Goal: Contribute content: Contribute content

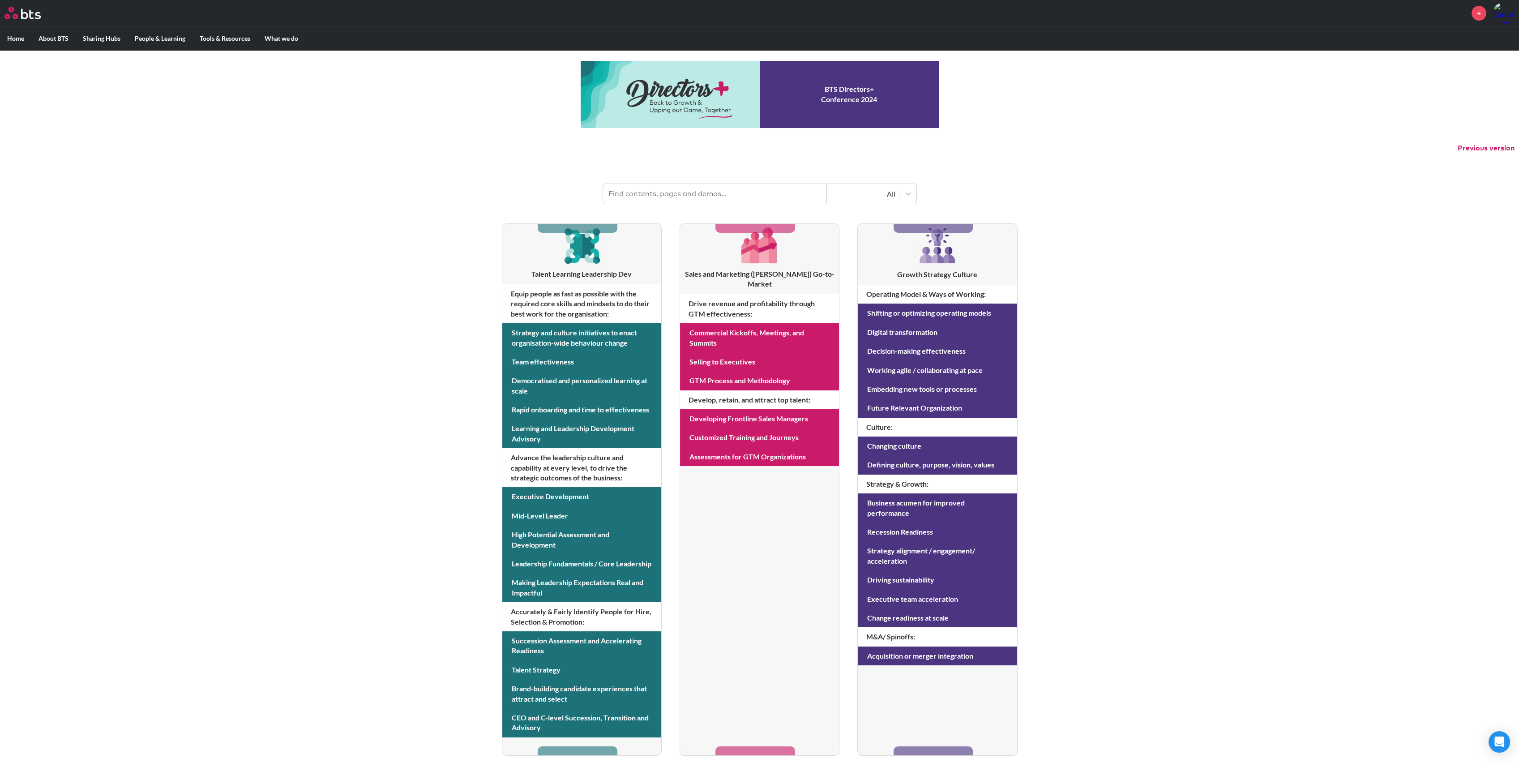
click at [671, 193] on input "text" at bounding box center [715, 193] width 224 height 20
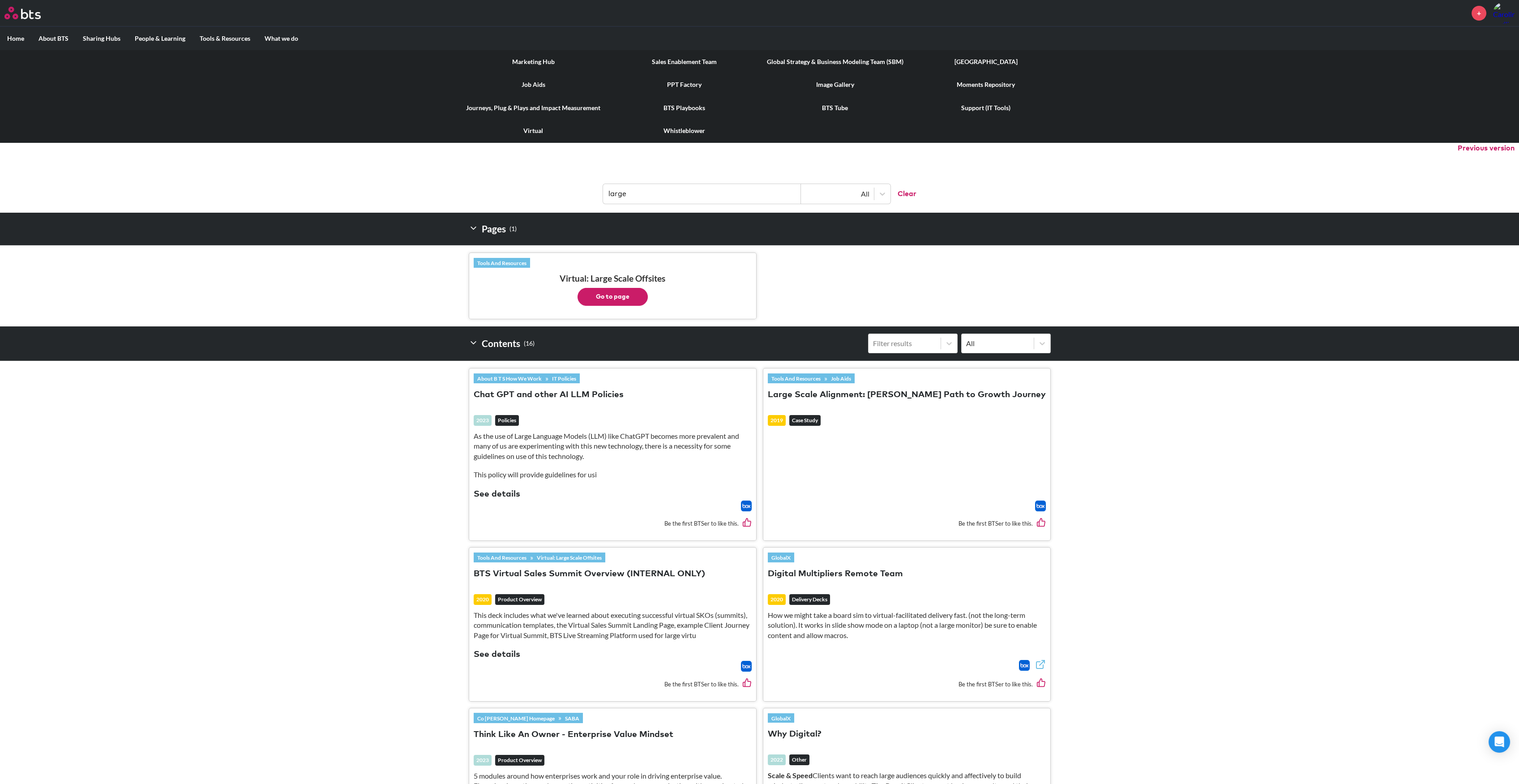
type input "large"
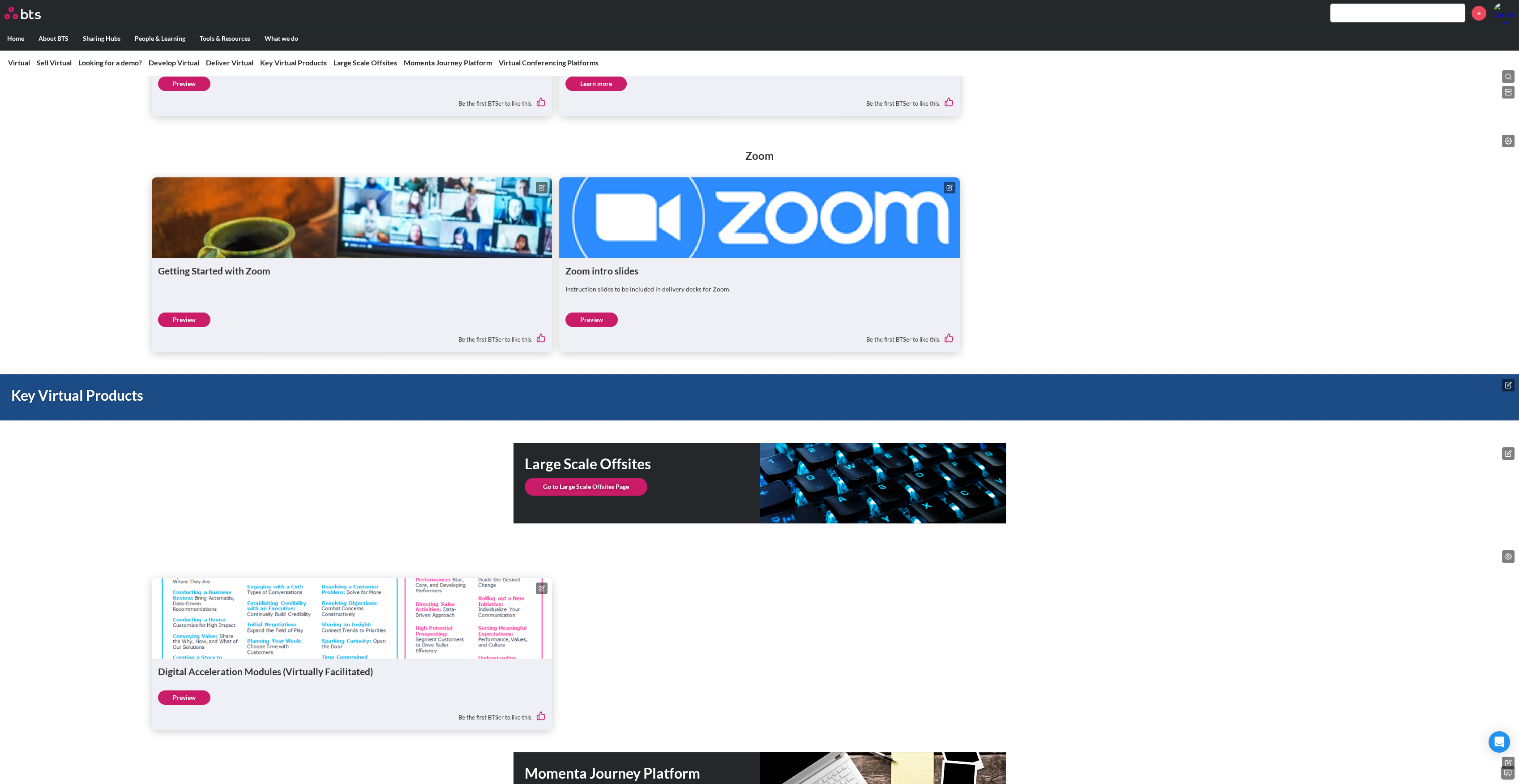
scroll to position [1372, 0]
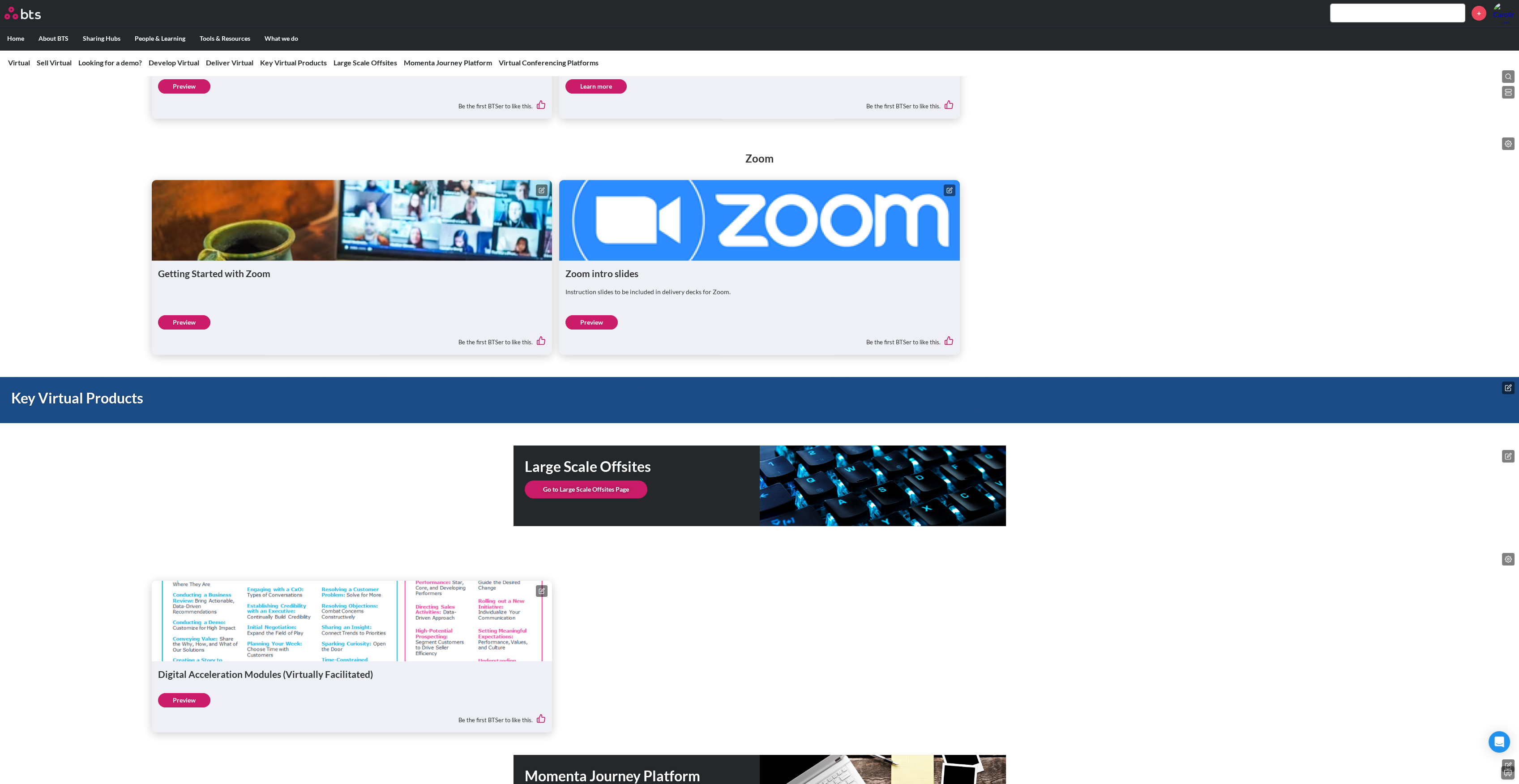
click at [616, 489] on link "Go to Large Scale Offsites Page" at bounding box center [586, 489] width 123 height 18
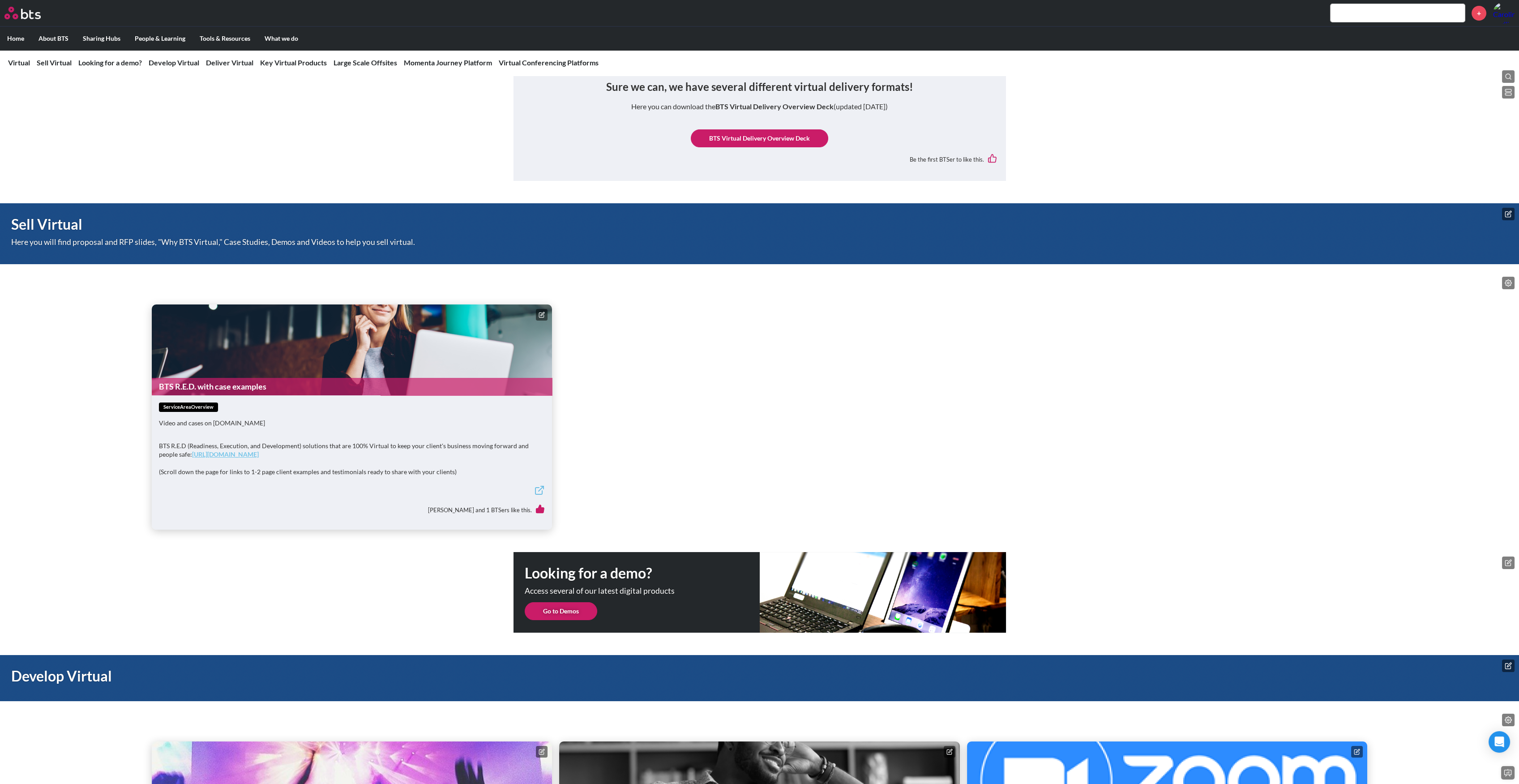
scroll to position [0, 0]
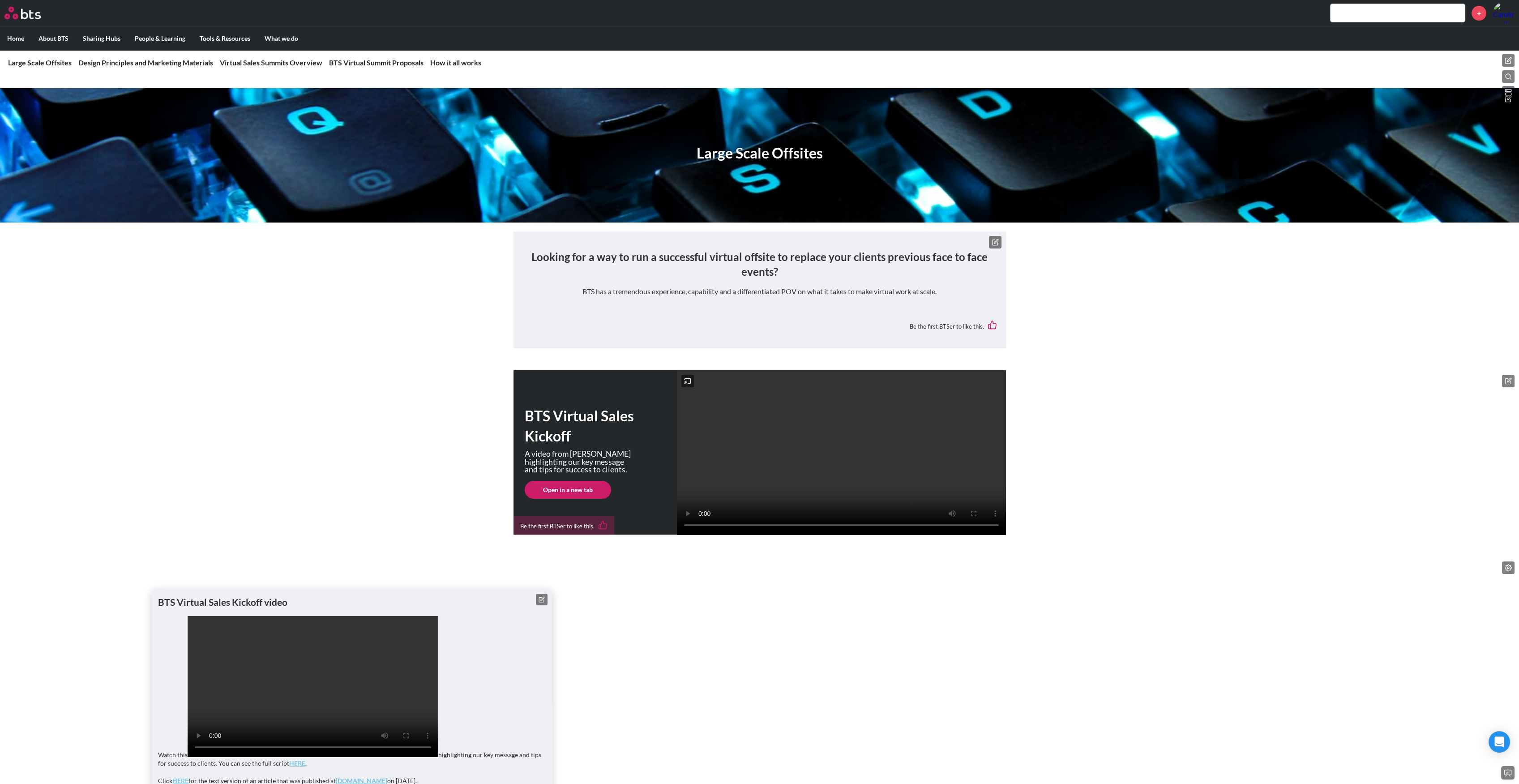
click at [727, 256] on strong "Looking for a way to run a successful virtual offsite to replace your clients p…" at bounding box center [759, 264] width 456 height 28
click at [749, 292] on p "BTS has a tremendous experience, capability and a differentiated POV on what it…" at bounding box center [760, 291] width 475 height 10
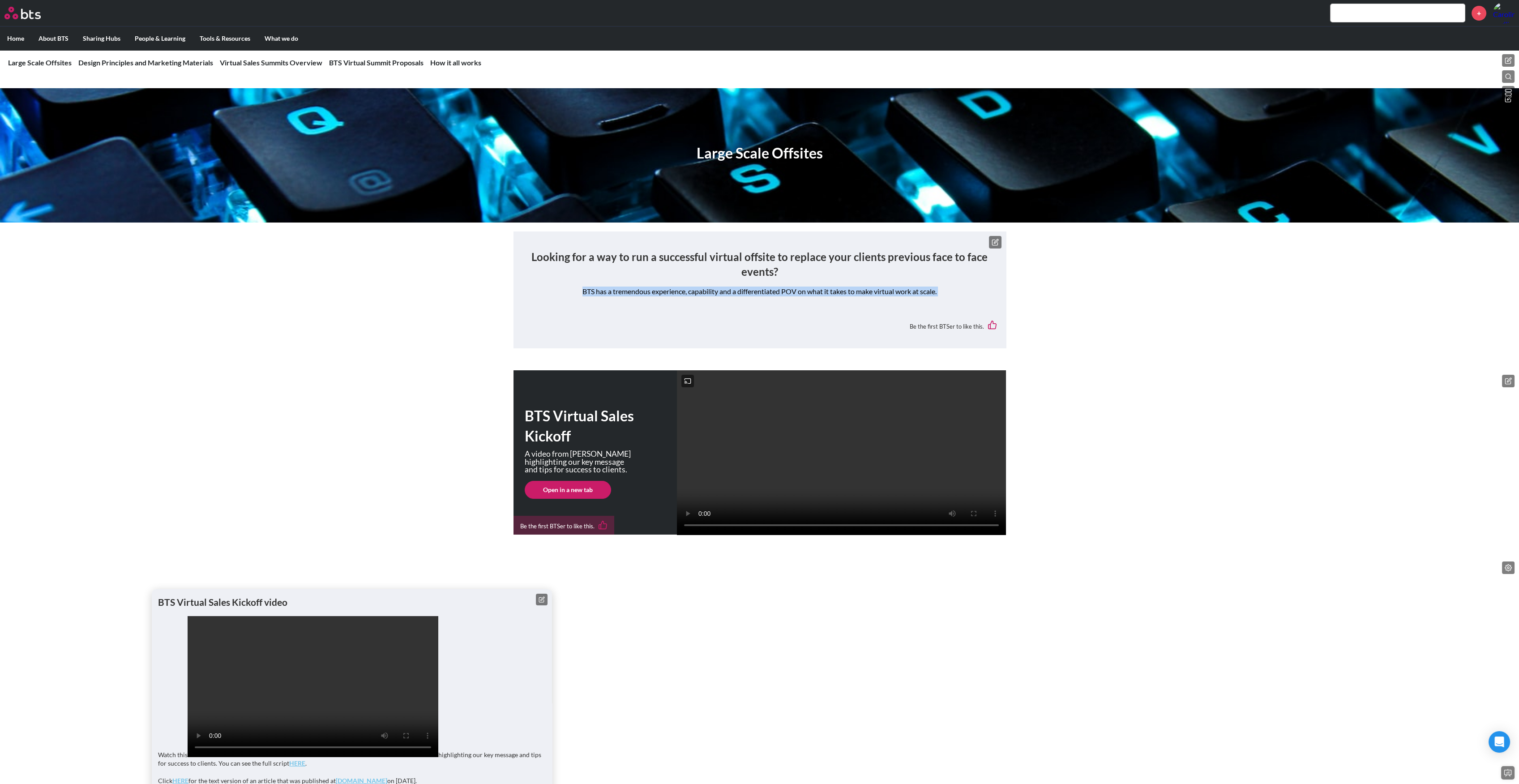
click at [749, 292] on p "BTS has a tremendous experience, capability and a differentiated POV on what it…" at bounding box center [760, 291] width 475 height 10
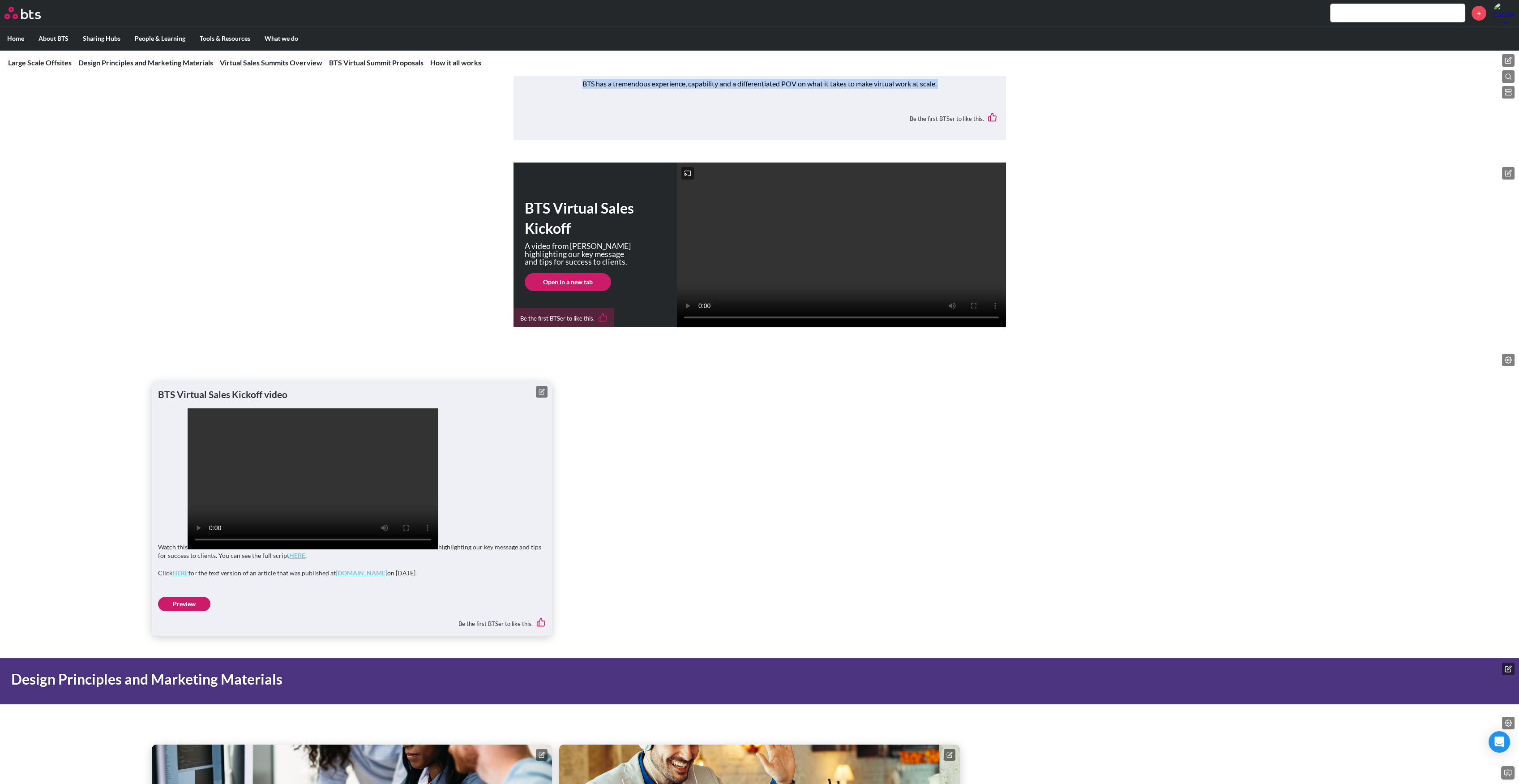
scroll to position [238, 0]
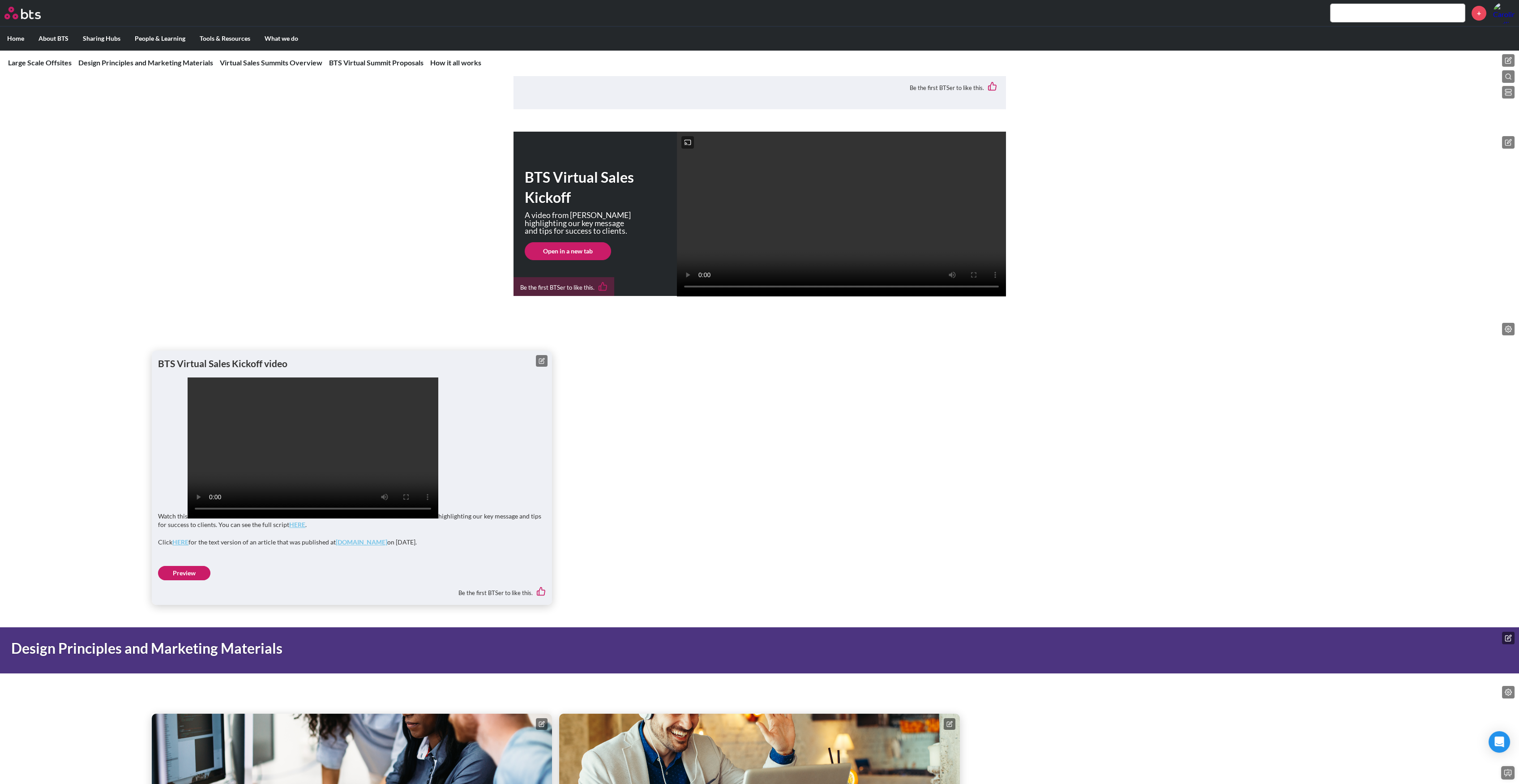
click at [544, 369] on h1 "BTS Virtual Sales Kickoff video" at bounding box center [352, 364] width 388 height 13
click at [543, 362] on icon at bounding box center [543, 360] width 4 height 4
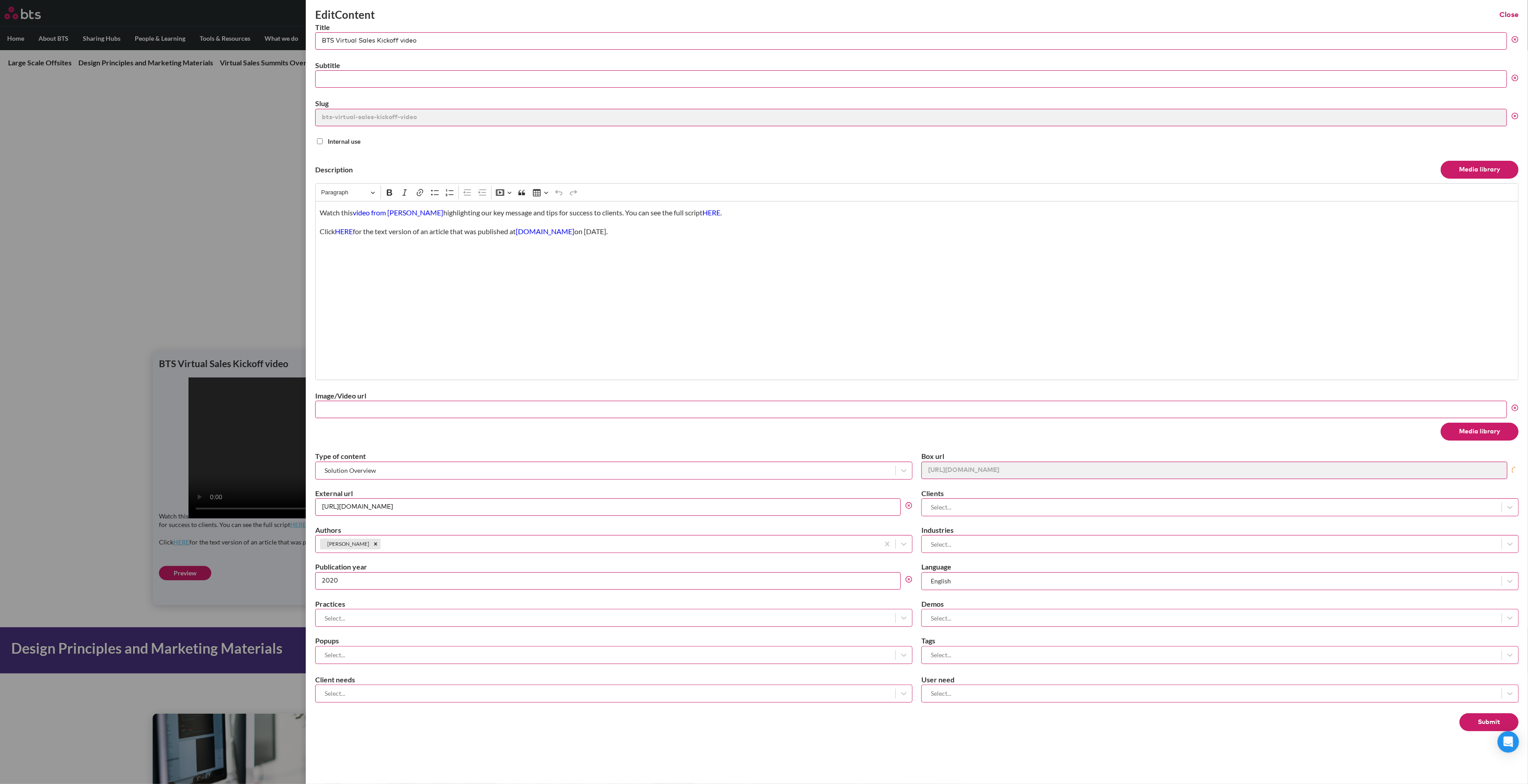
click at [209, 330] on label at bounding box center [764, 392] width 1528 height 784
click at [0, 0] on input "checkbox" at bounding box center [0, 0] width 0 height 0
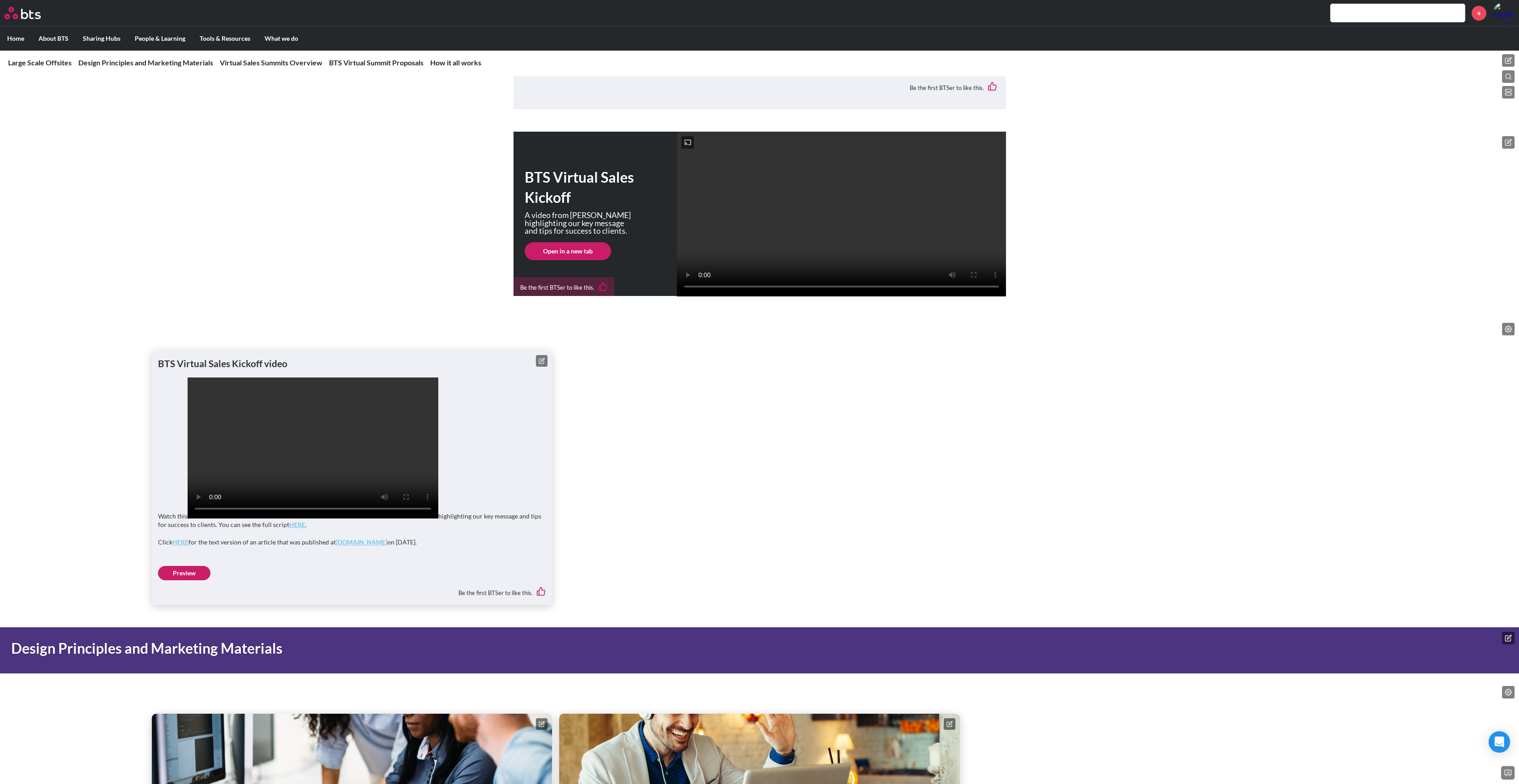
click at [1514, 335] on button at bounding box center [1508, 329] width 12 height 12
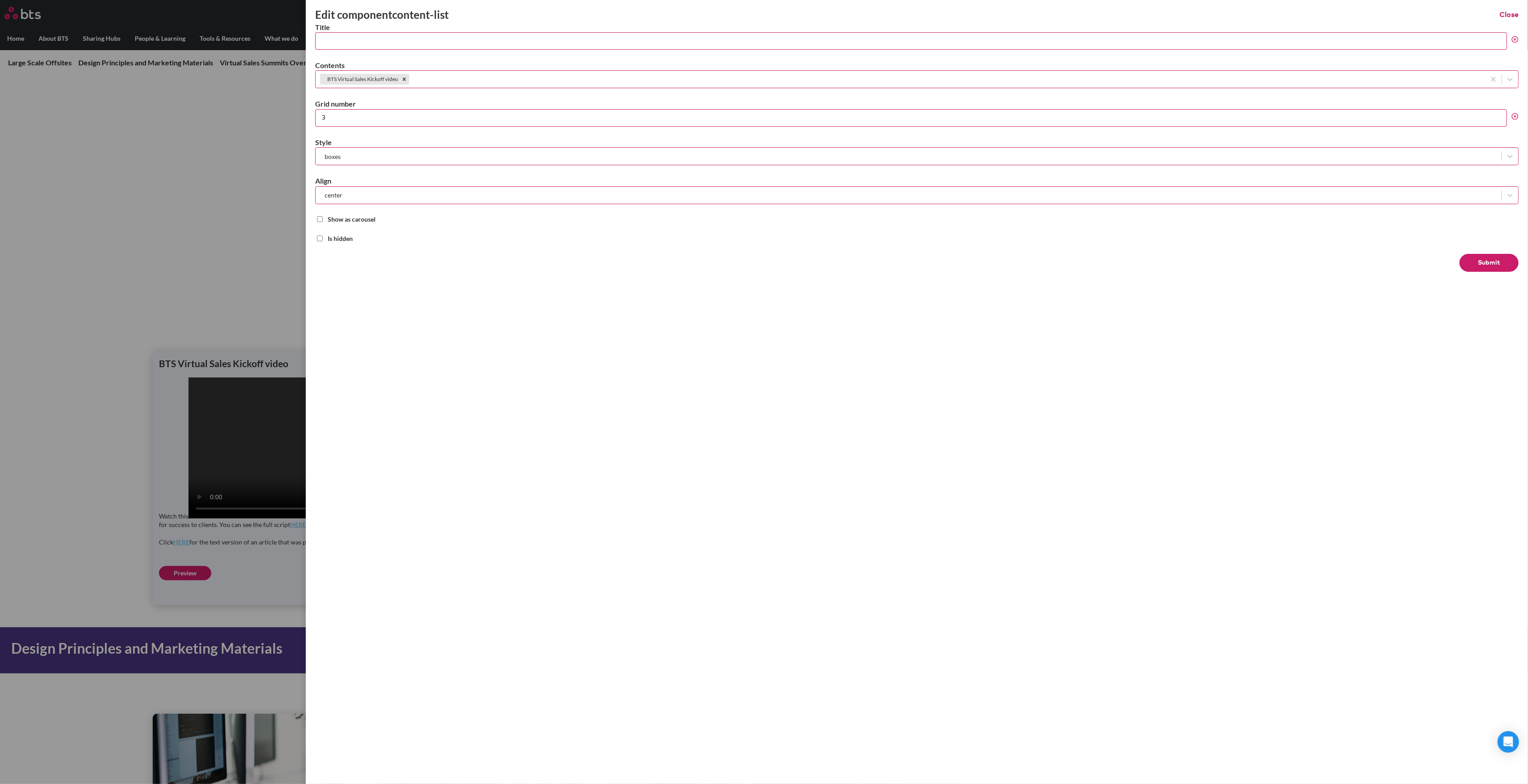
click at [356, 202] on div "center" at bounding box center [916, 195] width 1202 height 17
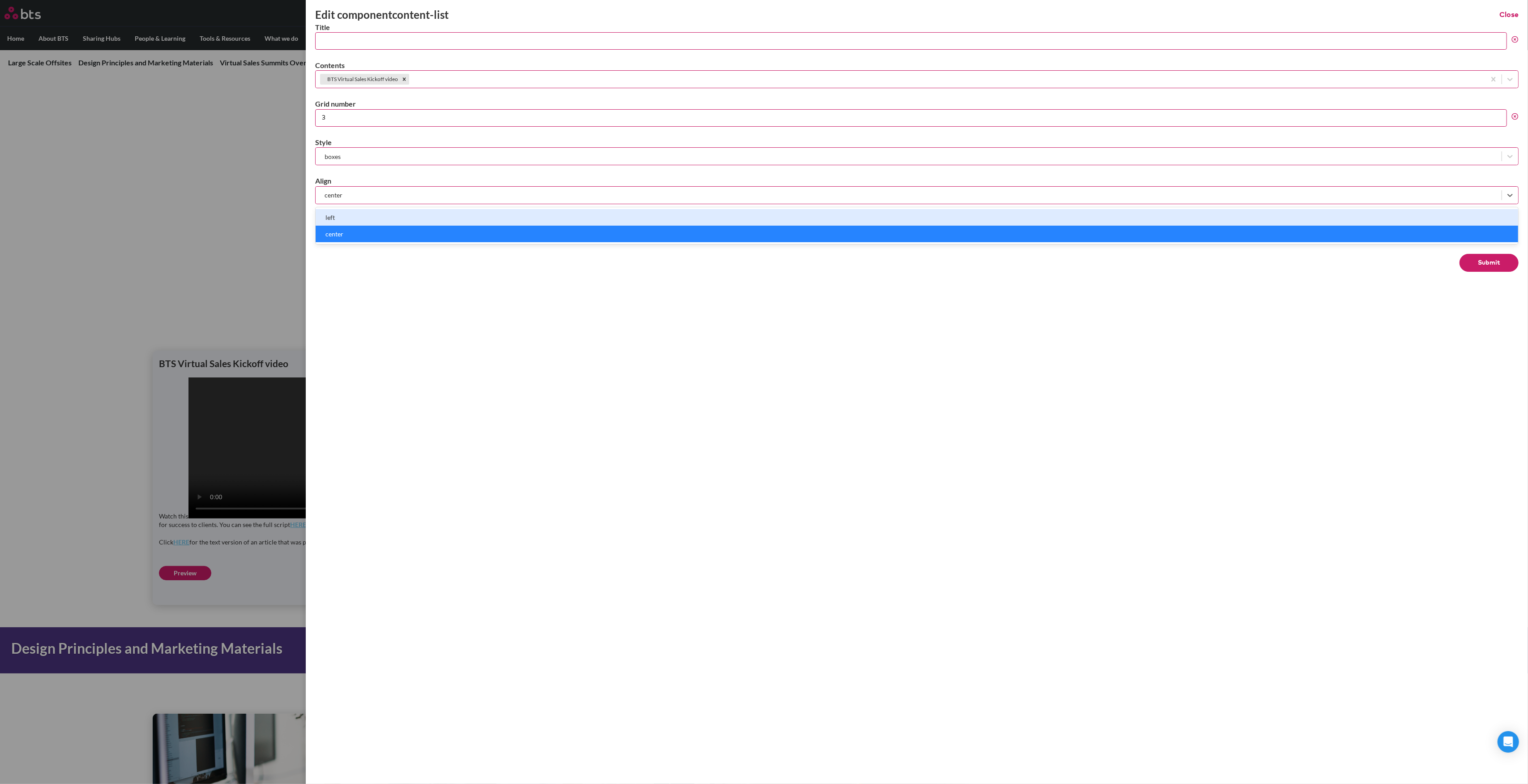
click at [354, 216] on div "left" at bounding box center [916, 217] width 1202 height 17
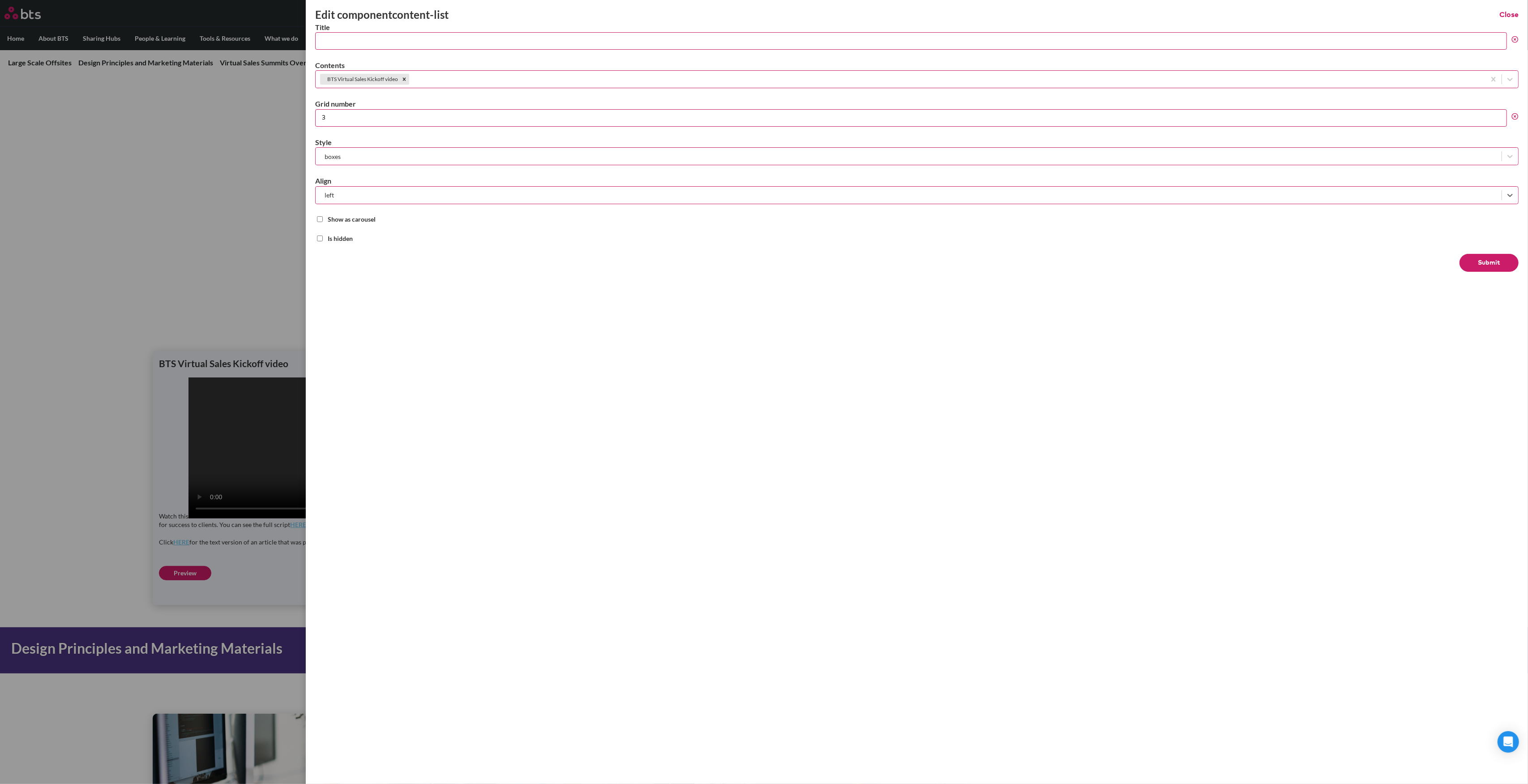
drag, startPoint x: 349, startPoint y: 195, endPoint x: 349, endPoint y: 200, distance: 5.0
click at [349, 195] on div at bounding box center [909, 195] width 1177 height 11
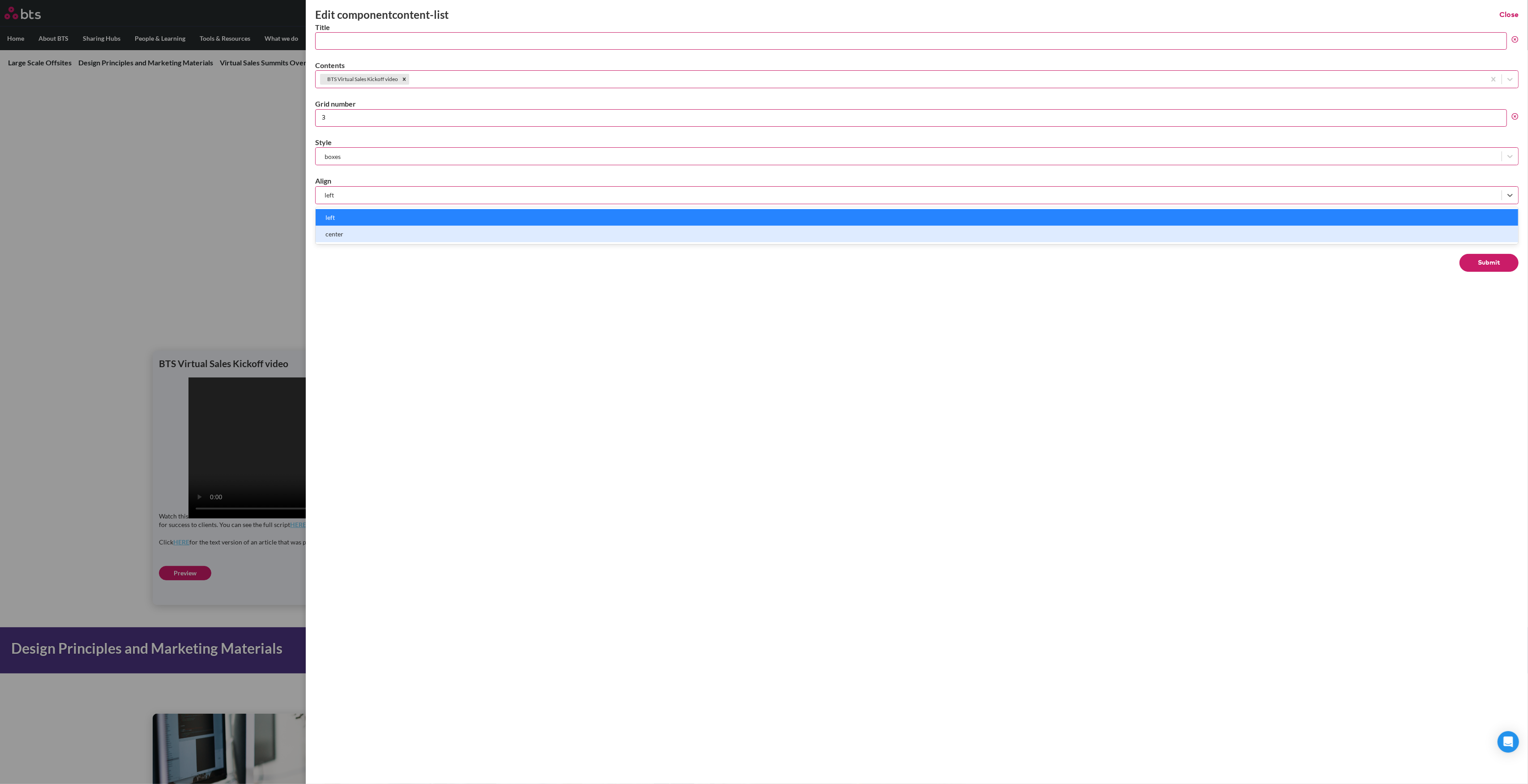
click at [351, 234] on div "center" at bounding box center [916, 234] width 1202 height 17
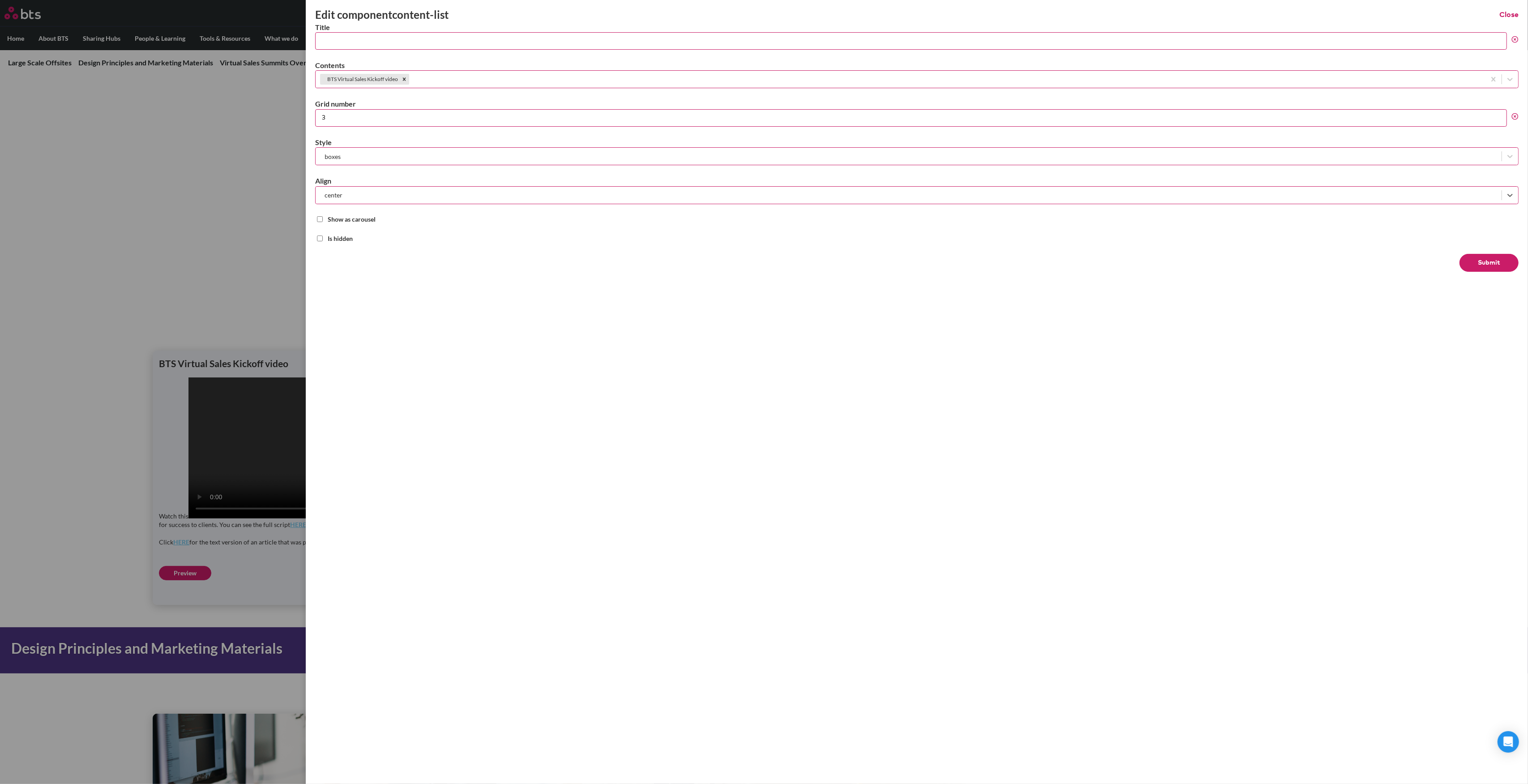
click at [244, 304] on label at bounding box center [764, 392] width 1528 height 784
click at [0, 0] on input "checkbox" at bounding box center [0, 0] width 0 height 0
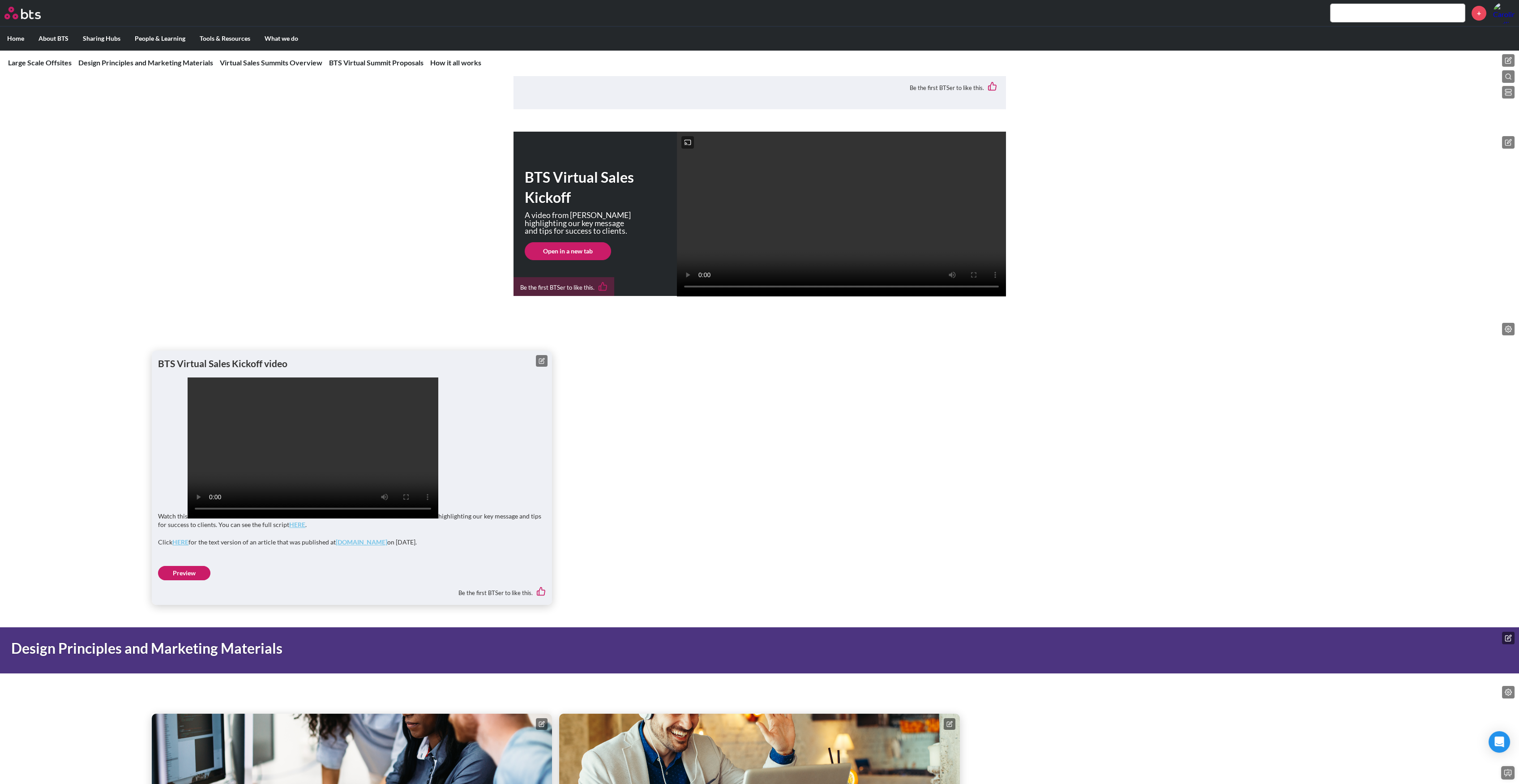
click at [537, 366] on button at bounding box center [542, 361] width 12 height 12
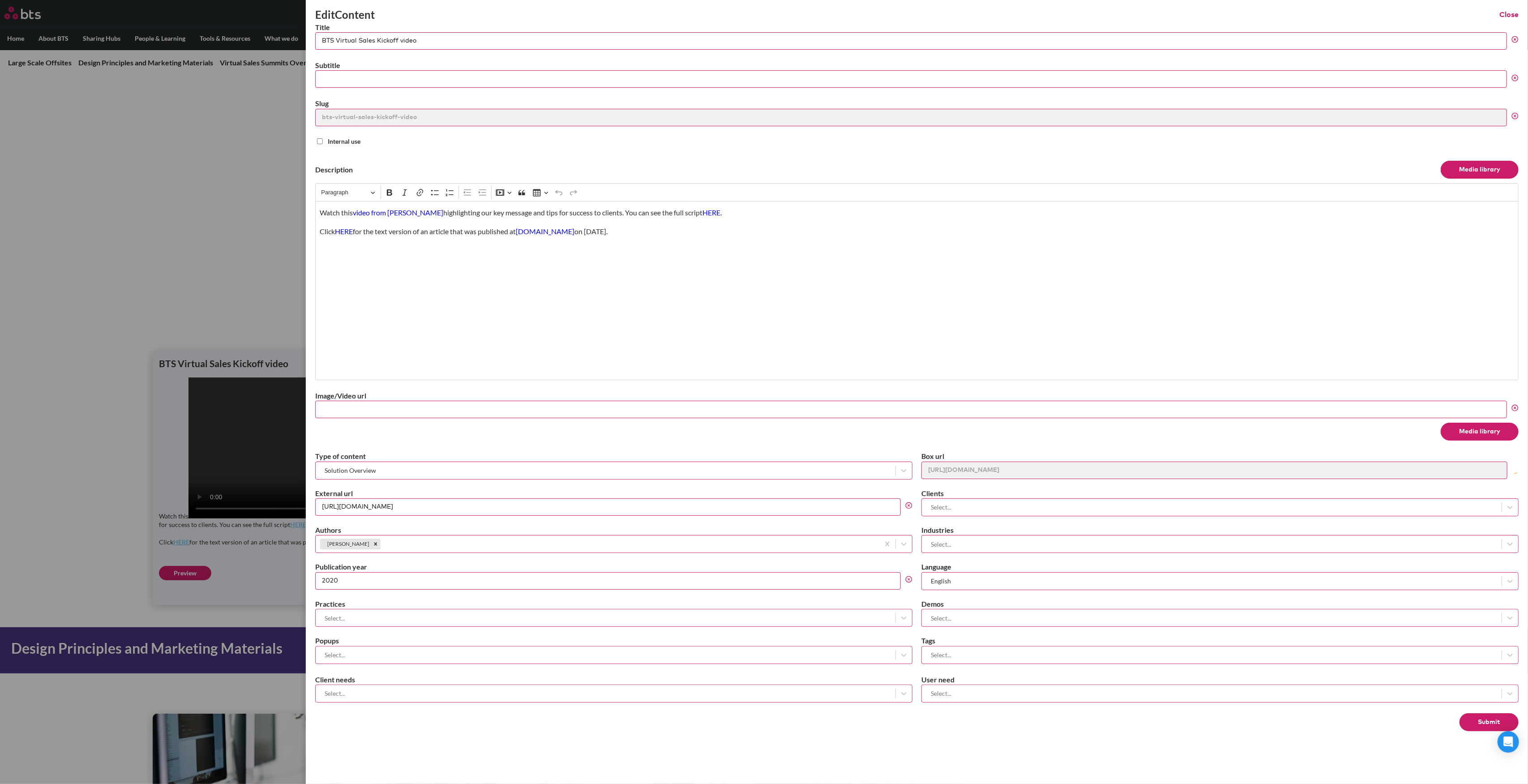
click at [510, 501] on input "[URL][DOMAIN_NAME]" at bounding box center [607, 506] width 585 height 17
click at [477, 406] on input "Image/Video url" at bounding box center [911, 409] width 1192 height 17
paste input "[URL][DOMAIN_NAME]"
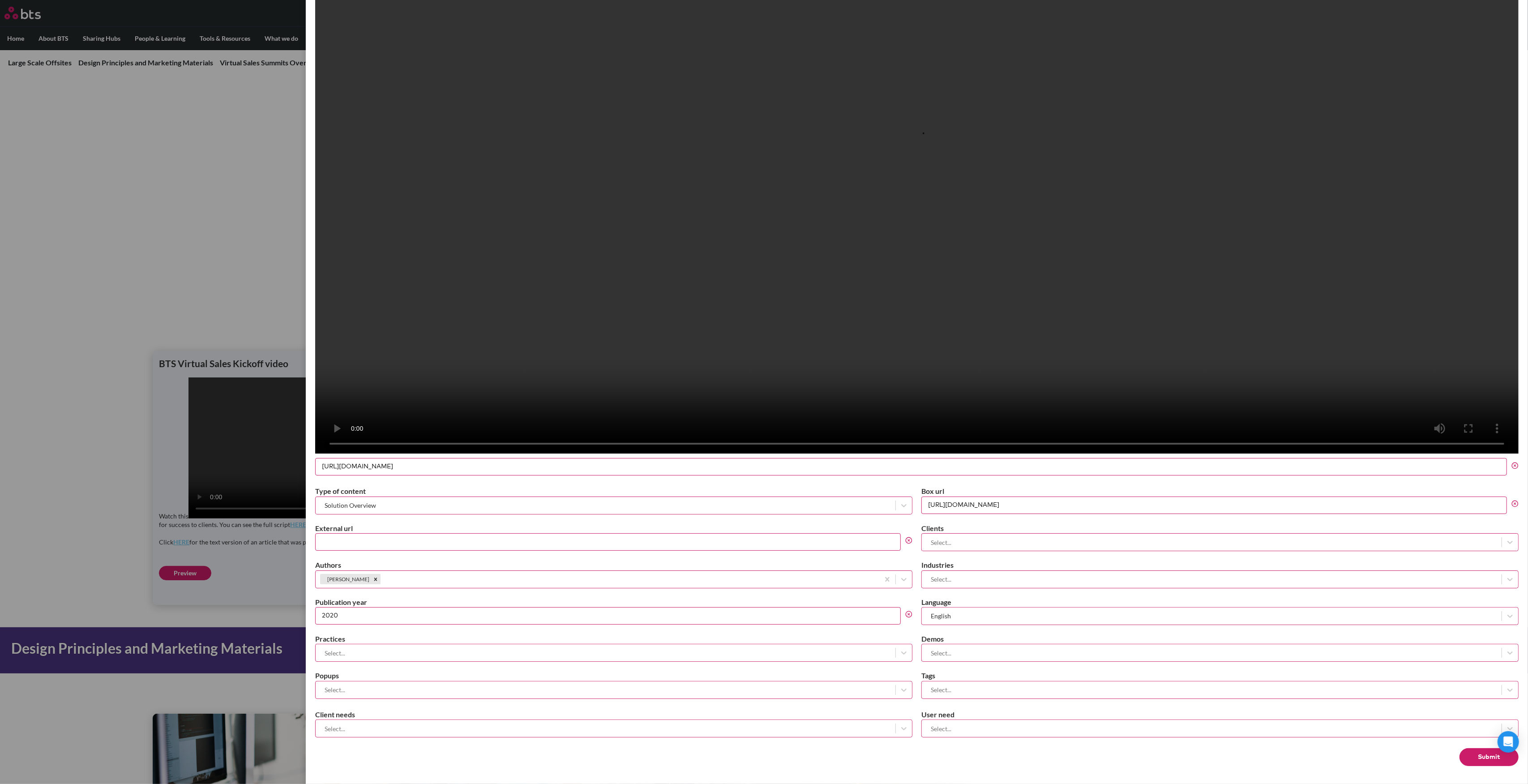
scroll to position [617, 0]
type input "[URL][DOMAIN_NAME]"
click at [1474, 754] on button "Submit" at bounding box center [1489, 757] width 59 height 18
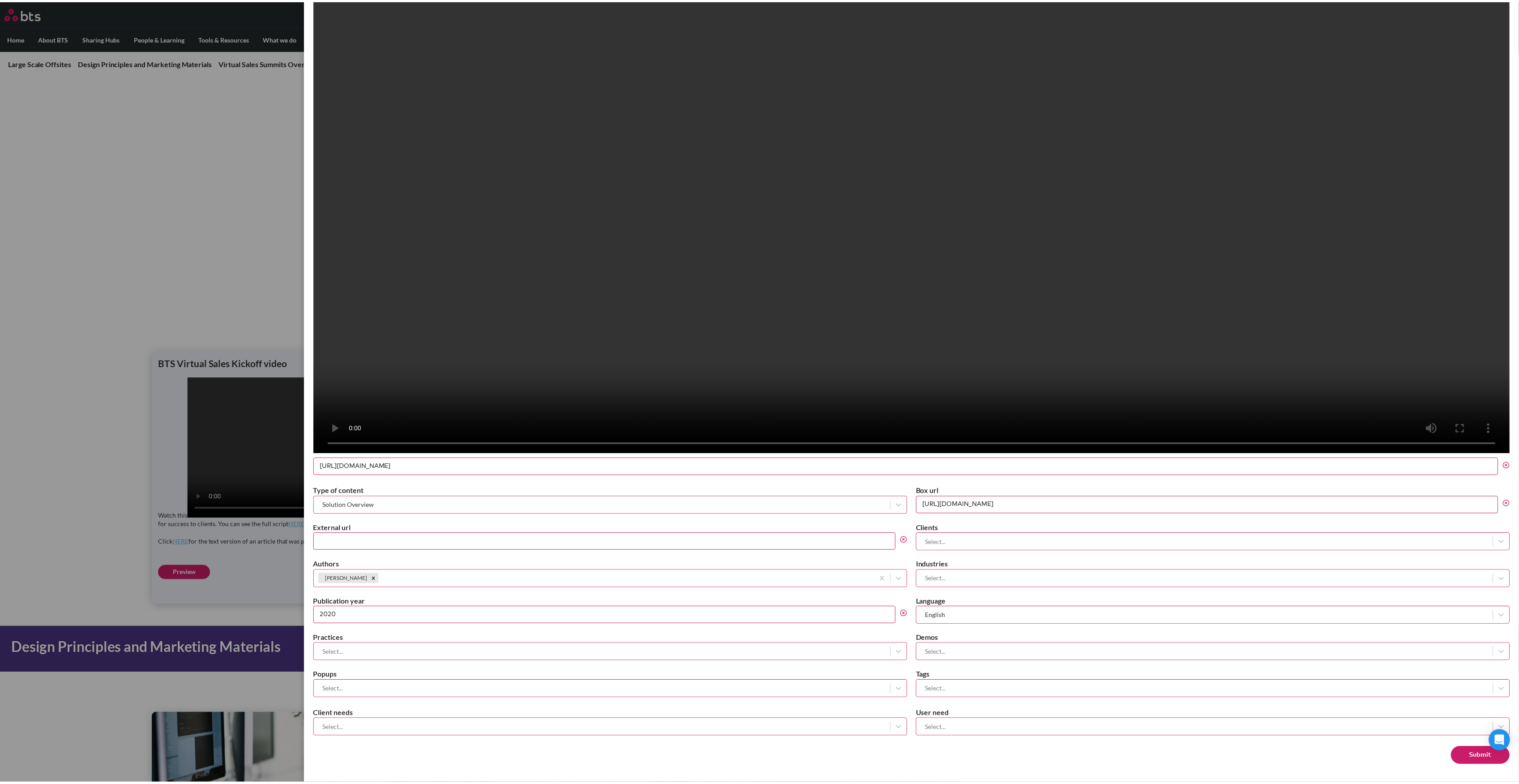
scroll to position [0, 0]
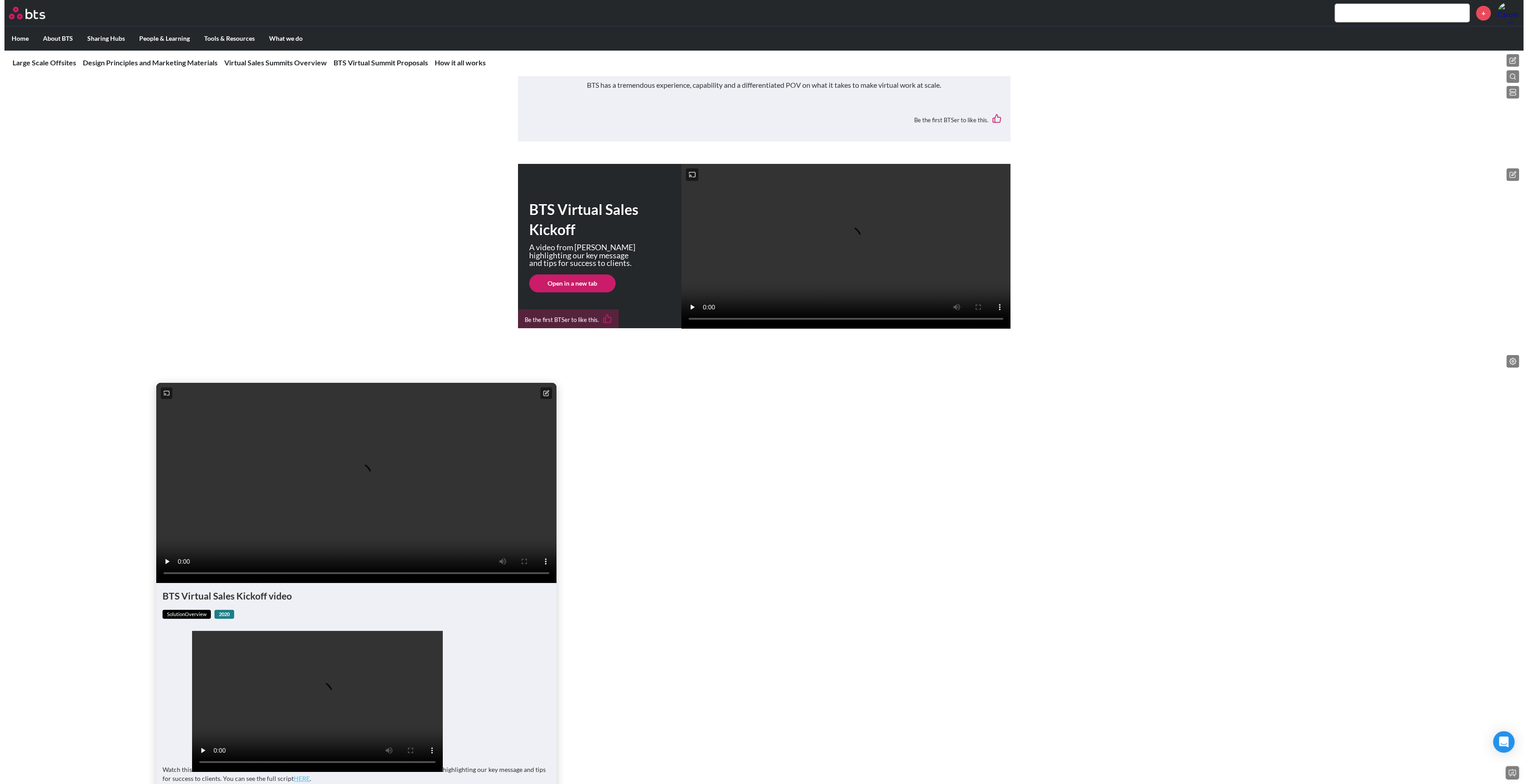
scroll to position [238, 0]
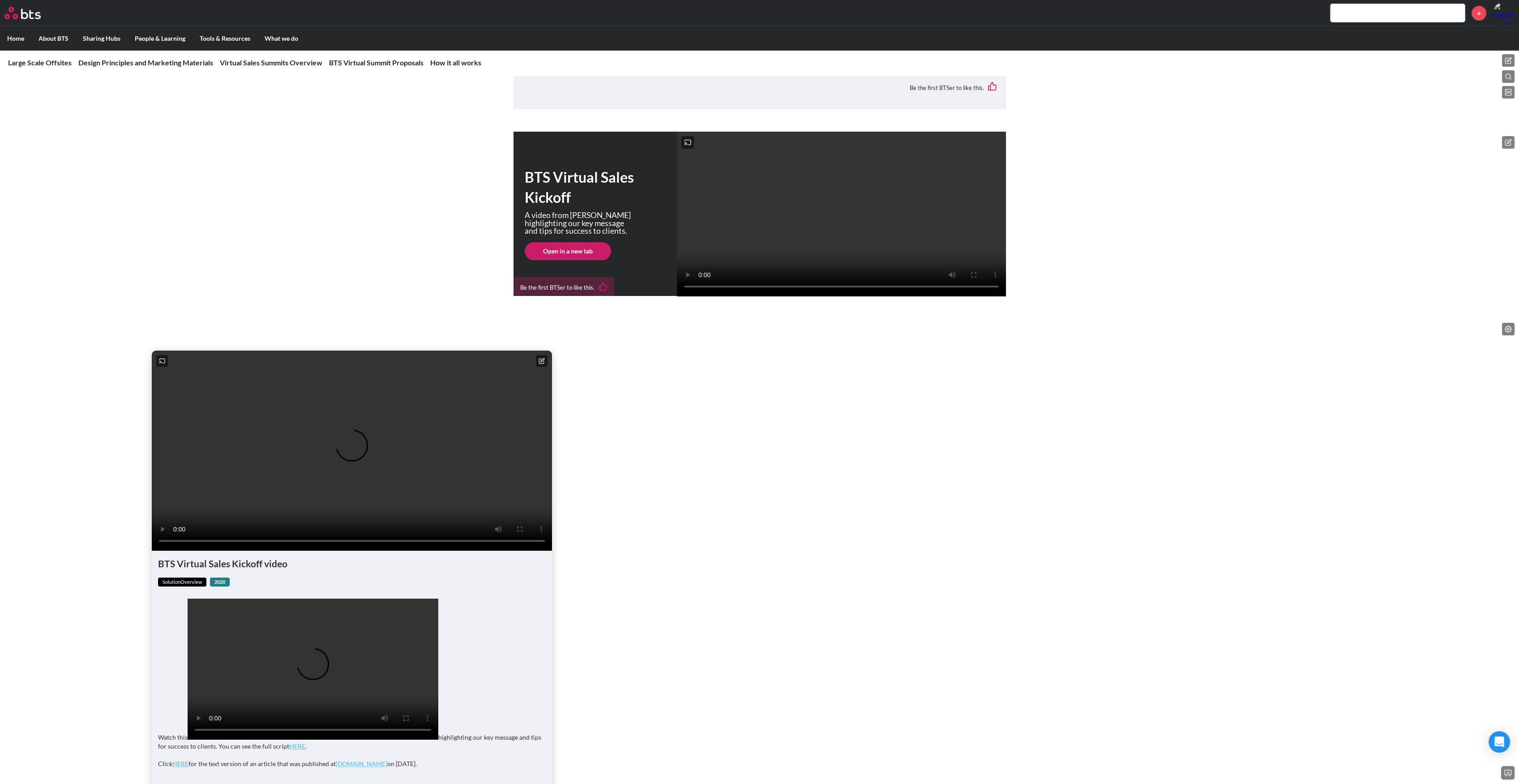
click at [543, 362] on icon at bounding box center [543, 360] width 4 height 4
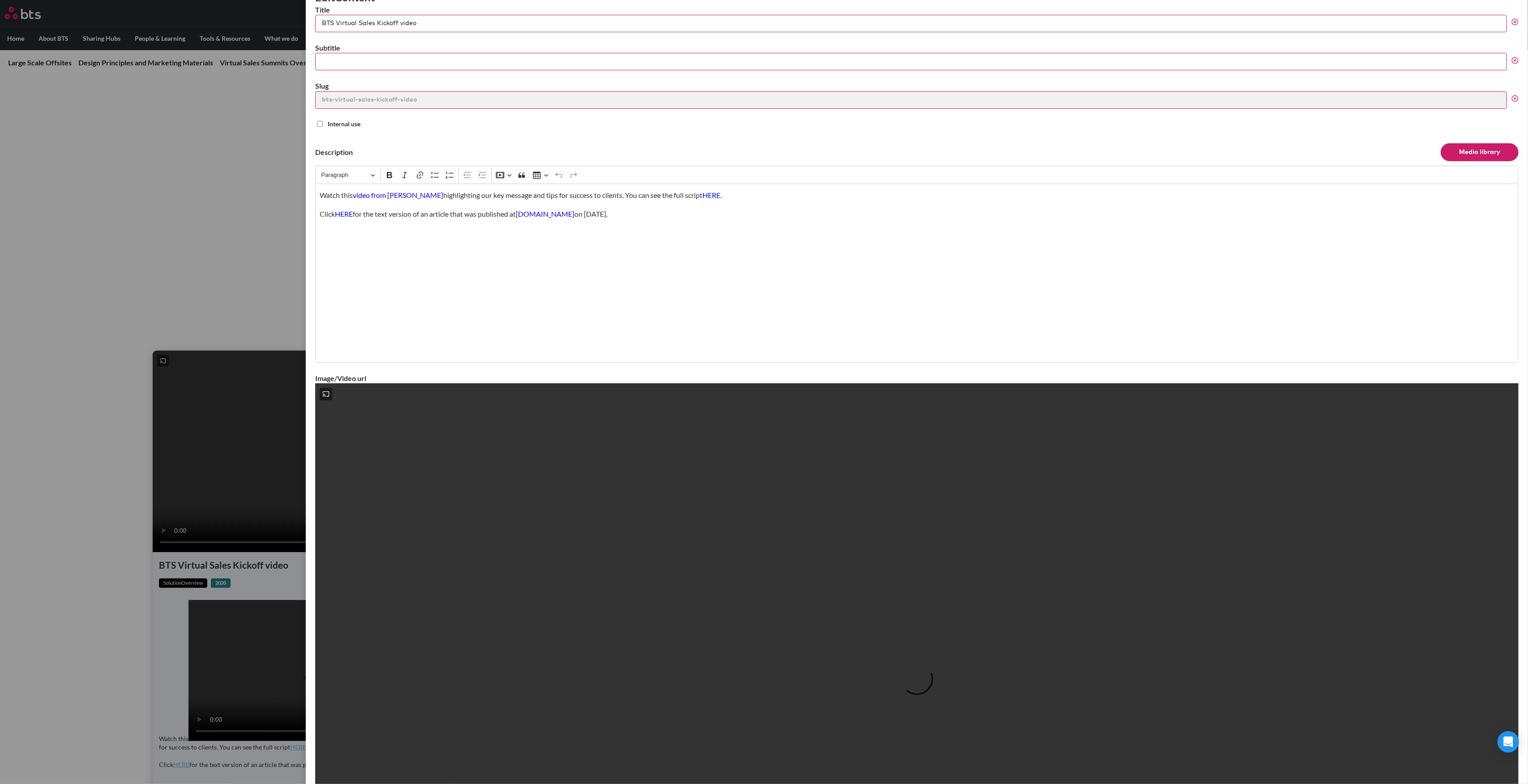
scroll to position [0, 0]
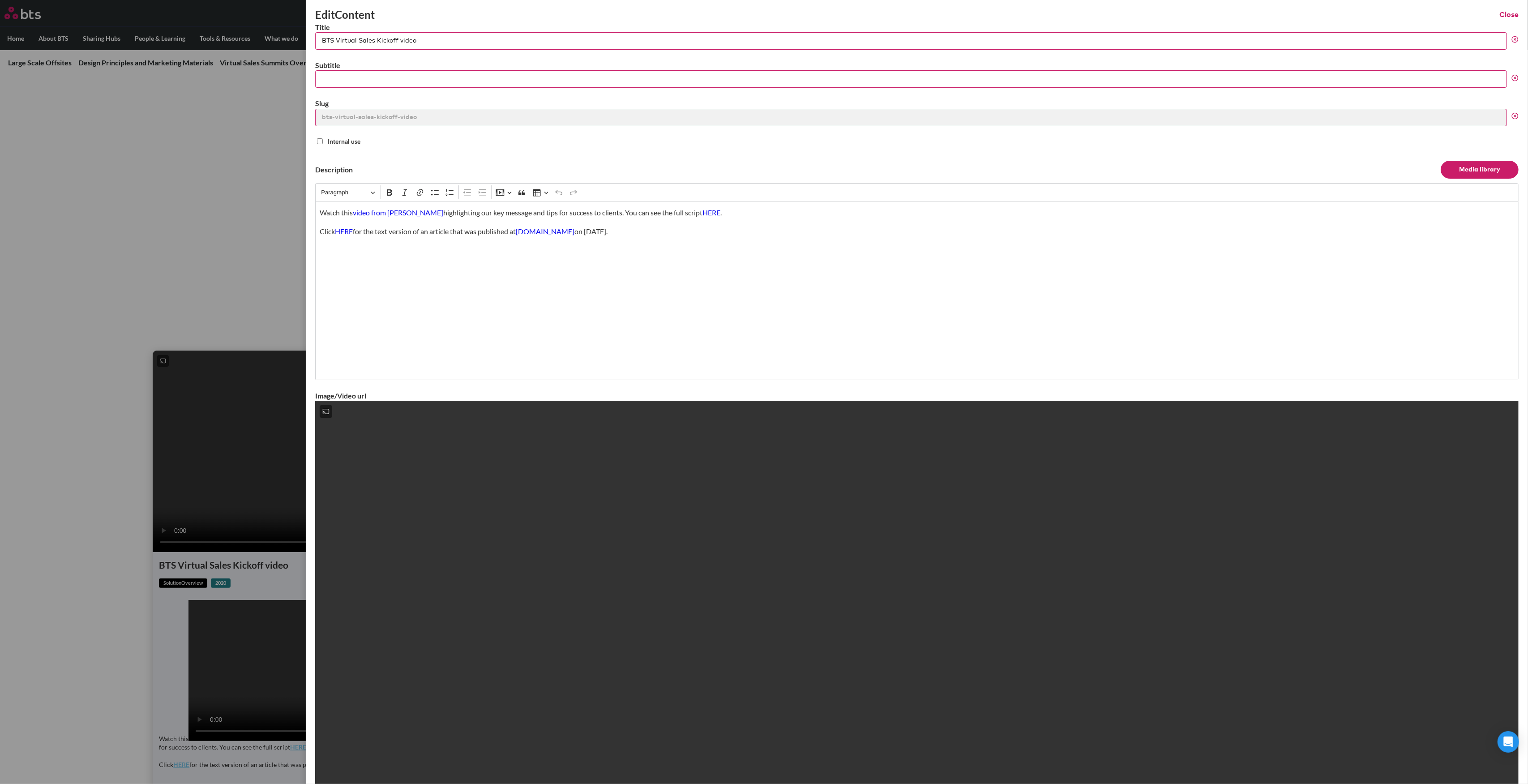
click at [505, 269] on div "Watch this video from [PERSON_NAME] highlighting our key message and tips for s…" at bounding box center [916, 291] width 1204 height 179
click at [632, 263] on div "Watch this video from [PERSON_NAME] highlighting our key message and tips for s…" at bounding box center [916, 291] width 1204 height 179
click at [738, 241] on div "Watch this video from [PERSON_NAME] highlighting our key message and tips for s…" at bounding box center [916, 291] width 1204 height 179
drag, startPoint x: 613, startPoint y: 302, endPoint x: 727, endPoint y: 286, distance: 115.1
click at [727, 286] on div "Watch this video from [PERSON_NAME] highlighting our key message and tips for s…" at bounding box center [916, 291] width 1204 height 179
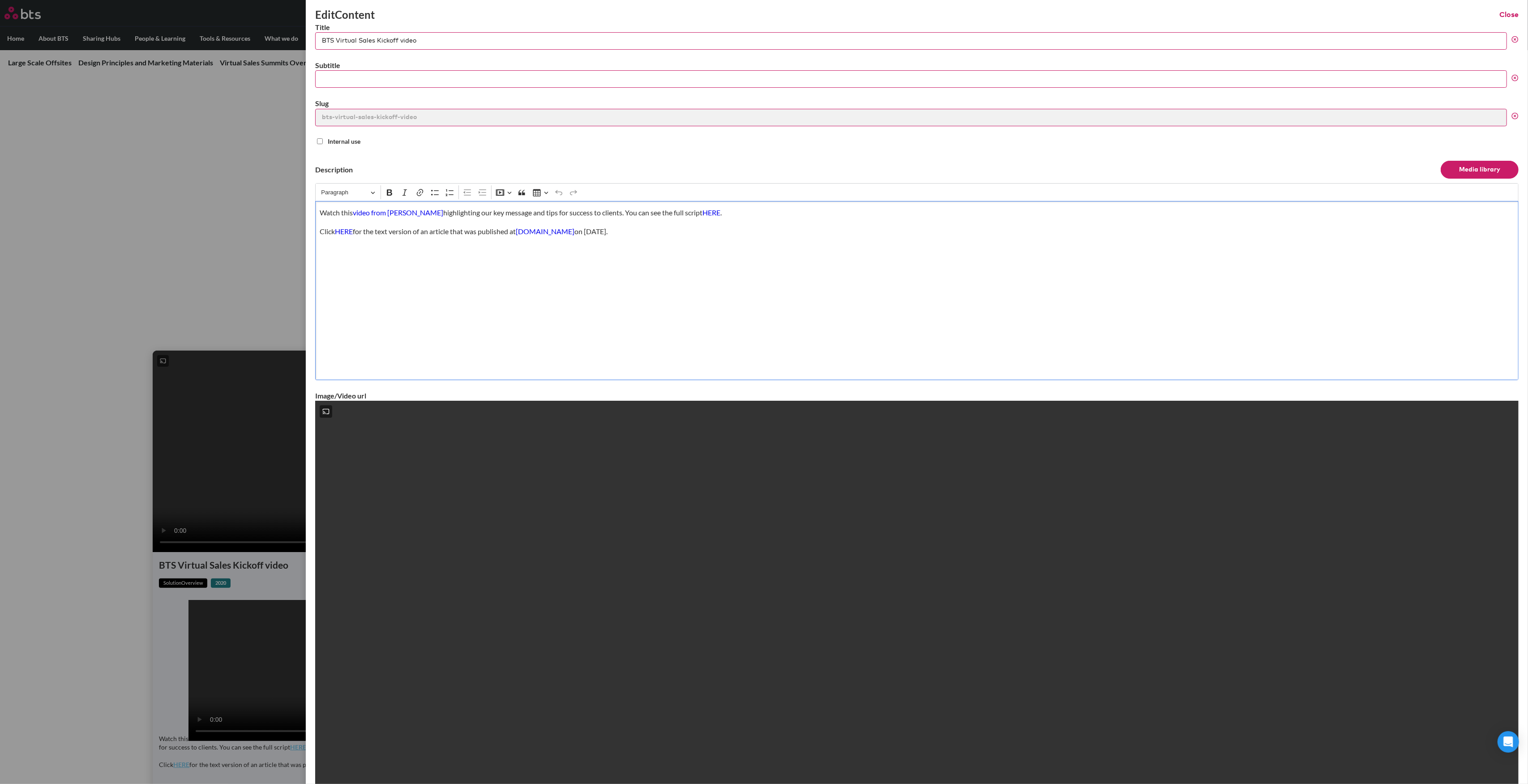
click at [725, 286] on div "Watch this video from [PERSON_NAME] highlighting our key message and tips for s…" at bounding box center [916, 291] width 1204 height 179
click at [461, 302] on div "Watch this video from [PERSON_NAME] highlighting our key message and tips for s…" at bounding box center [916, 291] width 1204 height 179
click at [711, 234] on p "Click HERE for the text version of an article that was published at www.salesha…" at bounding box center [916, 231] width 1194 height 10
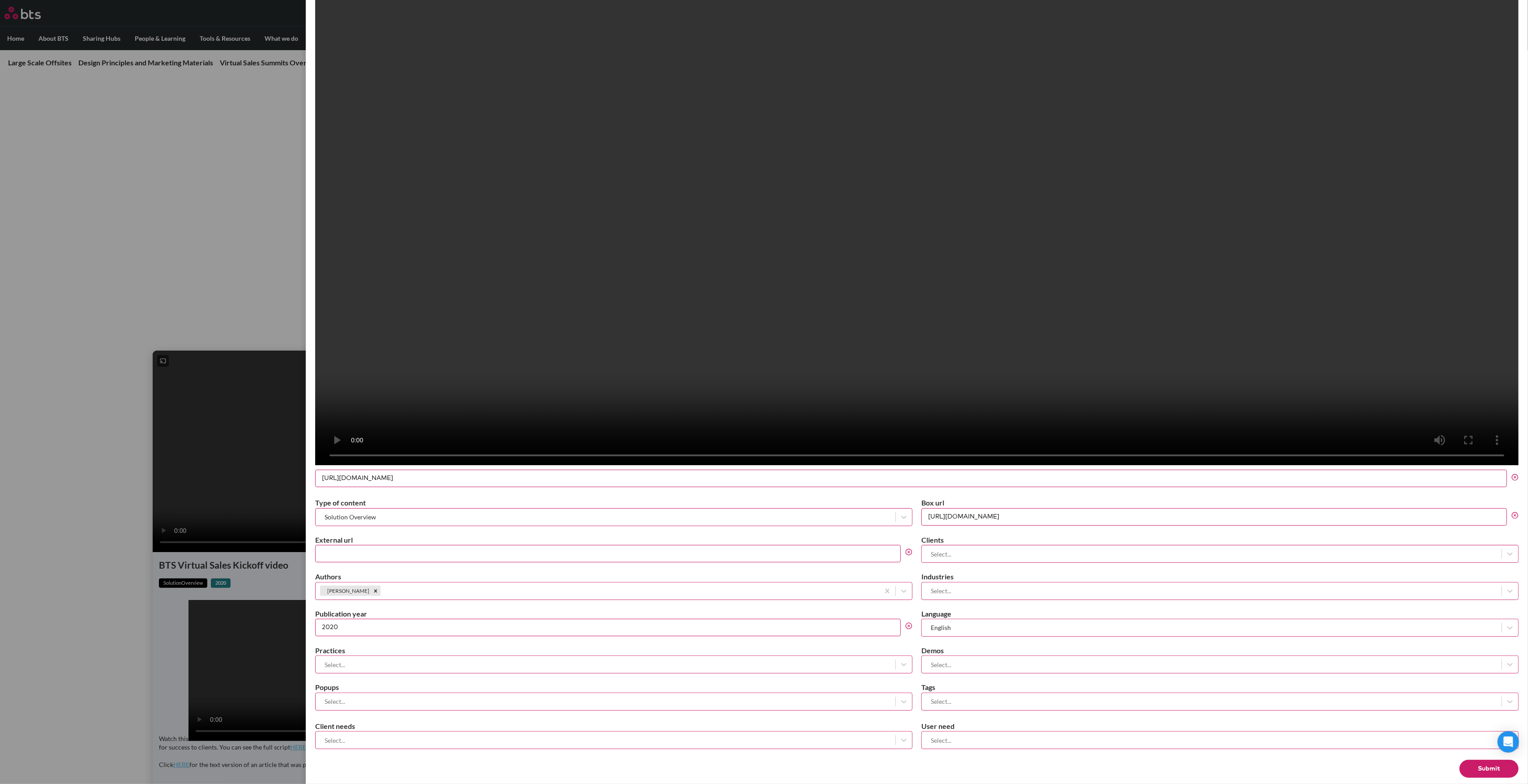
scroll to position [617, 0]
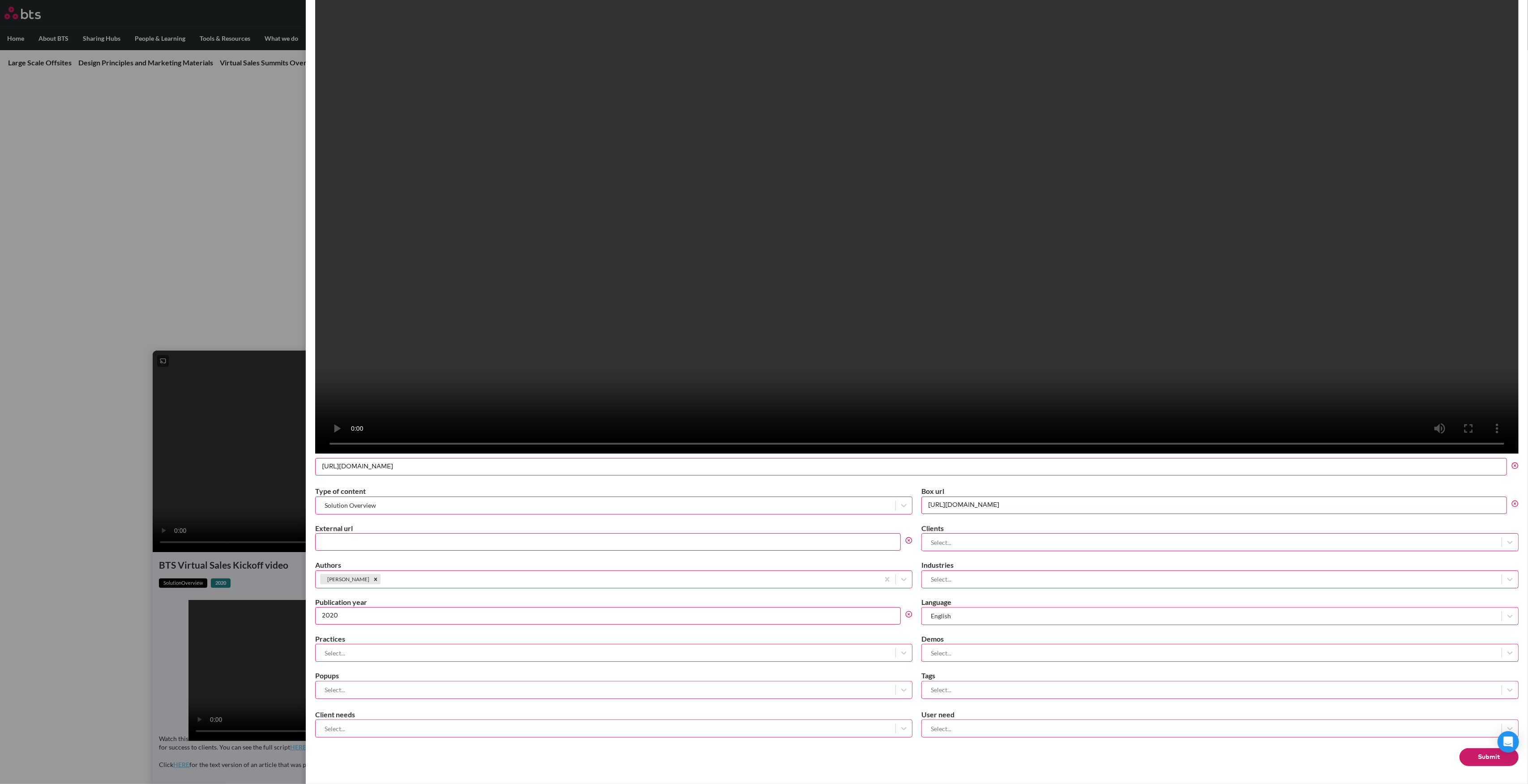
click at [350, 544] on input "External url" at bounding box center [607, 541] width 585 height 17
drag, startPoint x: 392, startPoint y: 534, endPoint x: 251, endPoint y: 534, distance: 141.0
click at [251, 318] on div "Edit Content Close Title BTS Virtual Sales Kickoff video Subtitle Slug bts-virt…" at bounding box center [764, 318] width 1528 height 0
click at [1481, 757] on button "Submit" at bounding box center [1489, 757] width 59 height 18
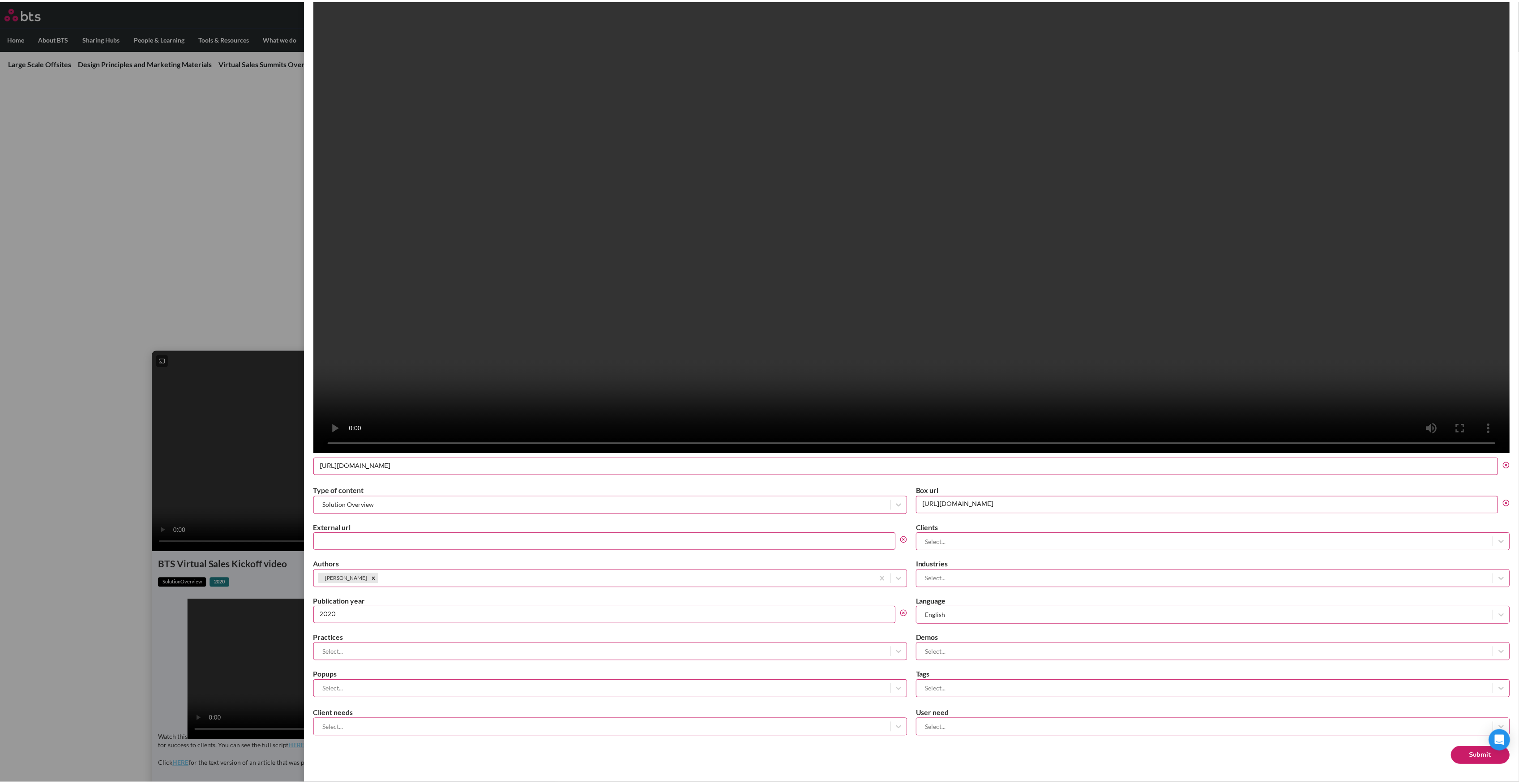
scroll to position [0, 0]
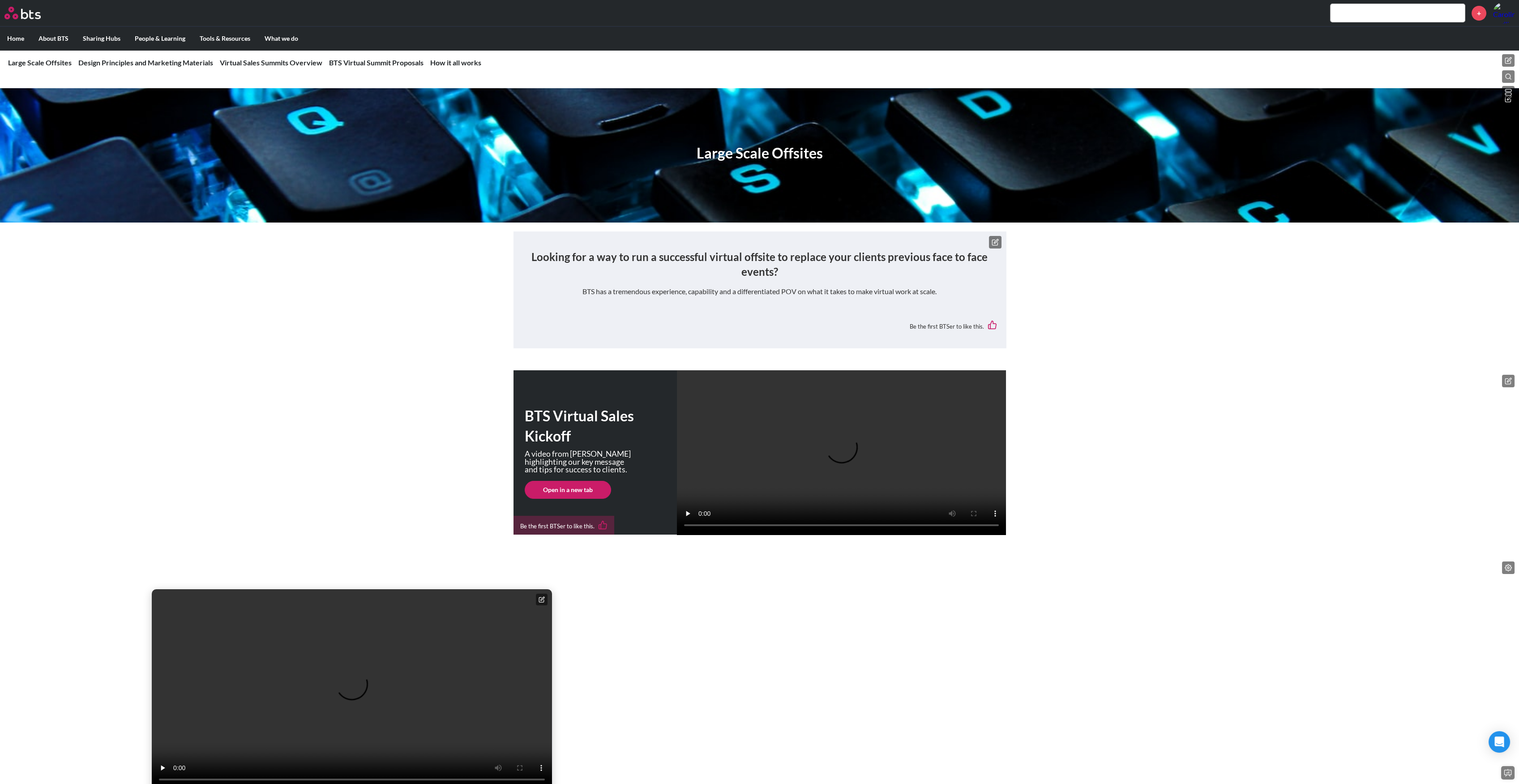
scroll to position [452, 0]
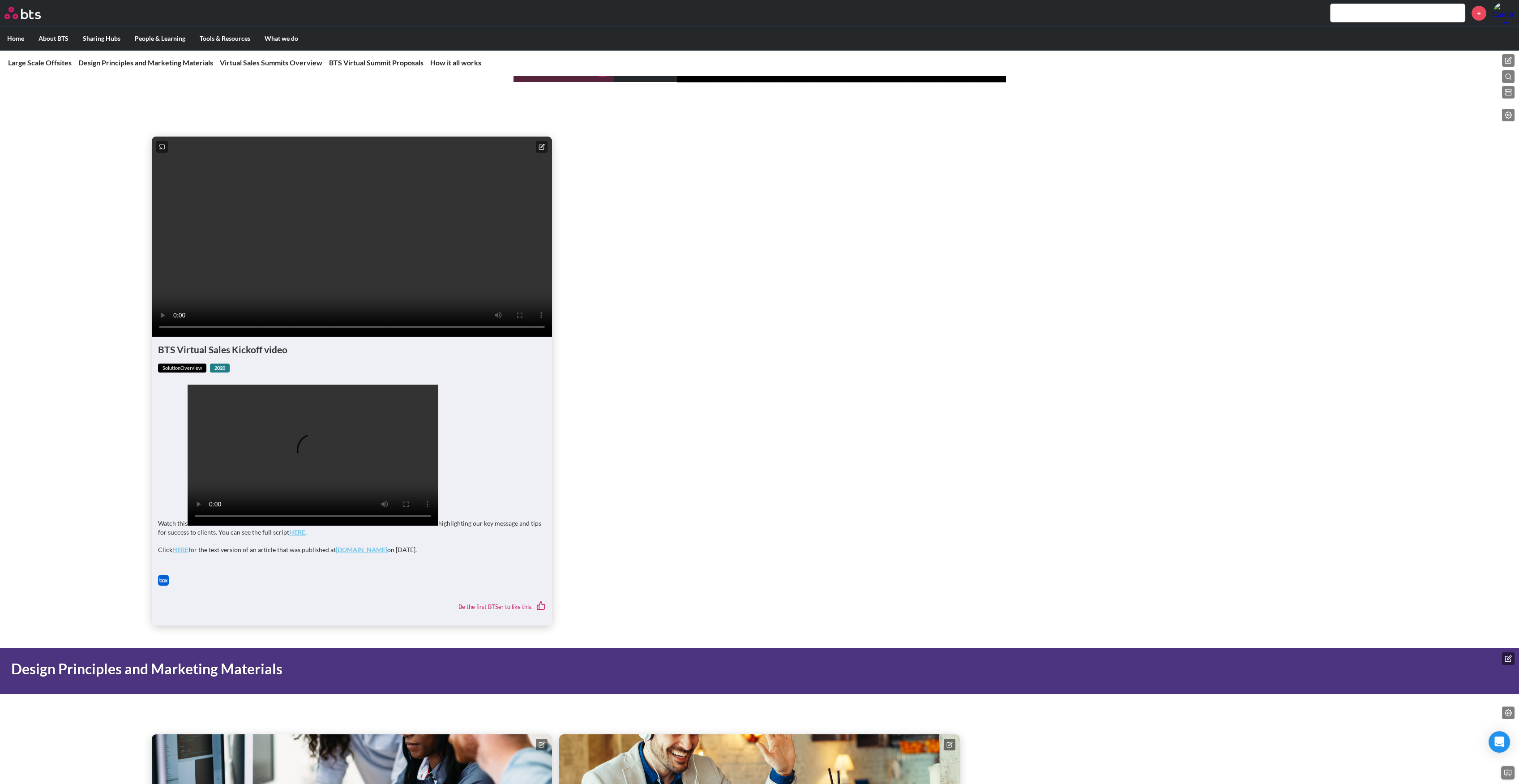
click at [311, 525] on video "Your browser does not support the video tag." at bounding box center [313, 455] width 251 height 141
click at [468, 244] on video at bounding box center [352, 236] width 400 height 200
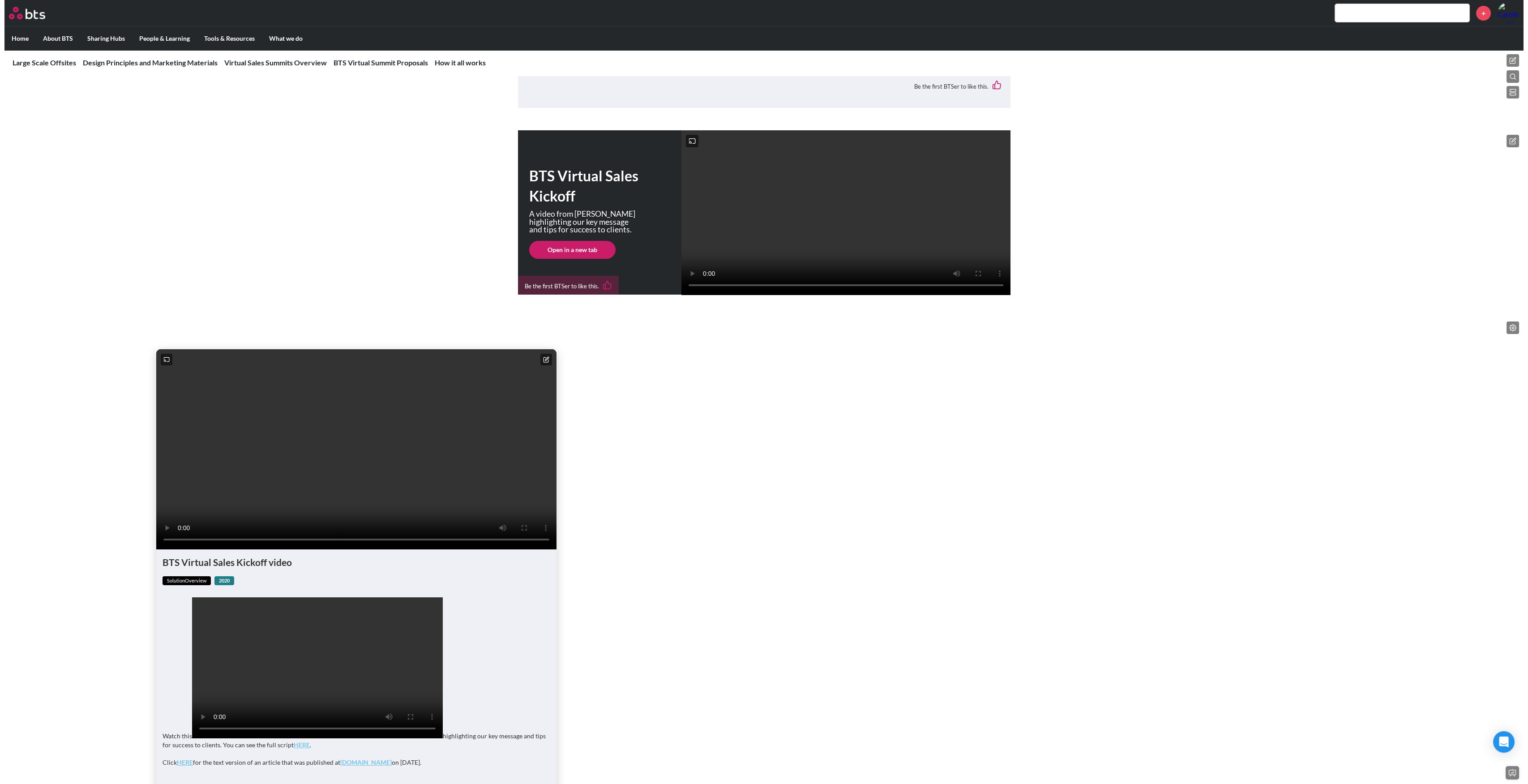
scroll to position [214, 0]
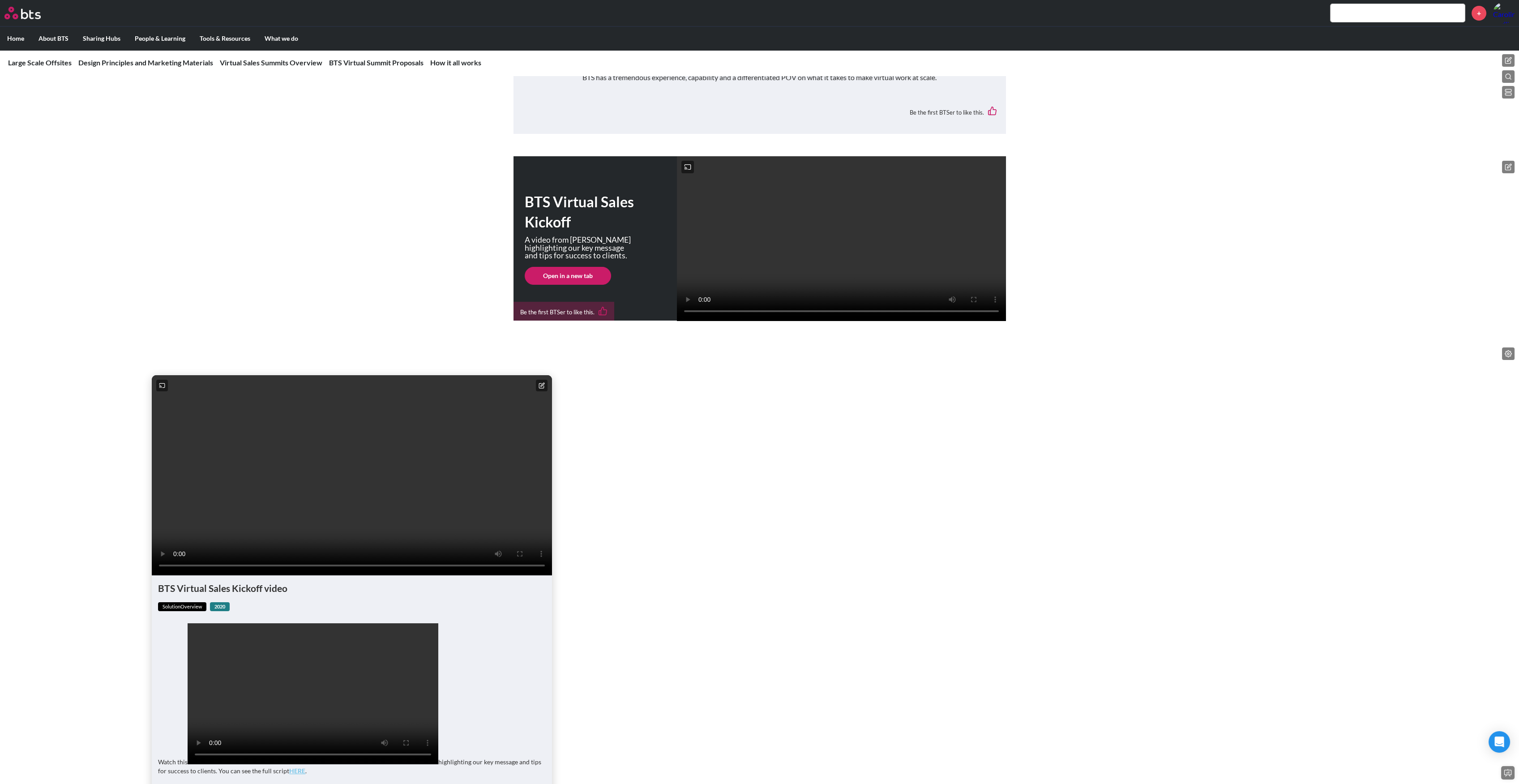
click at [417, 498] on video at bounding box center [352, 474] width 400 height 200
click at [766, 193] on video at bounding box center [841, 238] width 329 height 165
click at [543, 388] on icon at bounding box center [542, 385] width 7 height 7
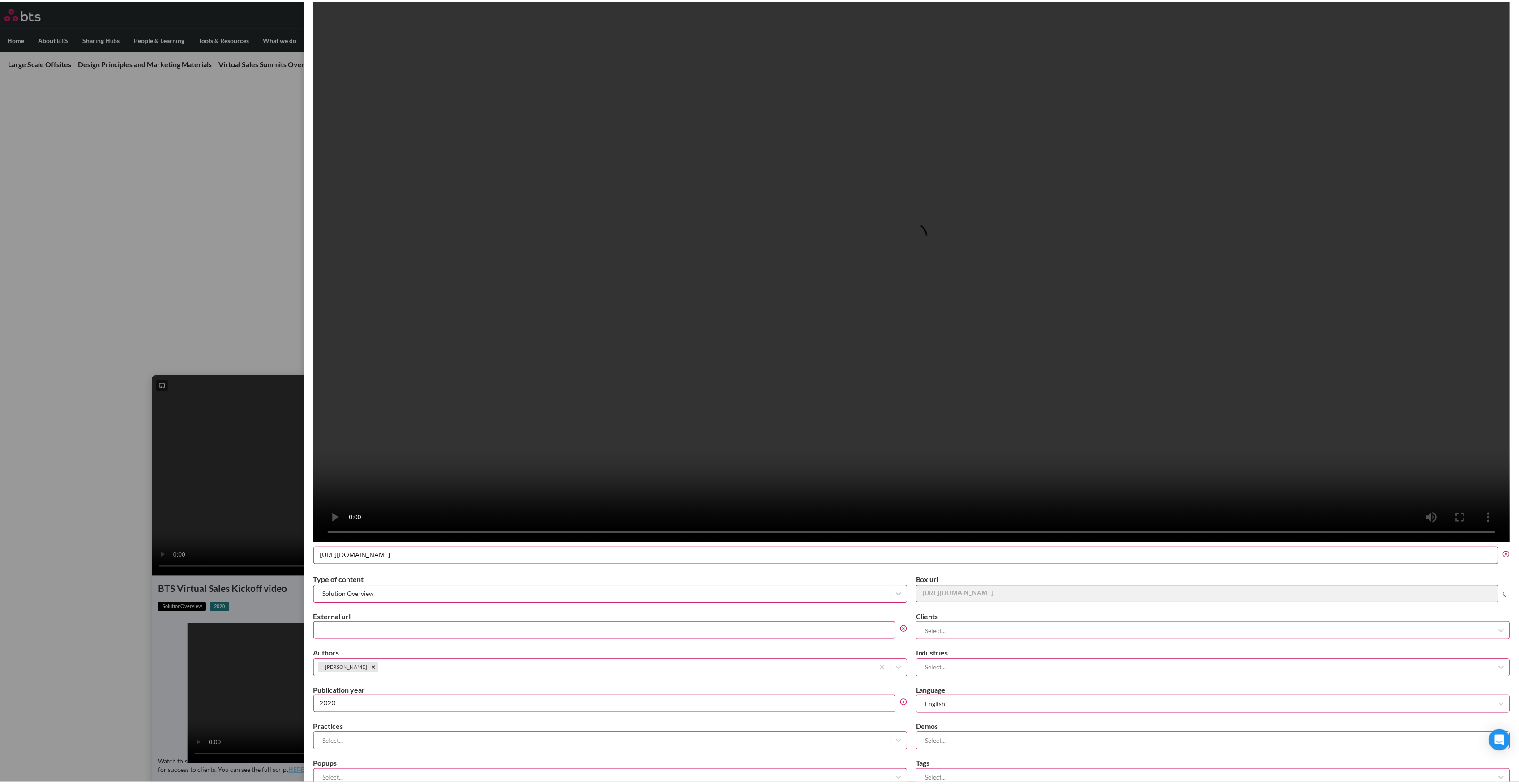
scroll to position [597, 0]
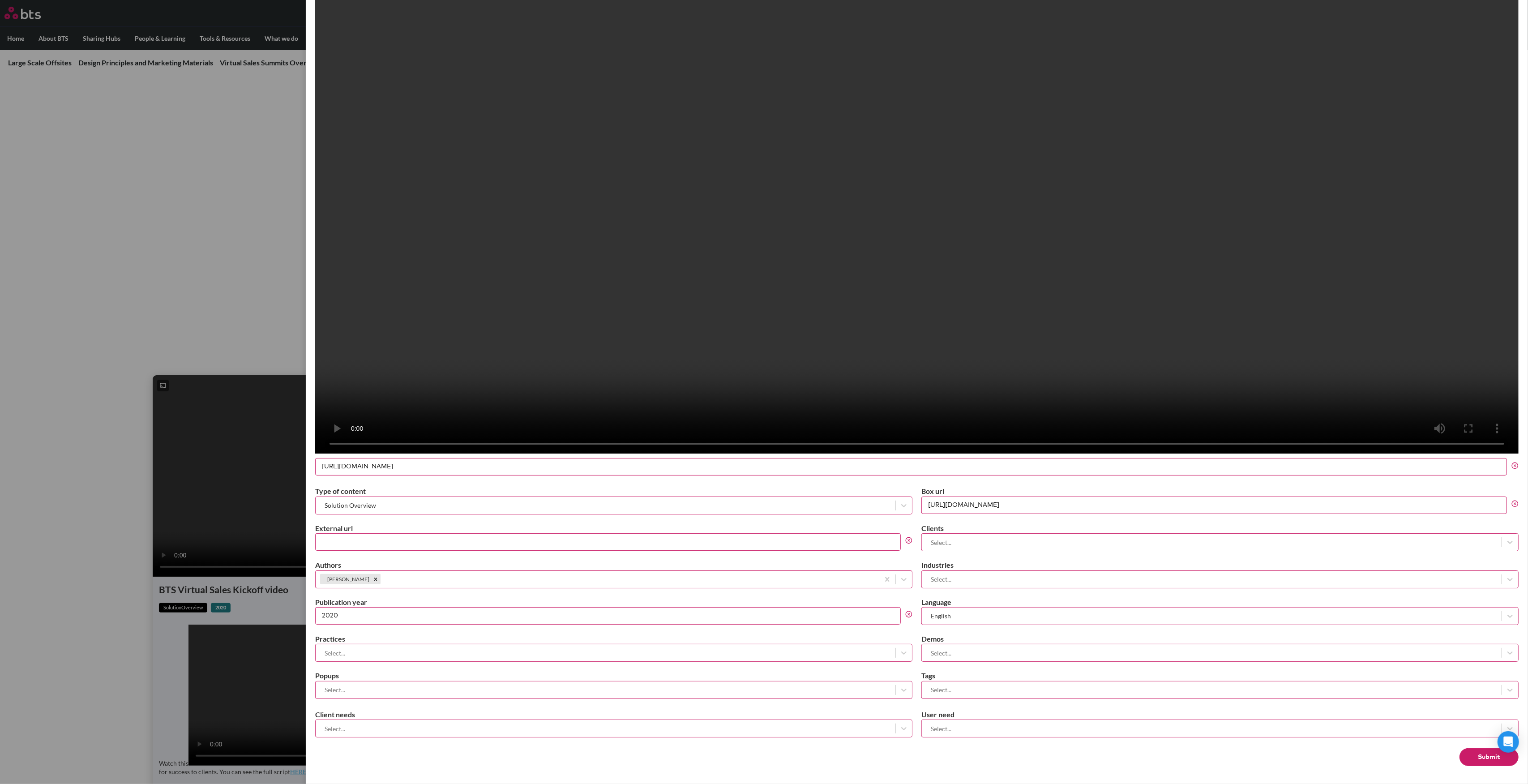
click at [668, 476] on input "[URL][DOMAIN_NAME]" at bounding box center [911, 466] width 1192 height 17
click at [254, 258] on label at bounding box center [764, 392] width 1528 height 784
click at [0, 0] on input "checkbox" at bounding box center [0, 0] width 0 height 0
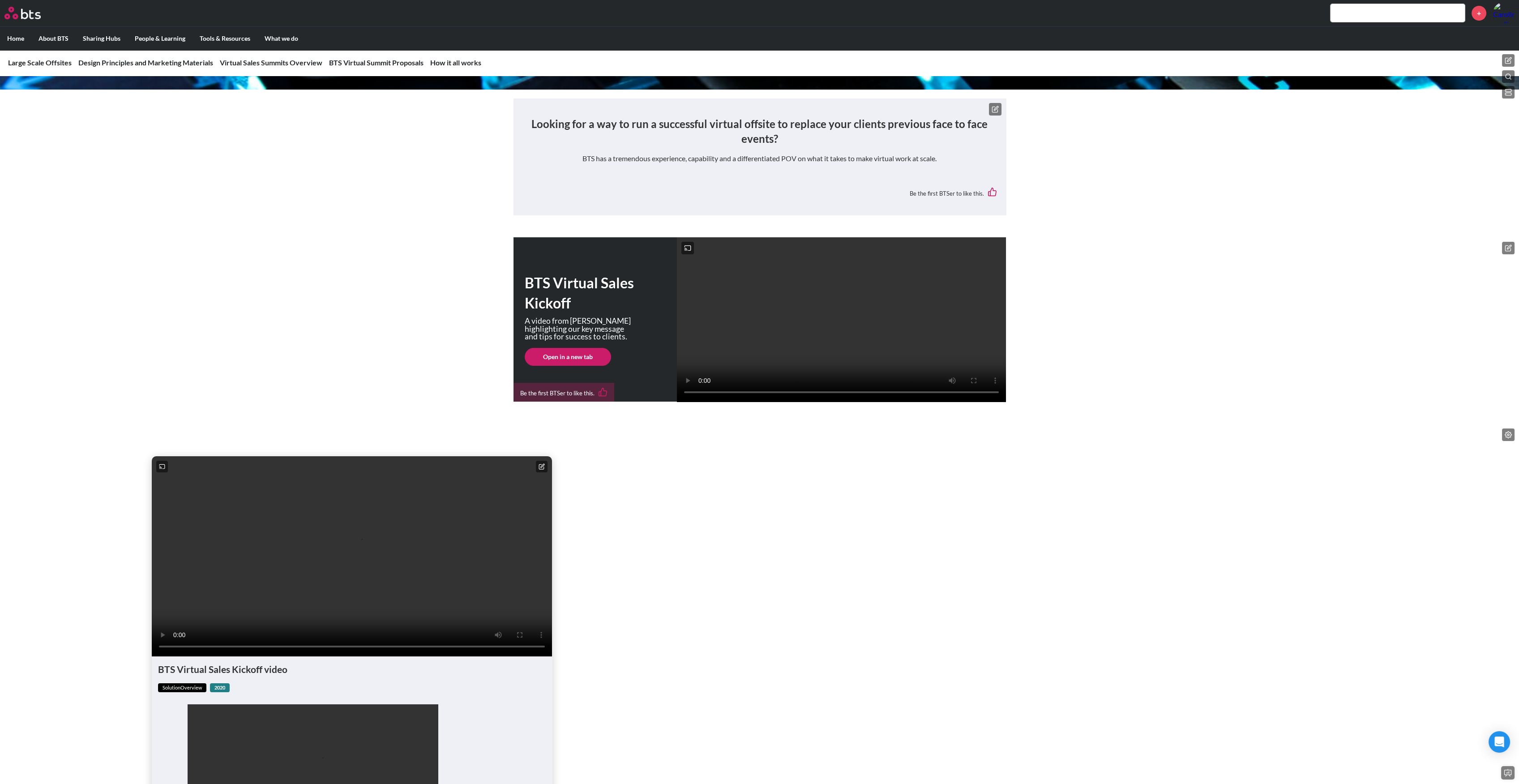
scroll to position [35, 0]
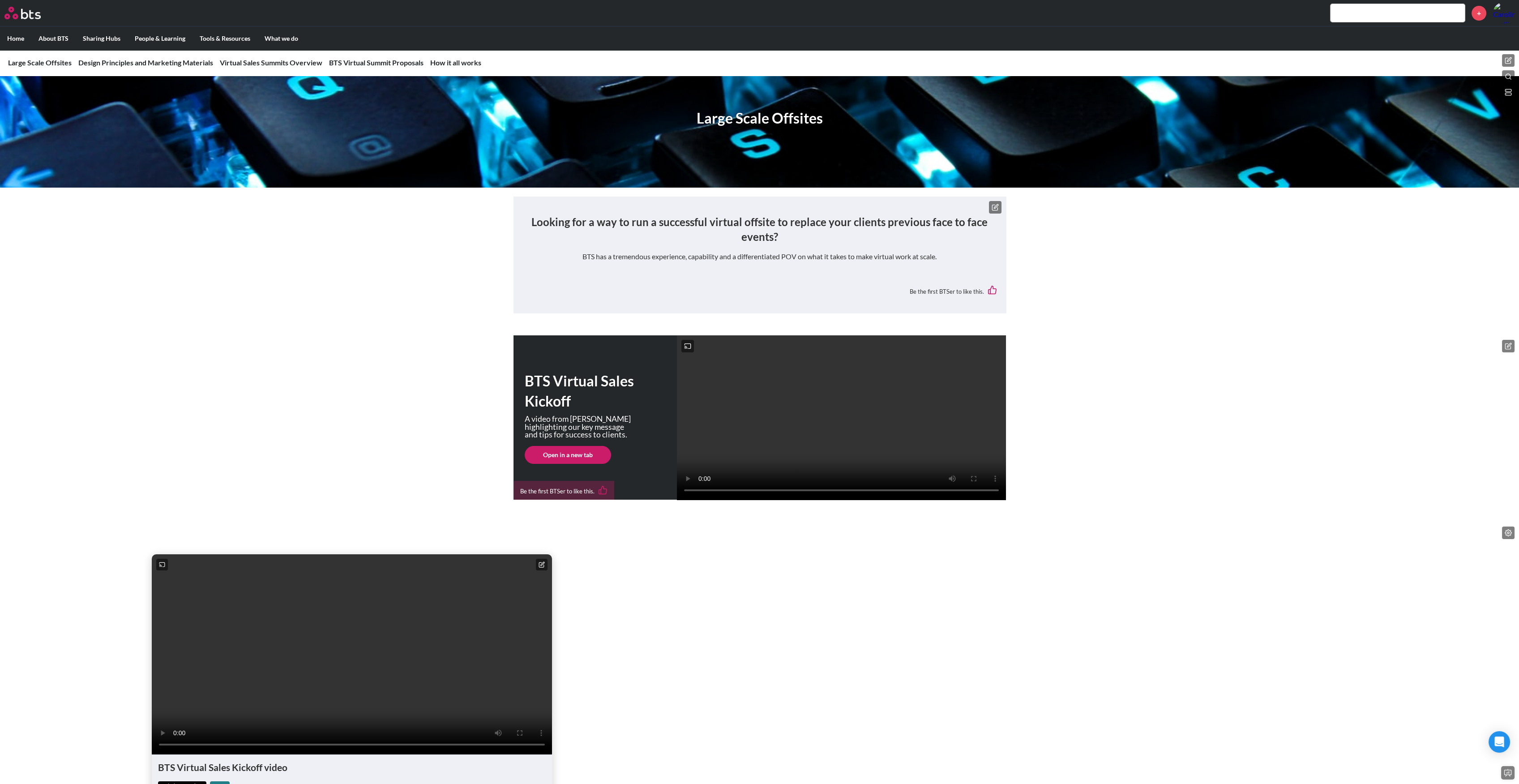
click at [552, 460] on link "Open in a new tab" at bounding box center [568, 455] width 87 height 18
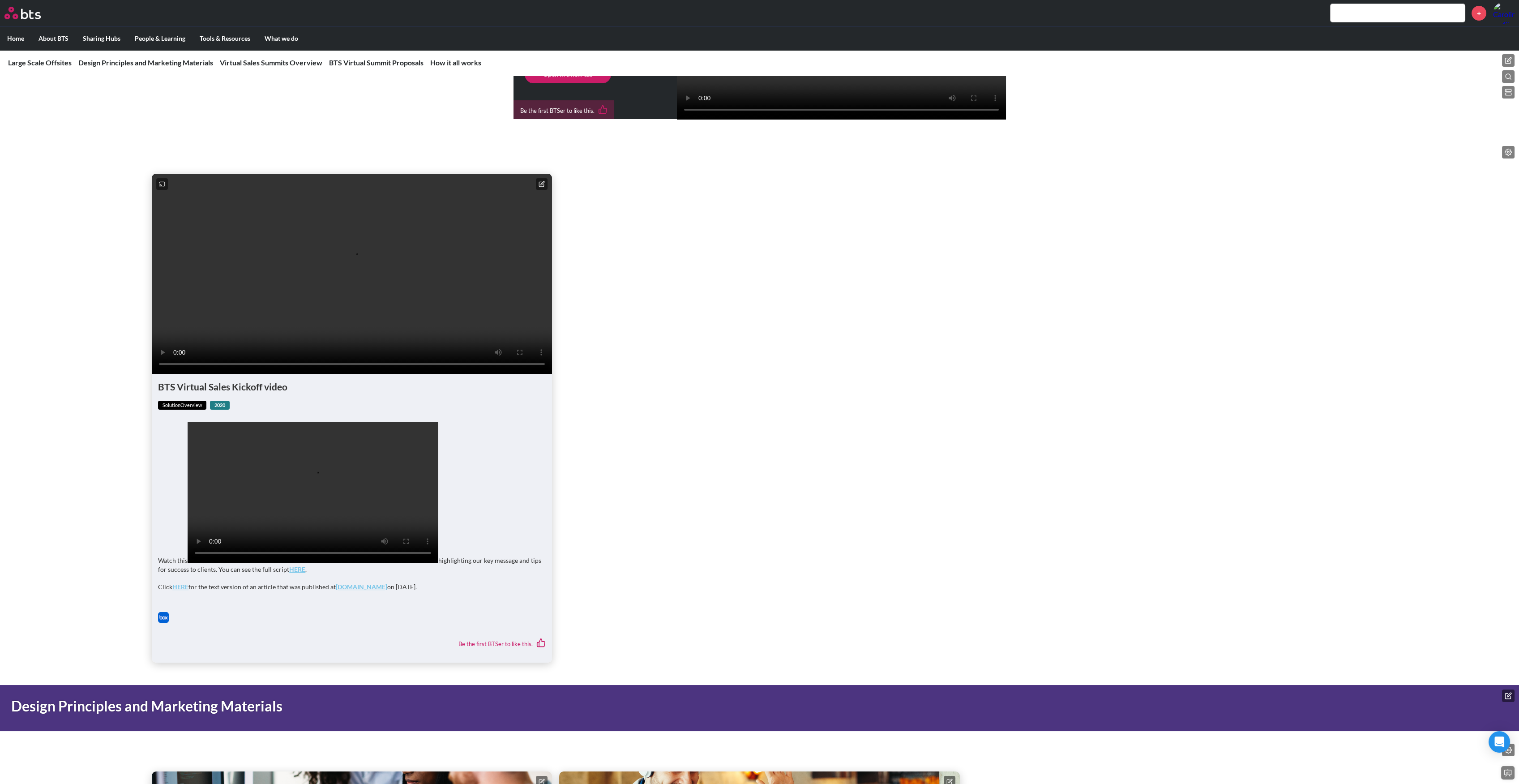
scroll to position [418, 0]
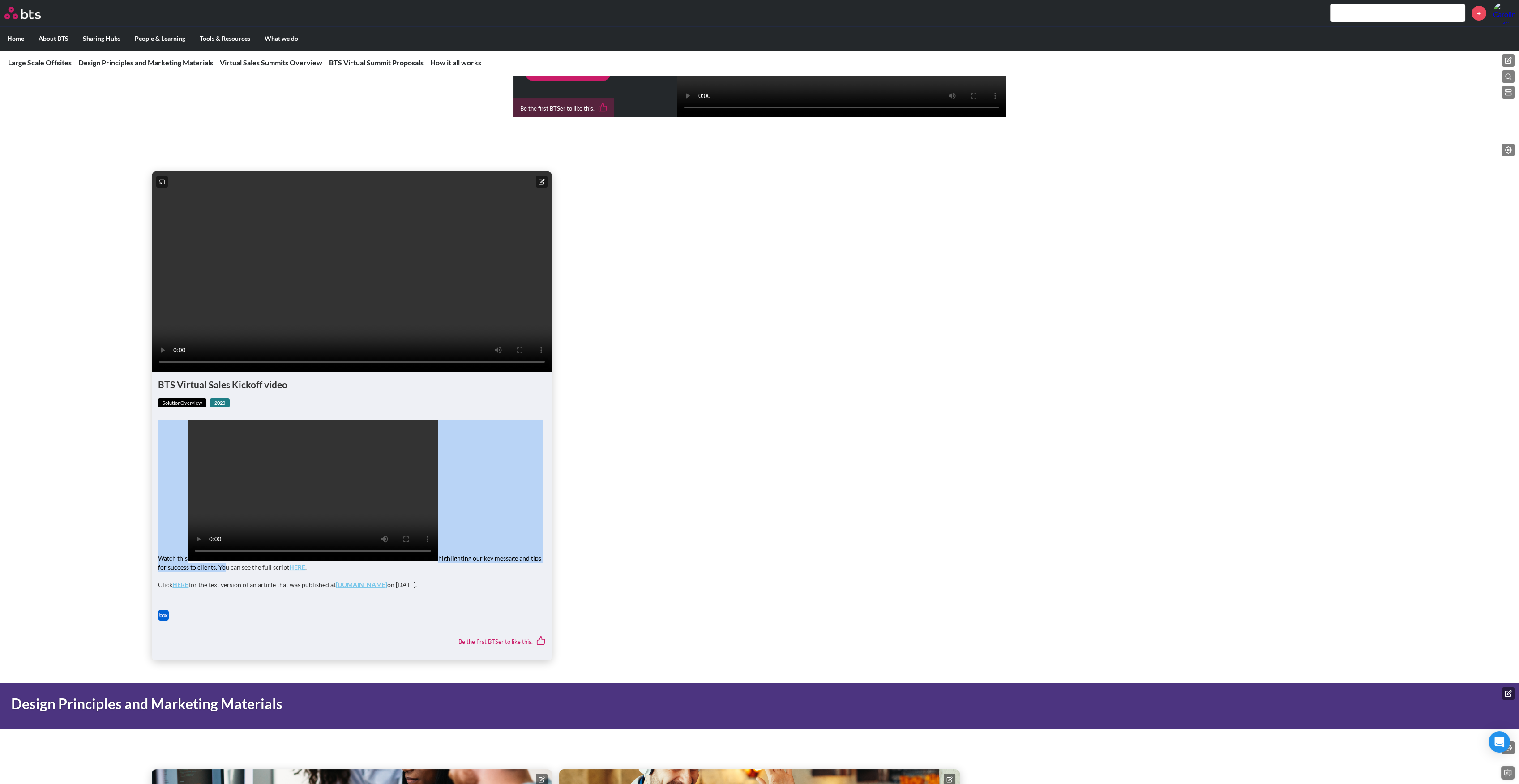
drag, startPoint x: 158, startPoint y: 601, endPoint x: 219, endPoint y: 608, distance: 61.4
click at [219, 571] on p "Watch this Your browser does not support the video tag. highlighting our key me…" at bounding box center [352, 495] width 388 height 152
click at [187, 571] on p "Watch this Your browser does not support the video tag. highlighting our key me…" at bounding box center [352, 495] width 388 height 152
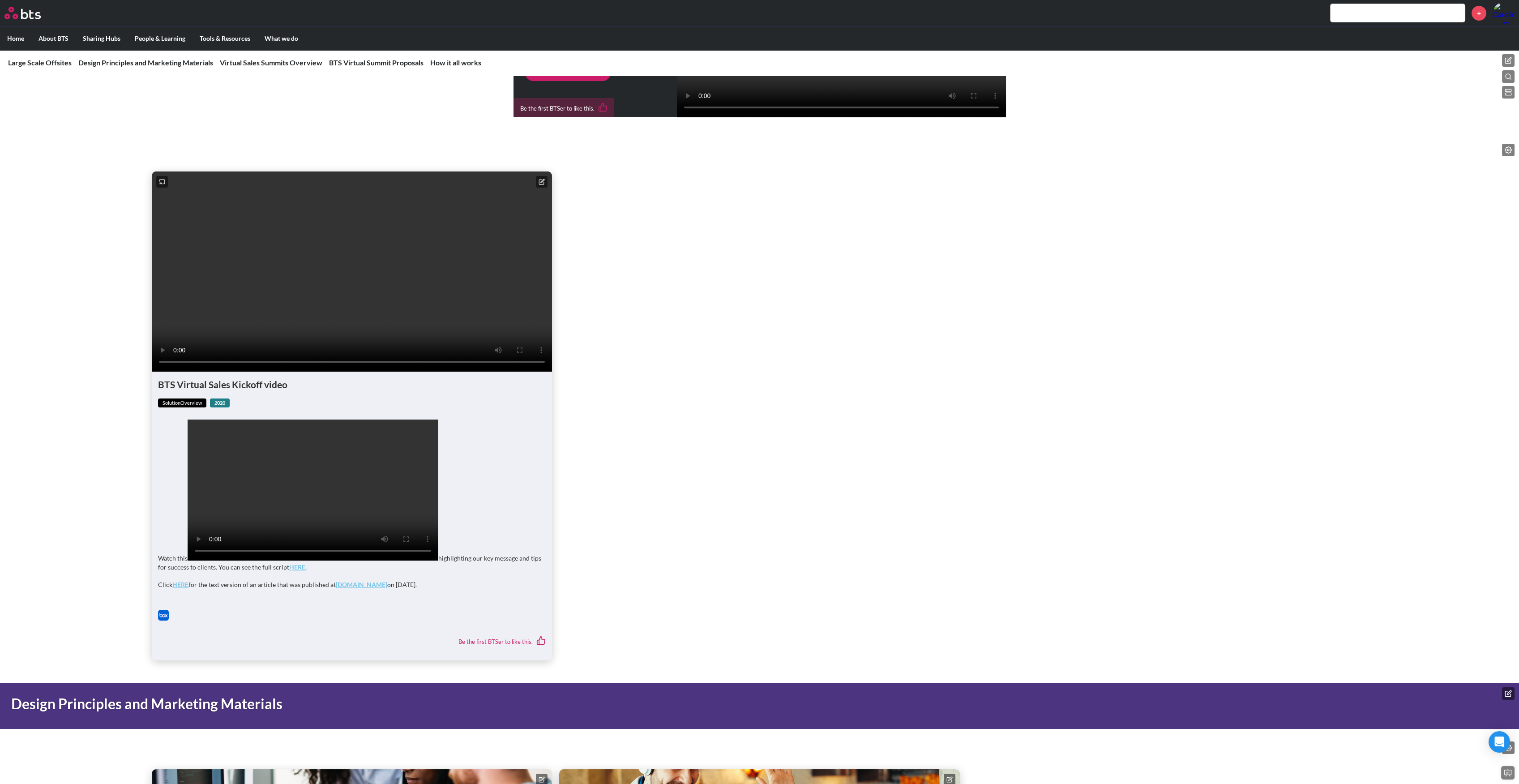
drag, startPoint x: 160, startPoint y: 604, endPoint x: 488, endPoint y: 613, distance: 328.1
click at [483, 597] on div "Watch this Your browser does not support the video tag. highlighting our key me…" at bounding box center [352, 508] width 388 height 178
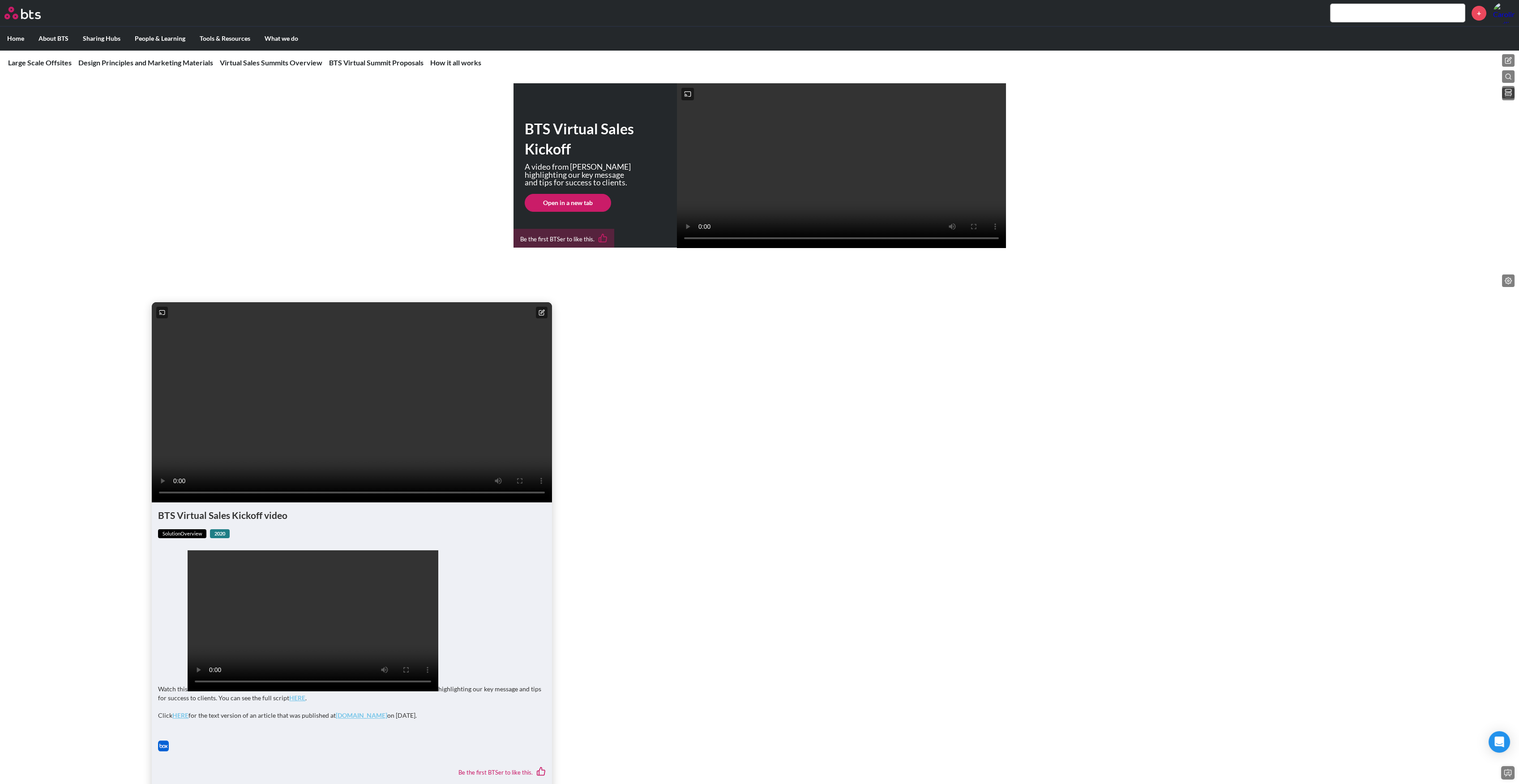
scroll to position [238, 0]
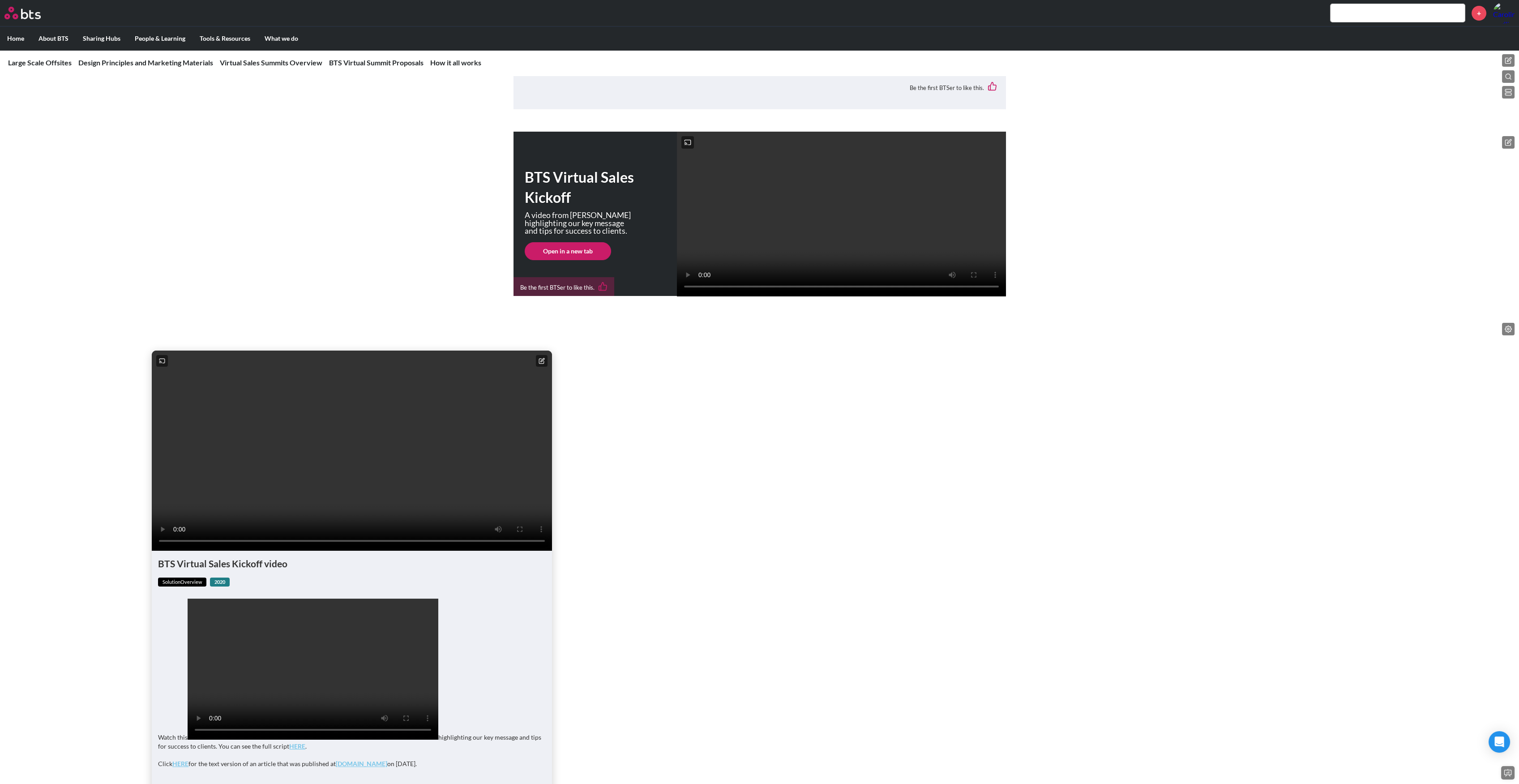
click at [1511, 141] on icon at bounding box center [1509, 141] width 4 height 4
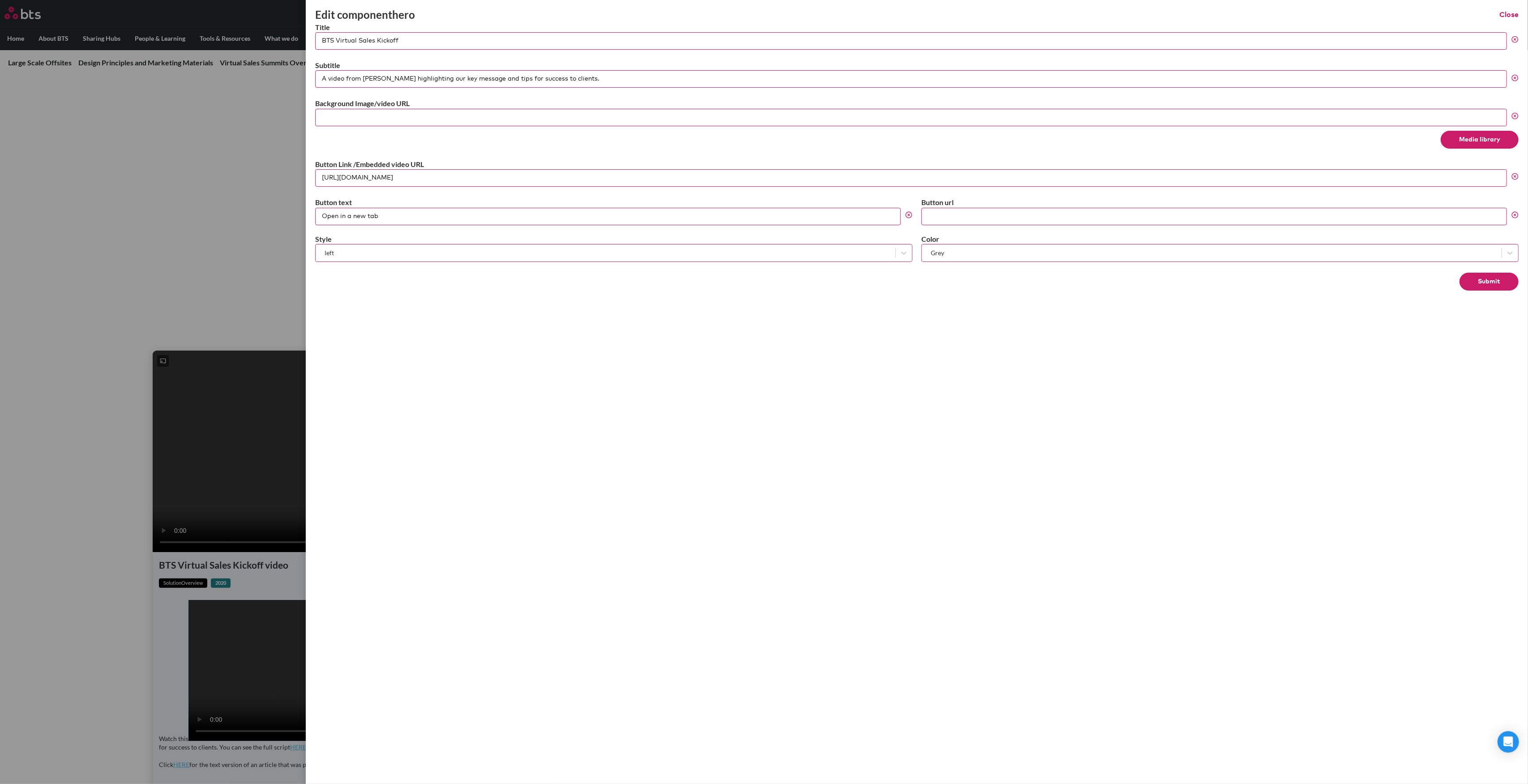
drag, startPoint x: 207, startPoint y: 260, endPoint x: 213, endPoint y: 260, distance: 6.0
click at [211, 260] on label at bounding box center [764, 392] width 1528 height 784
click at [0, 0] on input "checkbox" at bounding box center [0, 0] width 0 height 0
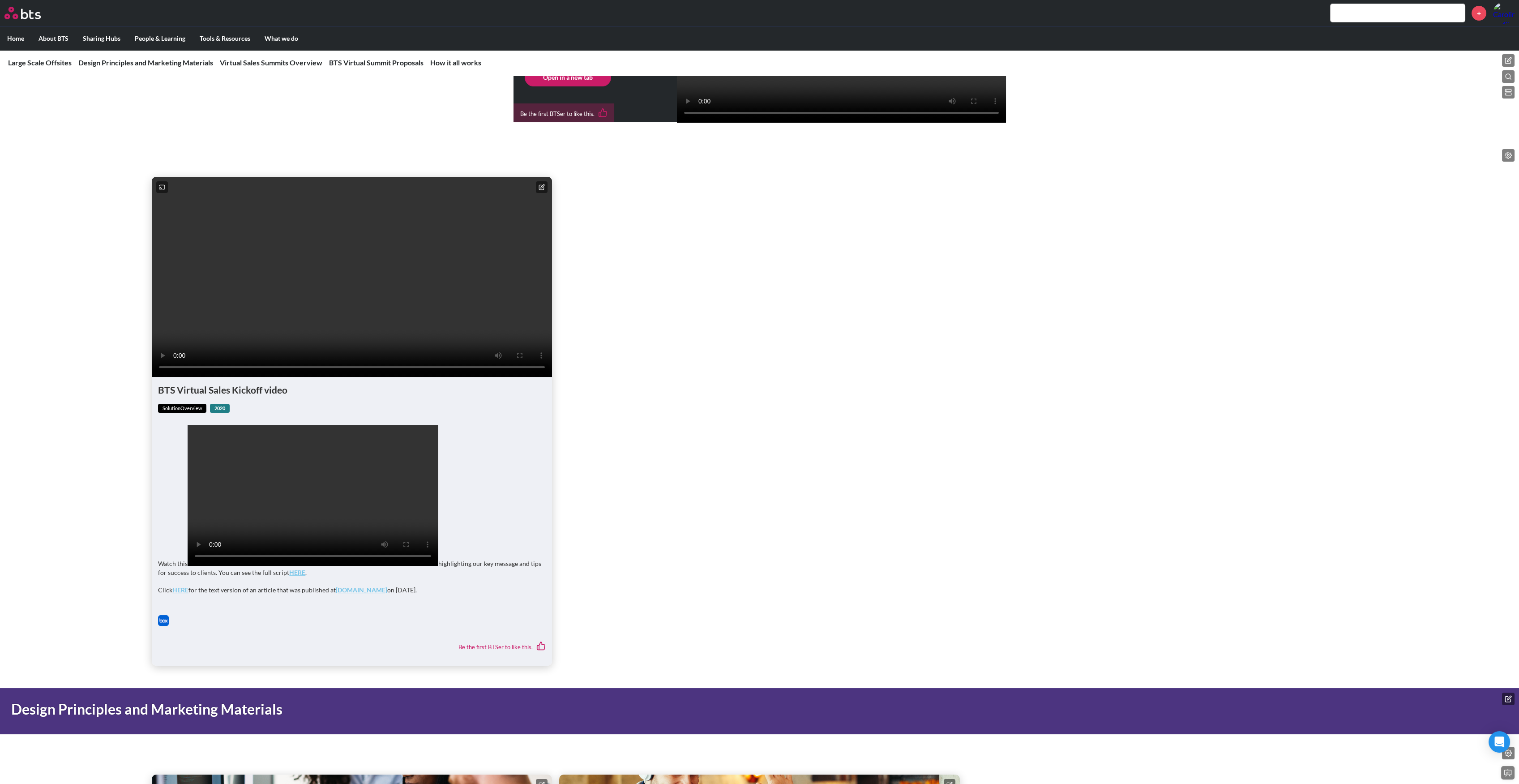
scroll to position [418, 0]
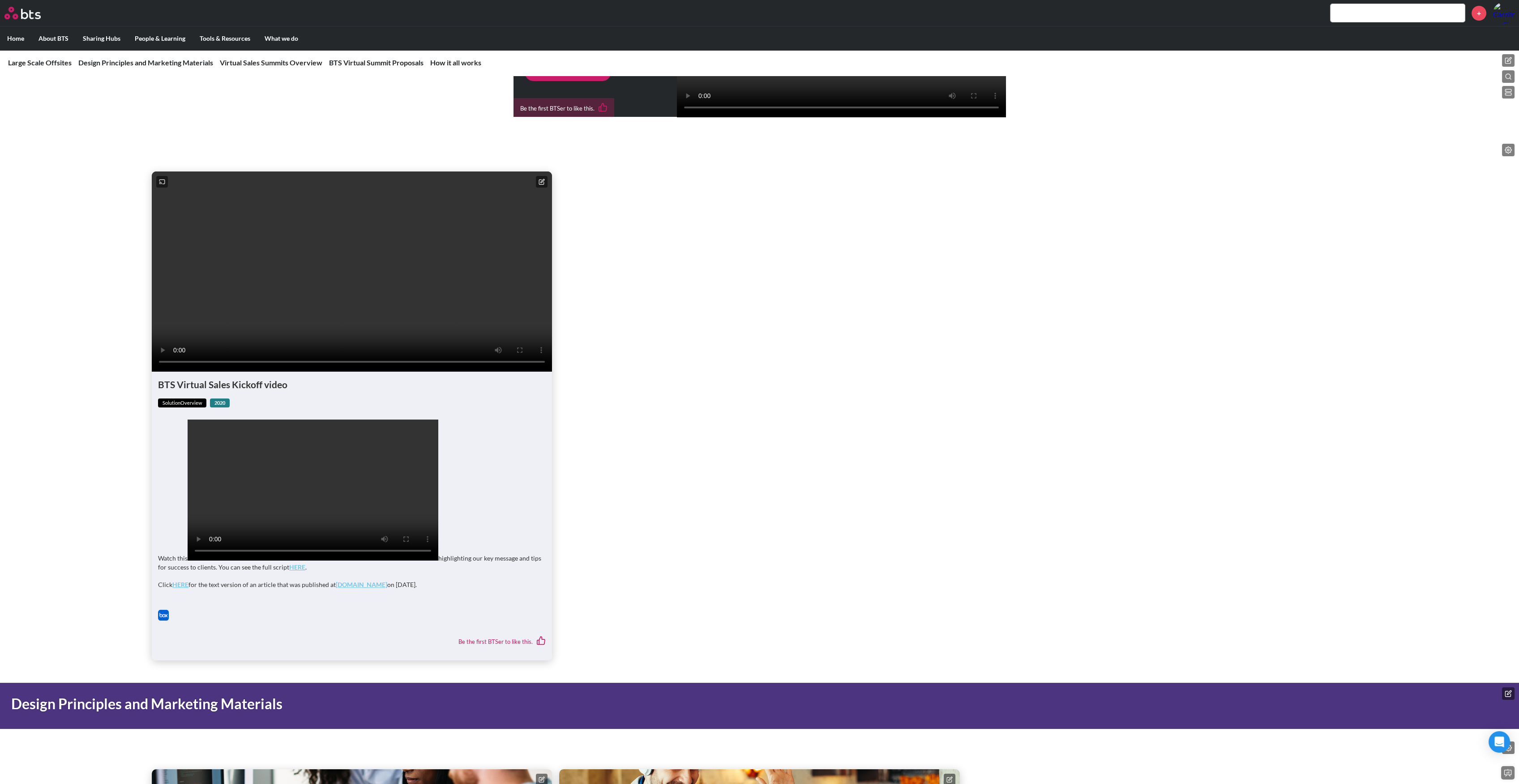
click at [543, 187] on button at bounding box center [542, 182] width 12 height 12
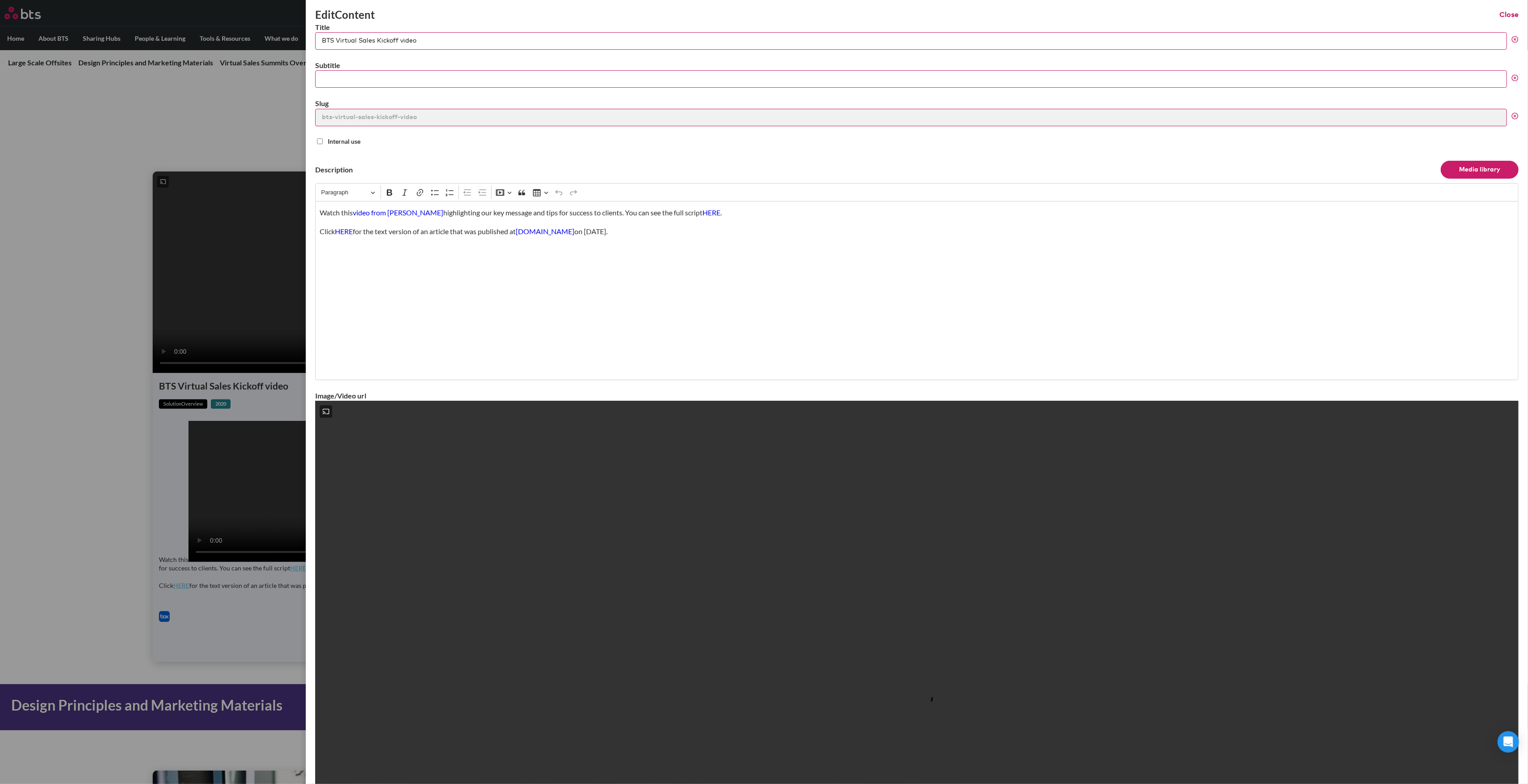
click at [344, 233] on link "HERE" at bounding box center [344, 231] width 18 height 8
click at [644, 216] on p "Watch this video from Adam Boggs highlighting our key message and tips for succ…" at bounding box center [916, 212] width 1194 height 10
click at [405, 212] on link "video from Adam Boggs" at bounding box center [398, 212] width 90 height 8
click at [677, 288] on div "Watch this video from Adam Boggs highlighting our key message and tips for succ…" at bounding box center [916, 291] width 1204 height 179
click at [346, 231] on link "HERE" at bounding box center [344, 231] width 18 height 8
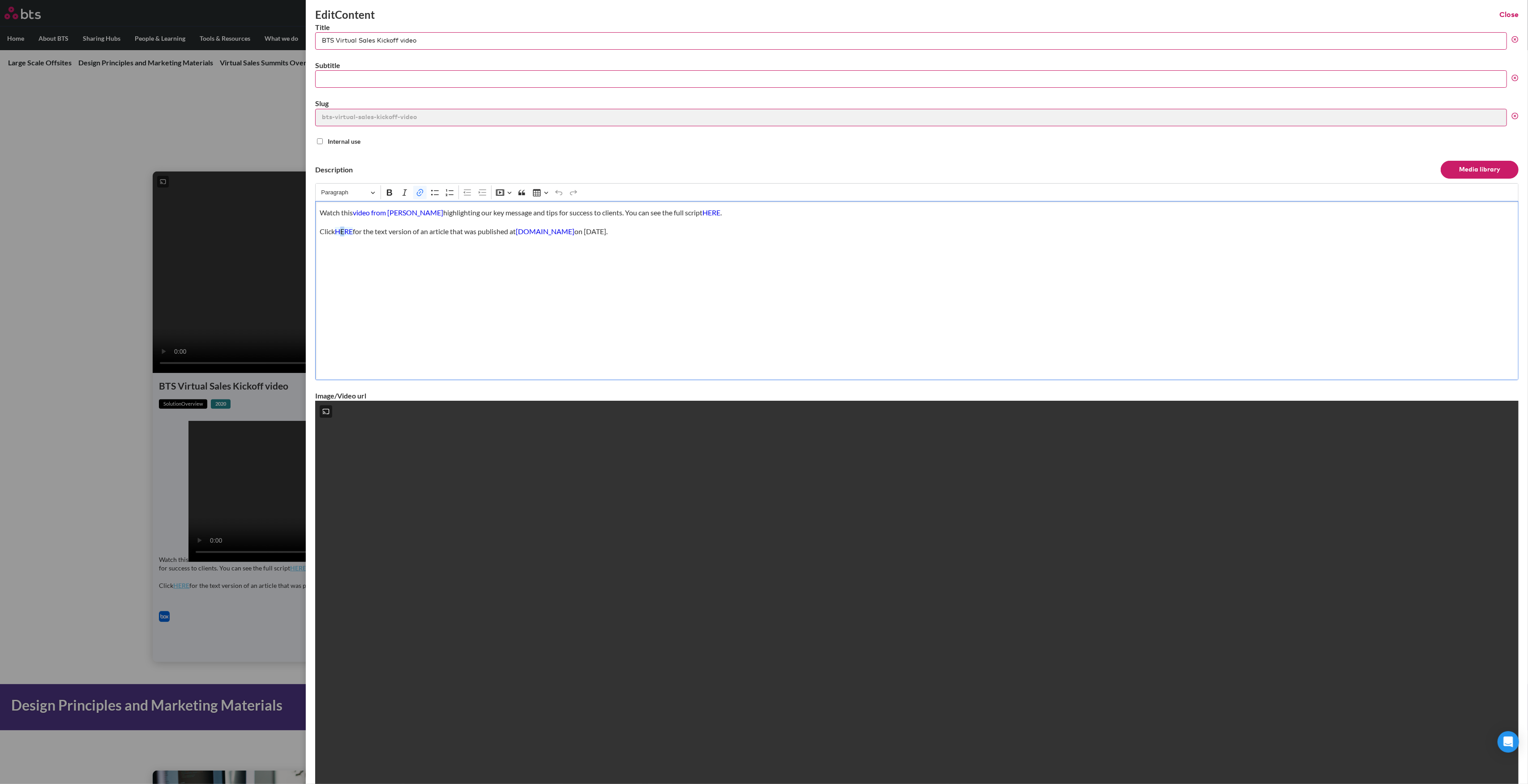
click at [344, 231] on link "HERE" at bounding box center [344, 231] width 18 height 8
click at [351, 234] on link "HERE" at bounding box center [344, 231] width 18 height 8
click at [344, 249] on span "[URL][DOMAIN_NAME]" at bounding box center [310, 252] width 67 height 11
click at [344, 248] on span "[URL][DOMAIN_NAME]" at bounding box center [310, 252] width 67 height 11
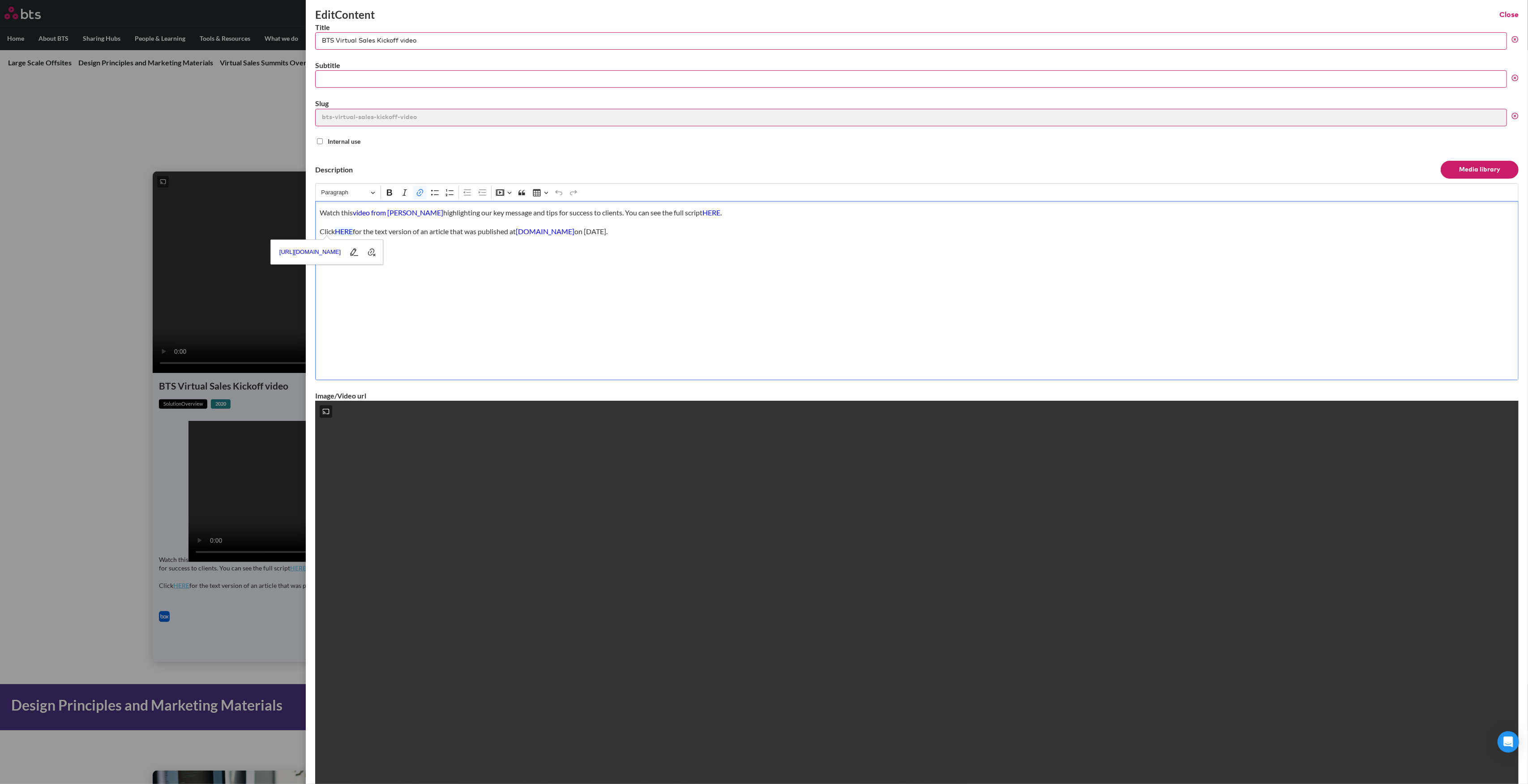
click at [501, 299] on div "Watch this video from Adam Boggs highlighting our key message and tips for succ…" at bounding box center [916, 291] width 1204 height 179
click at [282, 143] on label at bounding box center [764, 392] width 1528 height 784
click at [0, 0] on input "checkbox" at bounding box center [0, 0] width 0 height 0
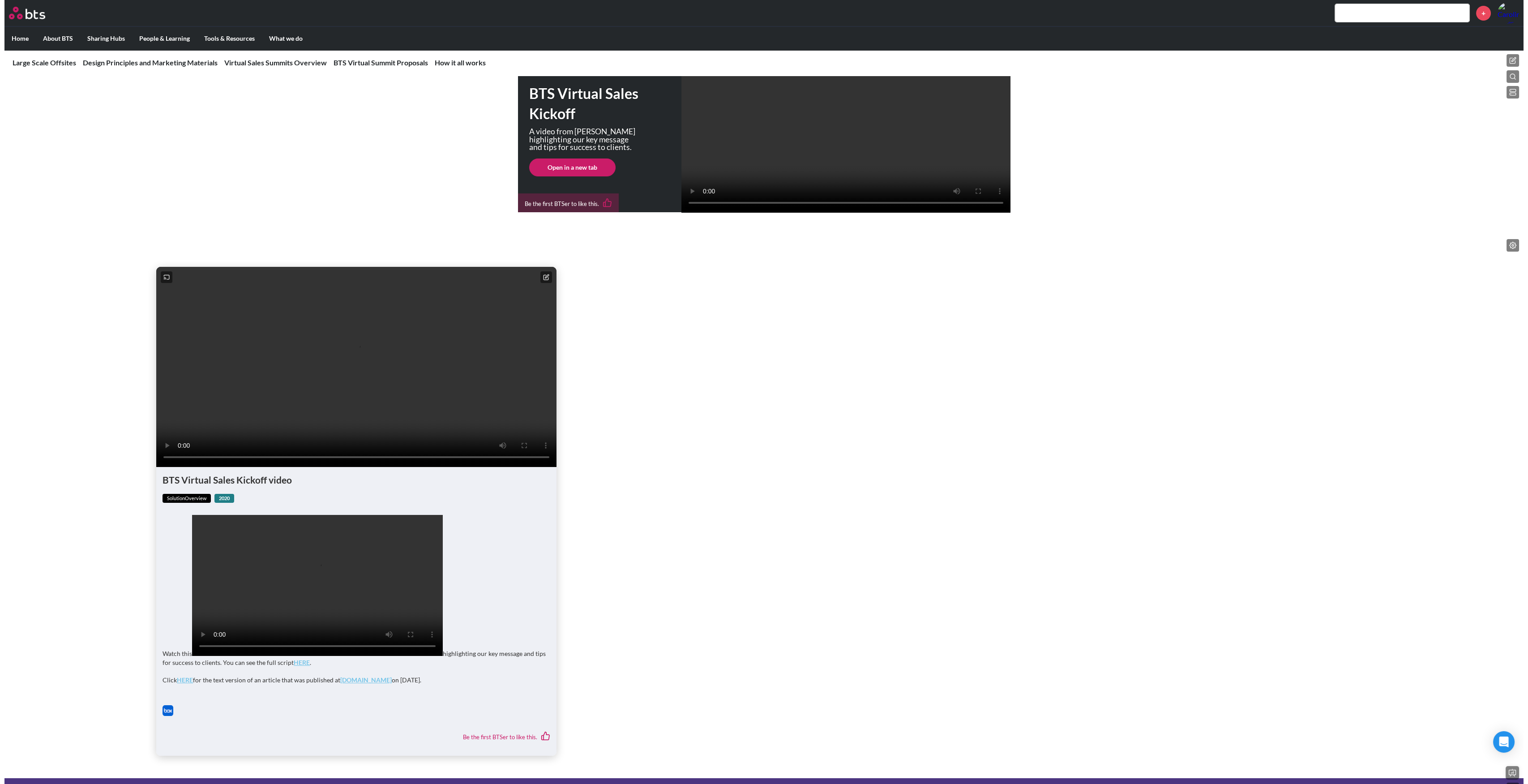
scroll to position [238, 0]
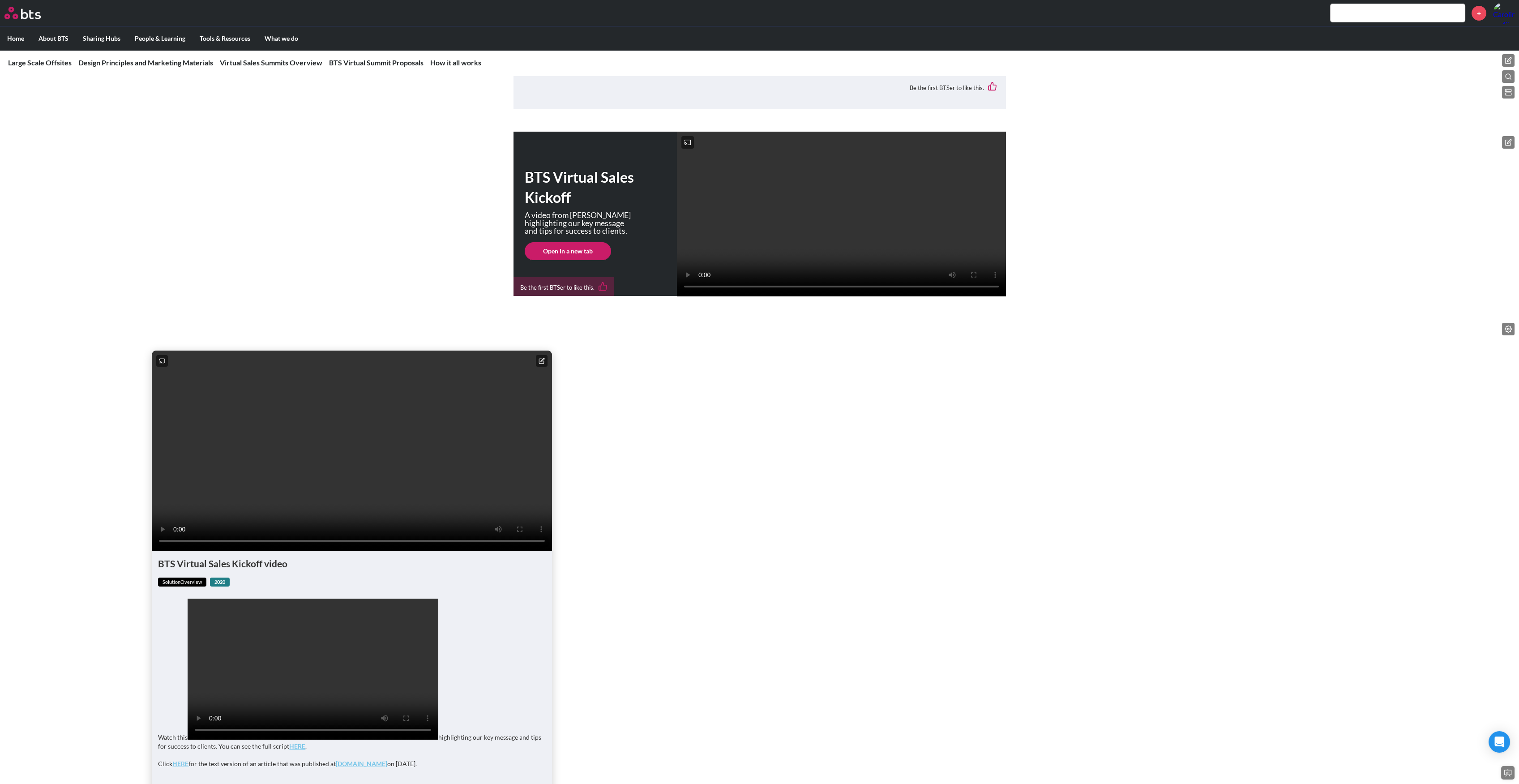
click at [1509, 139] on icon at bounding box center [1508, 142] width 7 height 7
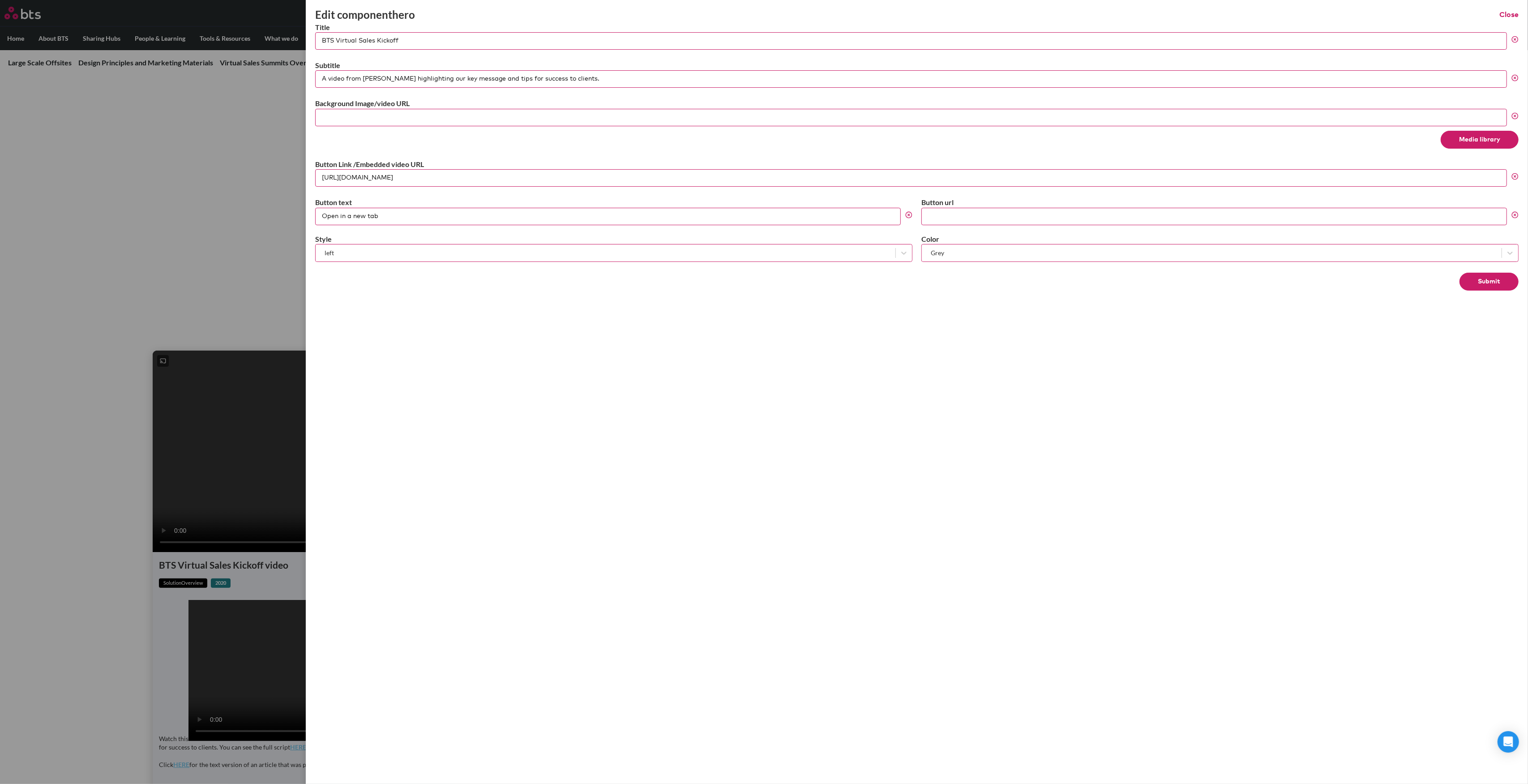
drag, startPoint x: 410, startPoint y: 214, endPoint x: 288, endPoint y: 214, distance: 122.0
click at [288, 118] on div "Edit component hero Close Title BTS Virtual Sales Kickoff Subtitle A video from…" at bounding box center [764, 118] width 1528 height 0
type input "Click here to see the full script and more resources"
click at [949, 215] on input "Button url" at bounding box center [1214, 216] width 585 height 17
paste input "[URL][DOMAIN_NAME]"
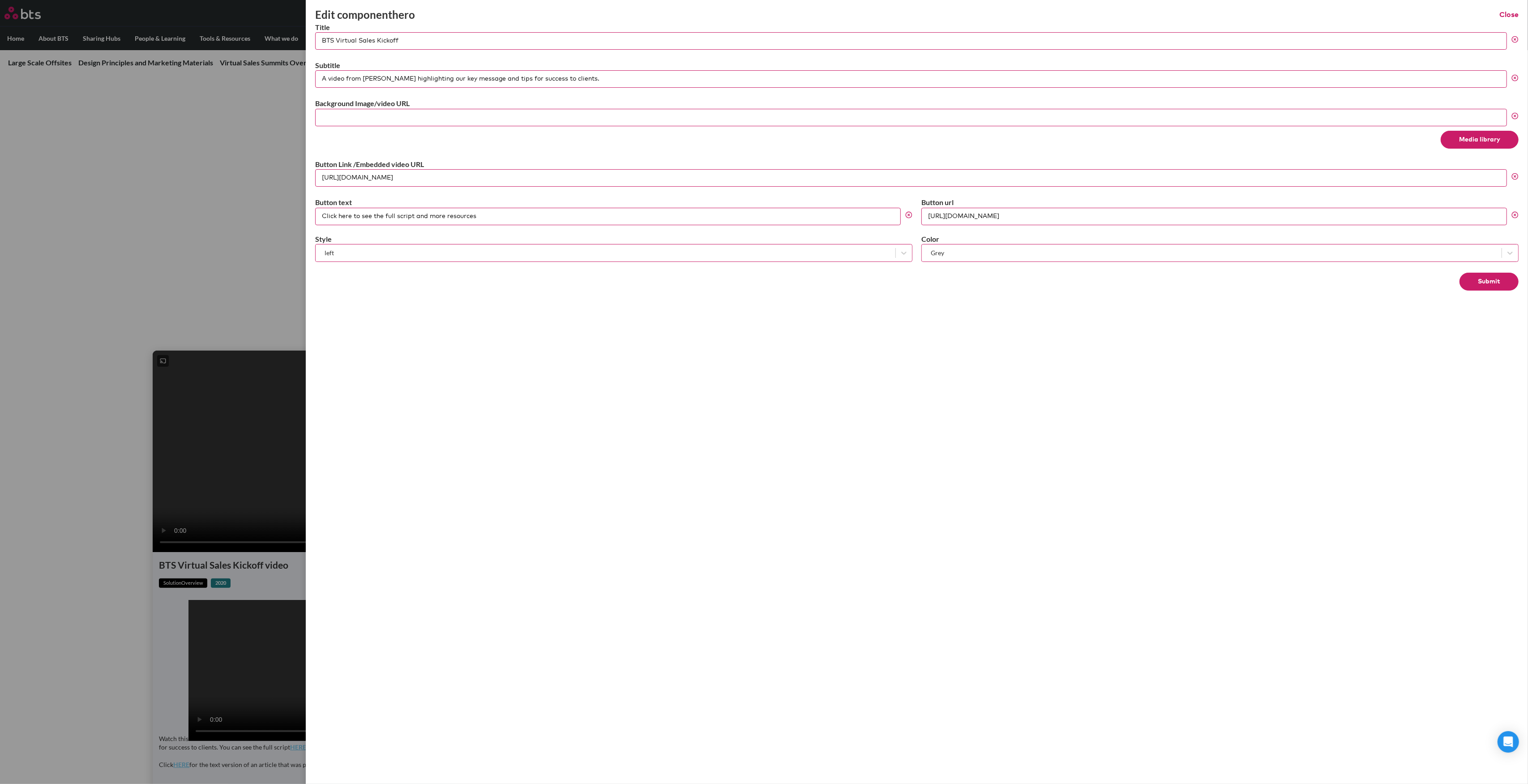
type input "[URL][DOMAIN_NAME]"
click at [1496, 277] on button "Submit" at bounding box center [1489, 282] width 59 height 18
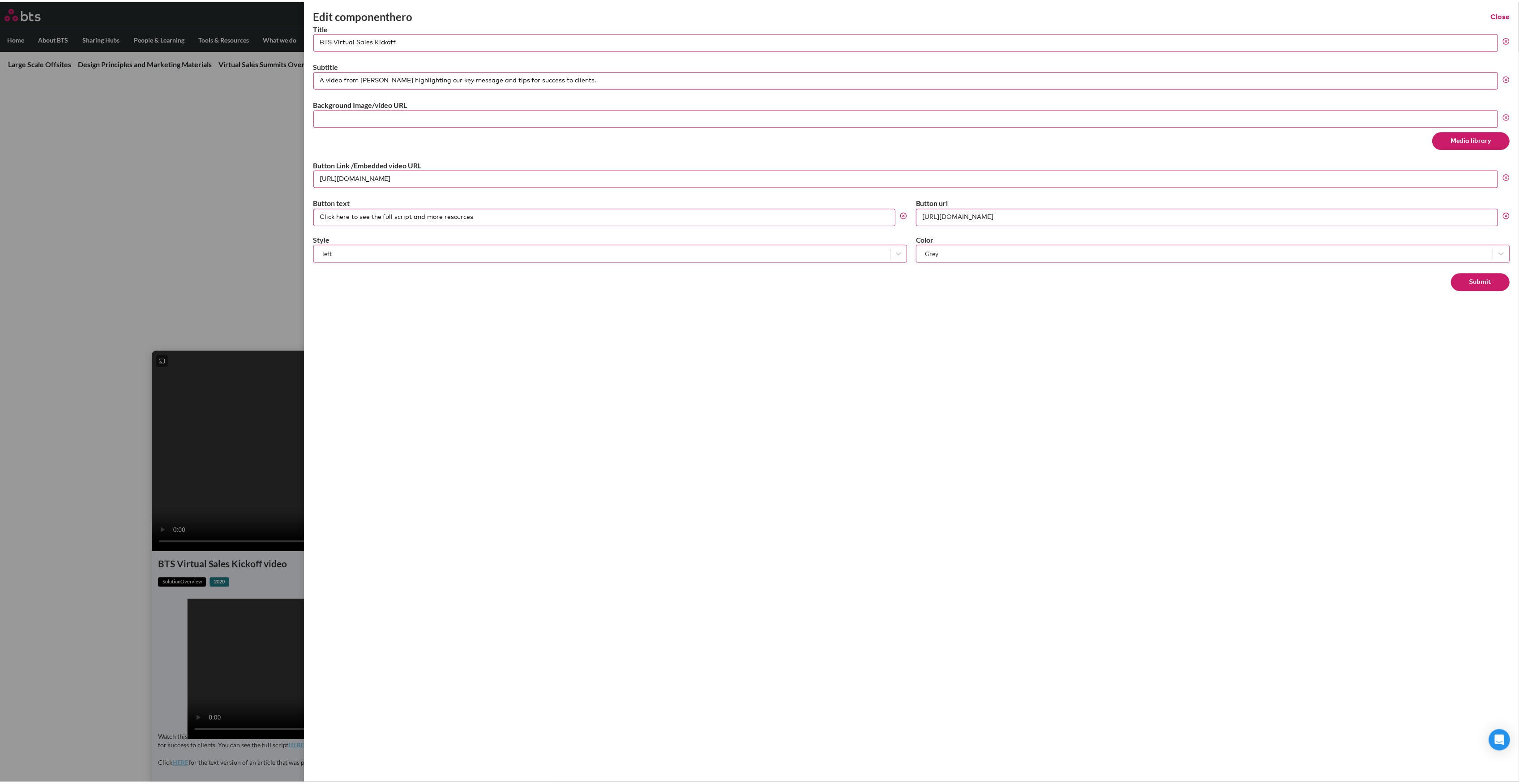
scroll to position [0, 0]
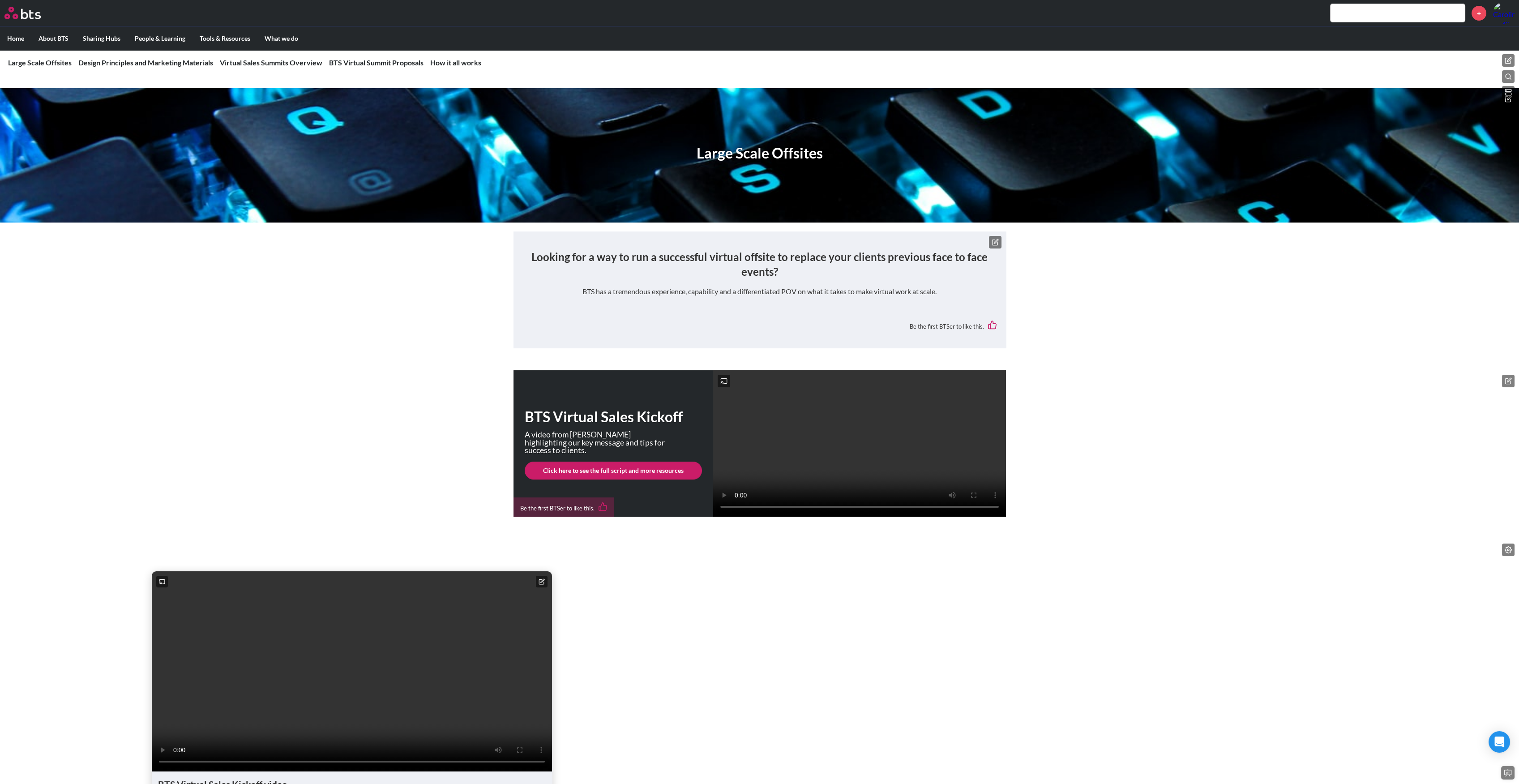
click at [761, 459] on video at bounding box center [859, 443] width 293 height 146
click at [782, 452] on video at bounding box center [859, 443] width 293 height 146
click at [648, 474] on link "Click here to see the full script and more resources" at bounding box center [613, 470] width 177 height 18
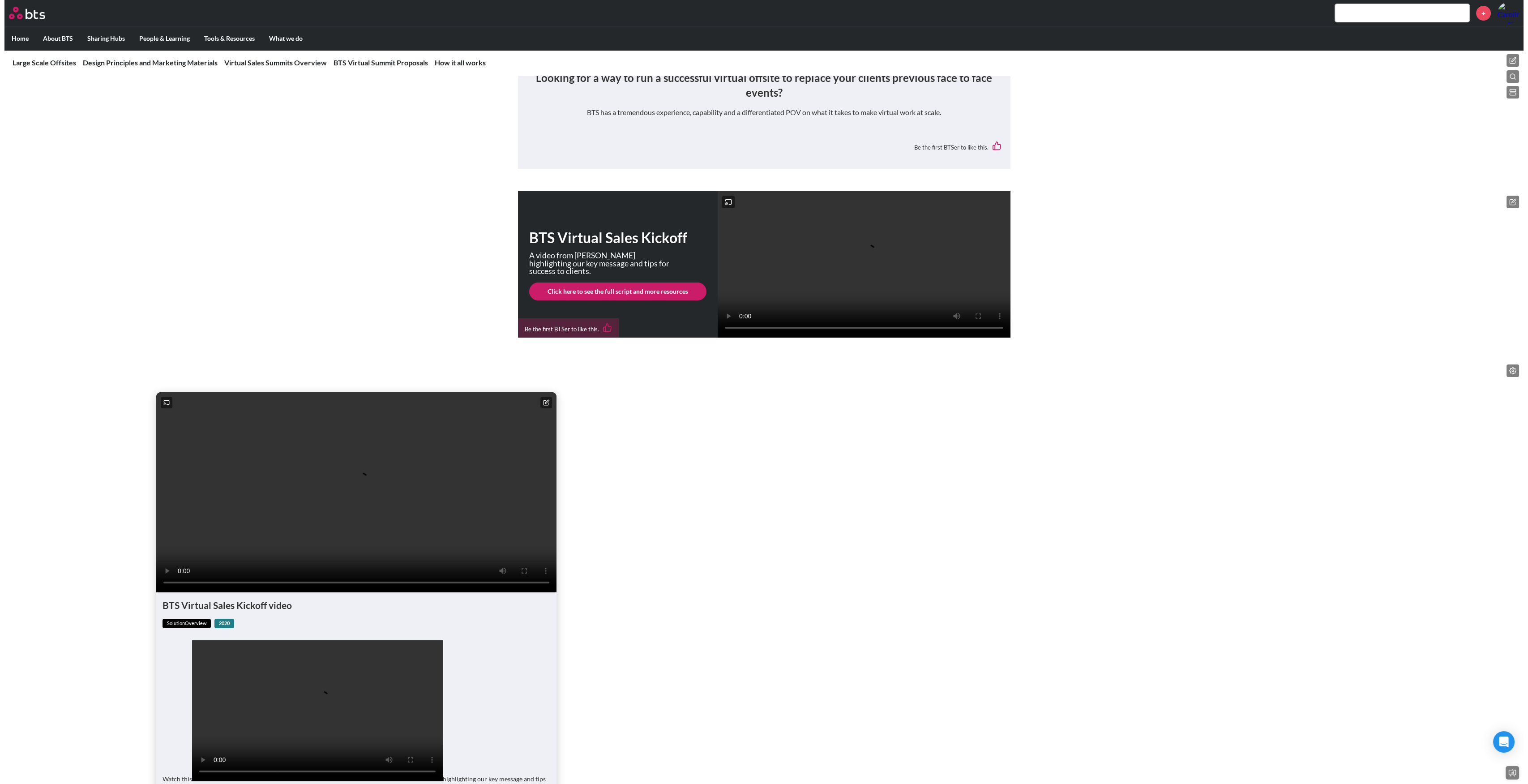
scroll to position [358, 0]
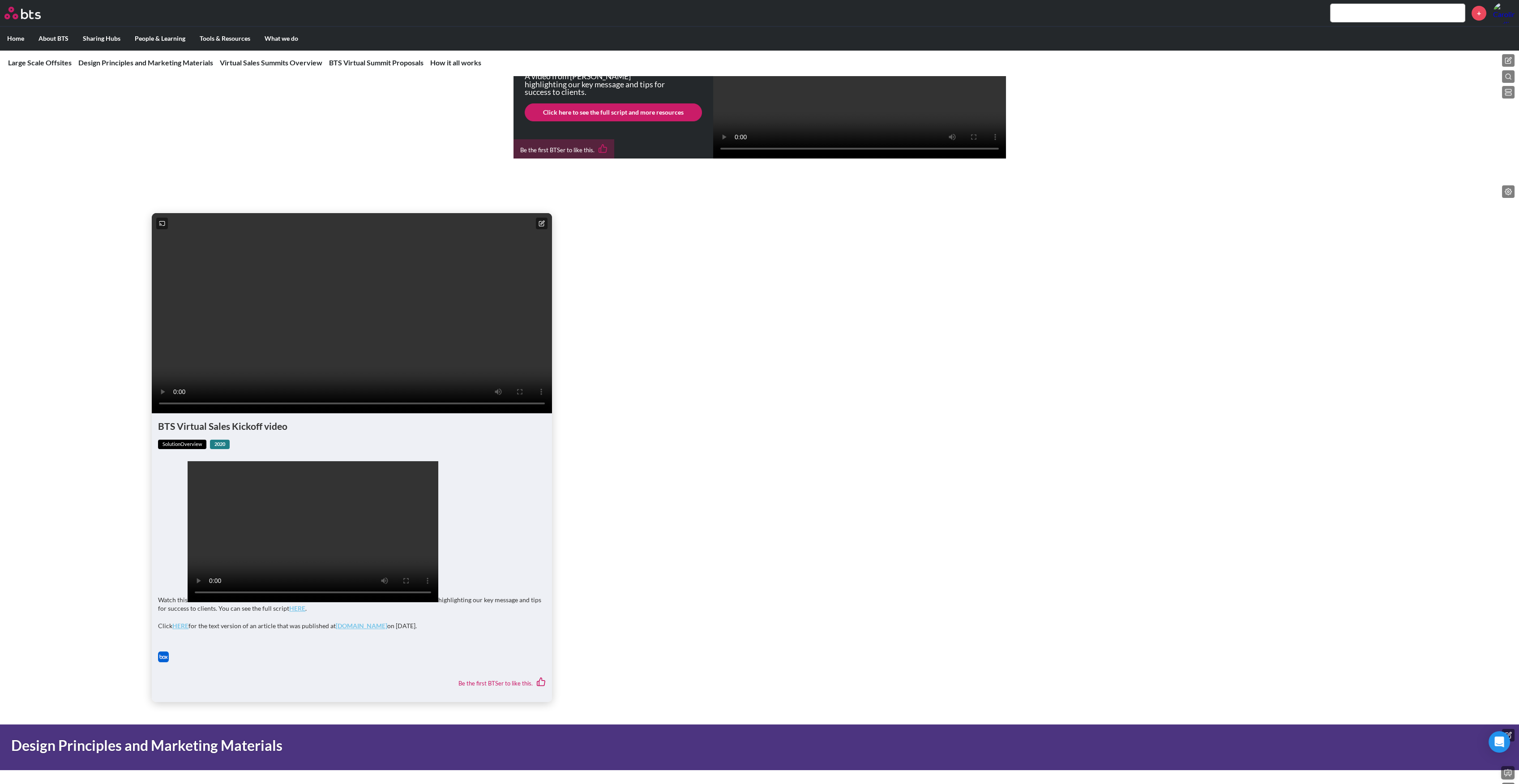
click at [246, 432] on h1 "BTS Virtual Sales Kickoff video" at bounding box center [352, 426] width 388 height 13
copy h1 "BTS Virtual Sales Kickoff video"
click at [1512, 215] on div "BTS Virtual Sales Kickoff video solutionOverview 2020 Watch this Your browser d…" at bounding box center [759, 441] width 1519 height 521
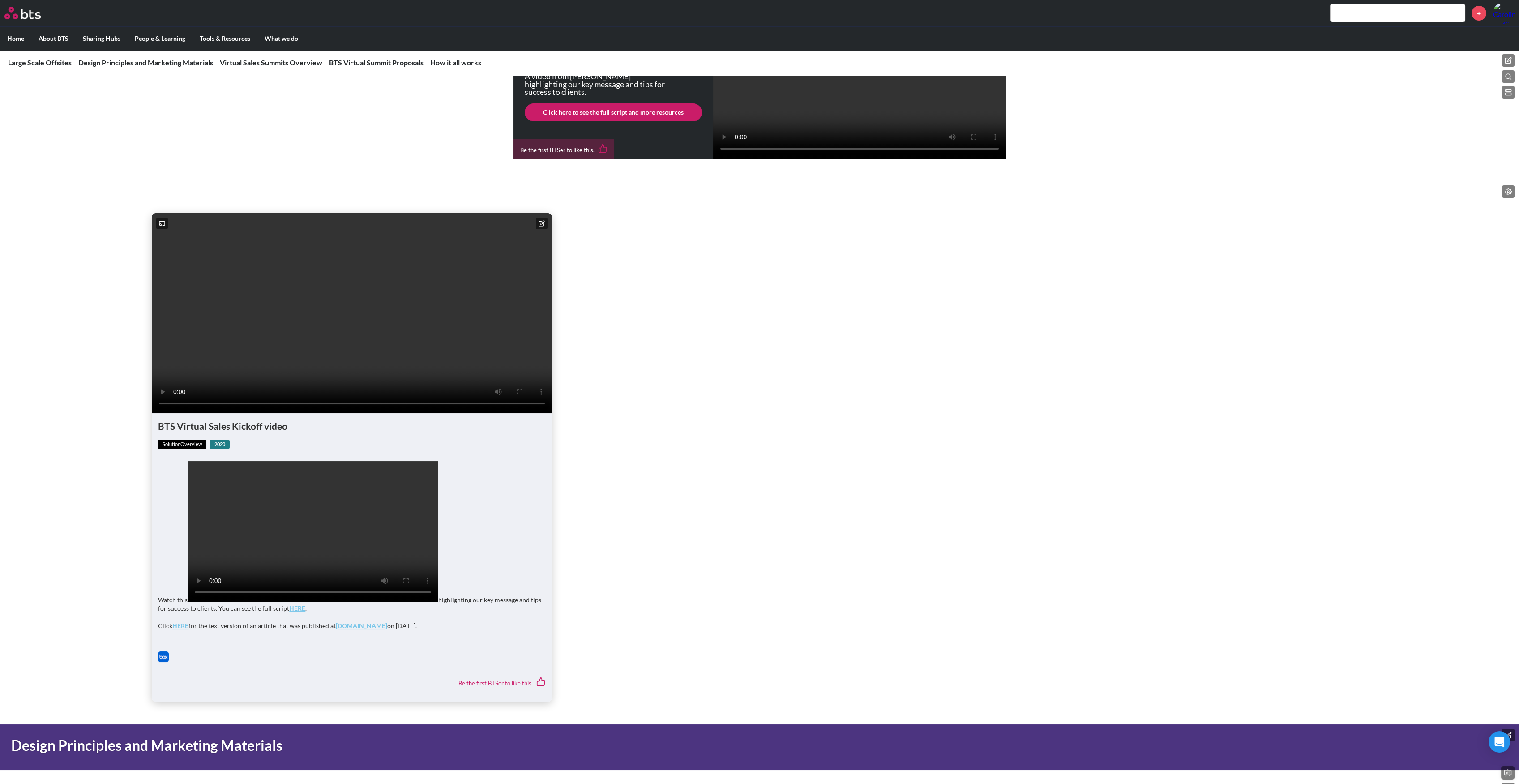
click at [1506, 195] on icon at bounding box center [1508, 192] width 7 height 7
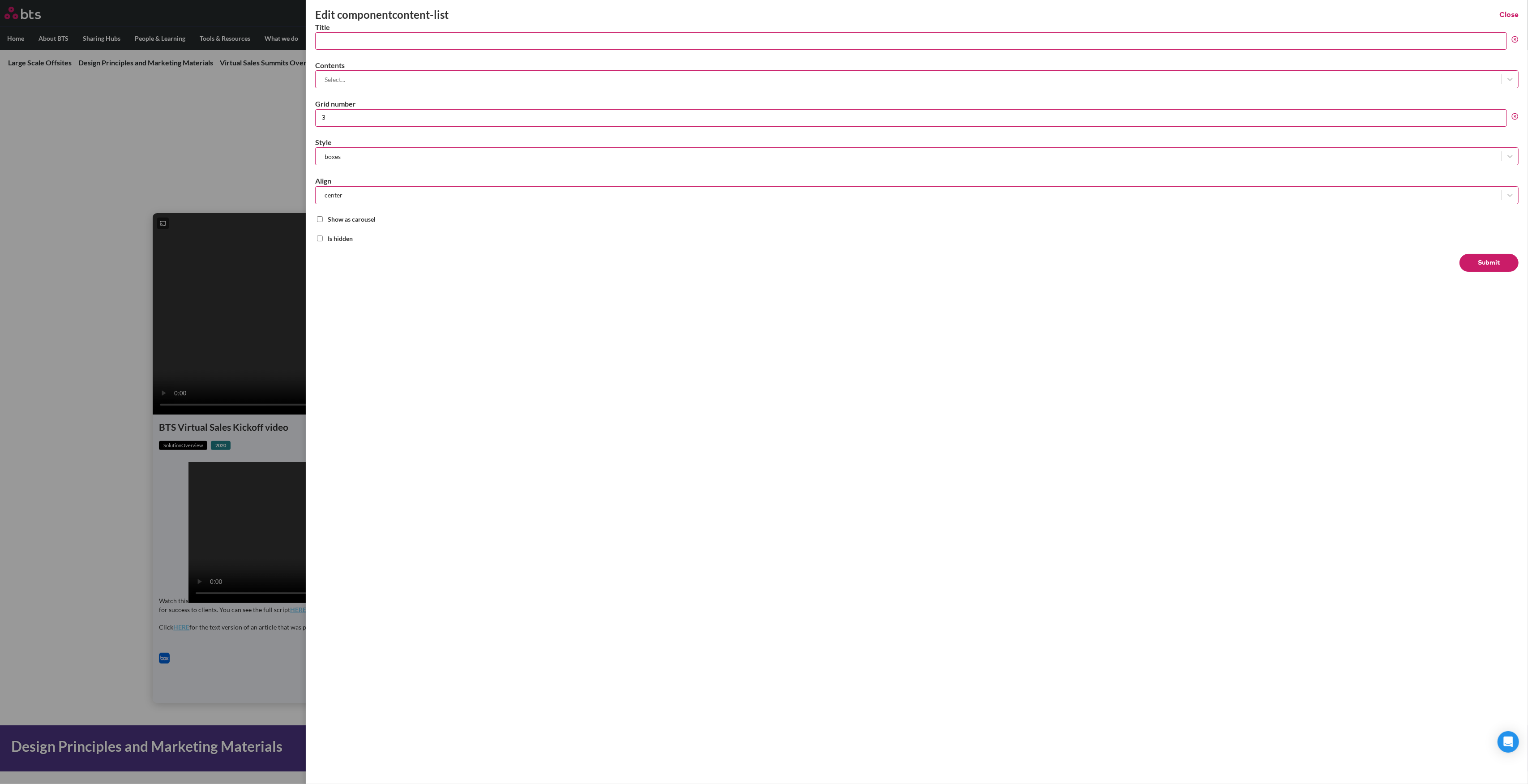
click at [330, 117] on input "3" at bounding box center [911, 117] width 1192 height 17
click at [1480, 263] on button "Submit" at bounding box center [1489, 263] width 59 height 18
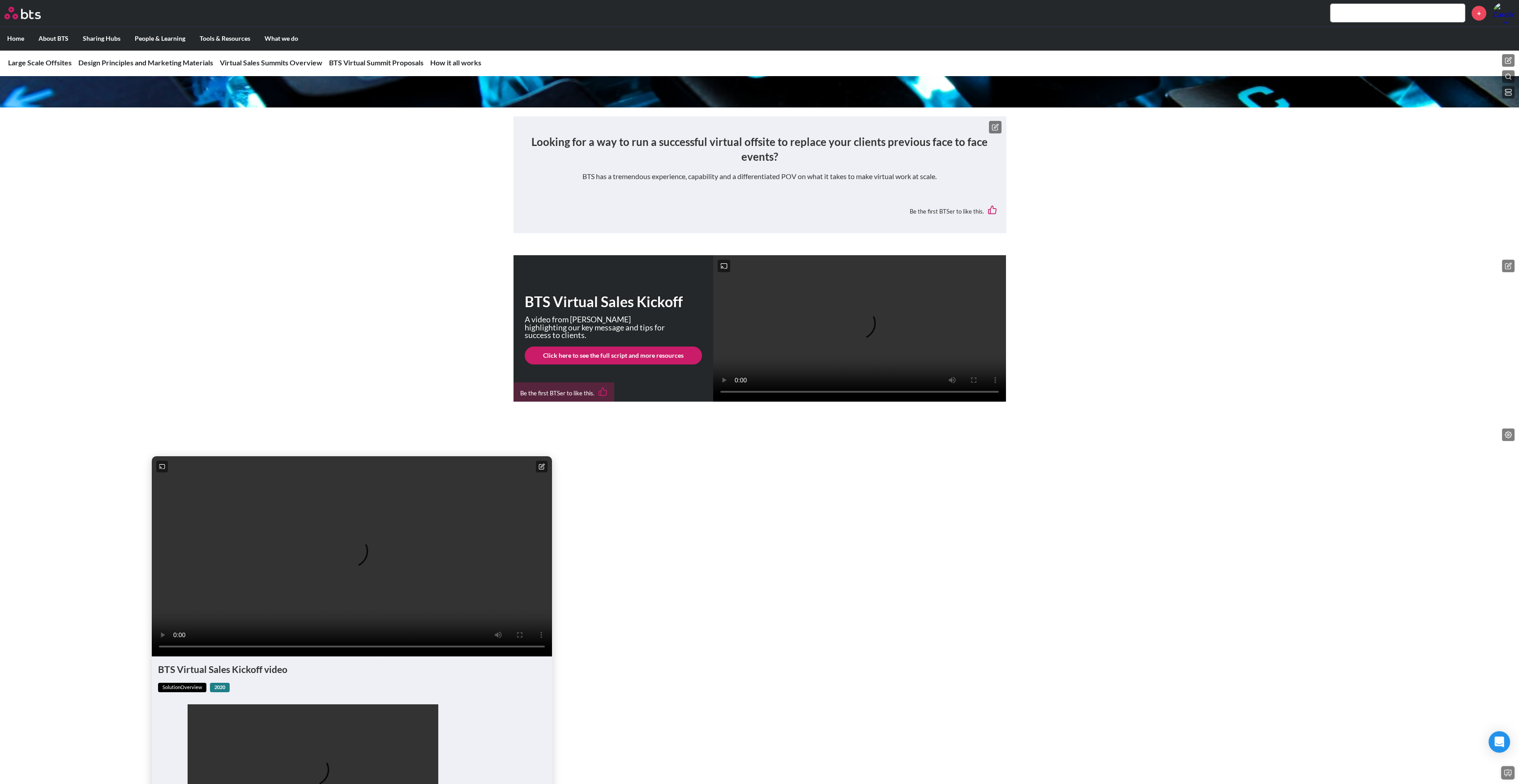
scroll to position [0, 0]
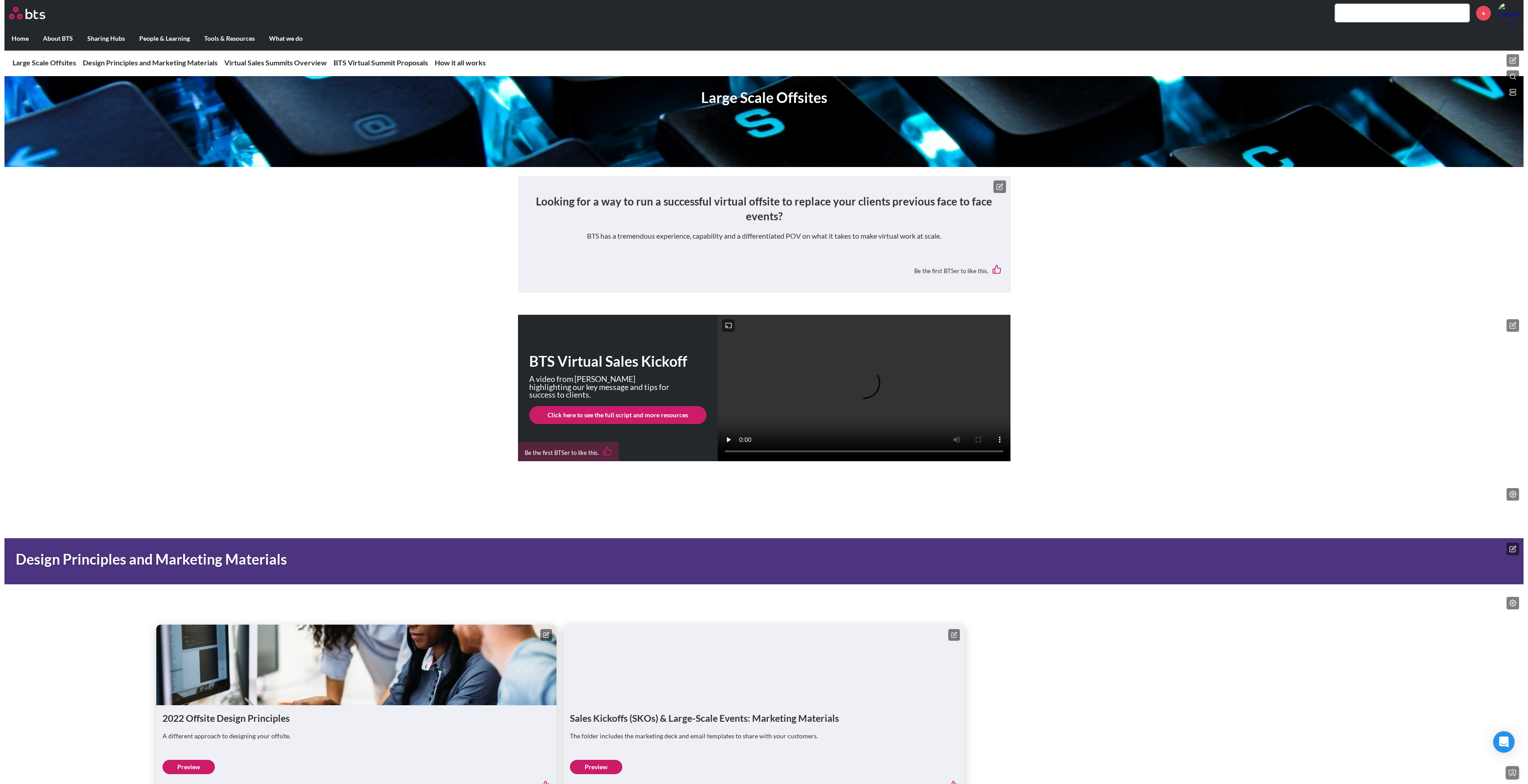
scroll to position [119, 0]
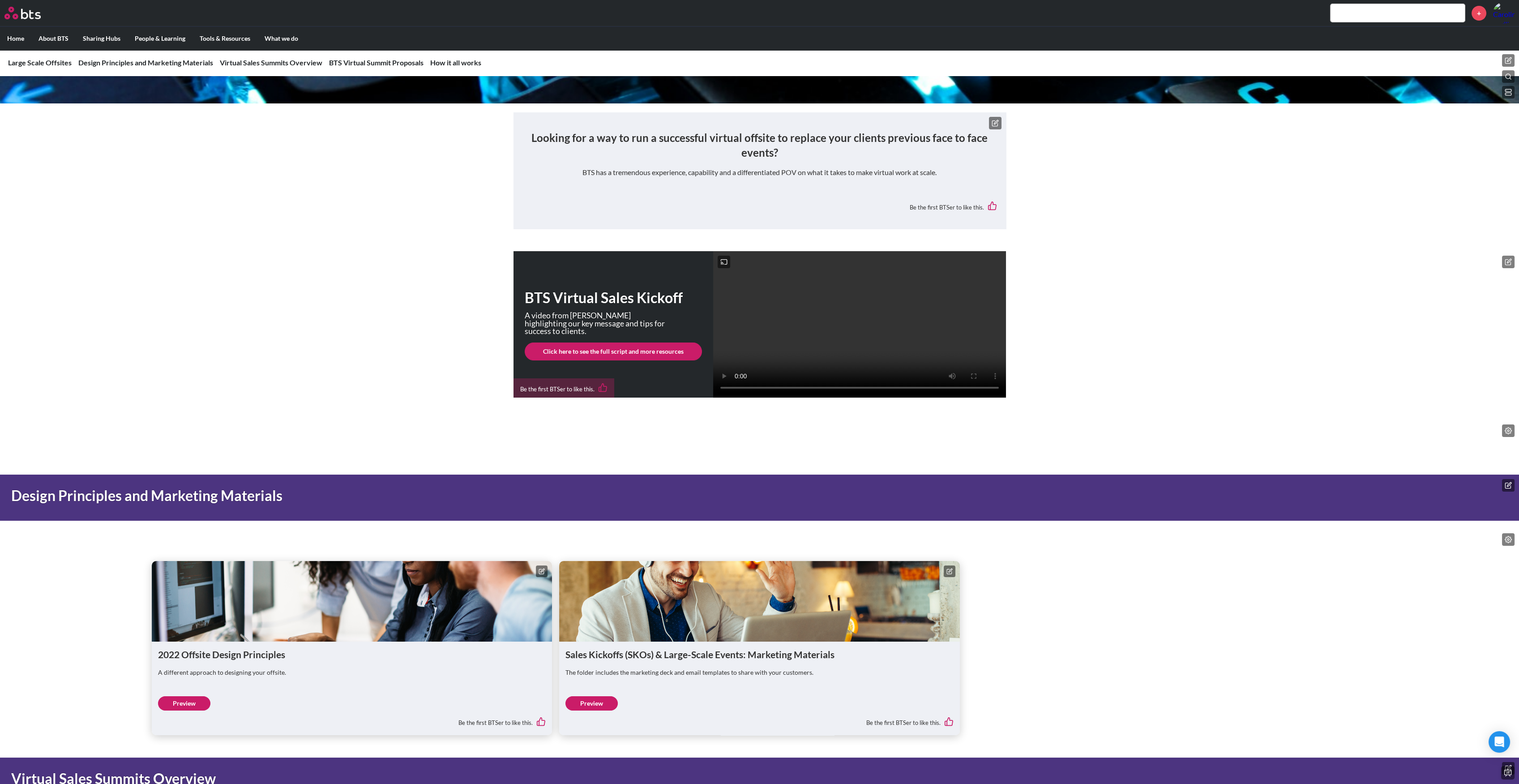
click at [1508, 260] on icon at bounding box center [1508, 262] width 7 height 7
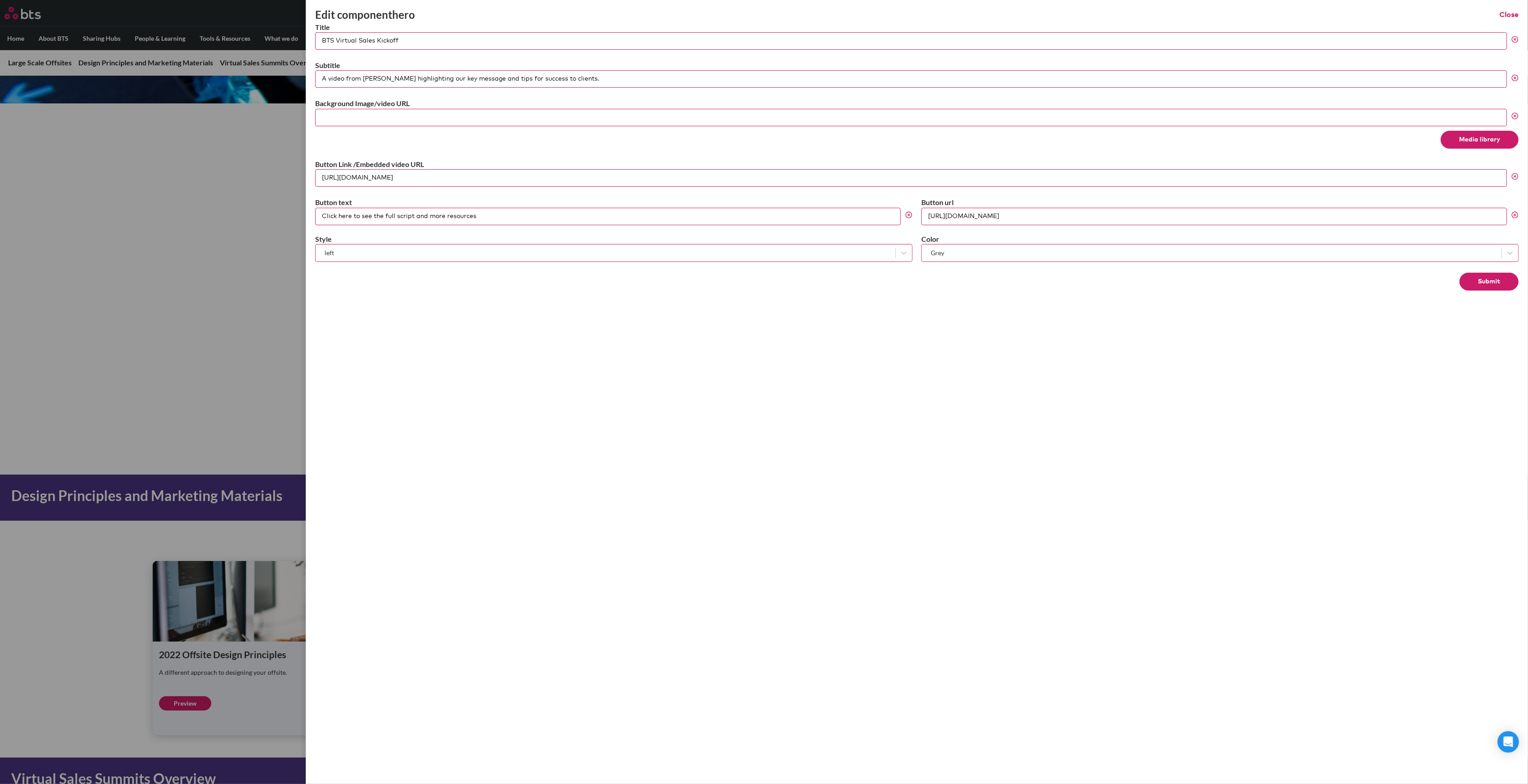
click at [524, 244] on div "left" at bounding box center [613, 253] width 596 height 17
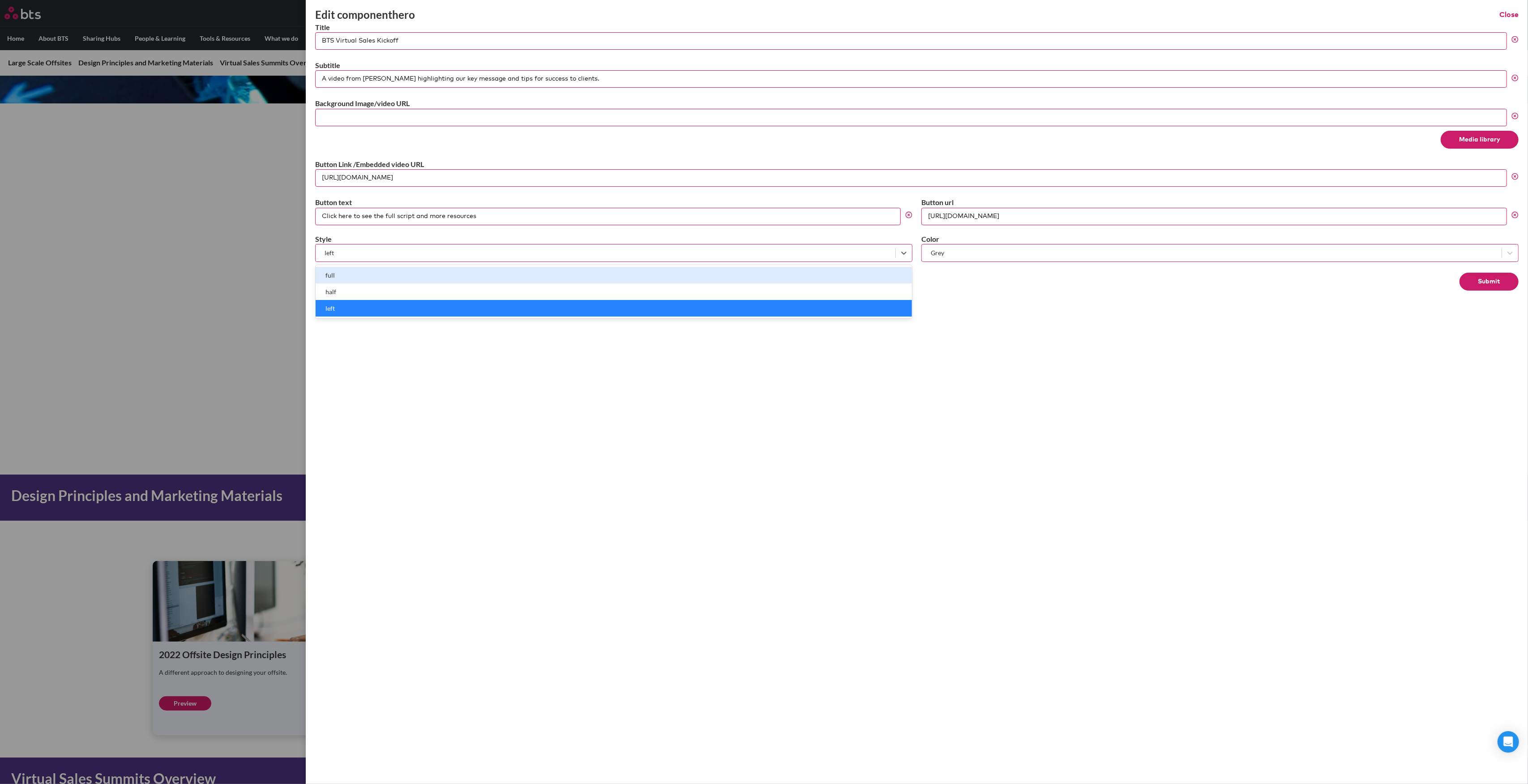
click at [492, 276] on div "full" at bounding box center [613, 275] width 596 height 17
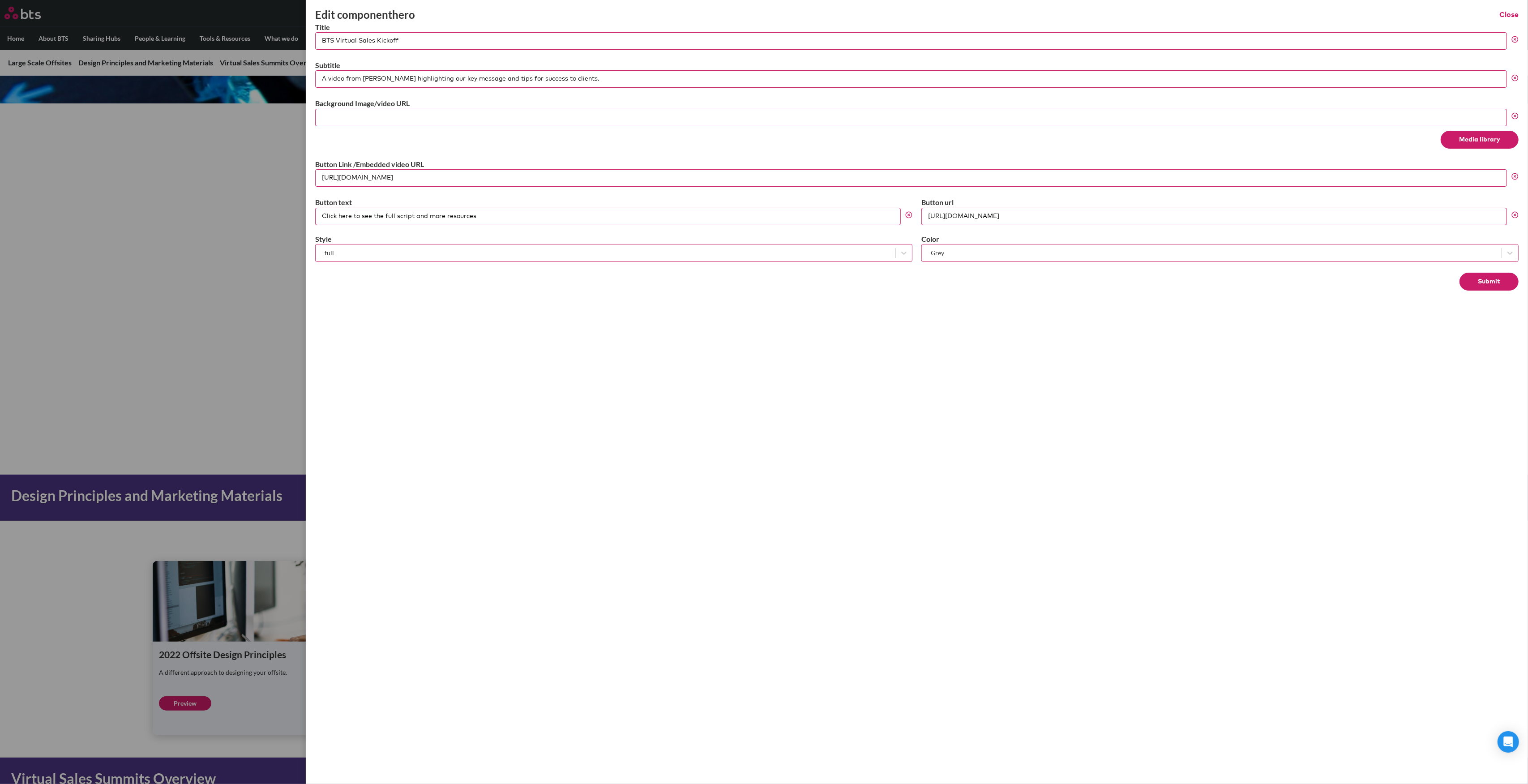
click at [1492, 284] on button "Submit" at bounding box center [1489, 282] width 59 height 18
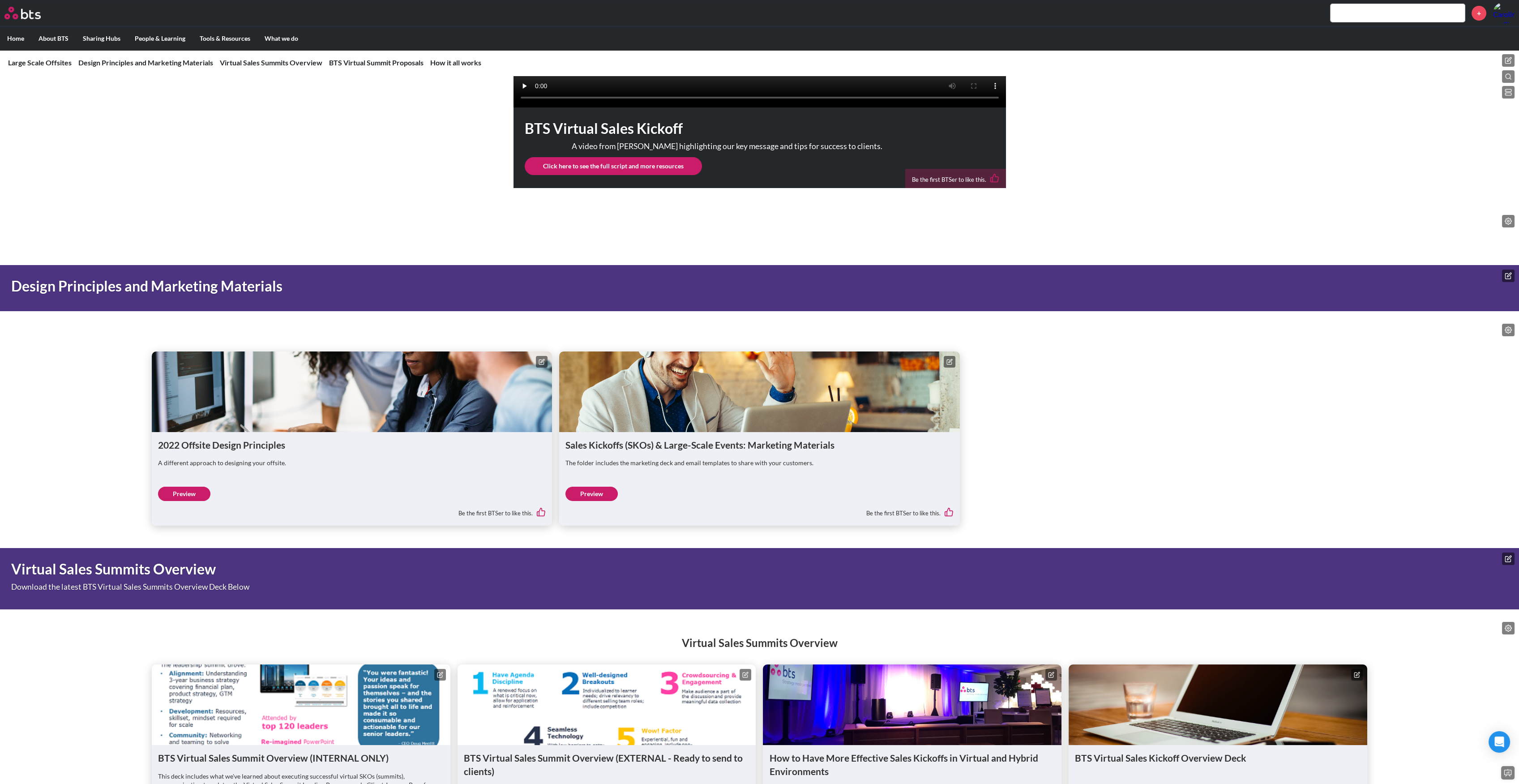
scroll to position [537, 0]
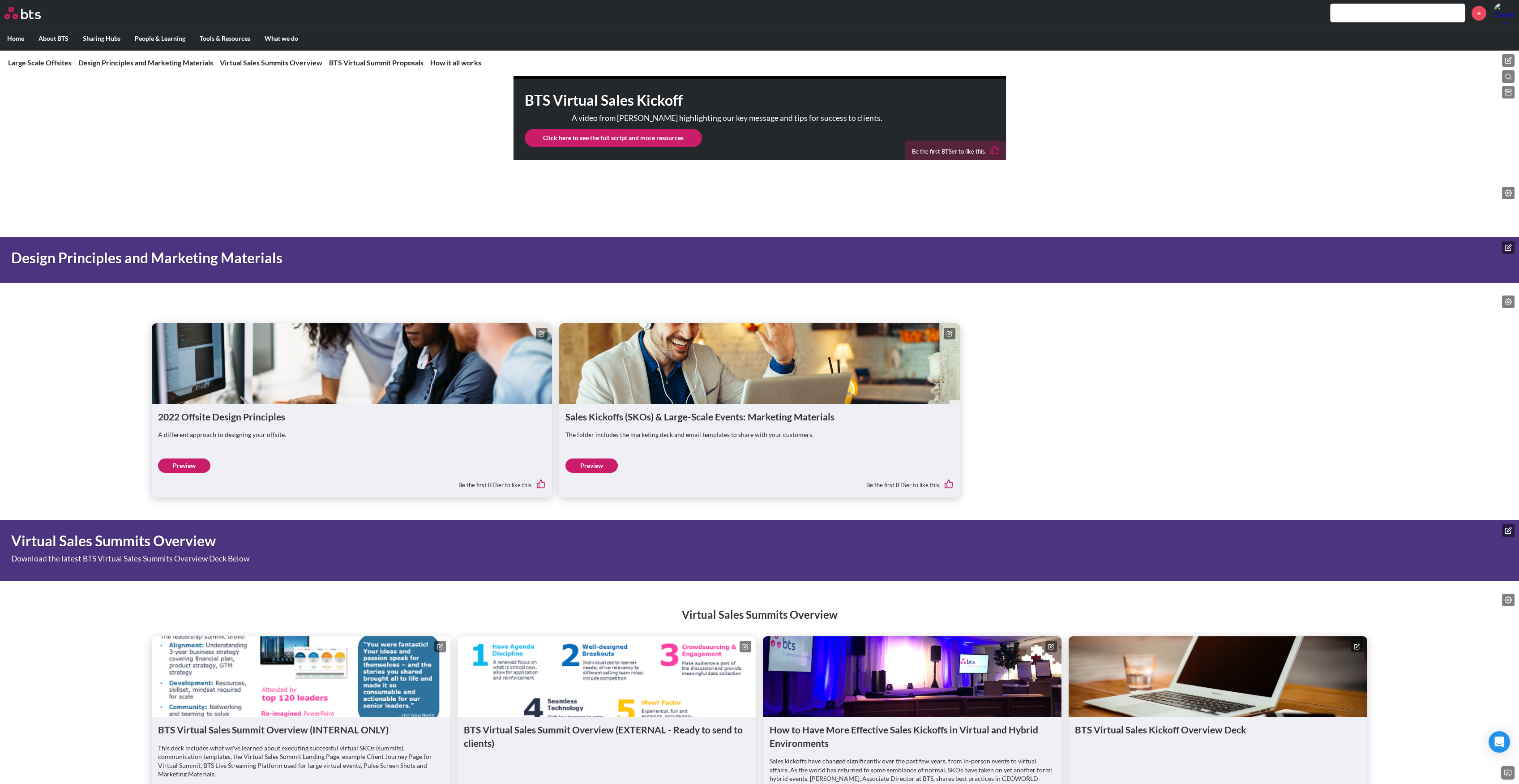
click at [590, 473] on link "Preview" at bounding box center [591, 466] width 52 height 14
click at [194, 473] on link "Preview" at bounding box center [184, 466] width 52 height 14
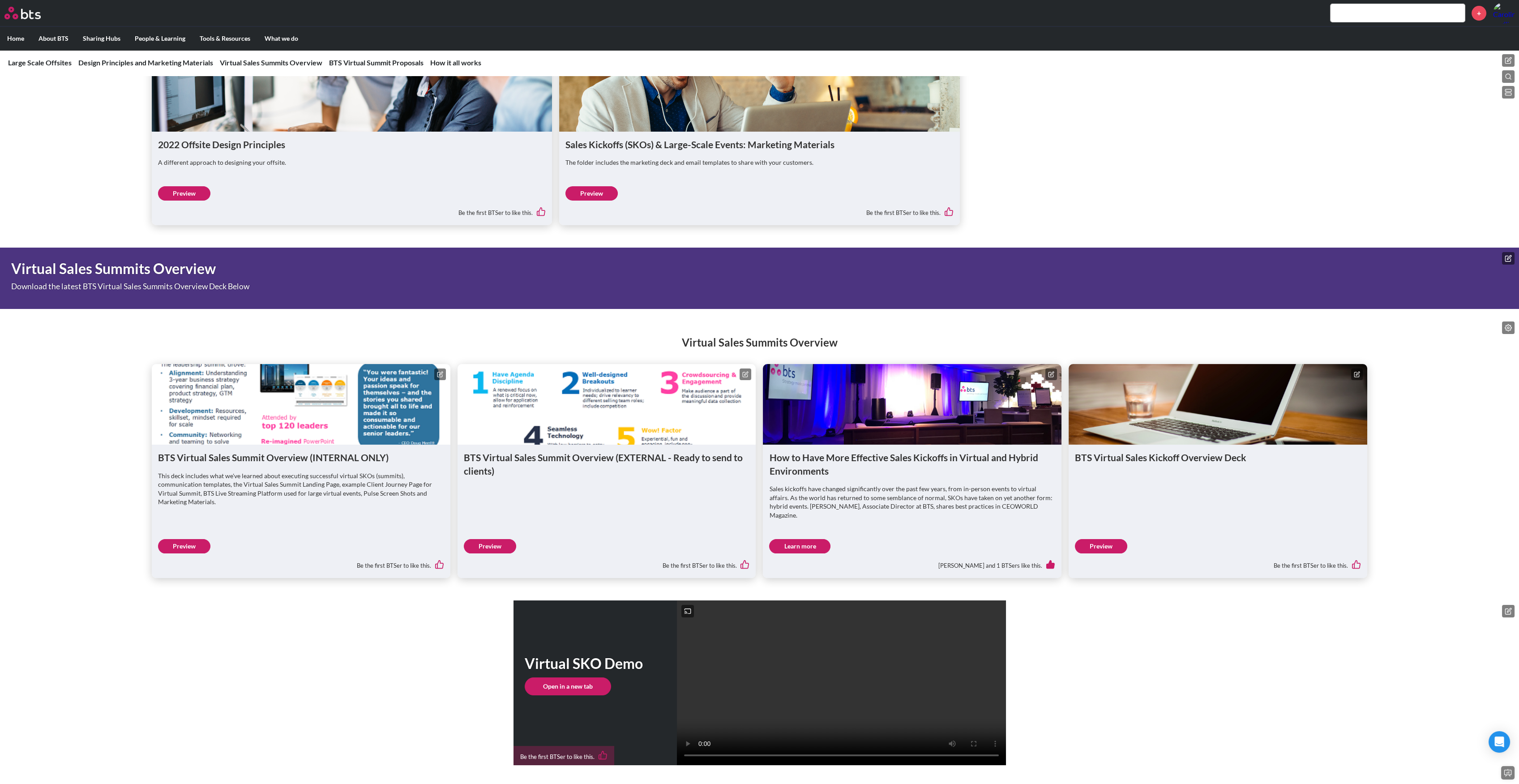
scroll to position [955, 0]
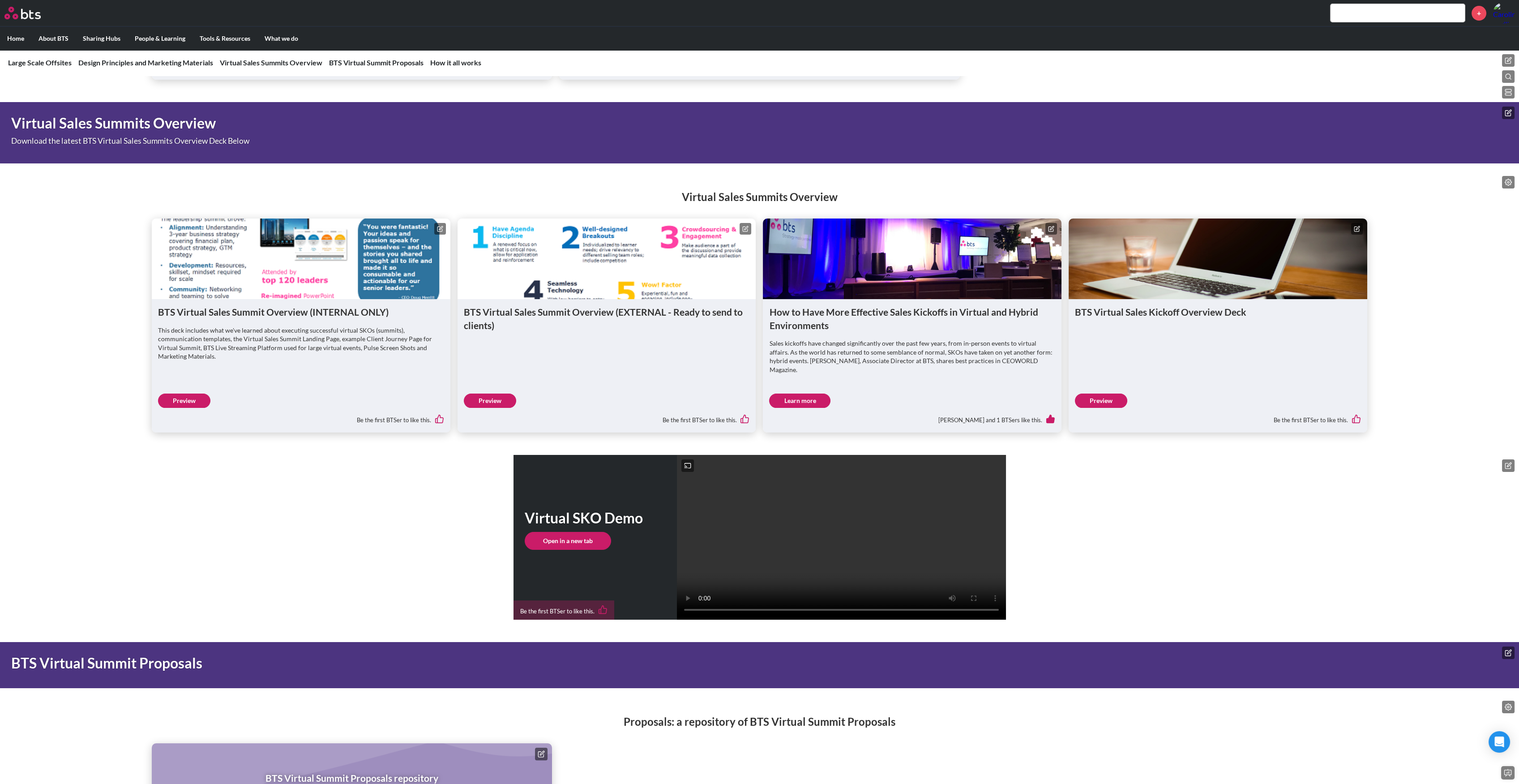
click at [190, 408] on link "Preview" at bounding box center [184, 400] width 52 height 14
click at [814, 408] on link "Learn more" at bounding box center [800, 400] width 61 height 14
click at [589, 550] on link "Open in a new tab" at bounding box center [568, 541] width 87 height 18
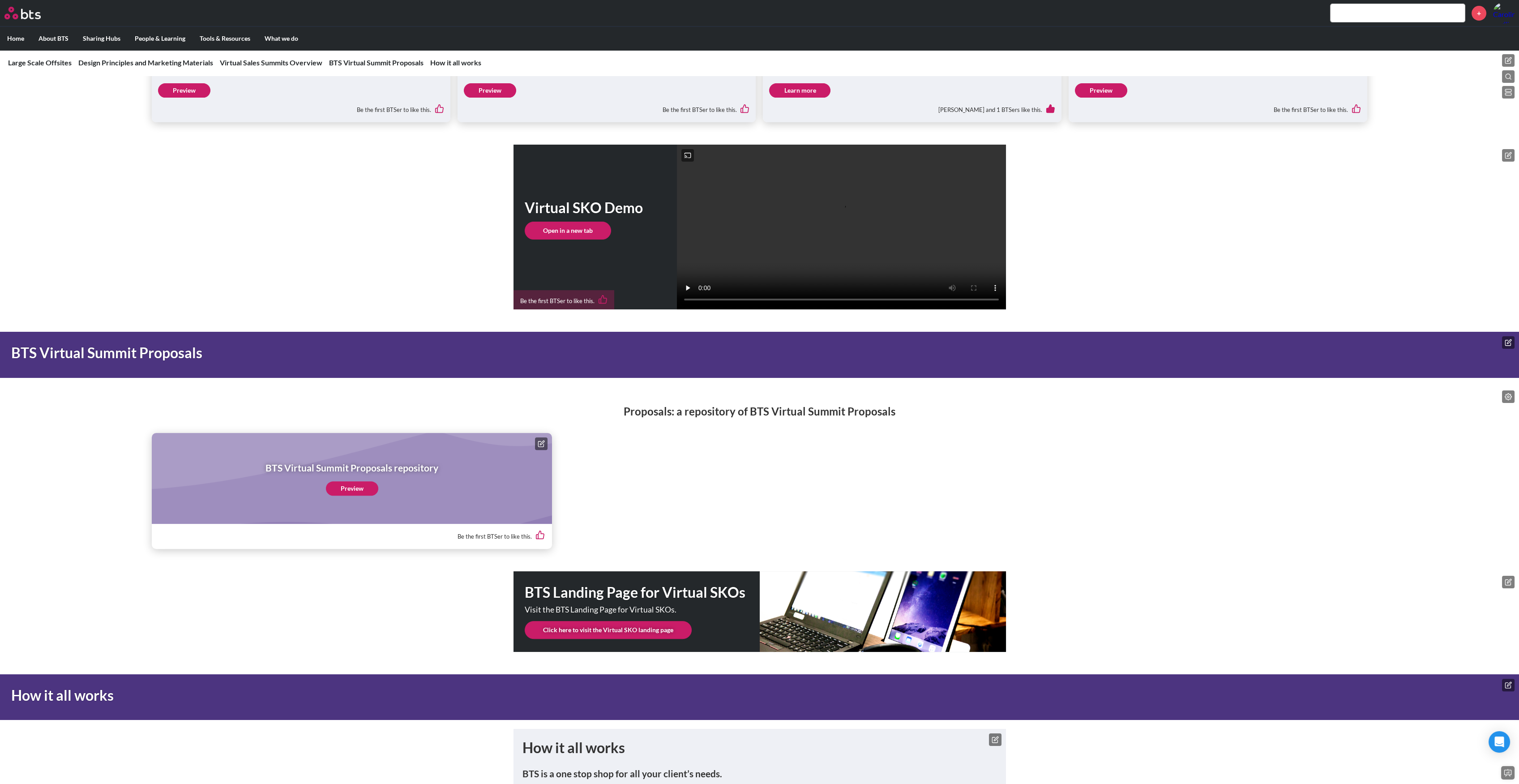
scroll to position [1261, 0]
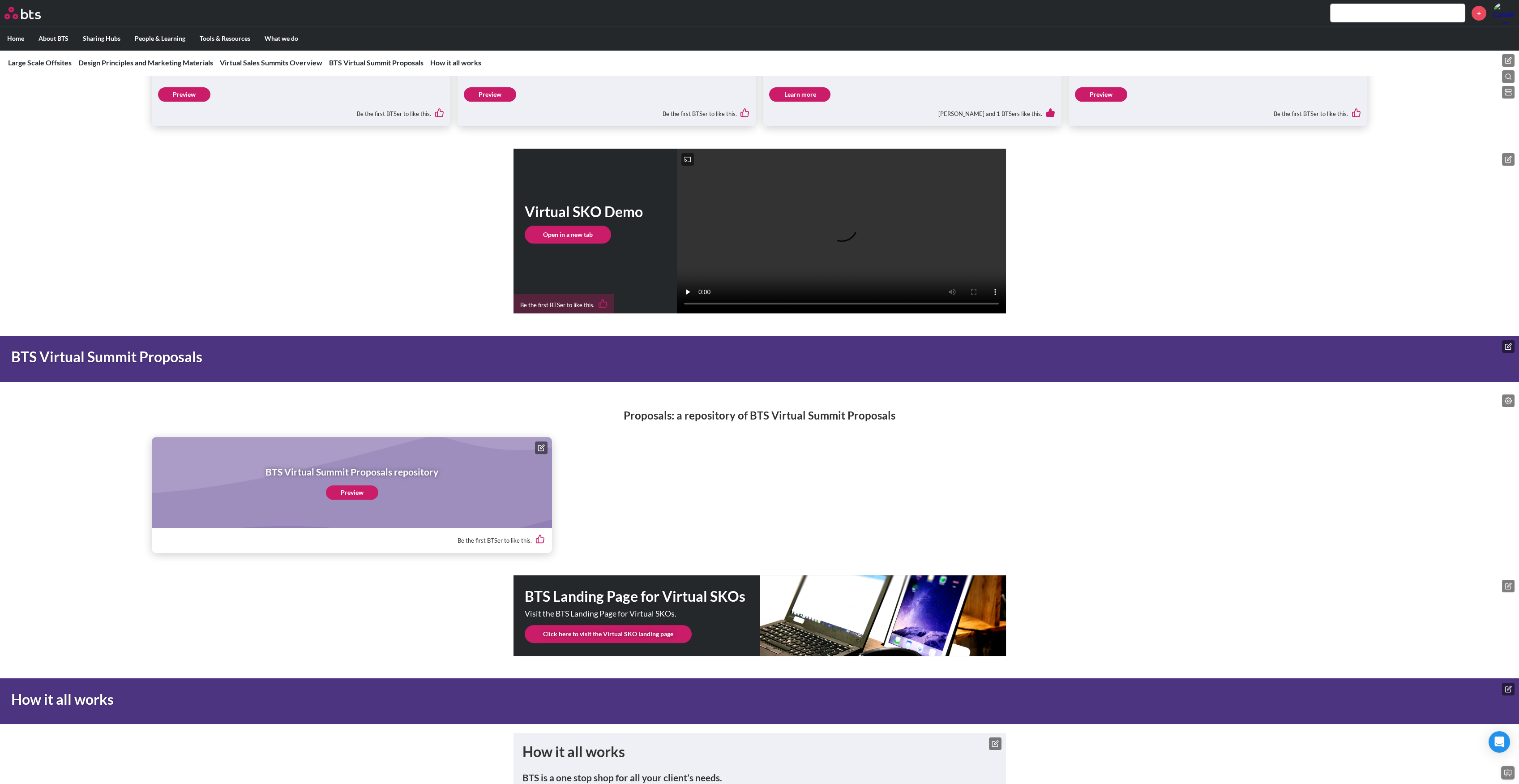
click at [352, 499] on link "Preview" at bounding box center [352, 492] width 52 height 14
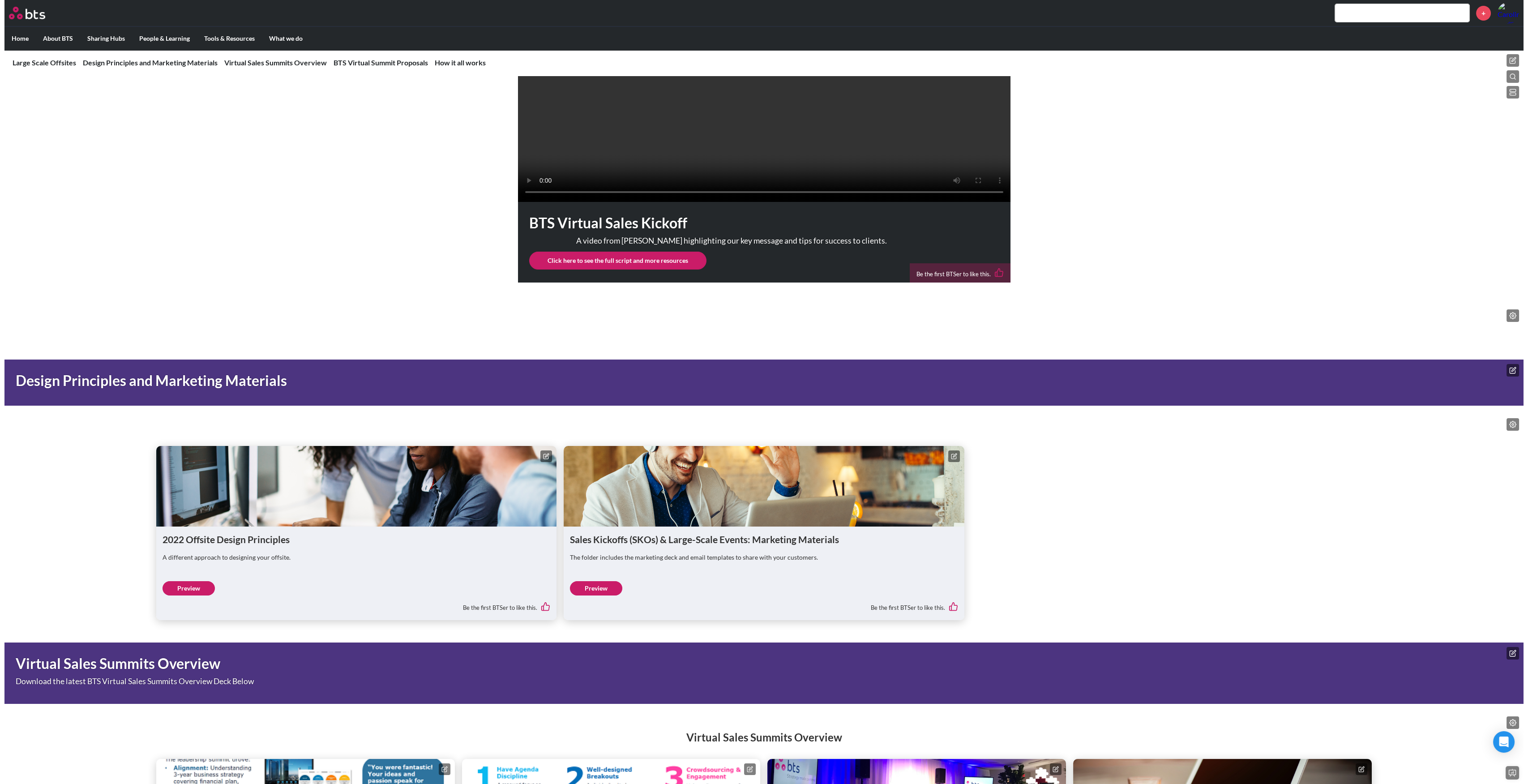
scroll to position [418, 0]
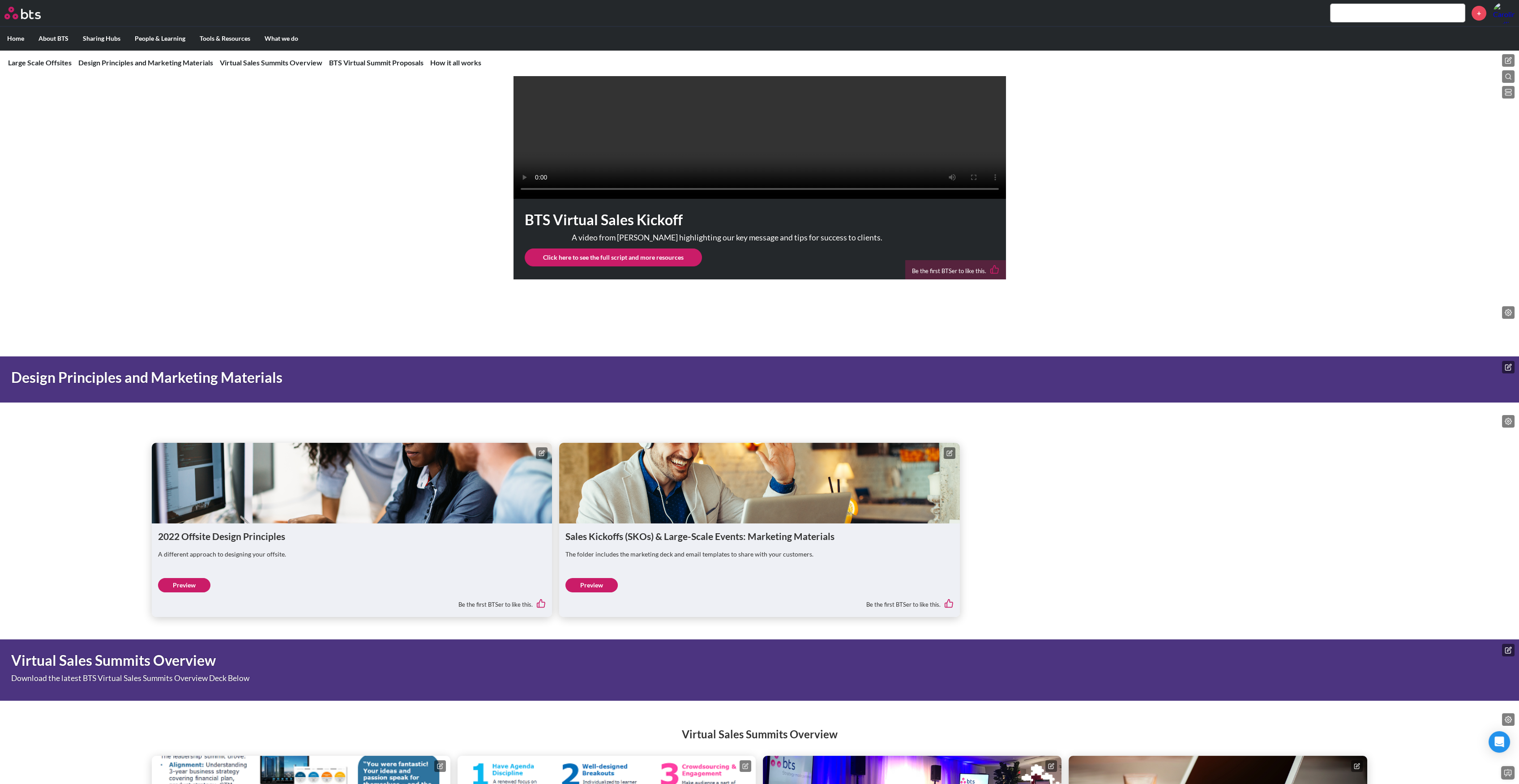
click at [1510, 57] on icon at bounding box center [1508, 60] width 7 height 7
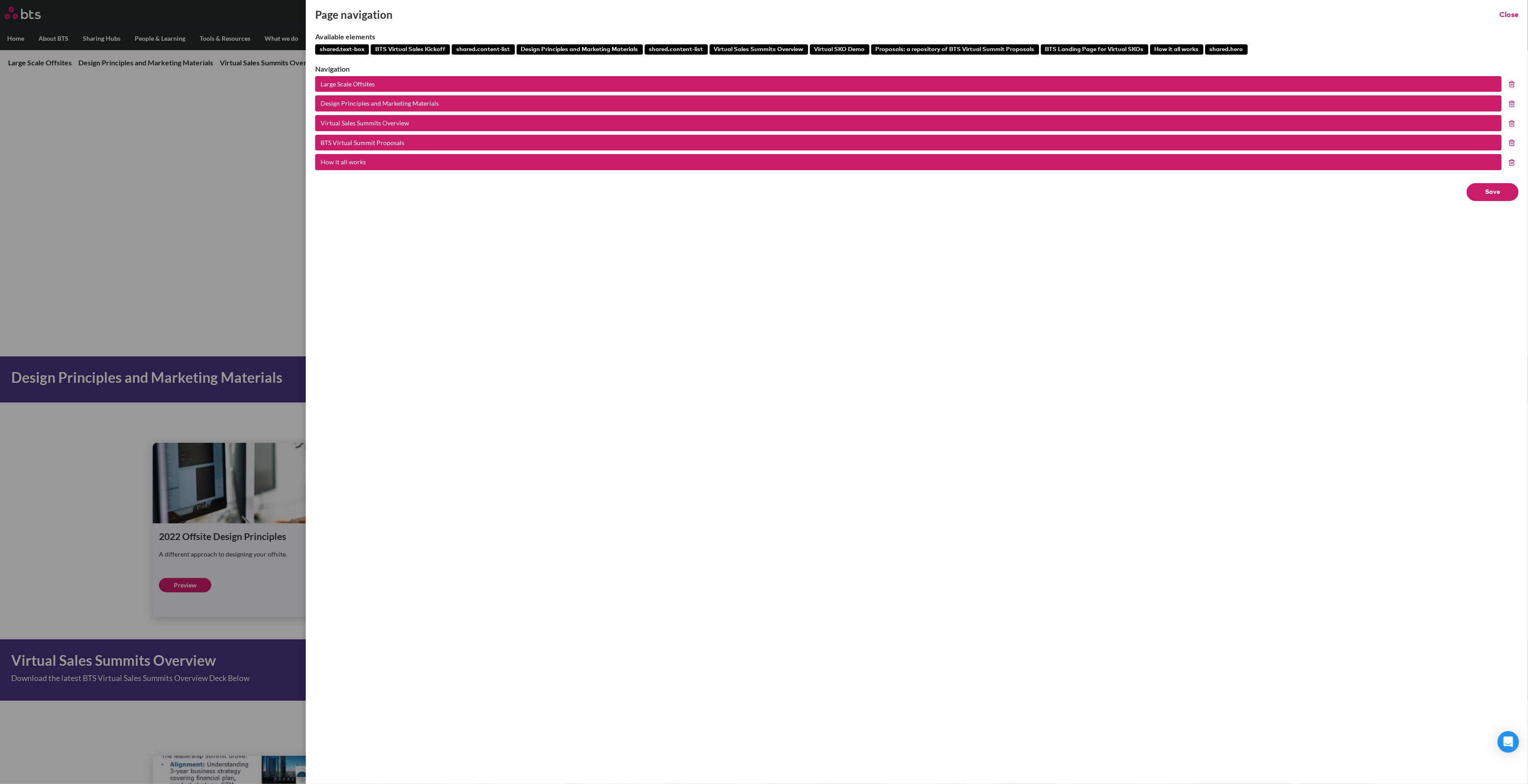
click at [1486, 192] on button "Save" at bounding box center [1493, 192] width 52 height 18
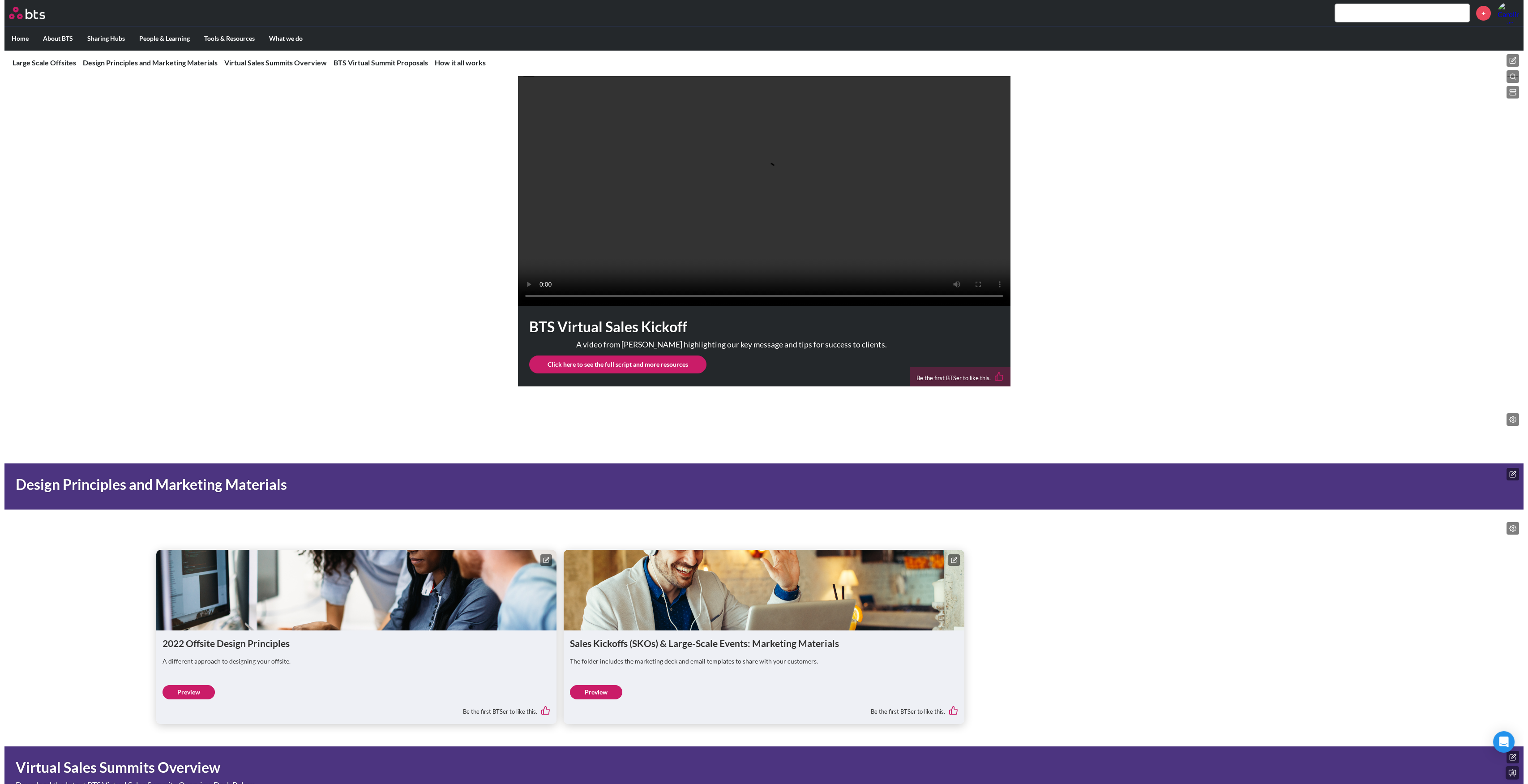
scroll to position [247, 0]
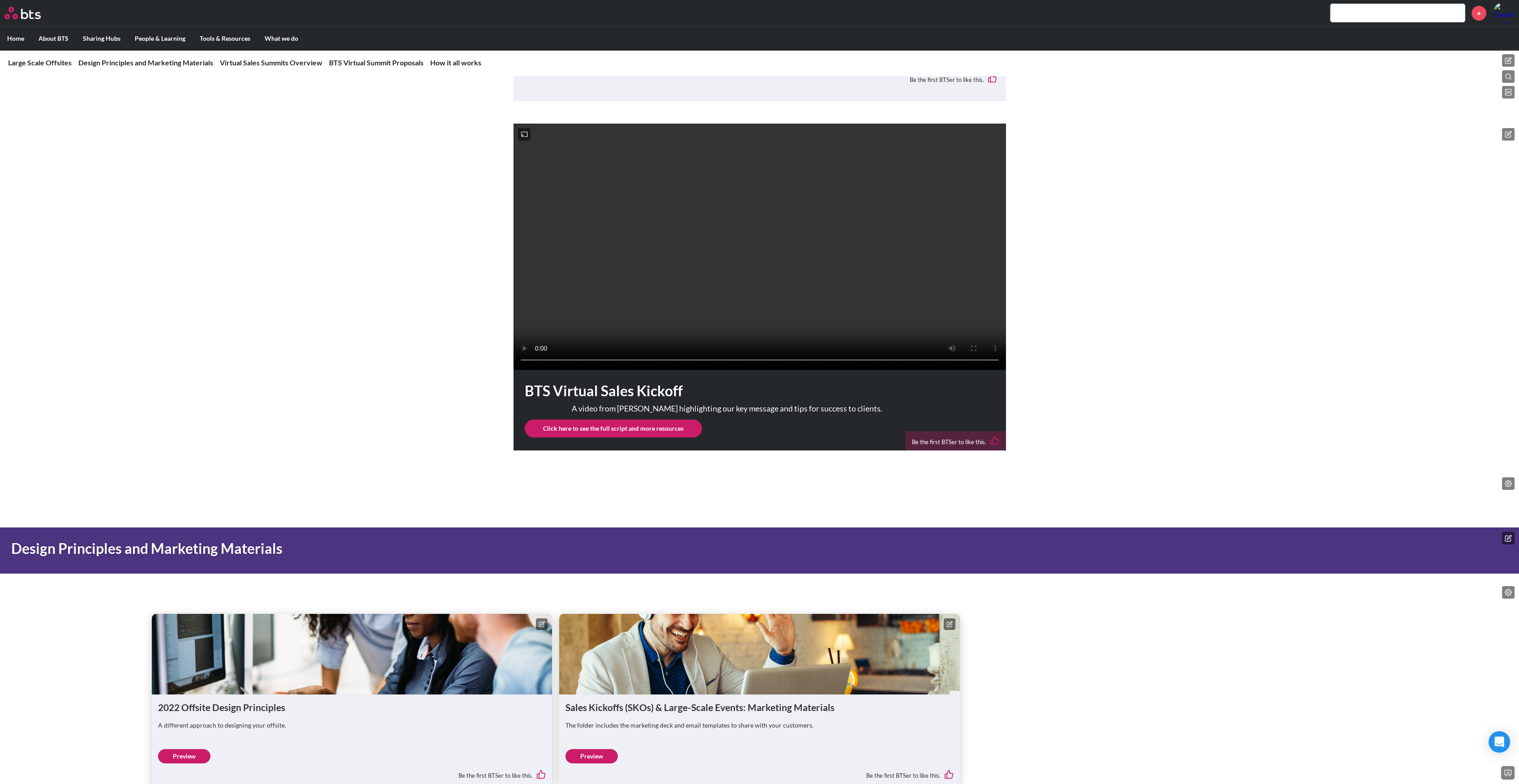
click at [1506, 56] on button at bounding box center [1508, 60] width 12 height 12
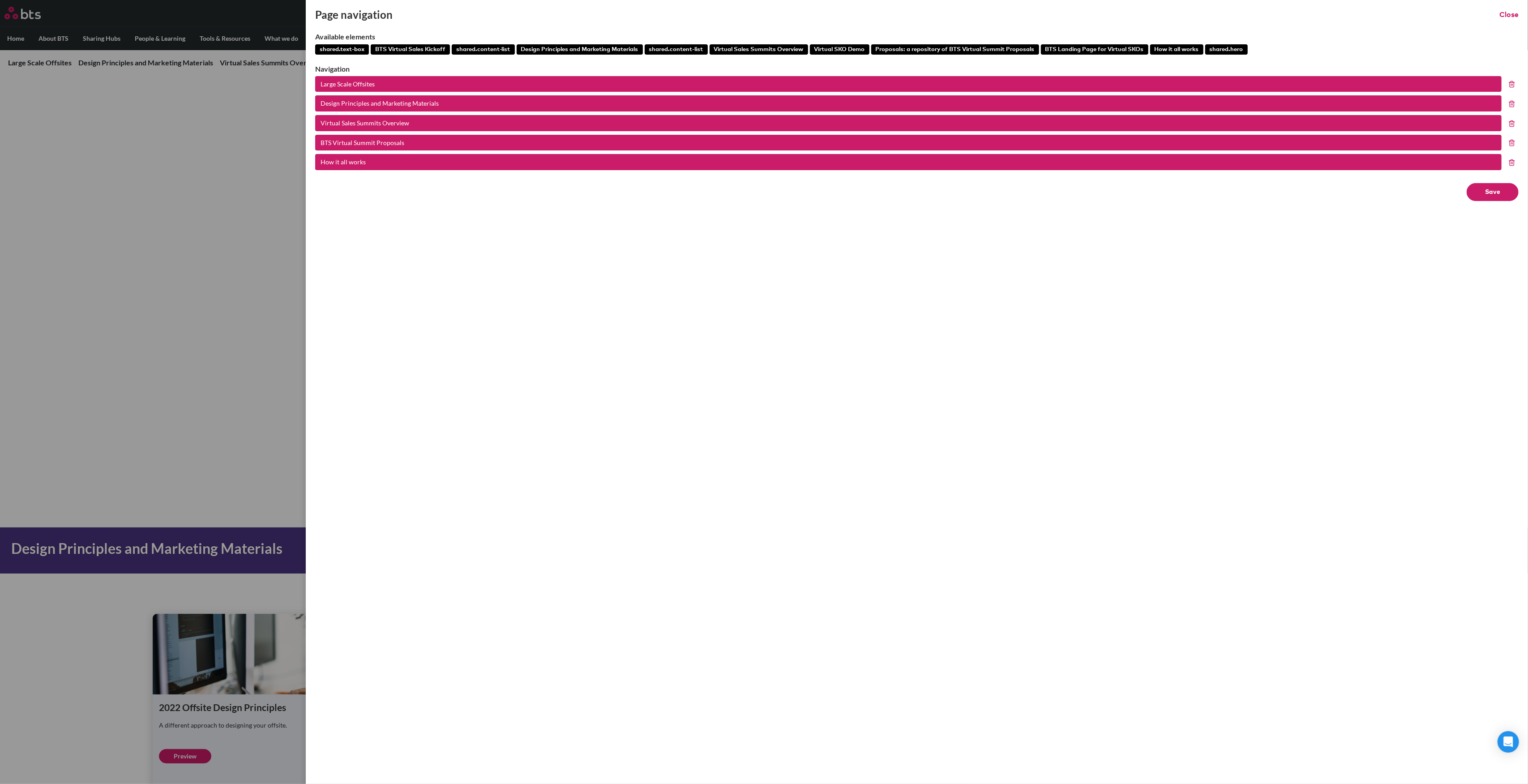
click at [173, 255] on label at bounding box center [764, 392] width 1528 height 784
click at [0, 0] on input "checkbox" at bounding box center [0, 0] width 0 height 0
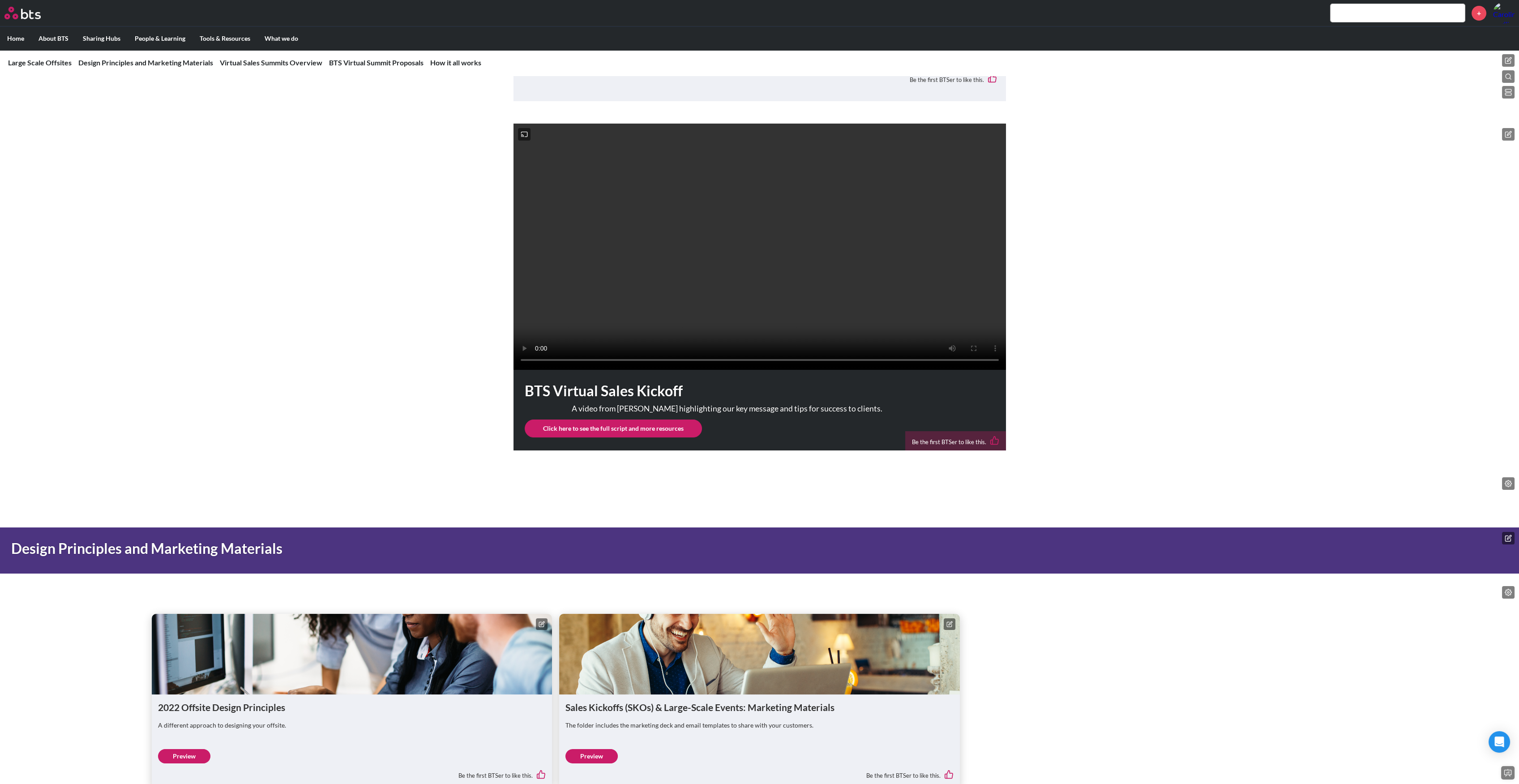
click at [1510, 93] on rect at bounding box center [1508, 94] width 6 height 2
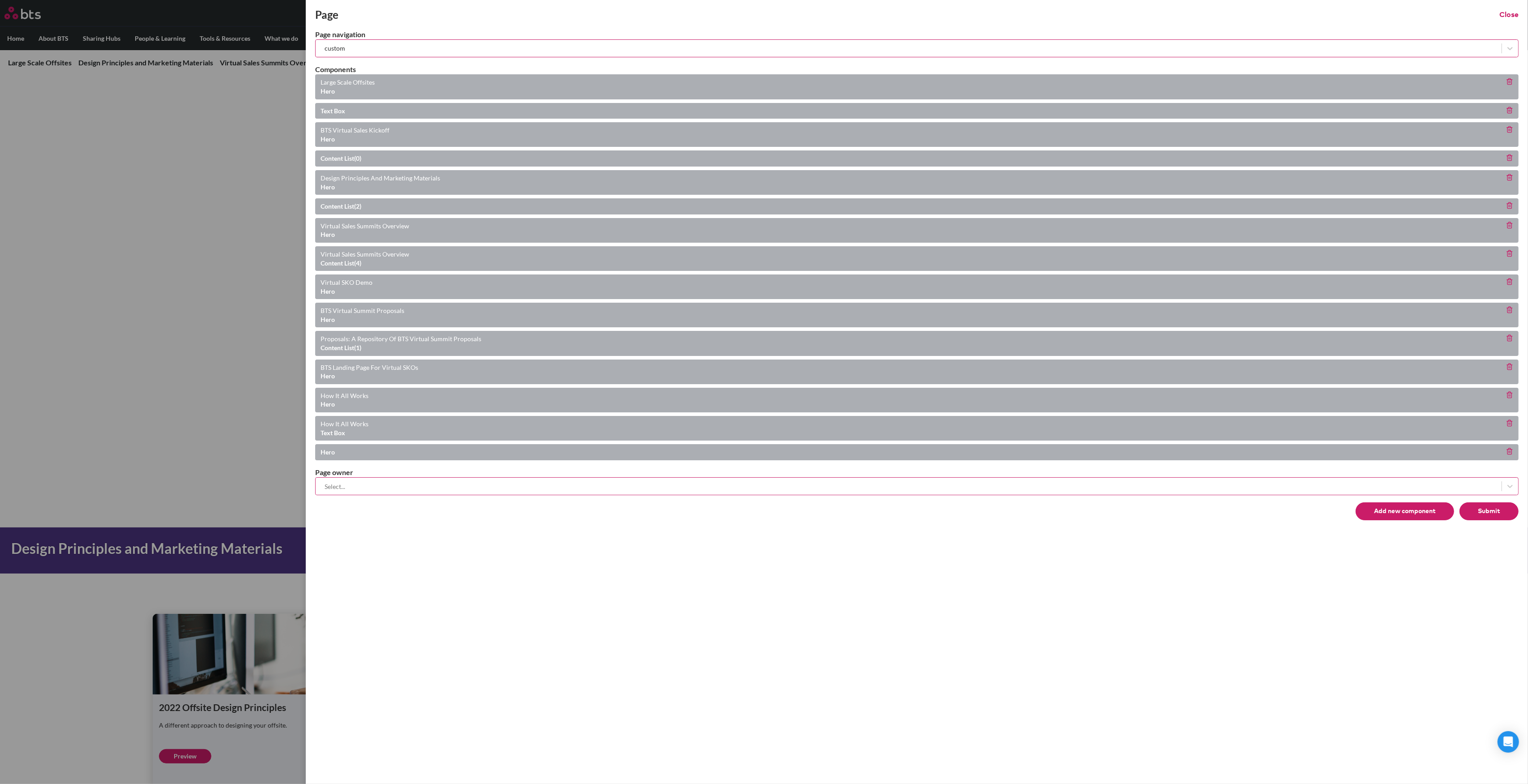
click at [1392, 502] on button "Add new component" at bounding box center [1405, 511] width 98 height 18
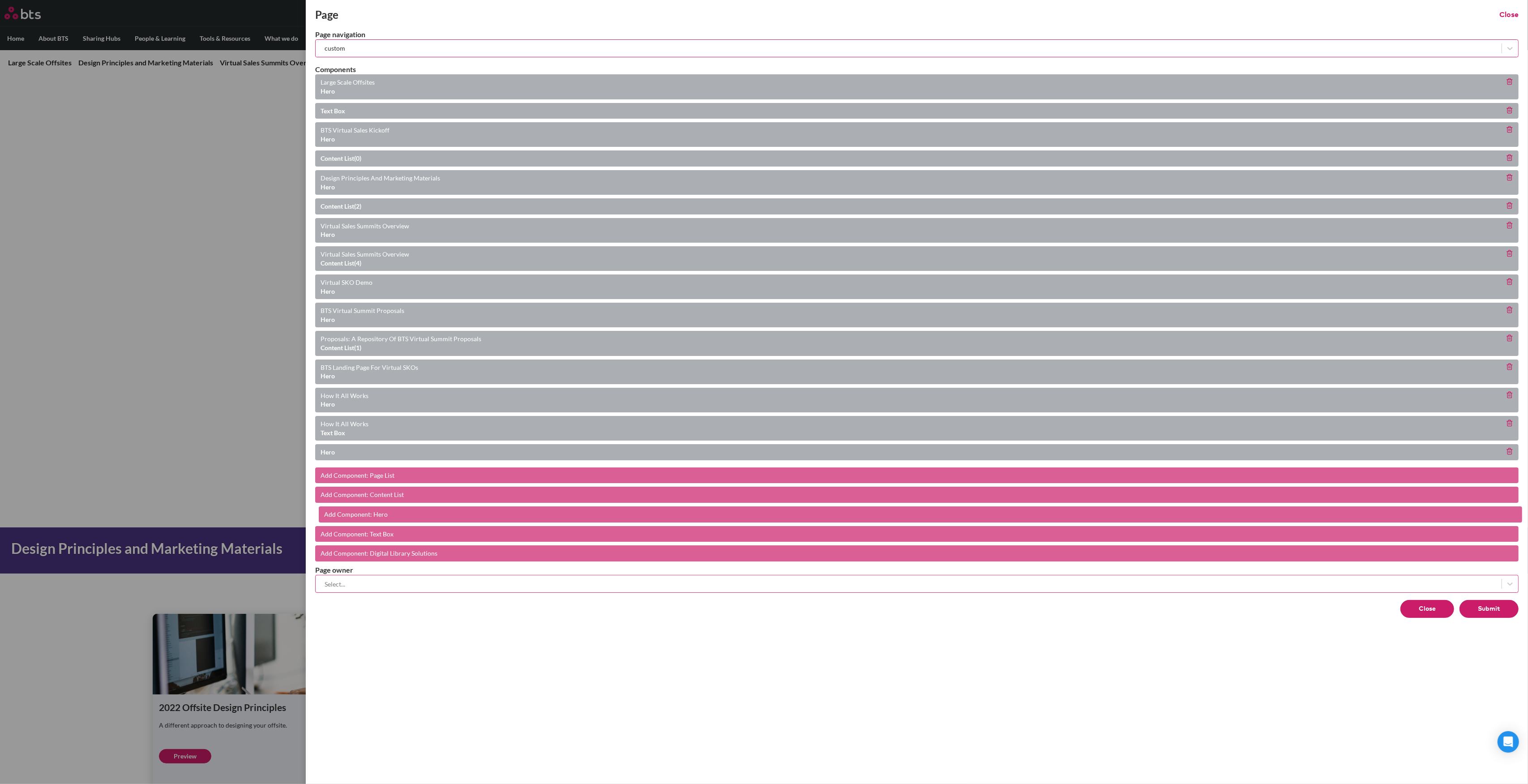
click at [362, 514] on div "Add component: Hero" at bounding box center [920, 514] width 1204 height 16
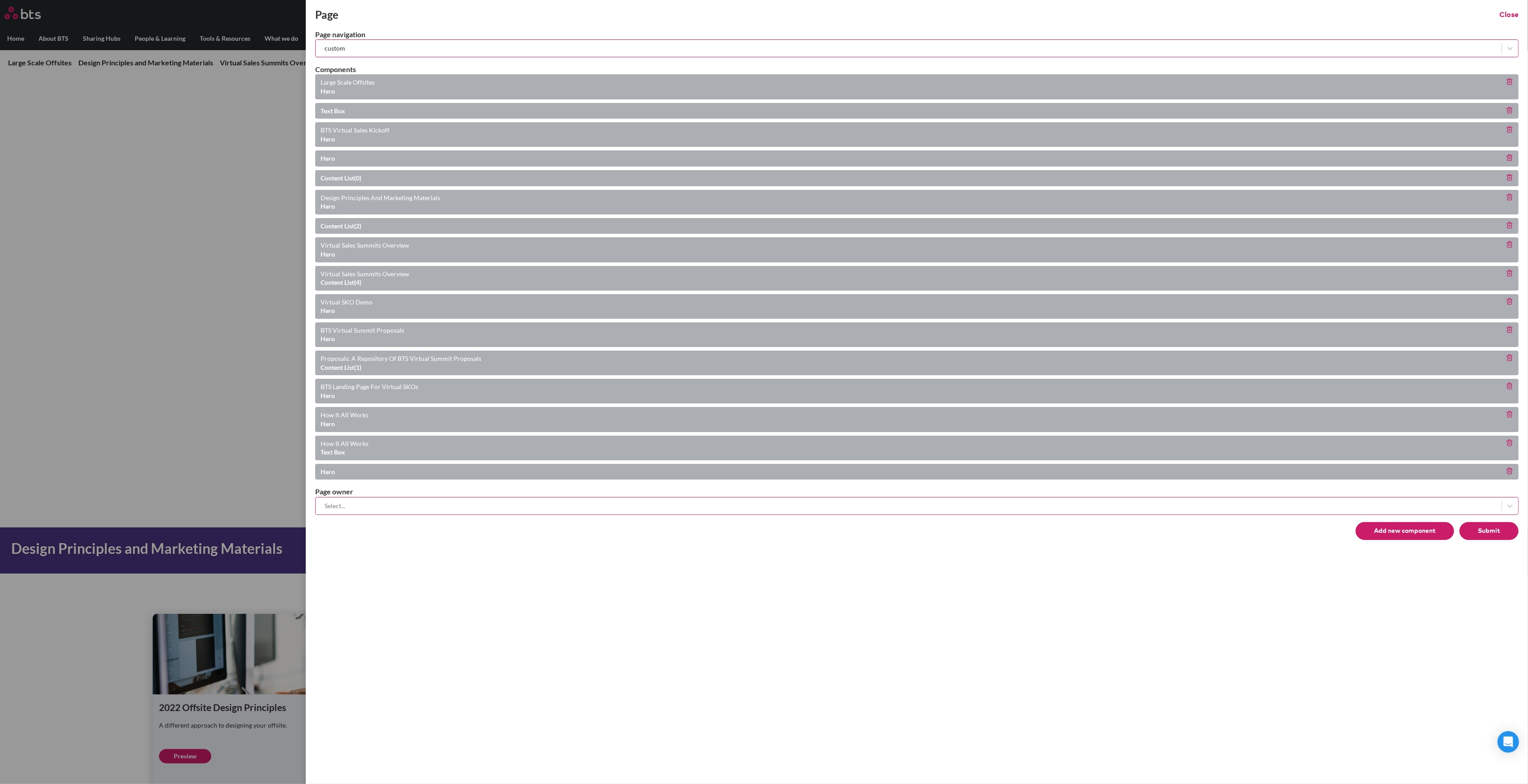
click at [1501, 525] on button "Submit" at bounding box center [1489, 531] width 59 height 18
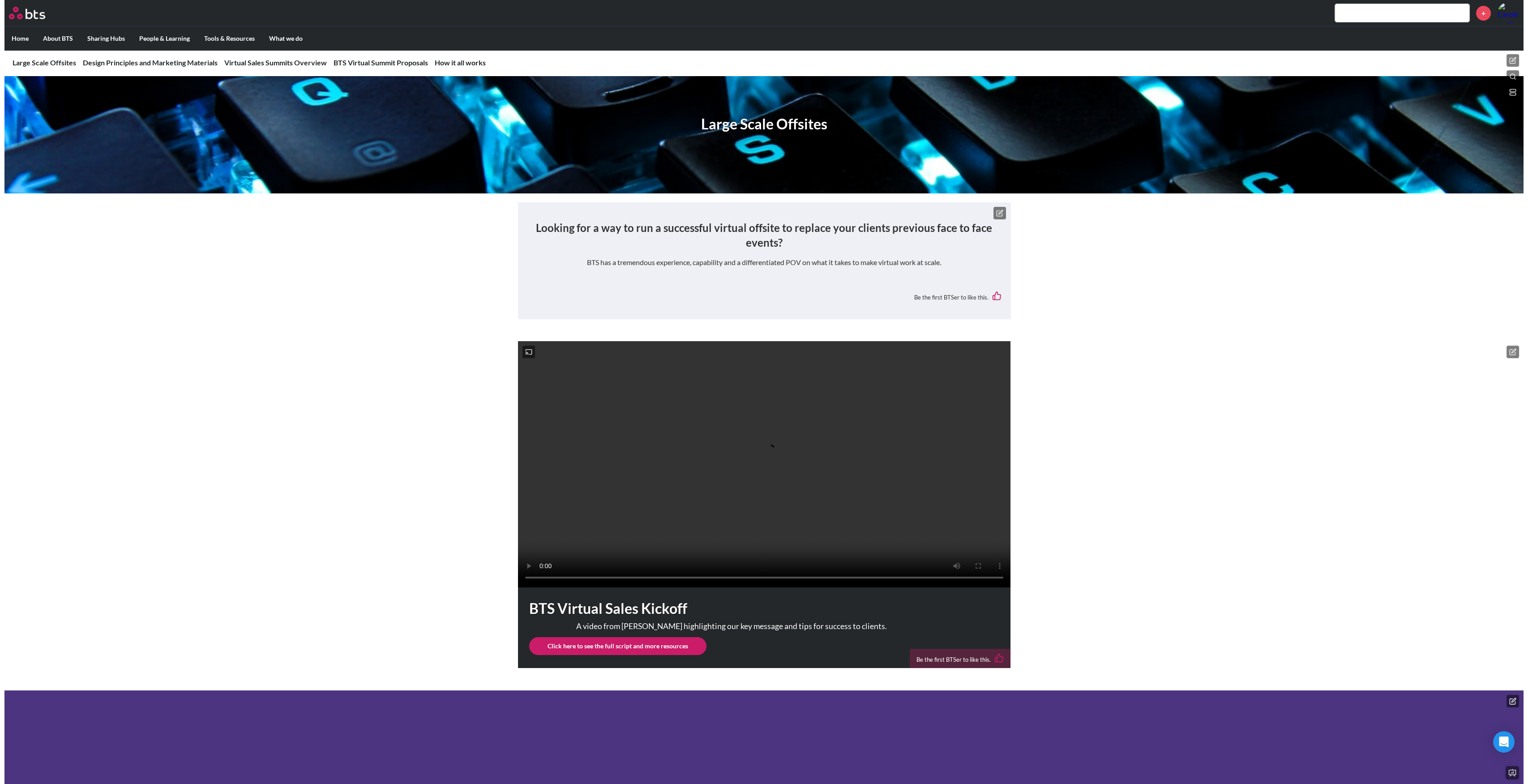
scroll to position [358, 0]
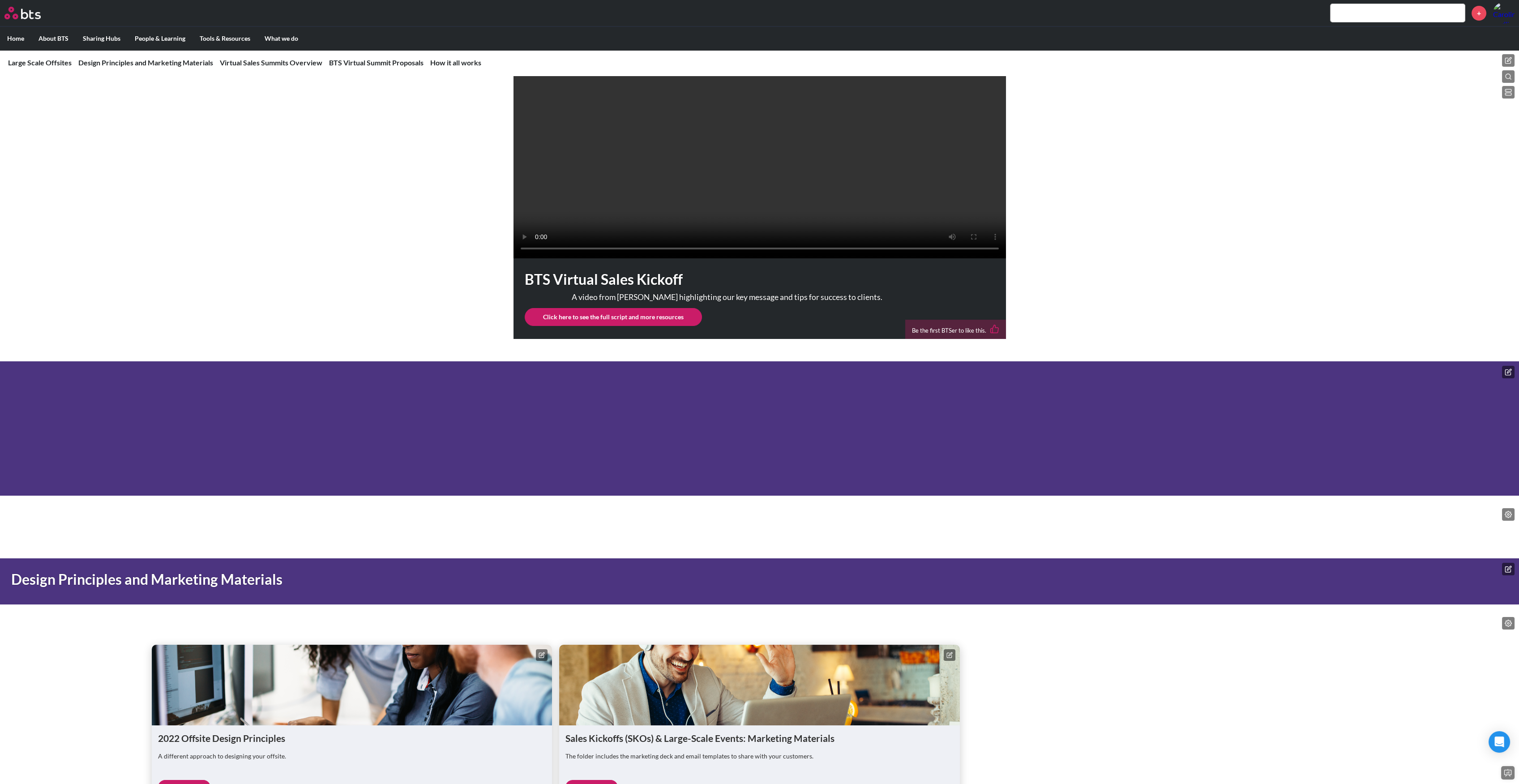
click at [1502, 378] on button at bounding box center [1508, 372] width 12 height 12
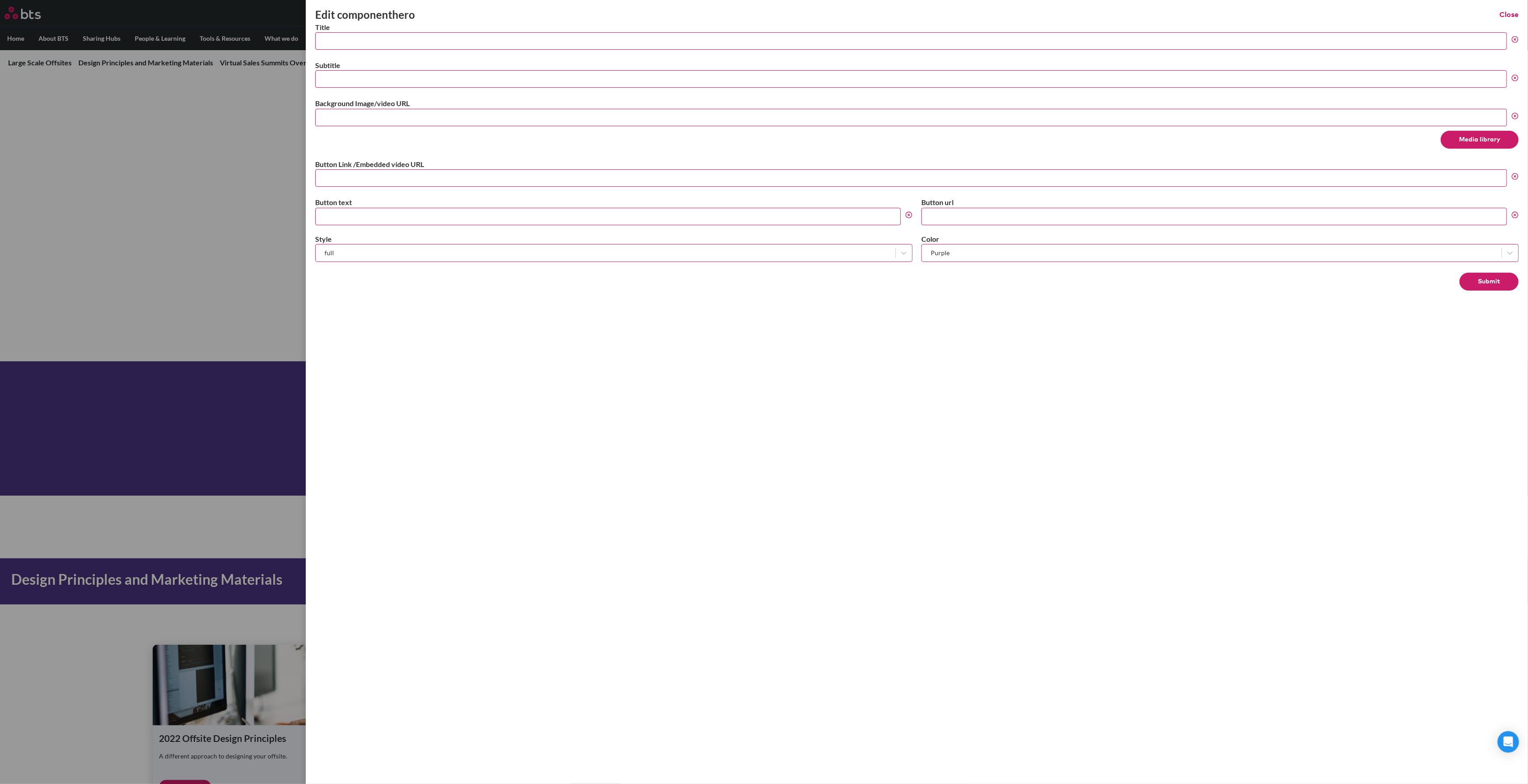
click at [702, 238] on label "Style" at bounding box center [613, 239] width 597 height 10
click at [664, 256] on div at bounding box center [606, 253] width 571 height 11
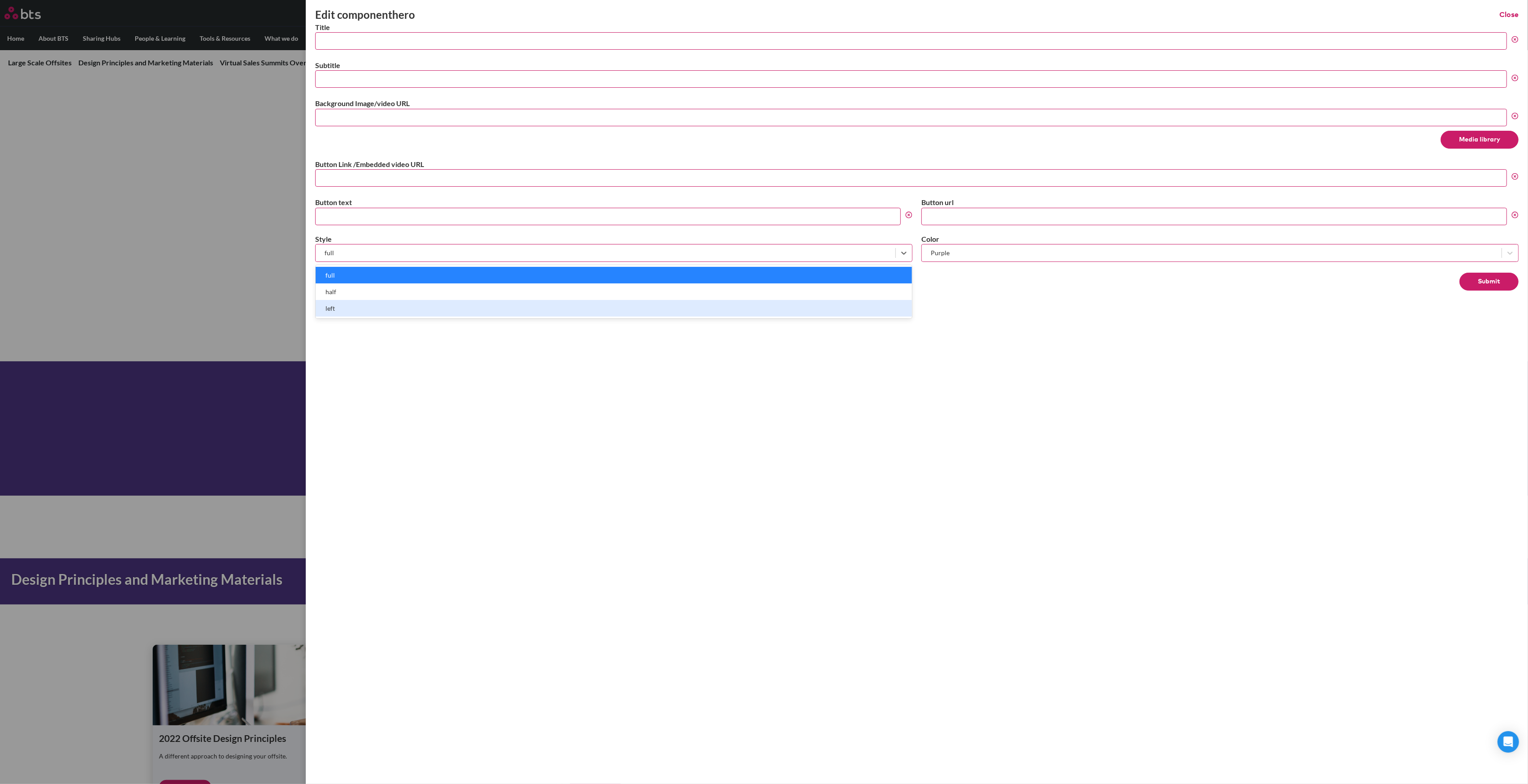
click at [490, 308] on div "left" at bounding box center [613, 308] width 596 height 17
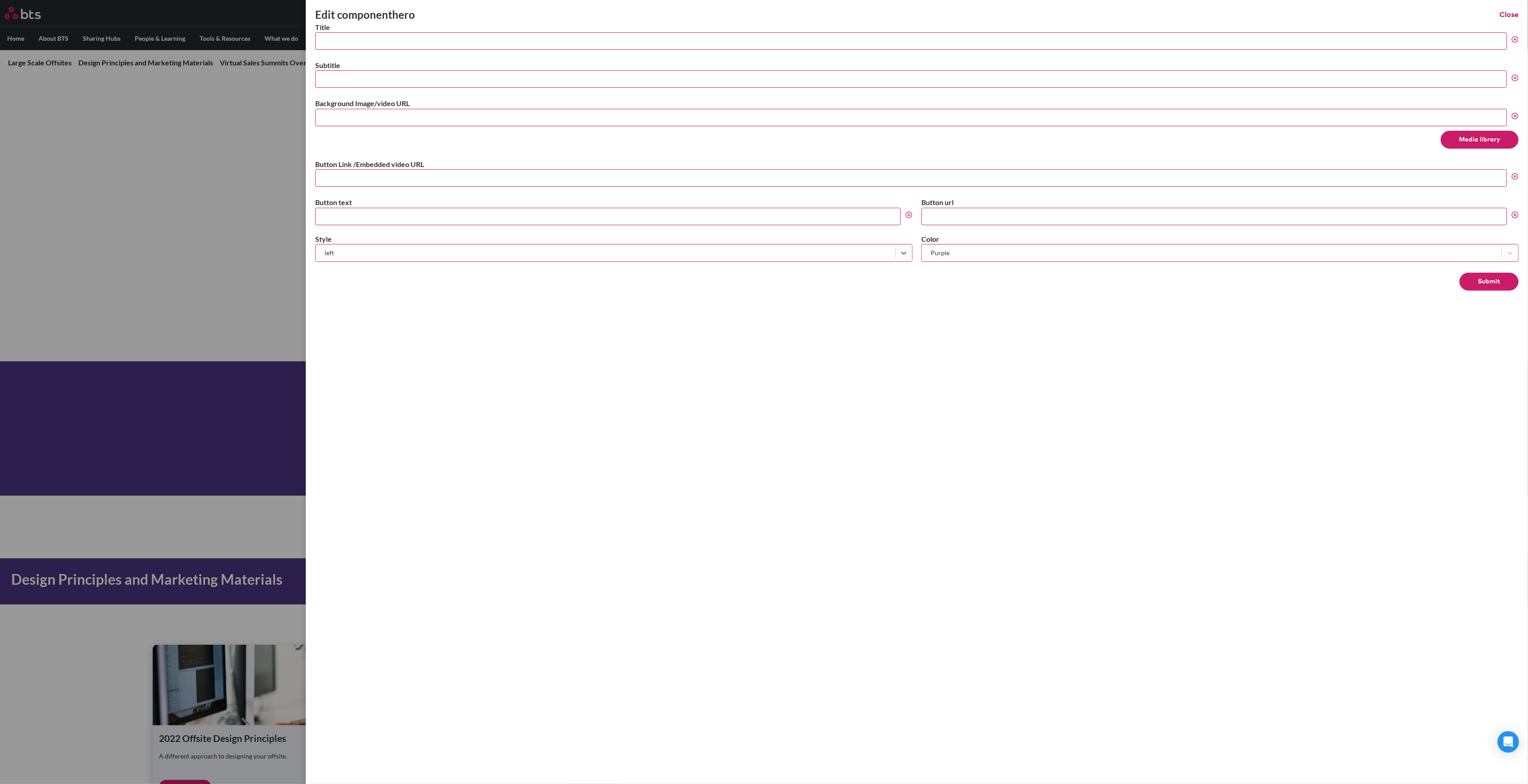
click at [405, 41] on input "Title" at bounding box center [911, 40] width 1192 height 17
type input "Large Scale Rollouts"
click at [446, 78] on input "Subtitle" at bounding box center [911, 78] width 1192 height 17
click at [377, 81] on input "Global Project Team" at bounding box center [911, 78] width 1192 height 17
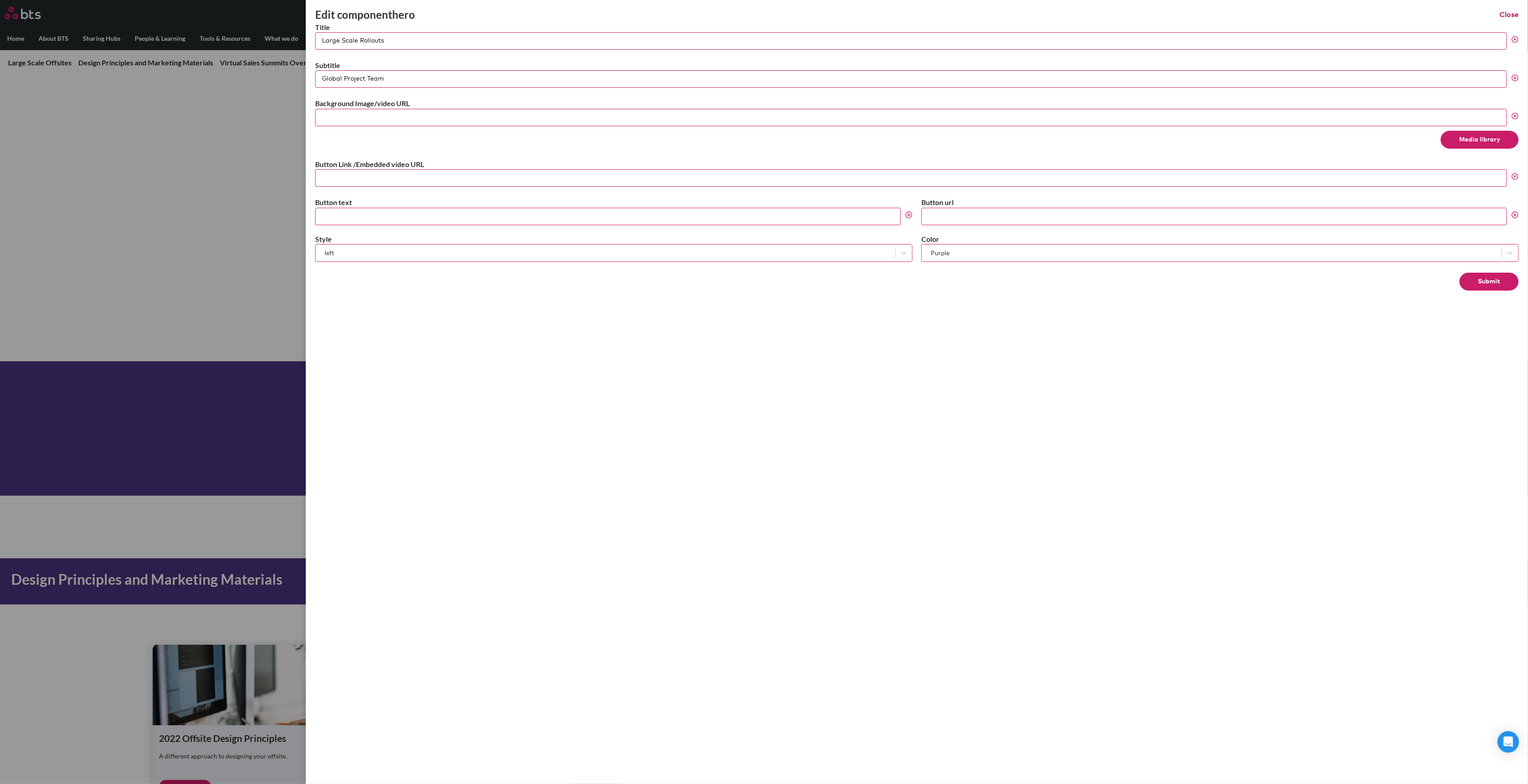
click at [361, 78] on input "Global Project Team" at bounding box center [911, 78] width 1192 height 17
type input "Global Program Management"
click at [438, 39] on input "Large Scale Rollouts" at bounding box center [911, 40] width 1192 height 17
click at [388, 77] on input "Global Program Management" at bounding box center [911, 78] width 1192 height 17
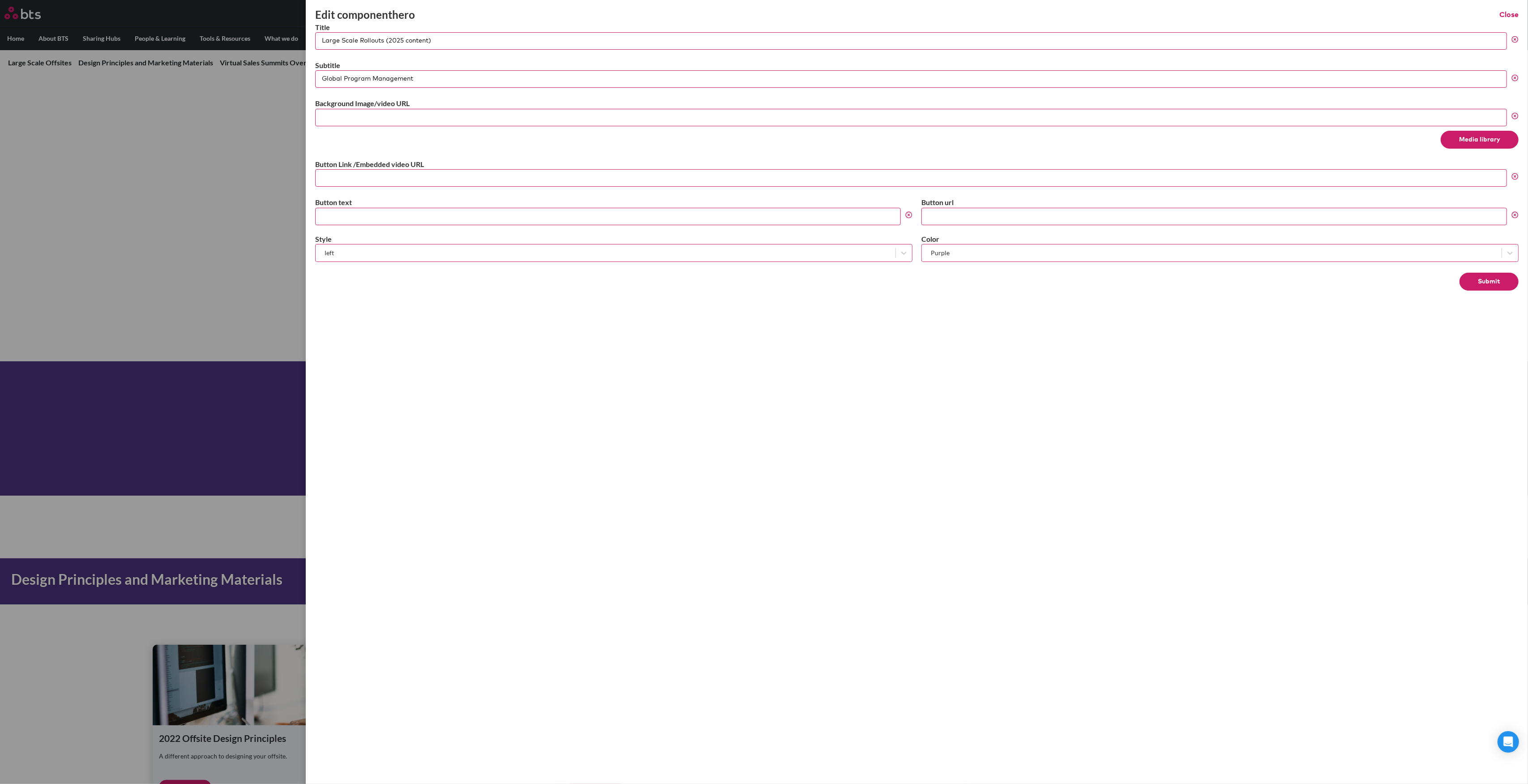
click at [388, 77] on input "Global Program Management" at bounding box center [911, 78] width 1192 height 17
click at [387, 77] on input "Global Program Management" at bounding box center [911, 78] width 1192 height 17
drag, startPoint x: 449, startPoint y: 39, endPoint x: 384, endPoint y: 43, distance: 65.1
click at [384, 43] on input "Large Scale Rollouts (2025 content)" at bounding box center [911, 40] width 1192 height 17
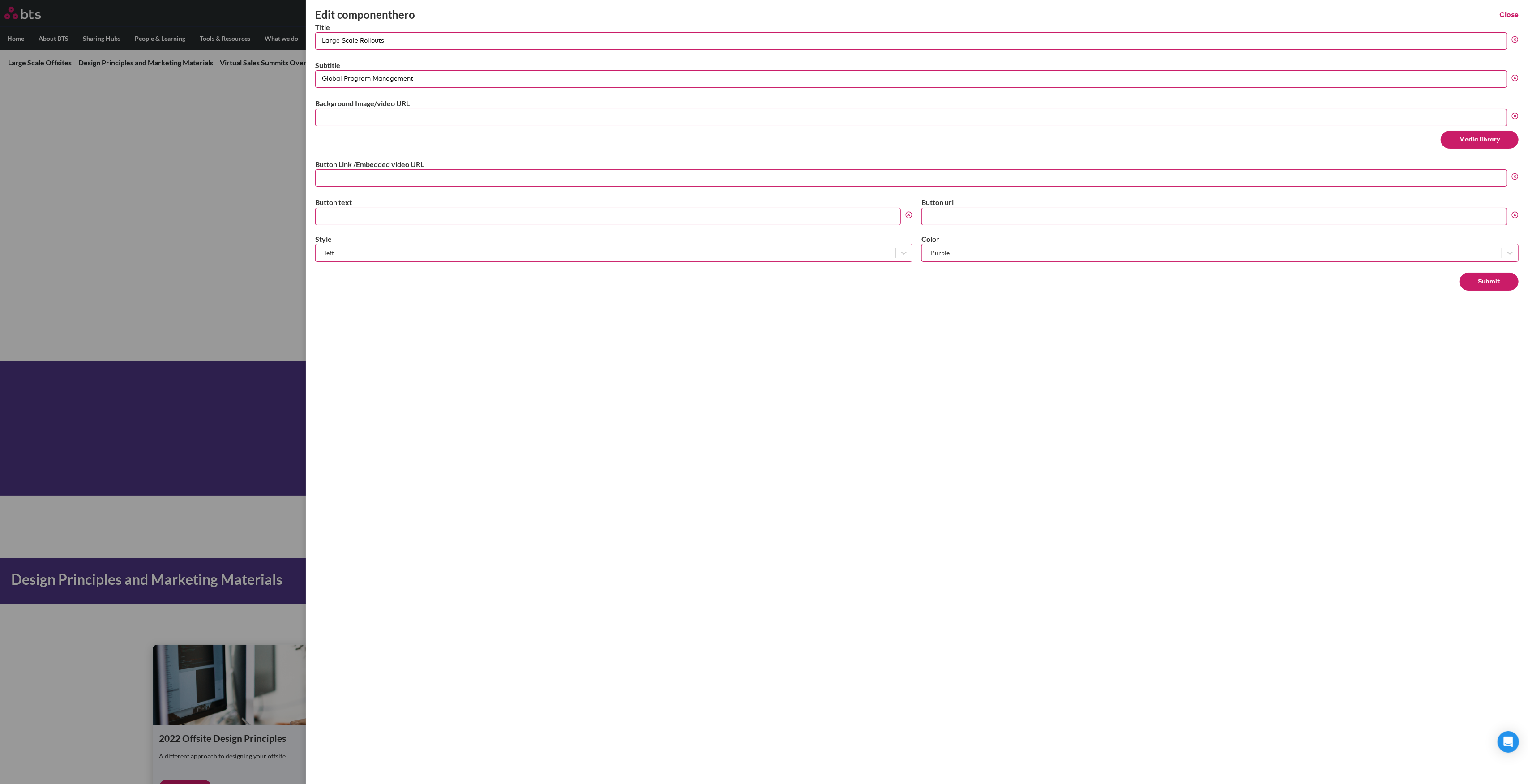
type input "Large Scale Rollouts"
click at [444, 84] on input "Global Program Management" at bounding box center [911, 78] width 1192 height 17
click at [1472, 281] on button "Submit" at bounding box center [1489, 282] width 59 height 18
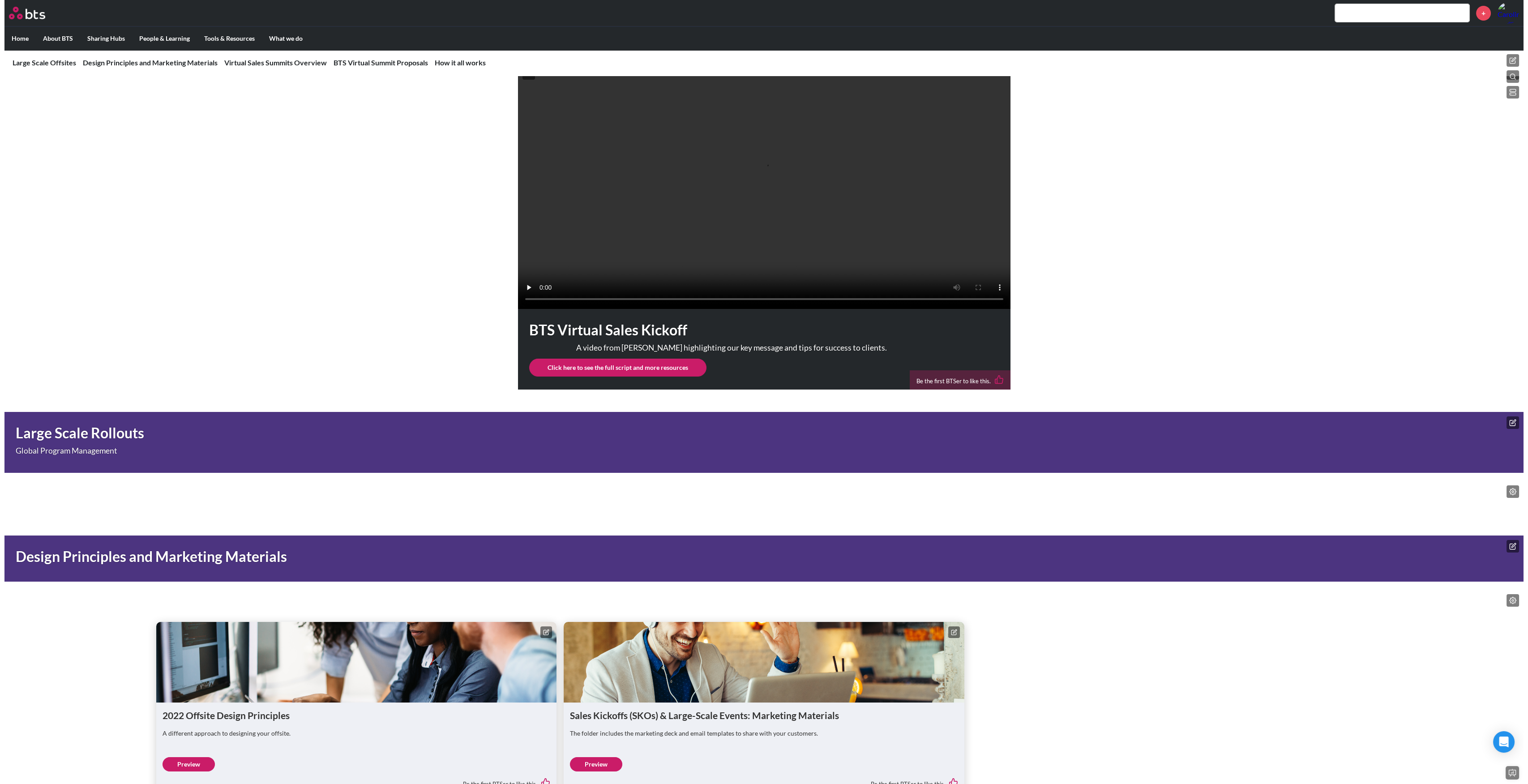
scroll to position [298, 0]
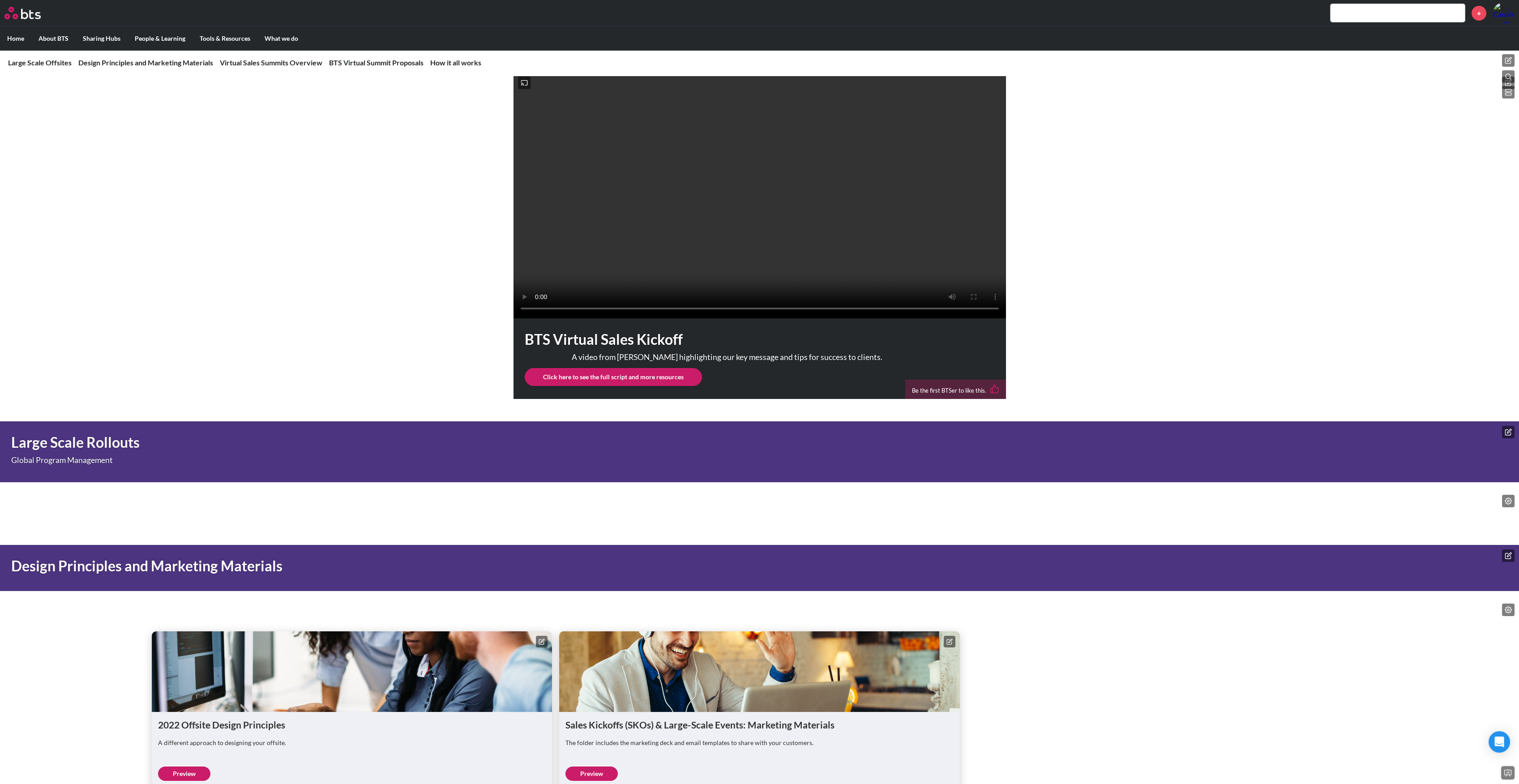
click at [1510, 505] on icon at bounding box center [1508, 501] width 7 height 7
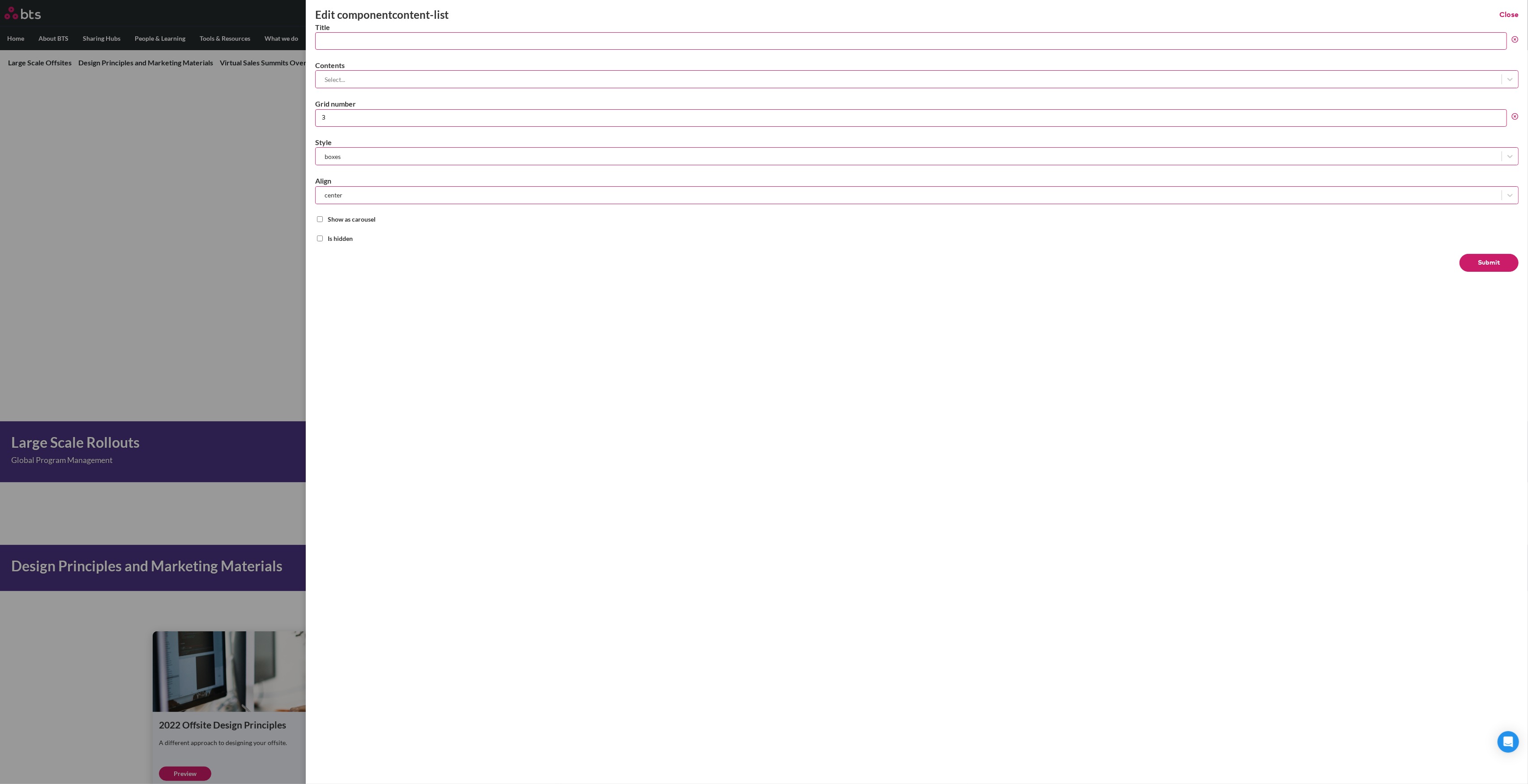
click at [370, 79] on div at bounding box center [909, 79] width 1177 height 11
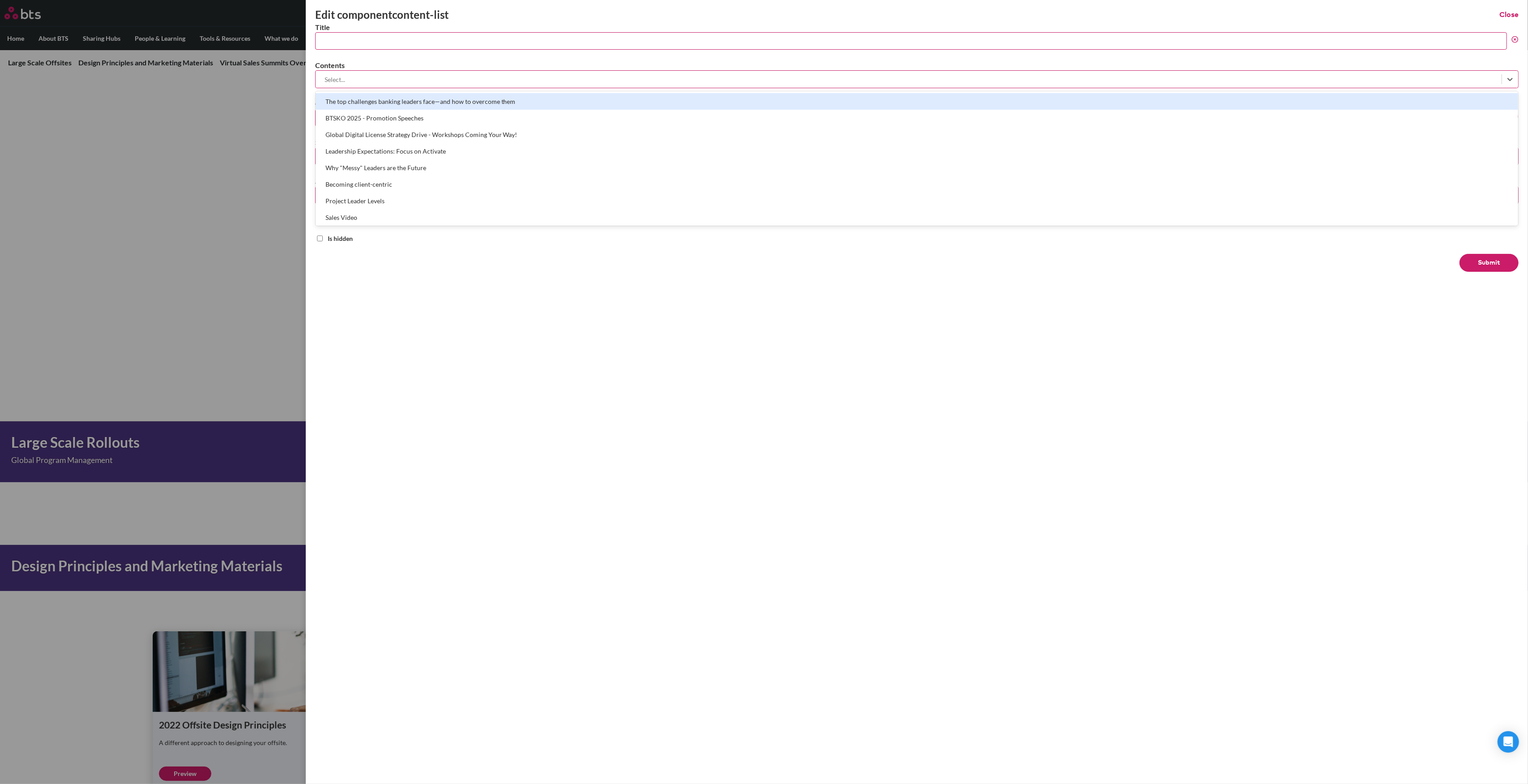
paste input "Large Scale Rollouts"
type input "Large Scale Rollouts"
click at [369, 98] on div "Large Scale Rollouts" at bounding box center [916, 101] width 1202 height 17
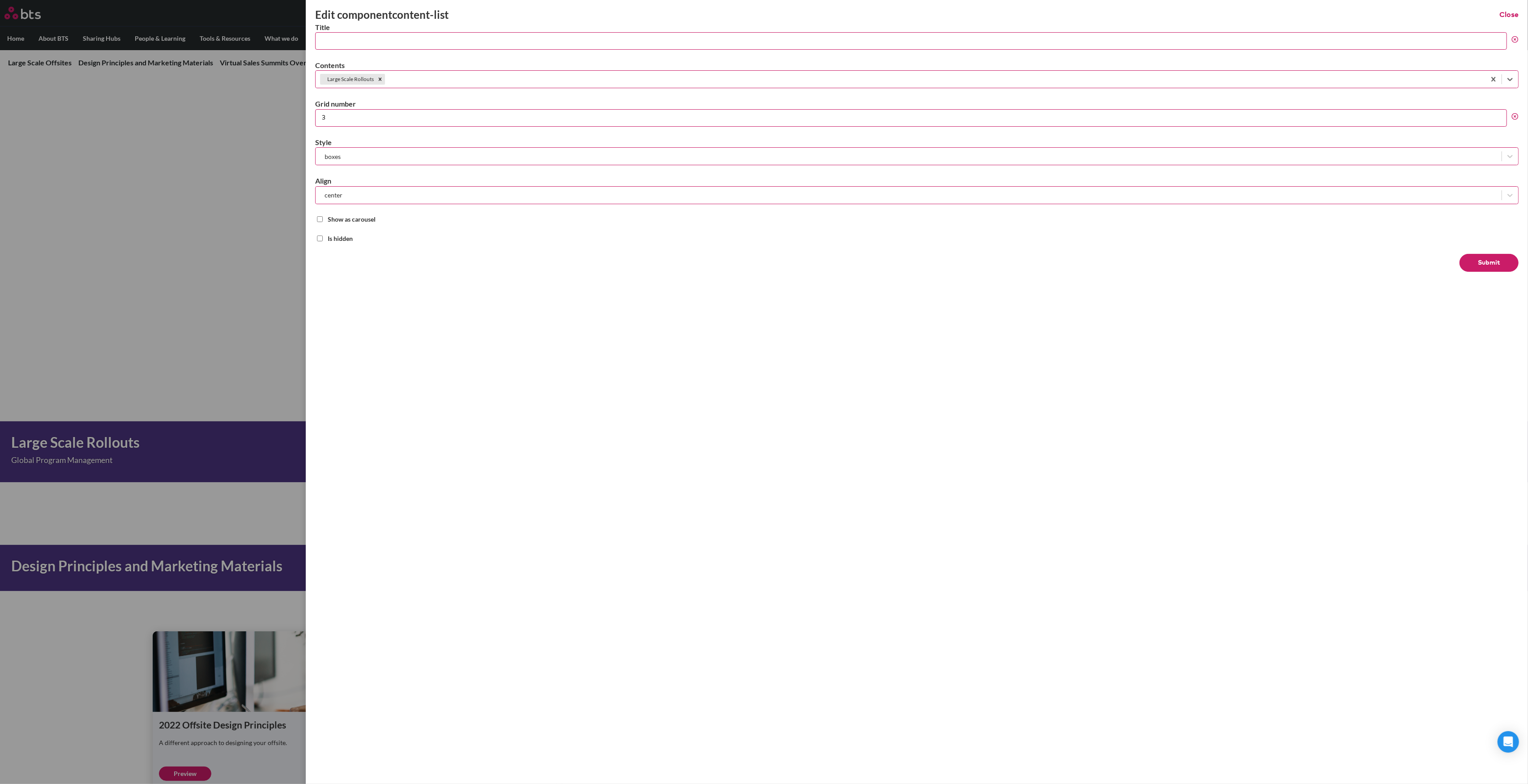
click at [1505, 116] on input "3" at bounding box center [911, 117] width 1192 height 17
type input "4"
click at [1500, 115] on input "4" at bounding box center [911, 117] width 1192 height 17
click at [350, 46] on input "Title" at bounding box center [911, 40] width 1192 height 17
type input "2025 materials"
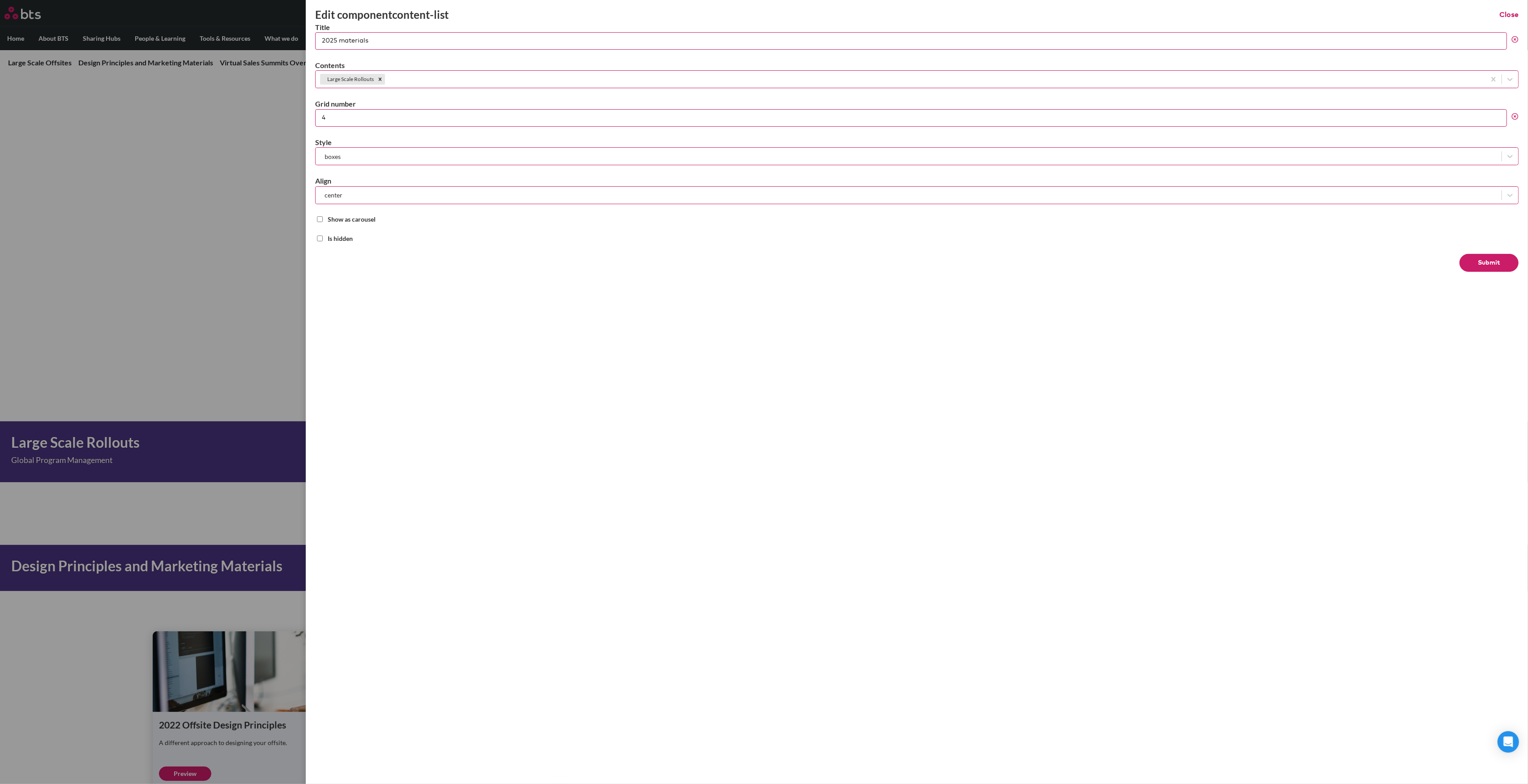
click at [350, 43] on input "2025 materials" at bounding box center [911, 40] width 1192 height 17
click at [397, 44] on input "2025 materials" at bounding box center [911, 40] width 1192 height 17
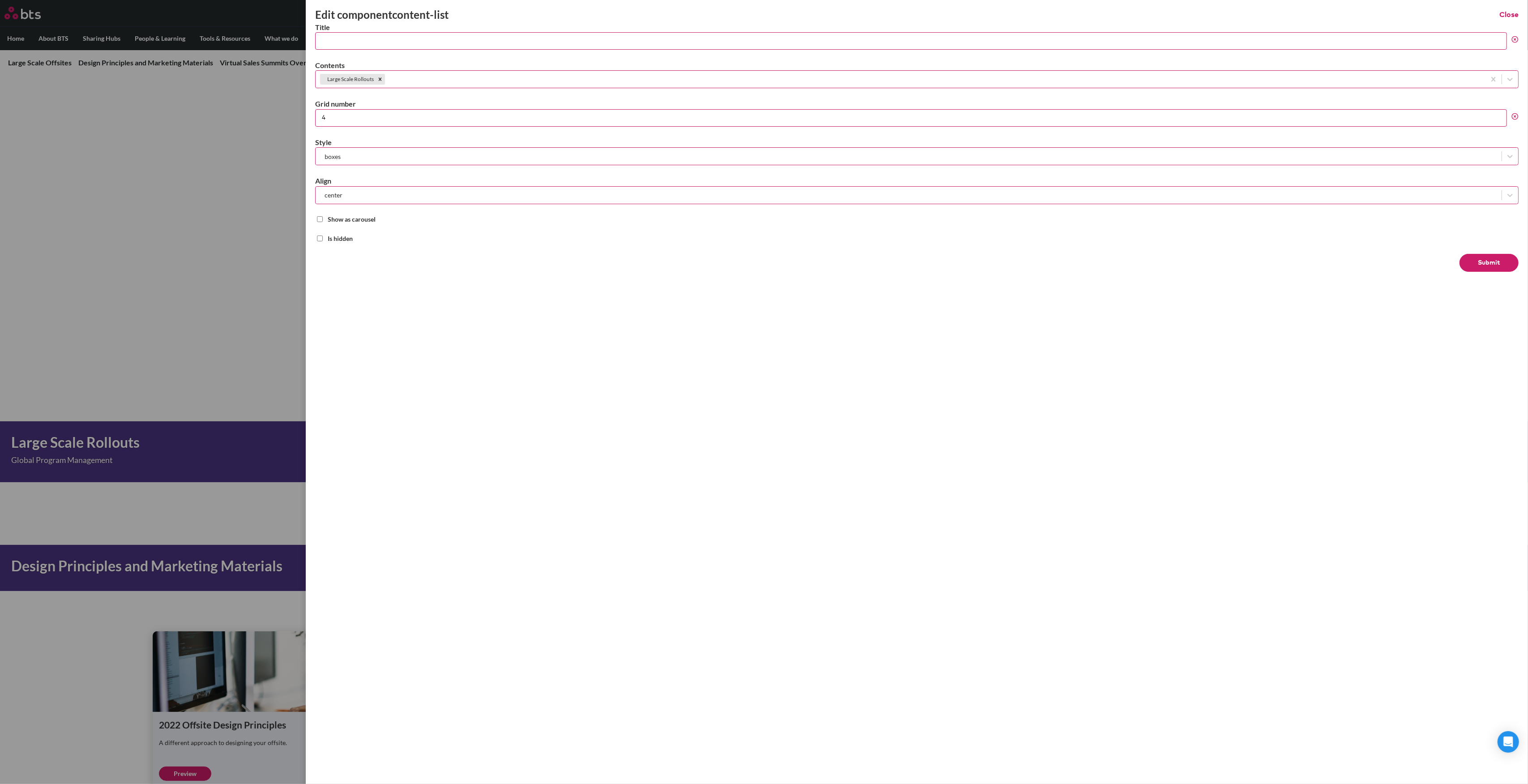
click at [1497, 256] on button "Submit" at bounding box center [1489, 263] width 59 height 18
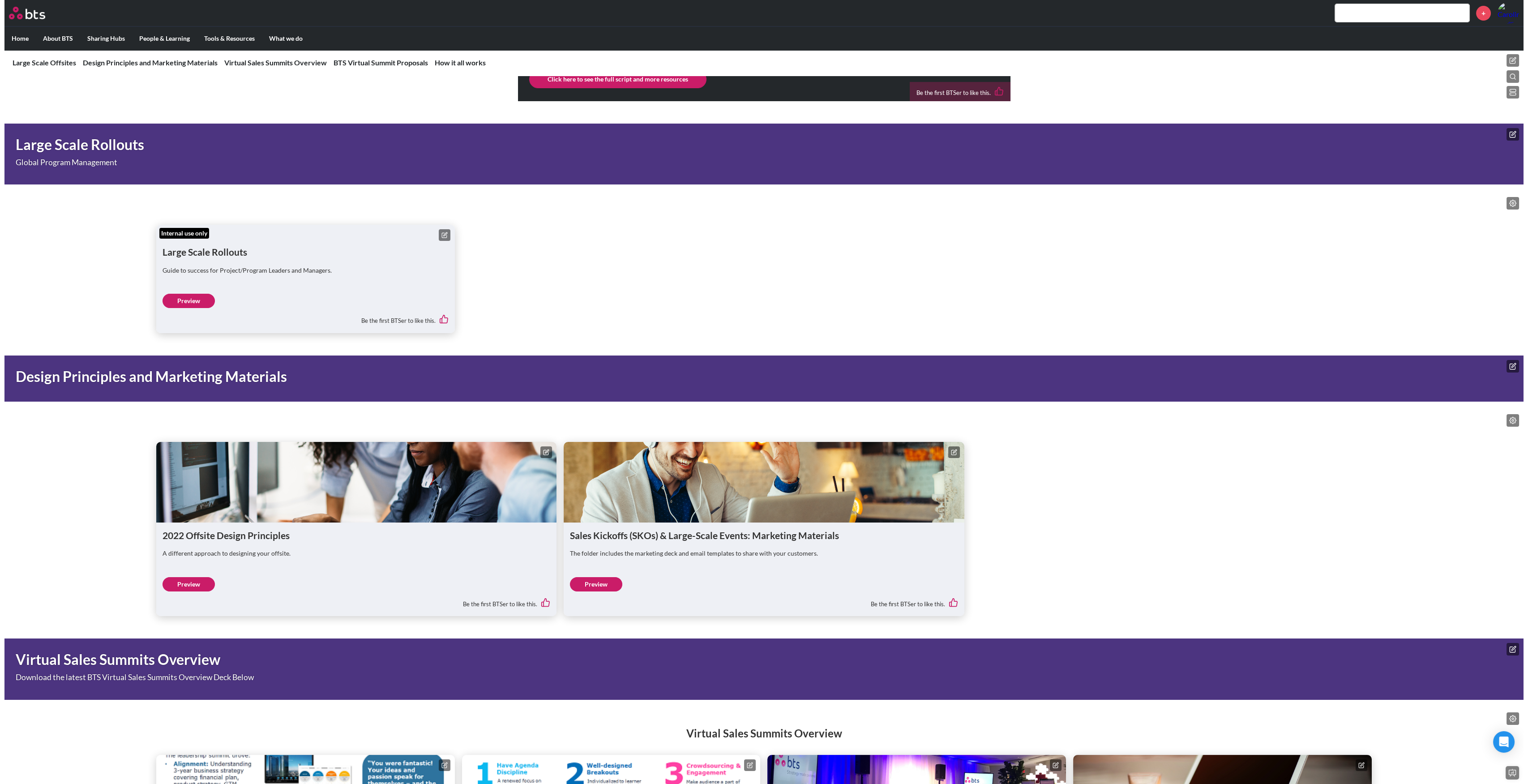
scroll to position [597, 0]
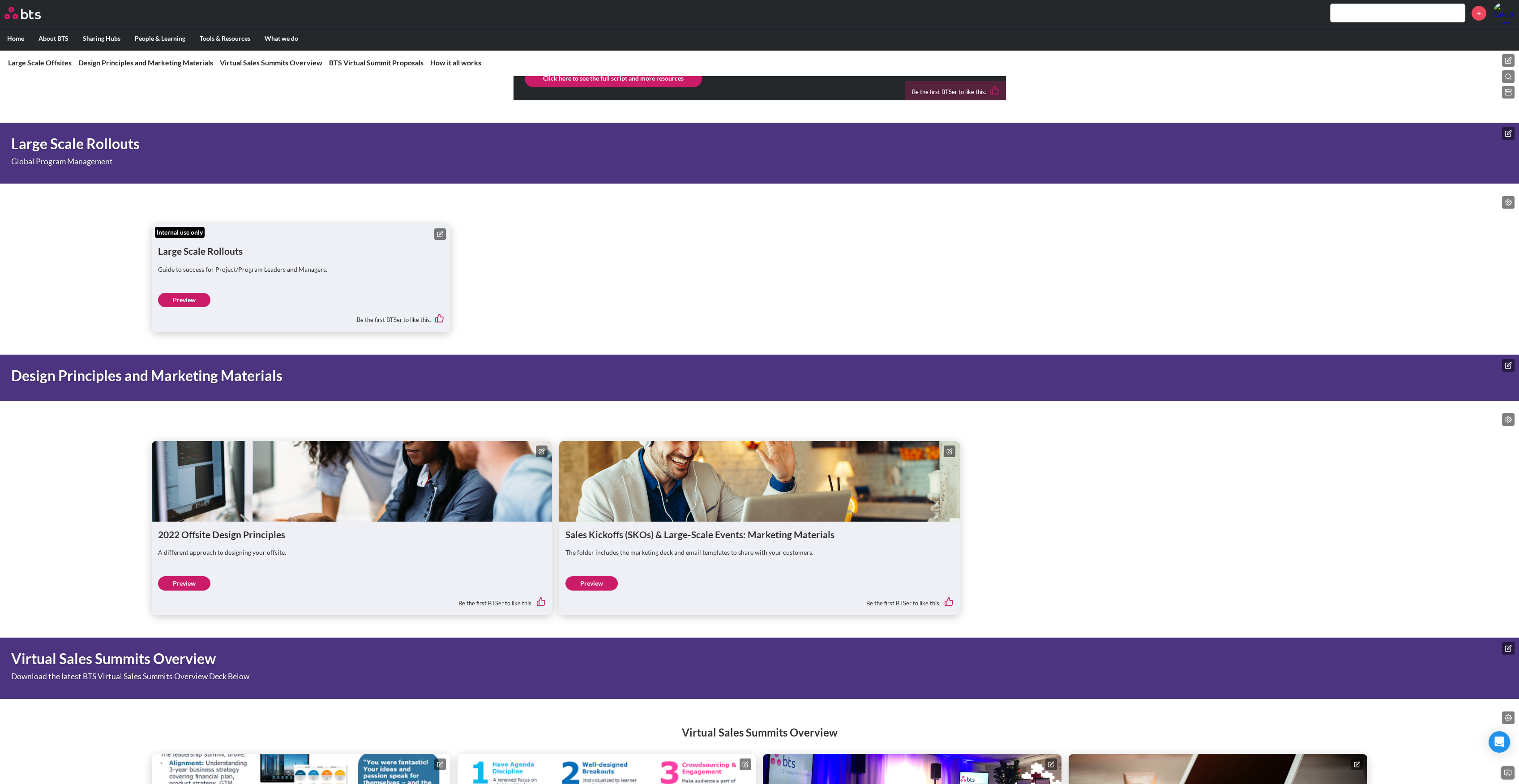
click at [442, 237] on icon at bounding box center [440, 234] width 7 height 7
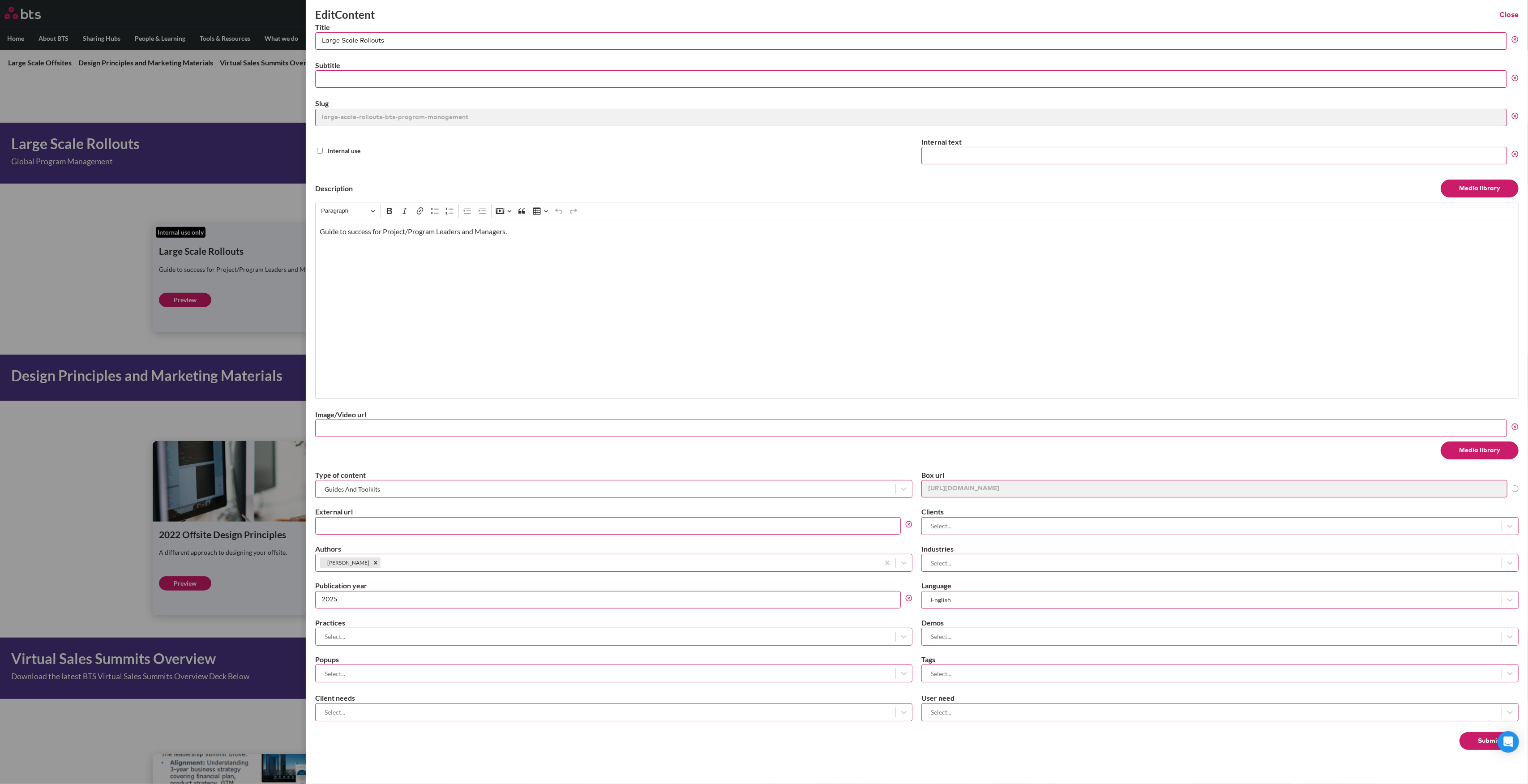
click at [413, 38] on input "Large Scale Rollouts" at bounding box center [911, 40] width 1192 height 17
drag, startPoint x: 408, startPoint y: 37, endPoint x: 384, endPoint y: 39, distance: 24.1
click at [384, 39] on input "Large Scale Rollouts (2025)" at bounding box center [911, 40] width 1192 height 17
click at [504, 231] on p "Guide to success for Project/Program Leaders and Managers." at bounding box center [916, 231] width 1194 height 10
click at [435, 41] on input "Large Scale Rollouts" at bounding box center [911, 40] width 1192 height 17
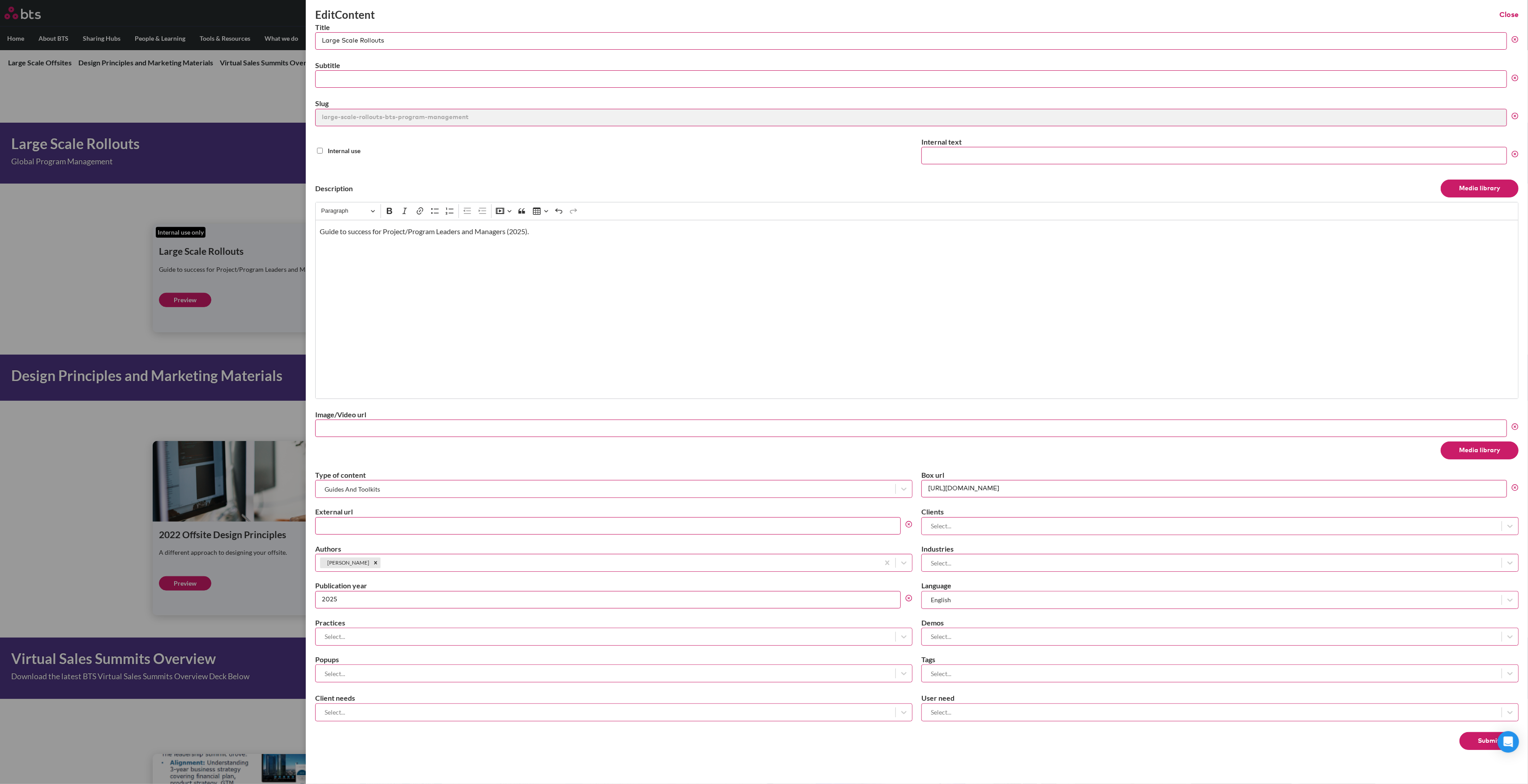
type input "Large Scale Rollouts"
click at [510, 232] on p "Guide to success for Project/Program Leaders and Managers (2025)." at bounding box center [916, 231] width 1194 height 10
click at [512, 232] on p "Guide to success for Project/Program Leaders and Managers (2025)." at bounding box center [916, 231] width 1194 height 10
click at [1478, 738] on button "Submit" at bounding box center [1489, 741] width 59 height 18
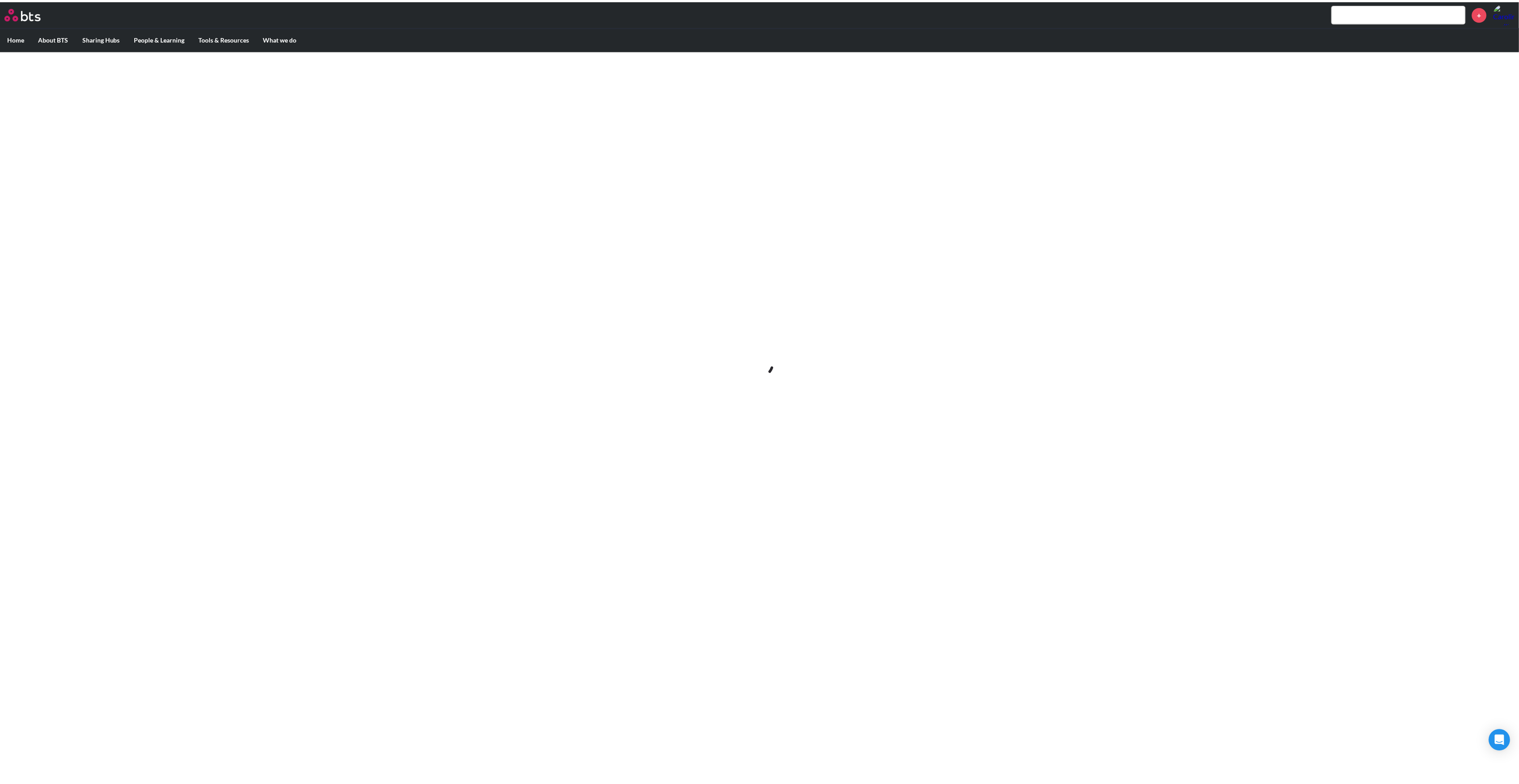
scroll to position [0, 0]
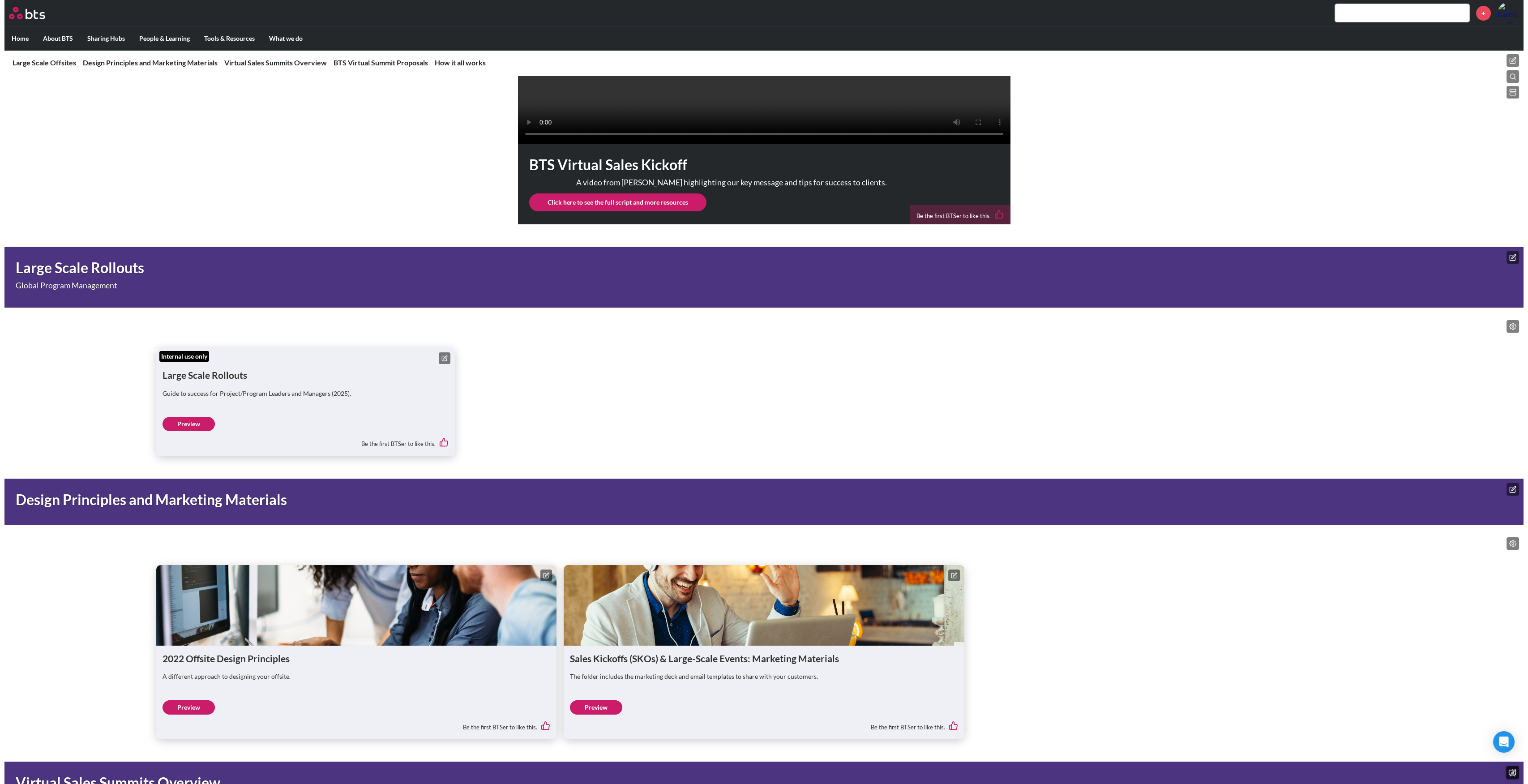
scroll to position [477, 0]
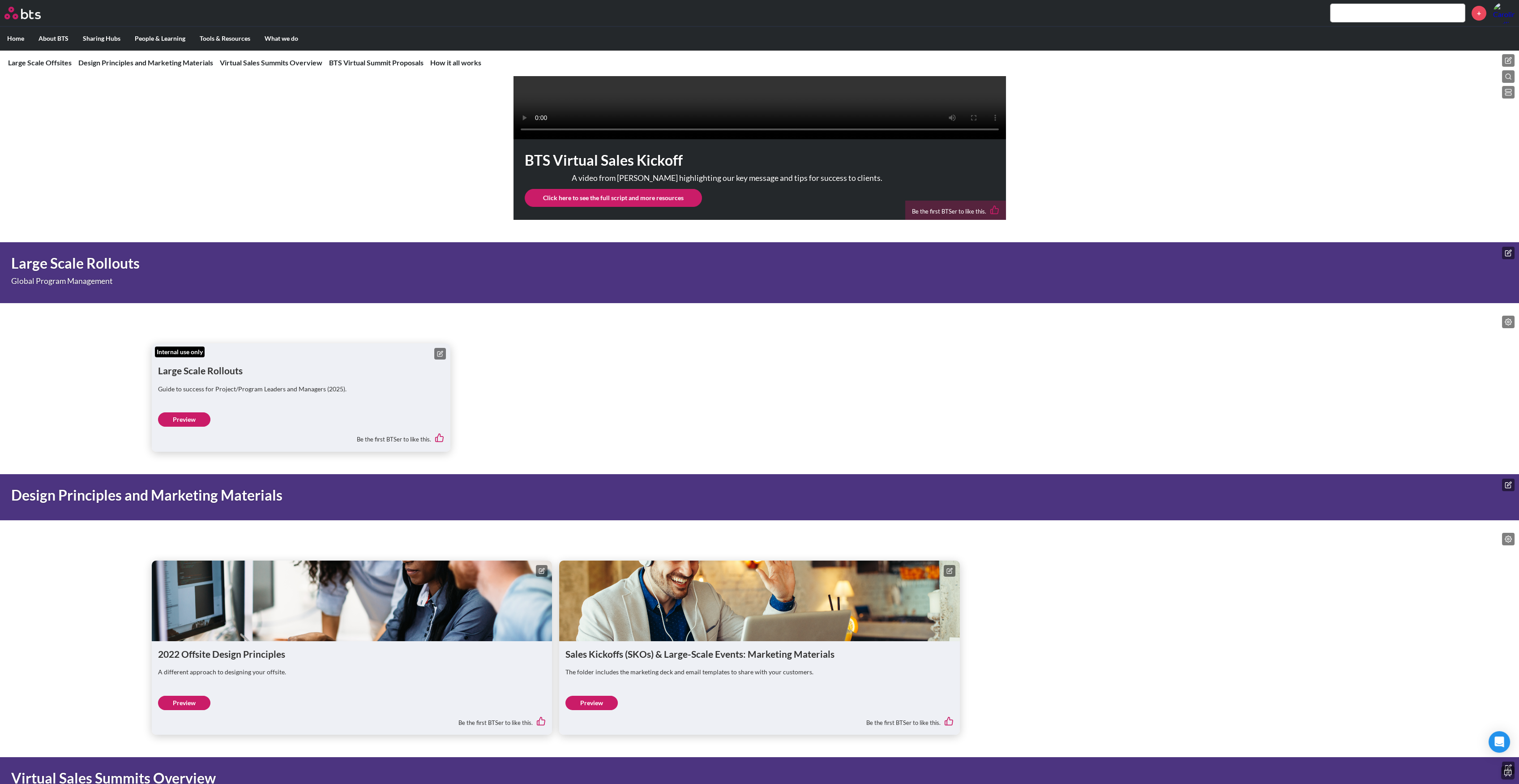
click at [1511, 328] on button at bounding box center [1508, 321] width 12 height 12
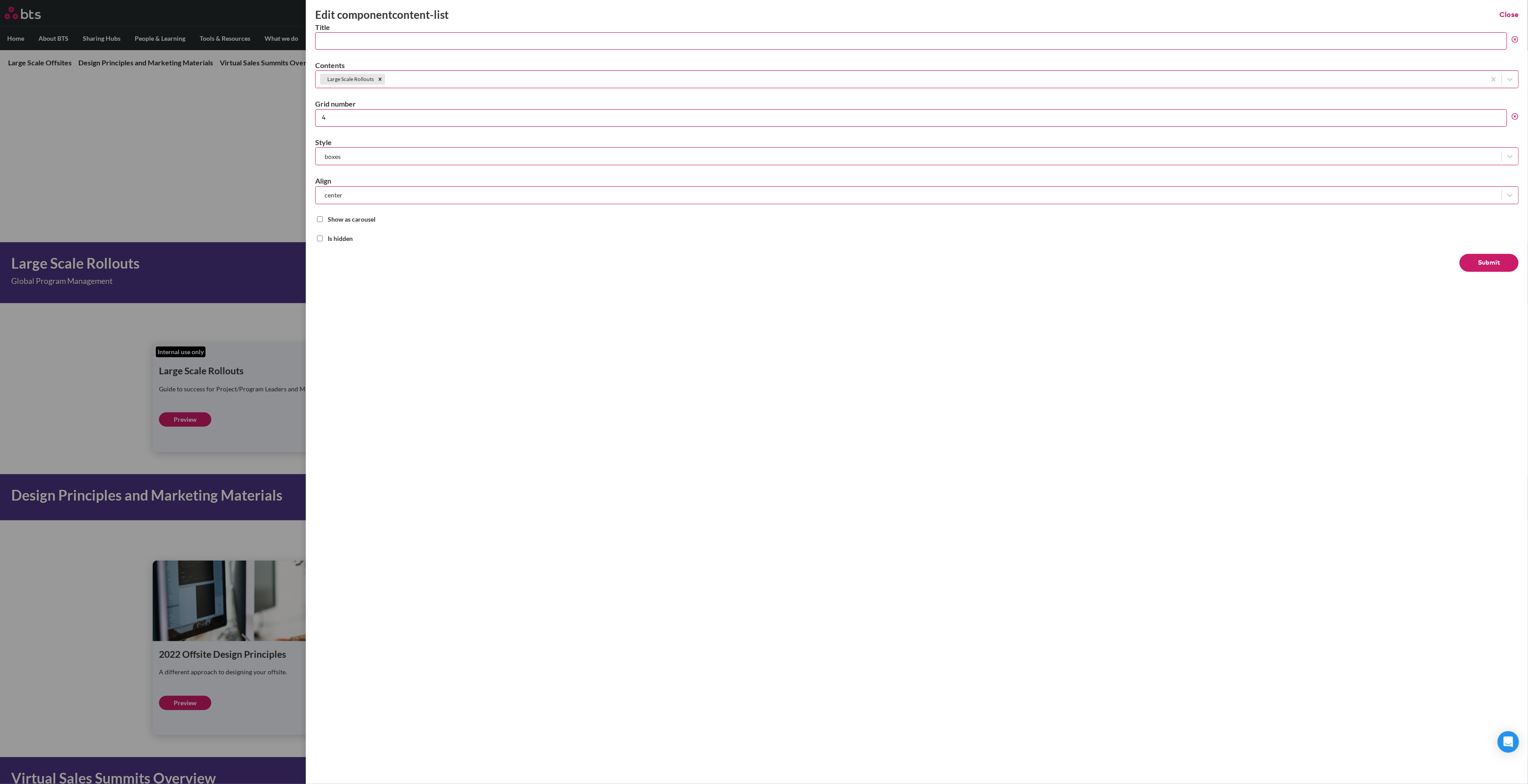
click at [445, 71] on div "Large Scale Rollouts" at bounding box center [916, 79] width 1202 height 17
click at [447, 75] on div at bounding box center [934, 79] width 1094 height 11
paste input "Large-Scale Global Program Management Deliverables Tracker"
type input "Large-Scale Global Program Management Deliverables Tracker"
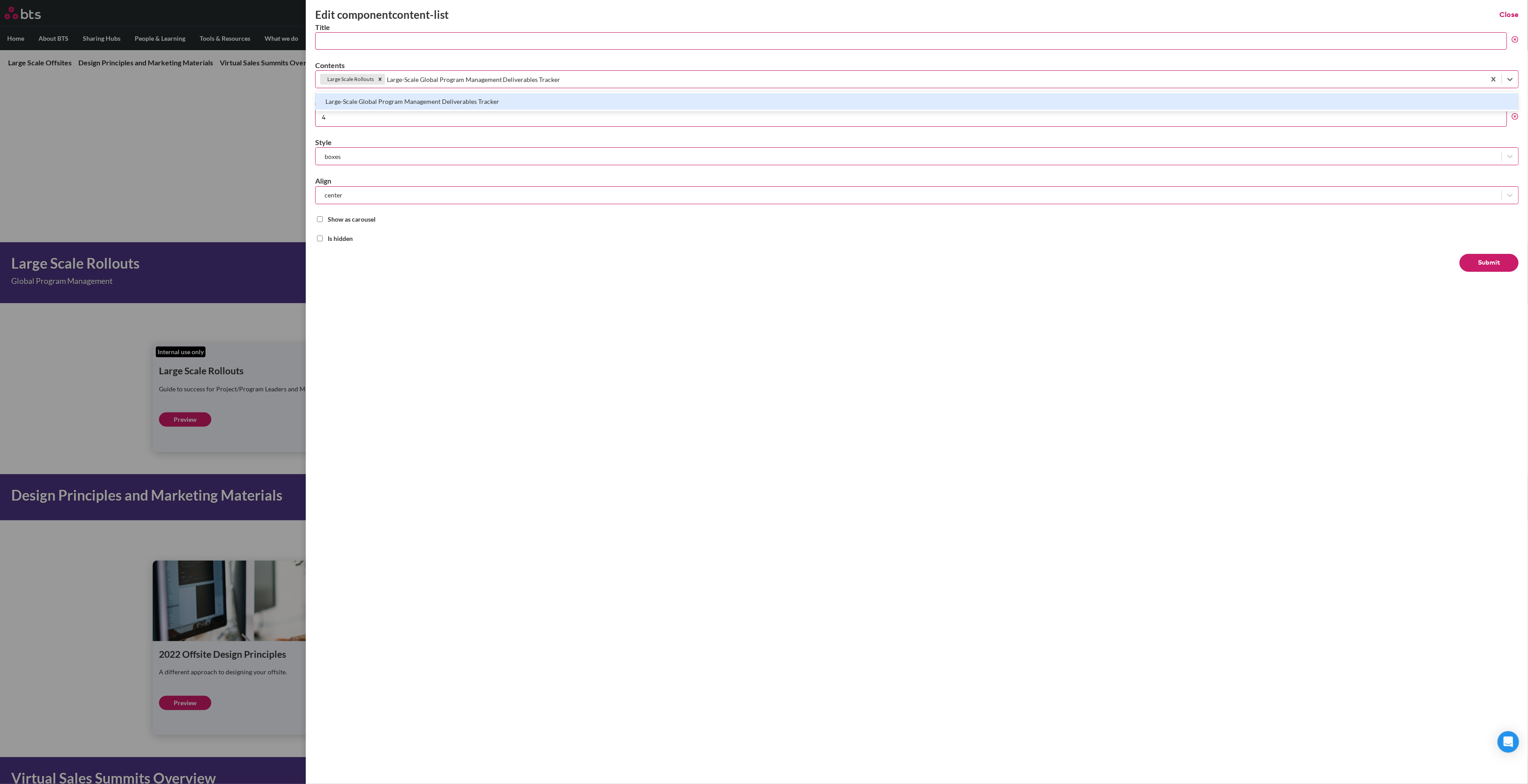
click at [482, 102] on div "Large-Scale Global Program Management Deliverables Tracker" at bounding box center [916, 101] width 1202 height 17
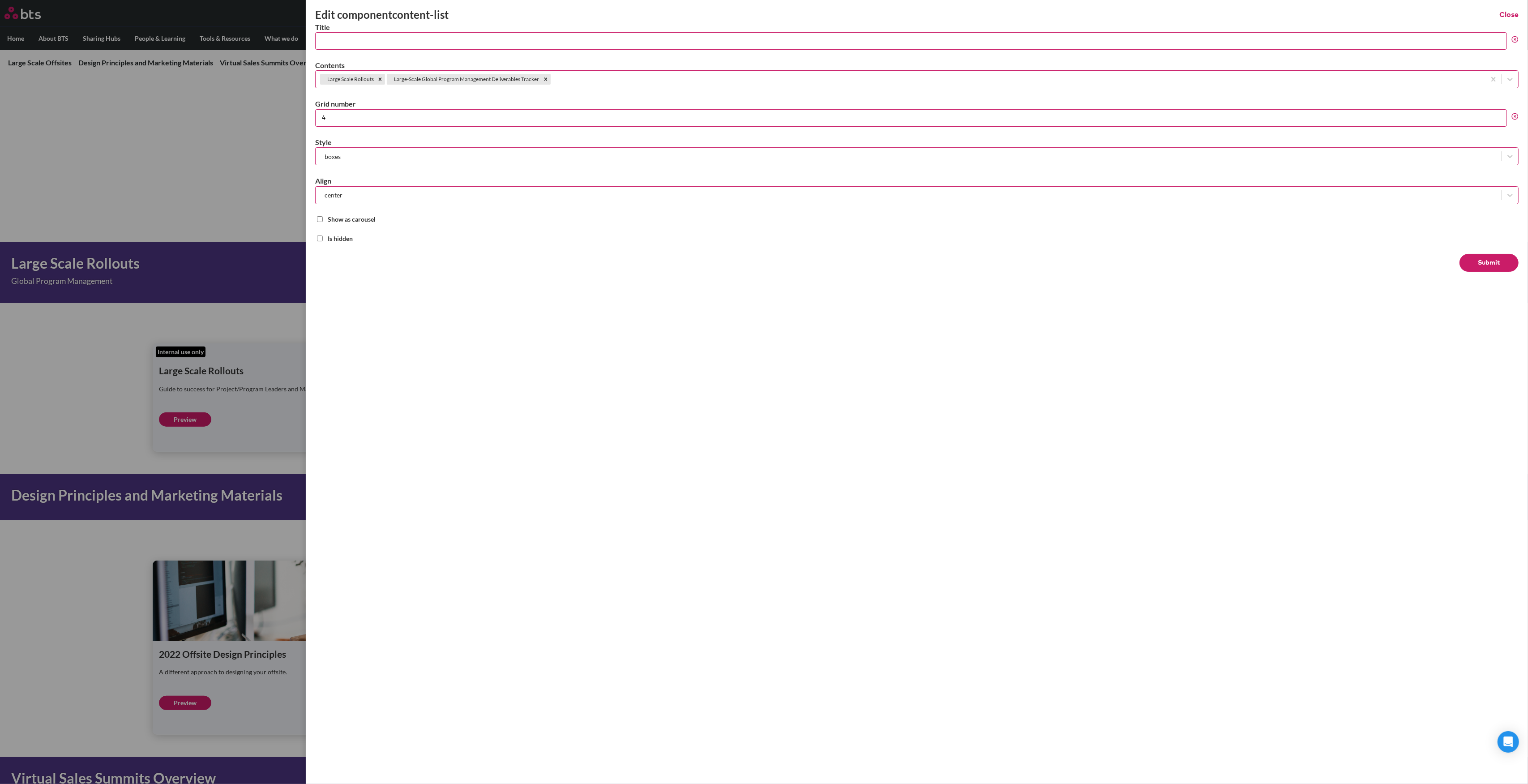
click at [1482, 260] on button "Submit" at bounding box center [1489, 263] width 59 height 18
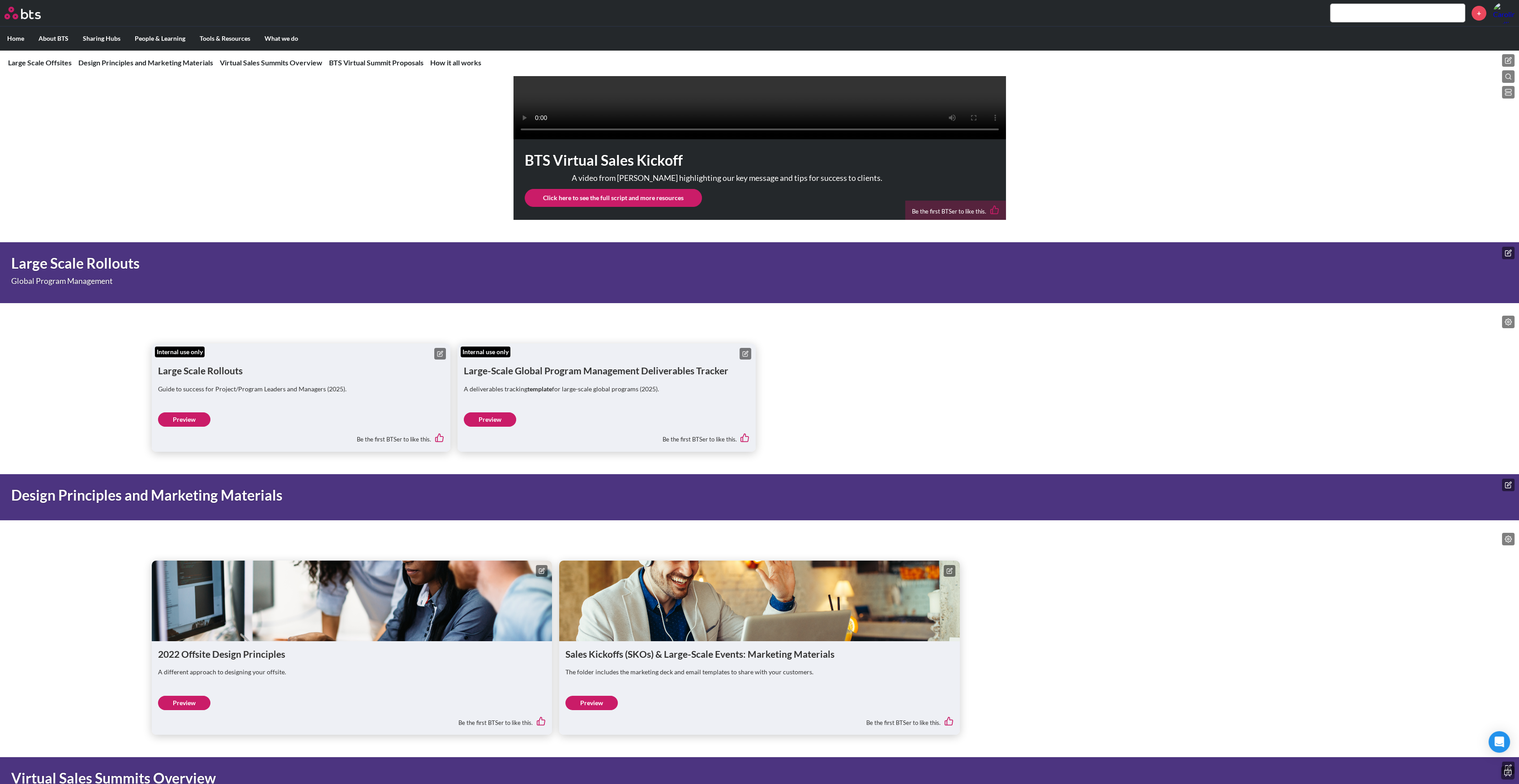
click at [1505, 326] on icon at bounding box center [1508, 322] width 7 height 7
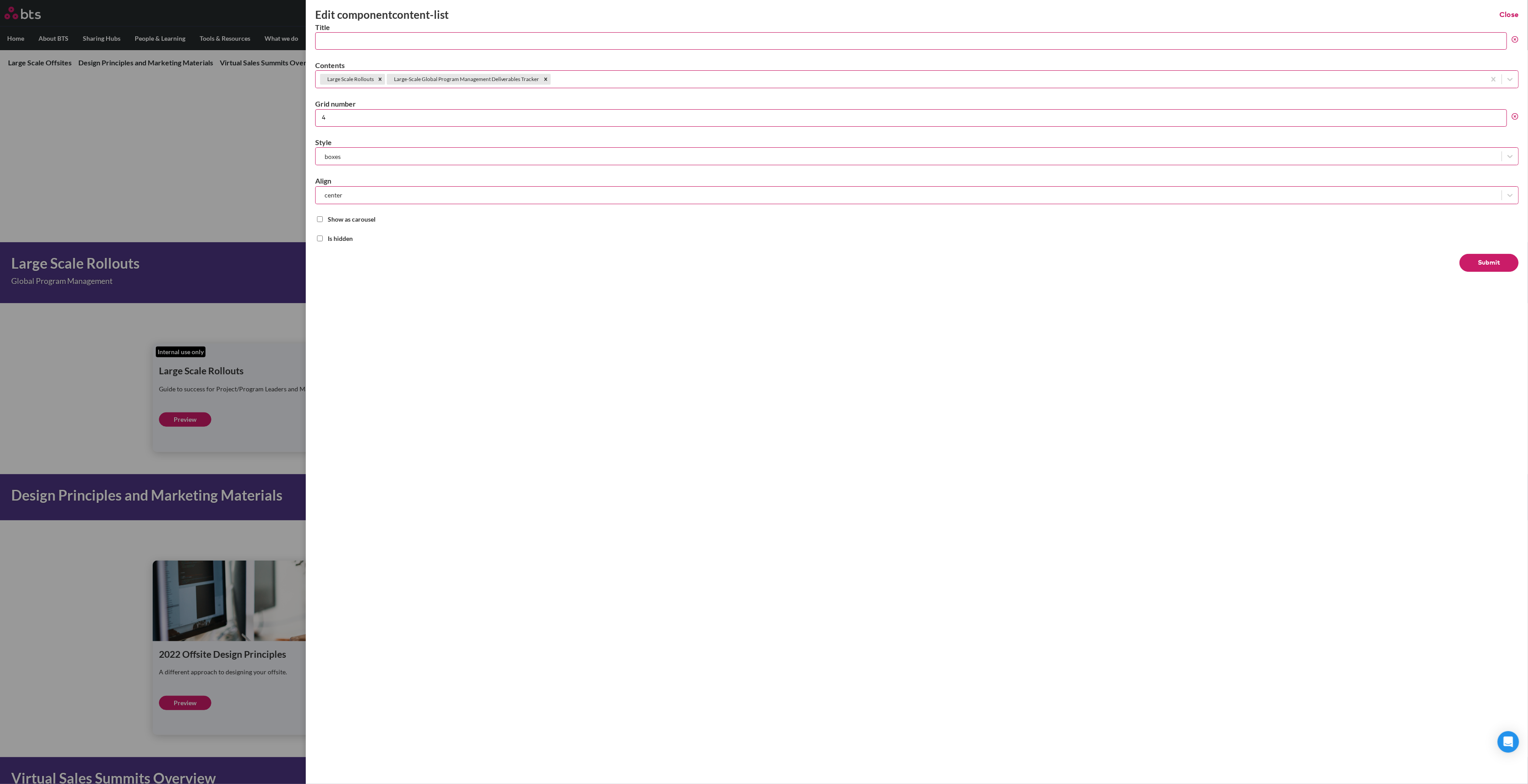
click at [603, 82] on div at bounding box center [1016, 79] width 928 height 11
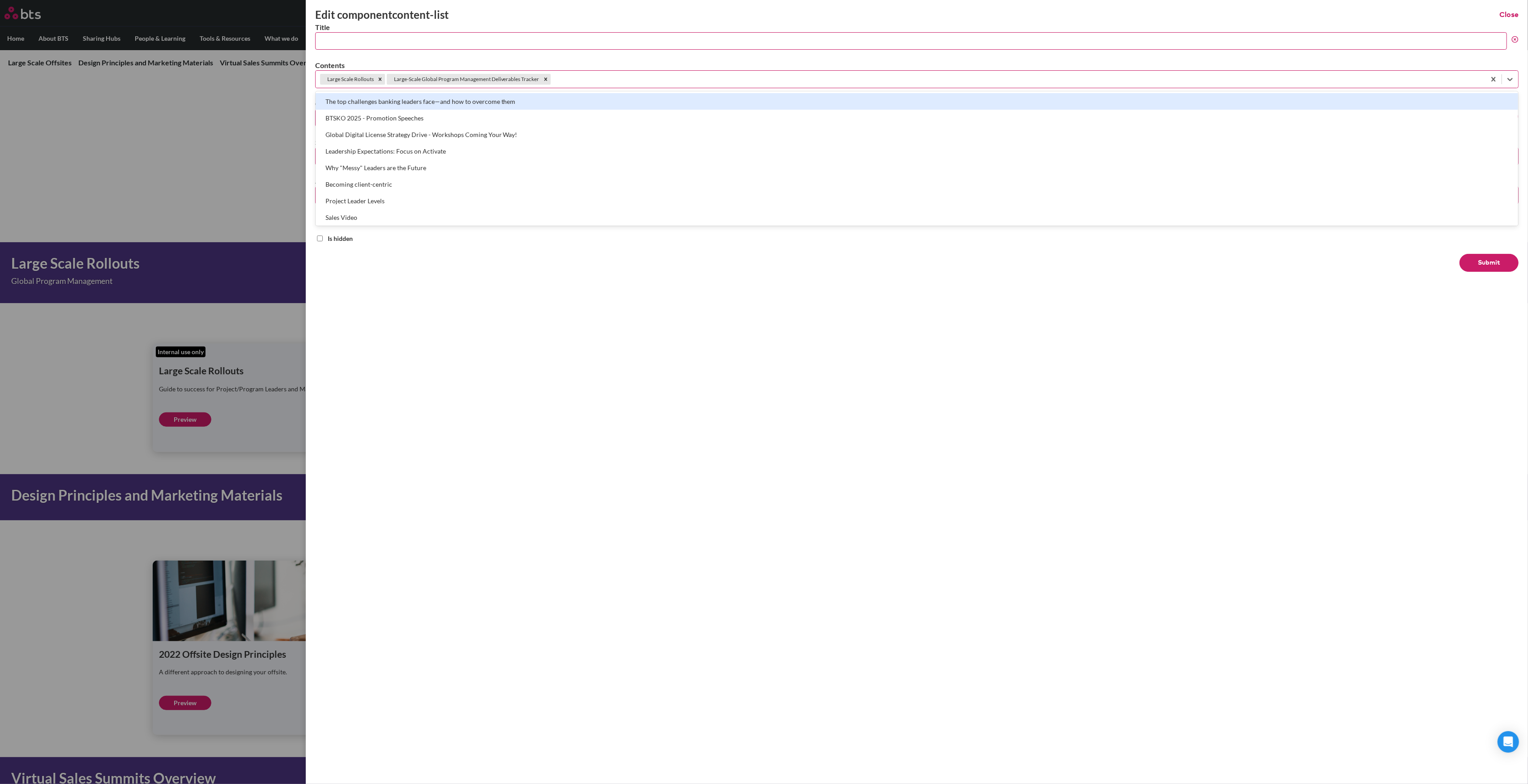
paste input "Large-Scale Global Project Team R&R Matrix"
type input "Large-Scale Global Project Team R&R Matrix"
click at [596, 93] on div "Large-Scale Global Project Team R&R Matrix" at bounding box center [916, 101] width 1202 height 17
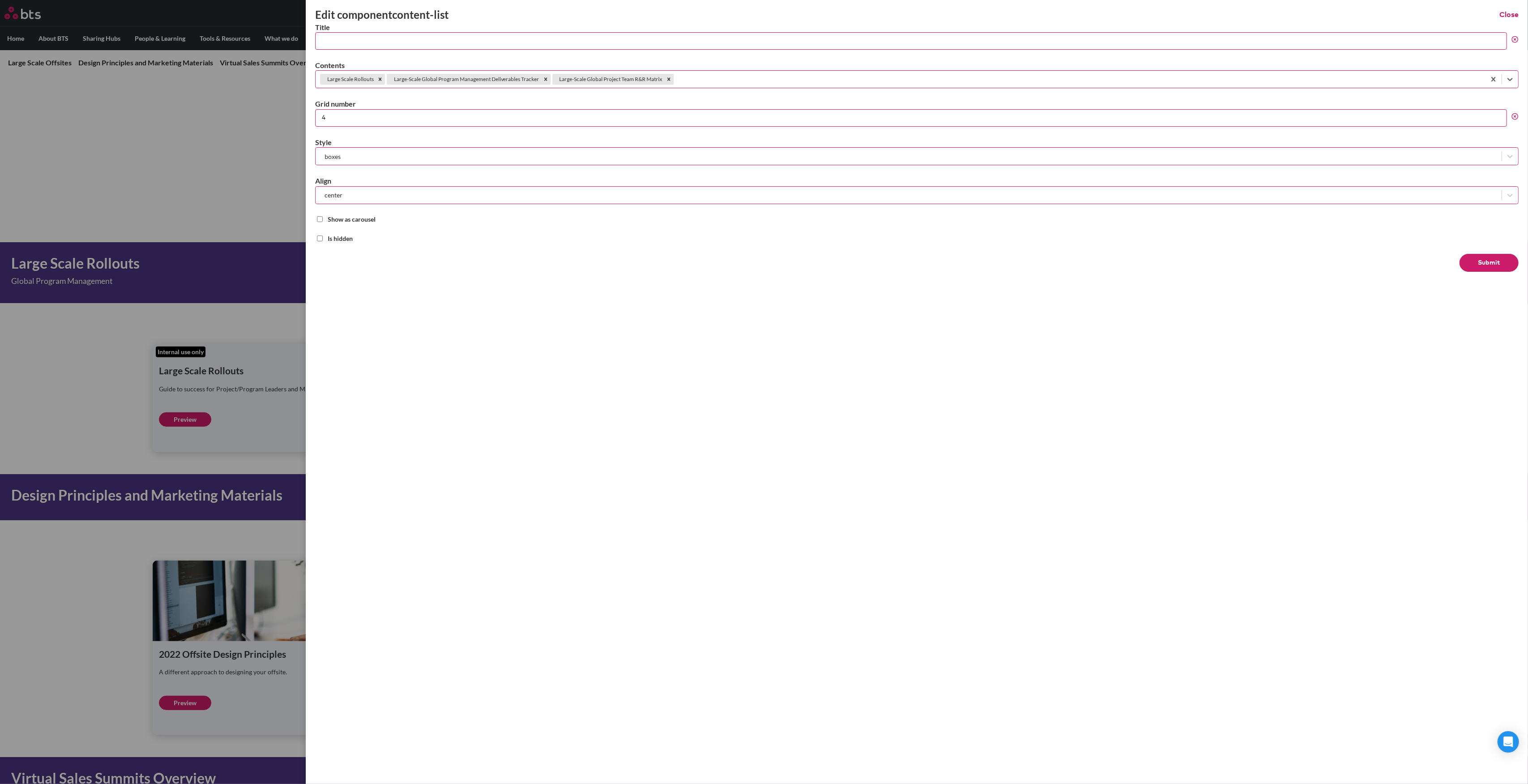
click at [1501, 259] on button "Submit" at bounding box center [1489, 263] width 59 height 18
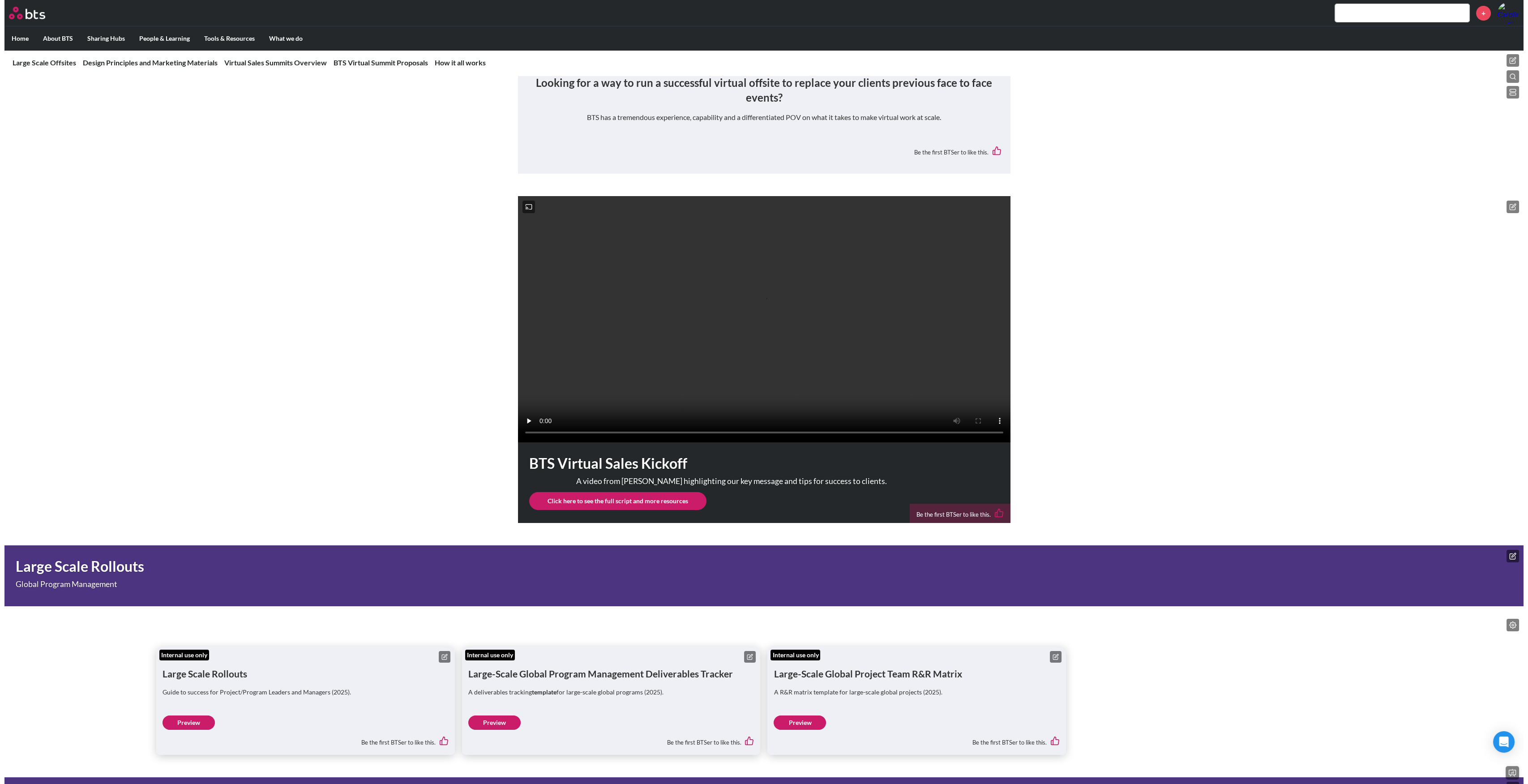
scroll to position [418, 0]
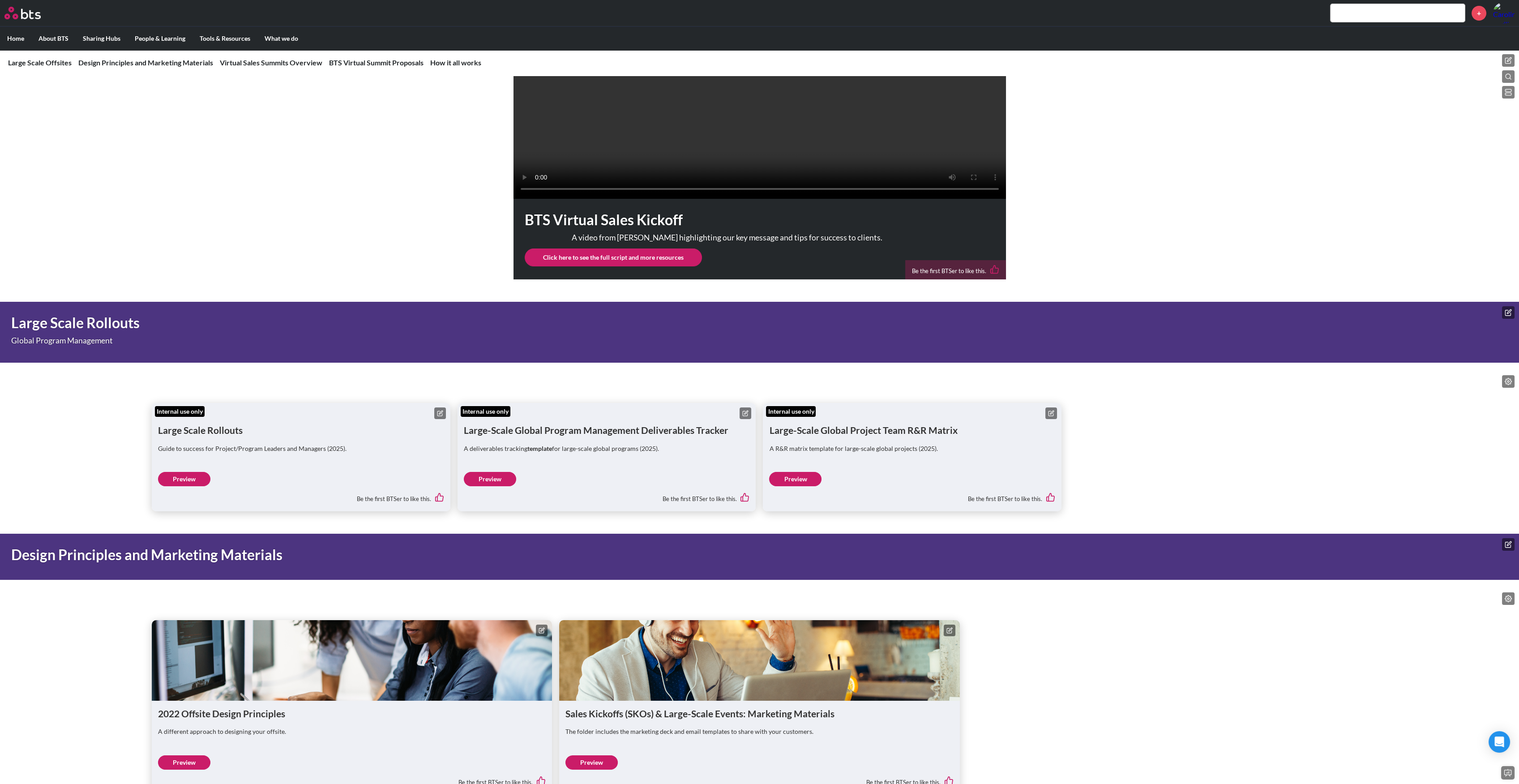
click at [746, 416] on icon at bounding box center [745, 413] width 7 height 7
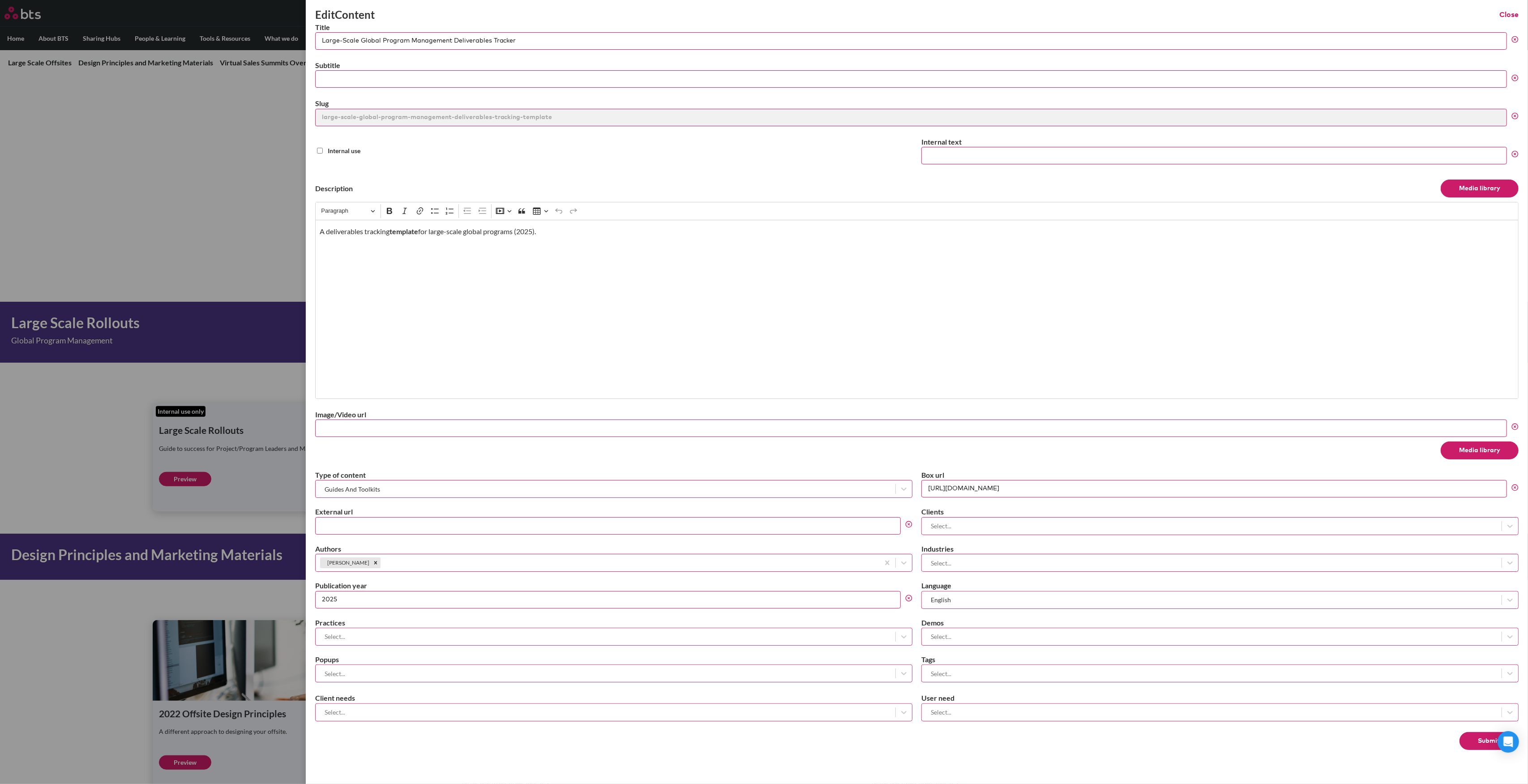
click at [1074, 495] on input "[URL][DOMAIN_NAME]" at bounding box center [1214, 488] width 585 height 17
paste input "slsmhugcigd22il4ff7fkxar8fbf9crl"
type input "https://bts.box.com/s/slsmhugcigd22il4ff7fkxar8fbf9crl"
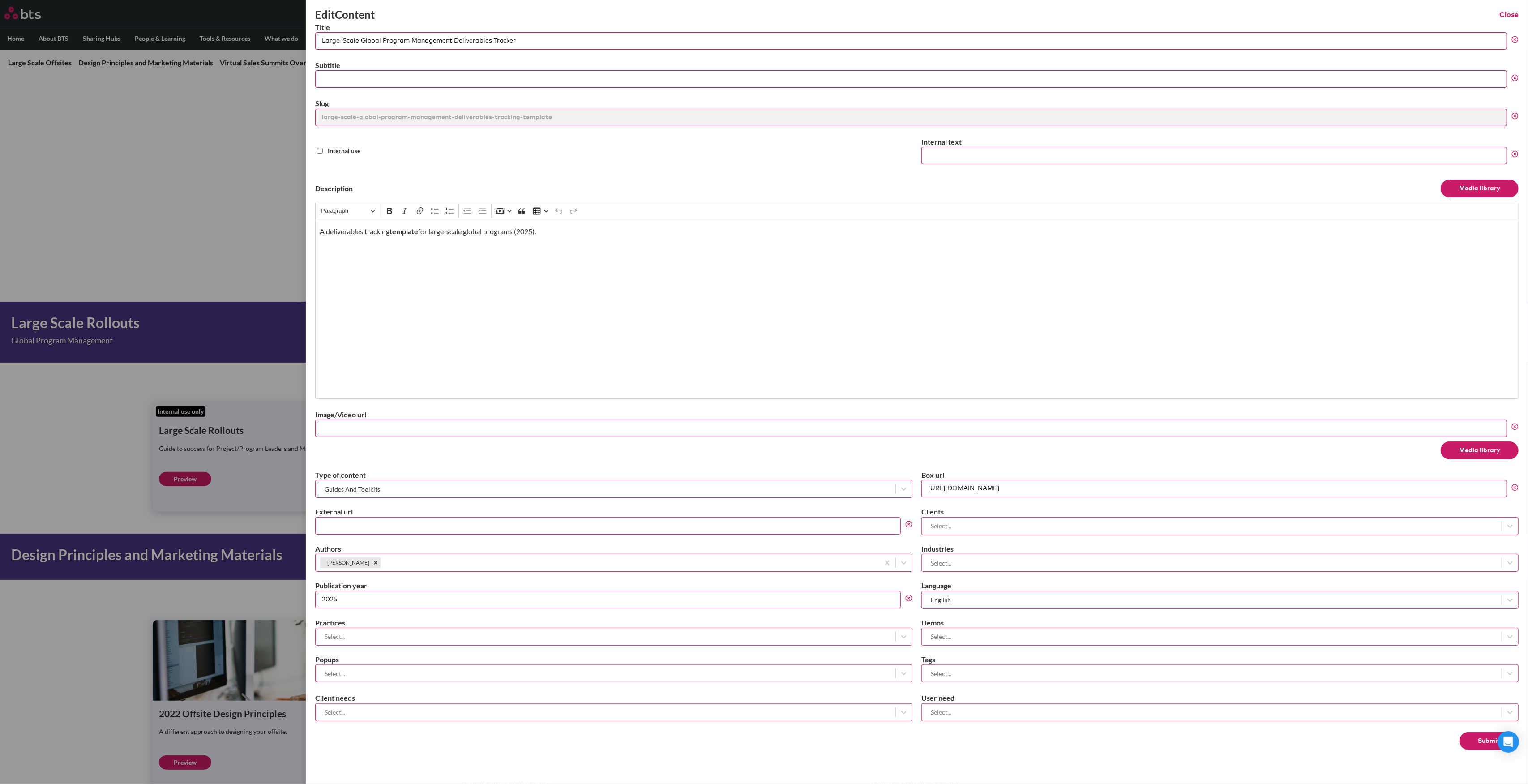
click at [1473, 736] on button "Submit" at bounding box center [1489, 741] width 59 height 18
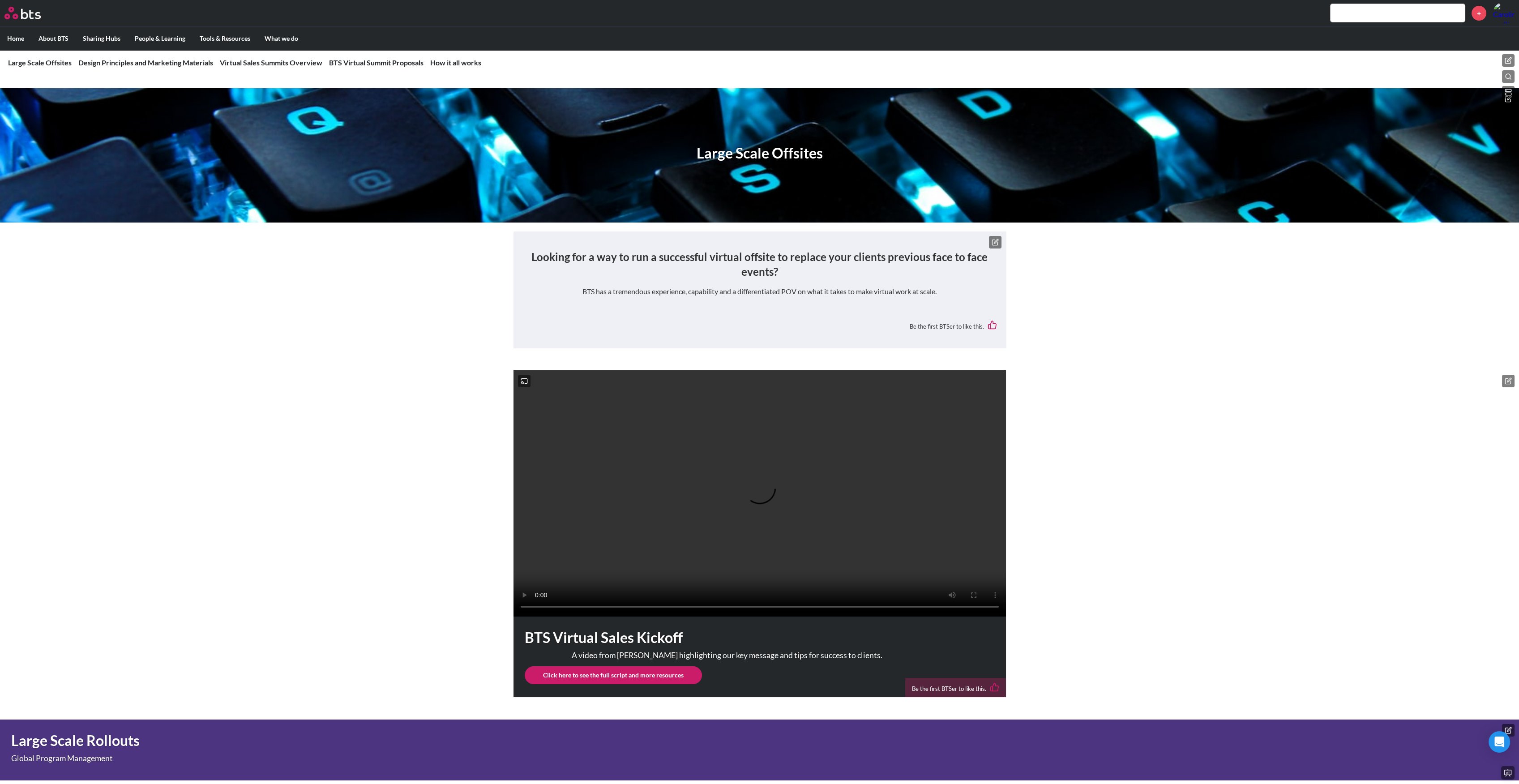
scroll to position [39, 0]
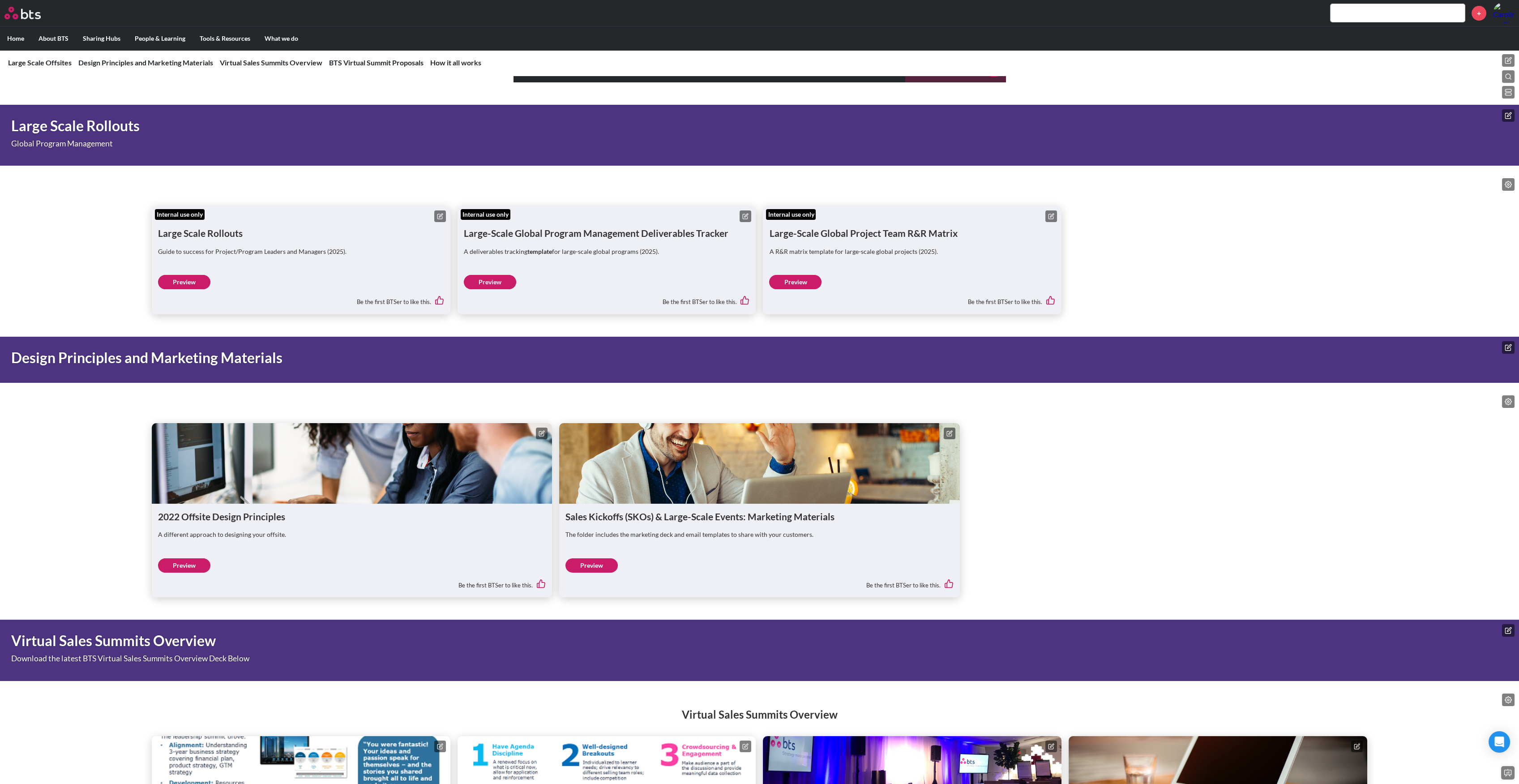
scroll to position [716, 0]
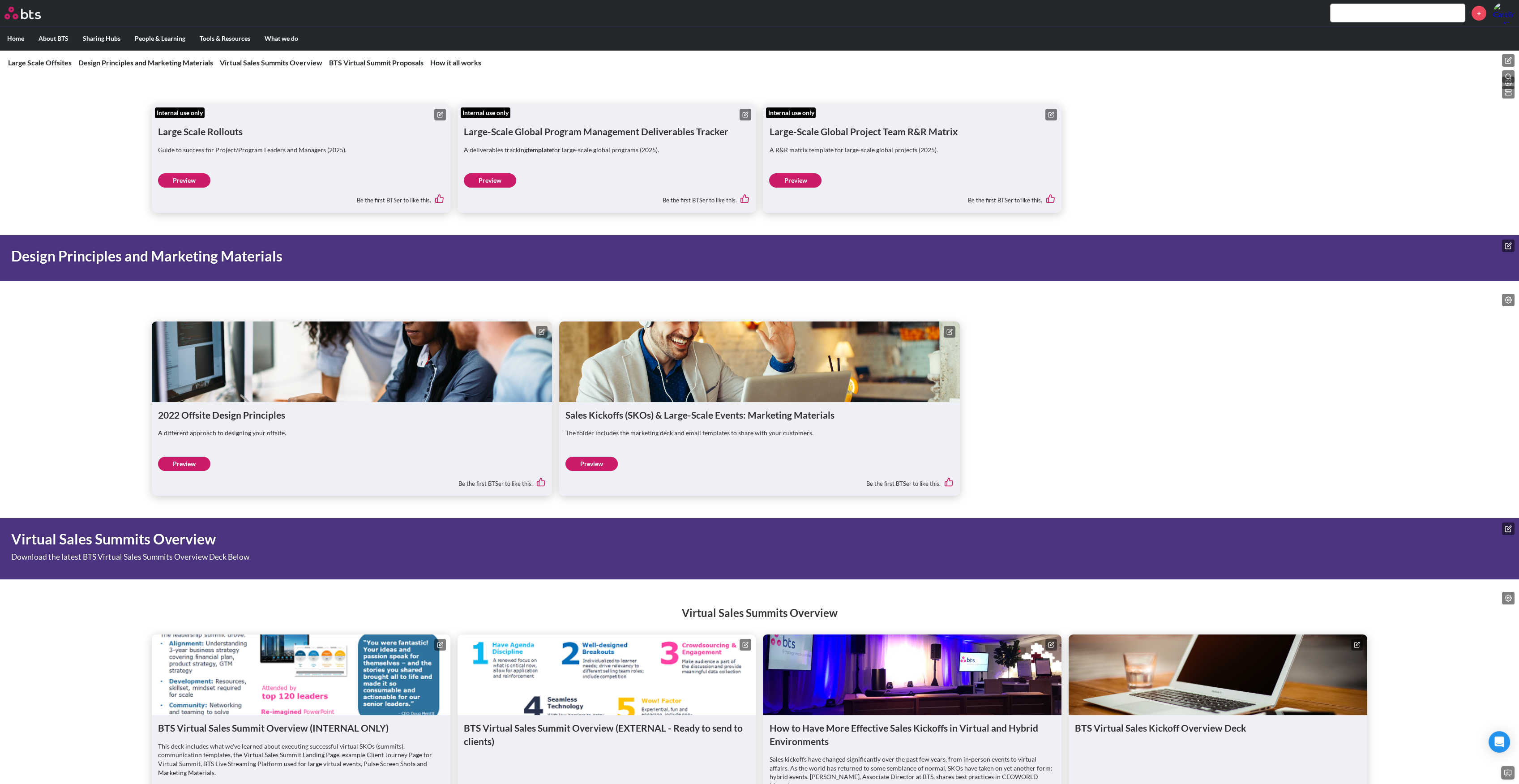
click at [510, 187] on link "Preview" at bounding box center [490, 180] width 52 height 14
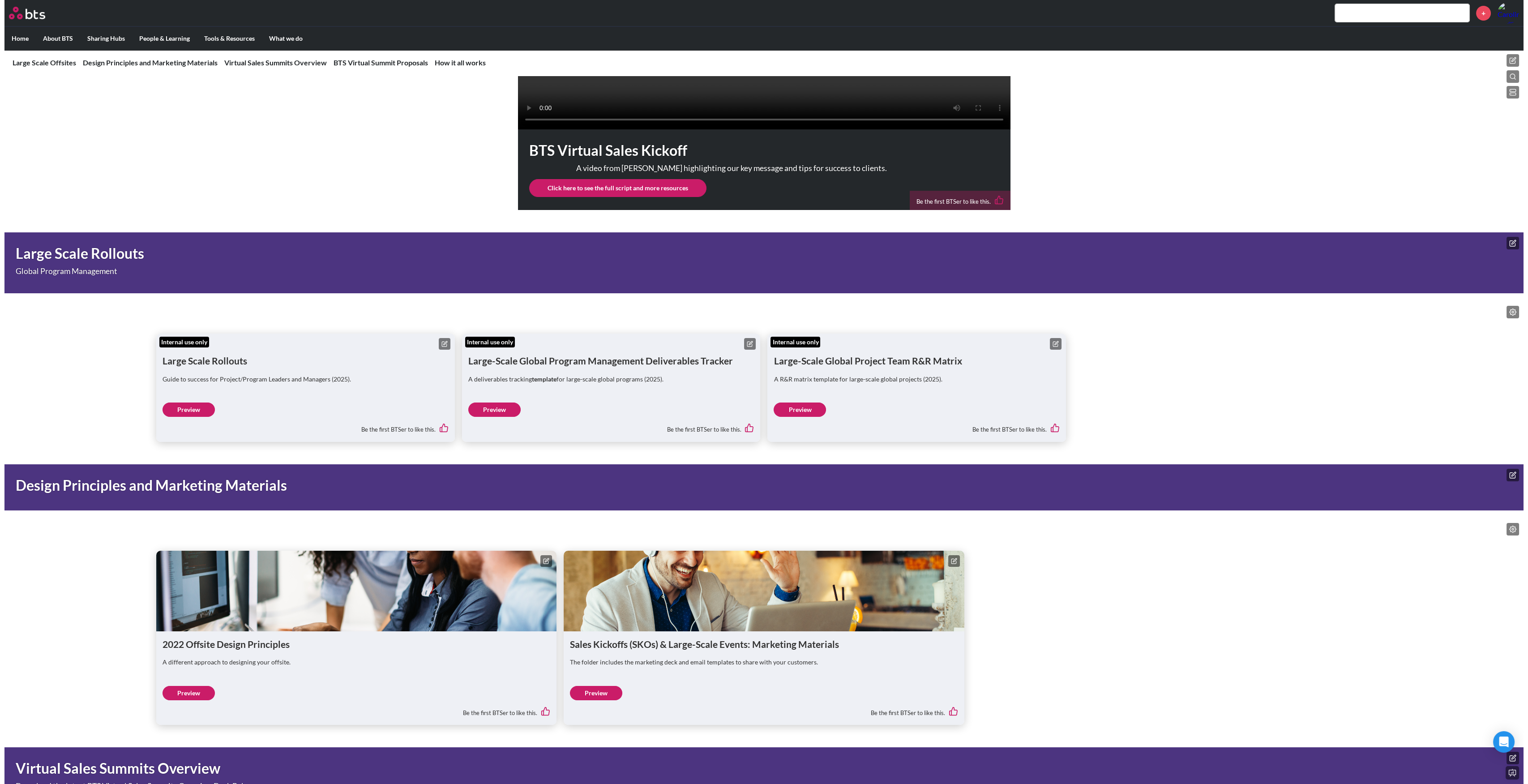
scroll to position [477, 0]
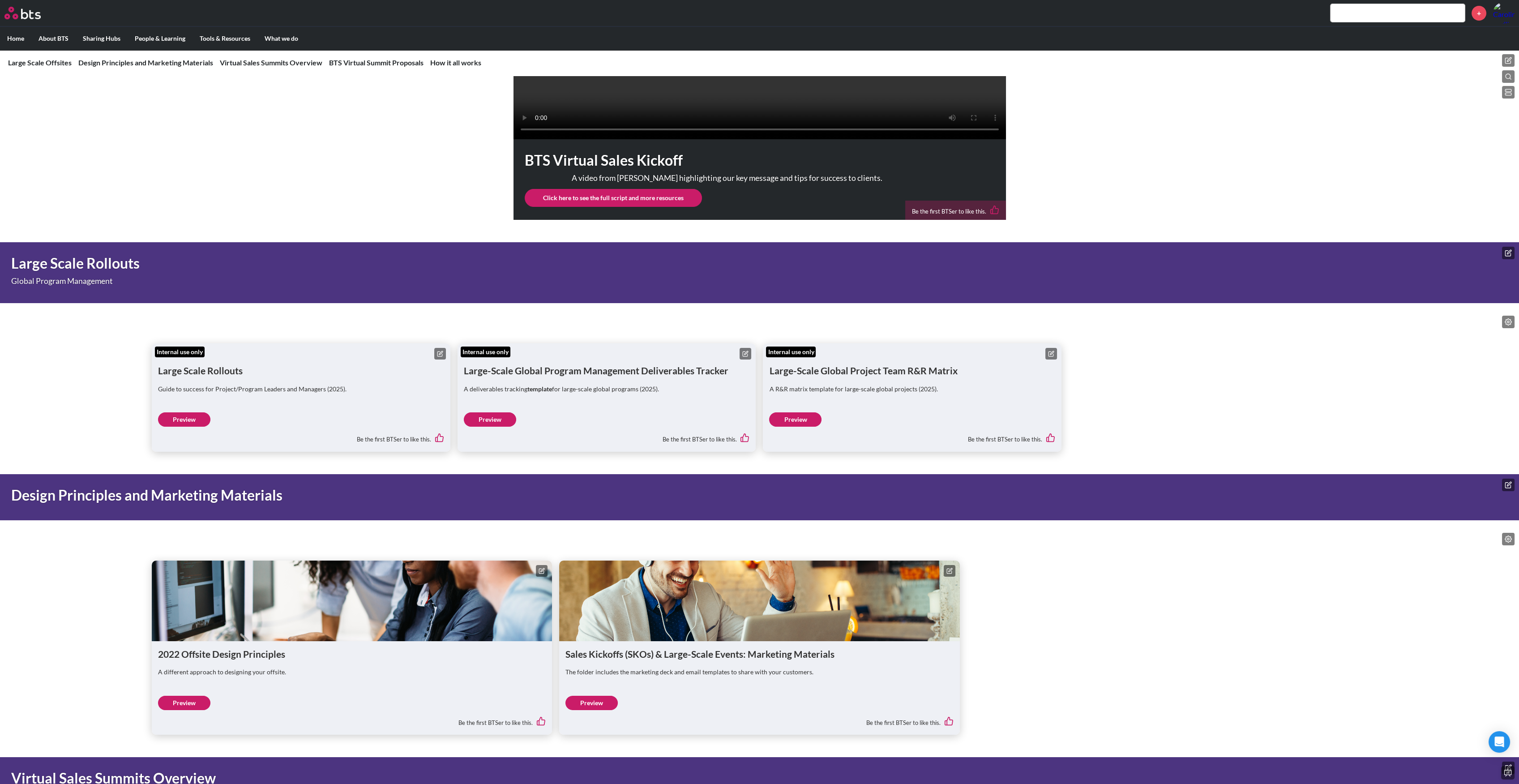
click at [1505, 326] on icon at bounding box center [1508, 321] width 7 height 7
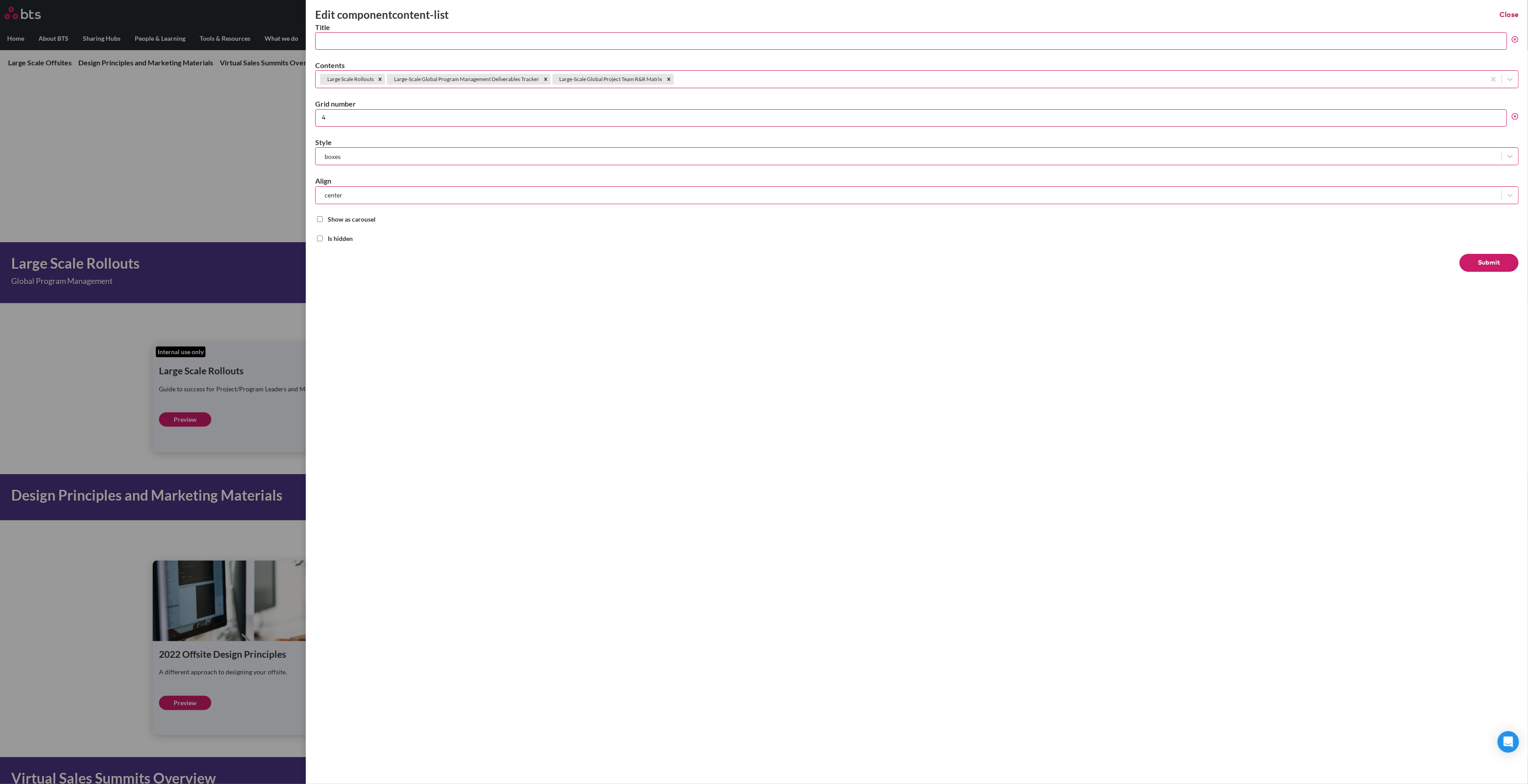
click at [737, 73] on div "Large Scale Rollouts Large-Scale Global Program Management Deliverables Tracker…" at bounding box center [900, 79] width 1170 height 15
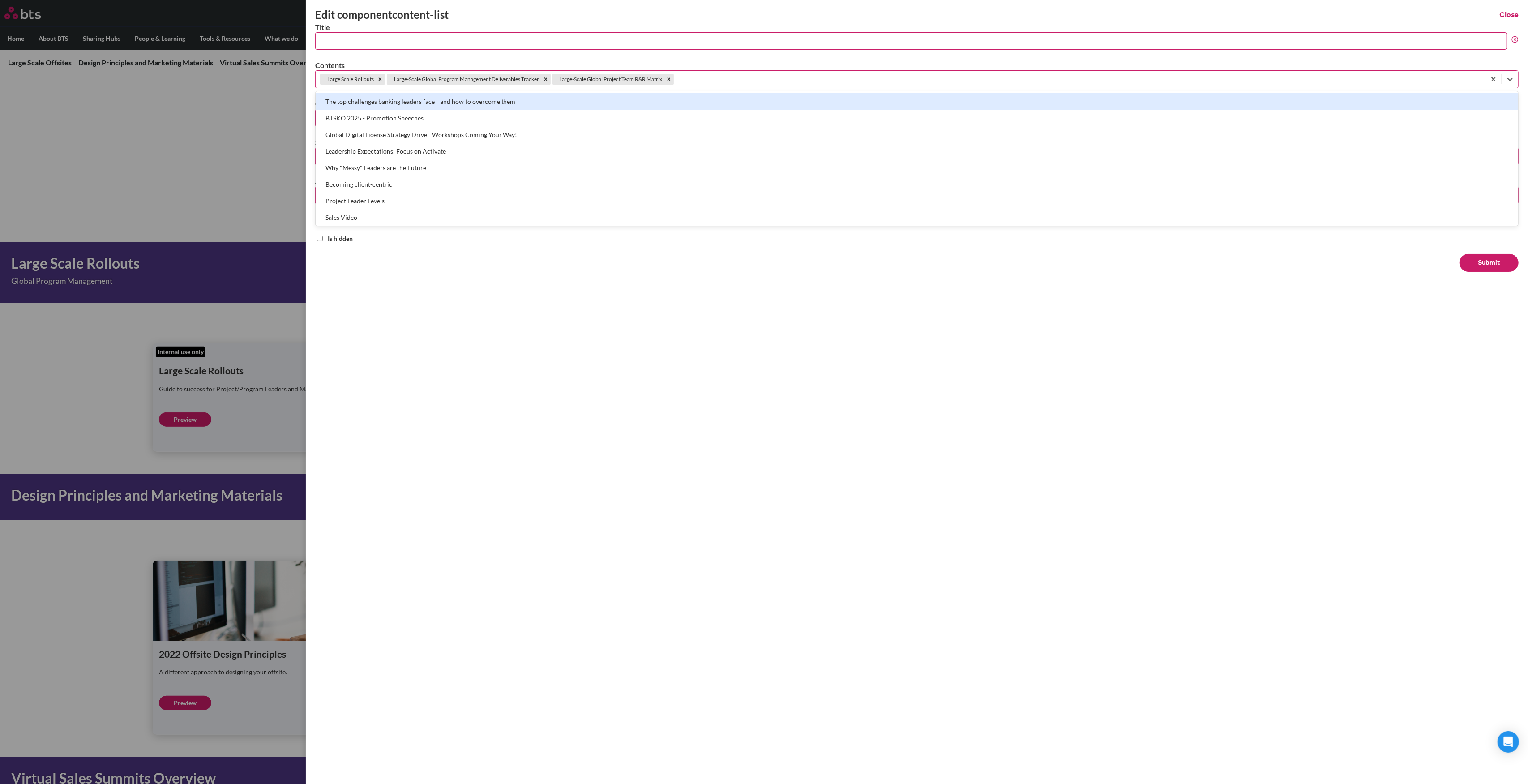
paste input "Large-Scale Global Program Management [PERSON_NAME] Chart"
type input "Large-Scale Global Program Management [PERSON_NAME] Chart"
click at [732, 100] on div "Large-Scale Global Program Management [PERSON_NAME] Chart" at bounding box center [916, 101] width 1202 height 17
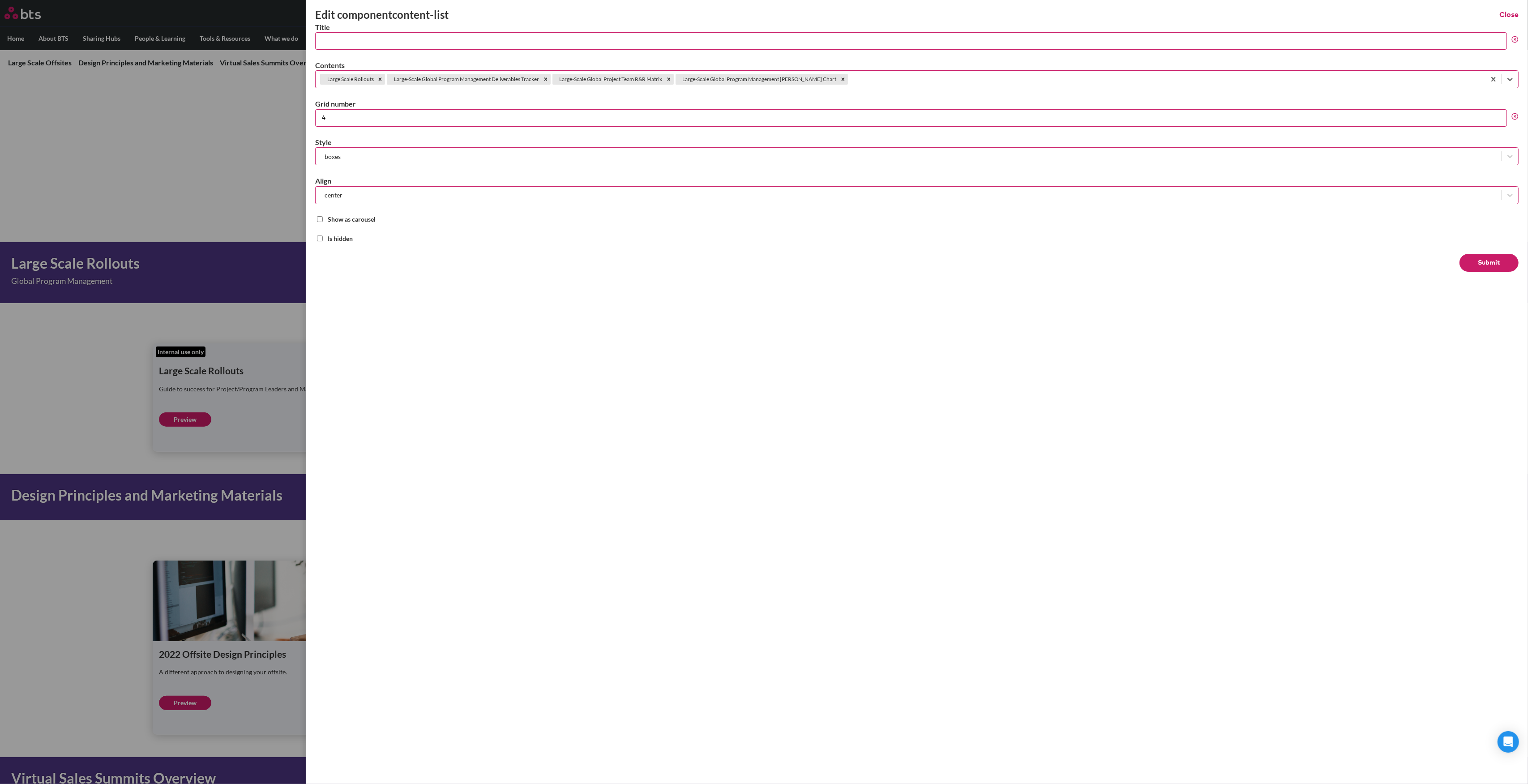
click at [1469, 260] on button "Submit" at bounding box center [1489, 263] width 59 height 18
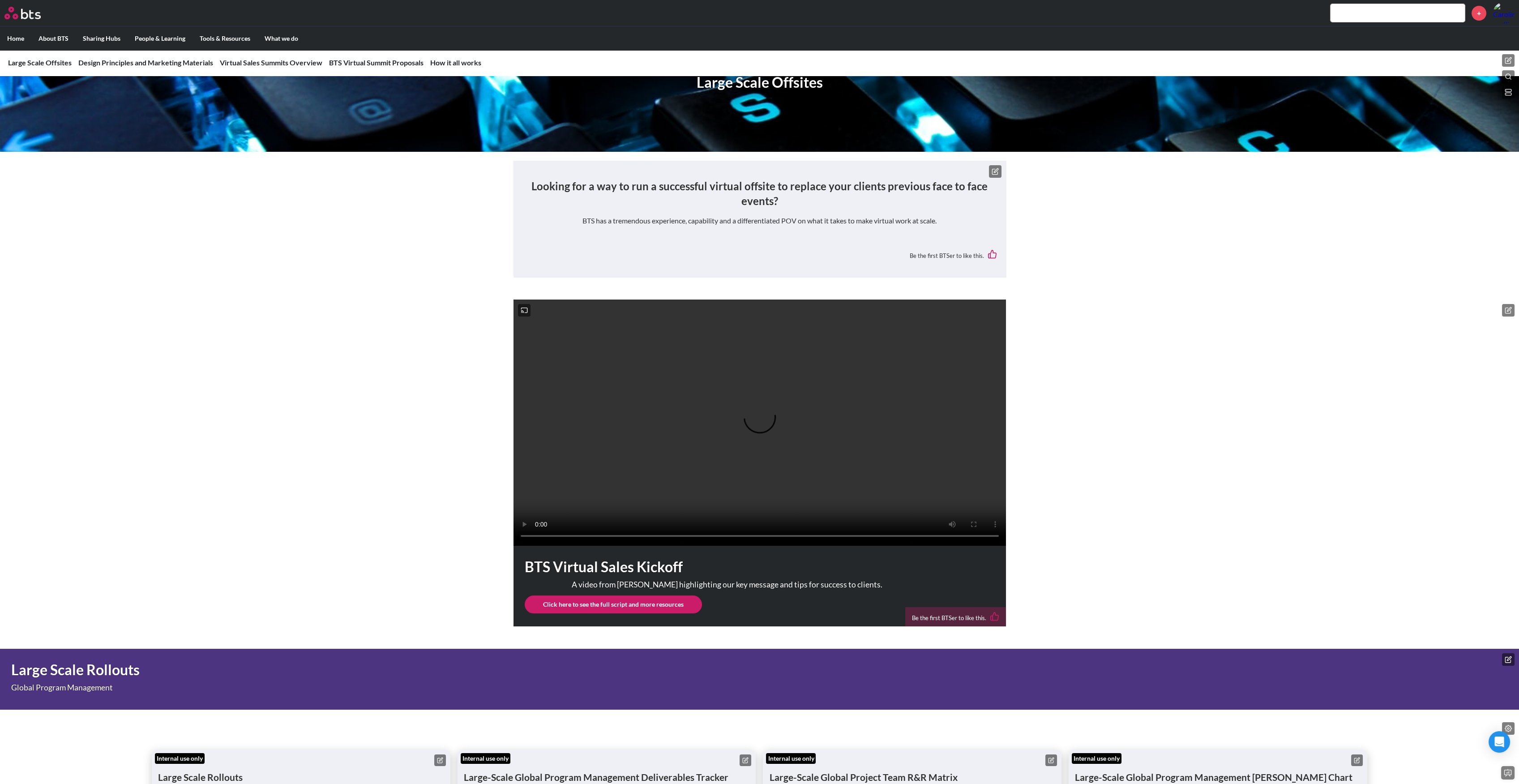
scroll to position [0, 0]
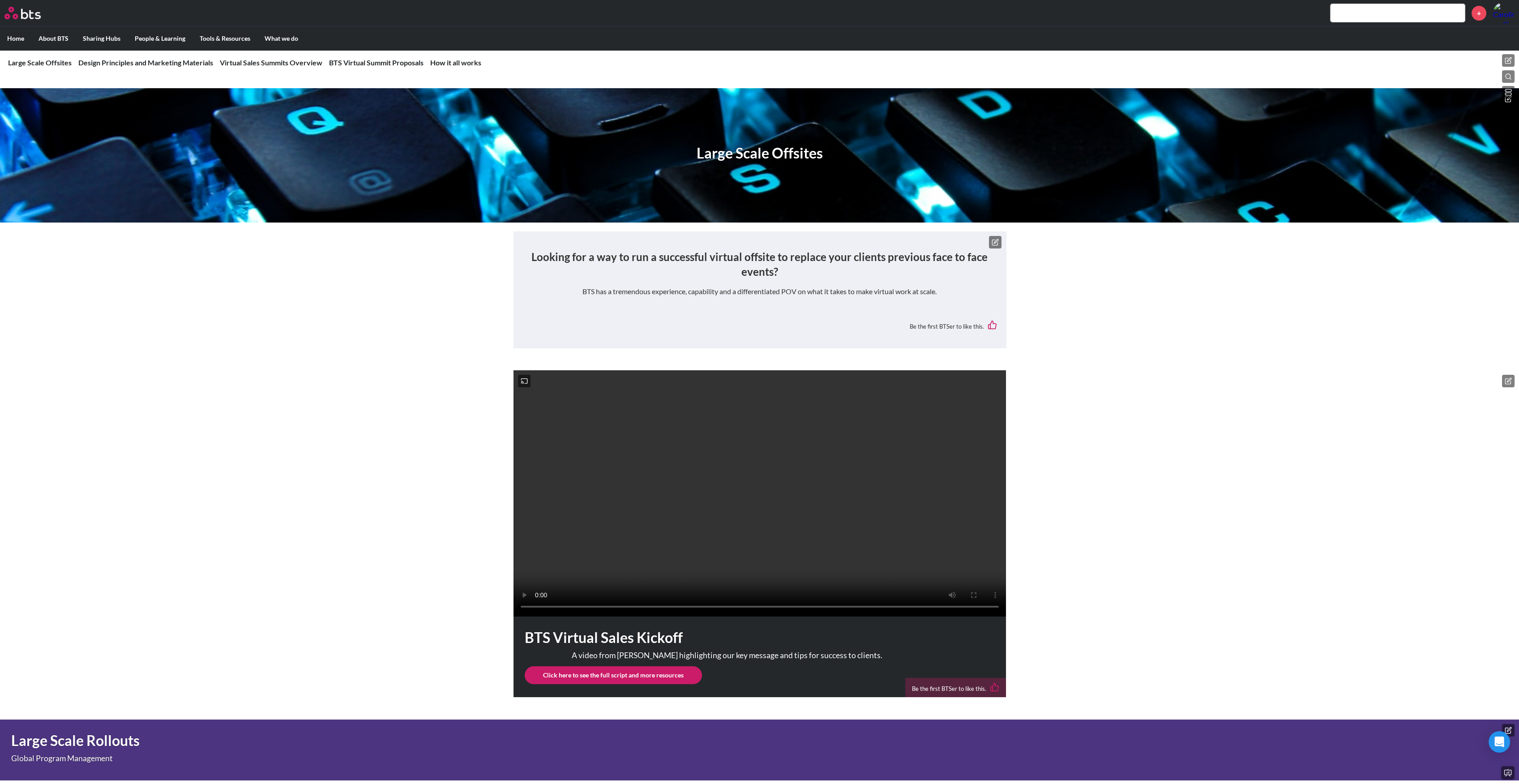
click at [1508, 90] on icon at bounding box center [1508, 92] width 7 height 7
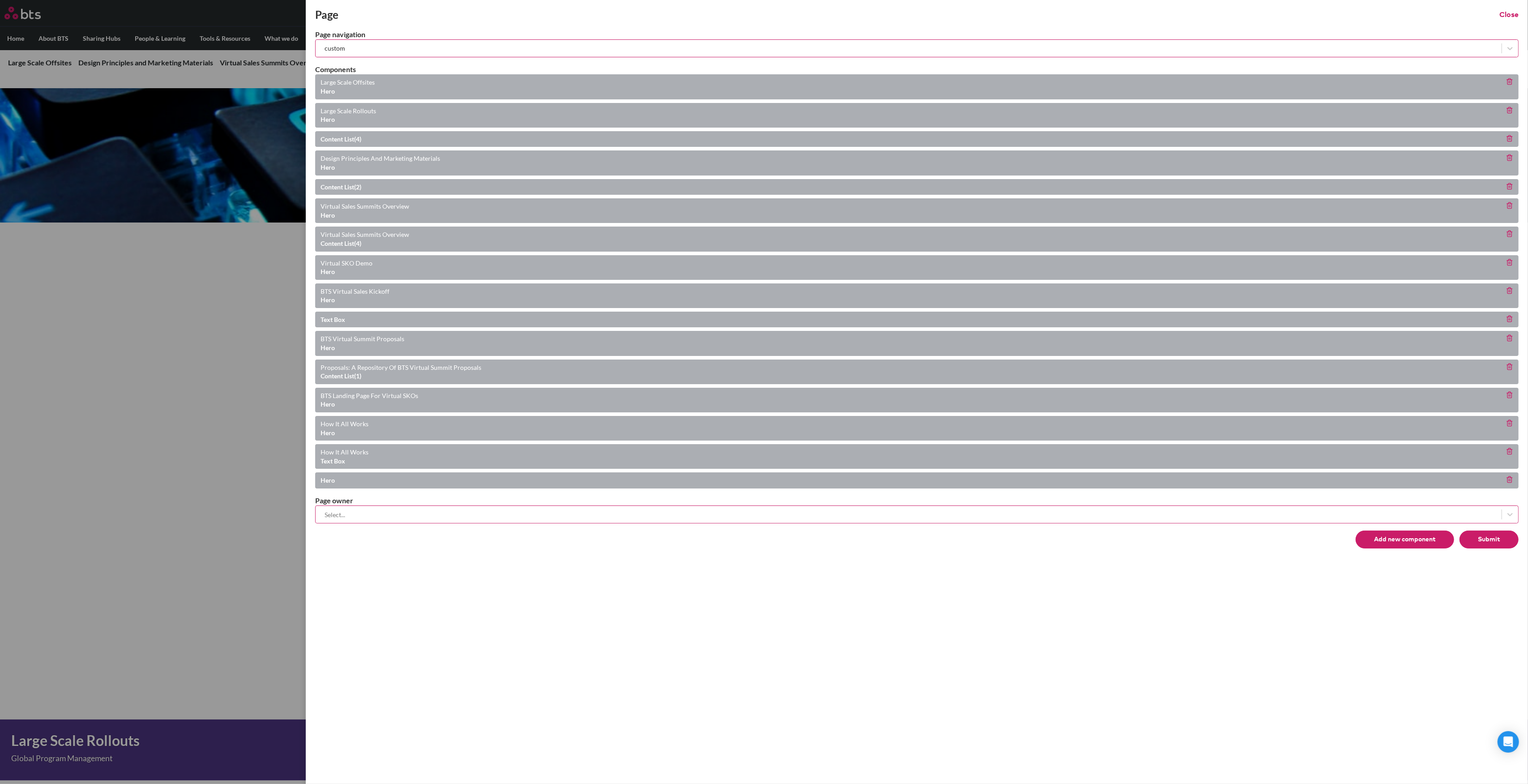
click at [1500, 540] on button "Submit" at bounding box center [1489, 539] width 59 height 18
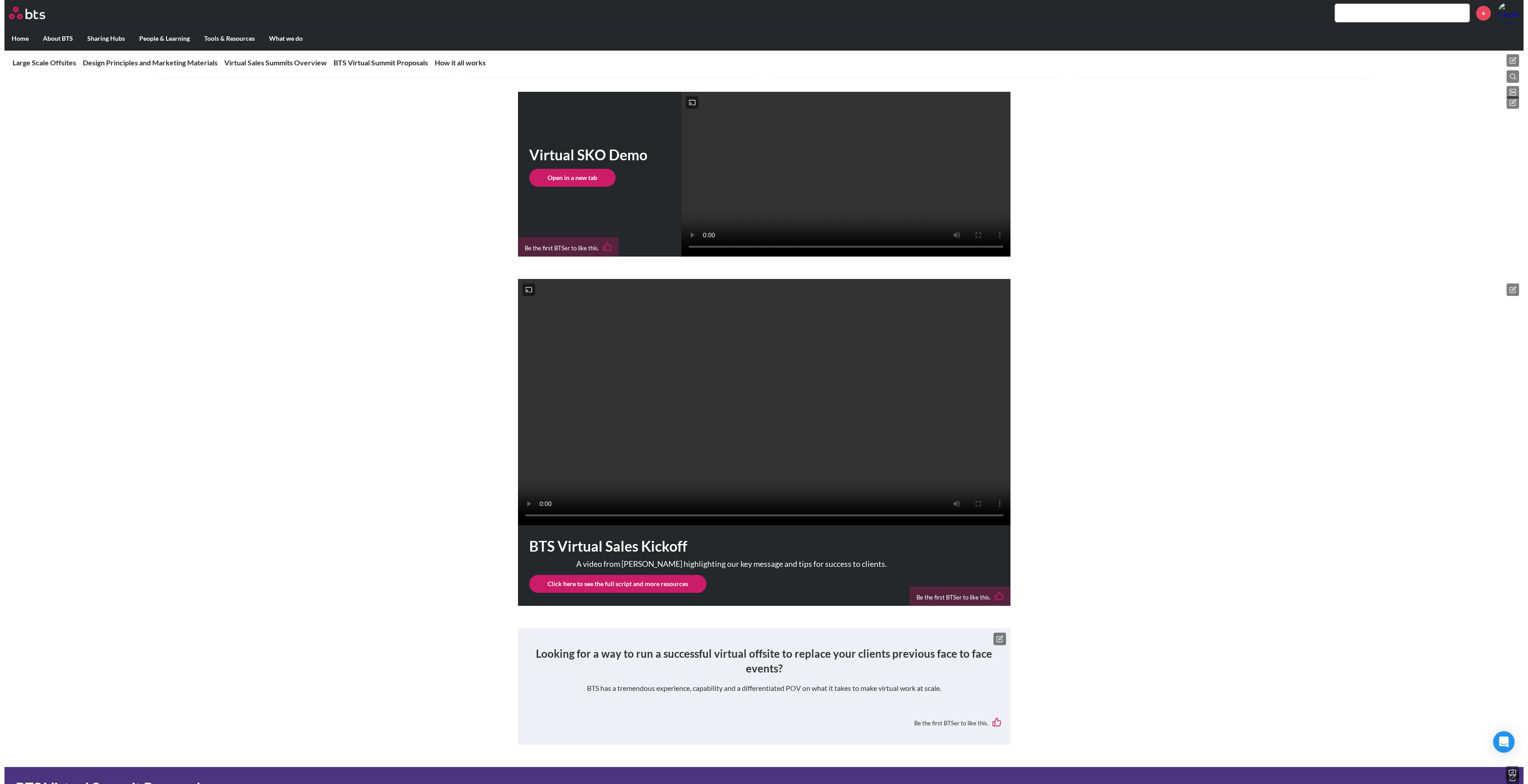
scroll to position [895, 0]
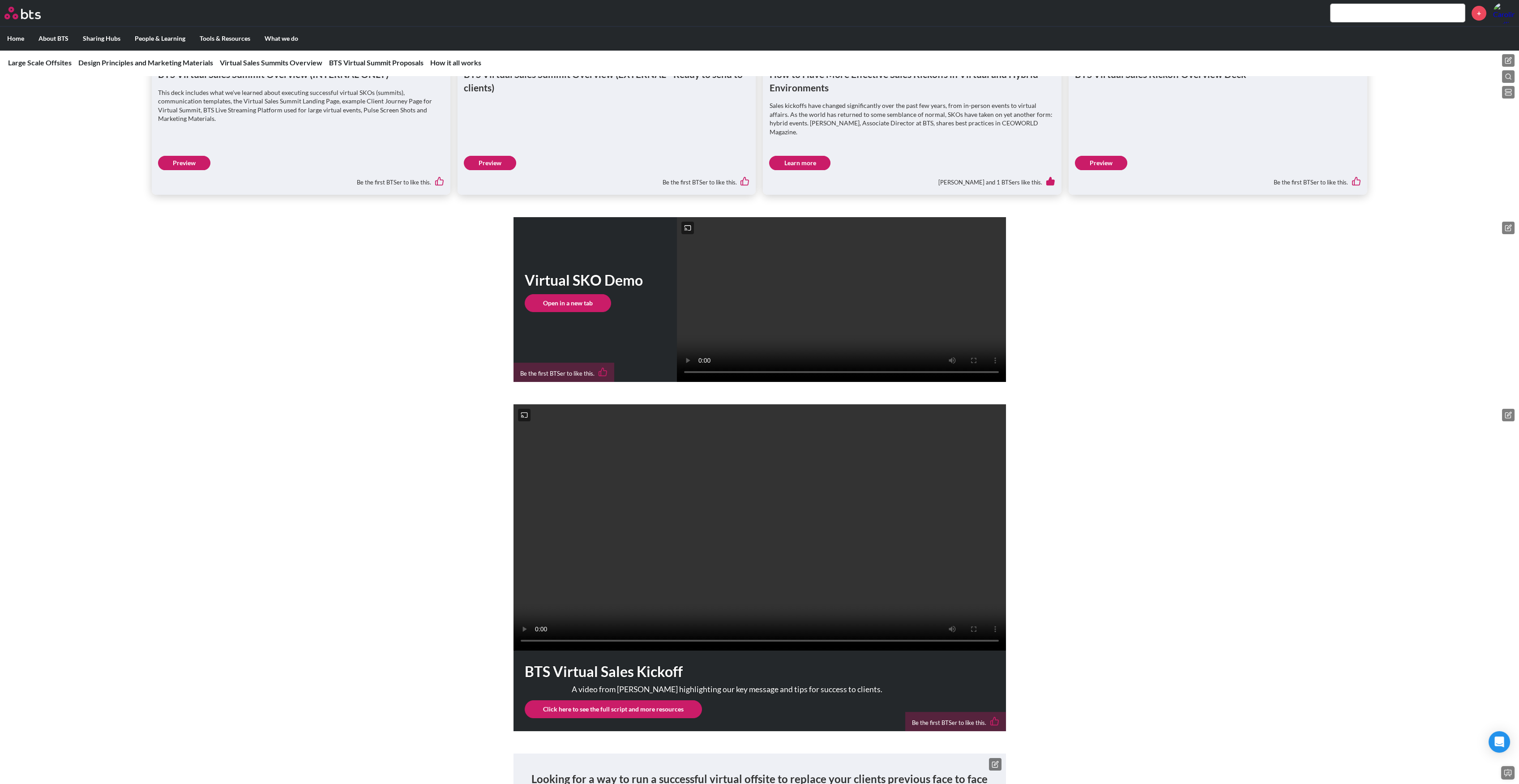
click at [1508, 90] on icon at bounding box center [1508, 92] width 7 height 7
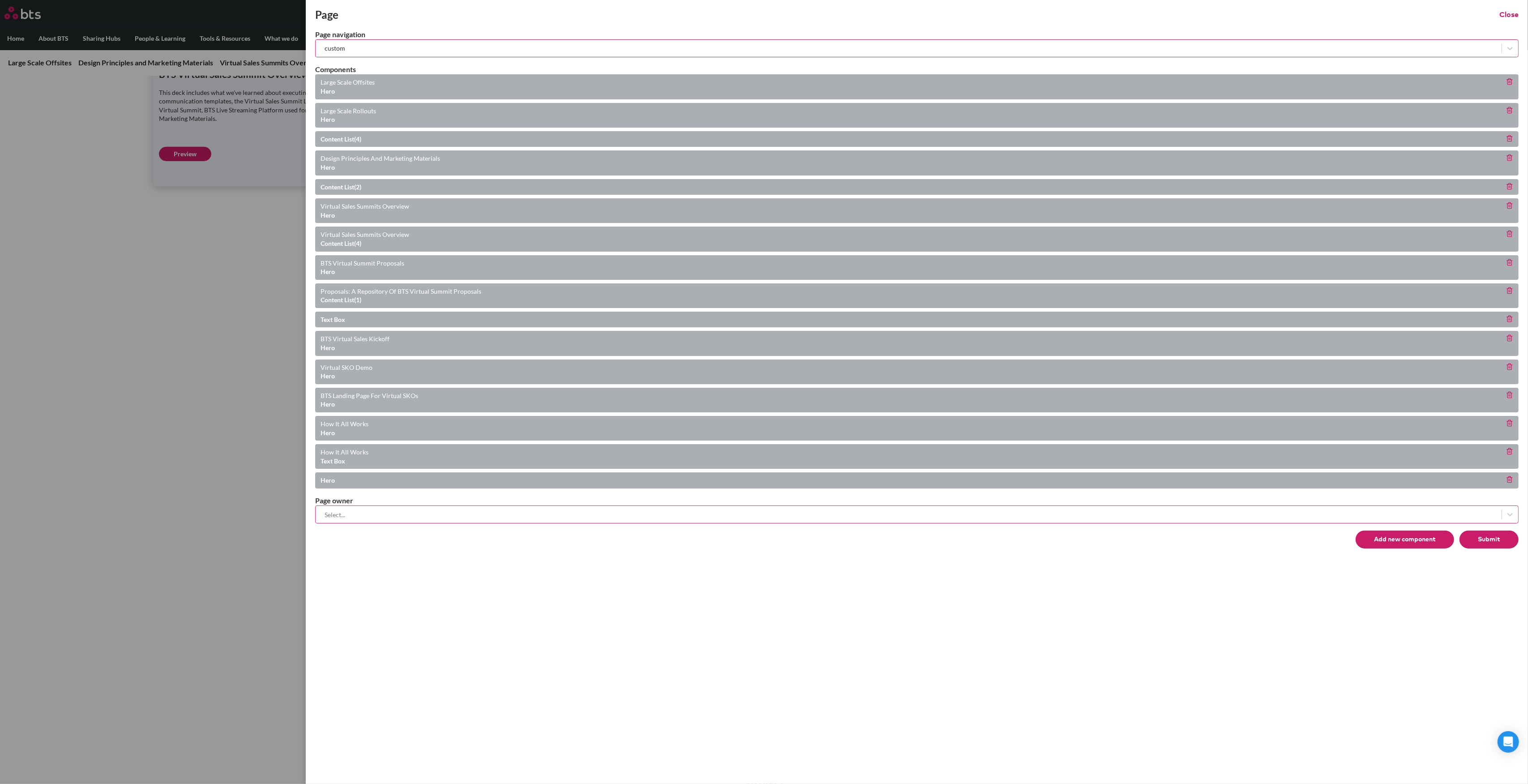
click at [1481, 541] on button "Submit" at bounding box center [1489, 539] width 59 height 18
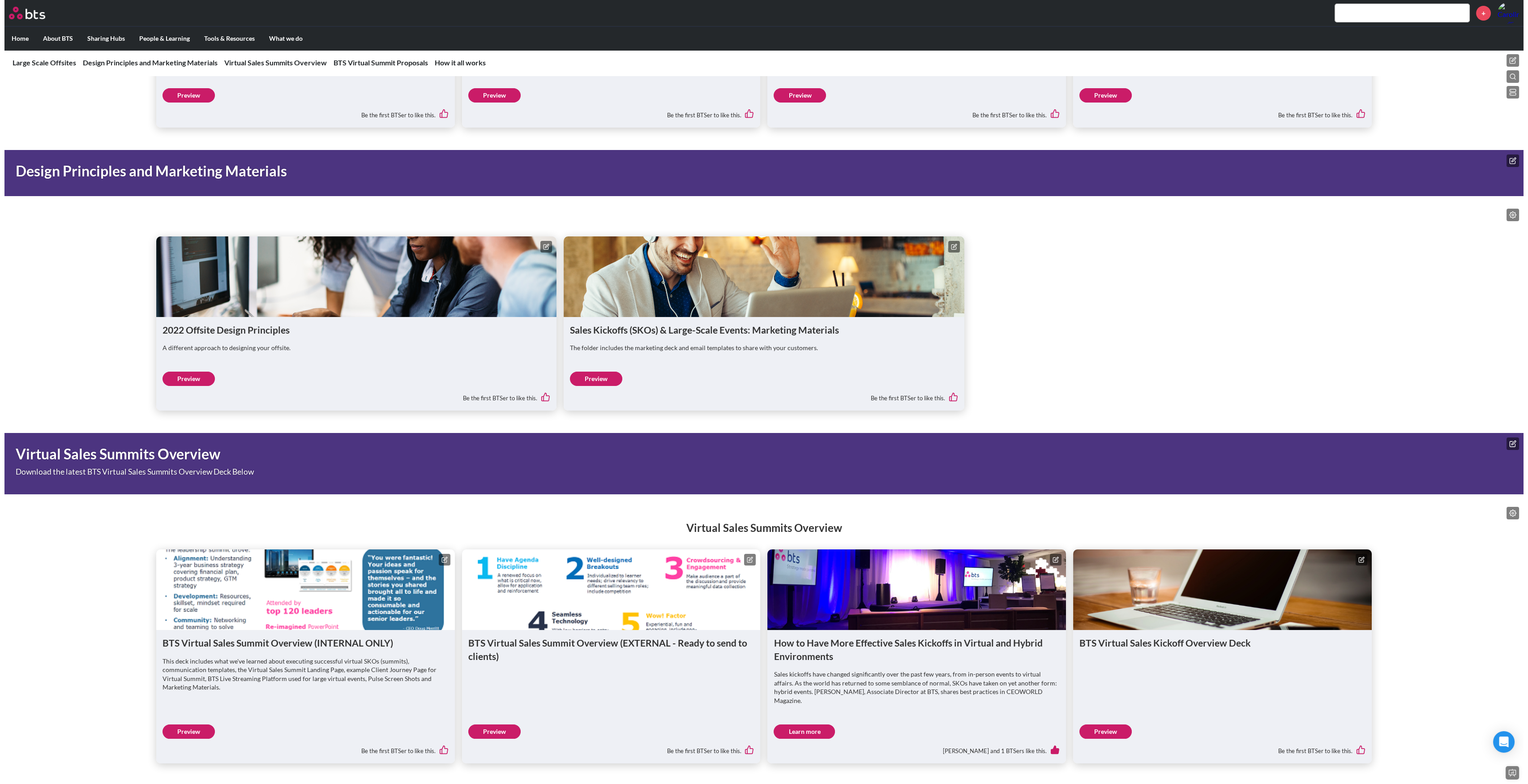
scroll to position [369, 0]
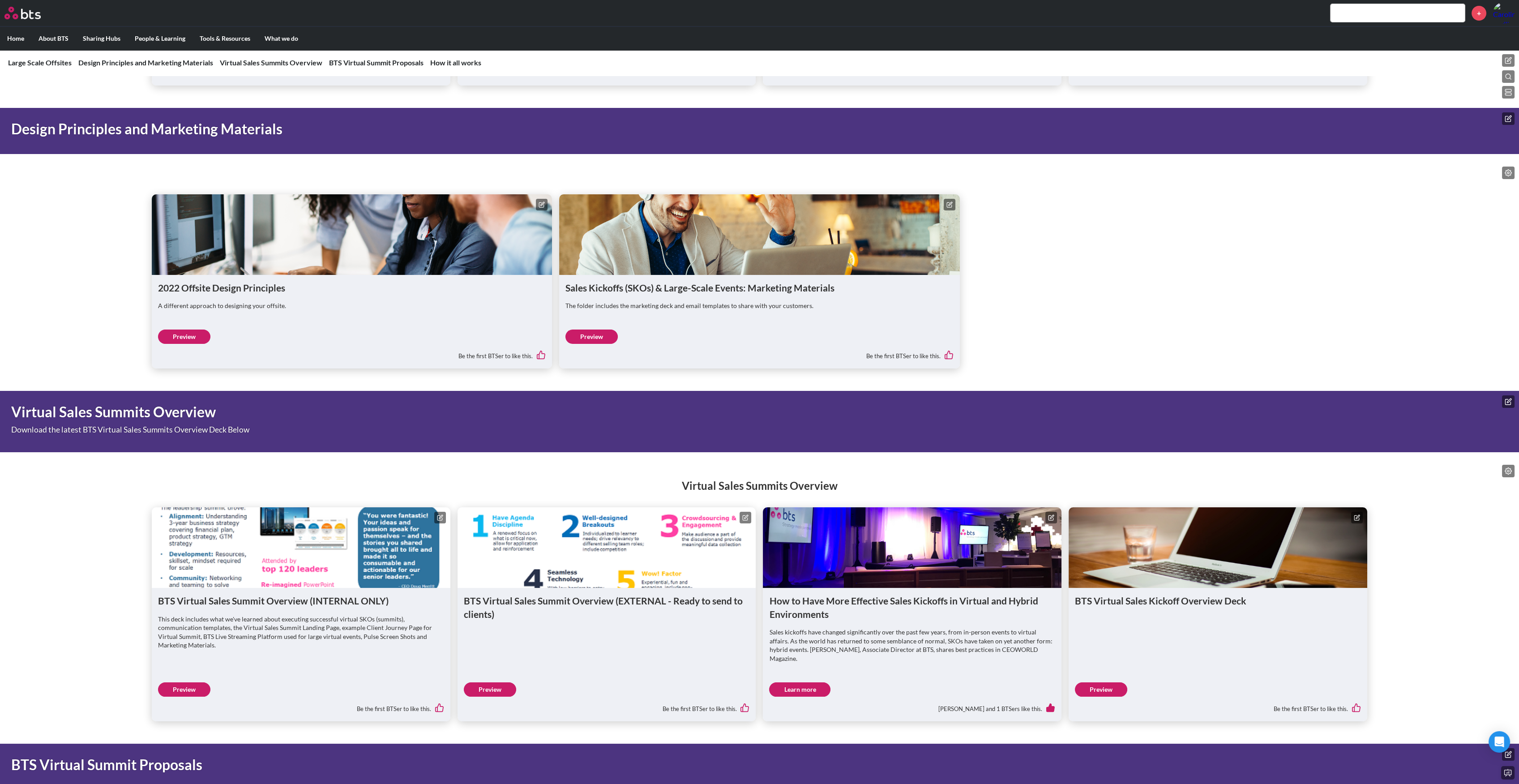
click at [1508, 86] on button at bounding box center [1508, 92] width 12 height 12
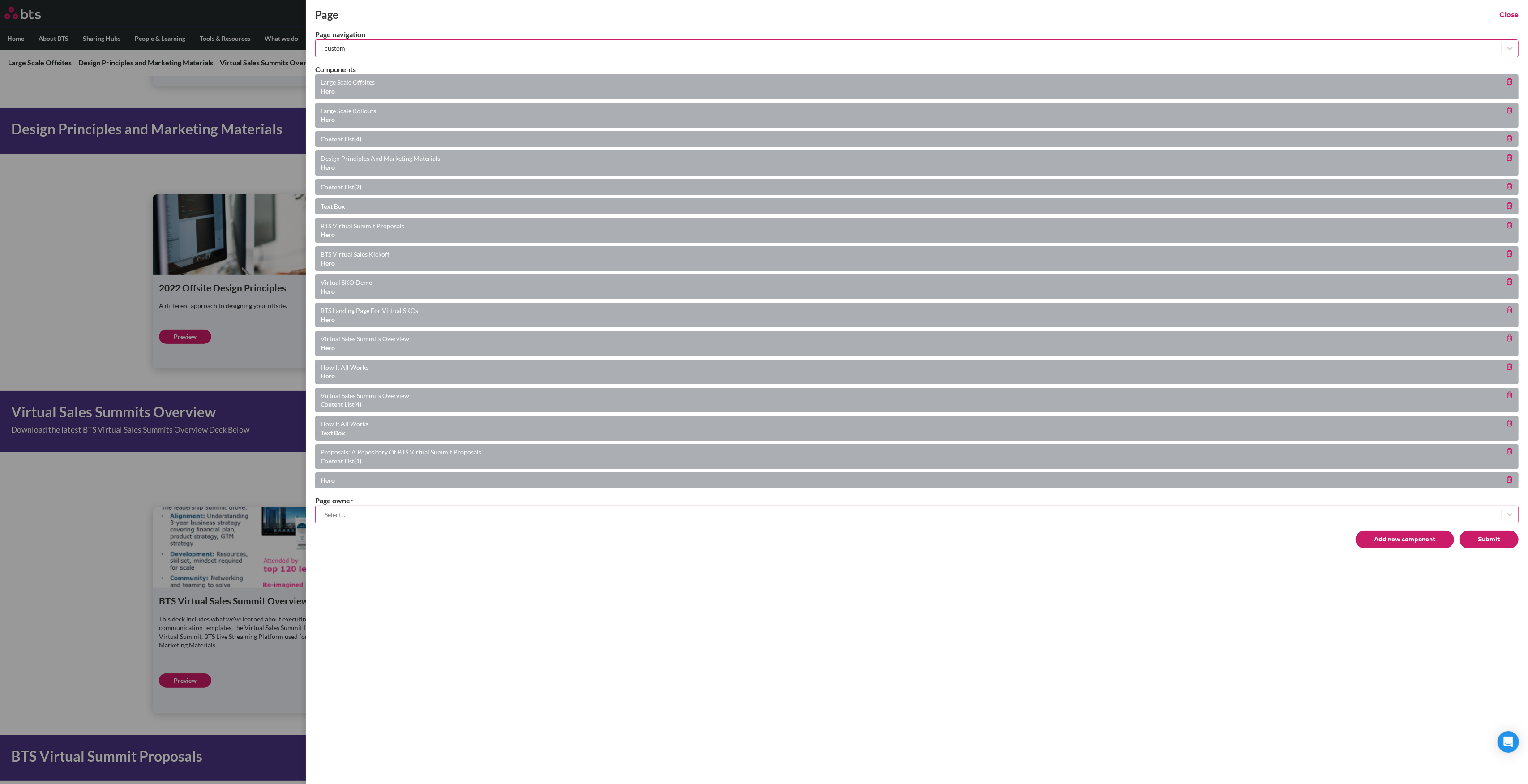
click at [416, 227] on div "BTS Virtual Summit Proposals hero" at bounding box center [916, 231] width 1204 height 25
click at [1476, 536] on button "Submit" at bounding box center [1489, 539] width 59 height 18
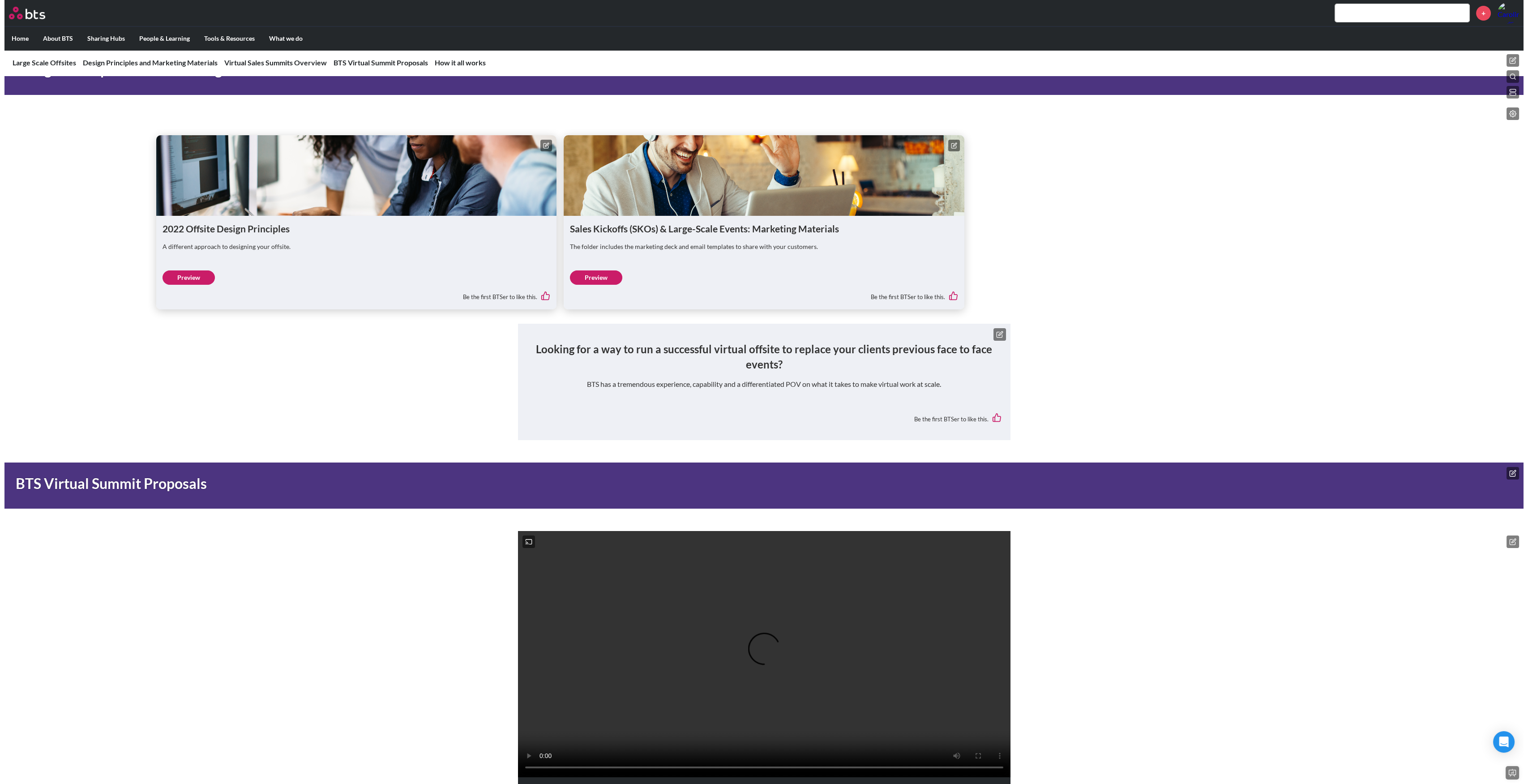
scroll to position [358, 0]
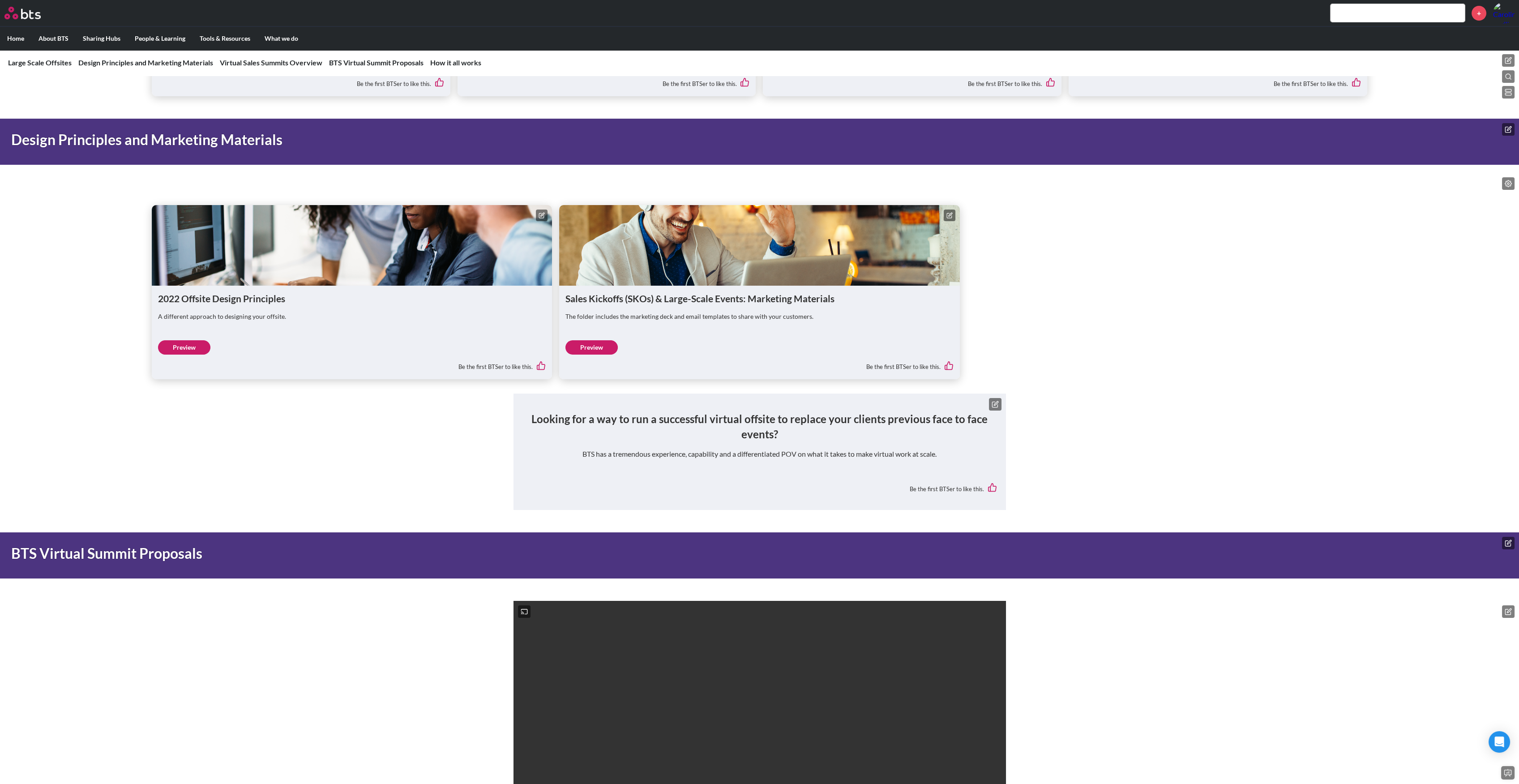
click at [1510, 91] on rect at bounding box center [1508, 90] width 6 height 2
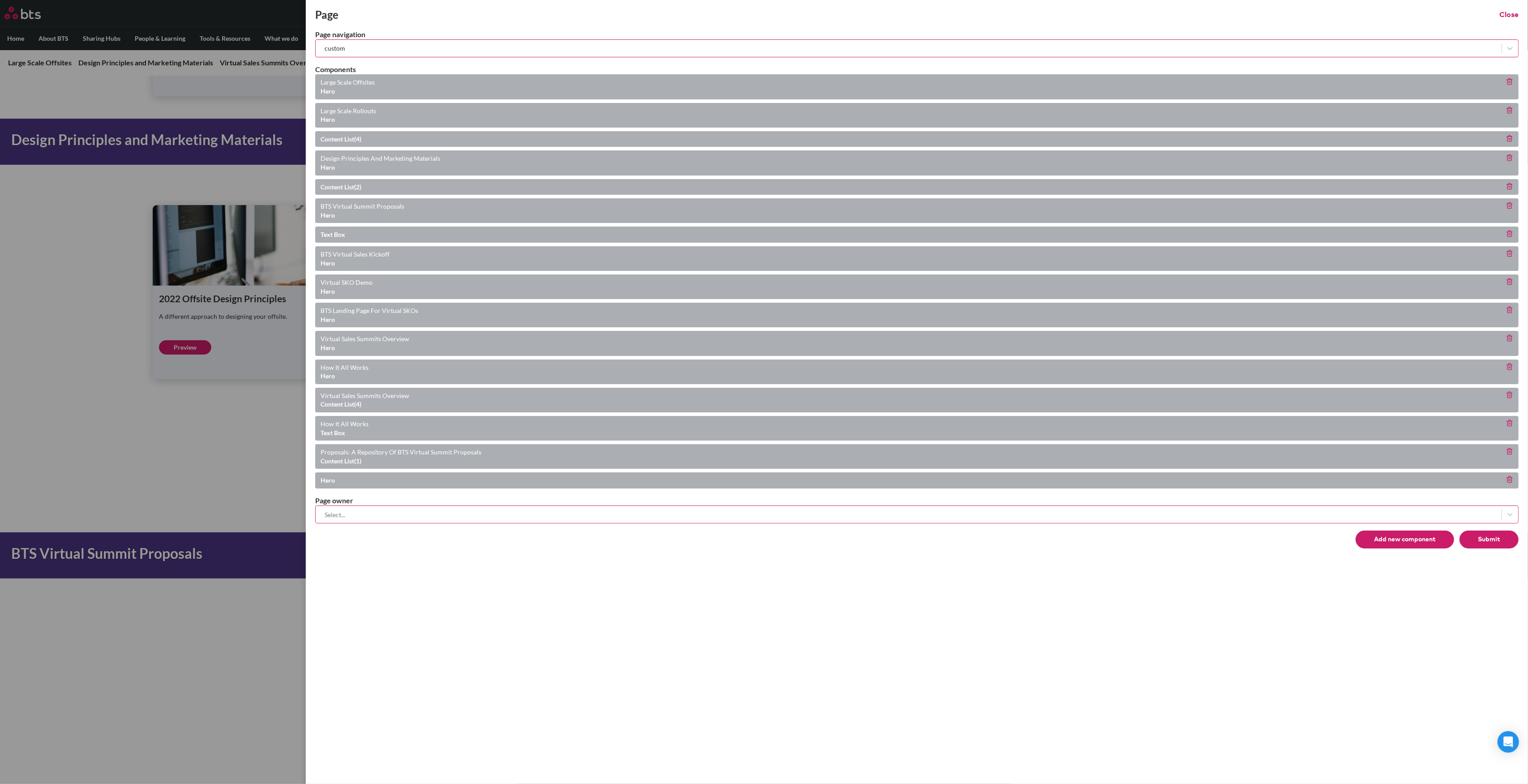
click at [1486, 538] on button "Submit" at bounding box center [1489, 539] width 59 height 18
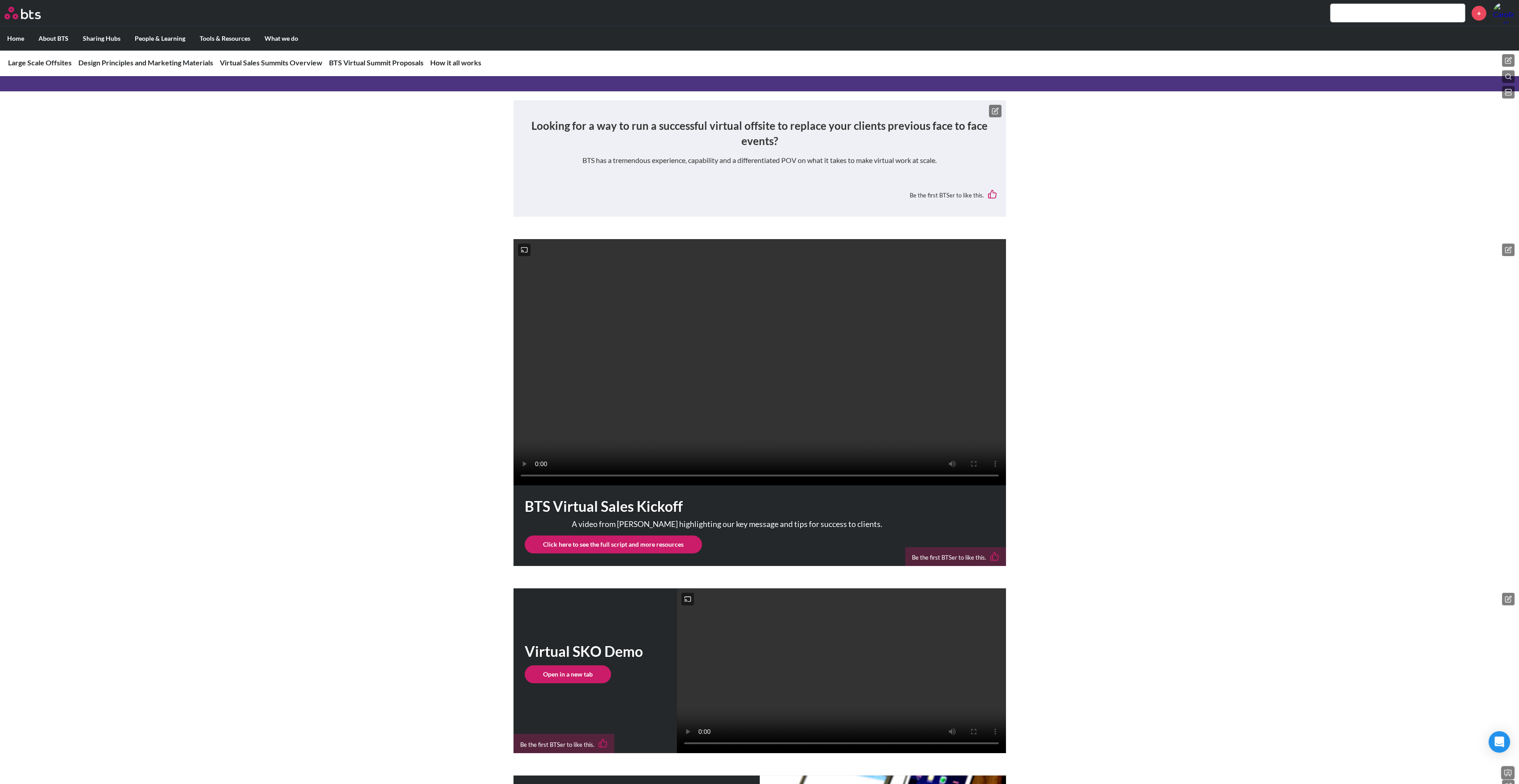
scroll to position [835, 0]
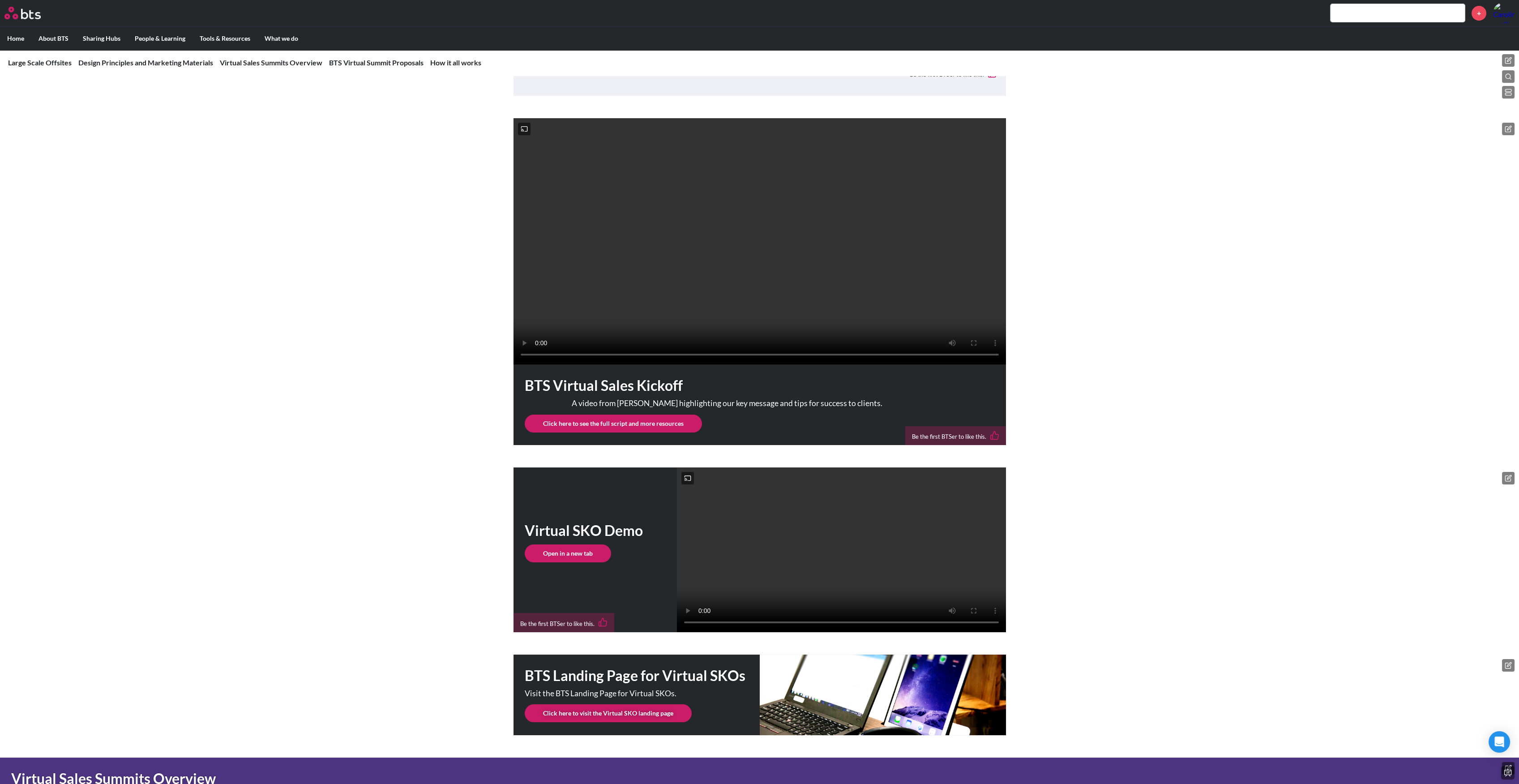
click at [600, 396] on h1 "BTS Virtual Sales Kickoff" at bounding box center [760, 385] width 470 height 20
copy h1 "BTS Virtual Sales Kickoff"
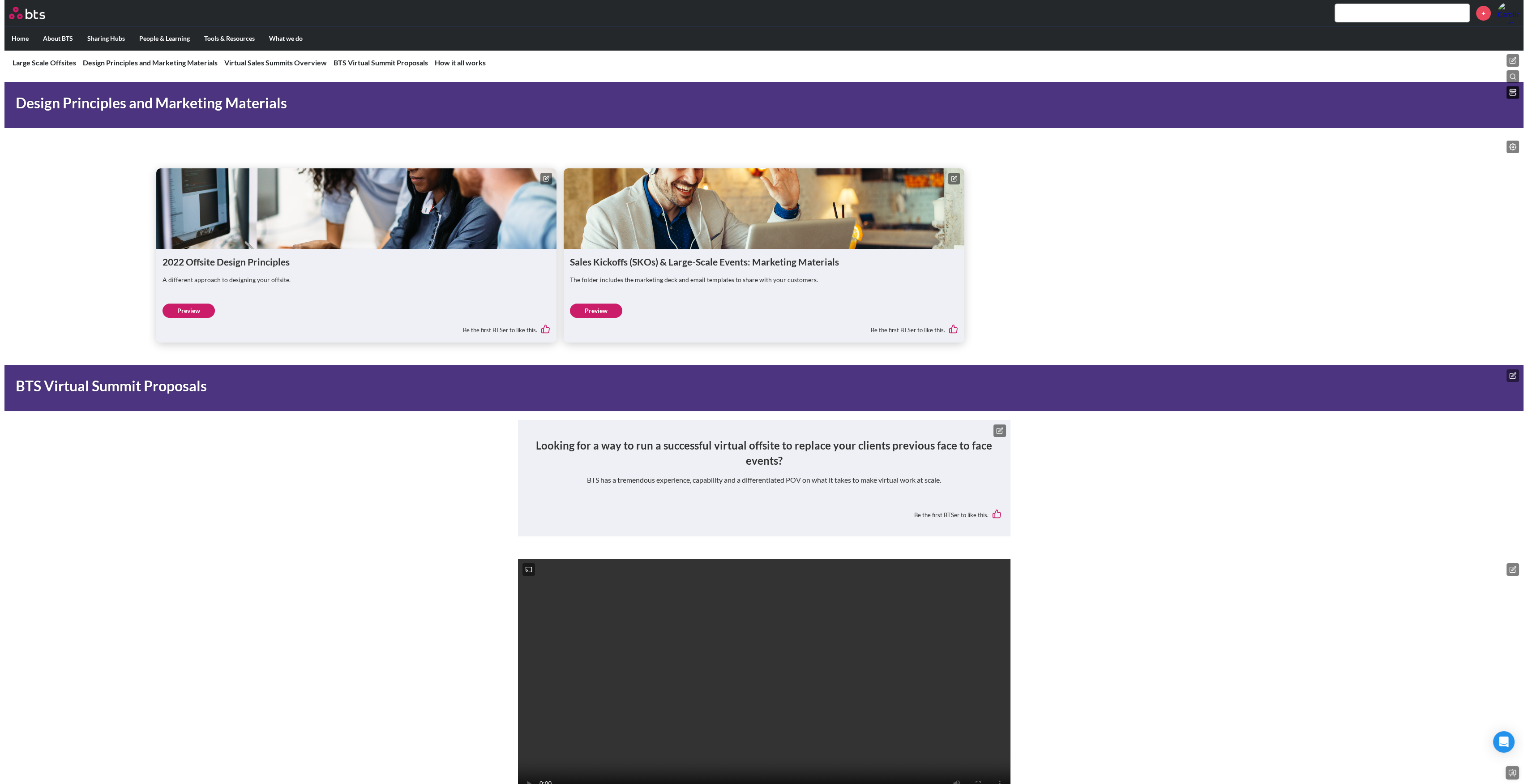
scroll to position [358, 0]
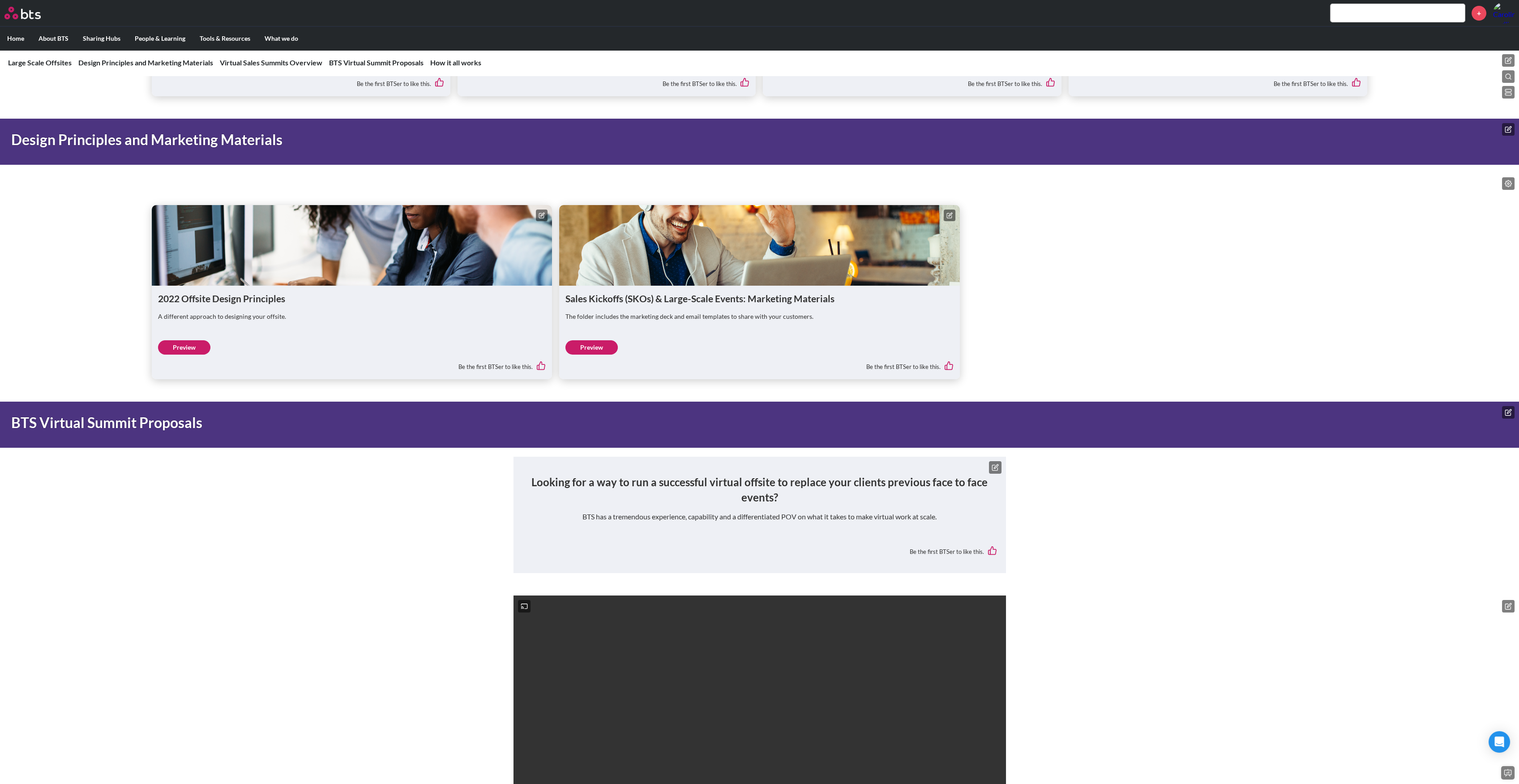
click at [1505, 410] on icon at bounding box center [1508, 412] width 7 height 7
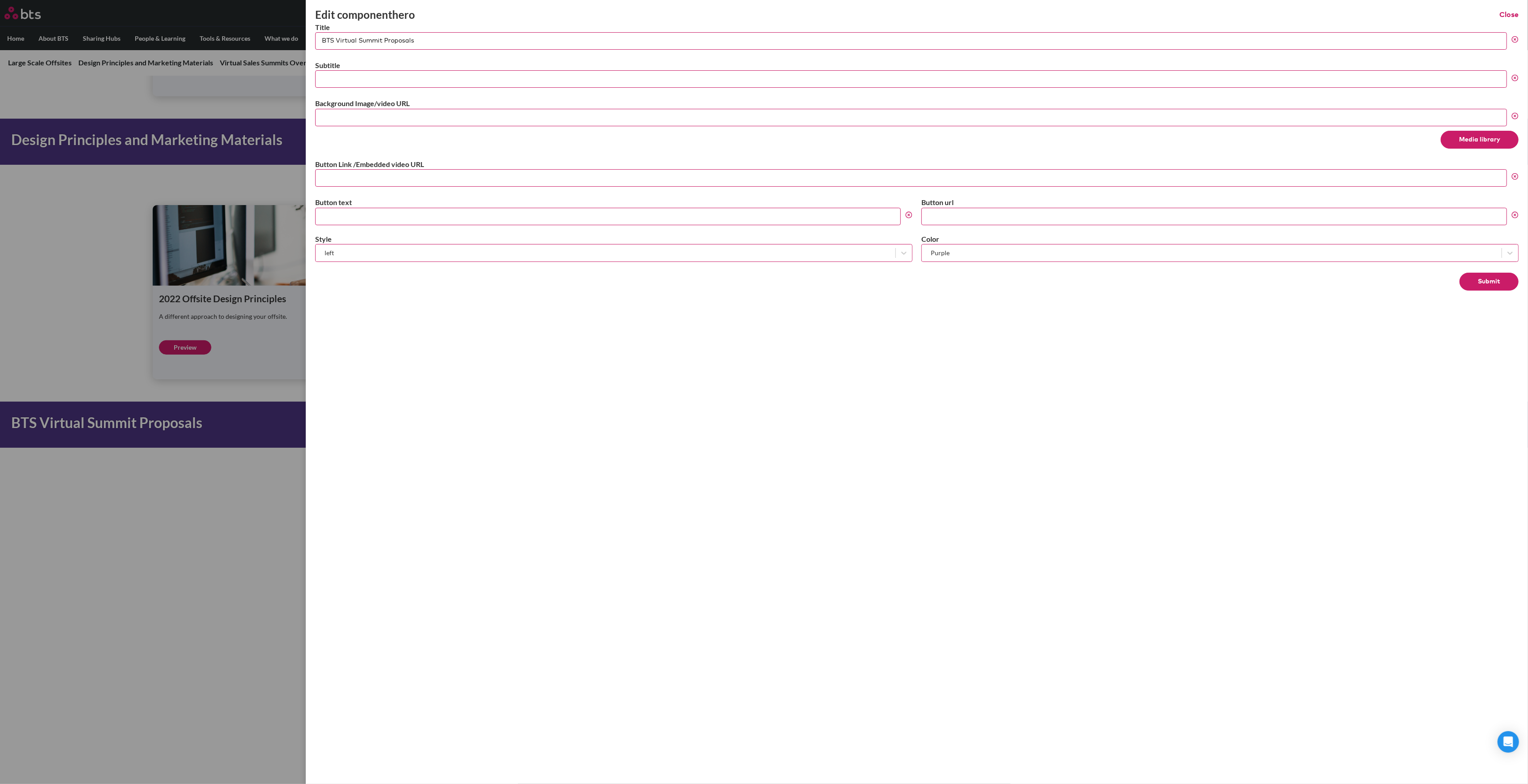
drag, startPoint x: 434, startPoint y: 37, endPoint x: 393, endPoint y: 46, distance: 42.0
click at [254, 393] on div "Edit component hero Close Title BTS Virtual Summit Proposals Subtitle Backgroun…" at bounding box center [764, 393] width 1528 height 0
paste input "ales Kickoff"
type input "BTS Virtual Sales Kickoffs"
click at [1511, 278] on button "Submit" at bounding box center [1489, 282] width 59 height 18
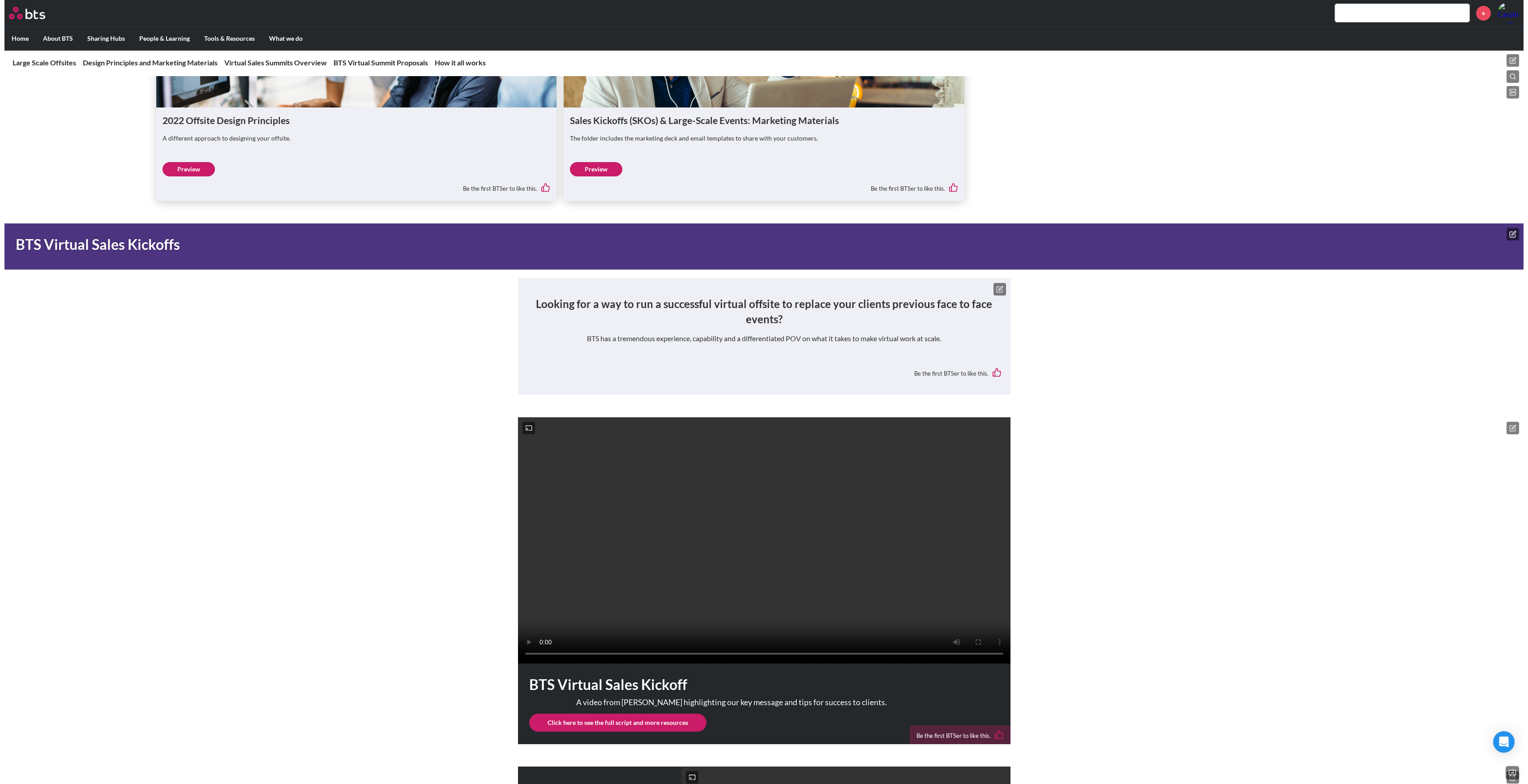
scroll to position [656, 0]
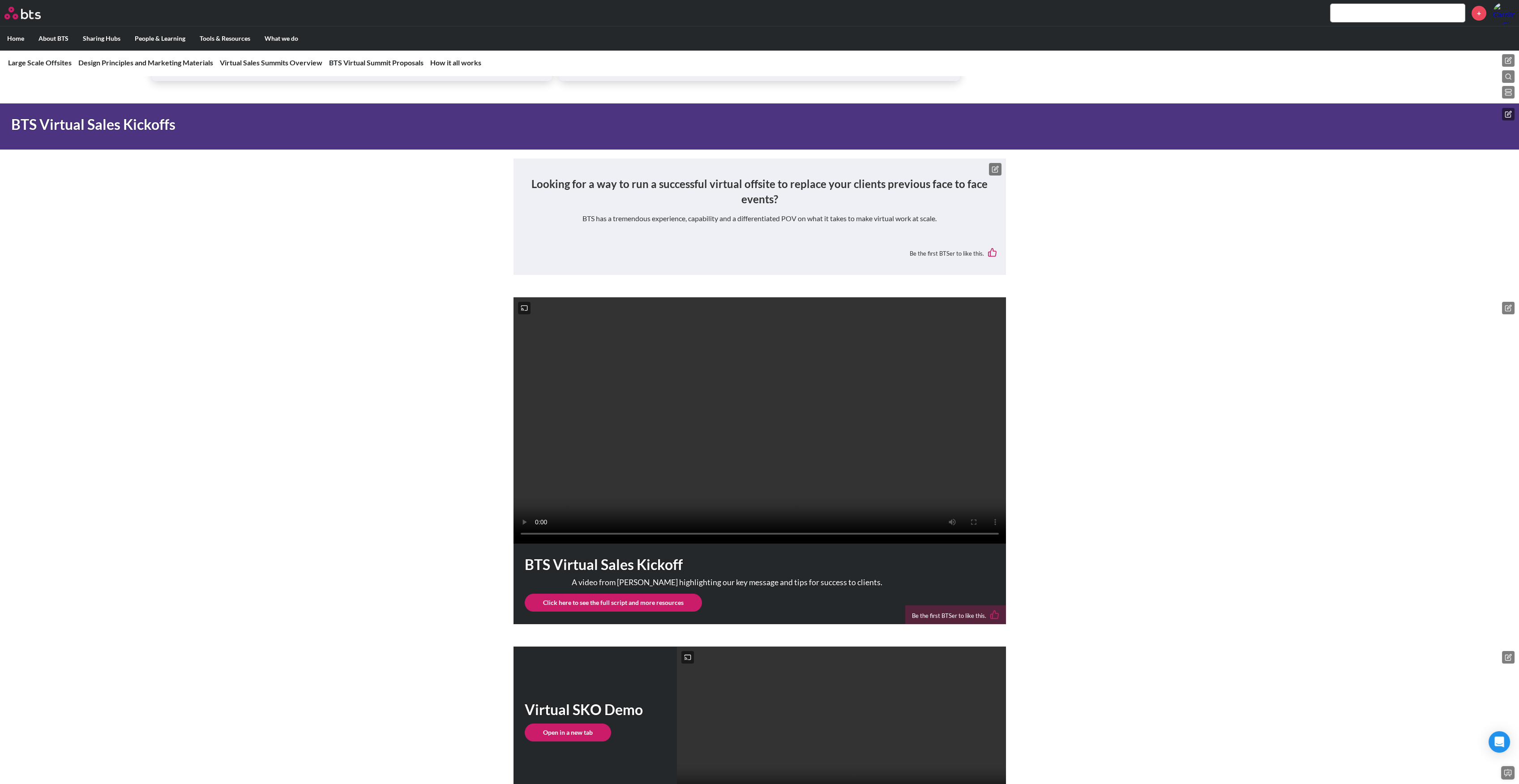
click at [1508, 309] on icon at bounding box center [1508, 308] width 7 height 7
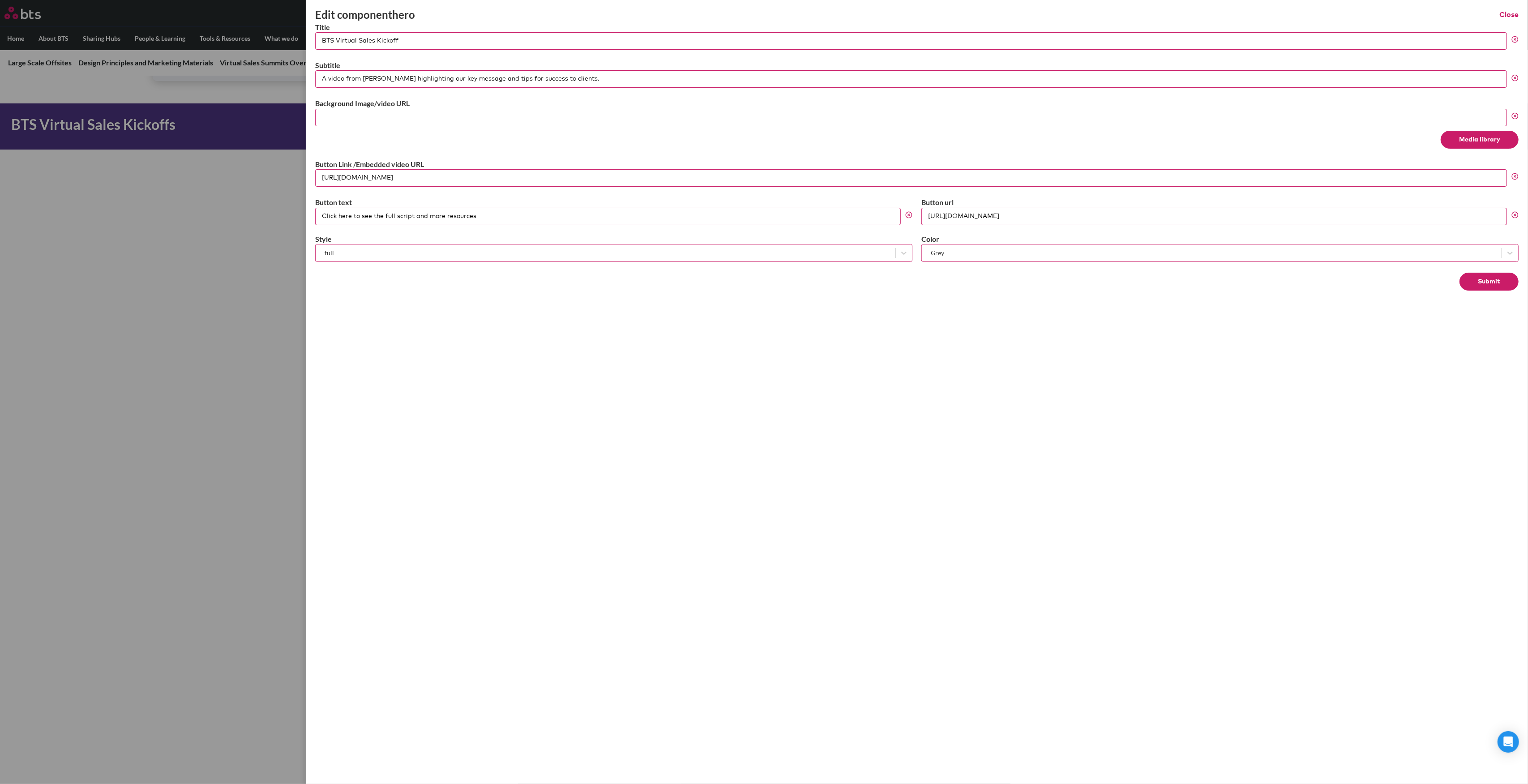
click at [1485, 142] on button "Media library" at bounding box center [1479, 139] width 78 height 18
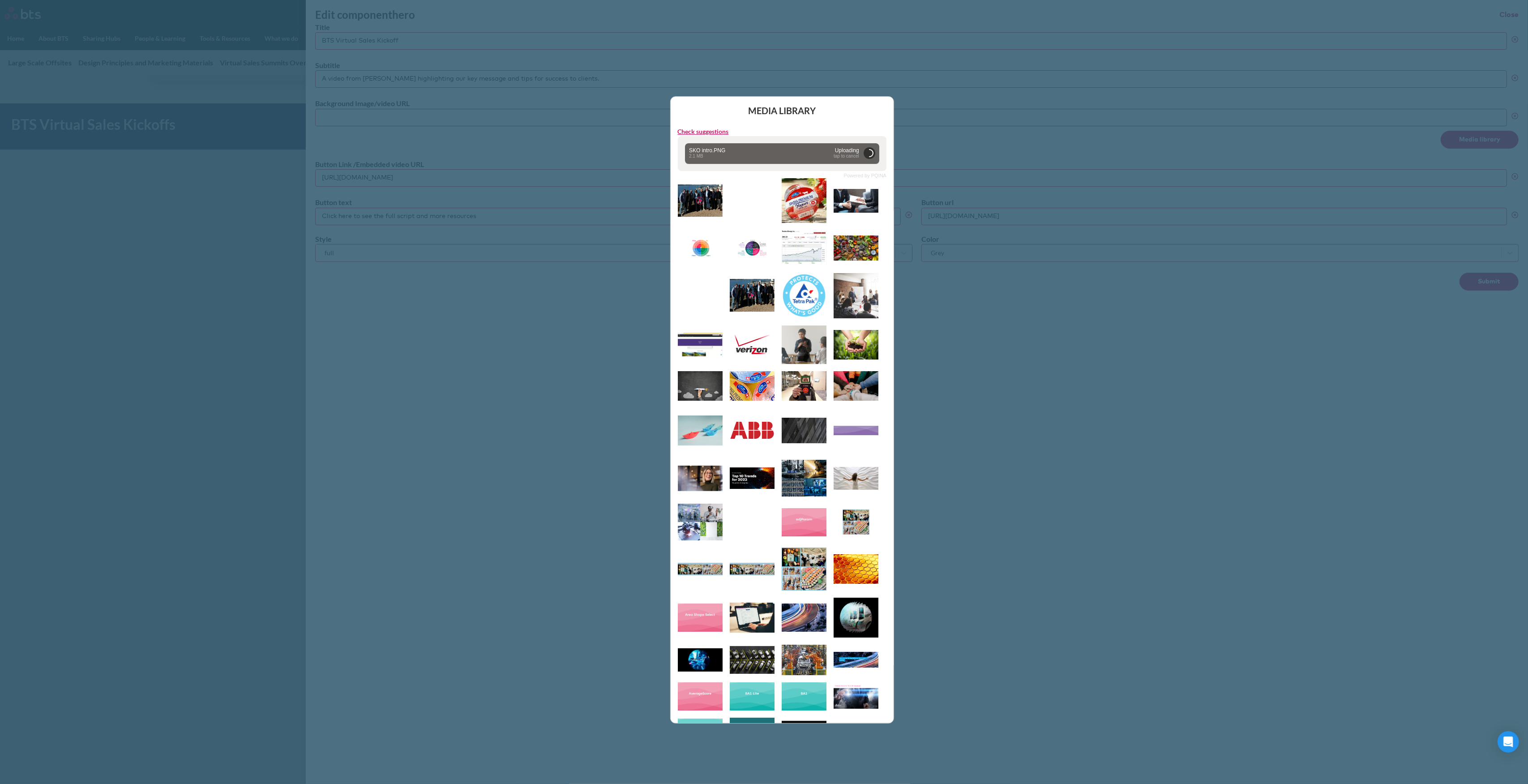
type input "https://globalx.s3.us-west-2.amazonaws.com/app/users/carolina-sevilla/sko-intro…"
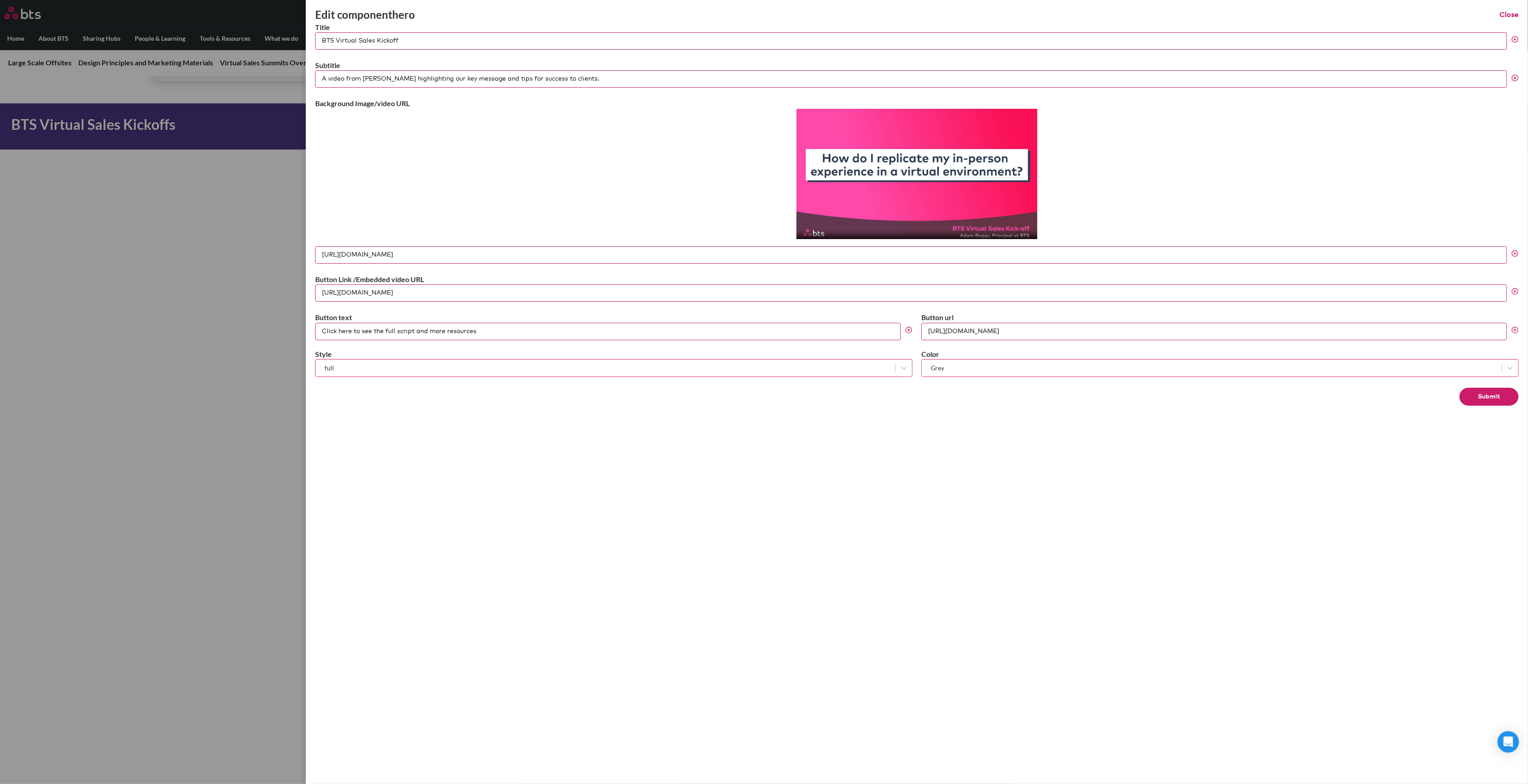
click at [1478, 399] on button "Submit" at bounding box center [1489, 397] width 59 height 18
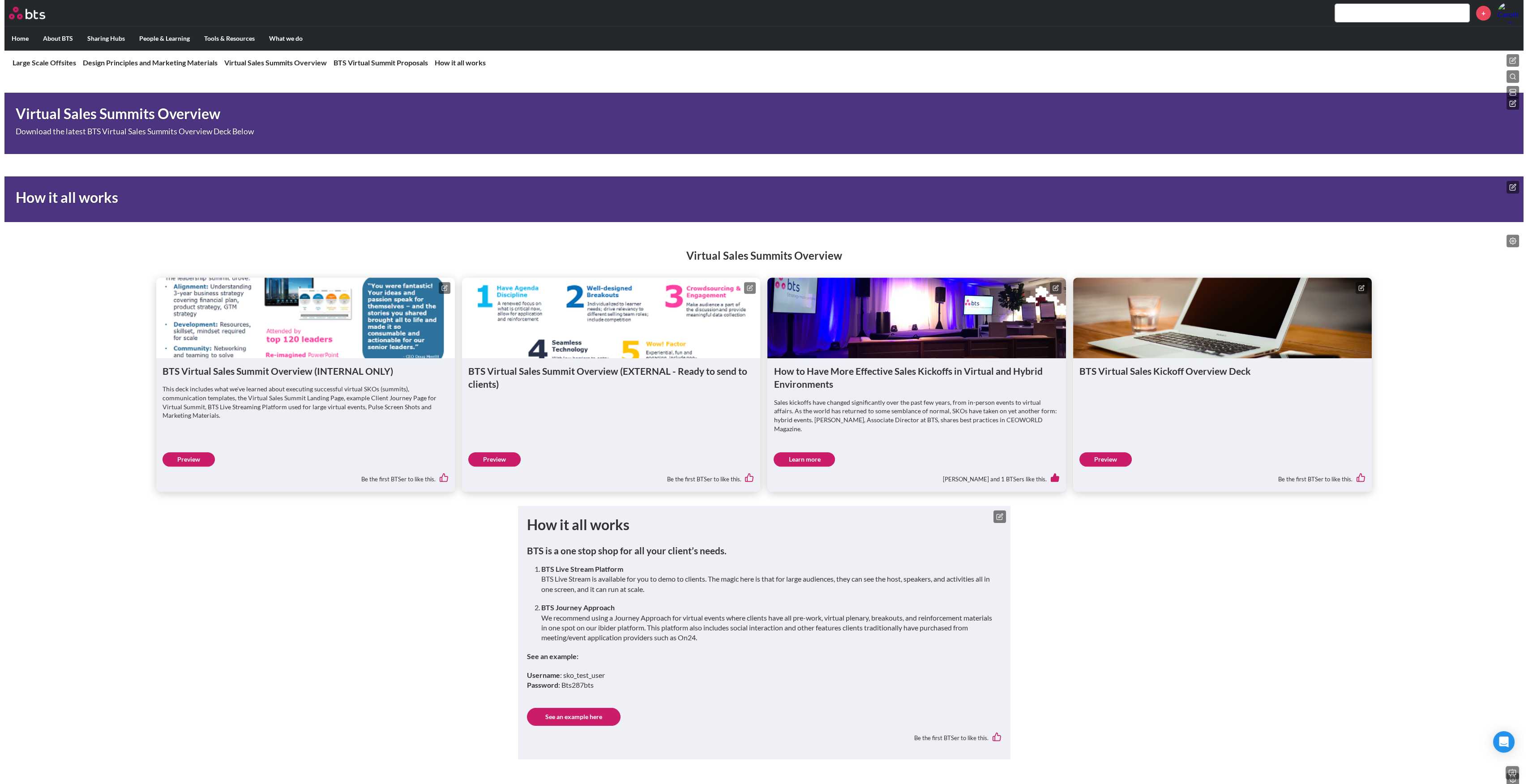
scroll to position [1733, 0]
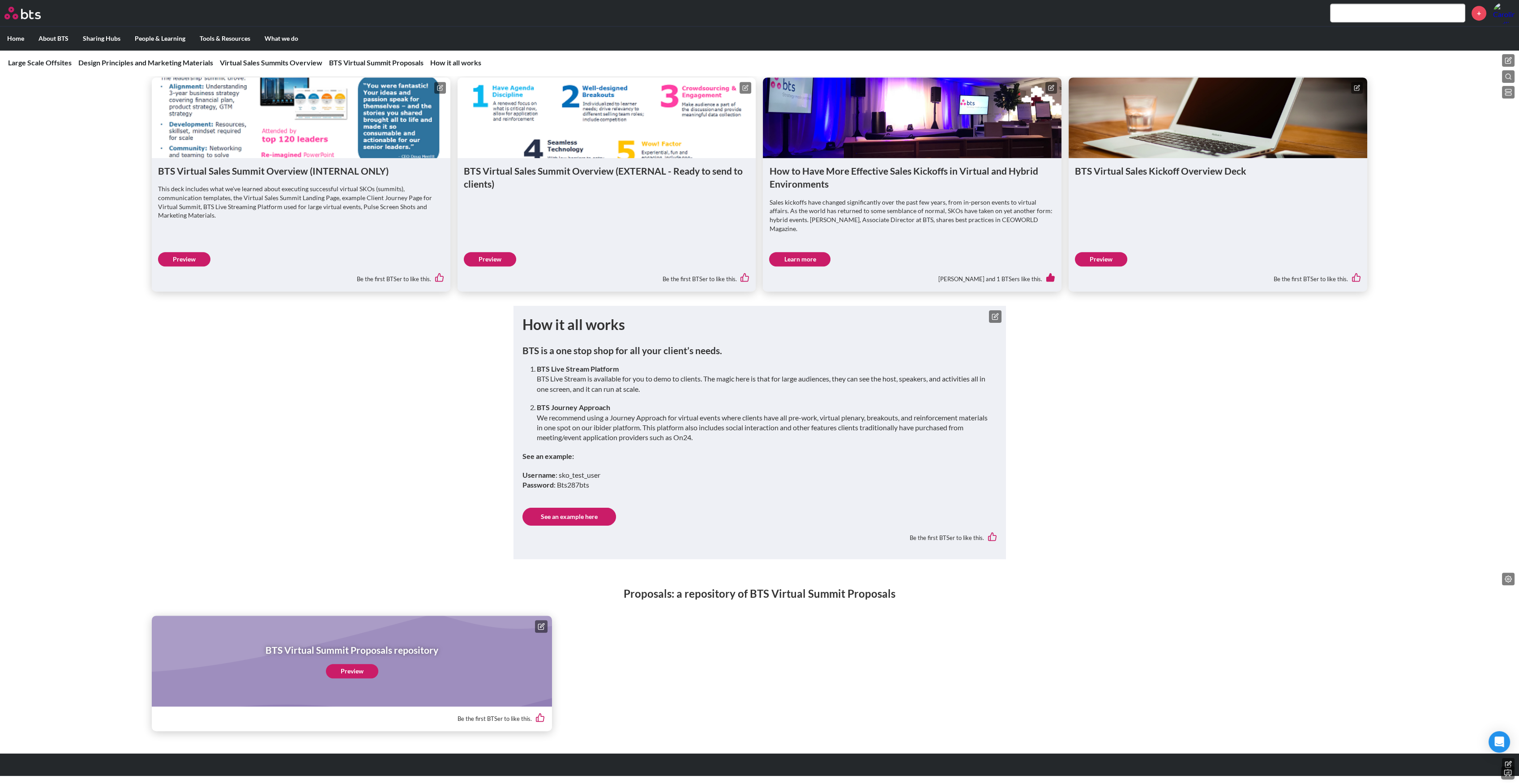
click at [1511, 91] on button at bounding box center [1508, 92] width 12 height 12
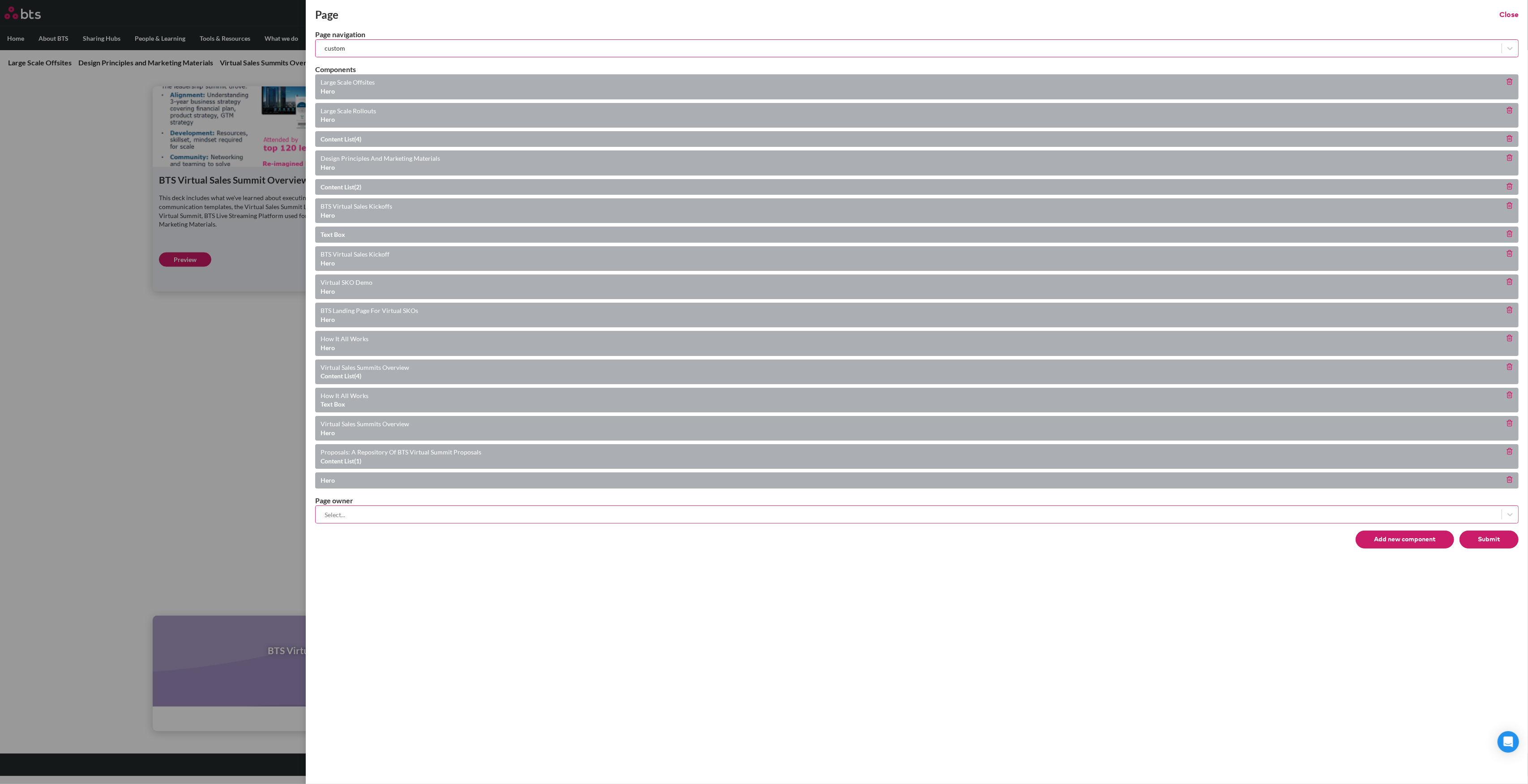
click at [1485, 538] on button "Submit" at bounding box center [1489, 539] width 59 height 18
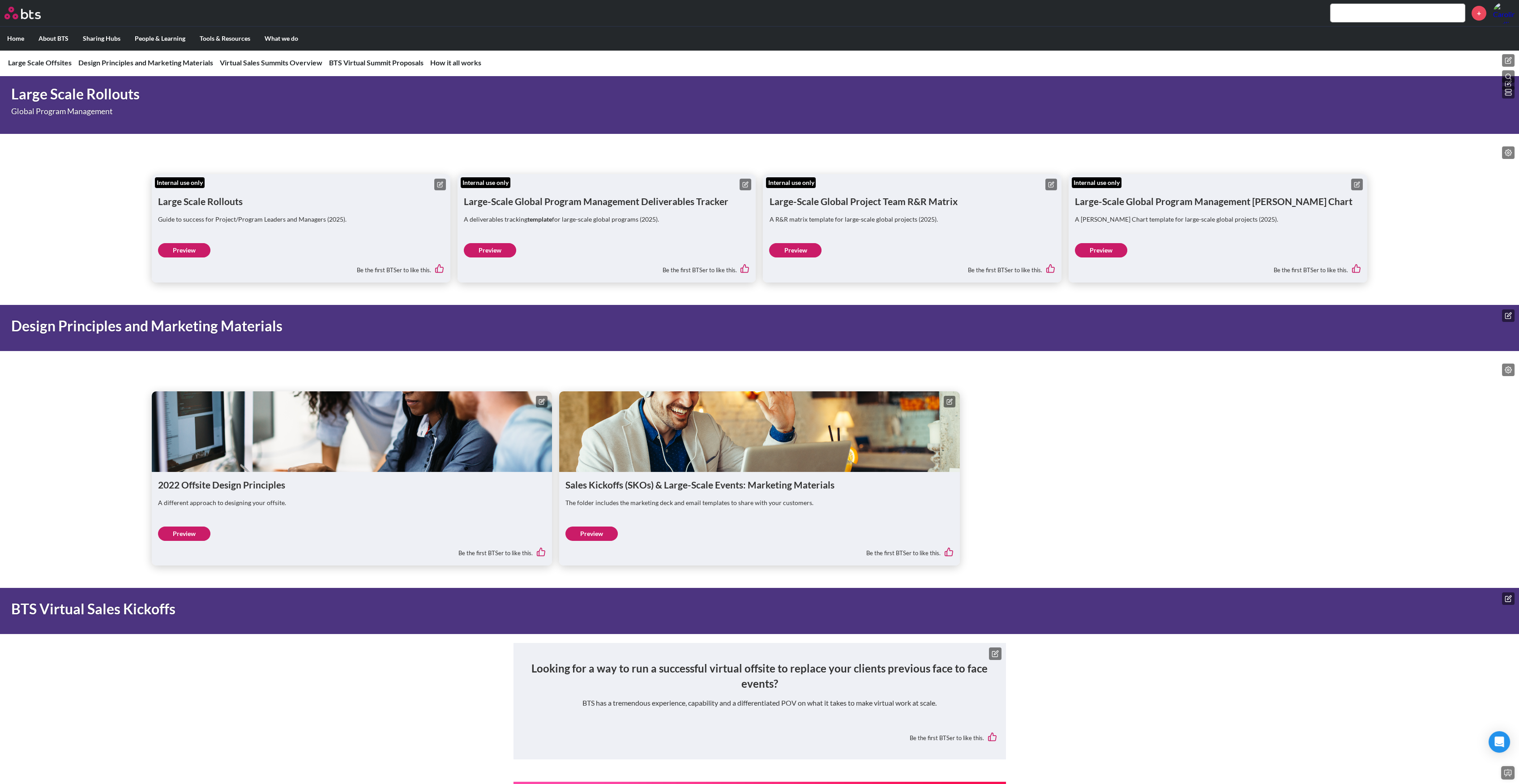
scroll to position [298, 0]
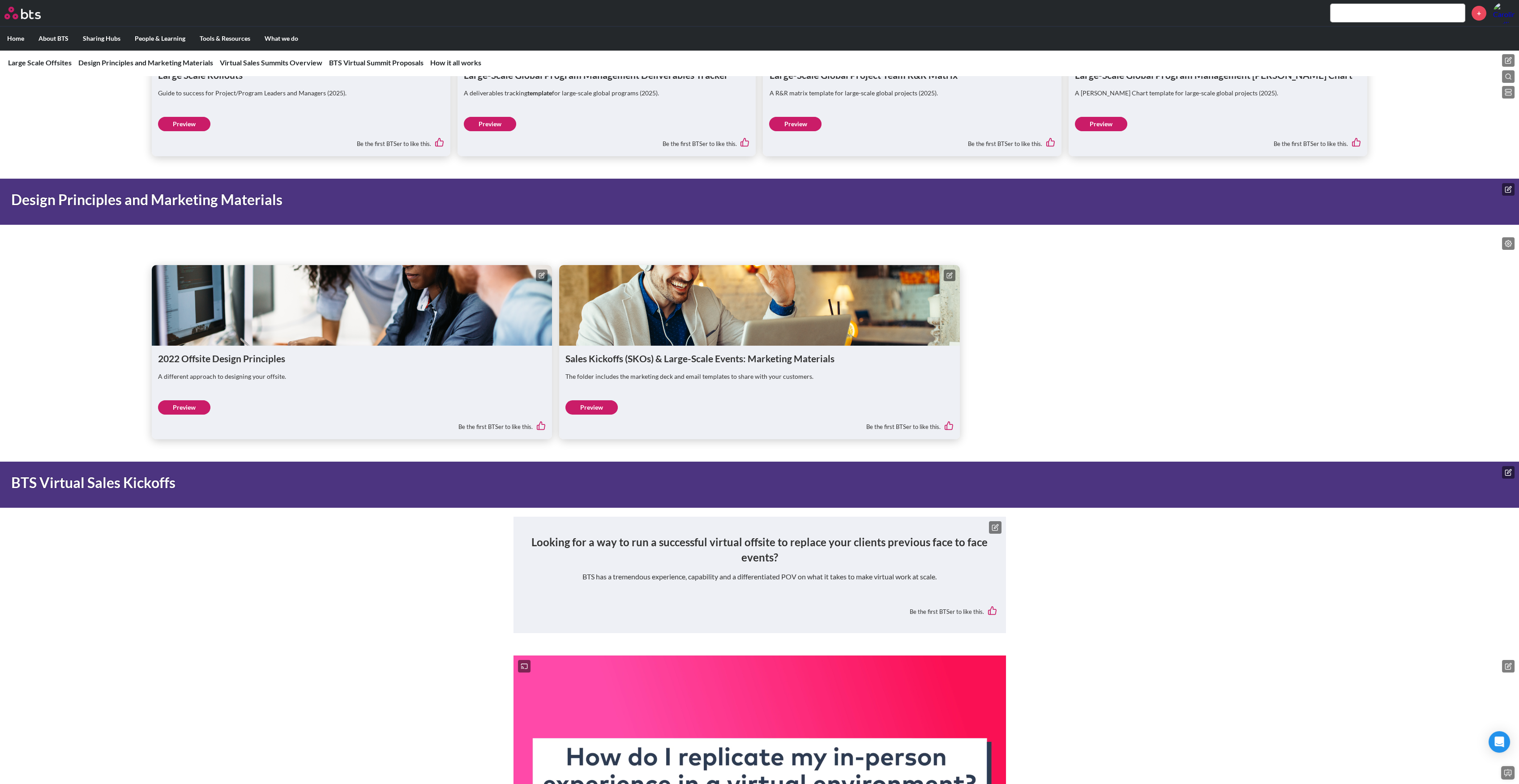
click at [191, 407] on link "Preview" at bounding box center [184, 407] width 52 height 14
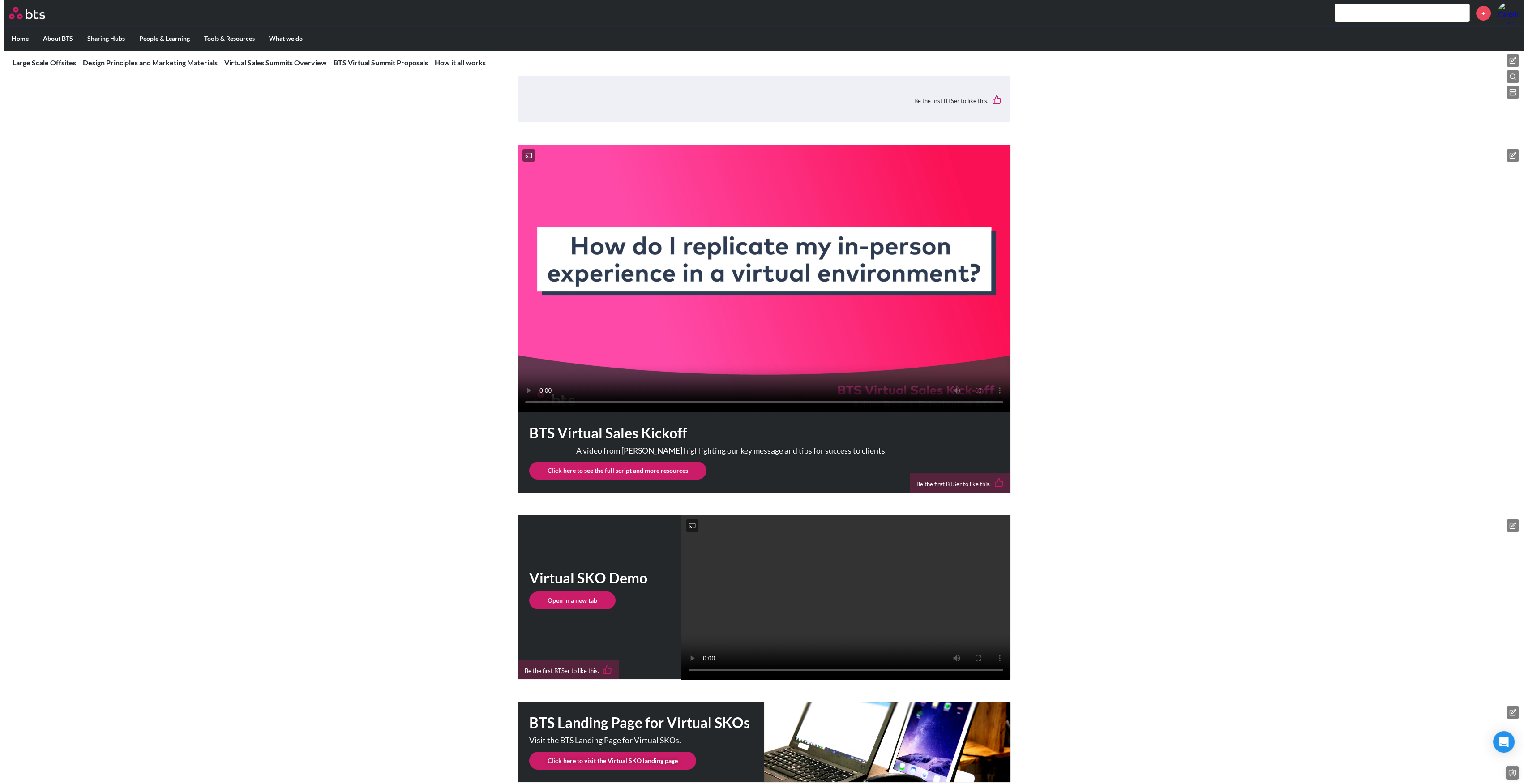
scroll to position [835, 0]
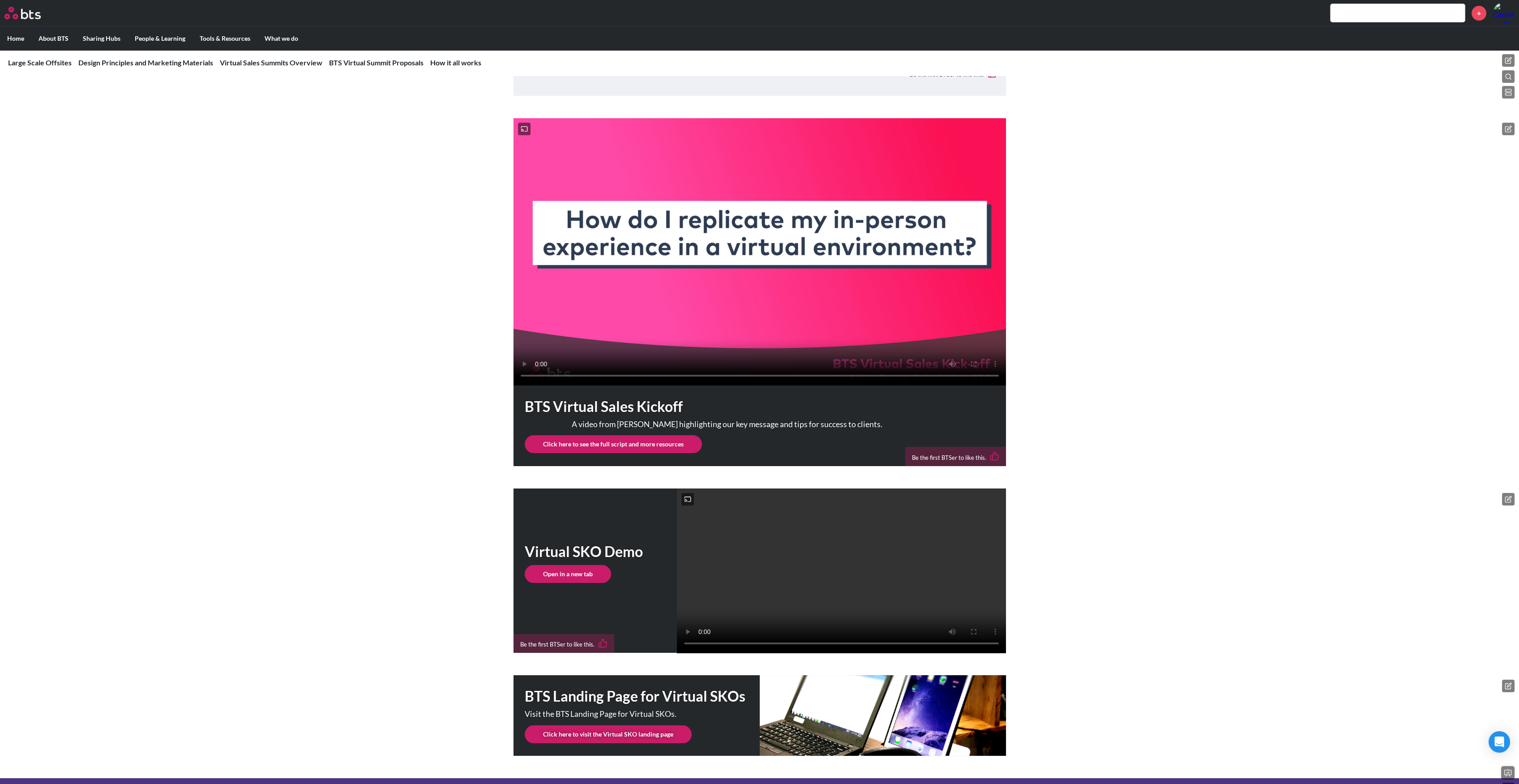
click at [1504, 93] on button at bounding box center [1508, 92] width 12 height 12
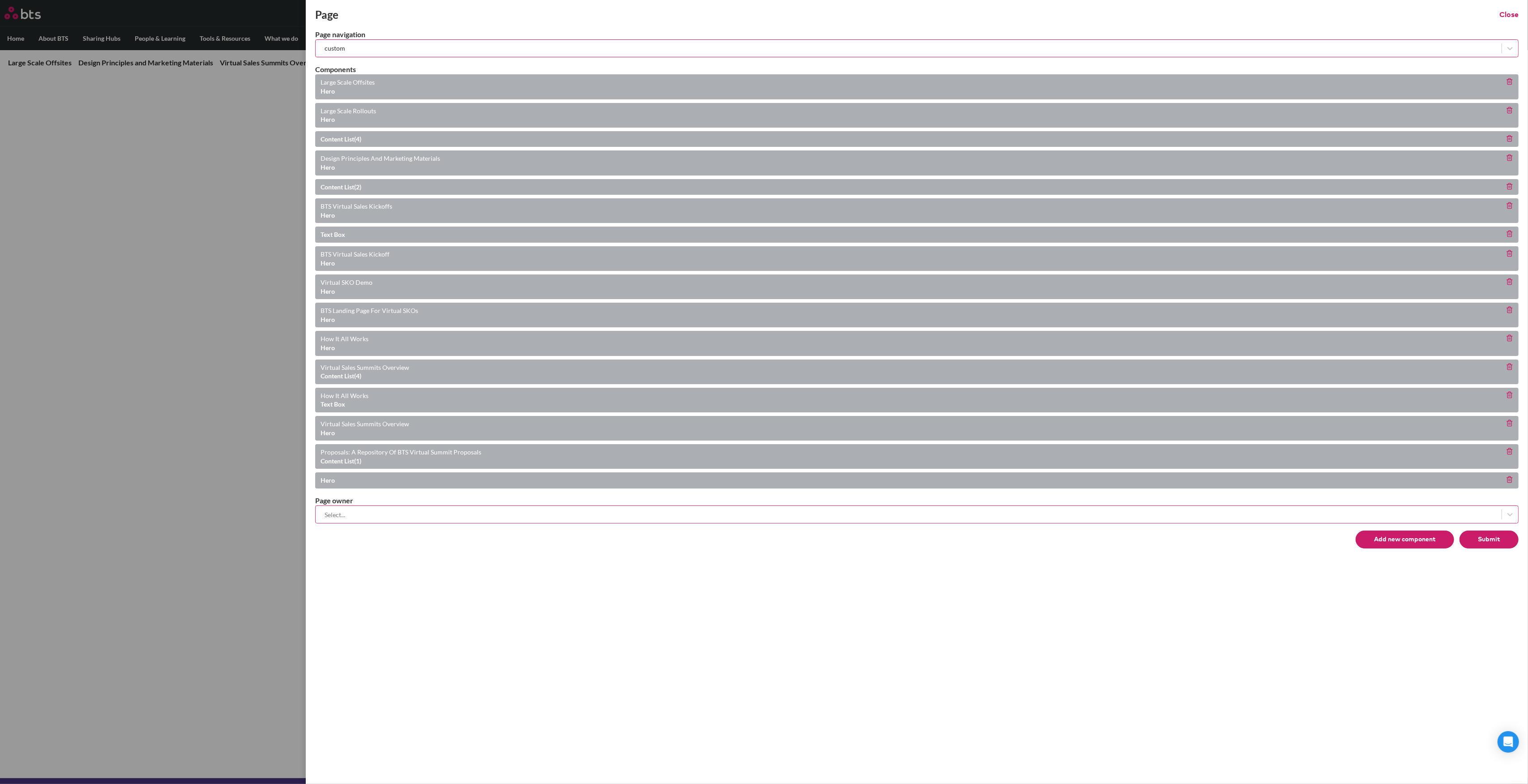
click at [364, 186] on p "content list (2)" at bounding box center [914, 187] width 1188 height 9
click at [1479, 536] on button "Submit" at bounding box center [1489, 539] width 59 height 18
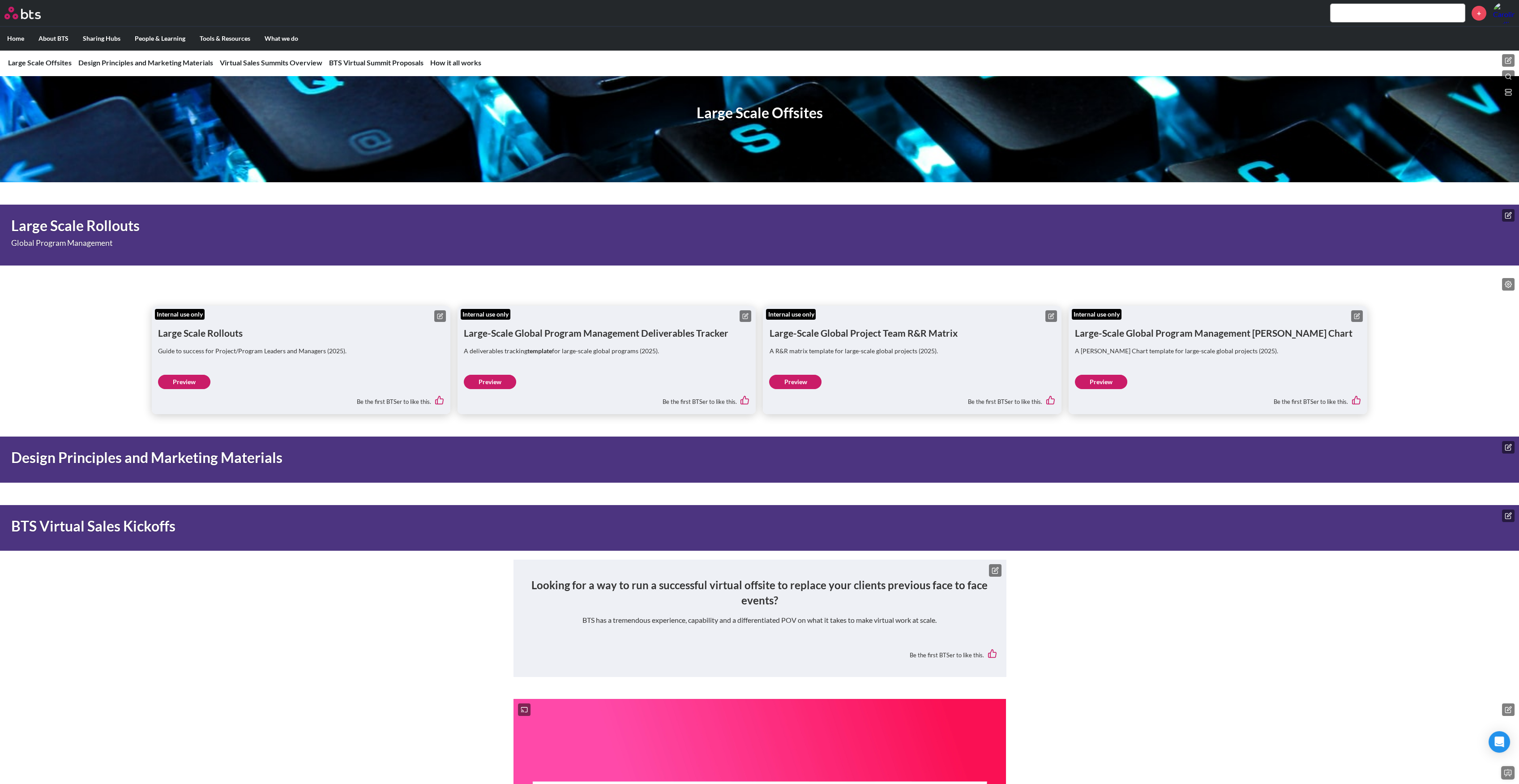
scroll to position [59, 0]
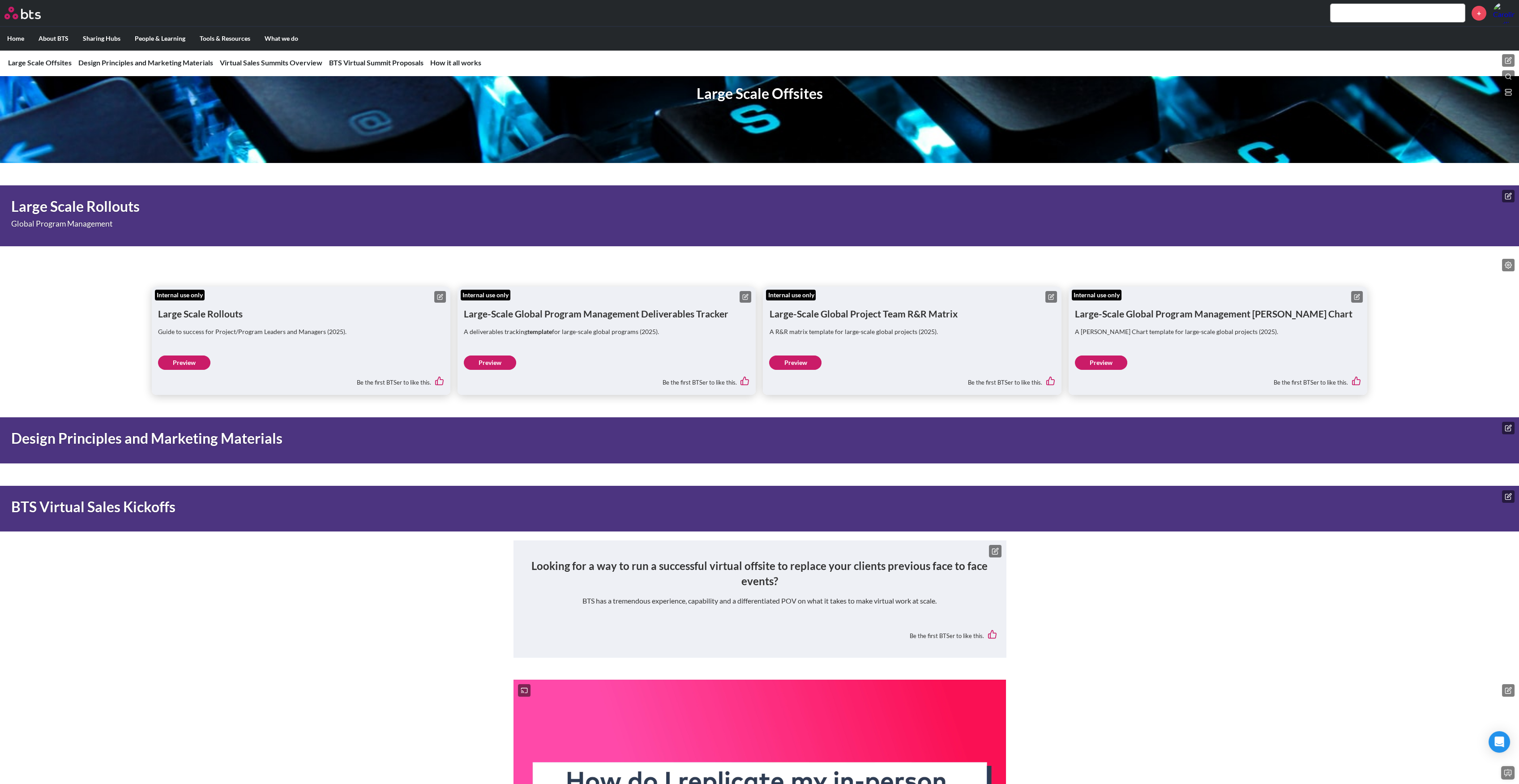
click at [262, 439] on h1 "Design Principles and Marketing Materials" at bounding box center [535, 438] width 1047 height 20
copy main "Design Principles and Marketing Materials"
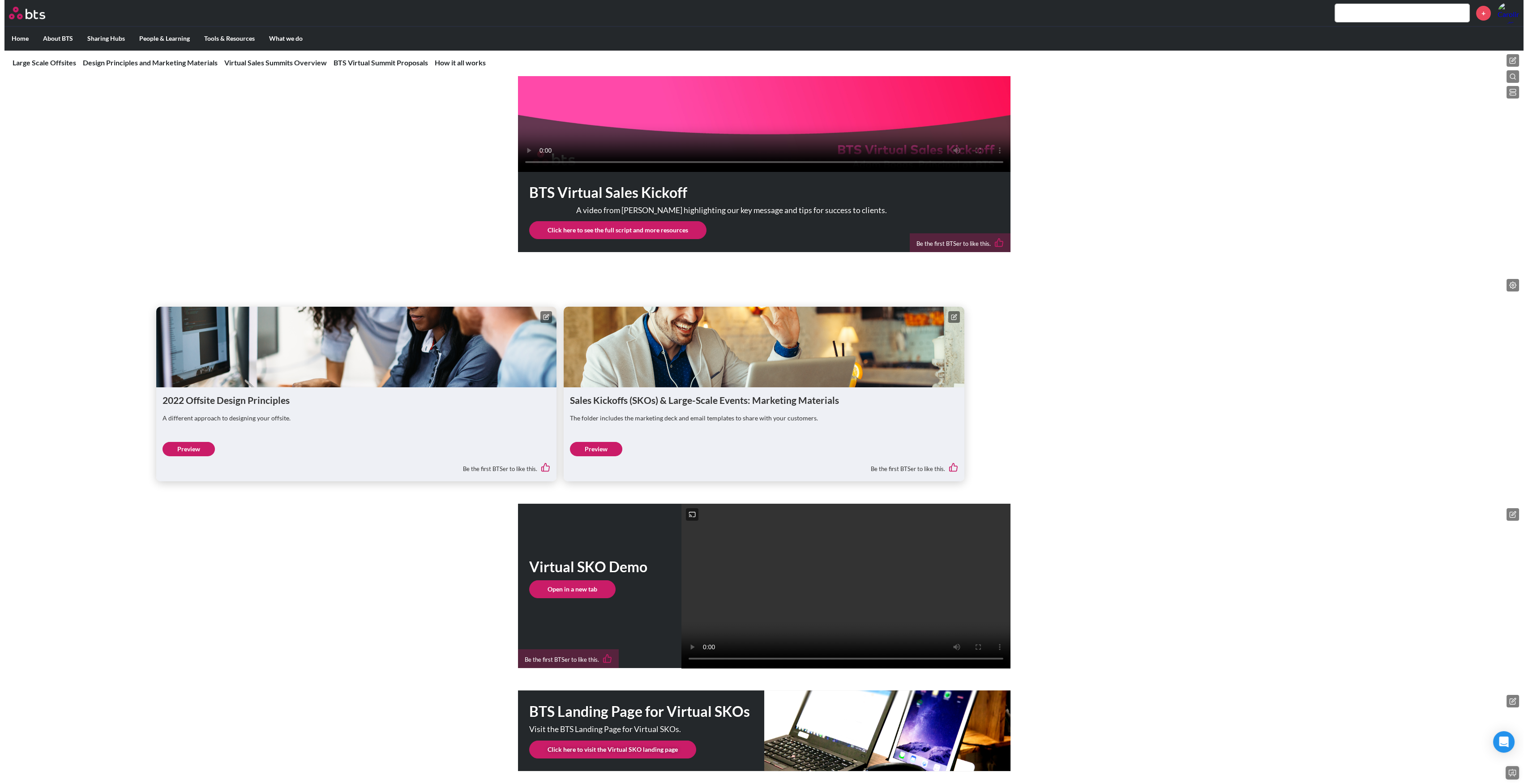
scroll to position [835, 0]
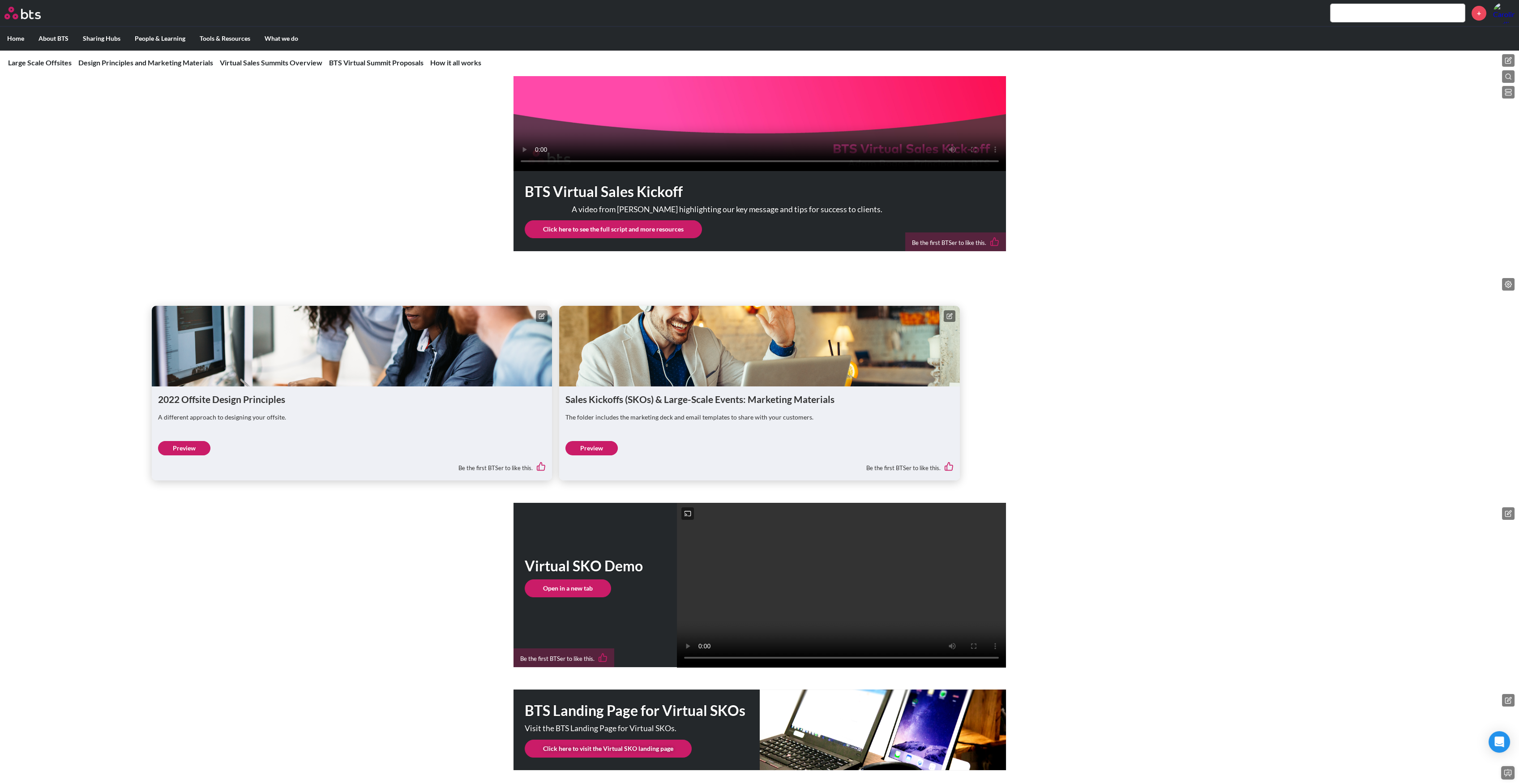
click at [1509, 285] on icon at bounding box center [1508, 284] width 7 height 7
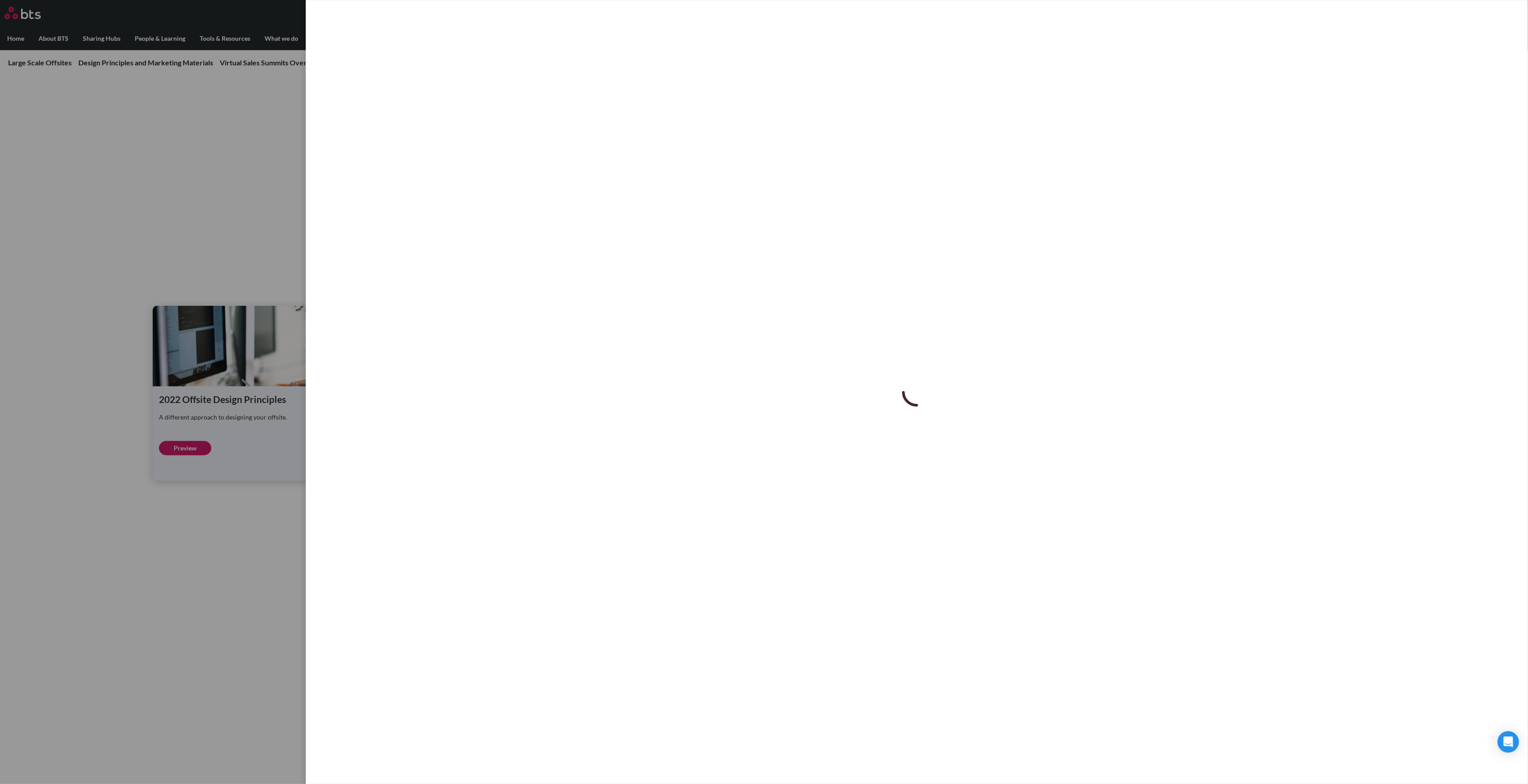
click at [465, 40] on div at bounding box center [917, 392] width 1222 height 784
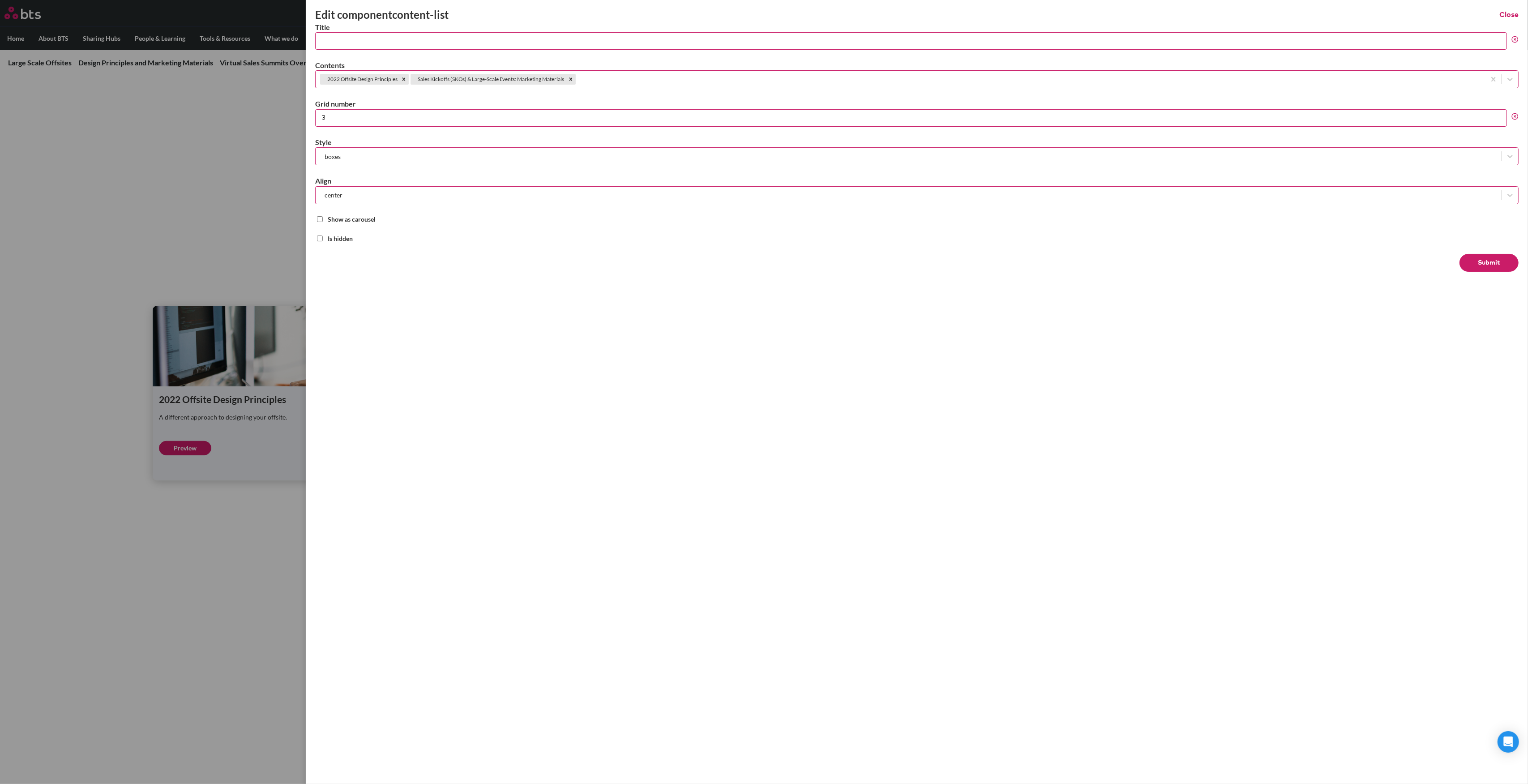
click at [362, 42] on input "Title" at bounding box center [911, 40] width 1192 height 17
paste input "Design Principles and Marketing Materials"
type input "Design Principles and Marketing Materials"
click at [1489, 259] on button "Submit" at bounding box center [1489, 263] width 59 height 18
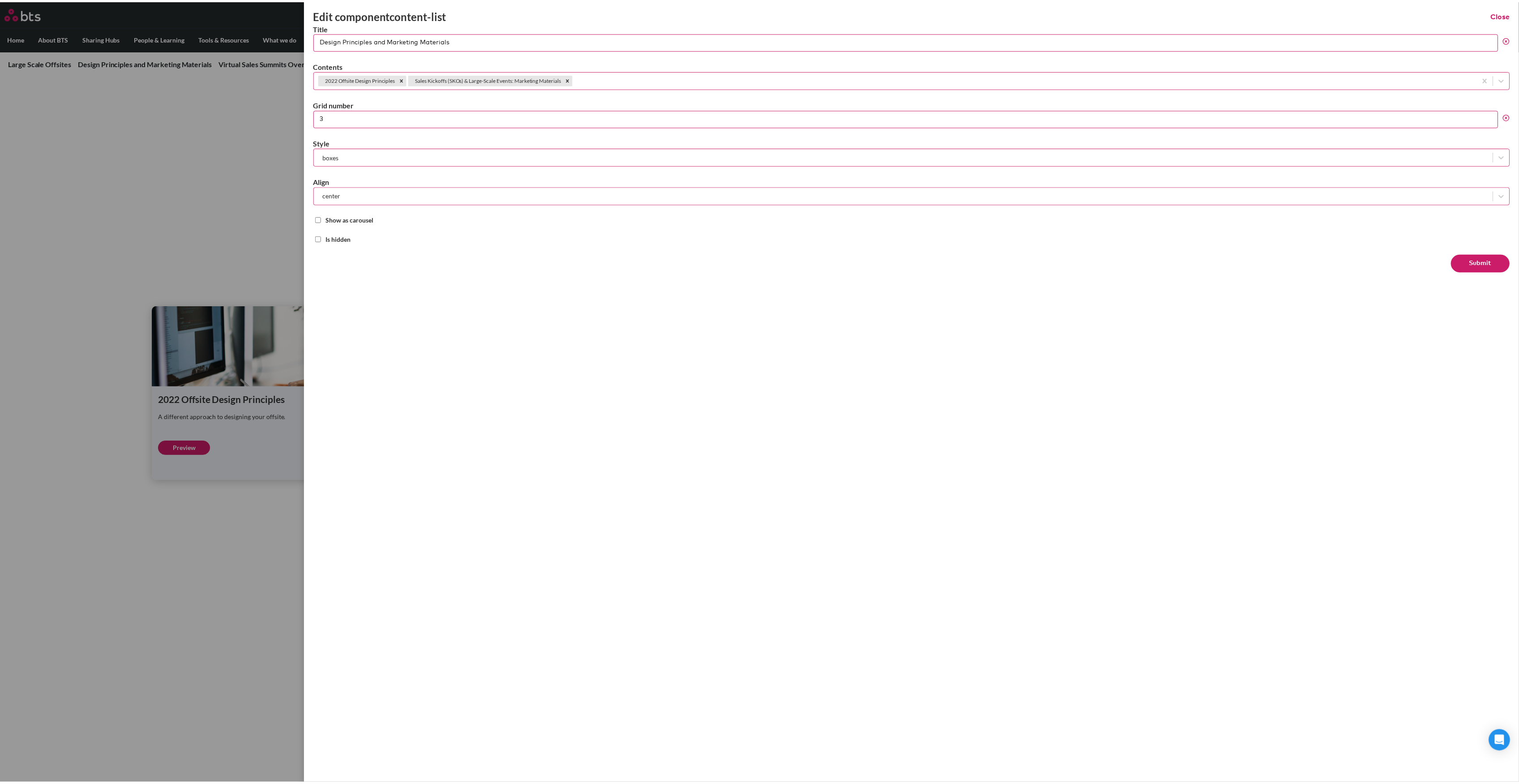
scroll to position [0, 0]
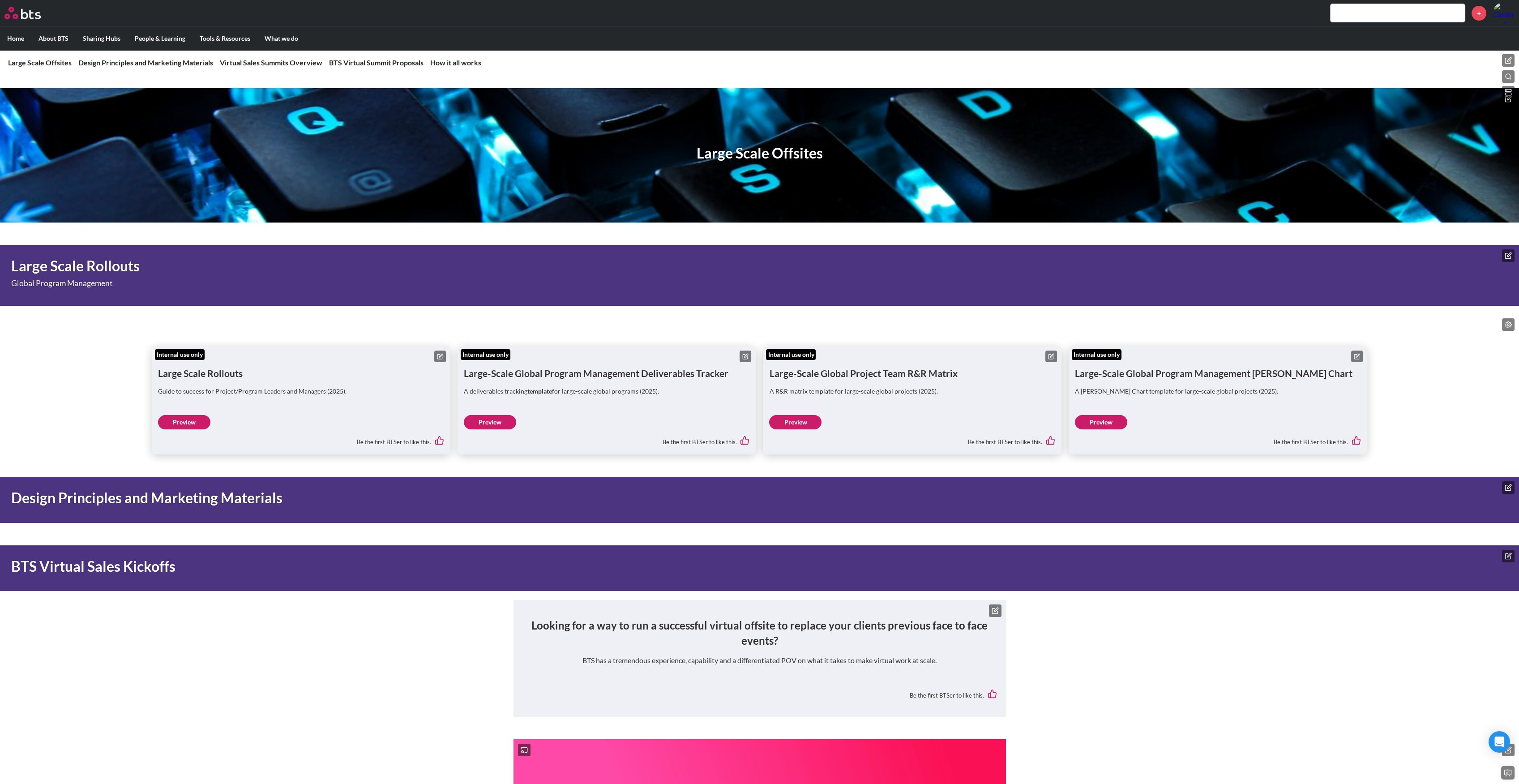
click at [1506, 91] on rect at bounding box center [1508, 90] width 6 height 2
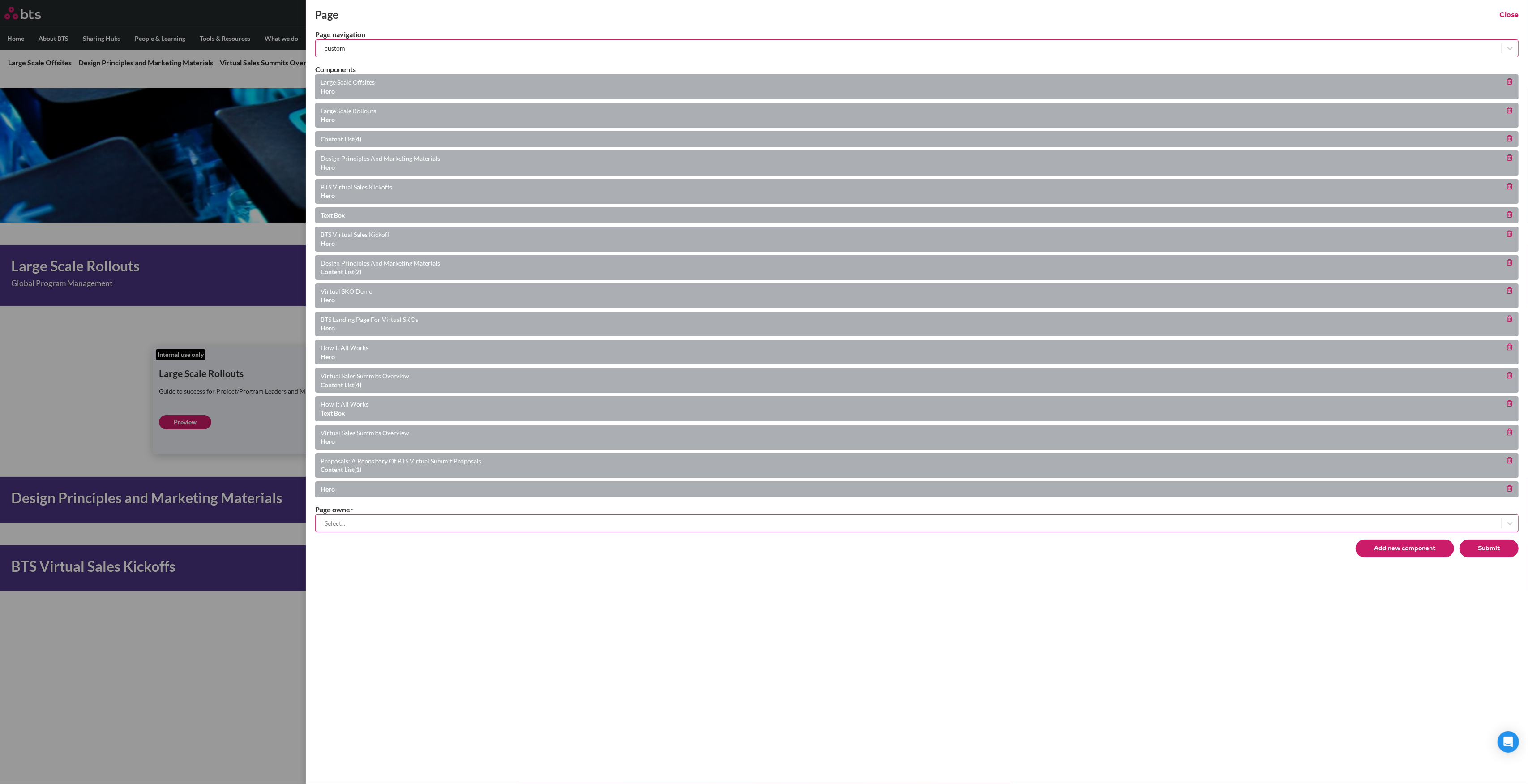
click at [1509, 158] on line at bounding box center [1509, 158] width 0 height 2
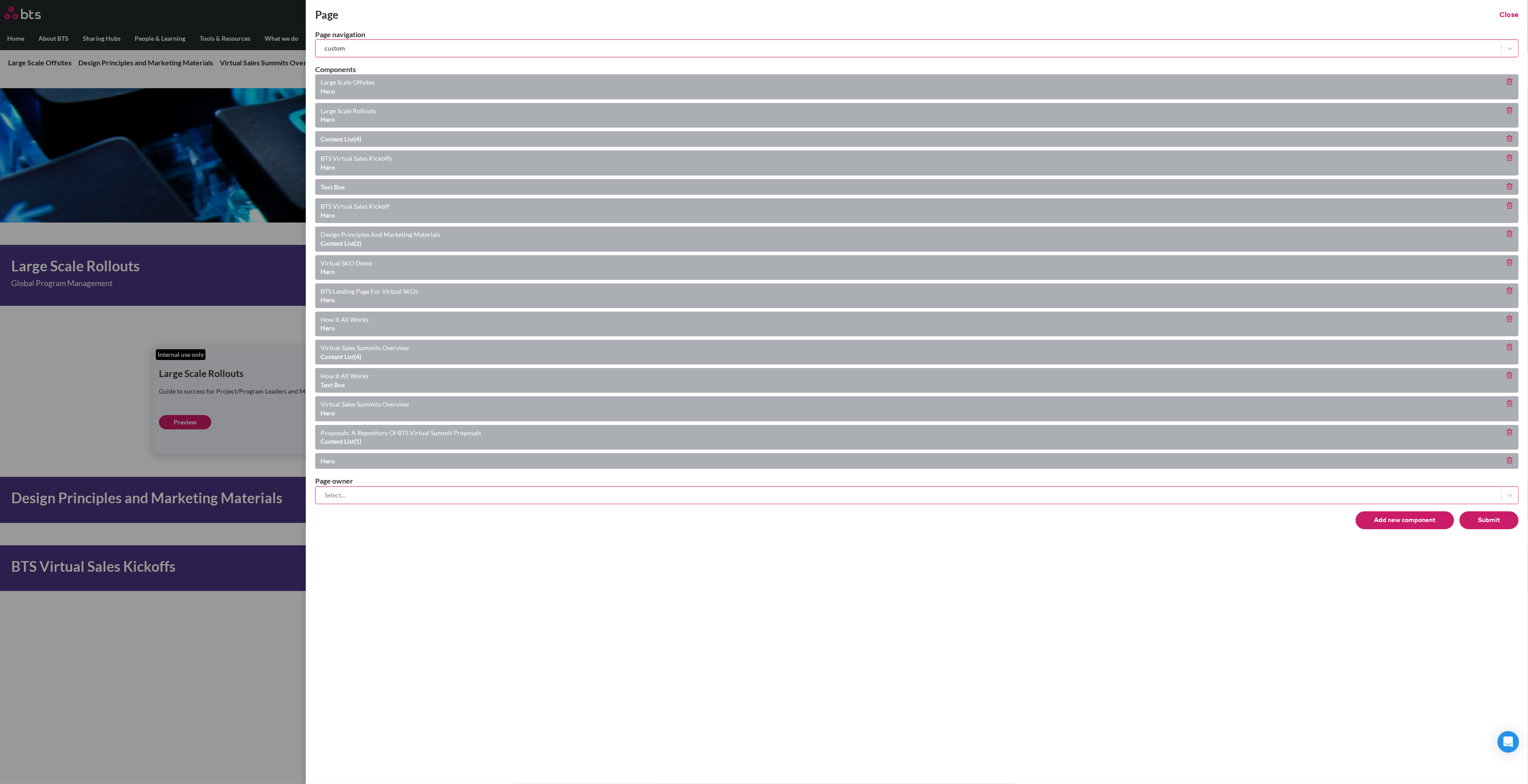
click at [1484, 518] on button "Submit" at bounding box center [1489, 520] width 59 height 18
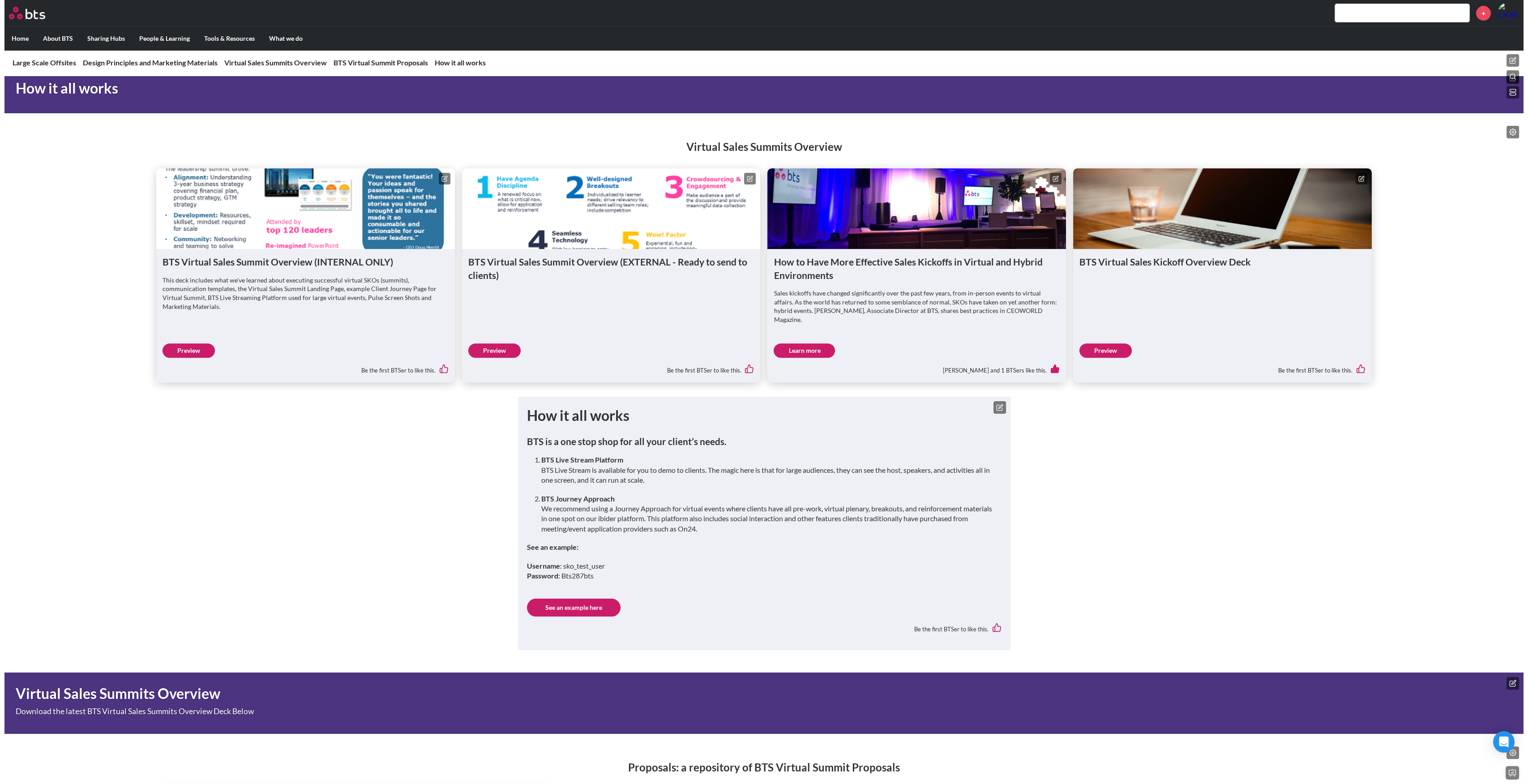
scroll to position [1454, 0]
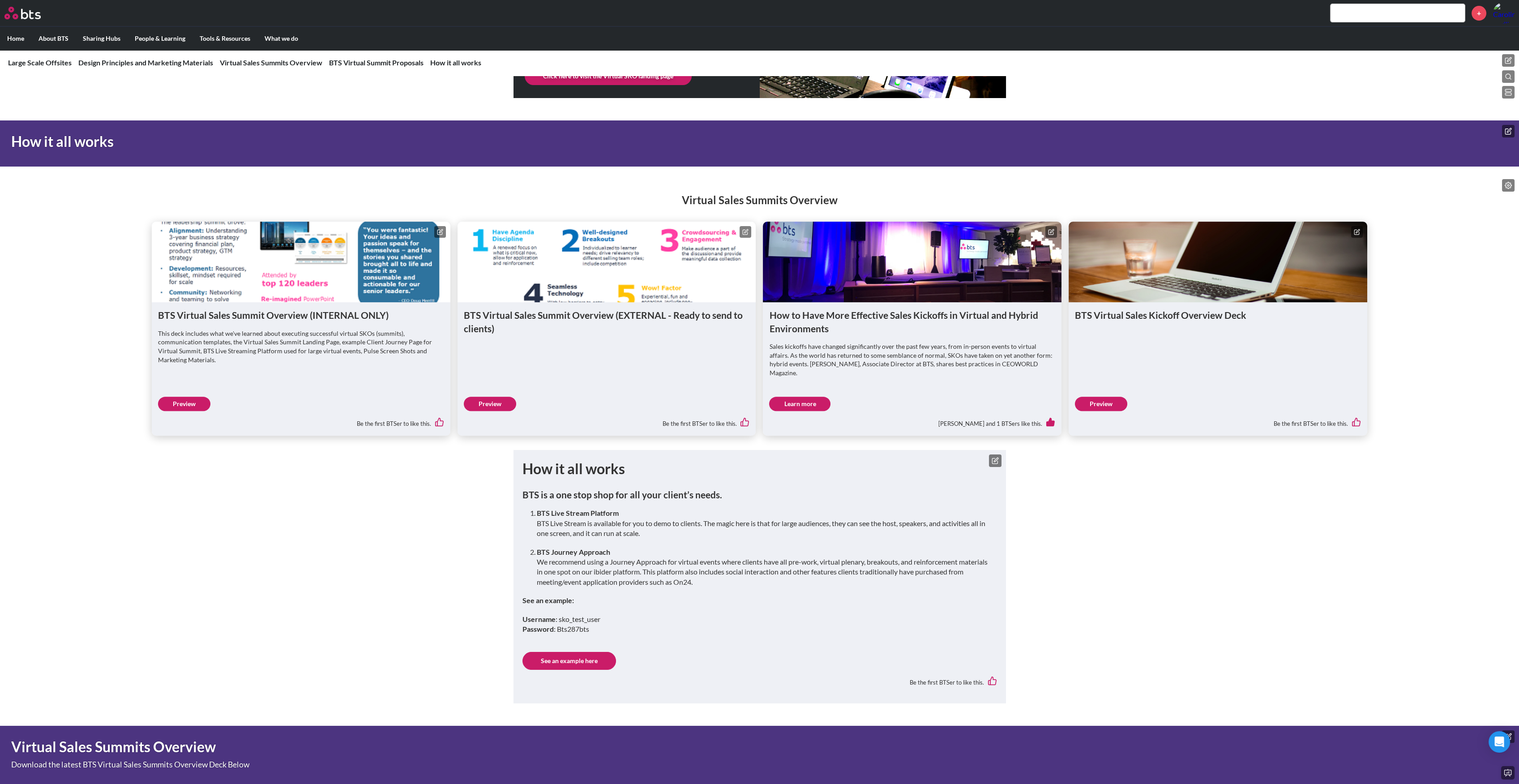
click at [1504, 91] on button at bounding box center [1508, 92] width 12 height 12
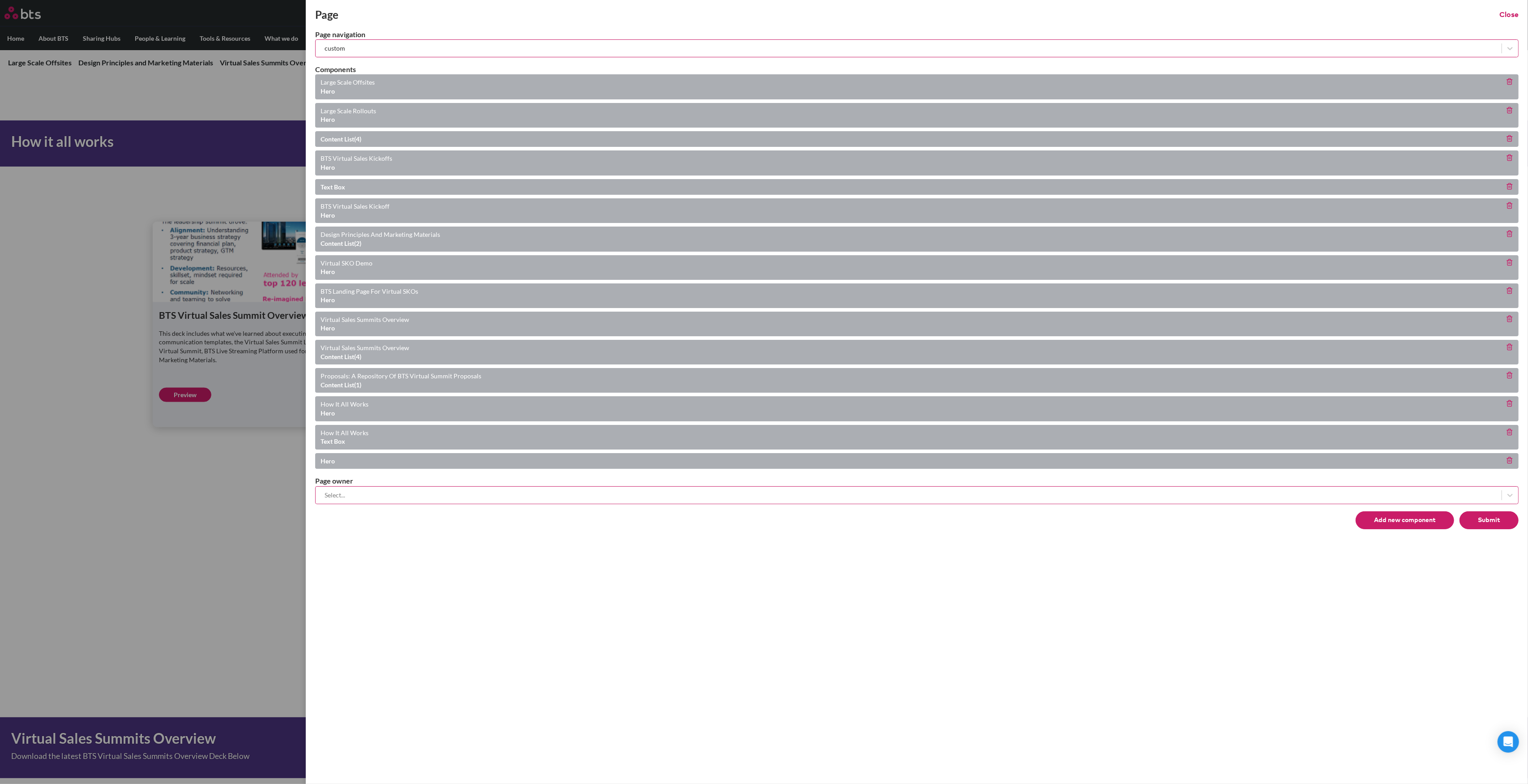
click at [1518, 522] on div "Add new component Submit" at bounding box center [916, 520] width 1204 height 18
click at [1509, 518] on button "Submit" at bounding box center [1489, 520] width 59 height 18
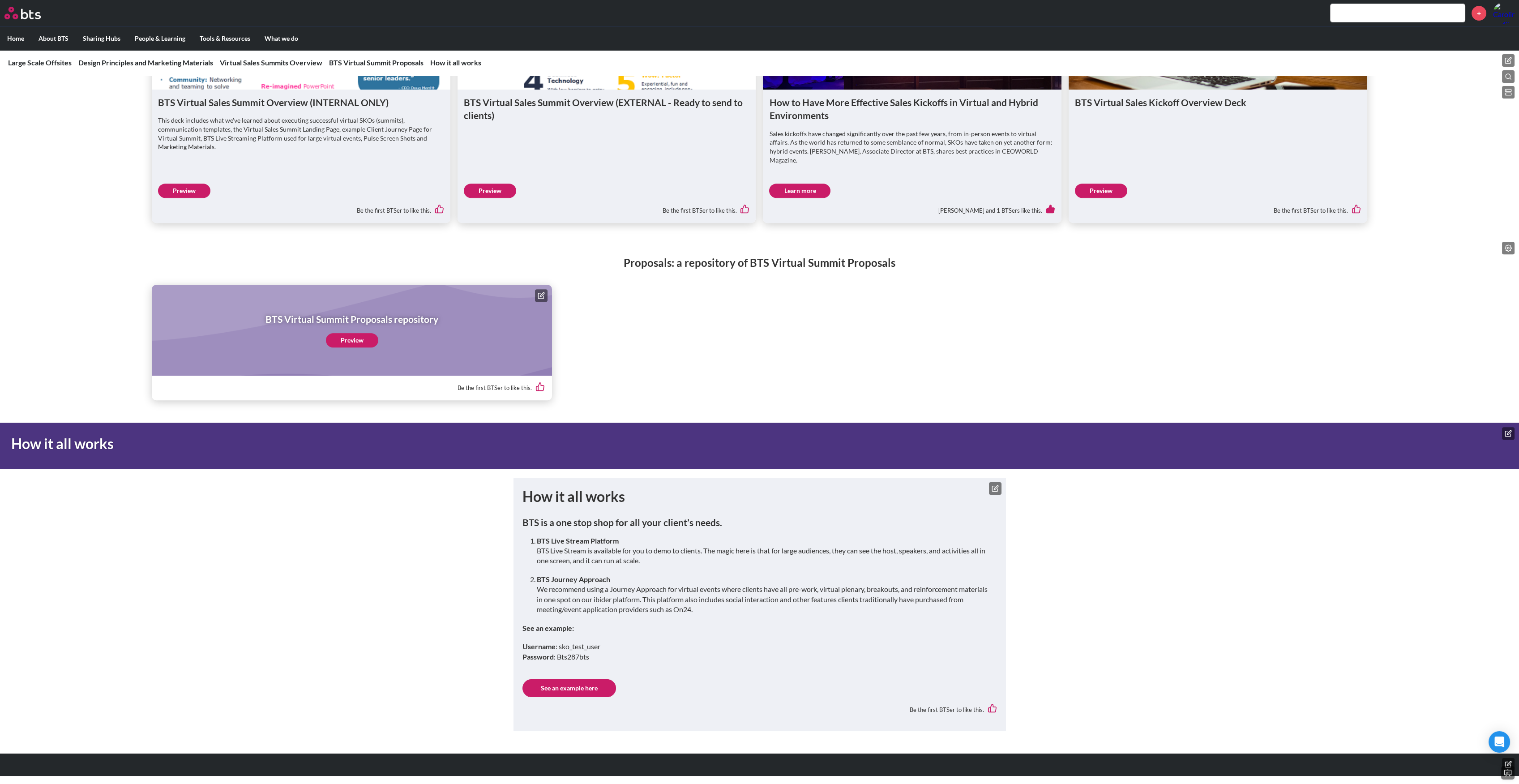
scroll to position [1694, 0]
drag, startPoint x: 549, startPoint y: 544, endPoint x: 583, endPoint y: 572, distance: 44.0
click at [583, 572] on ol "BTS Live Stream Platform BTS Live Stream is available for you to demo to client…" at bounding box center [763, 575] width 453 height 79
click at [580, 582] on strong "BTS Journey Approach" at bounding box center [574, 579] width 74 height 8
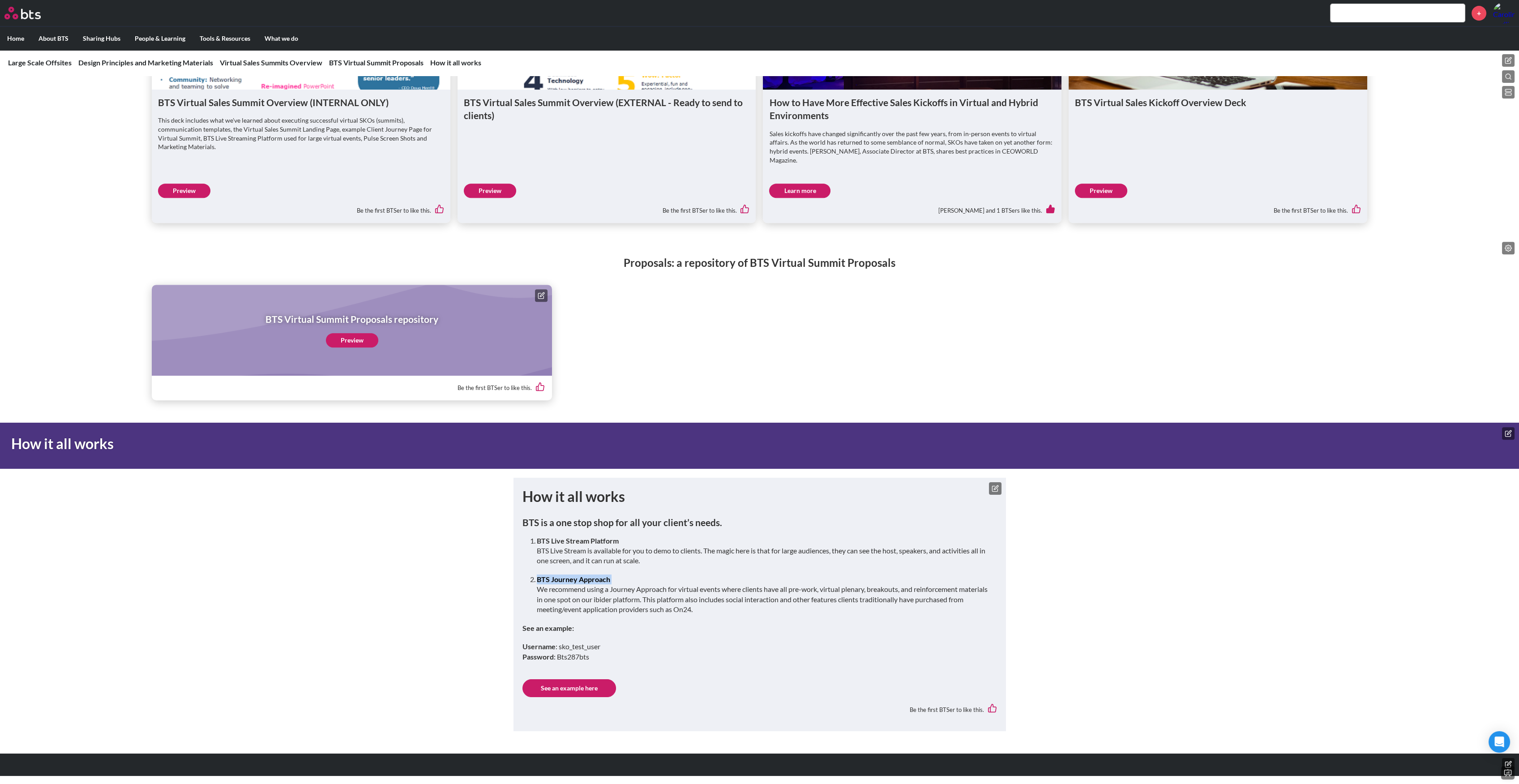
click at [580, 582] on strong "BTS Journey Approach" at bounding box center [574, 579] width 74 height 8
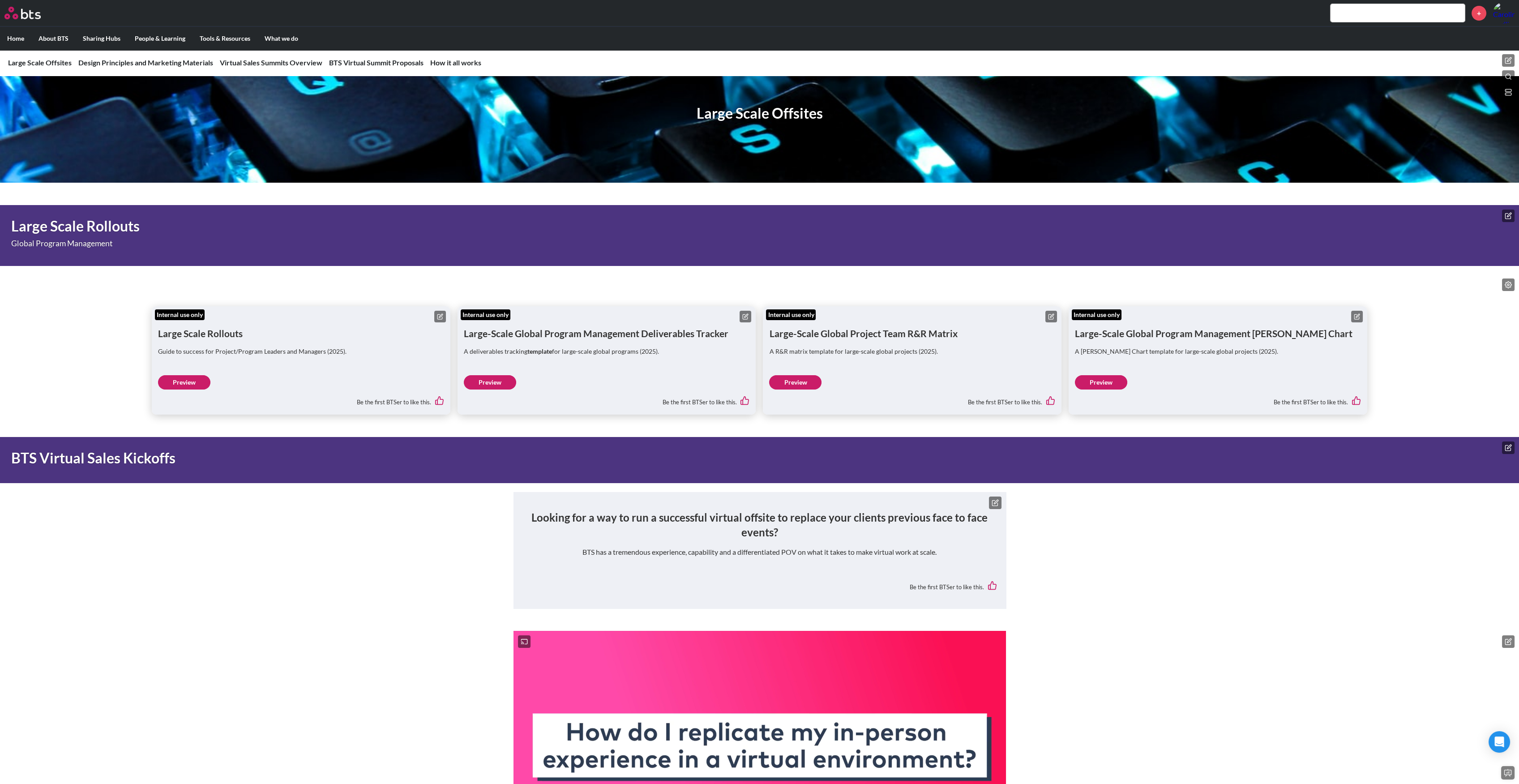
scroll to position [0, 0]
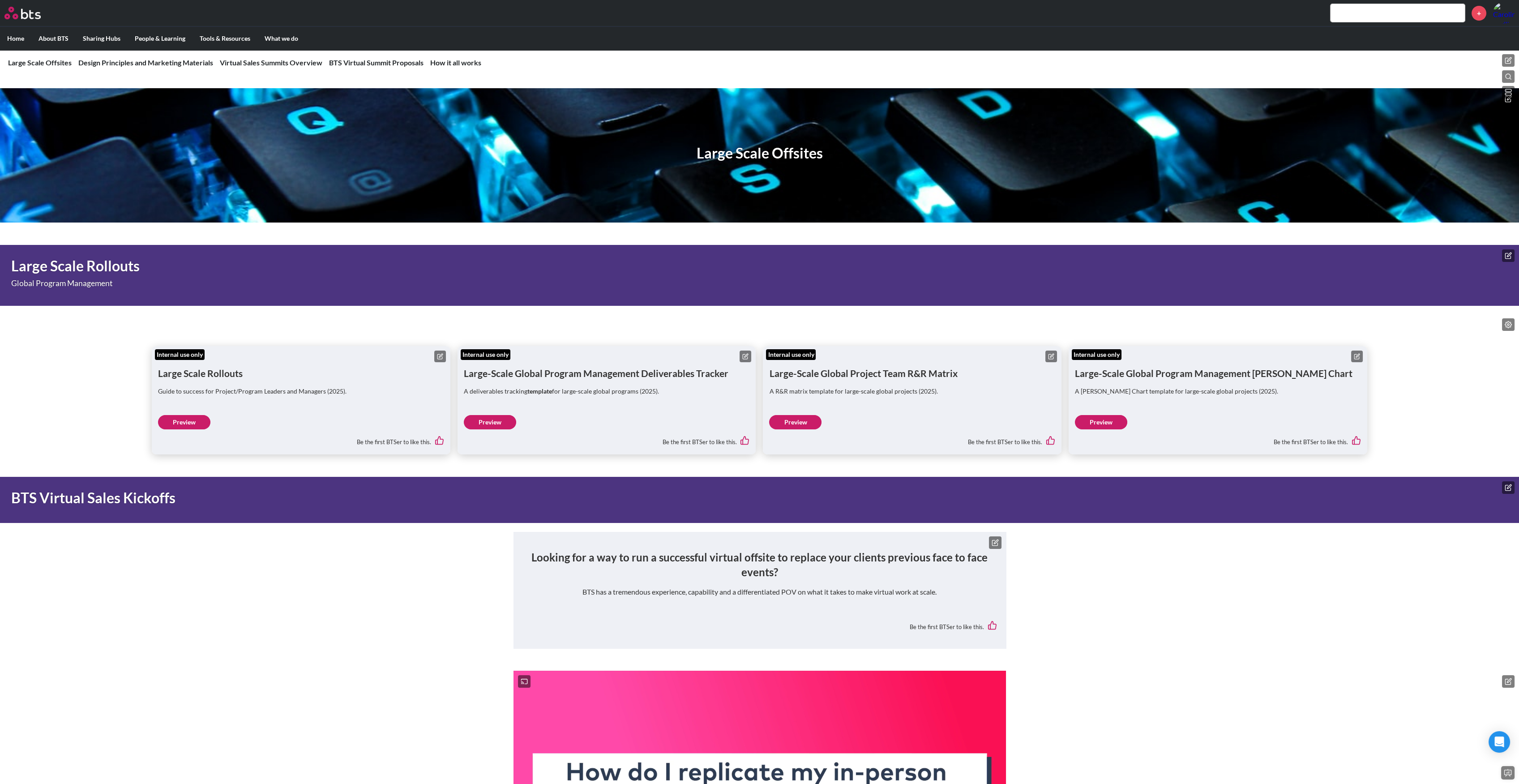
click at [1511, 53] on nav "Large Scale Offsites Design Principles and Marketing Materials Virtual Sales Su…" at bounding box center [759, 63] width 1519 height 26
click at [1510, 55] on button at bounding box center [1508, 60] width 12 height 12
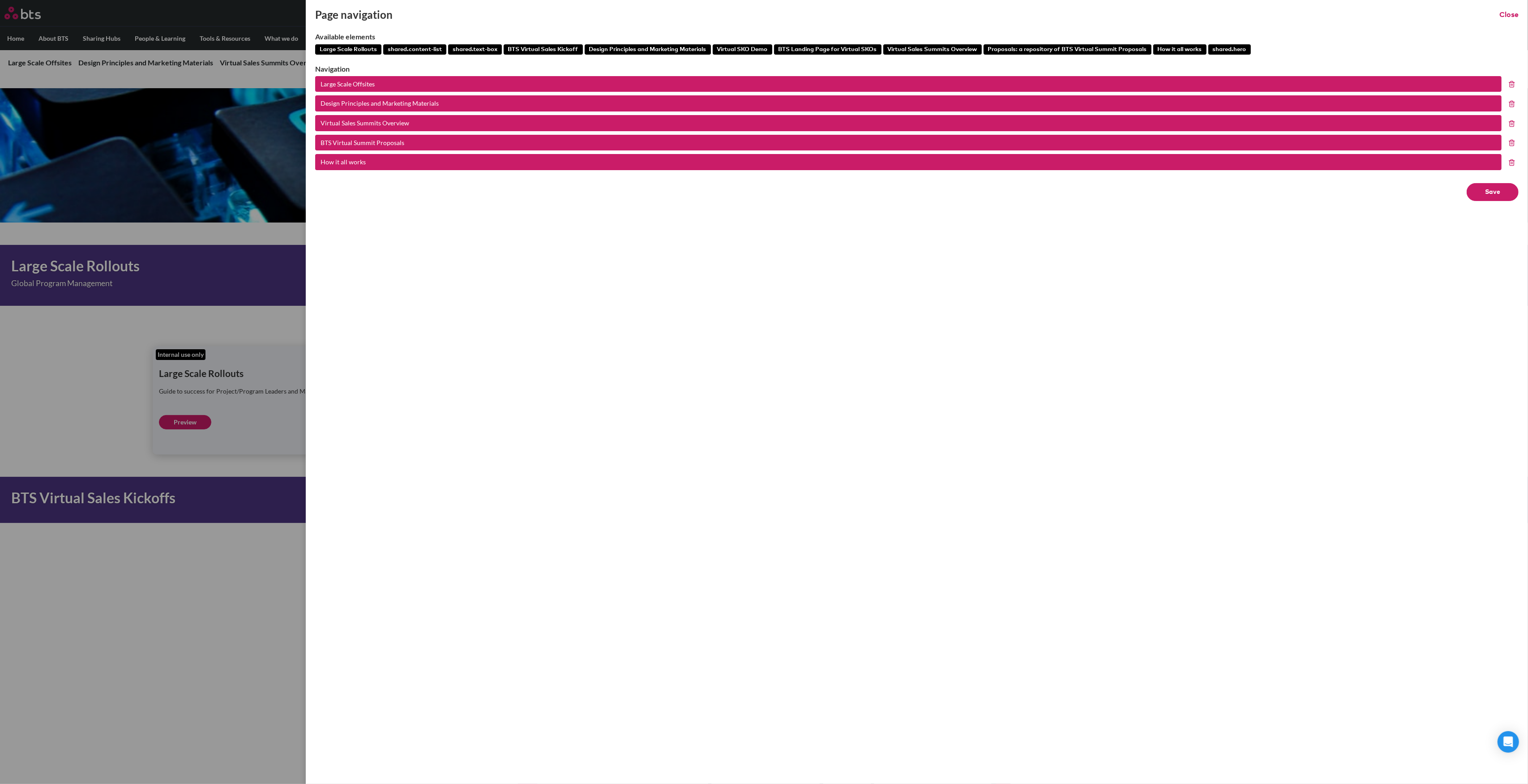
click at [361, 44] on button "Large Scale Rollouts" at bounding box center [348, 50] width 66 height 11
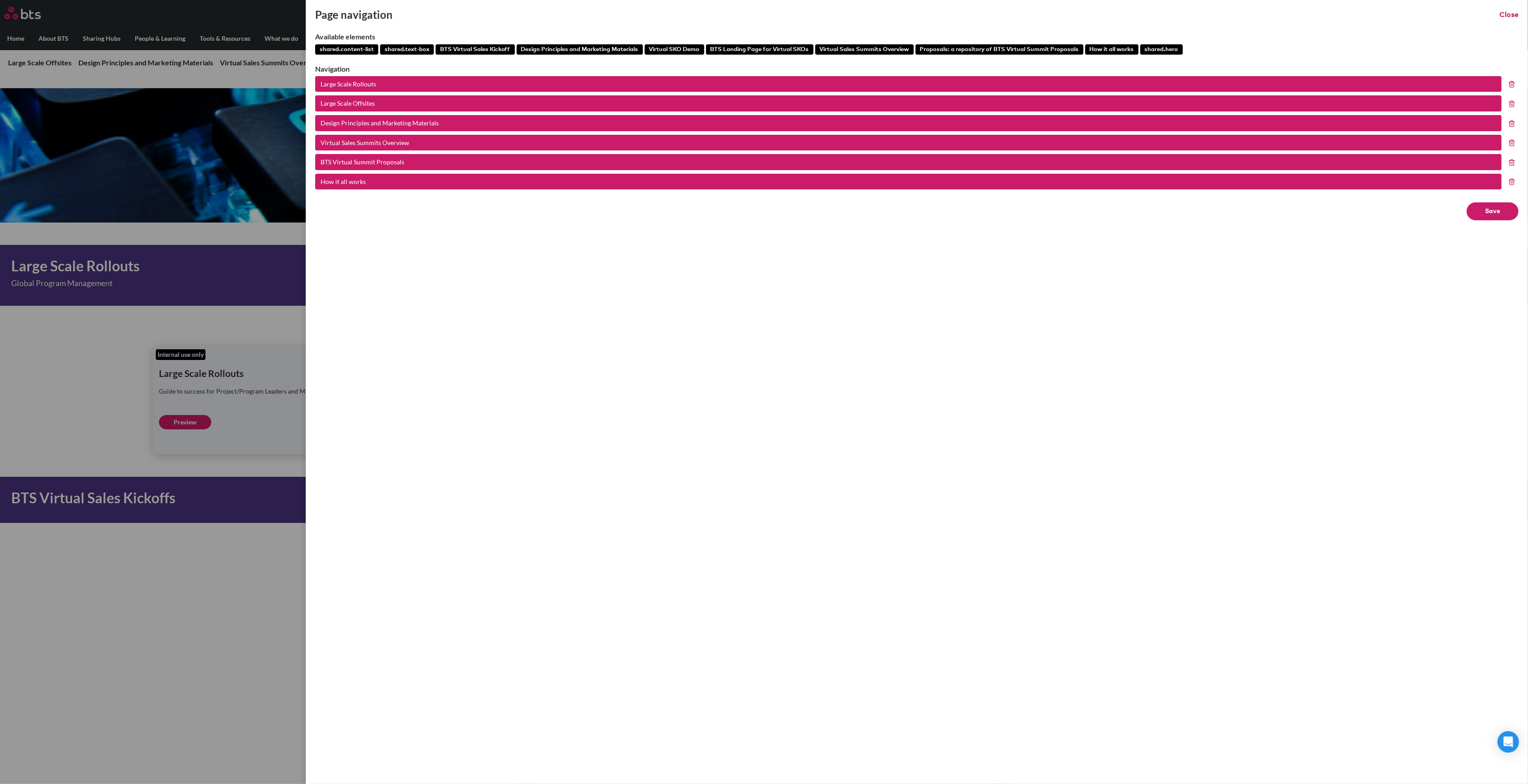
click at [486, 49] on button "BTS Virtual Sales Kickoff" at bounding box center [475, 50] width 79 height 11
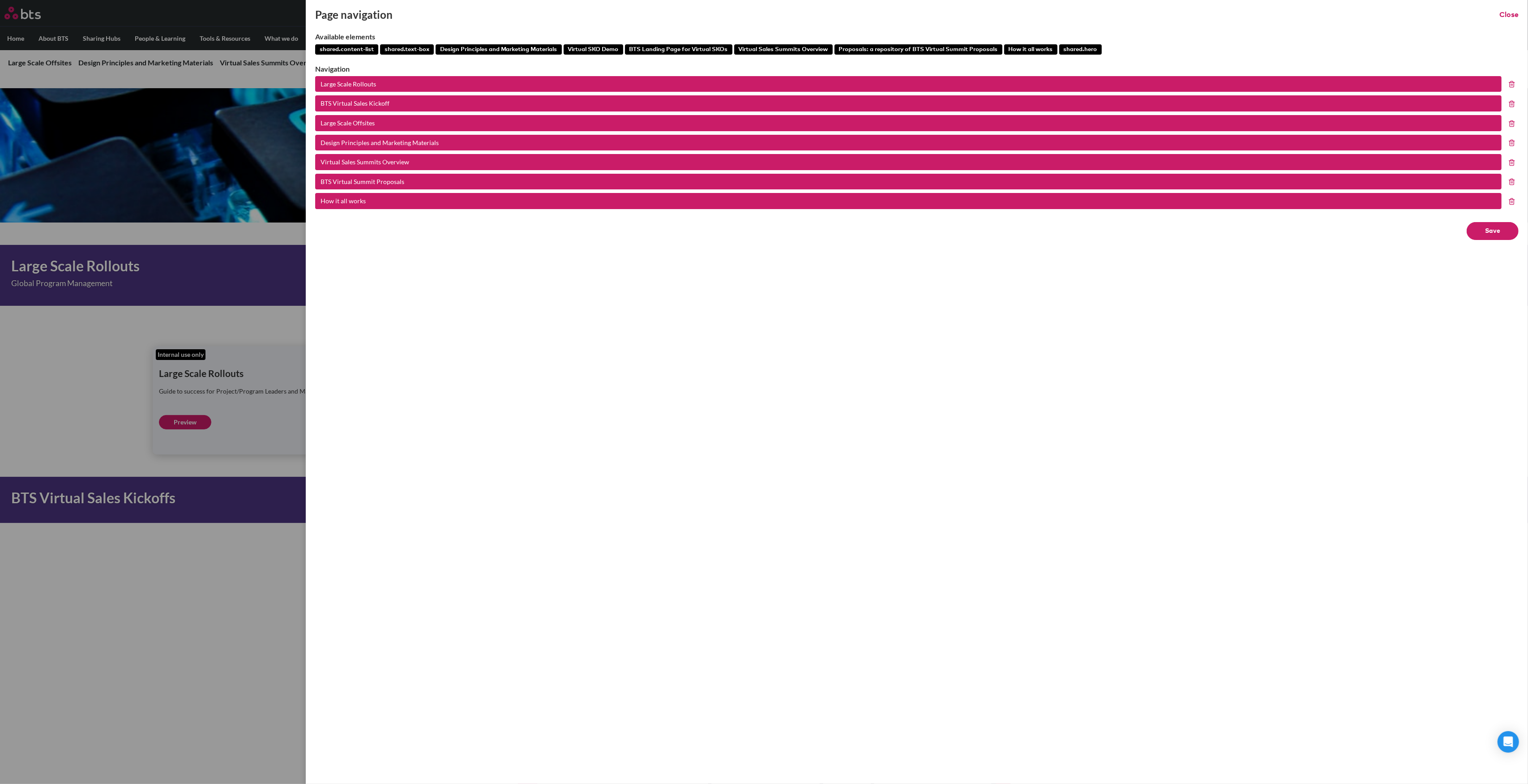
click at [1494, 232] on button "Save" at bounding box center [1493, 231] width 52 height 18
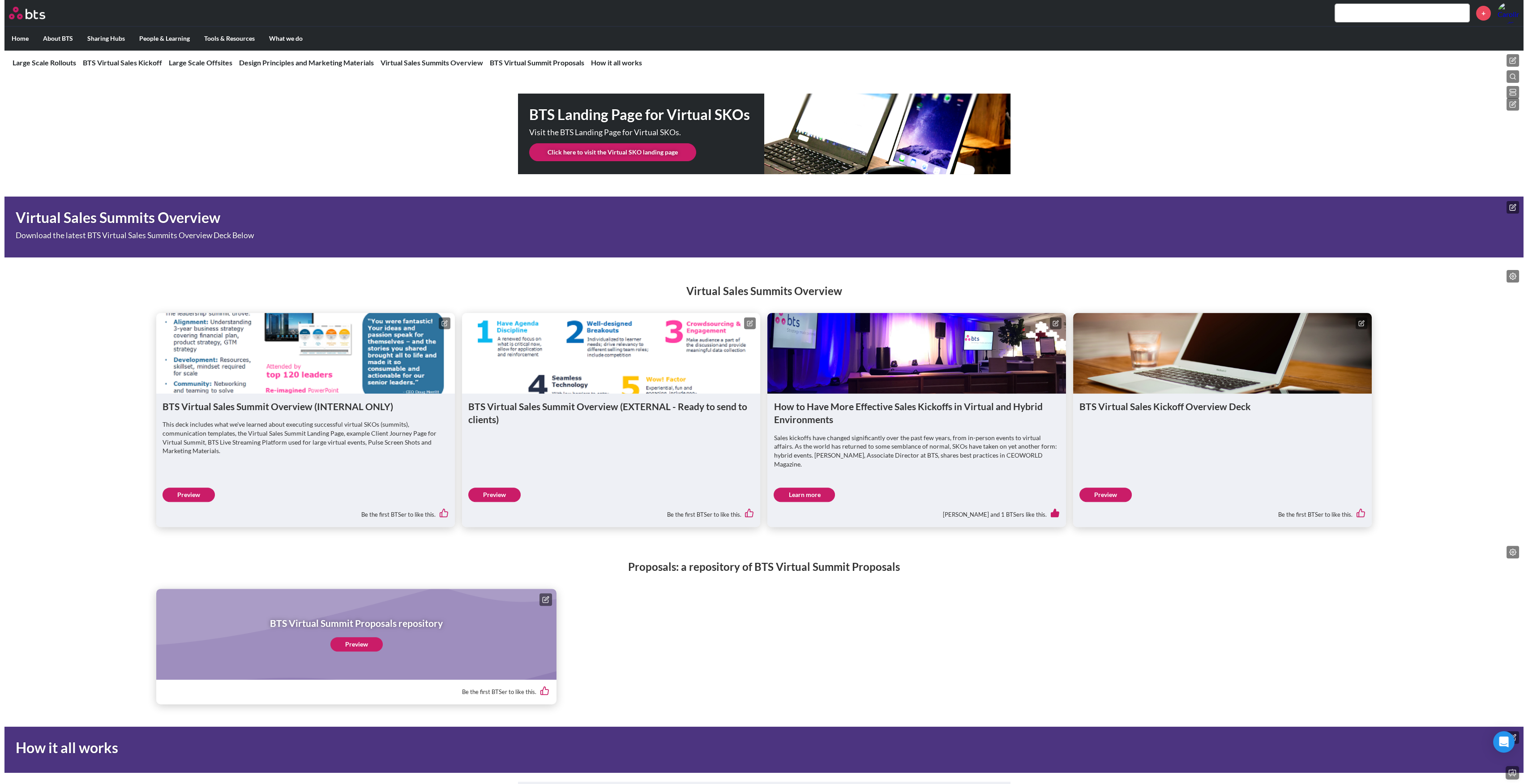
scroll to position [1336, 0]
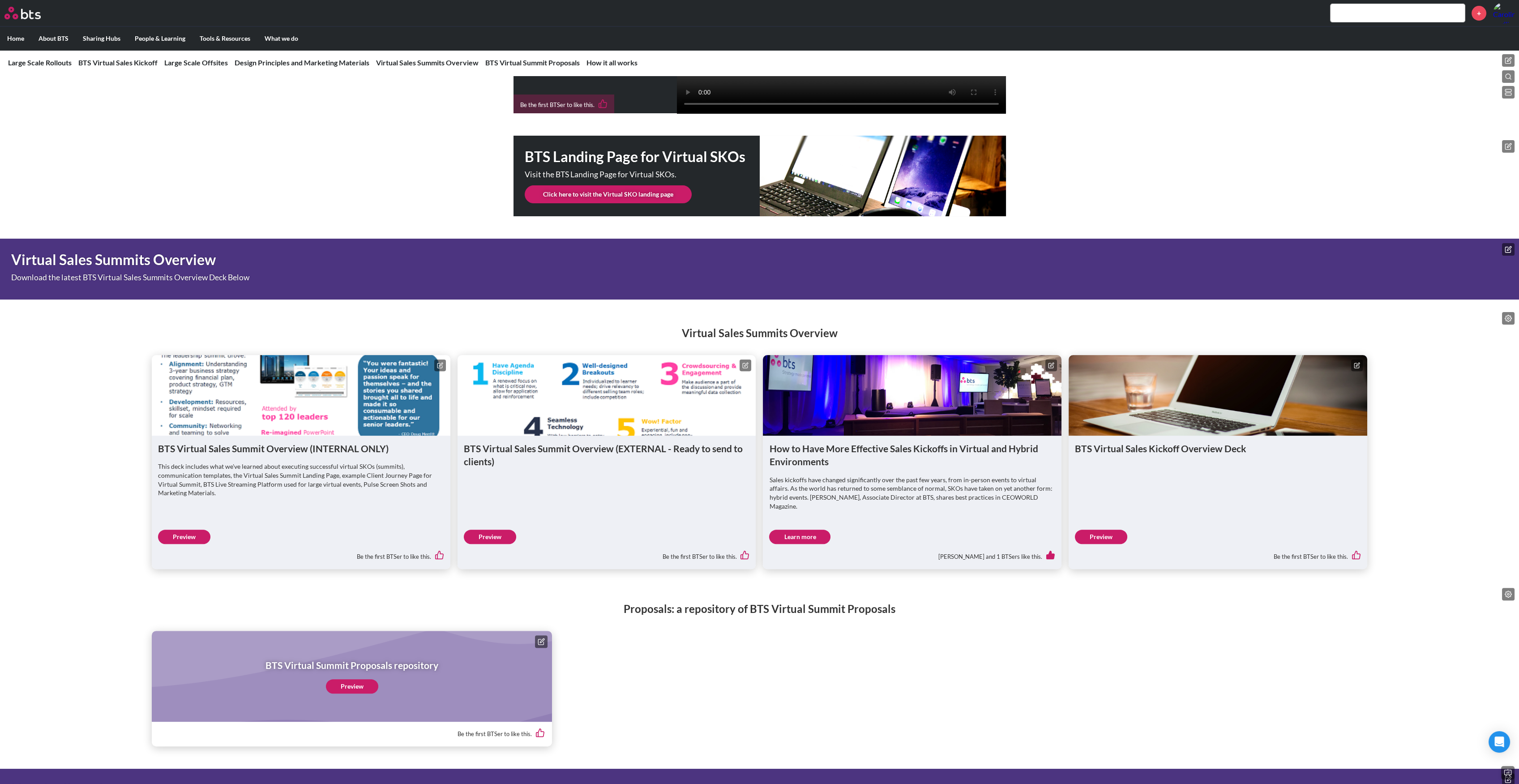
click at [1505, 60] on icon at bounding box center [1508, 60] width 5 height 5
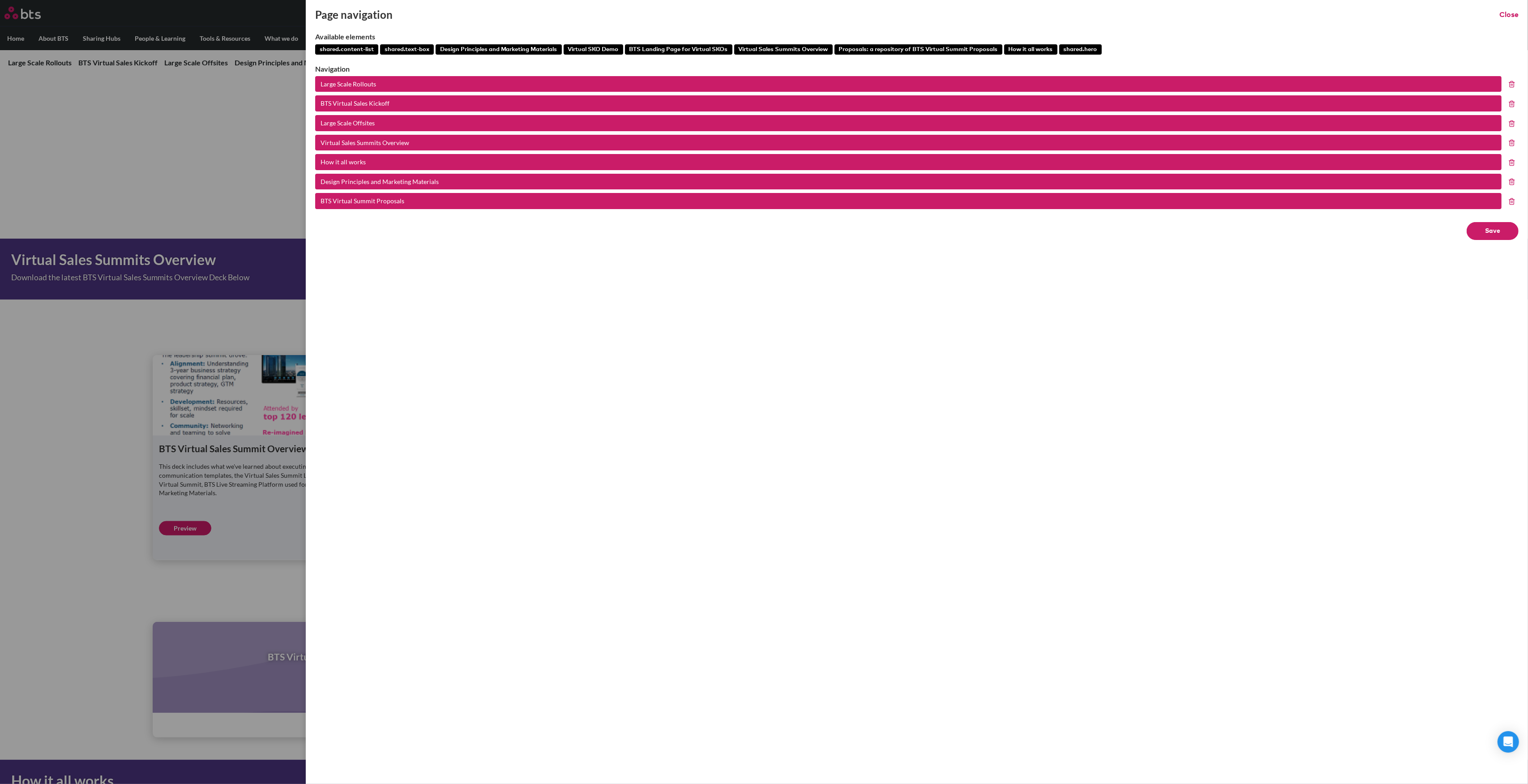
click at [1512, 181] on icon at bounding box center [1512, 181] width 7 height 7
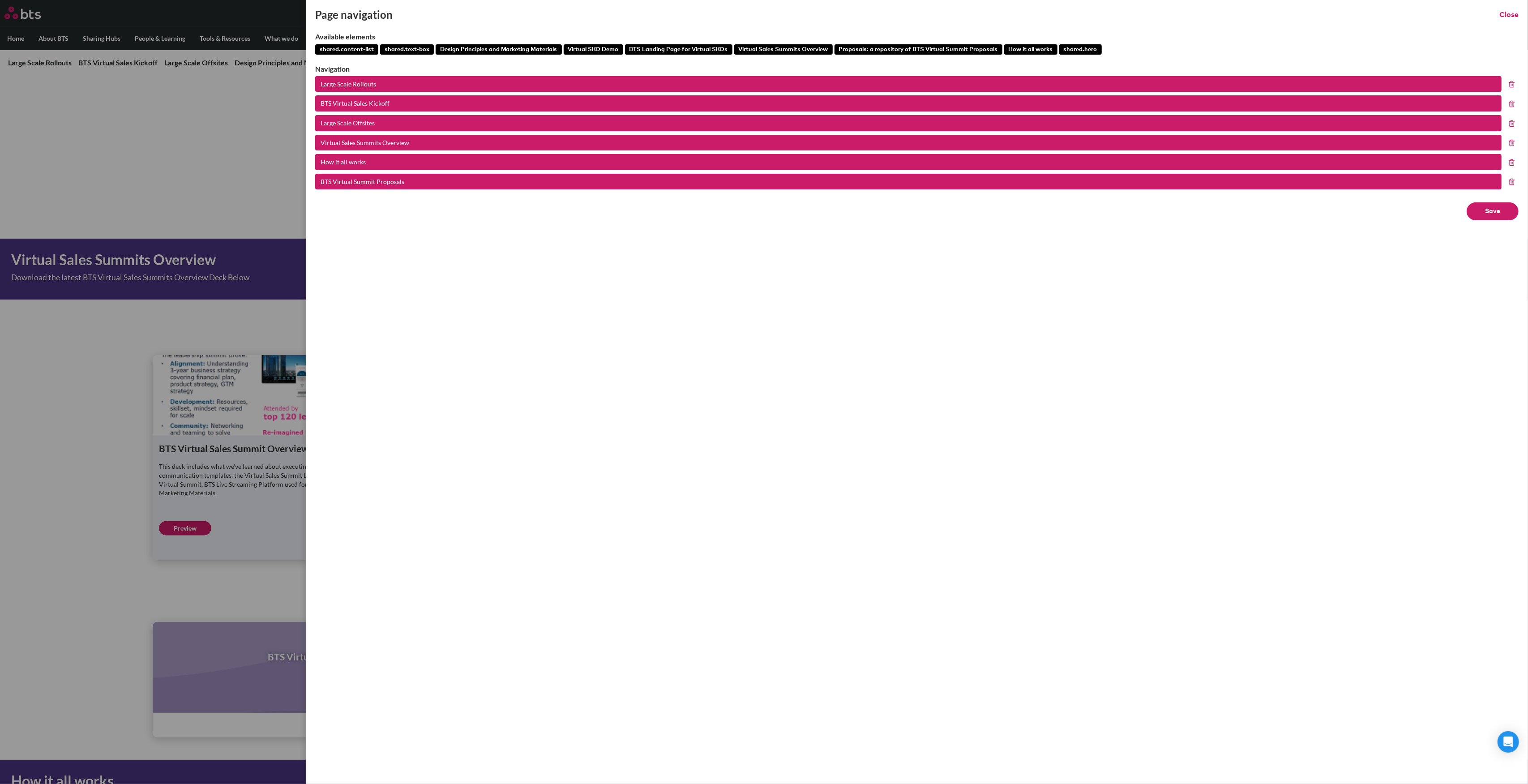
click at [1512, 181] on icon at bounding box center [1512, 181] width 7 height 7
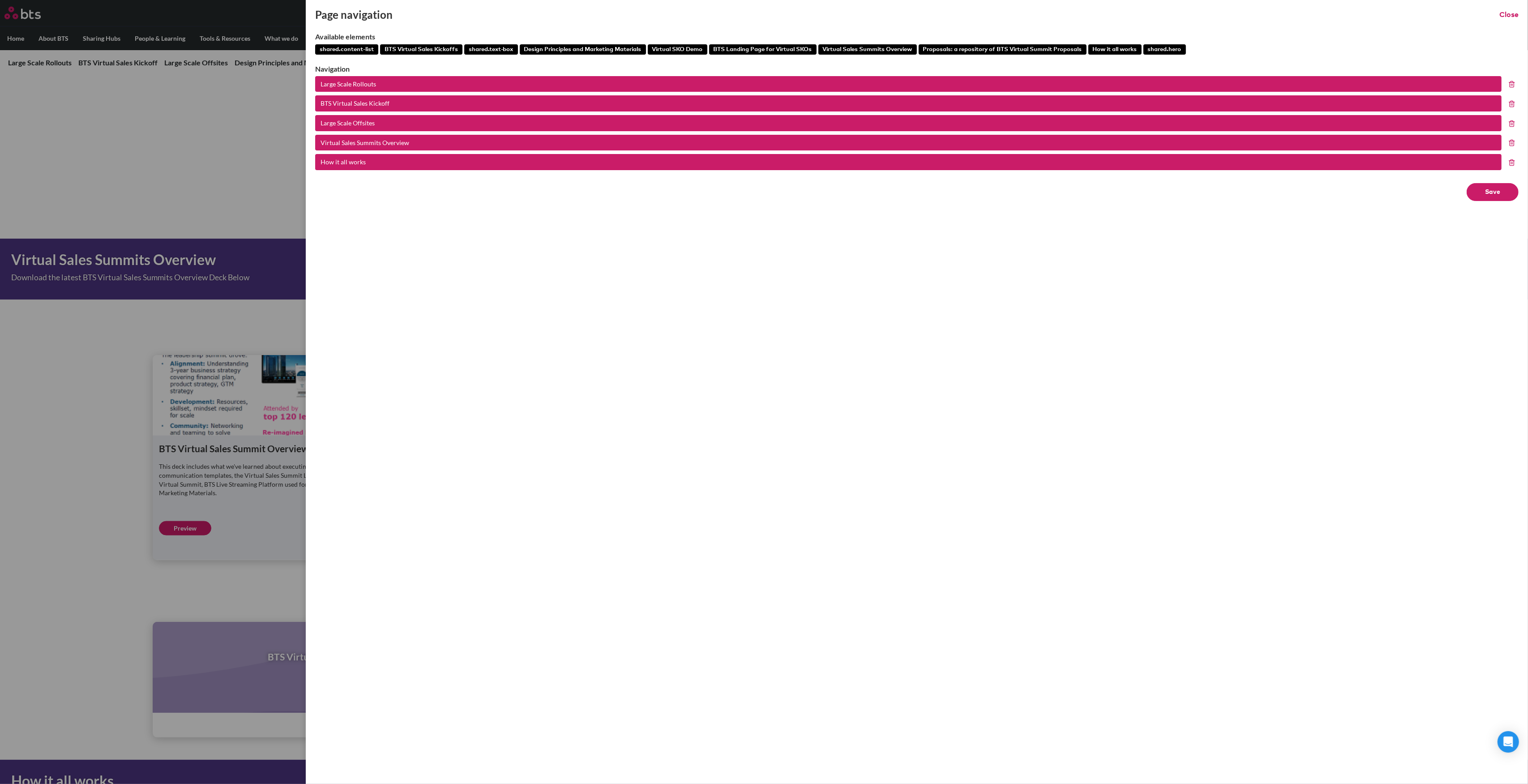
click at [1492, 191] on button "Save" at bounding box center [1493, 192] width 52 height 18
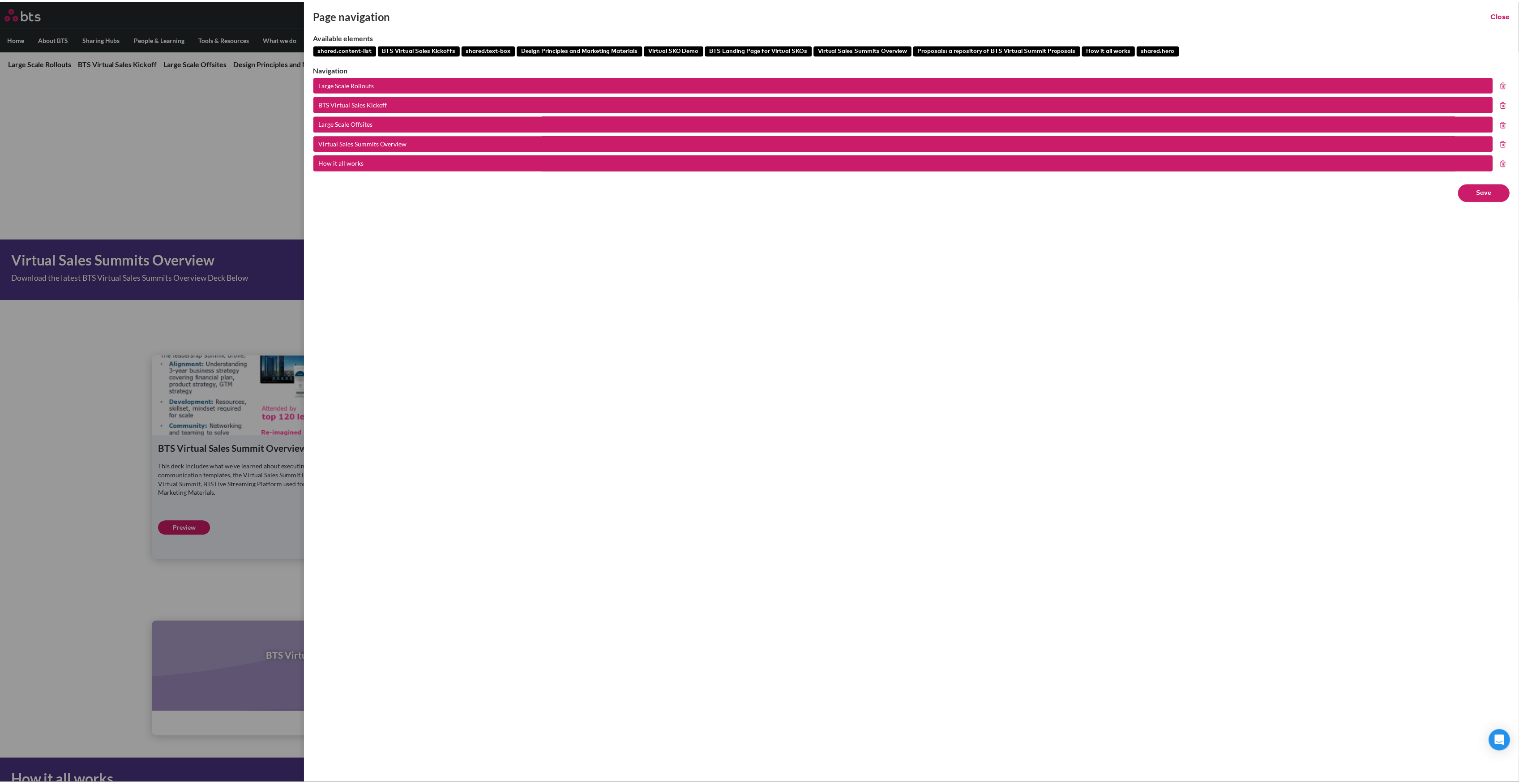
scroll to position [0, 0]
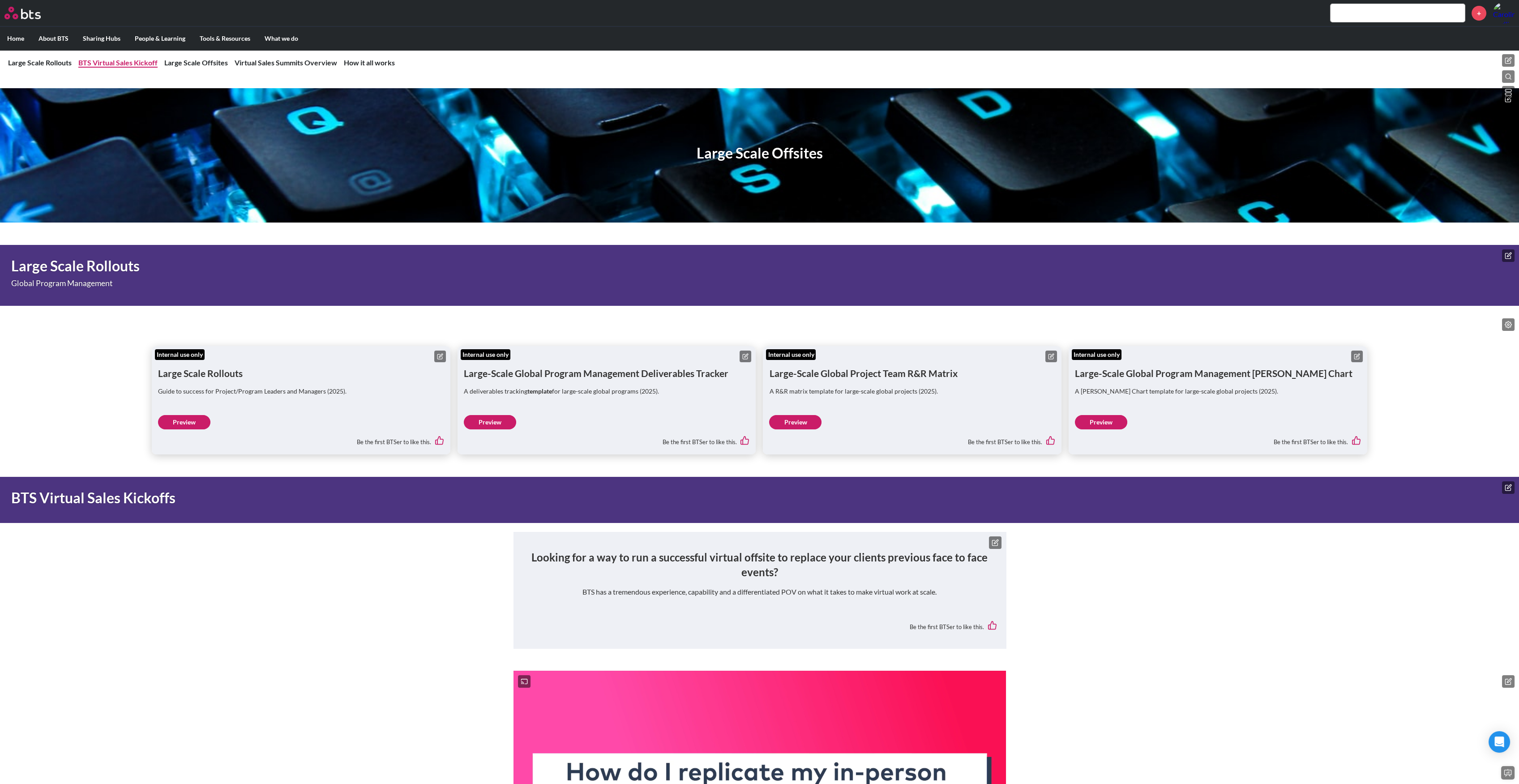
click at [132, 60] on link "BTS Virtual Sales Kickoff" at bounding box center [118, 62] width 79 height 8
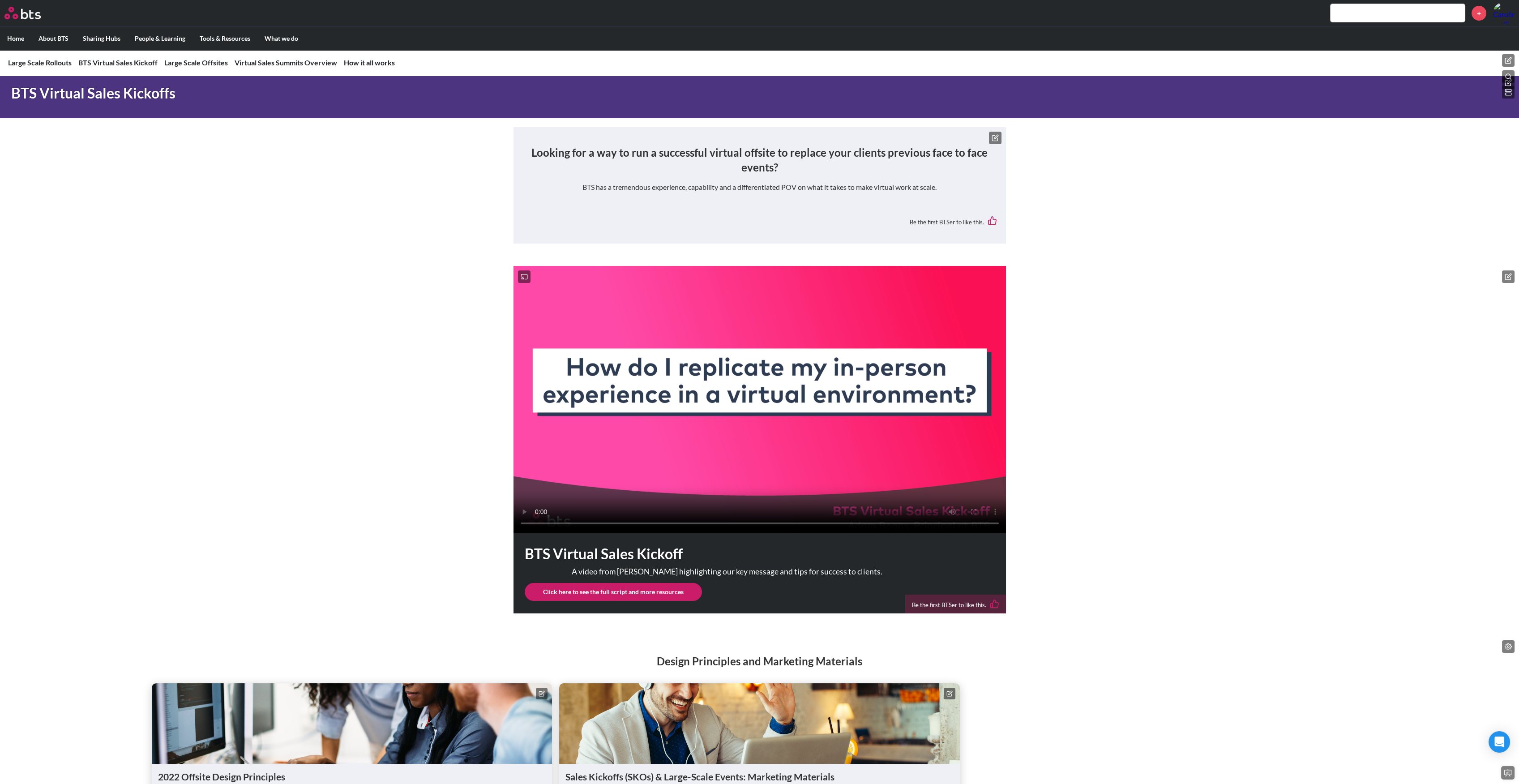
scroll to position [380, 0]
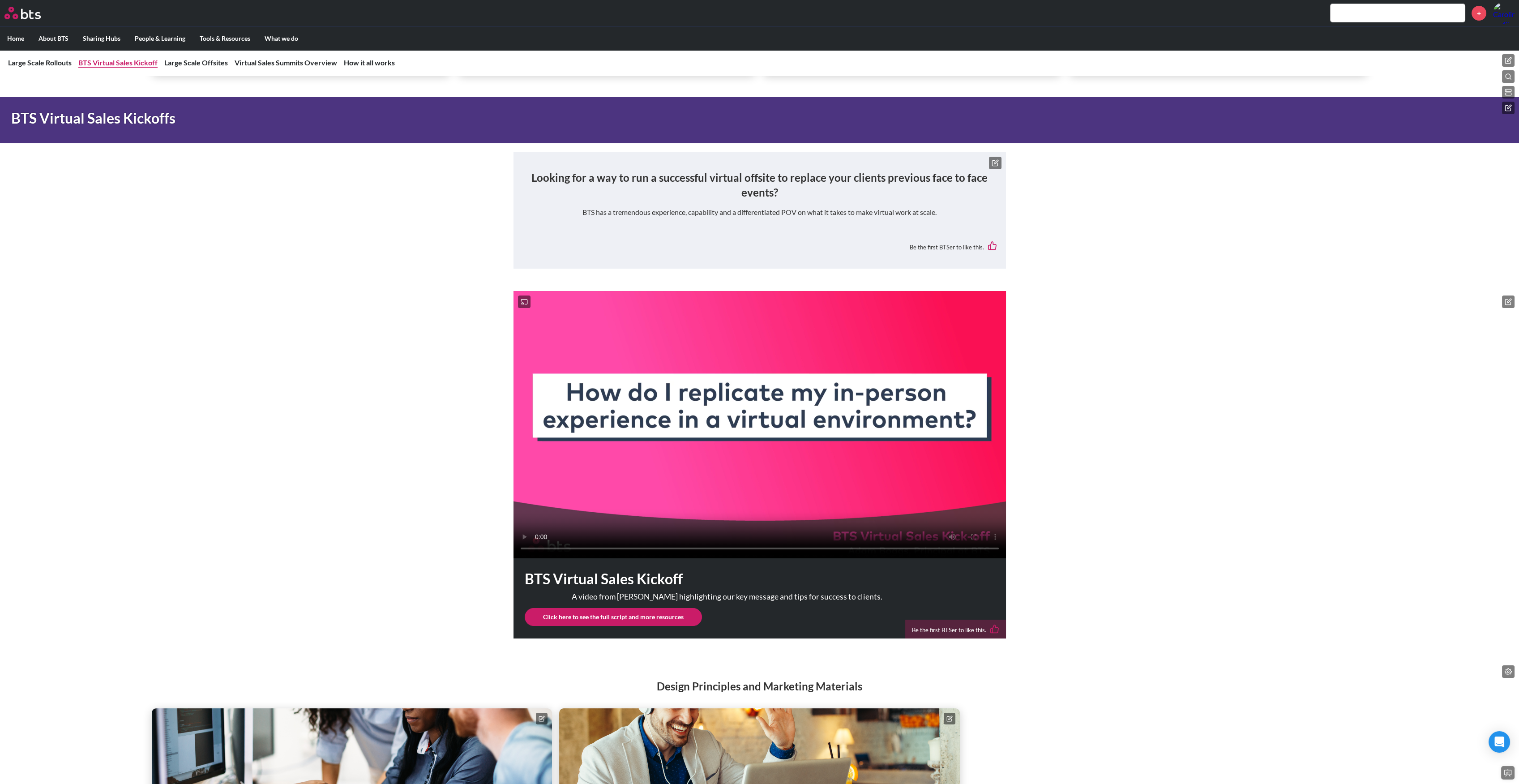
click at [130, 63] on link "BTS Virtual Sales Kickoff" at bounding box center [118, 62] width 79 height 8
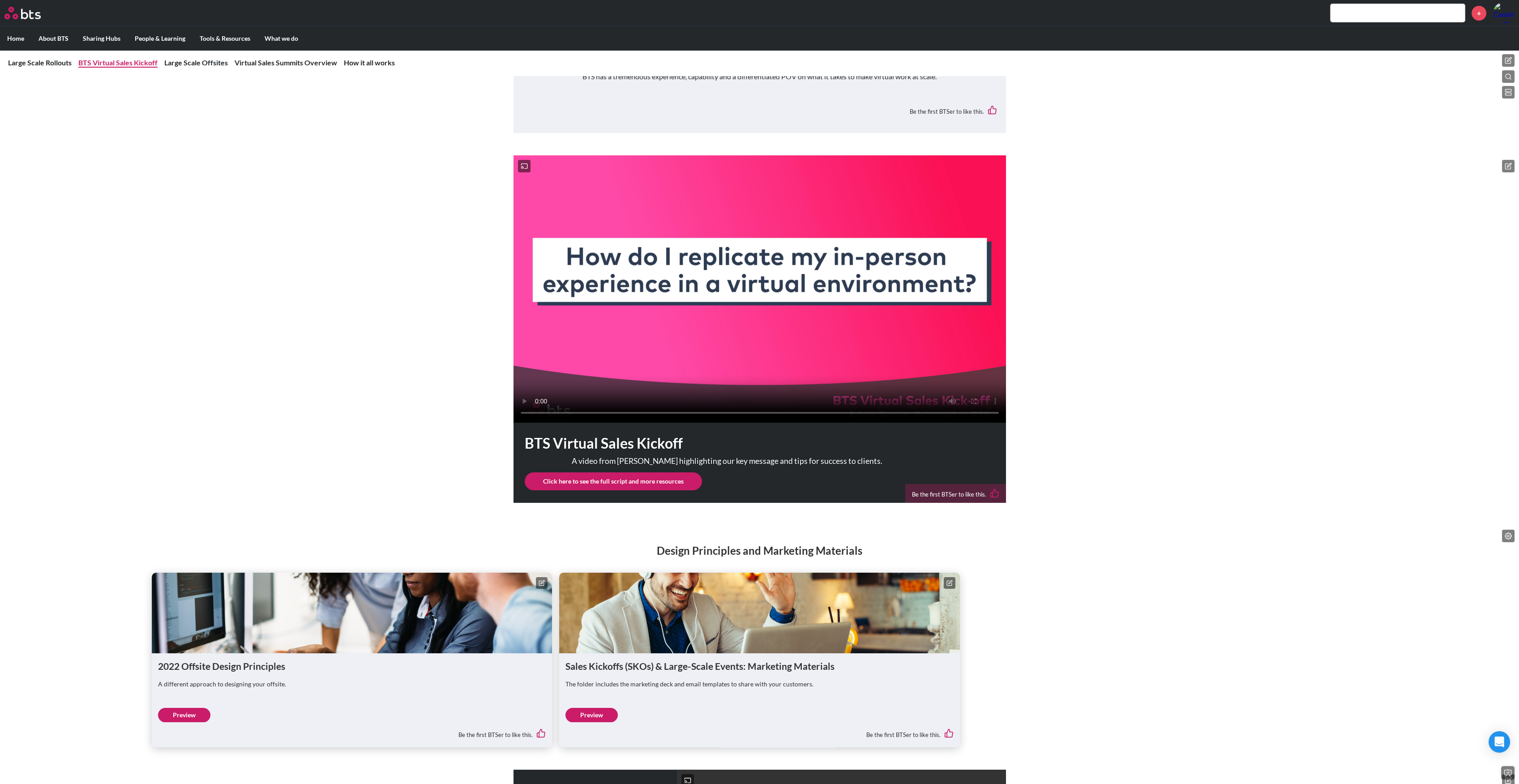
scroll to position [559, 0]
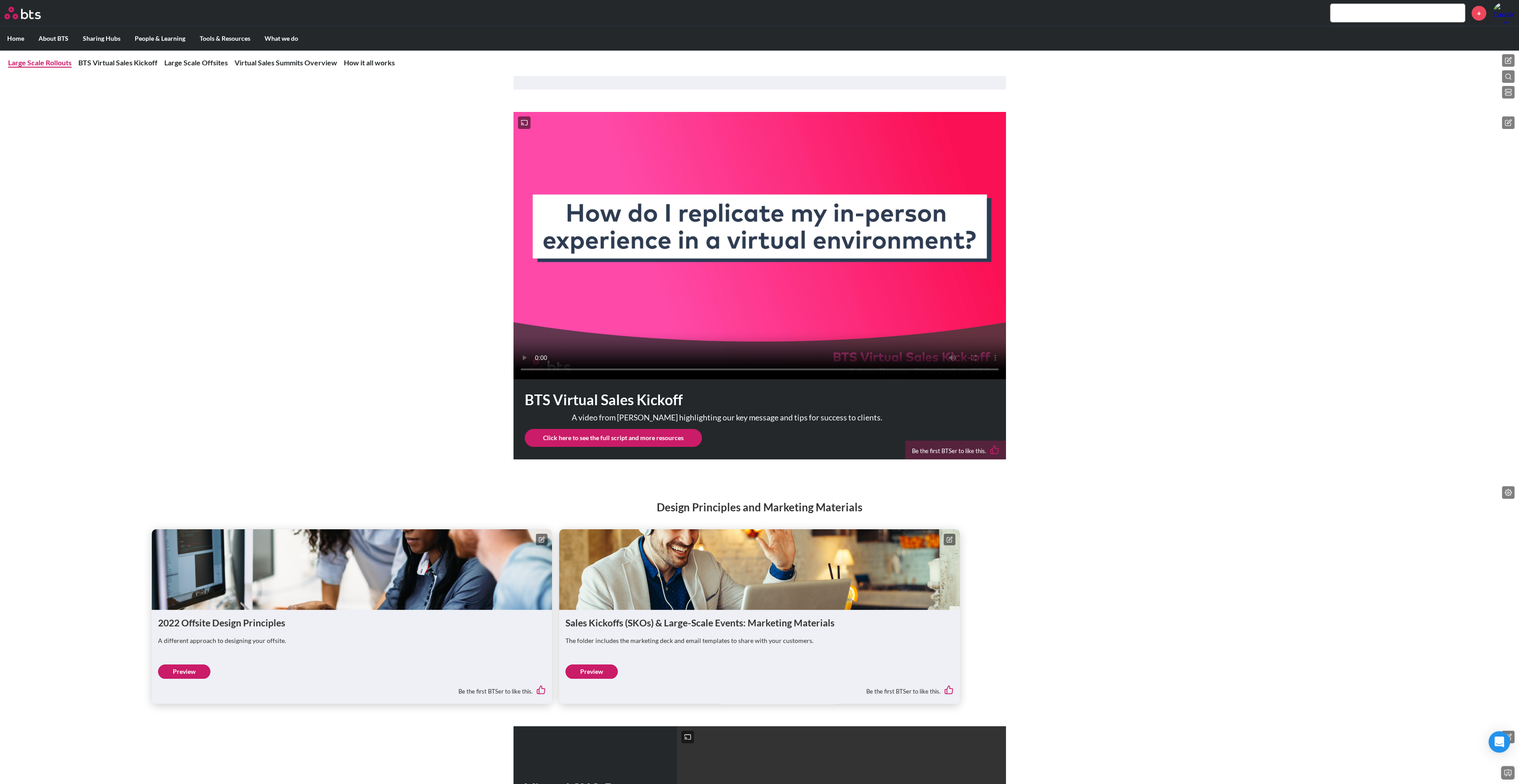
click at [48, 62] on link "Large Scale Rollouts" at bounding box center [40, 62] width 63 height 8
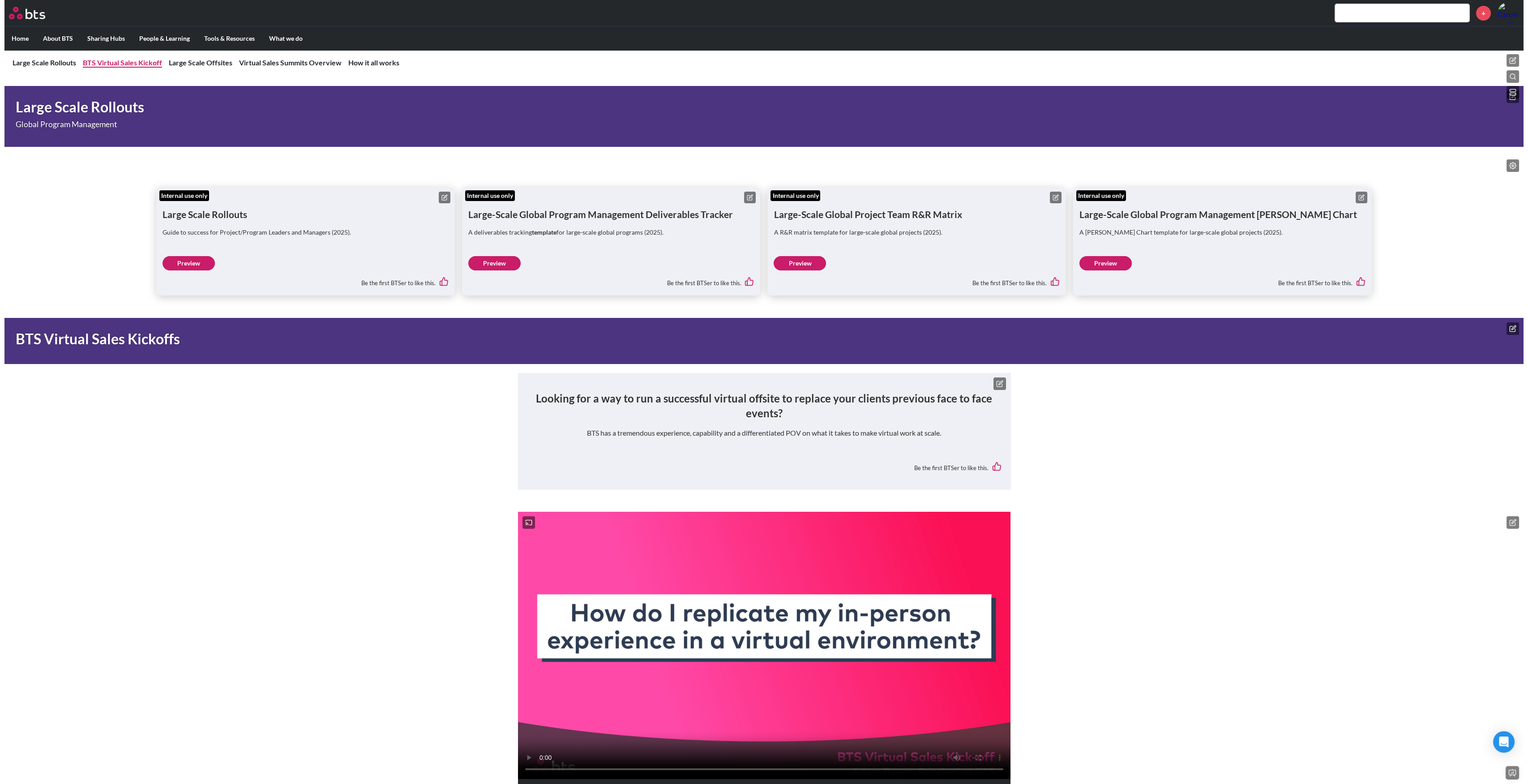
scroll to position [132, 0]
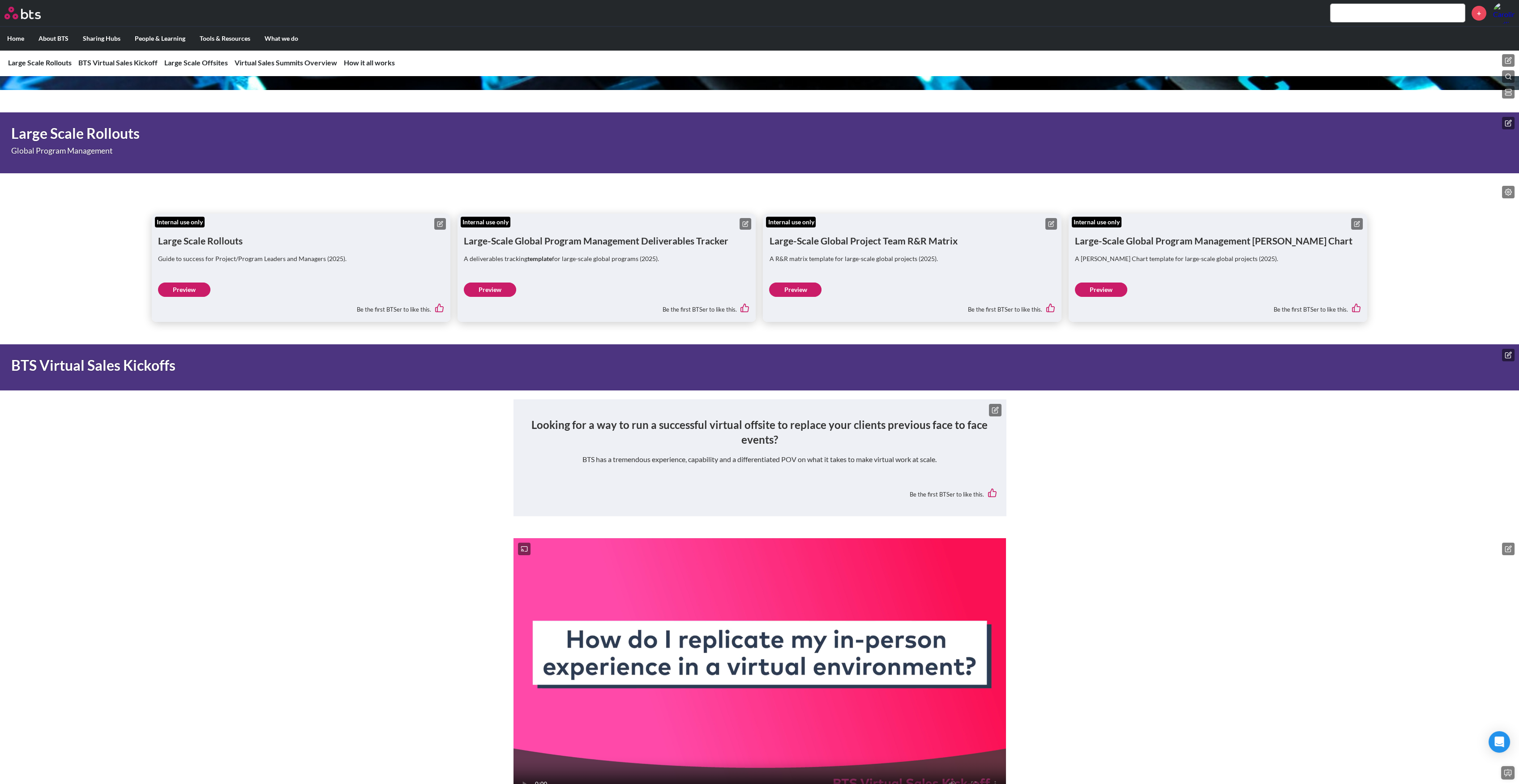
click at [1507, 57] on icon at bounding box center [1508, 60] width 7 height 7
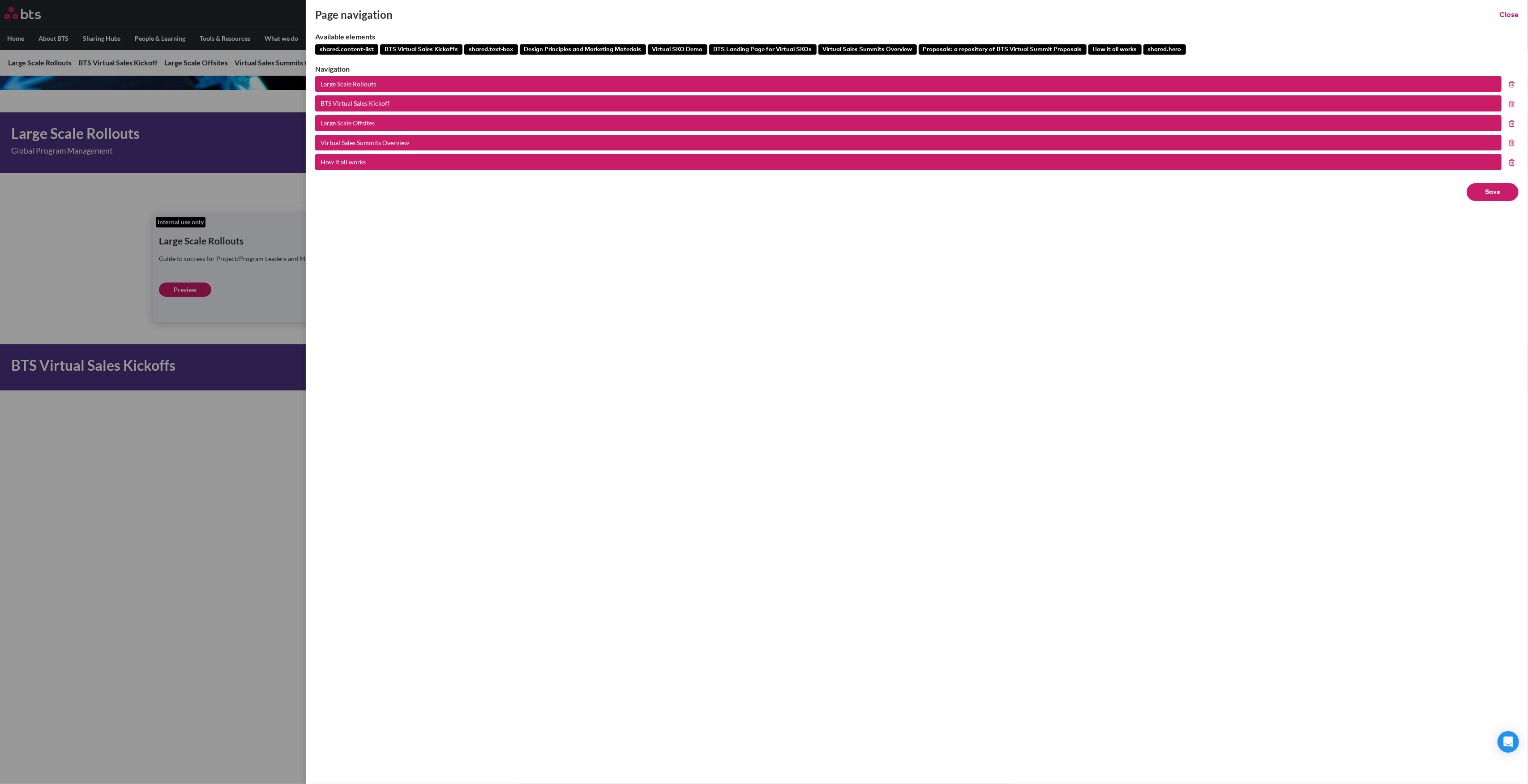
click at [408, 48] on button "BTS Virtual Sales Kickoffs" at bounding box center [421, 50] width 82 height 11
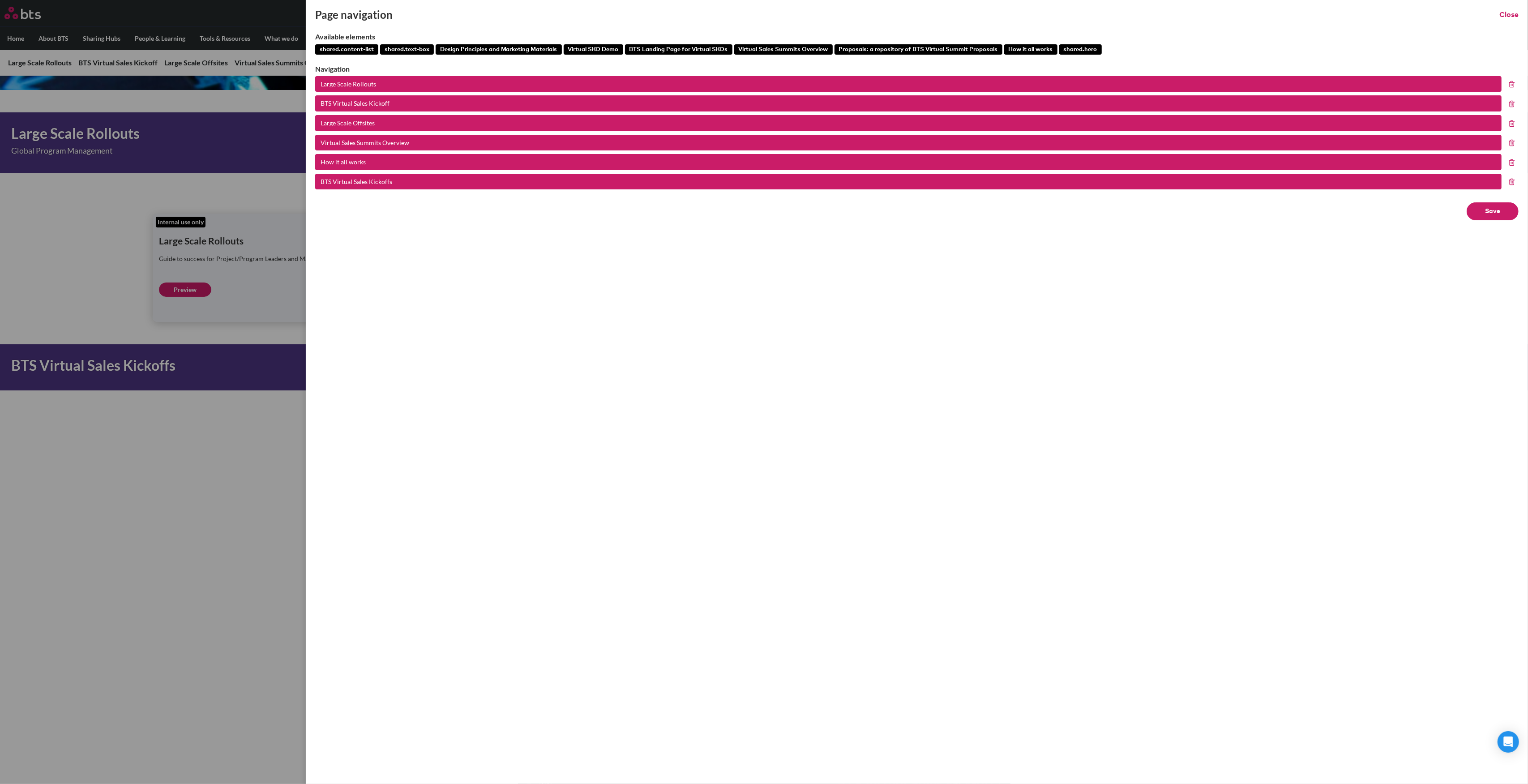
click at [1511, 103] on icon at bounding box center [1512, 104] width 7 height 7
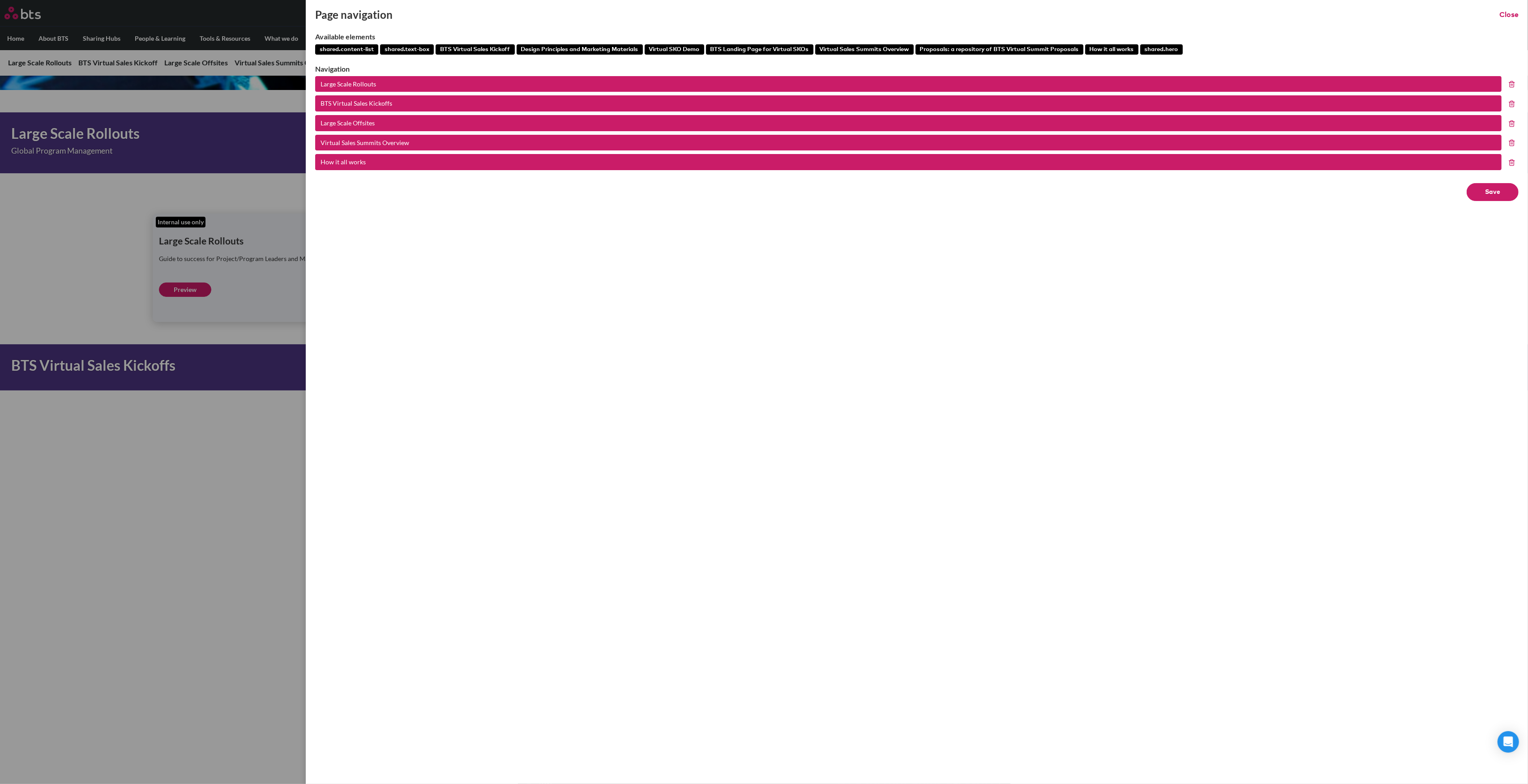
click at [1502, 189] on button "Save" at bounding box center [1493, 192] width 52 height 18
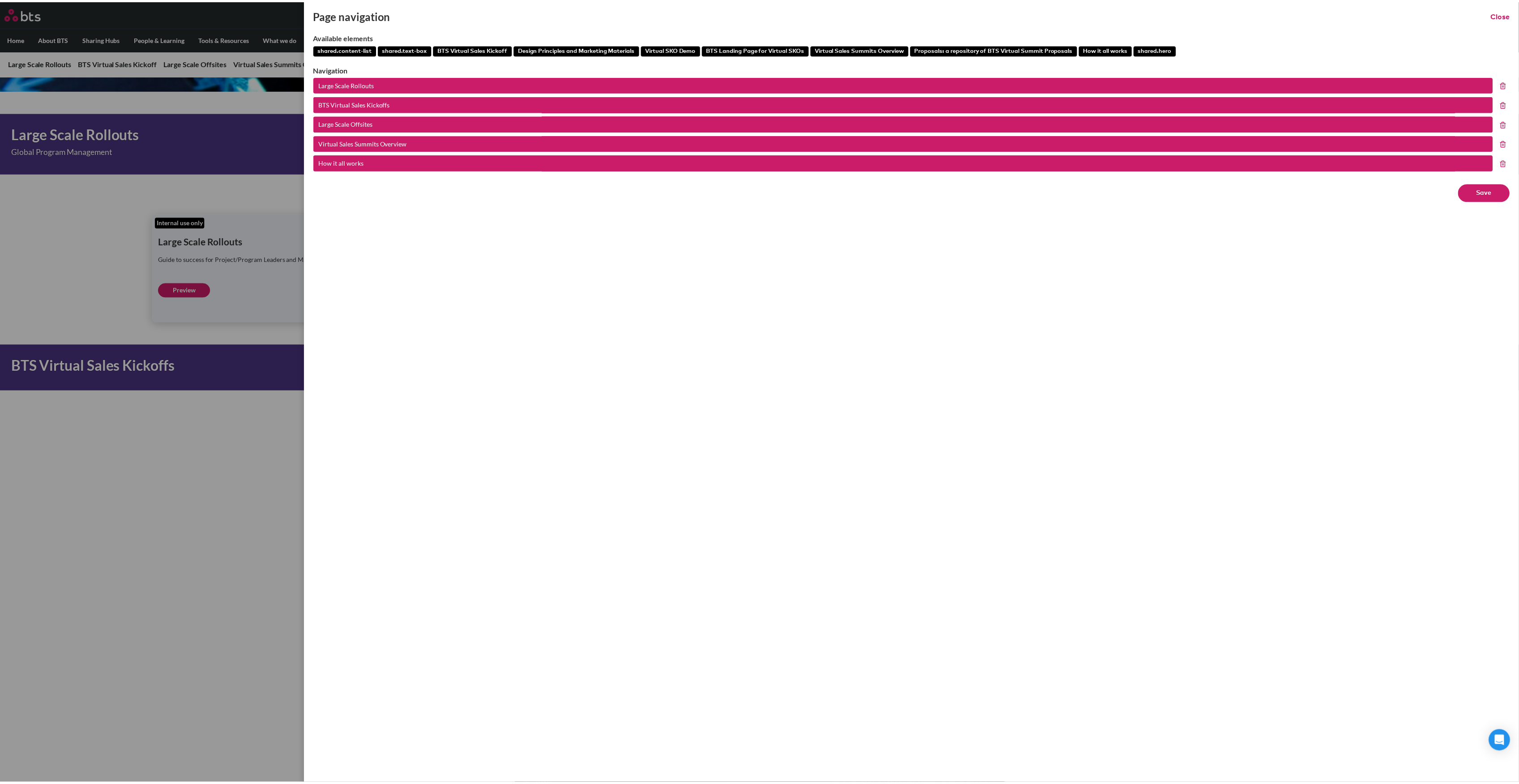
scroll to position [0, 0]
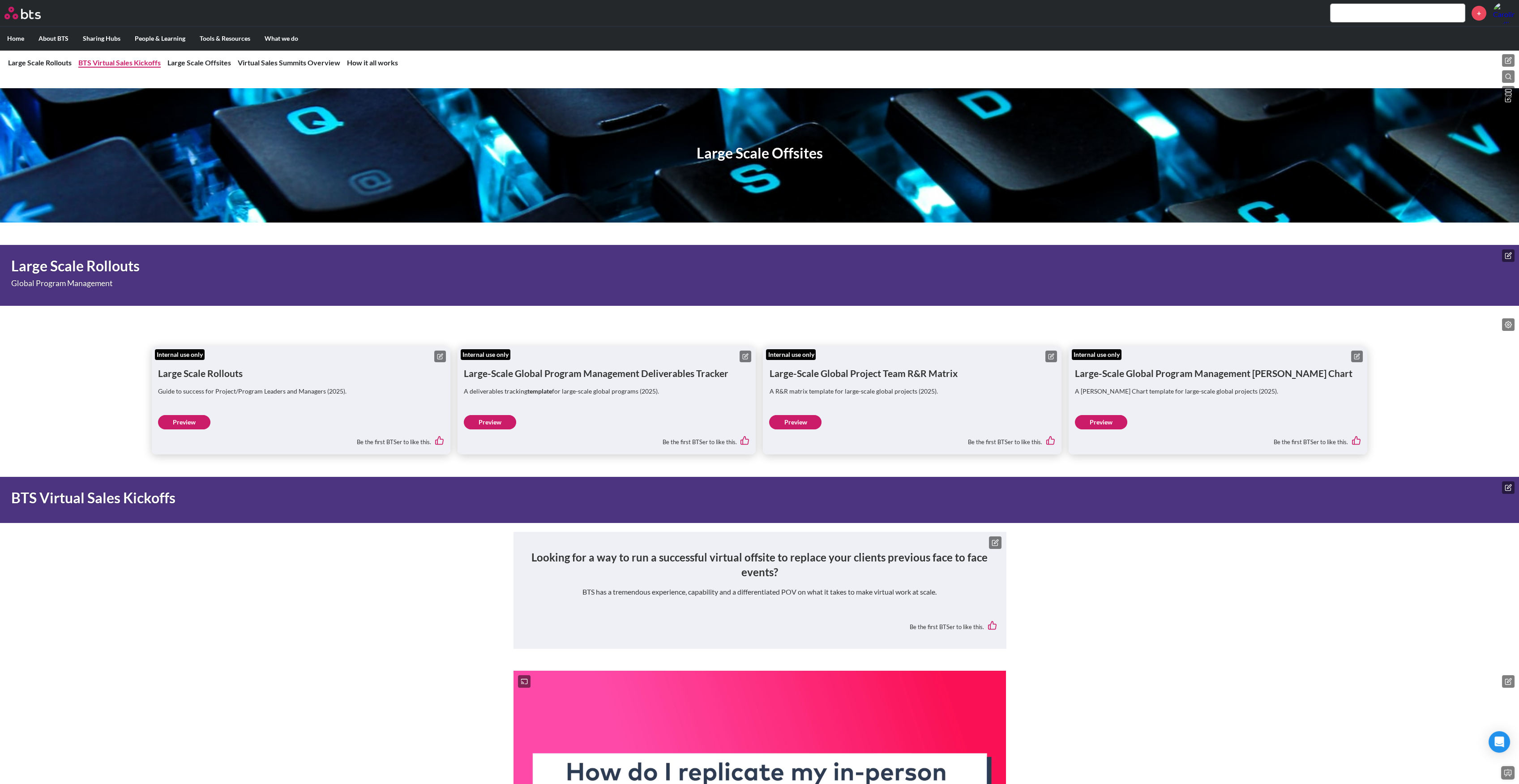
click at [116, 59] on link "BTS Virtual Sales Kickoffs" at bounding box center [119, 62] width 82 height 8
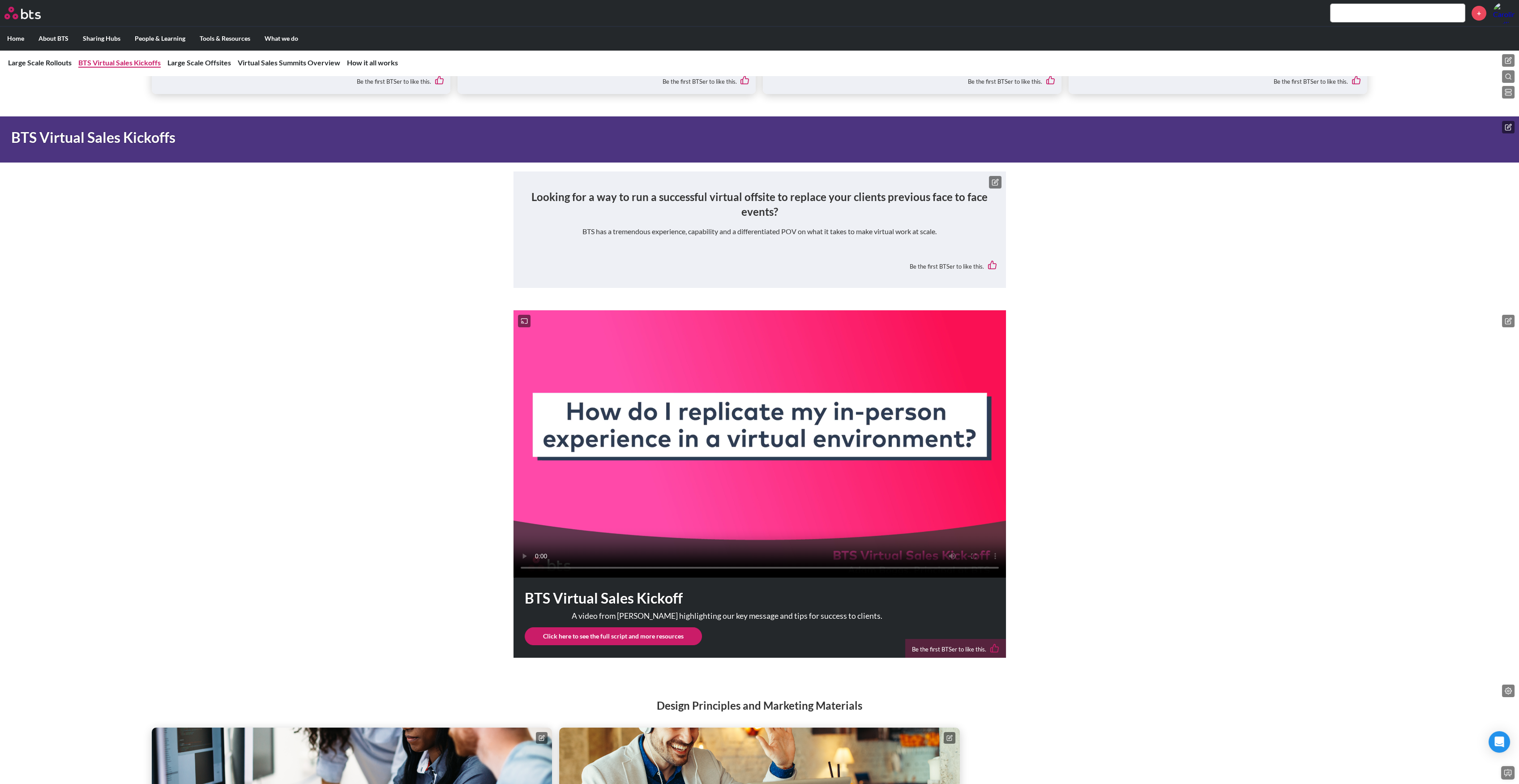
scroll to position [364, 0]
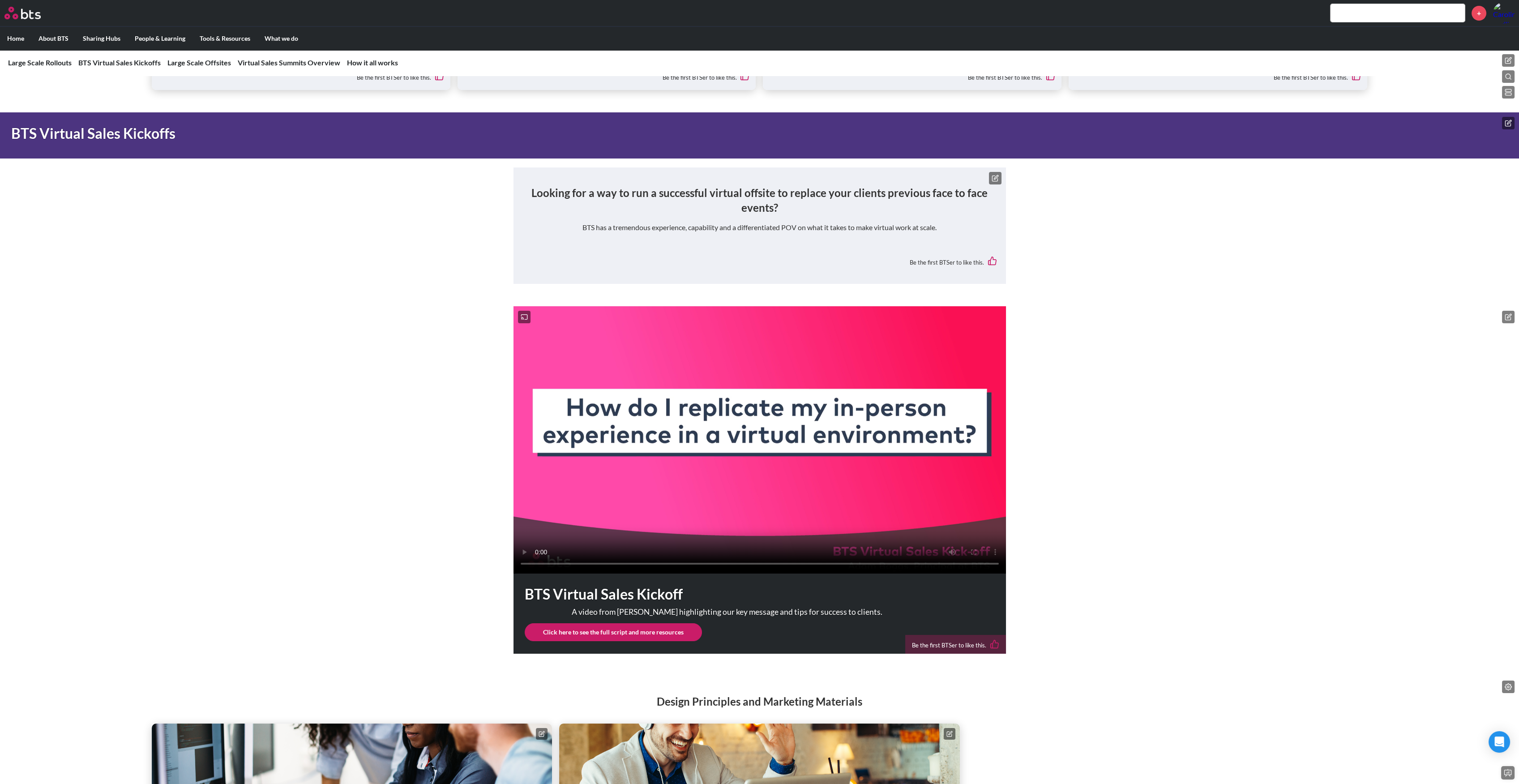
click at [176, 68] on nav "Large Scale Rollouts BTS Virtual Sales Kickoffs Large Scale Offsites Virtual Sa…" at bounding box center [759, 63] width 1519 height 26
click at [183, 63] on link "Large Scale Offsites" at bounding box center [199, 62] width 63 height 8
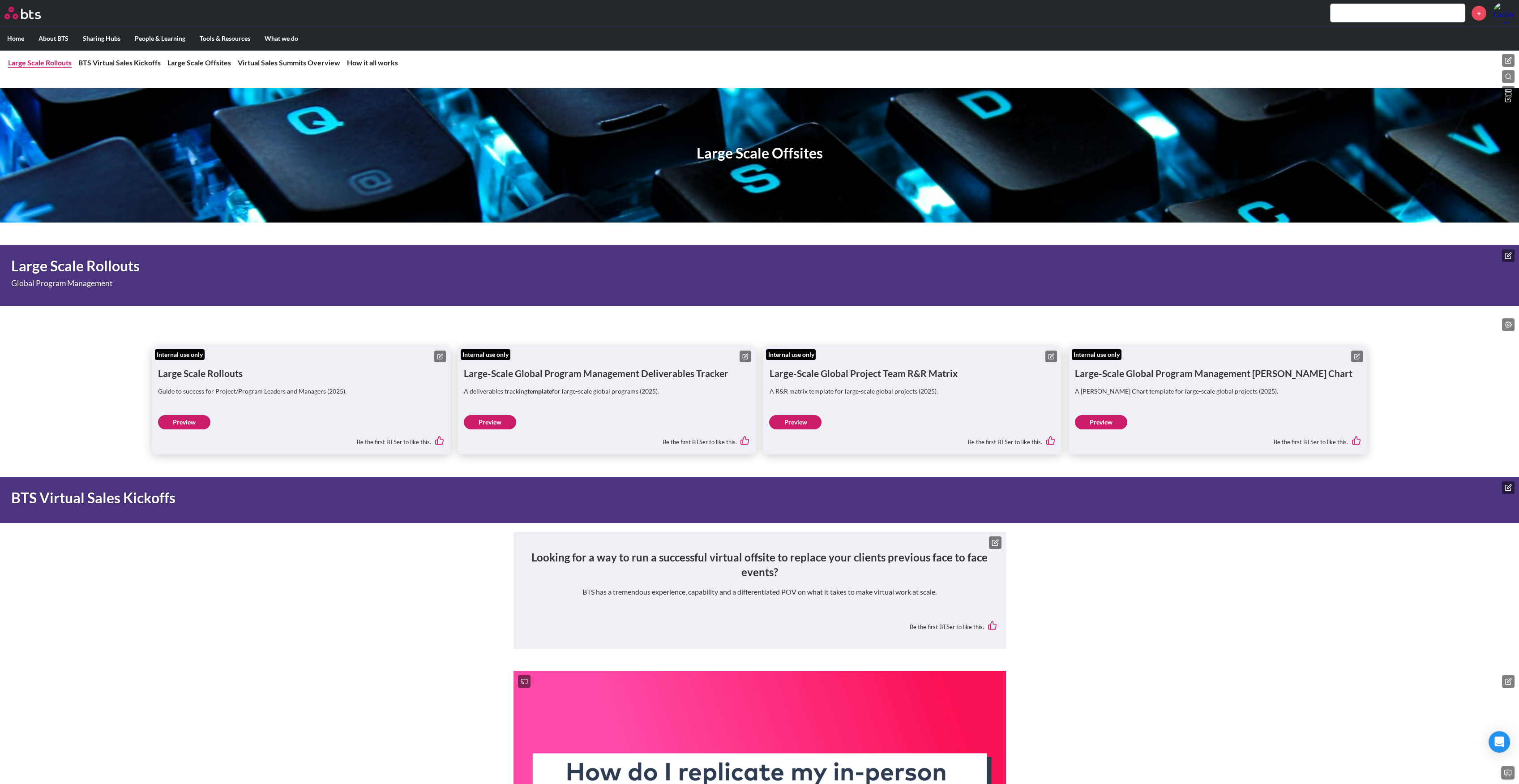
click at [41, 63] on link "Large Scale Rollouts" at bounding box center [40, 62] width 63 height 8
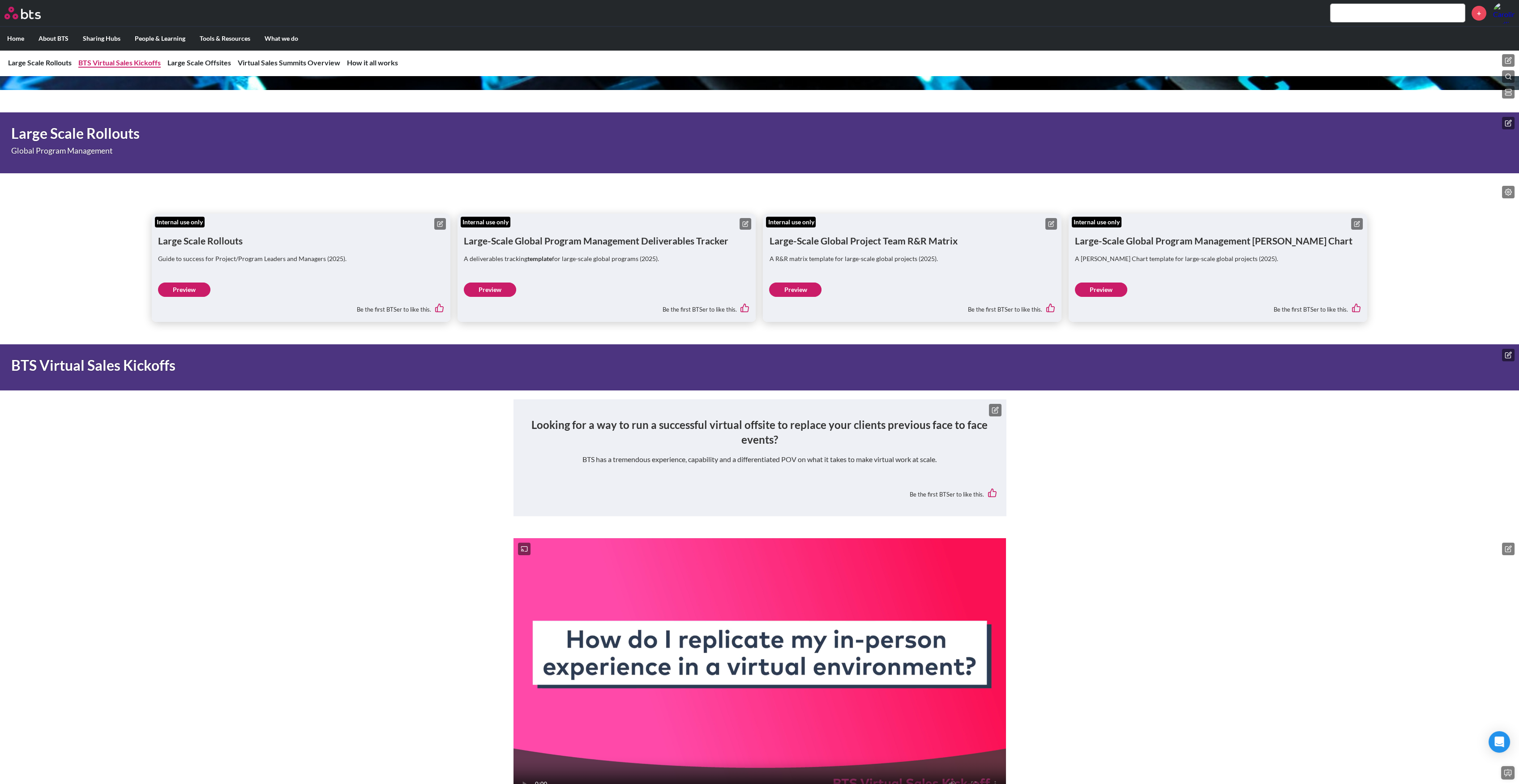
click at [99, 62] on link "BTS Virtual Sales Kickoffs" at bounding box center [119, 62] width 82 height 8
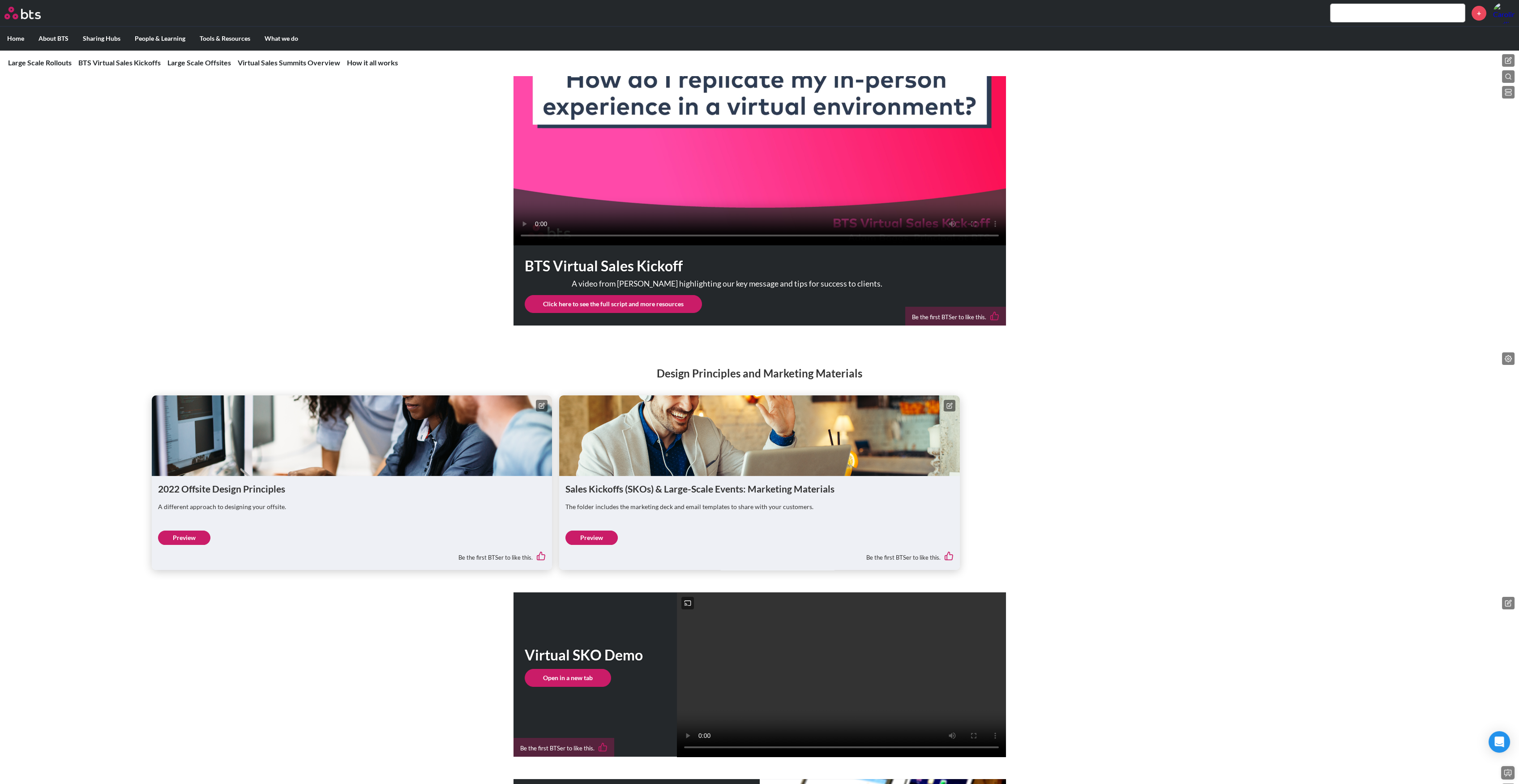
scroll to position [662, 0]
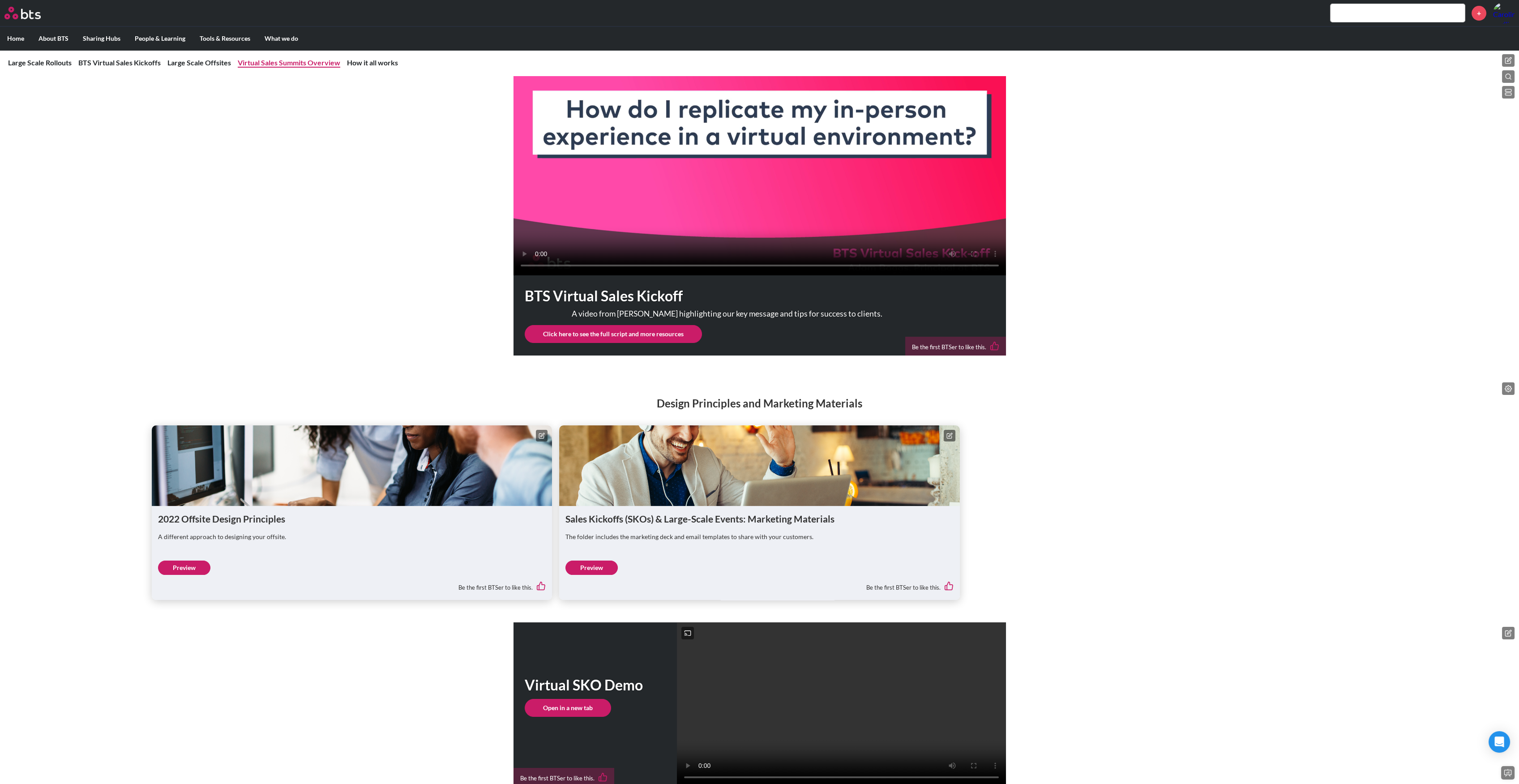
click at [278, 60] on link "Virtual Sales Summits Overview" at bounding box center [289, 62] width 103 height 8
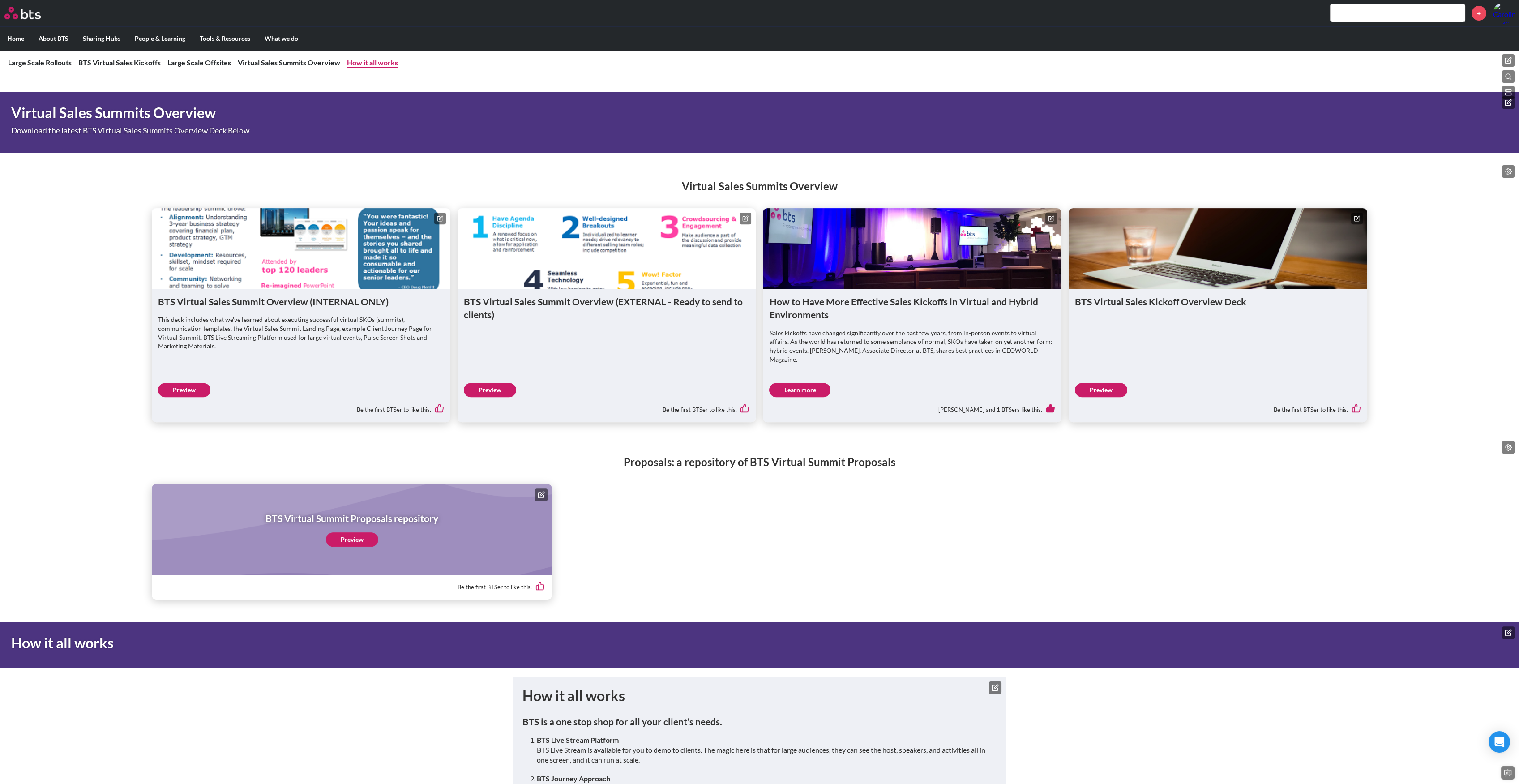
click at [349, 60] on link "How it all works" at bounding box center [372, 62] width 51 height 8
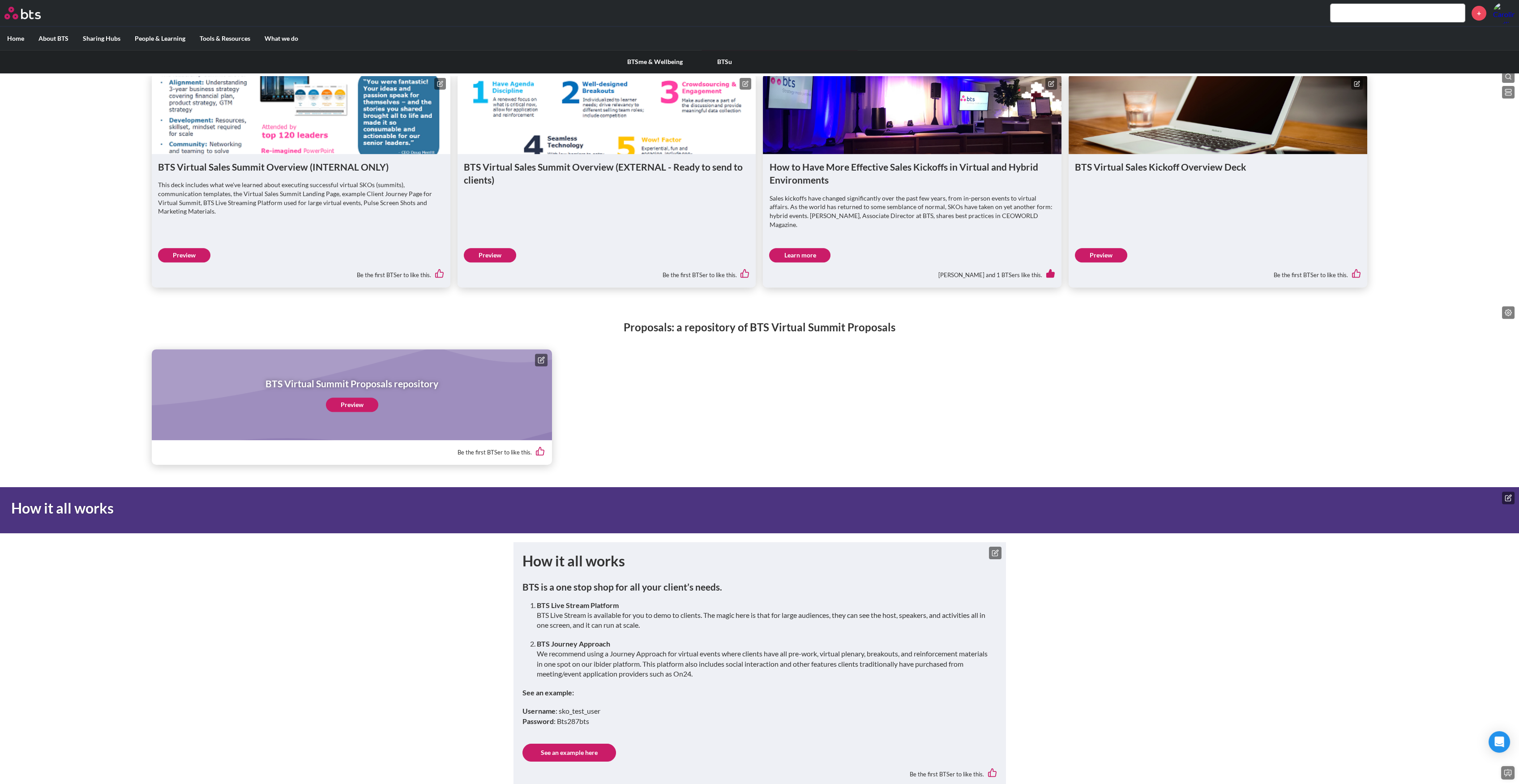
scroll to position [1575, 0]
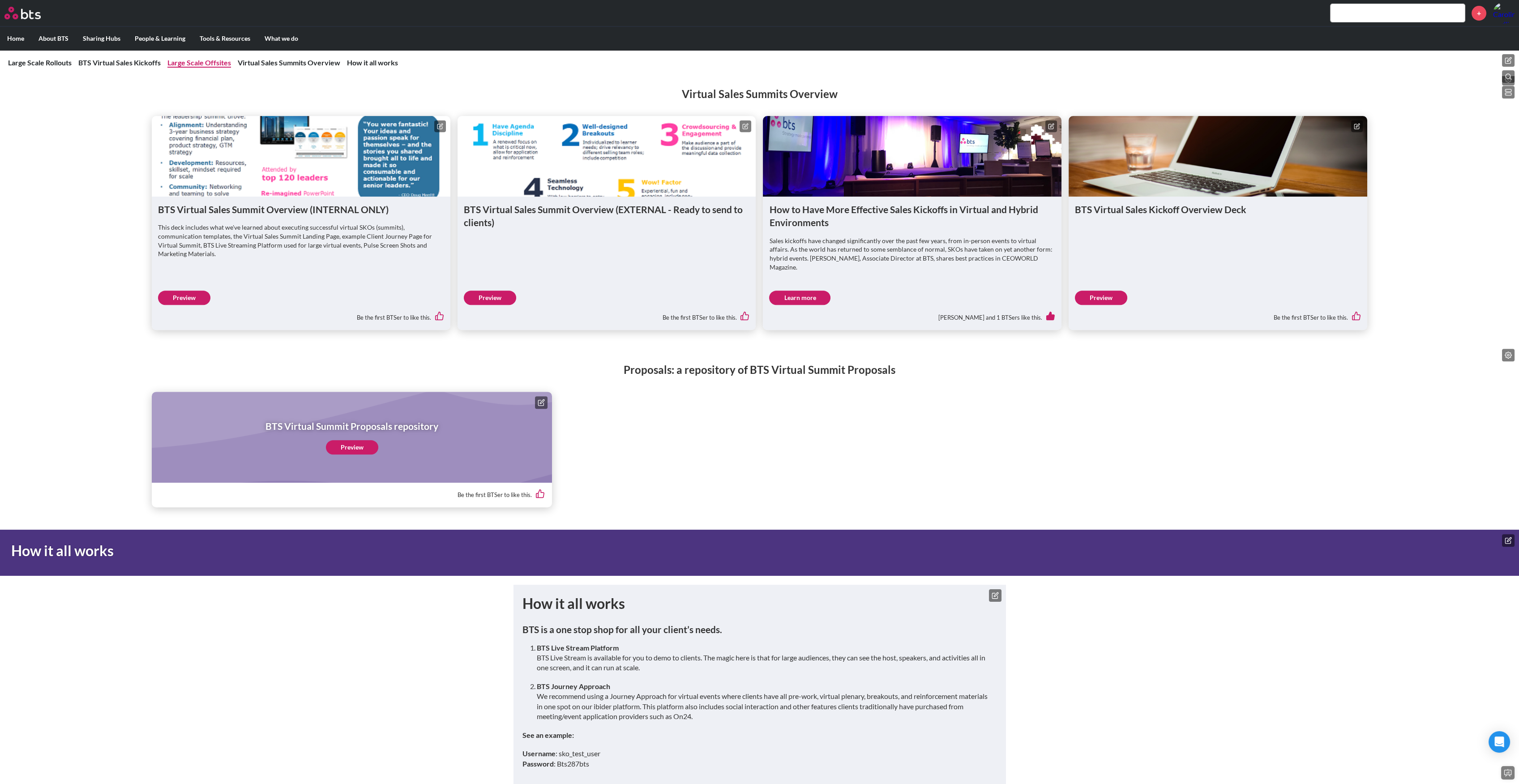
click at [221, 65] on link "Large Scale Offsites" at bounding box center [199, 62] width 63 height 8
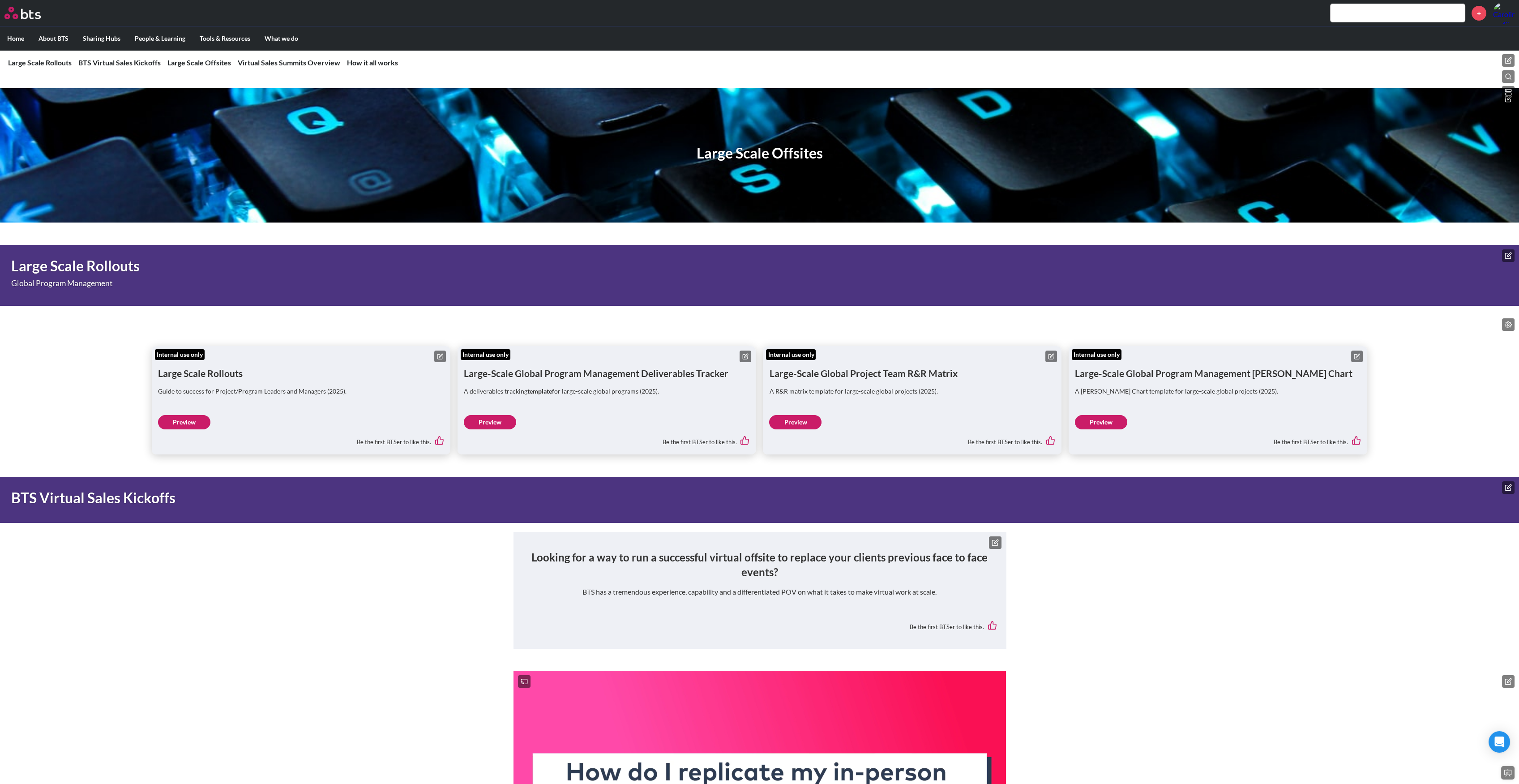
click at [1511, 56] on button at bounding box center [1508, 60] width 12 height 12
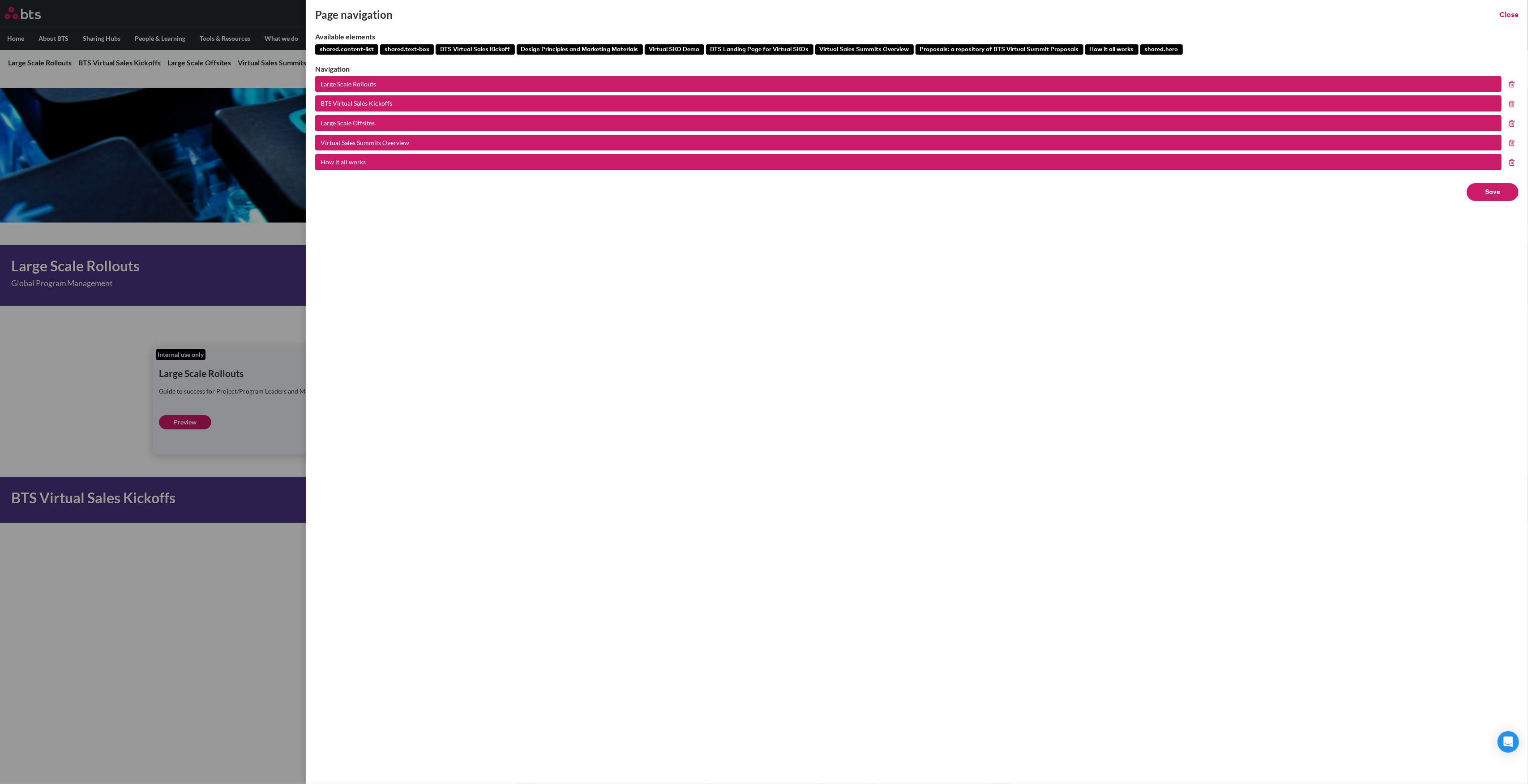
click at [1511, 123] on icon at bounding box center [1512, 123] width 7 height 7
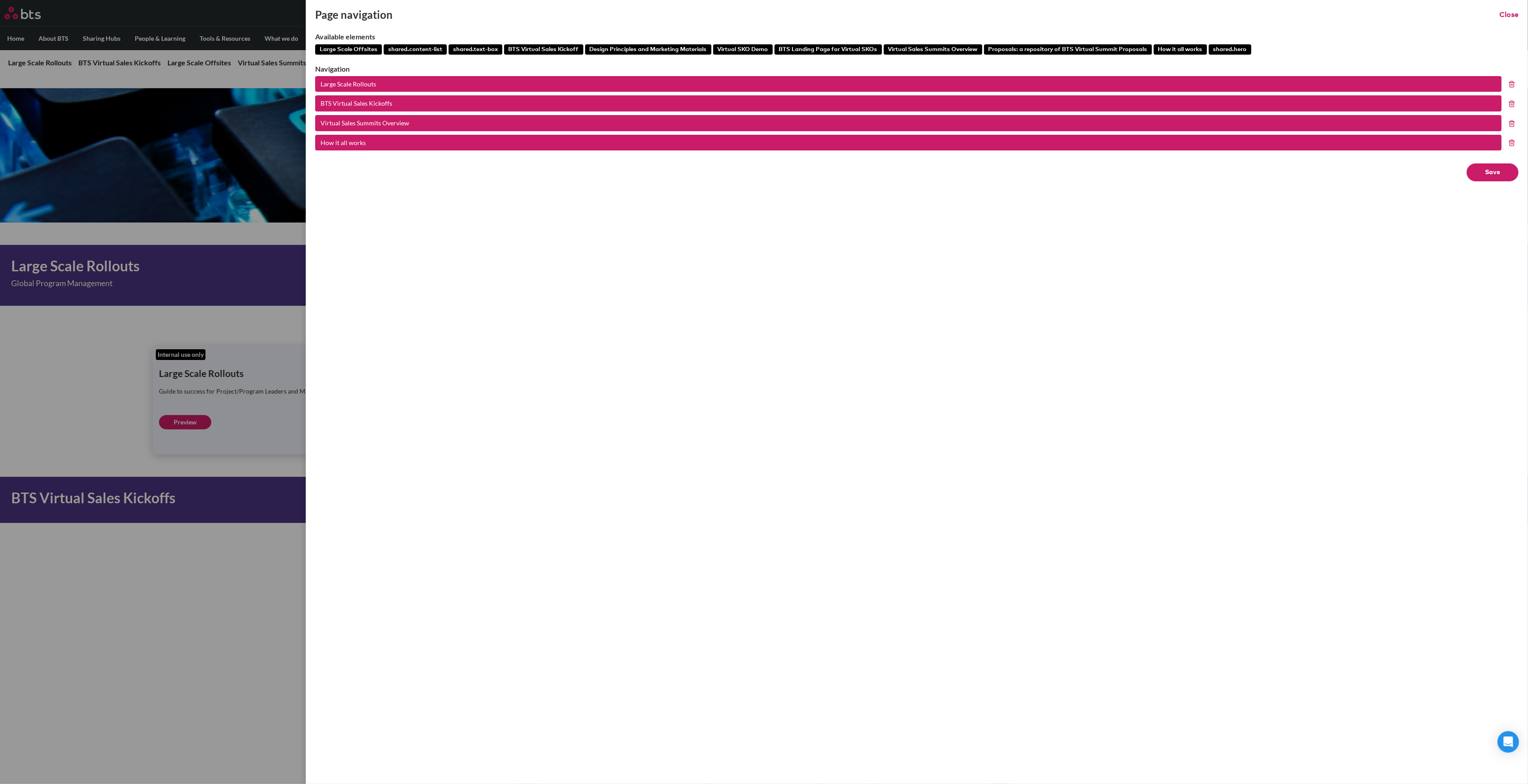
click at [1497, 169] on button "Save" at bounding box center [1493, 172] width 52 height 18
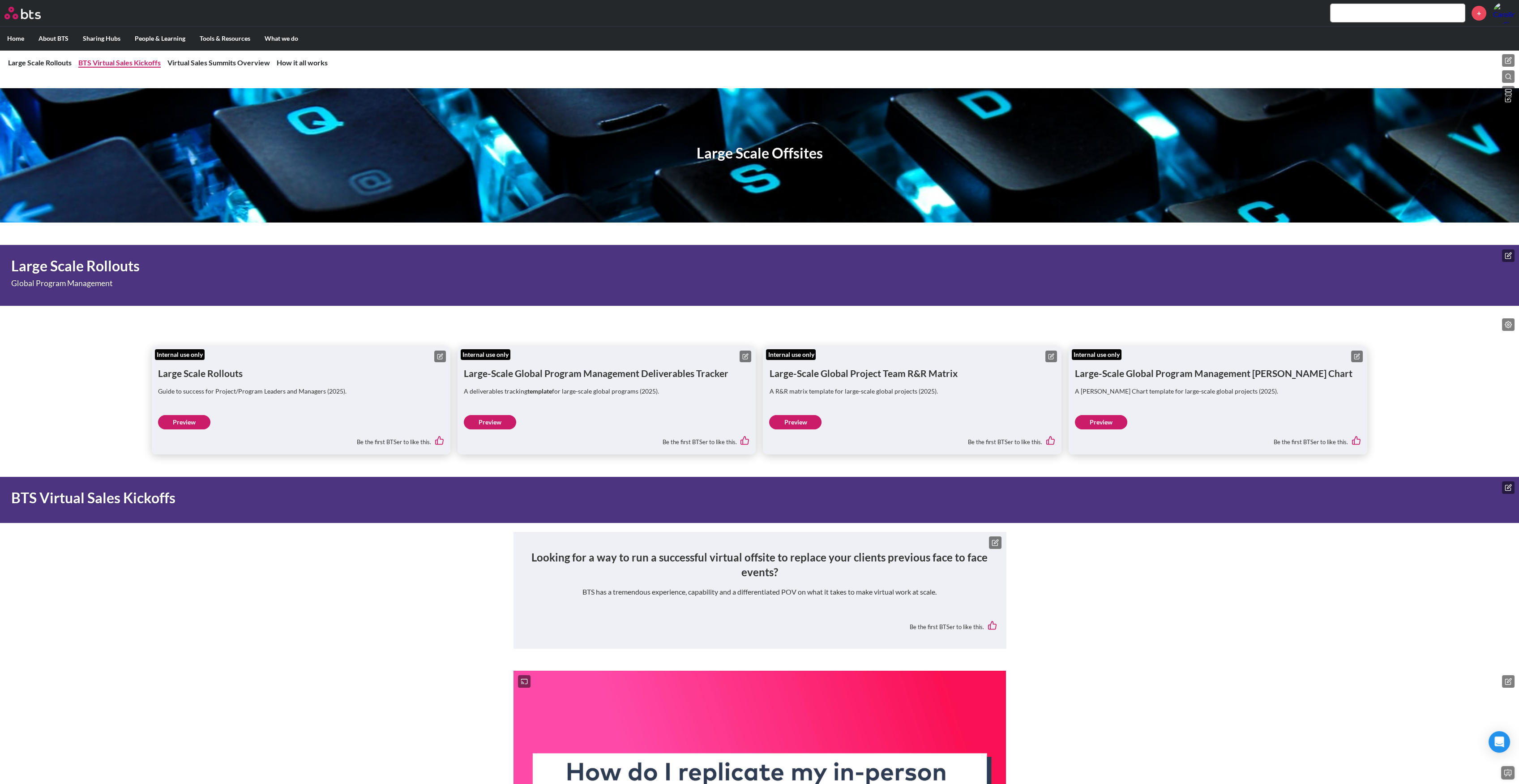
click at [129, 65] on link "BTS Virtual Sales Kickoffs" at bounding box center [119, 62] width 82 height 8
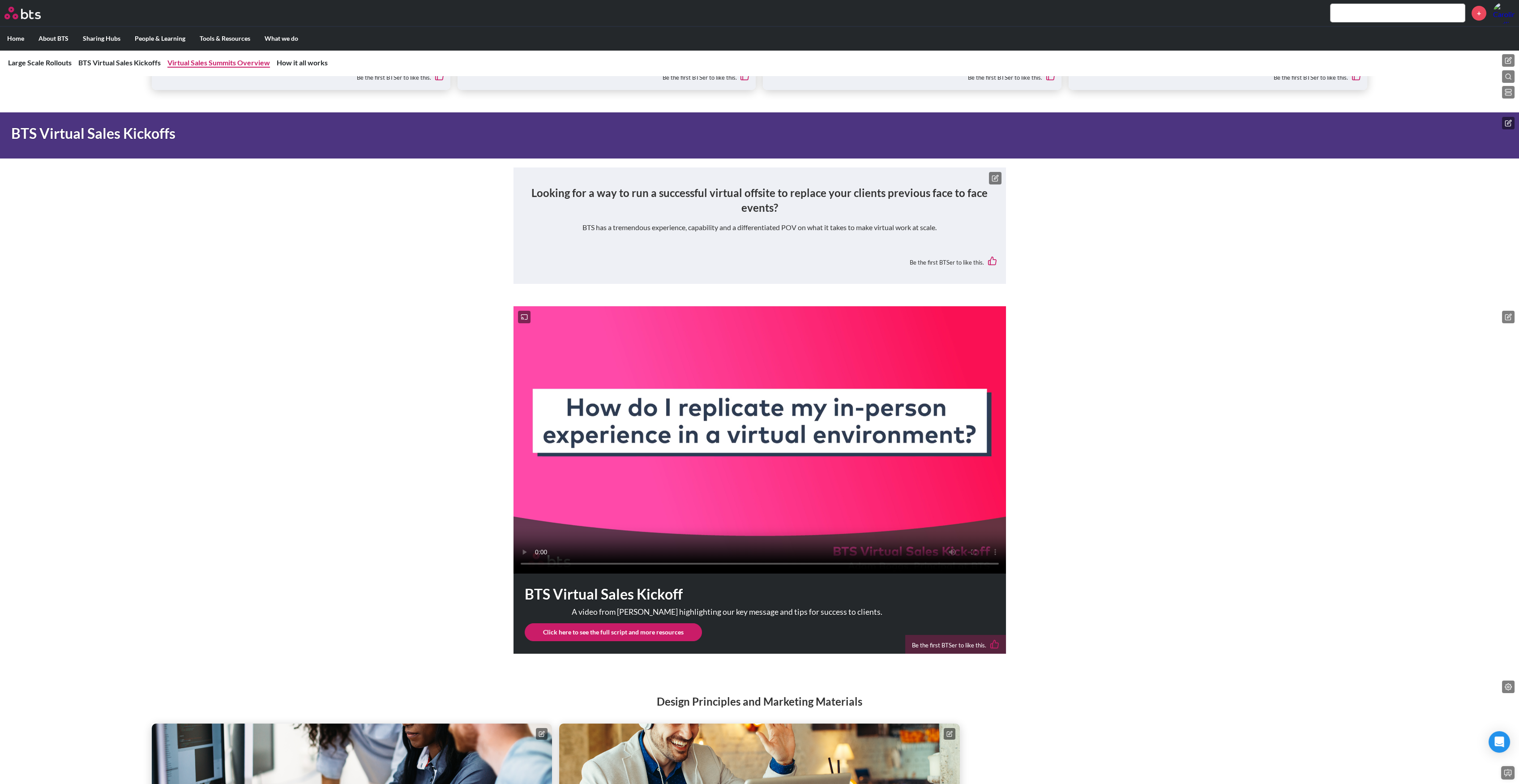
click at [209, 63] on link "Virtual Sales Summits Overview" at bounding box center [218, 62] width 103 height 8
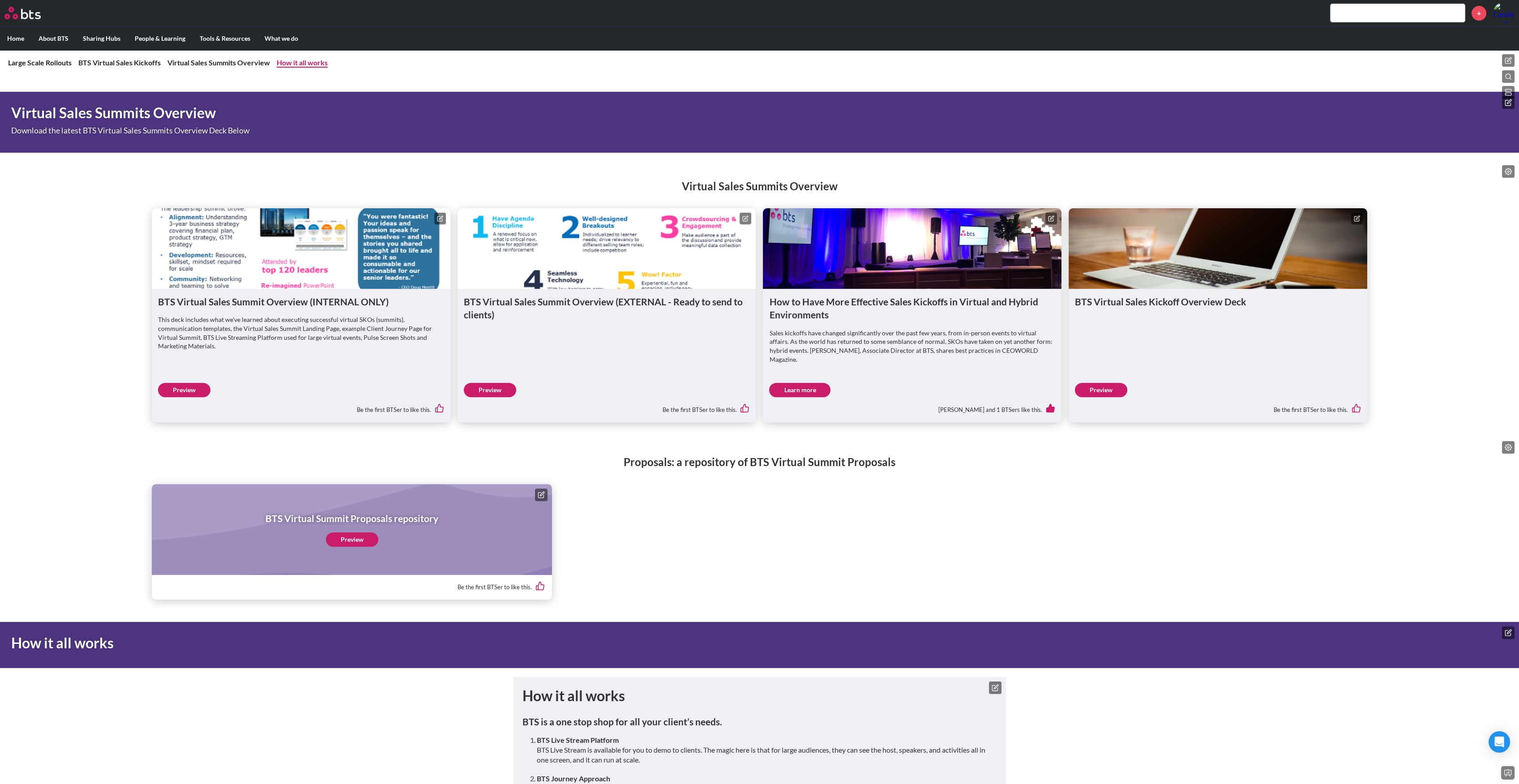
click at [297, 60] on link "How it all works" at bounding box center [302, 62] width 51 height 8
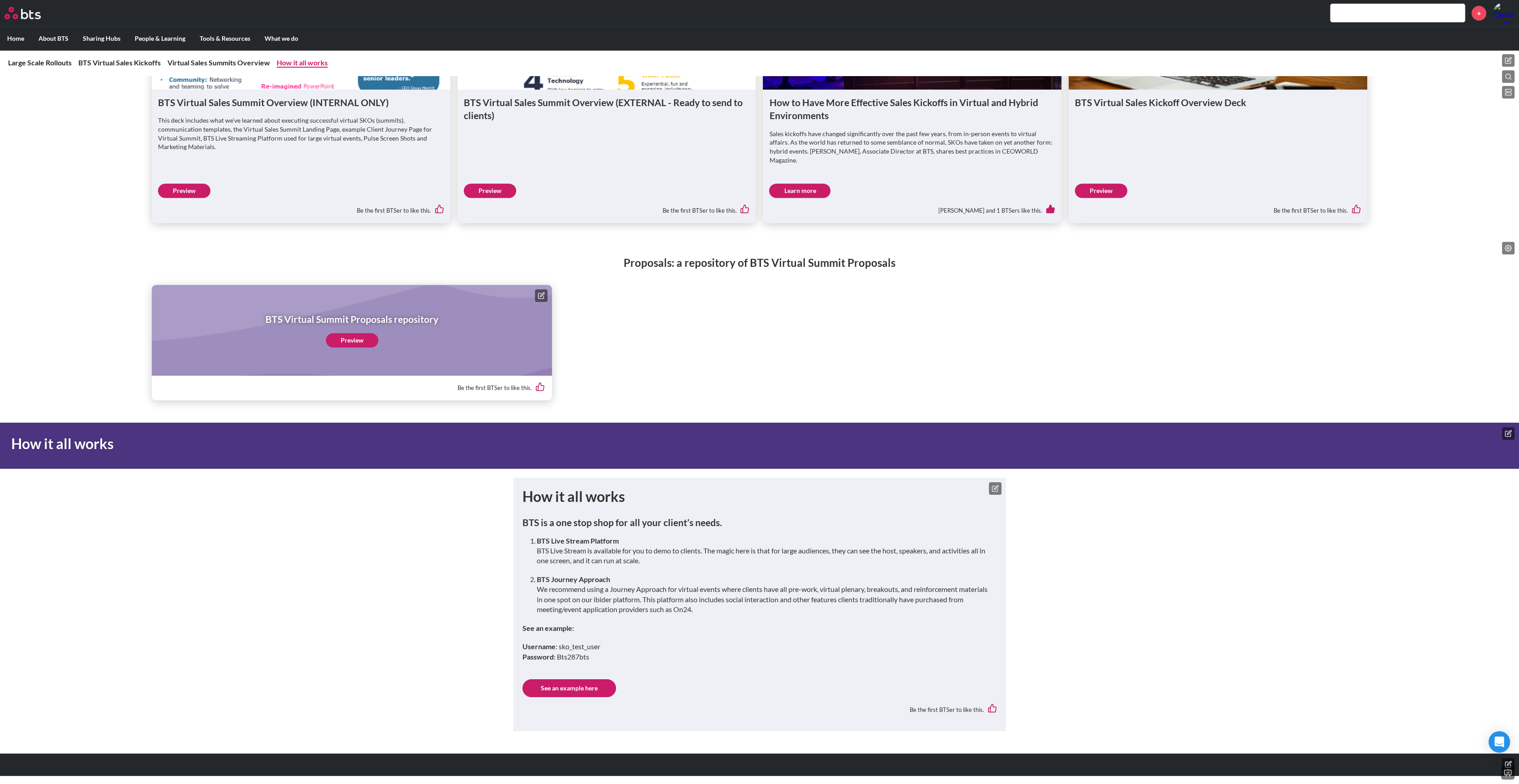
scroll to position [1694, 0]
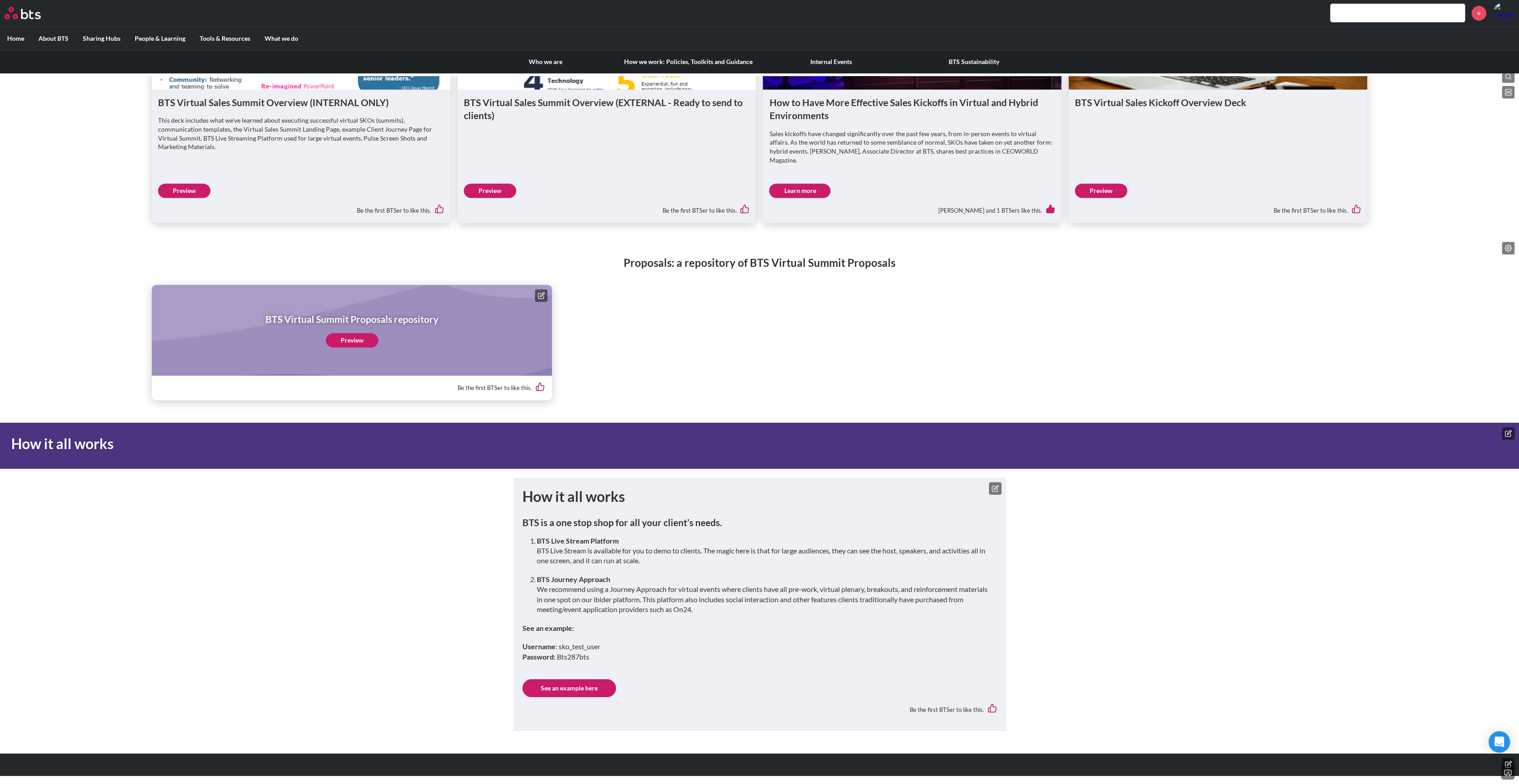
click at [34, 60] on div "Who we are How we work: Policies, Toolkits and Guidance Internal Events BTS Sus…" at bounding box center [759, 62] width 1519 height 23
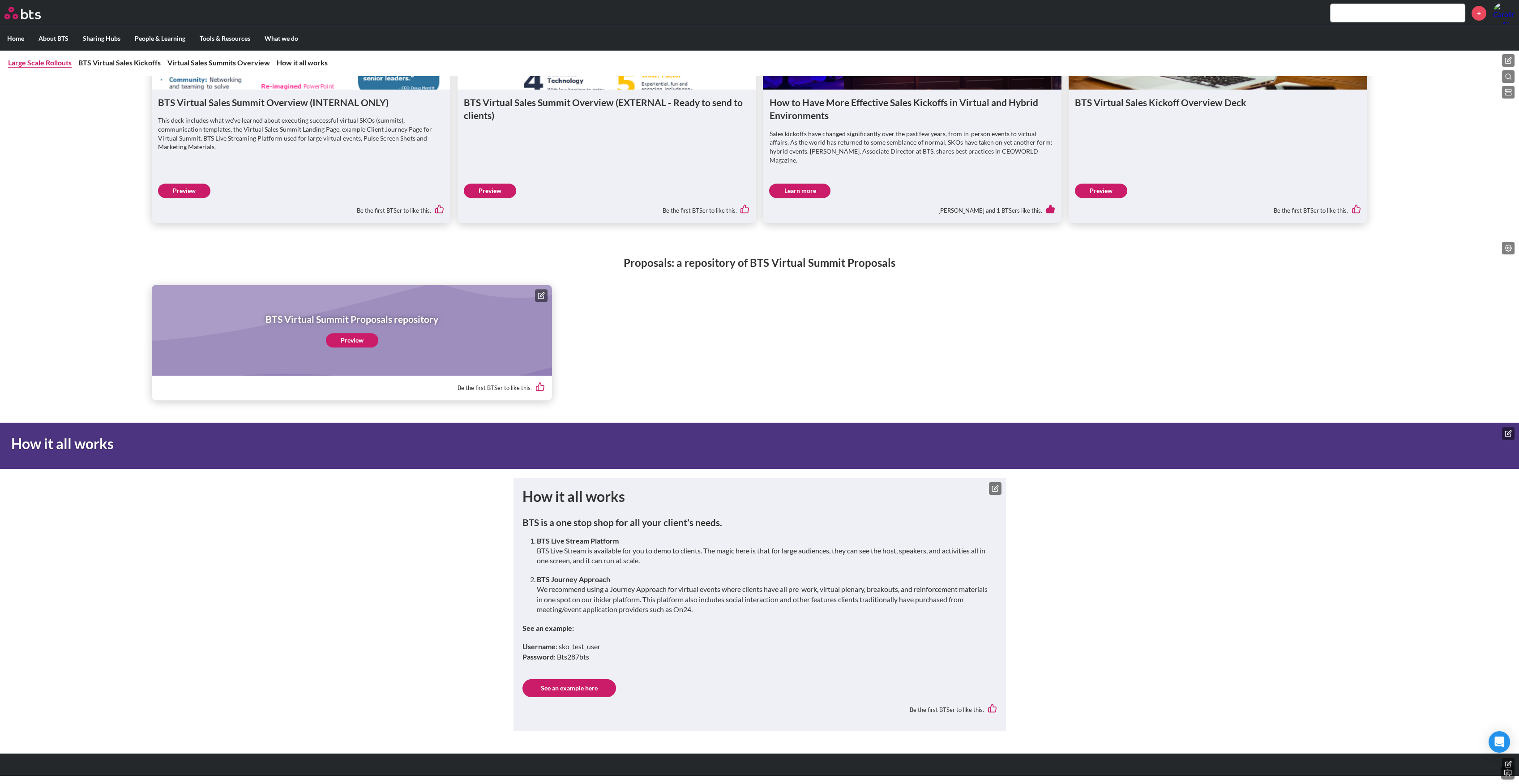
click at [53, 60] on link "Large Scale Rollouts" at bounding box center [40, 62] width 63 height 8
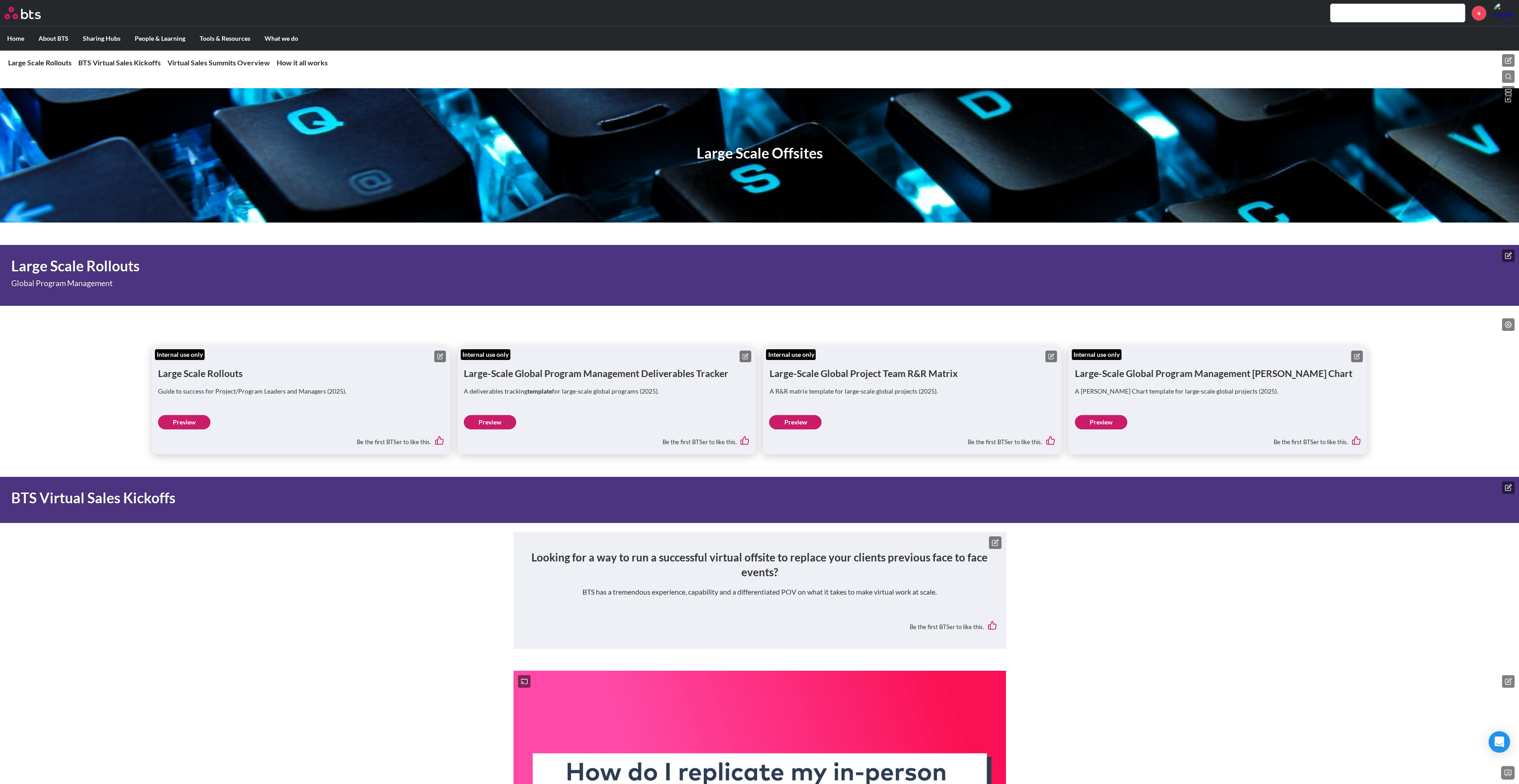
click at [437, 356] on icon at bounding box center [440, 356] width 7 height 7
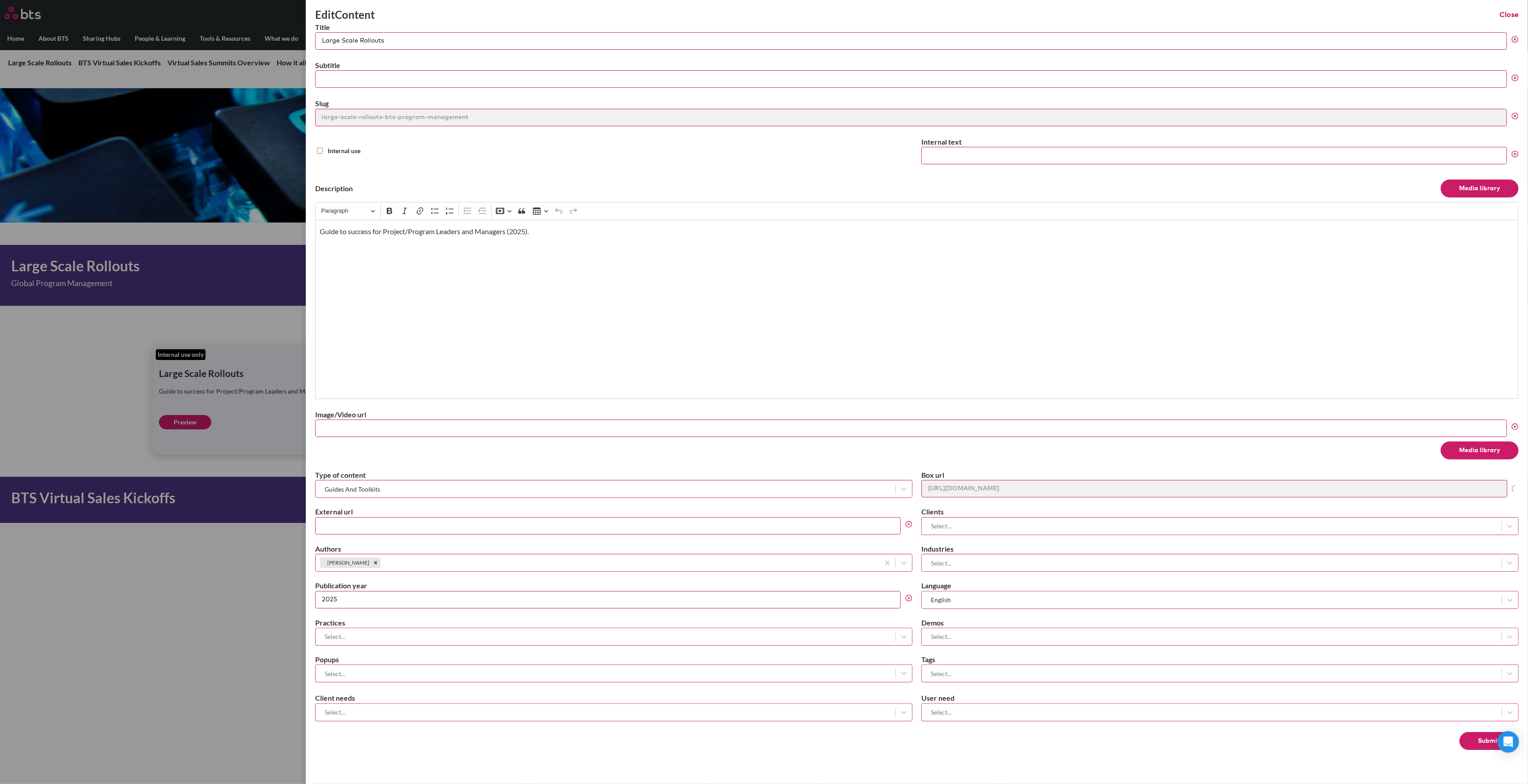
click at [682, 426] on input "Image/Video url" at bounding box center [911, 428] width 1192 height 17
click at [55, 359] on label at bounding box center [764, 392] width 1528 height 784
click at [0, 0] on input "checkbox" at bounding box center [0, 0] width 0 height 0
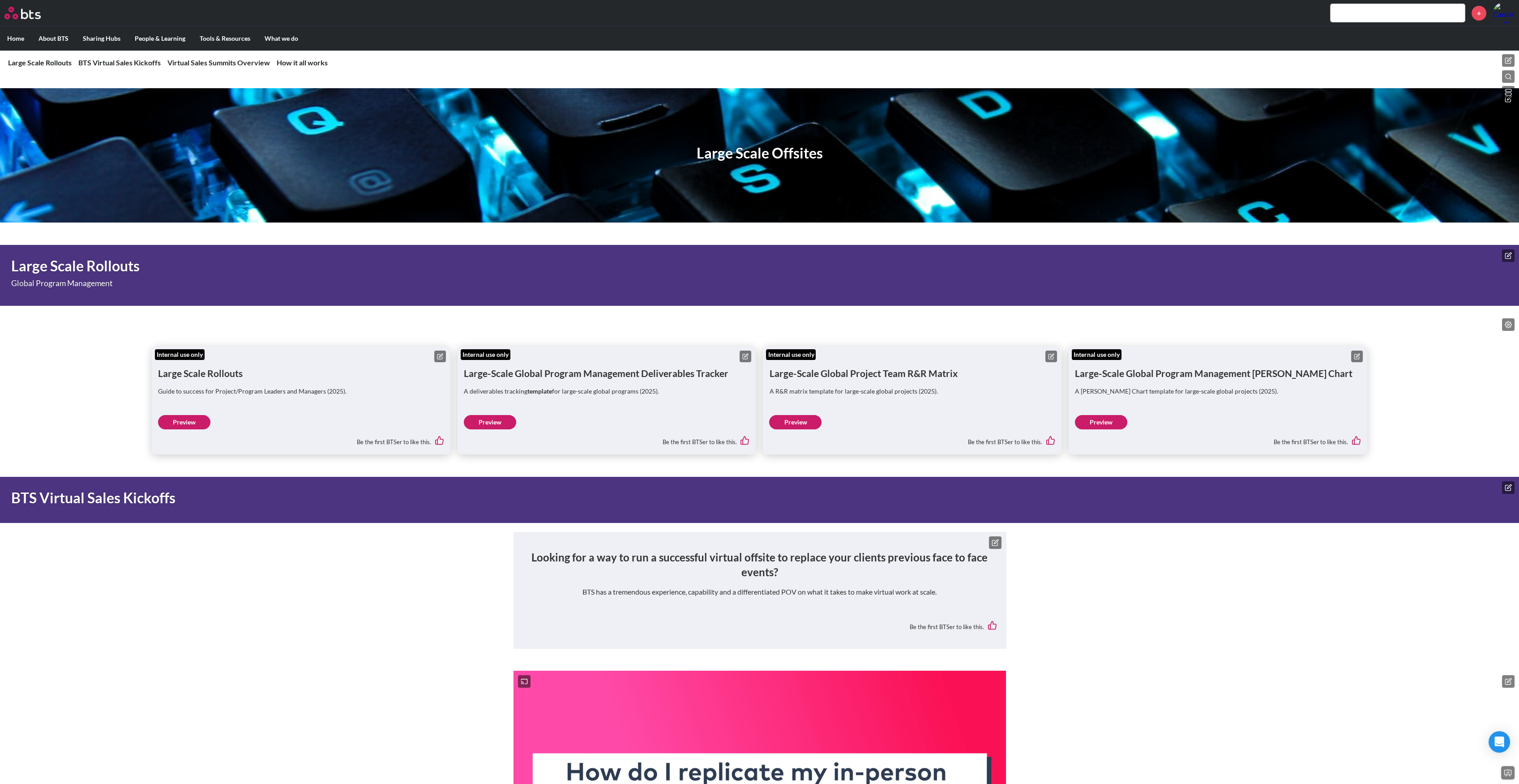
click at [1508, 101] on icon at bounding box center [1508, 98] width 5 height 5
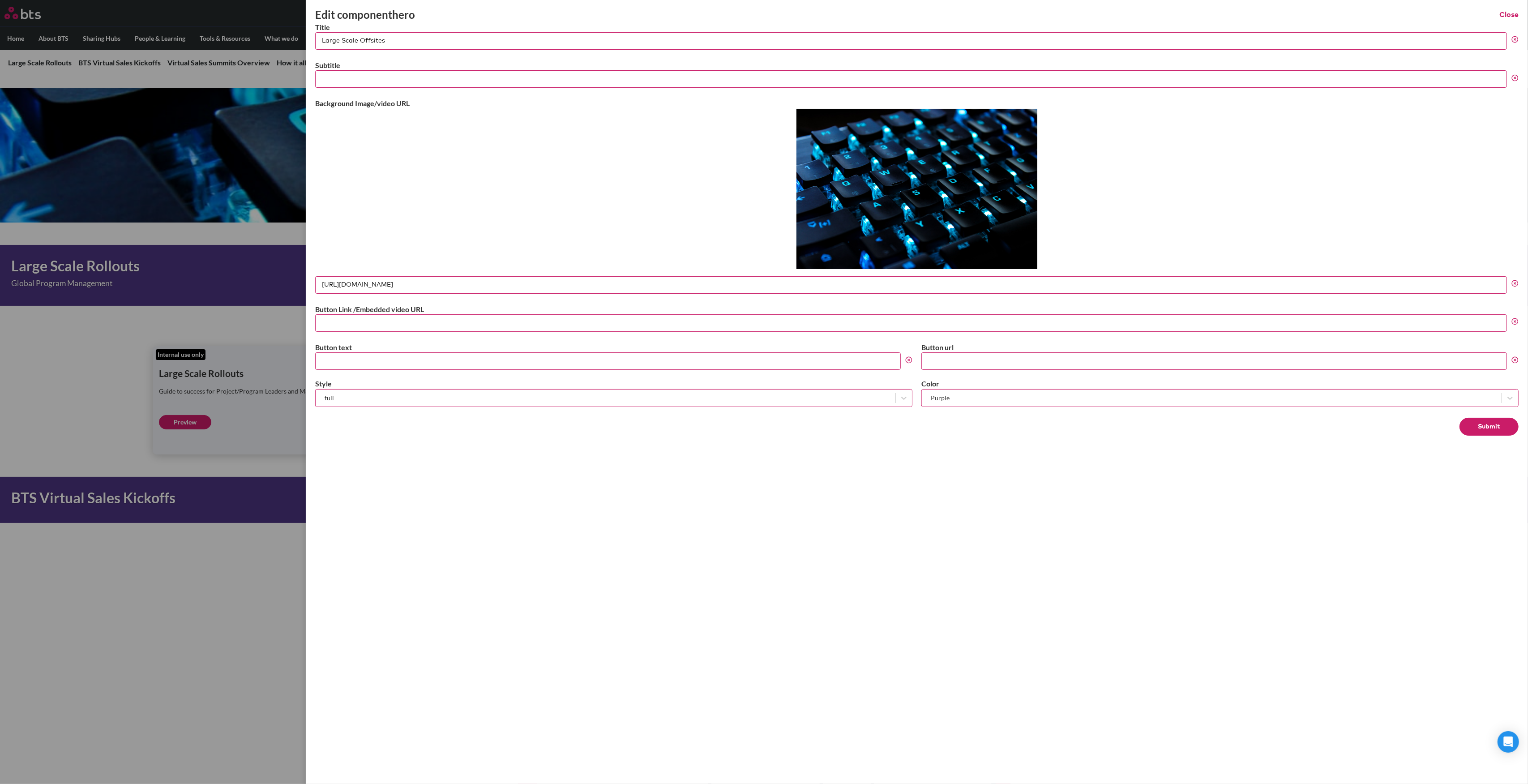
click at [387, 283] on input "https://s3.amazonaws.com/KM_Images/Virtual+/Large+Scale+Offsites+Hero.jpg" at bounding box center [911, 285] width 1192 height 17
click at [1516, 281] on icon at bounding box center [1515, 283] width 7 height 7
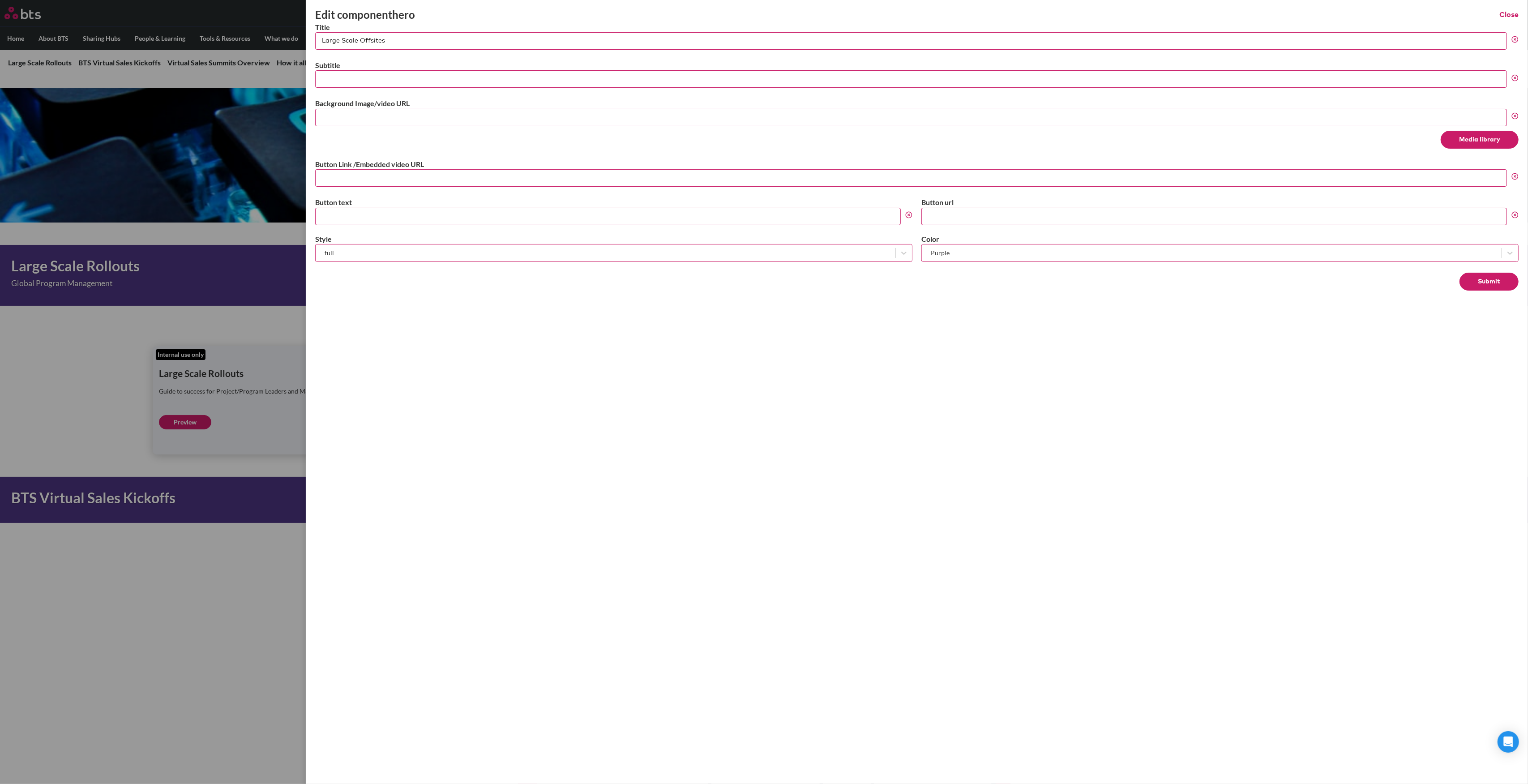
click at [1484, 138] on button "Media library" at bounding box center [1479, 139] width 78 height 18
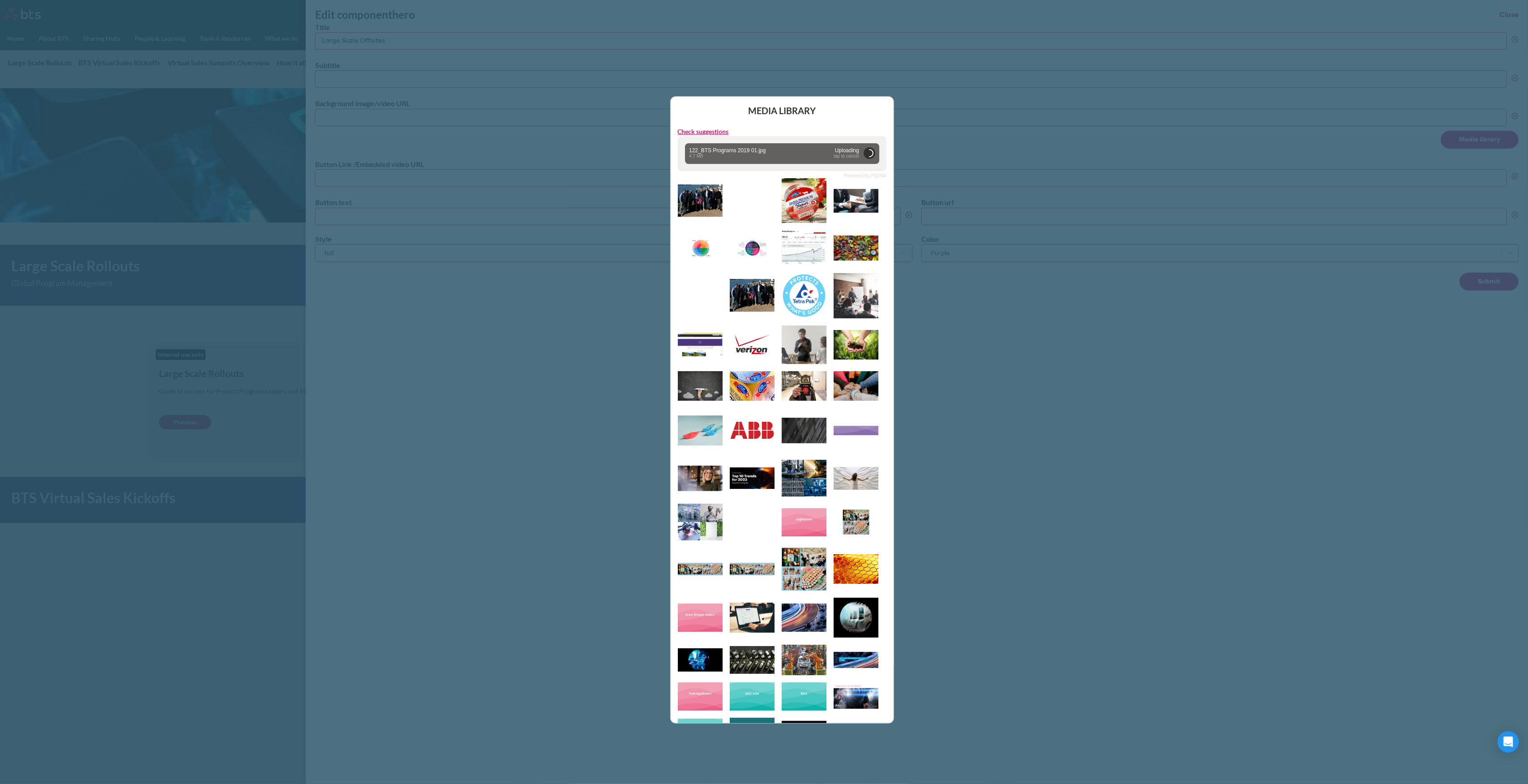
type input "https://globalx.s3.us-west-2.amazonaws.com/app/users/carolina-sevilla/122-bts-p…"
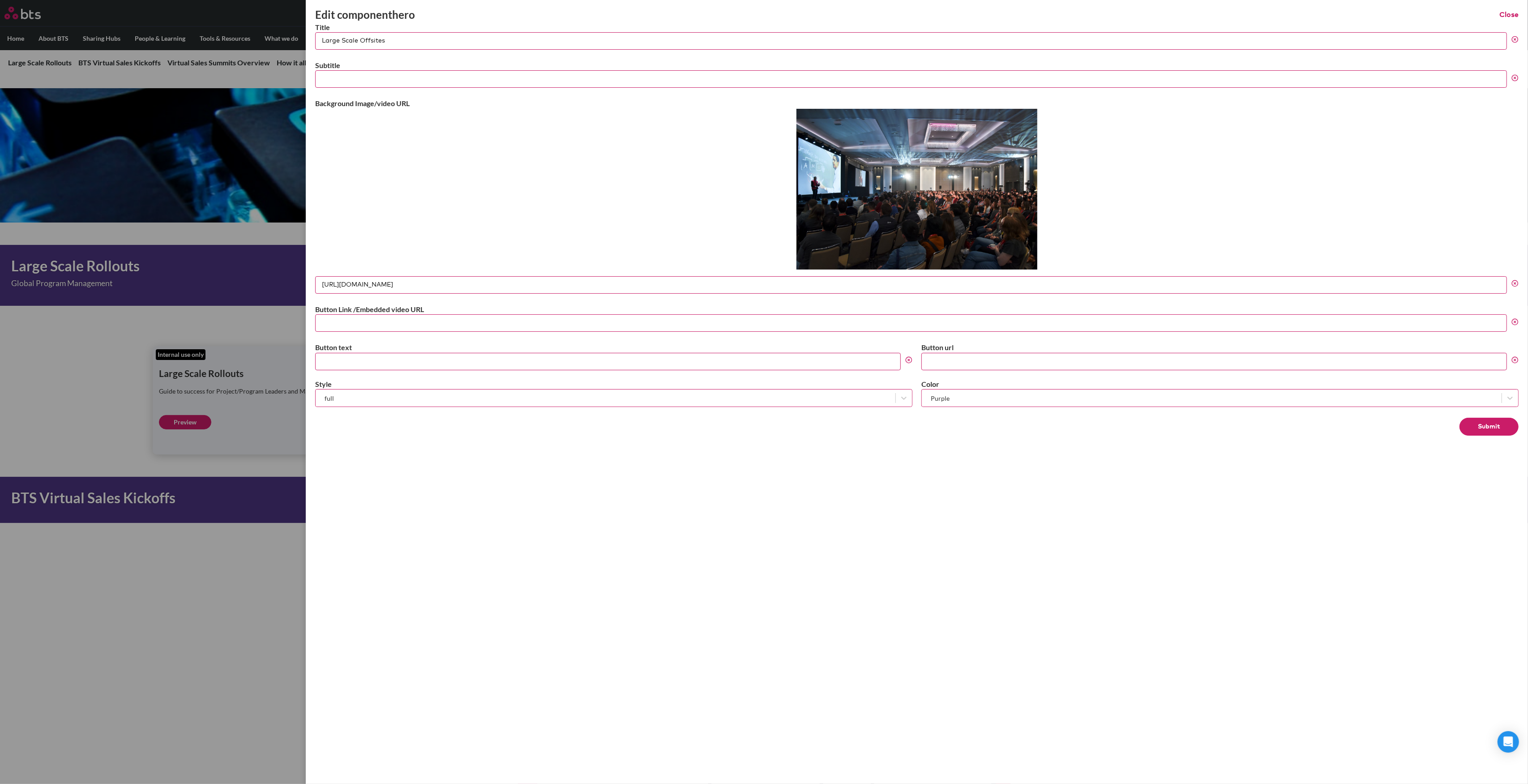
click at [1476, 423] on button "Submit" at bounding box center [1489, 426] width 59 height 18
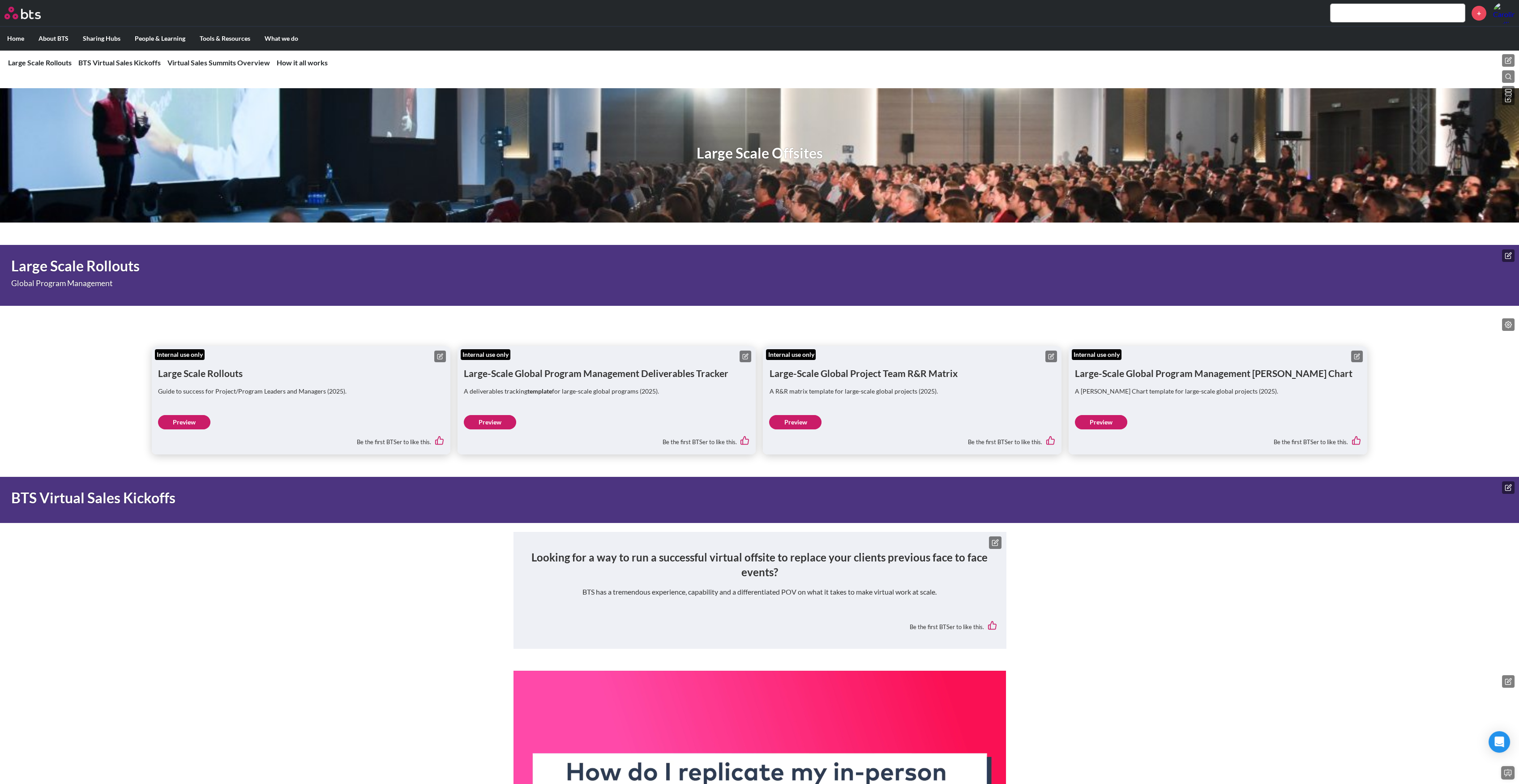
click at [1508, 100] on icon at bounding box center [1509, 98] width 4 height 4
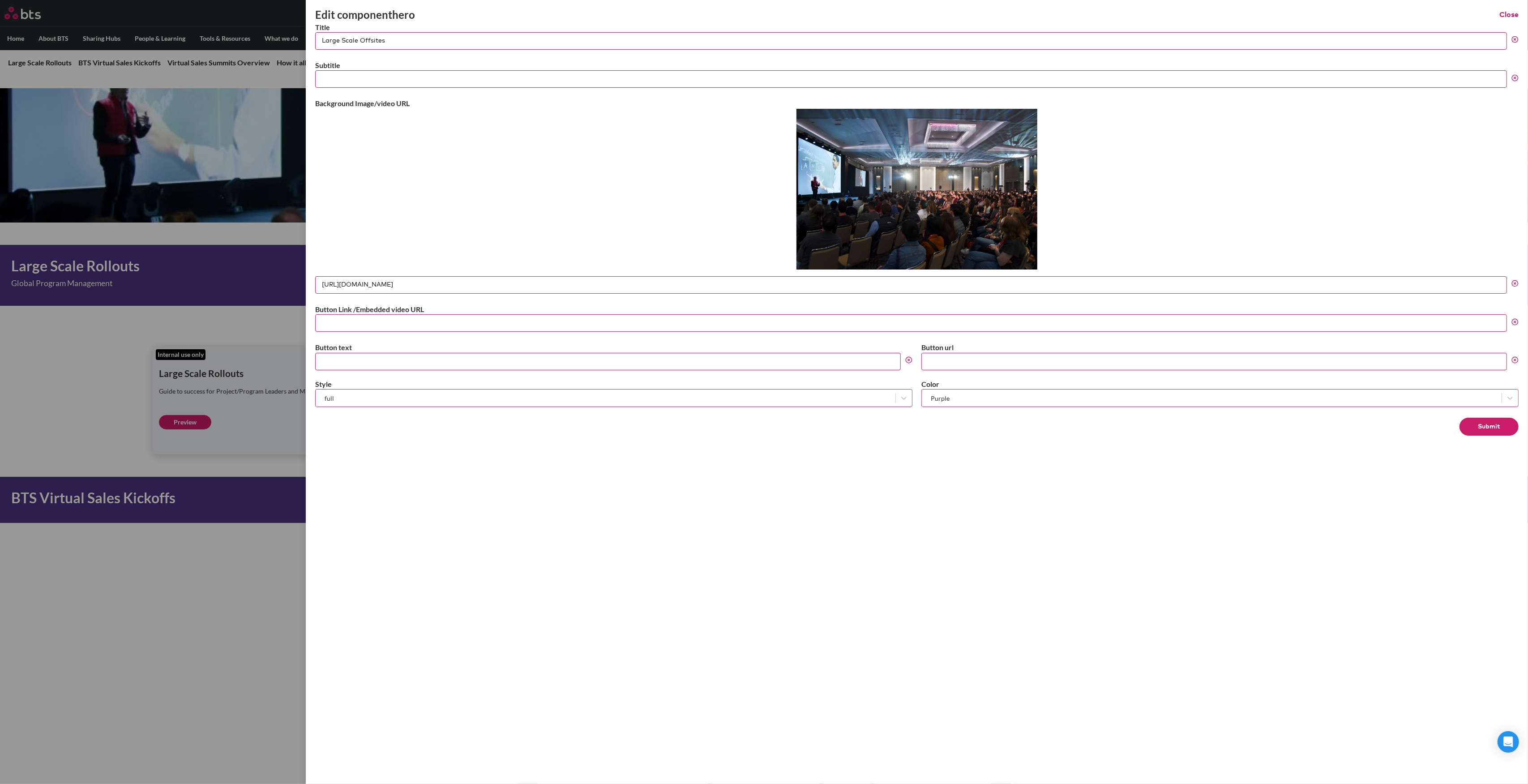
click at [1515, 286] on circle at bounding box center [1515, 283] width 6 height 6
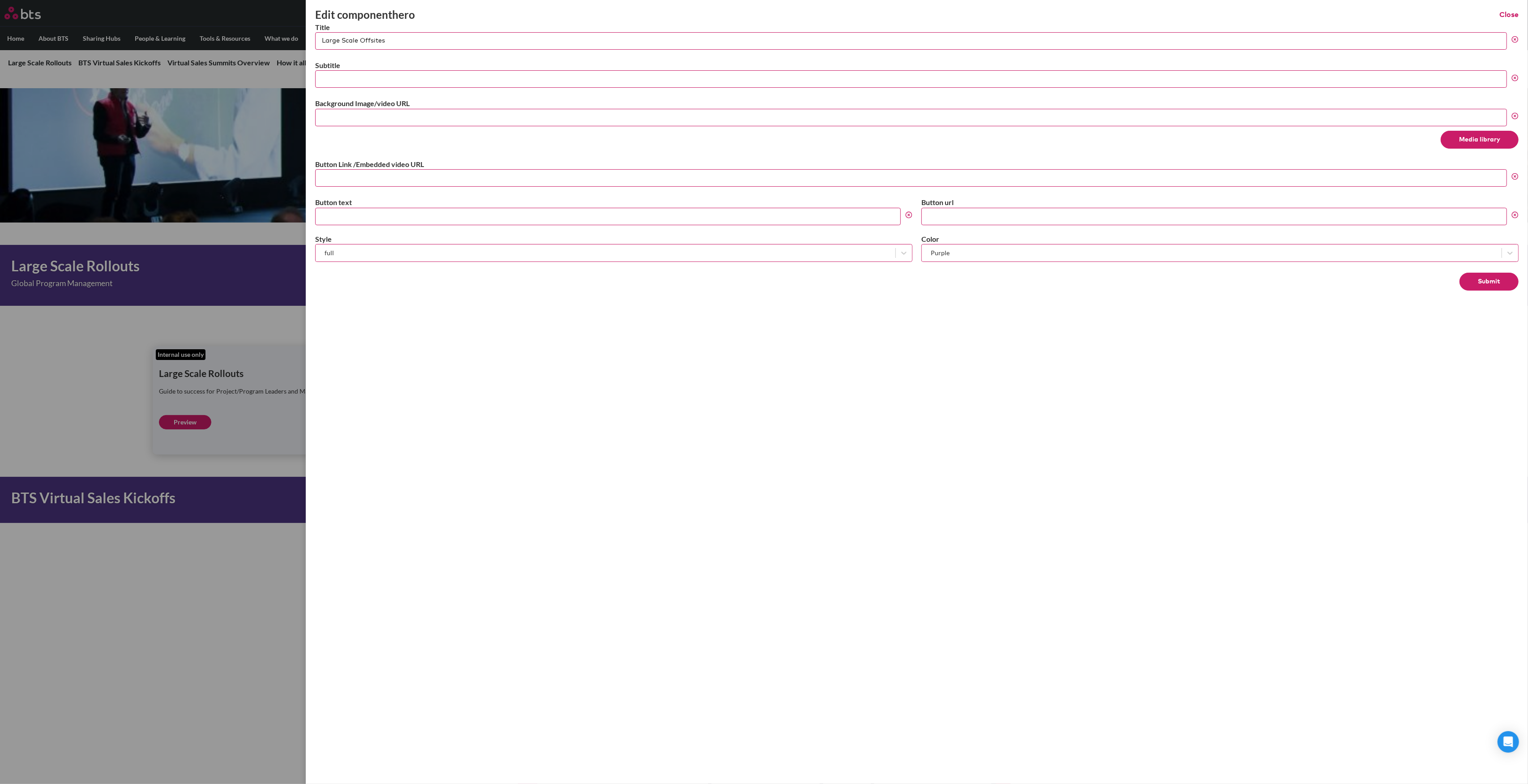
click at [1484, 144] on button "Media library" at bounding box center [1479, 139] width 78 height 18
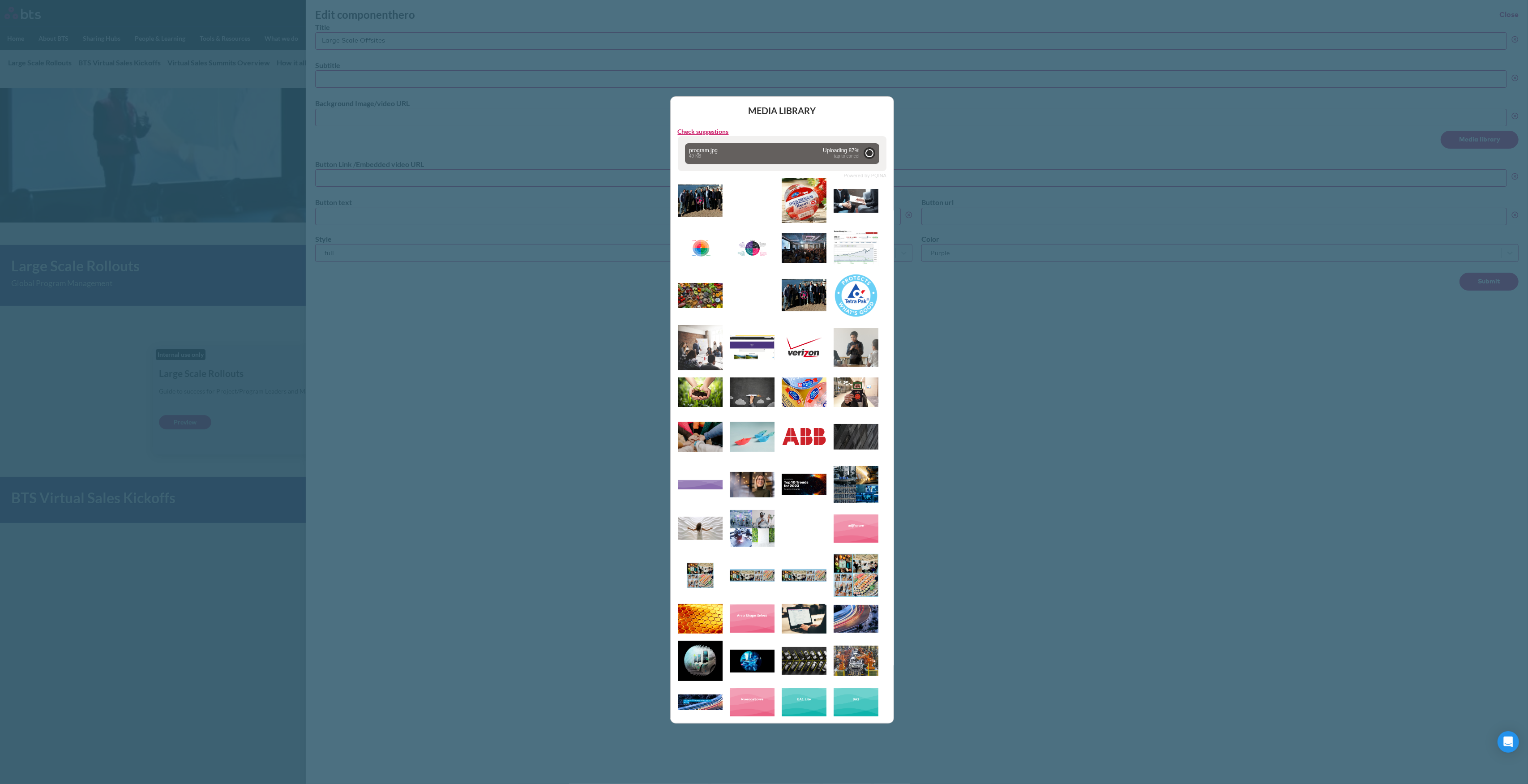
type input "https://globalx.s3.us-west-2.amazonaws.com/app/users/carolina-sevilla/program.j…"
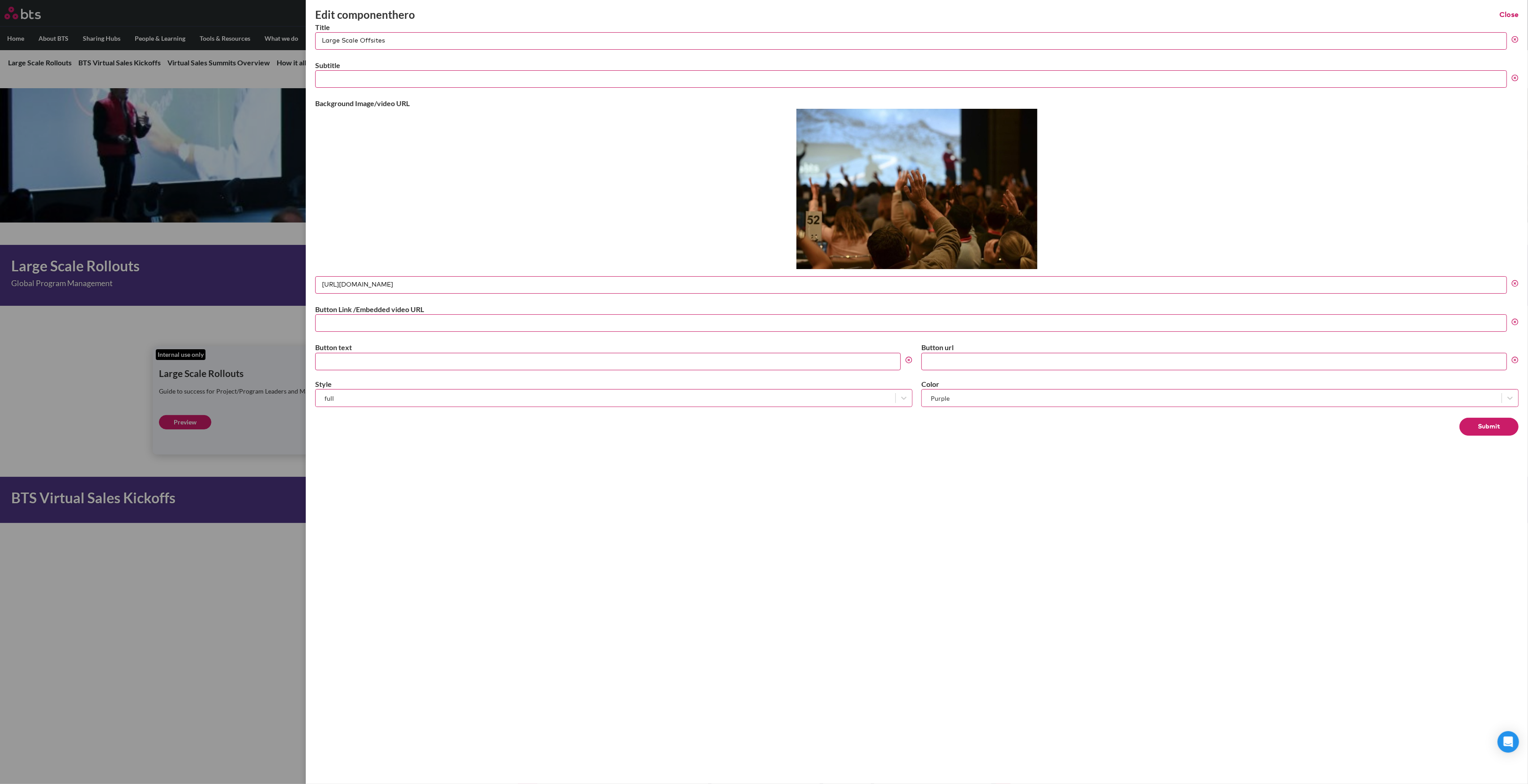
click at [1485, 421] on button "Submit" at bounding box center [1489, 426] width 59 height 18
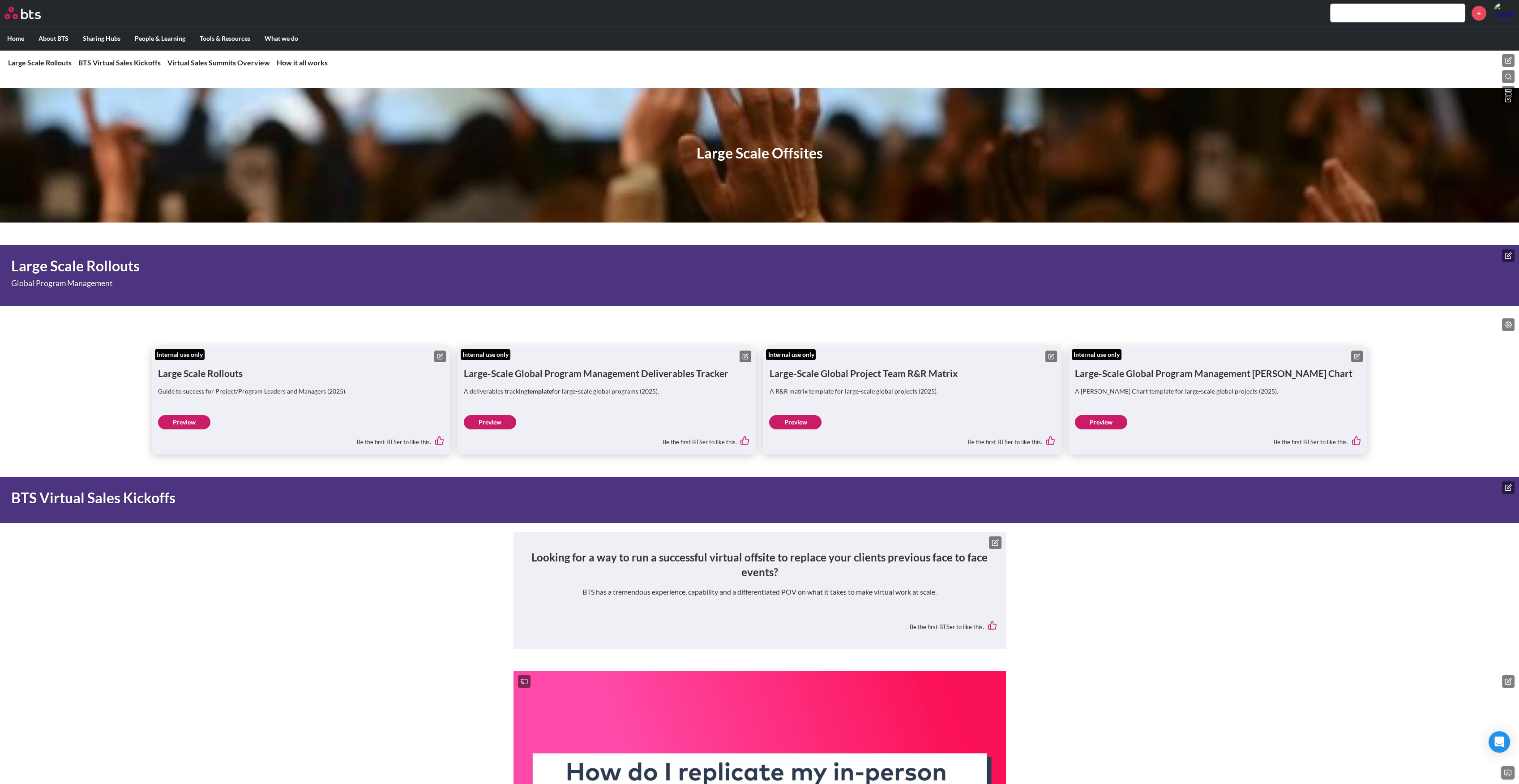
click at [1507, 101] on icon at bounding box center [1508, 98] width 5 height 5
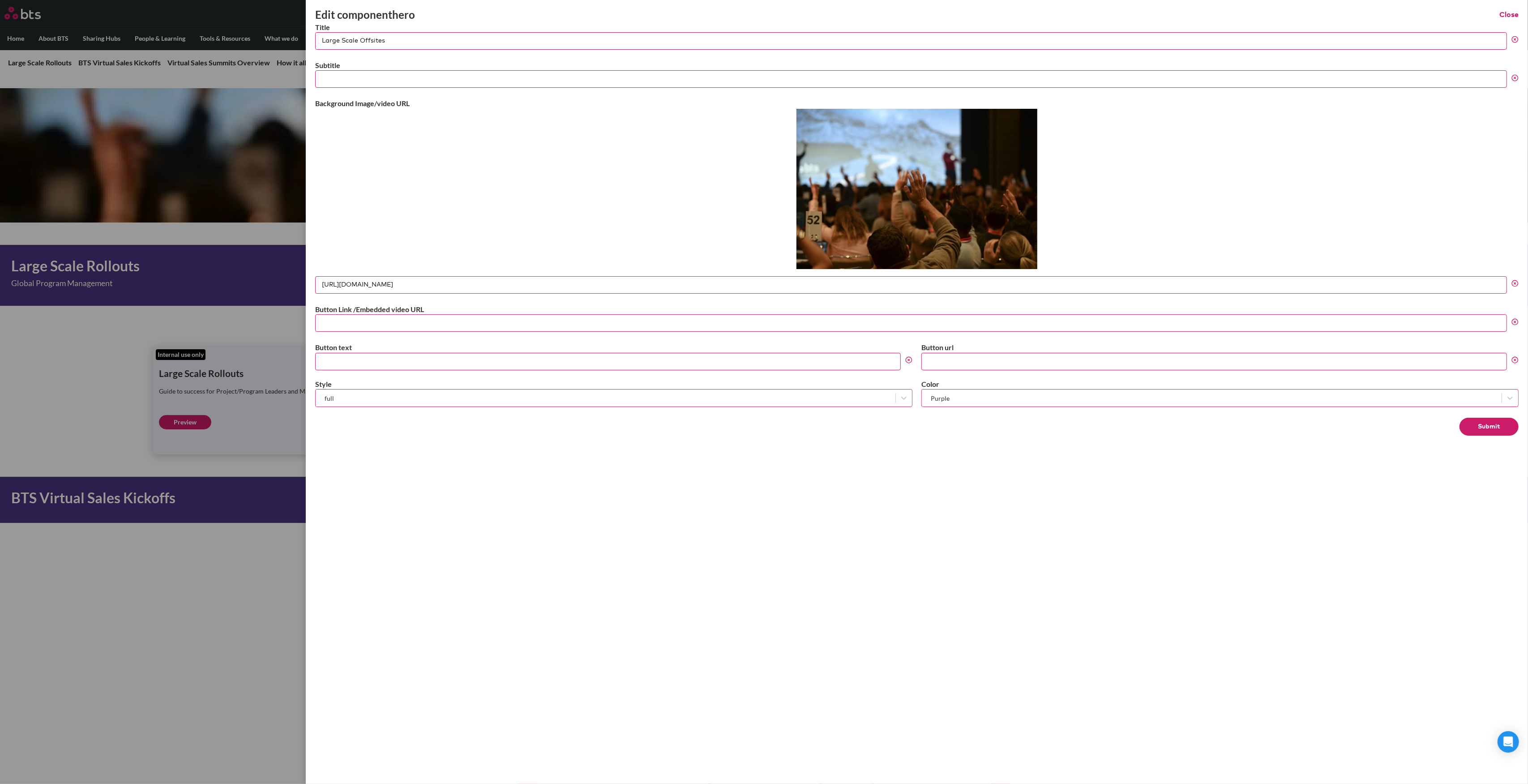
click at [1515, 281] on icon at bounding box center [1515, 283] width 7 height 7
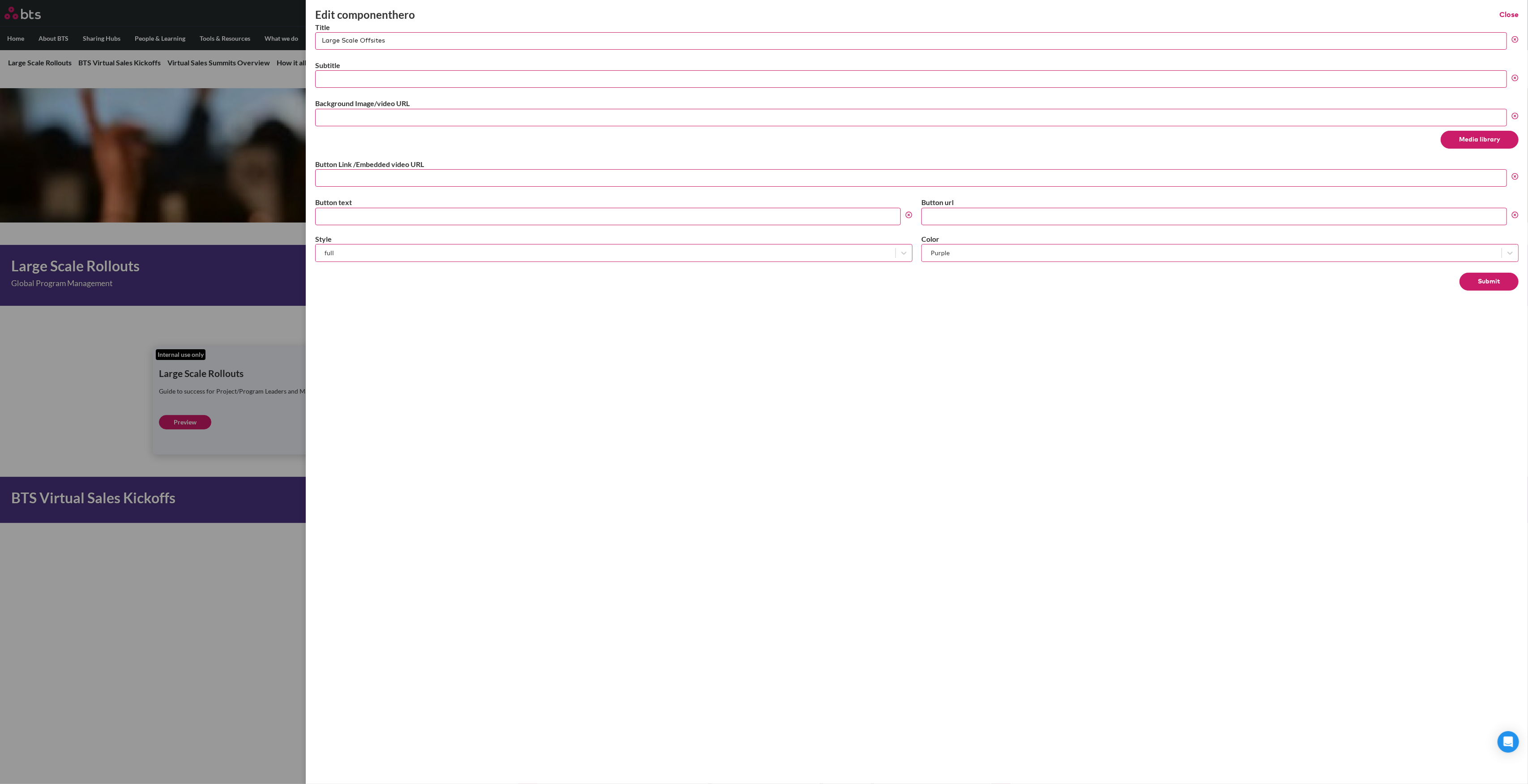
click at [1472, 139] on button "Media library" at bounding box center [1479, 139] width 78 height 18
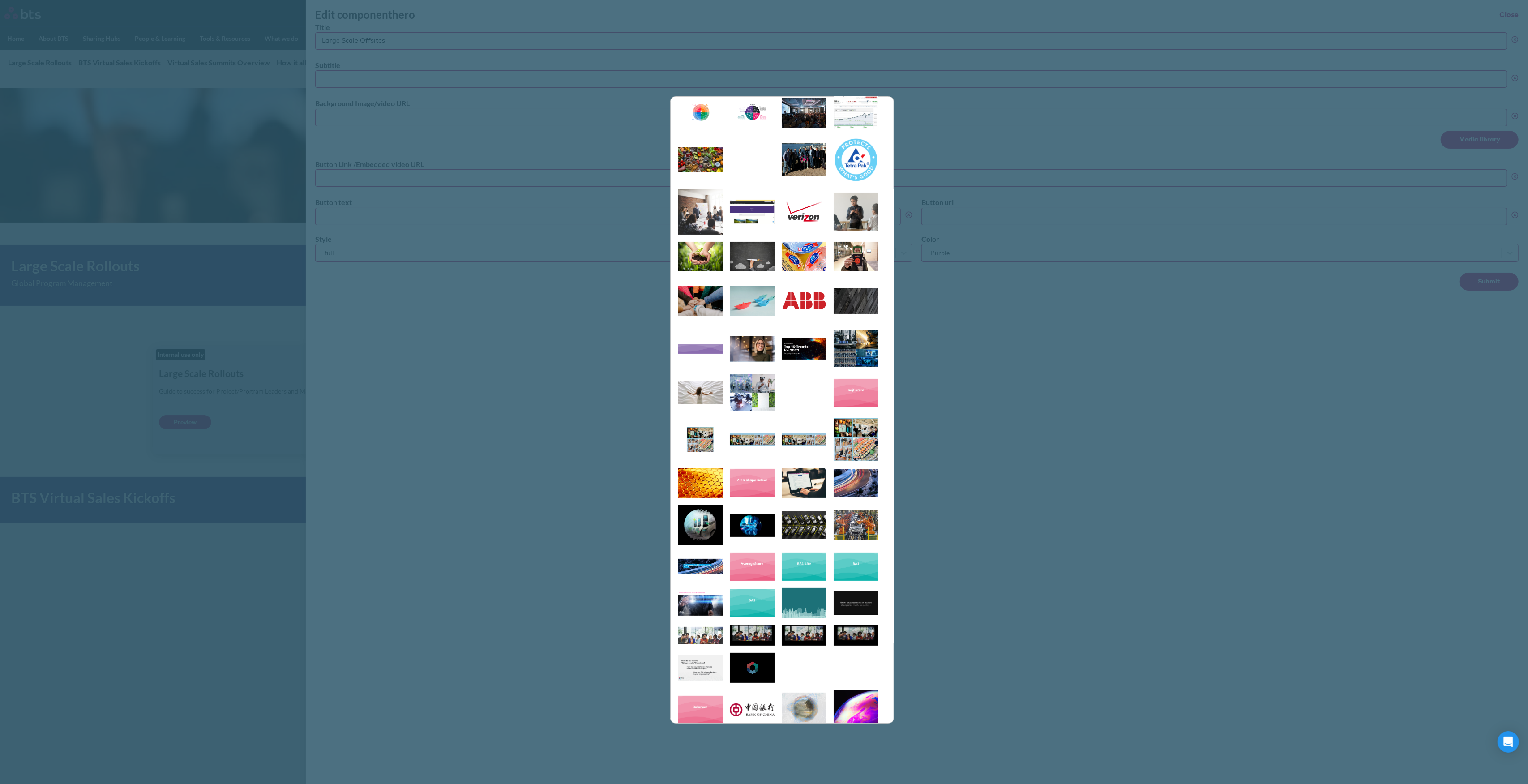
scroll to position [358, 0]
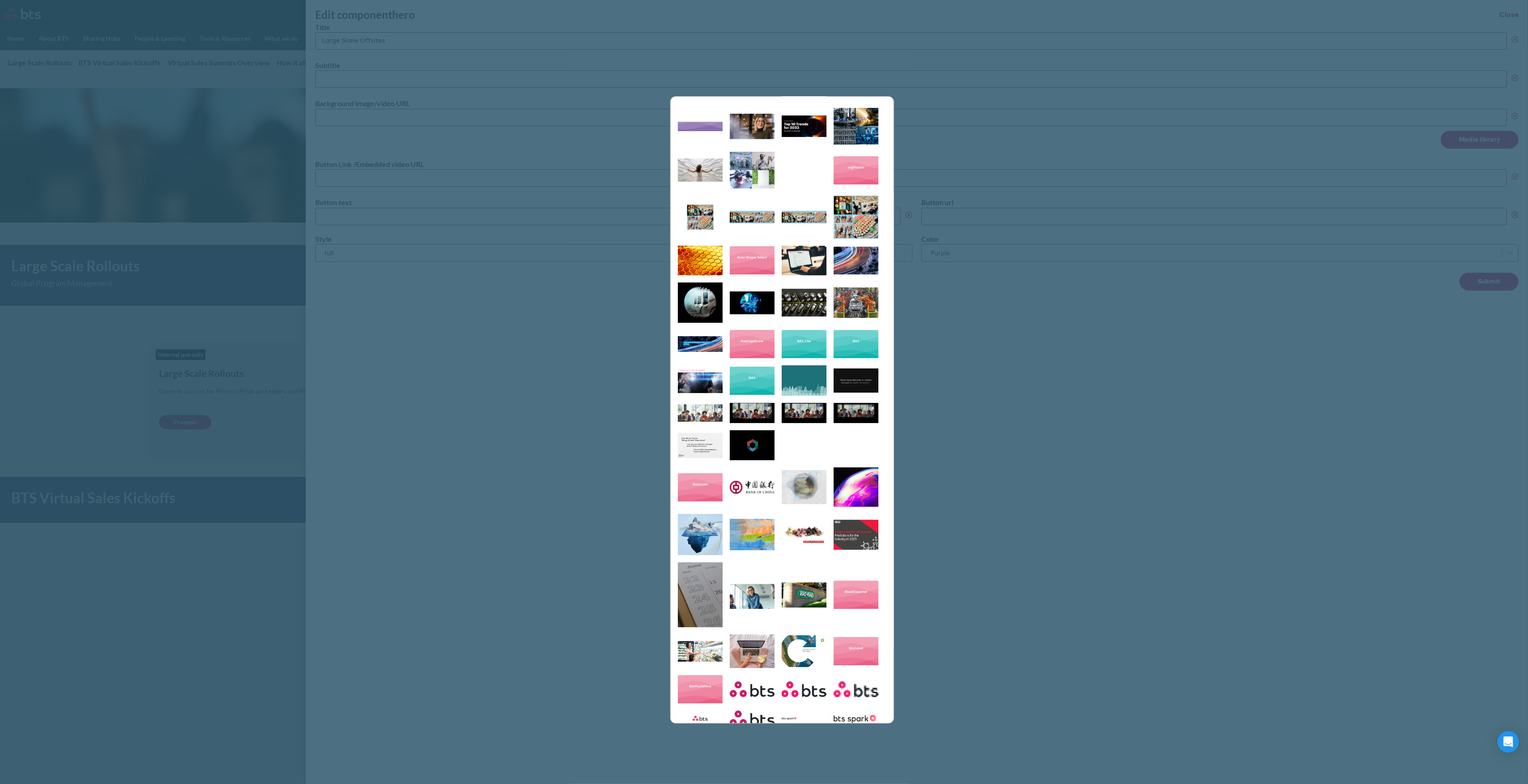
type input "https://globalx.s3.us-west-2.amazonaws.com/app/users/carolina-sevilla/program3.…"
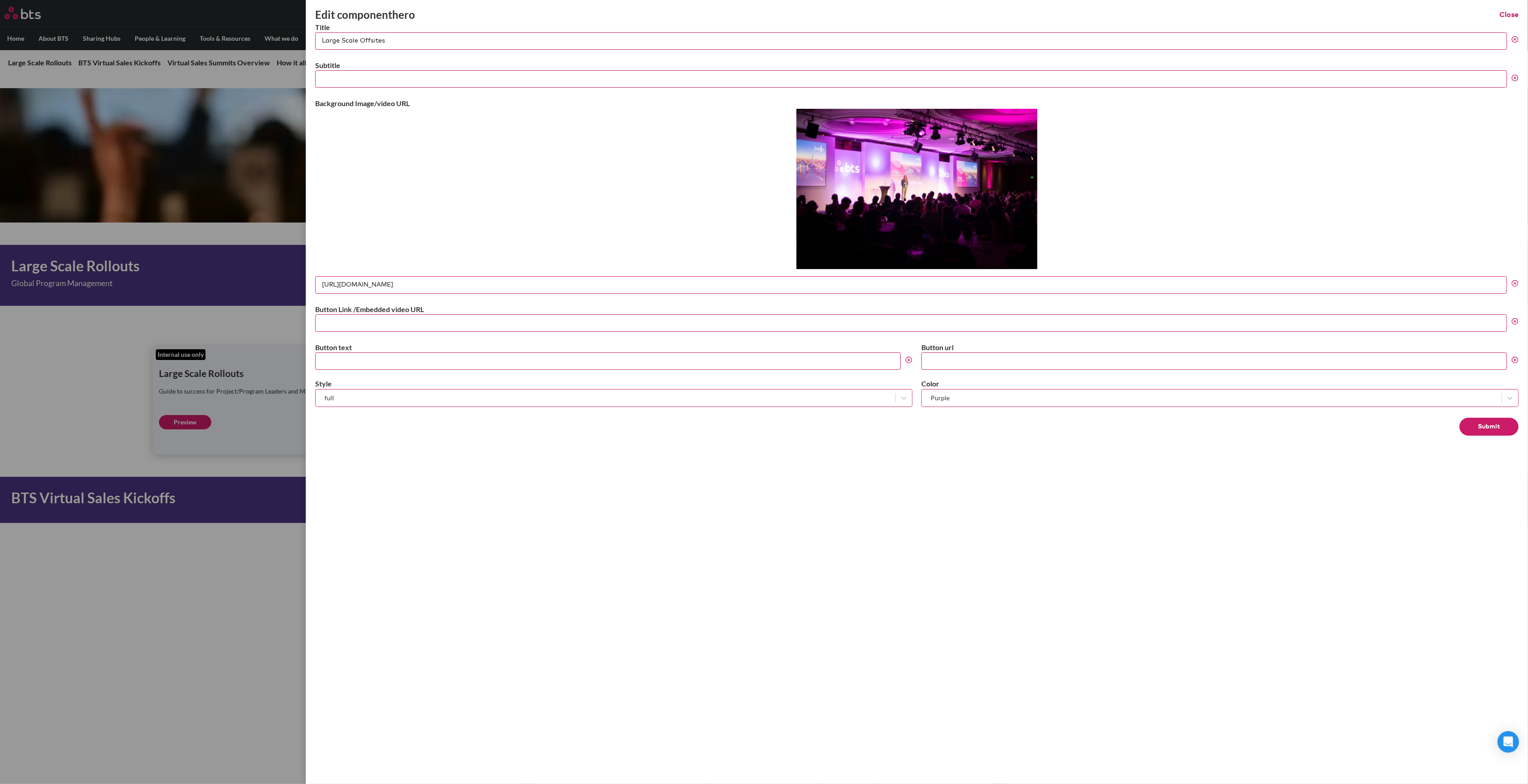
click at [1490, 427] on button "Submit" at bounding box center [1489, 426] width 59 height 18
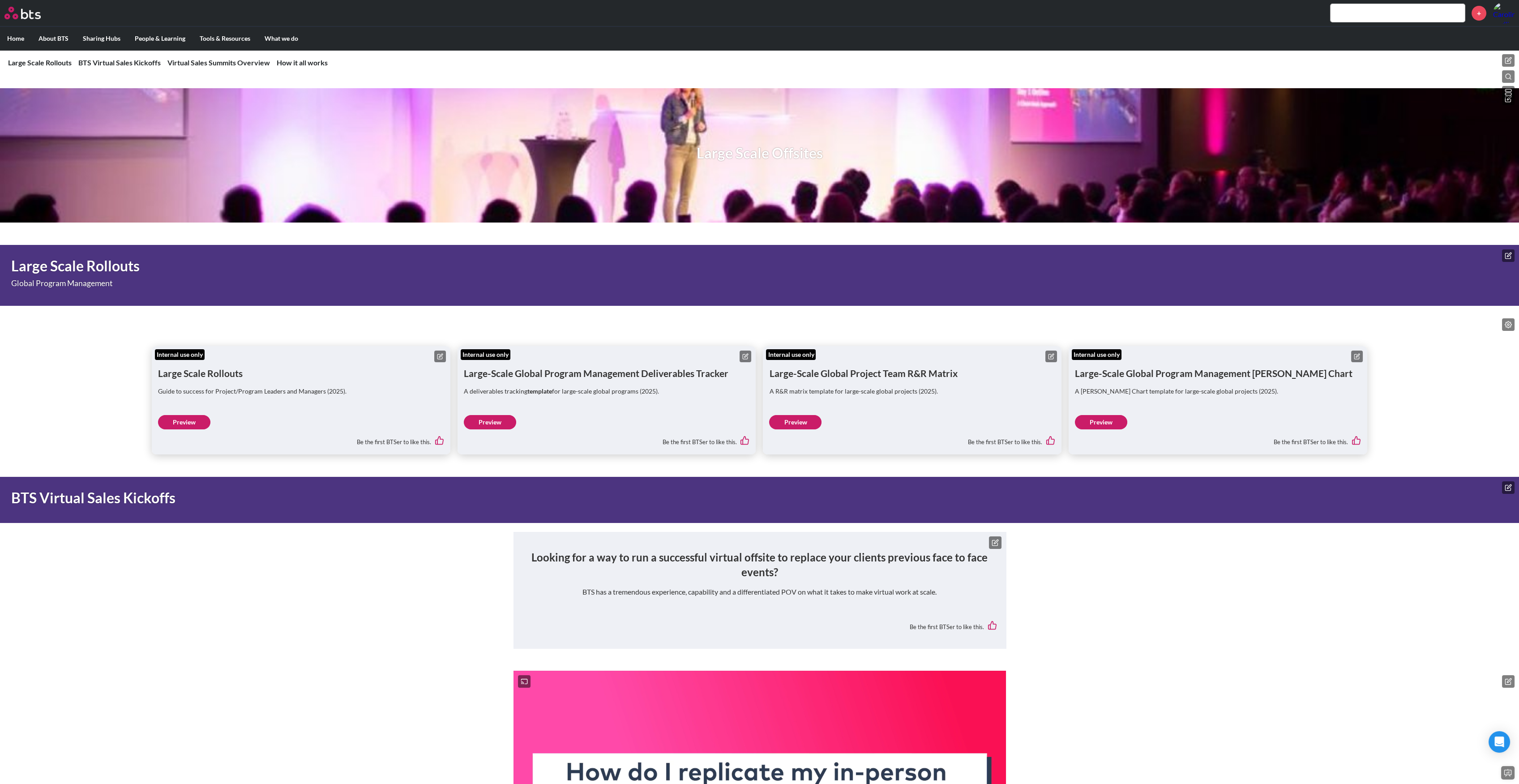
click at [1505, 102] on icon at bounding box center [1508, 99] width 7 height 7
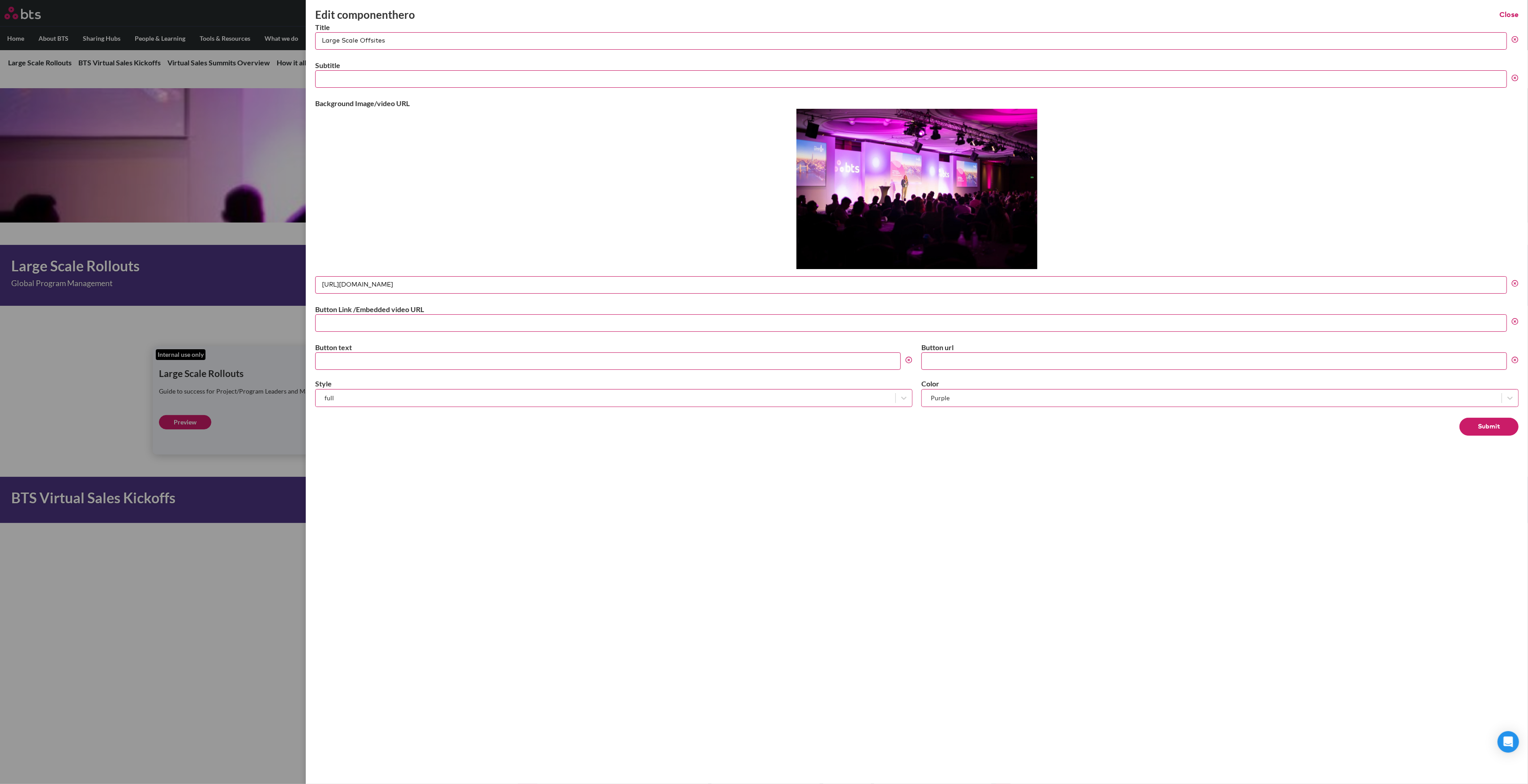
click at [1512, 282] on icon at bounding box center [1515, 283] width 7 height 7
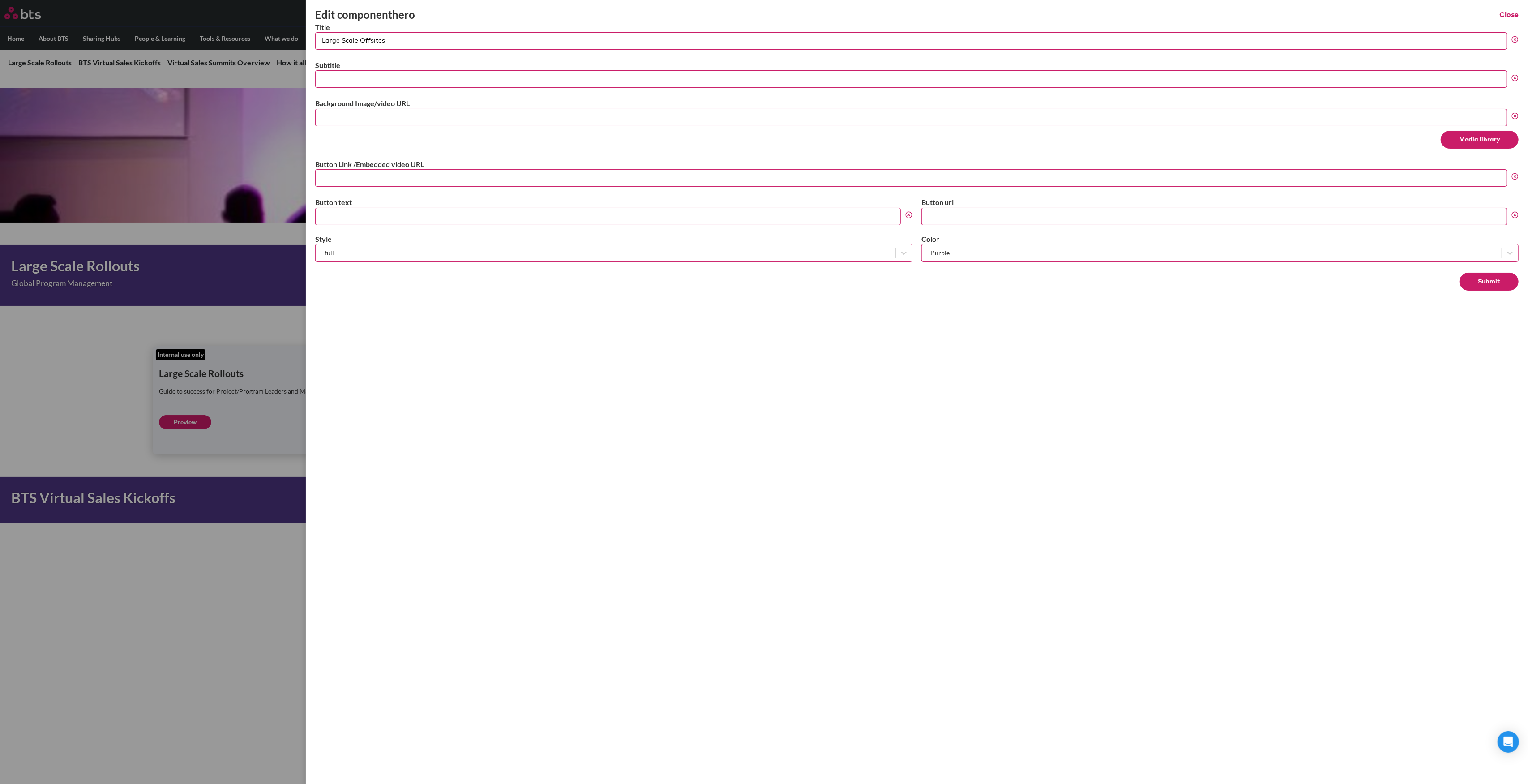
click at [1479, 133] on button "Media library" at bounding box center [1479, 139] width 78 height 18
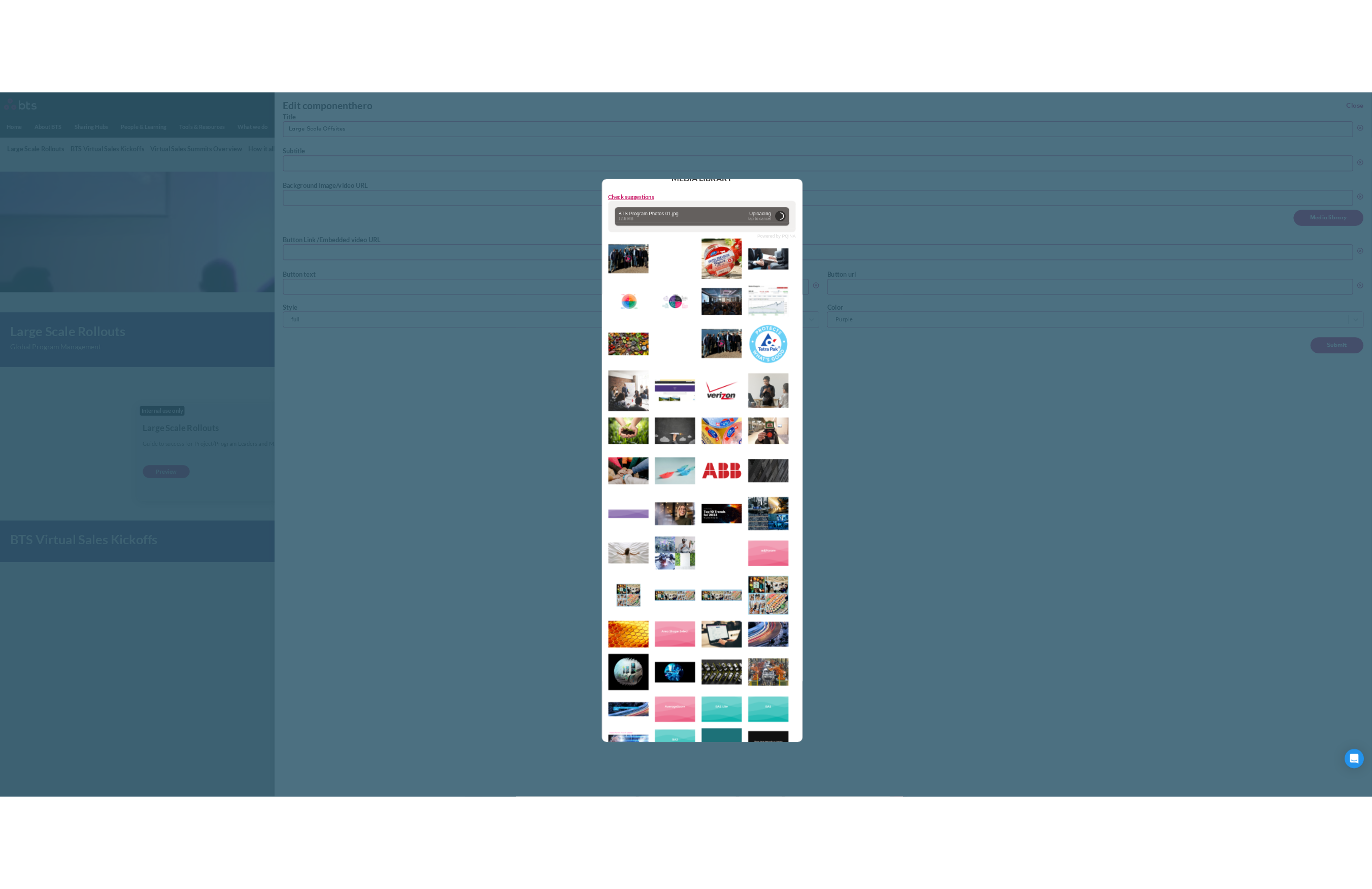
scroll to position [0, 0]
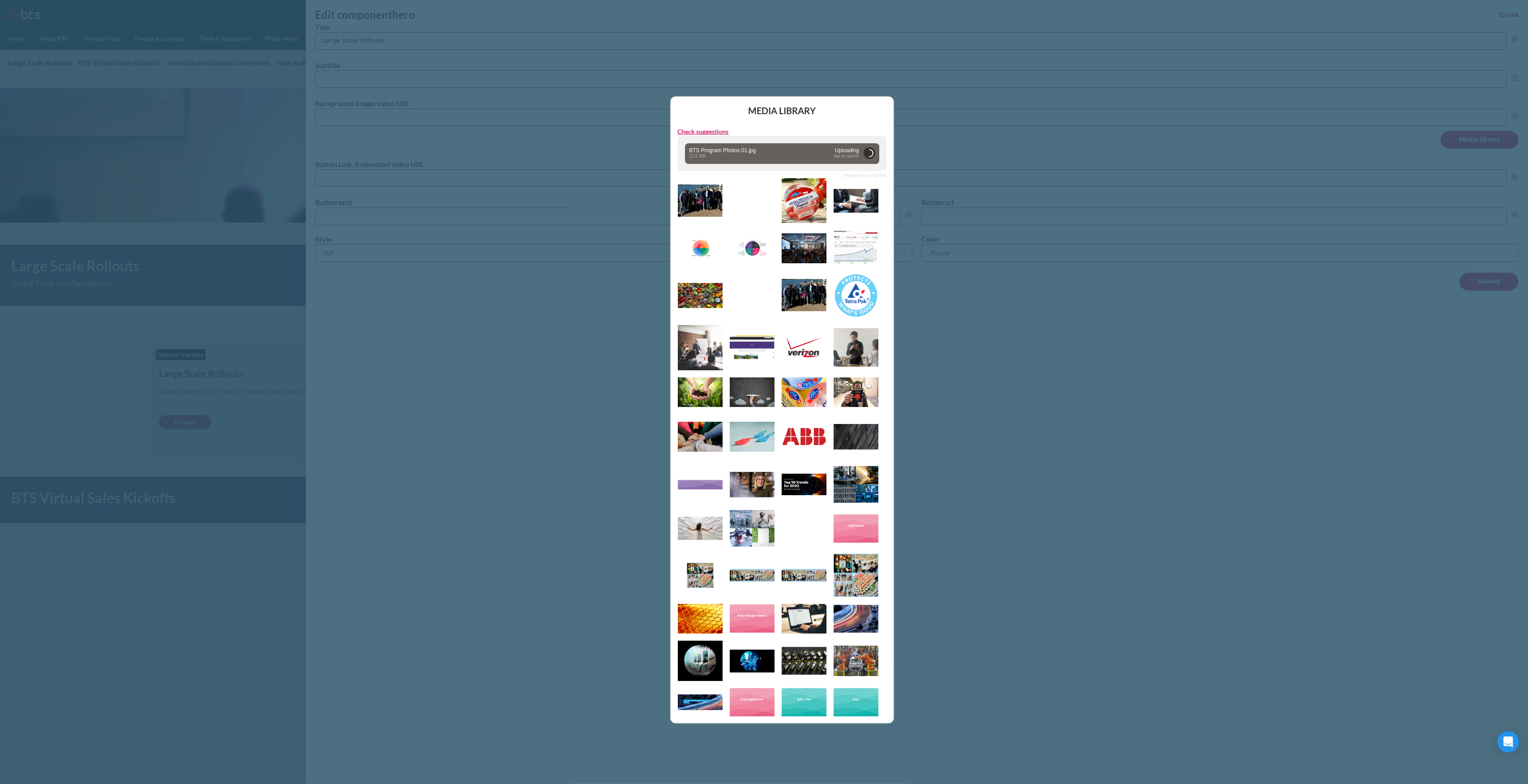
type input "https://globalx.s3.us-west-2.amazonaws.com/app/users/carolina-sevilla/bts-progr…"
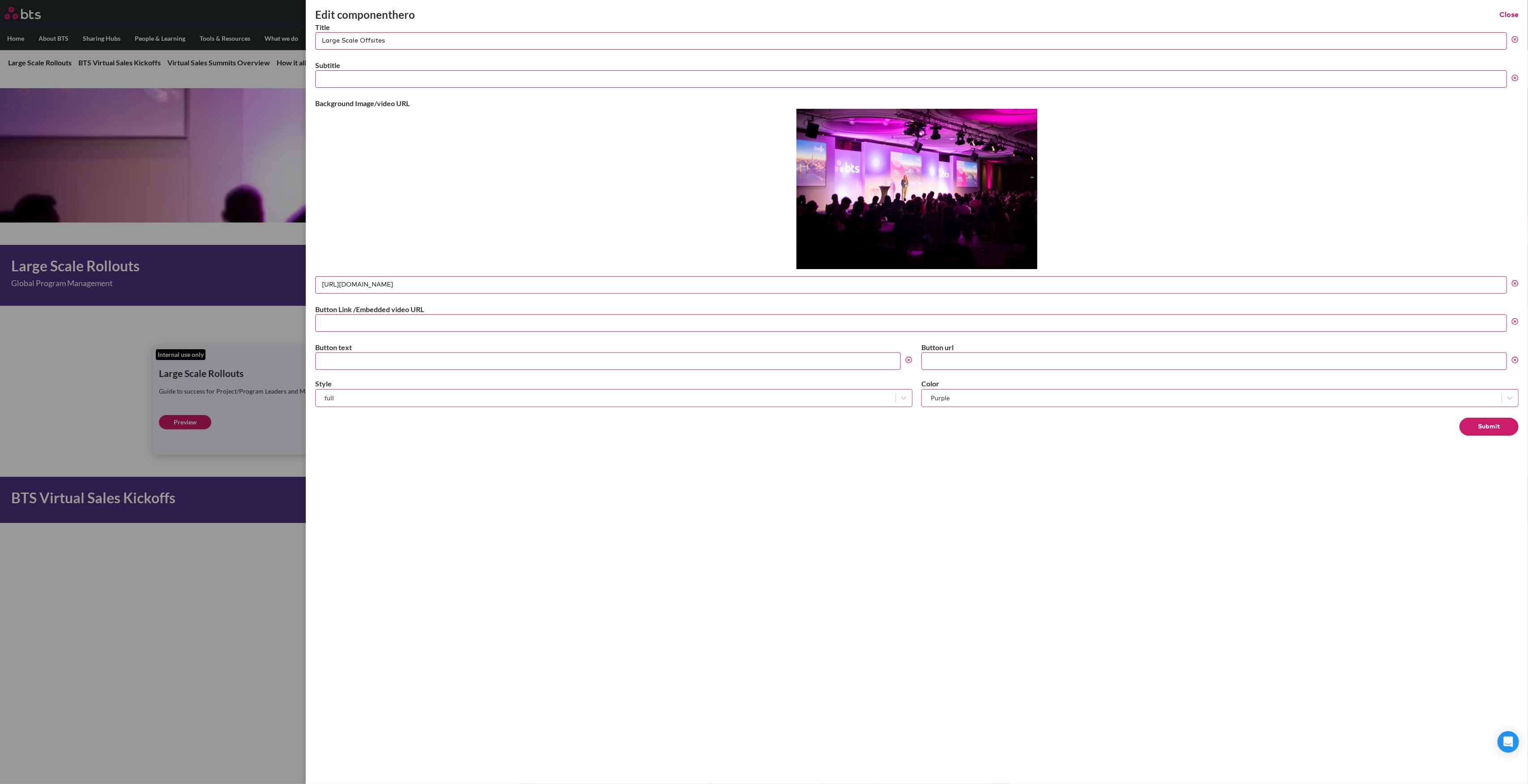
click at [1479, 423] on button "Submit" at bounding box center [1489, 426] width 59 height 18
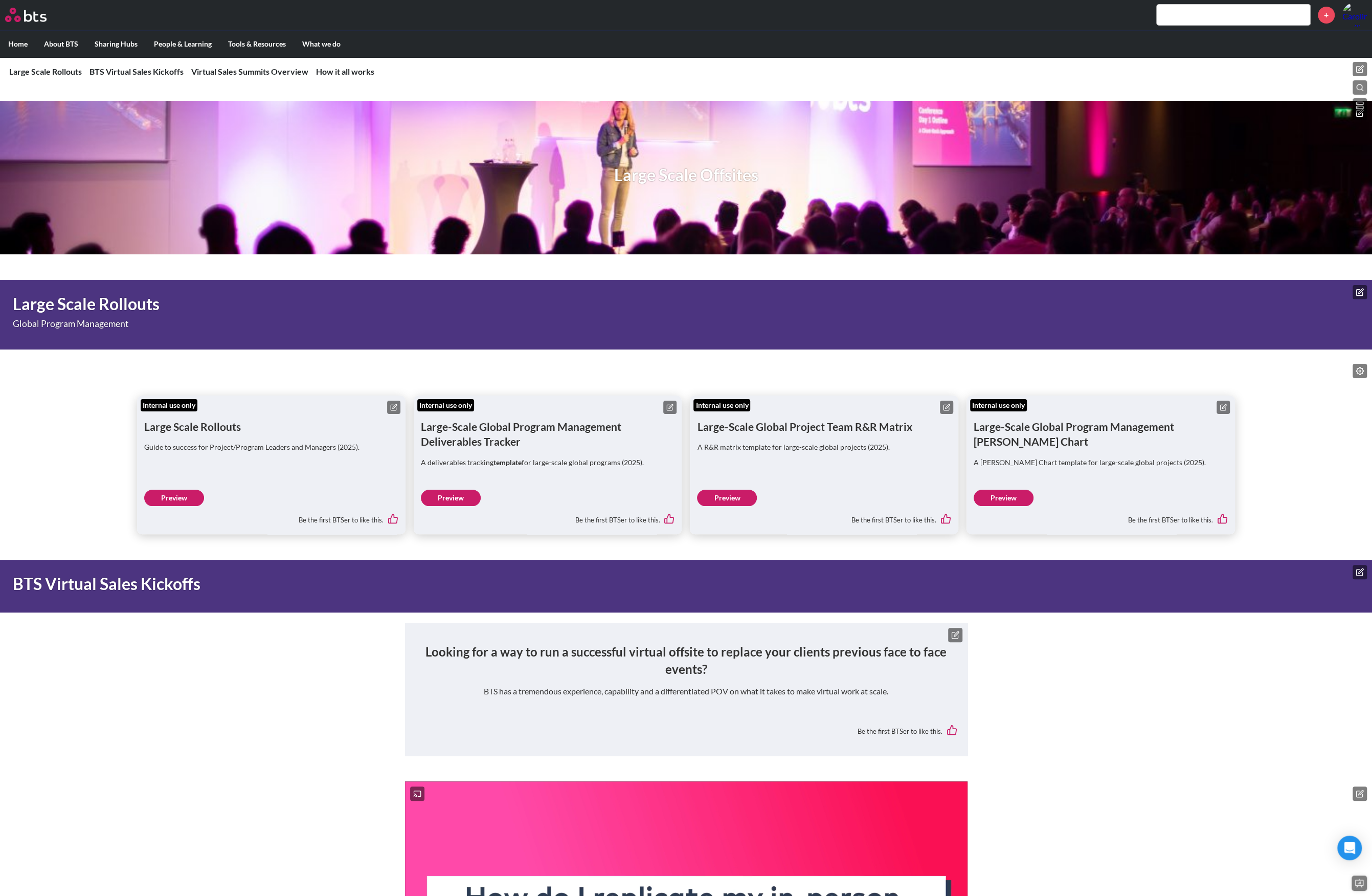
click at [392, 404] on icon at bounding box center [394, 407] width 7 height 7
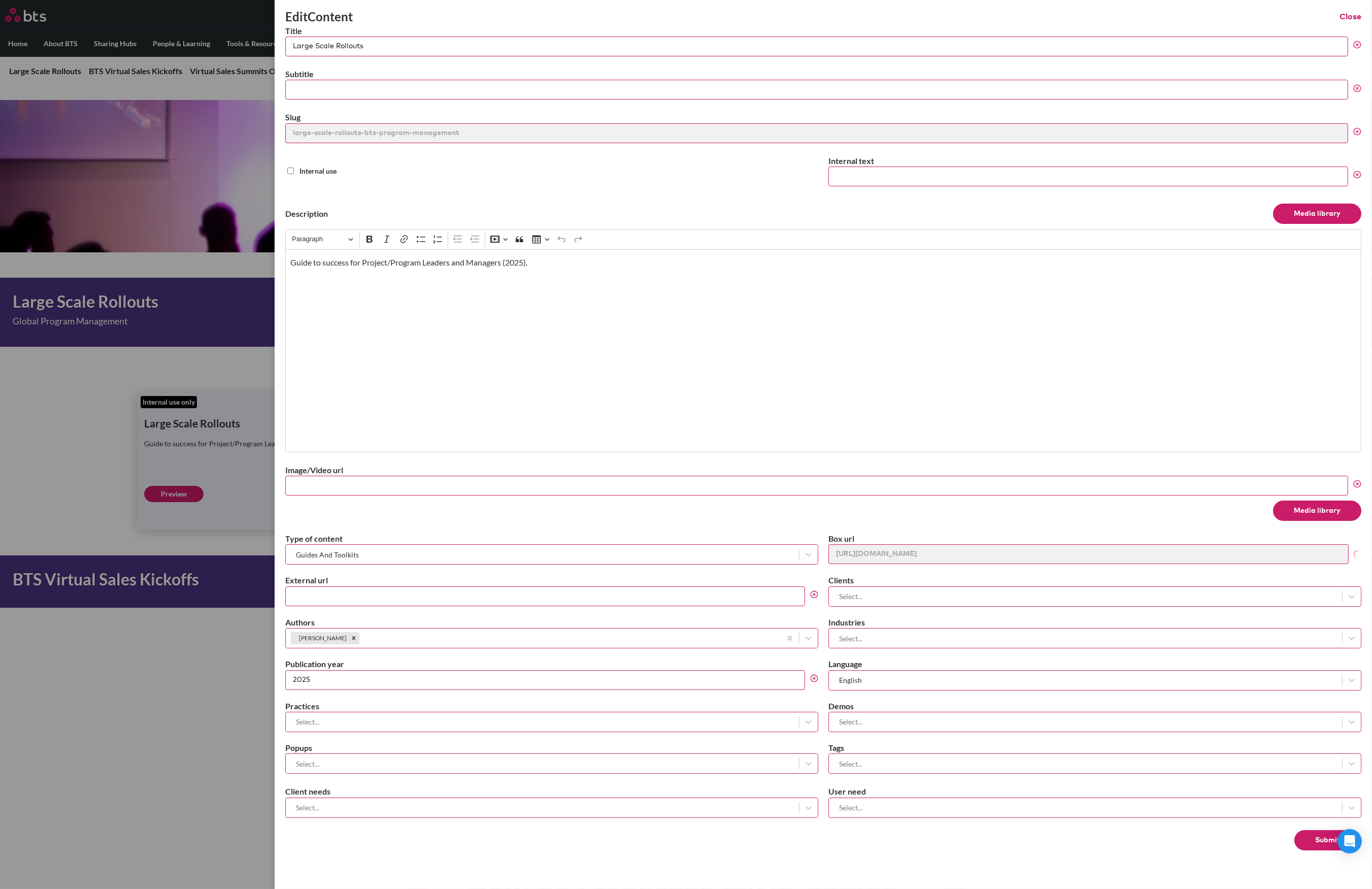
click at [1336, 510] on button "Media library" at bounding box center [1317, 510] width 88 height 20
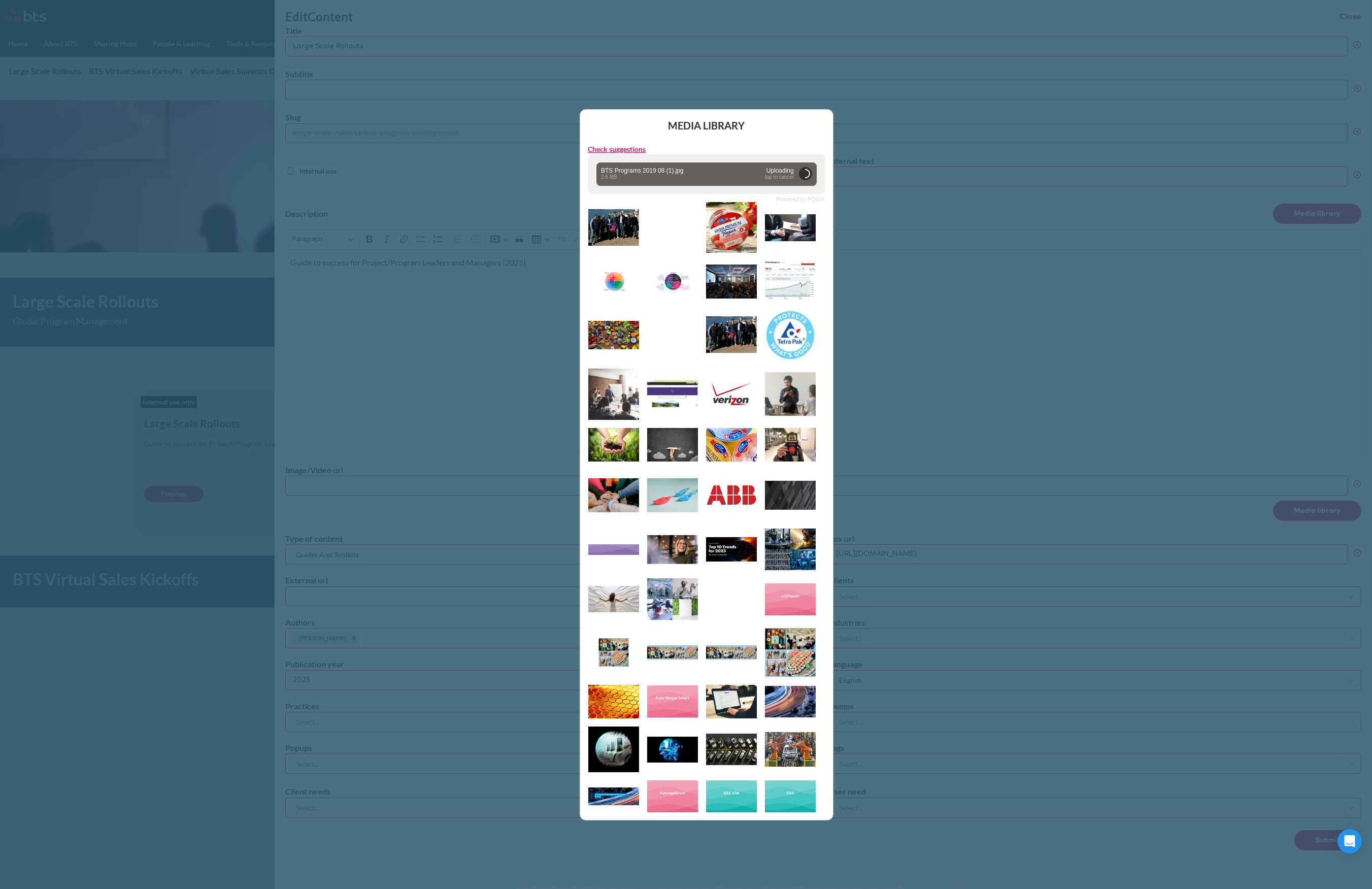
type input "https://globalx.s3.us-west-2.amazonaws.com/app/users/carolina-sevilla/bts-progr…"
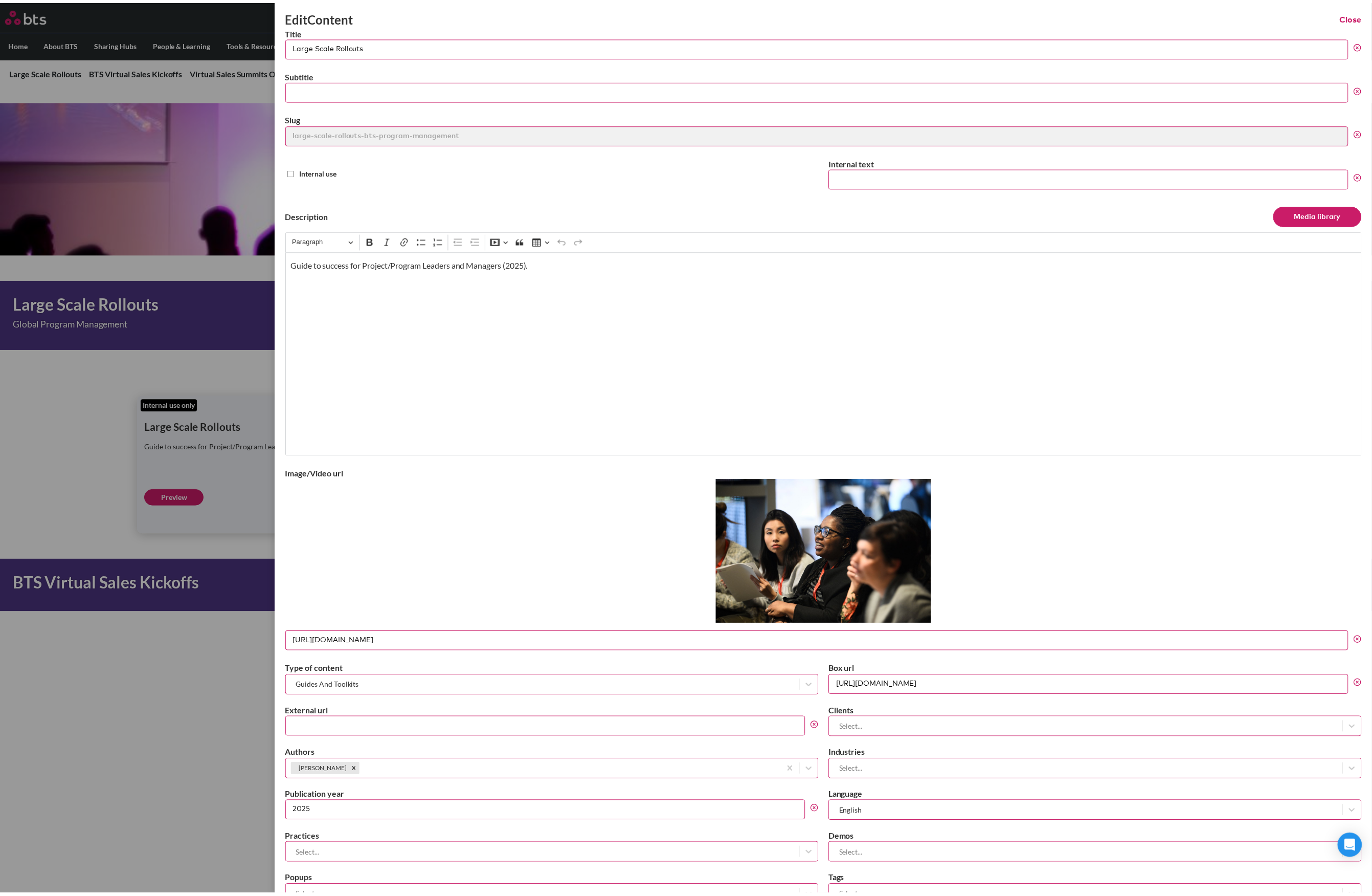
scroll to position [105, 0]
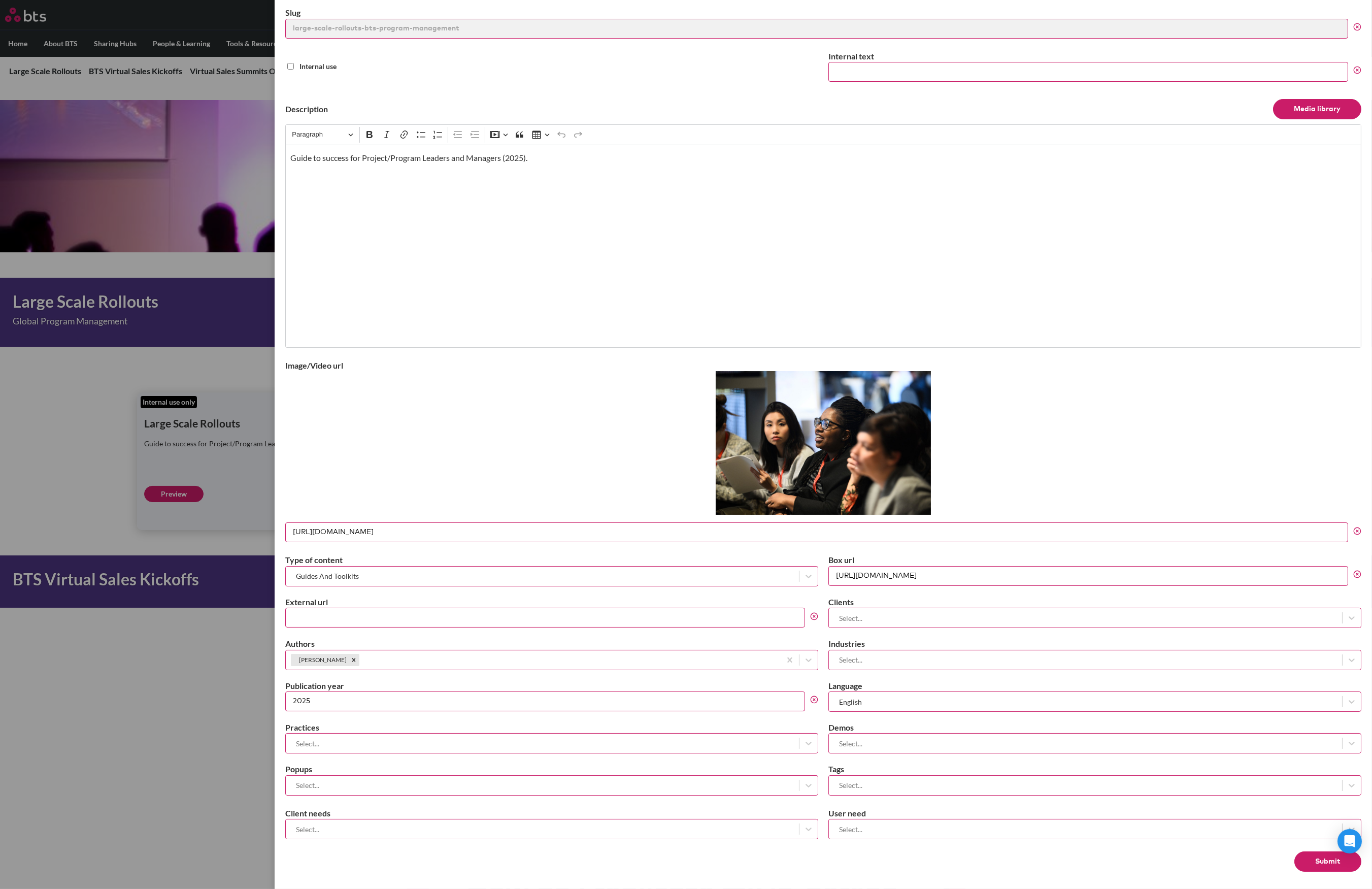
click at [1318, 860] on button "Submit" at bounding box center [1328, 861] width 67 height 20
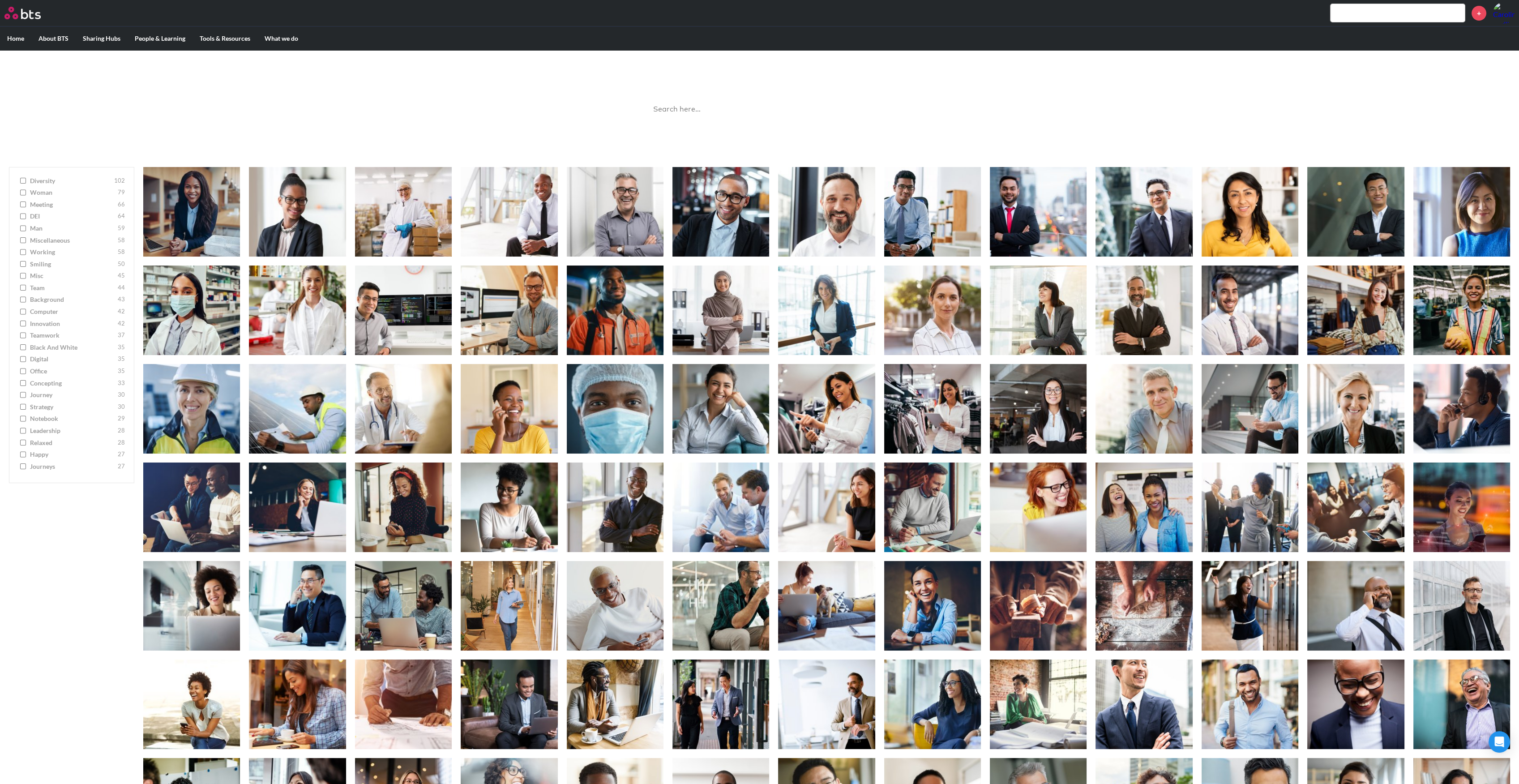
click at [664, 106] on input "search" at bounding box center [759, 110] width 224 height 24
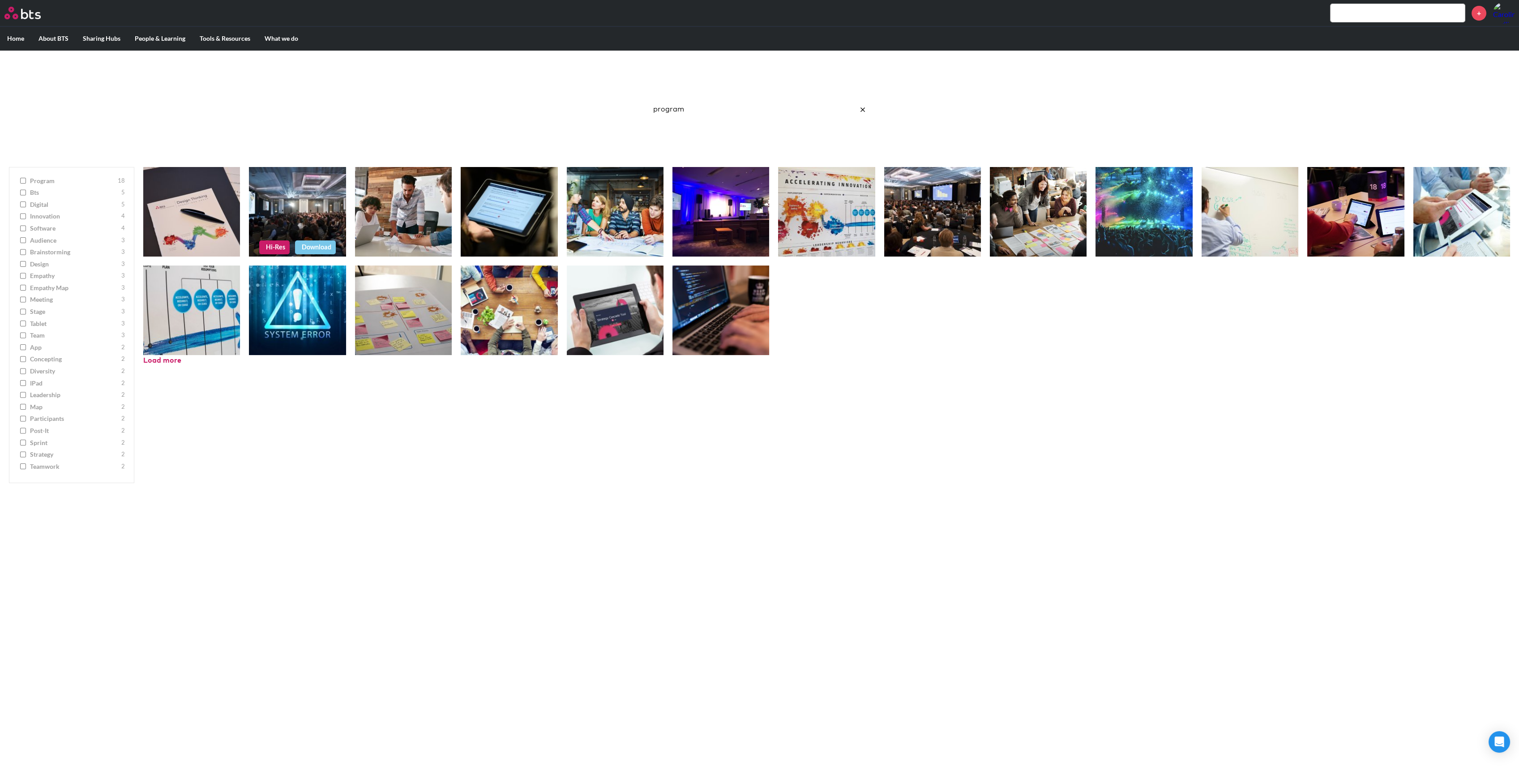
type input "program"
click at [314, 213] on figure at bounding box center [297, 212] width 97 height 90
click at [278, 247] on link "Hi-Res" at bounding box center [274, 247] width 30 height 14
click at [910, 242] on link "Hi-Res" at bounding box center [909, 247] width 30 height 14
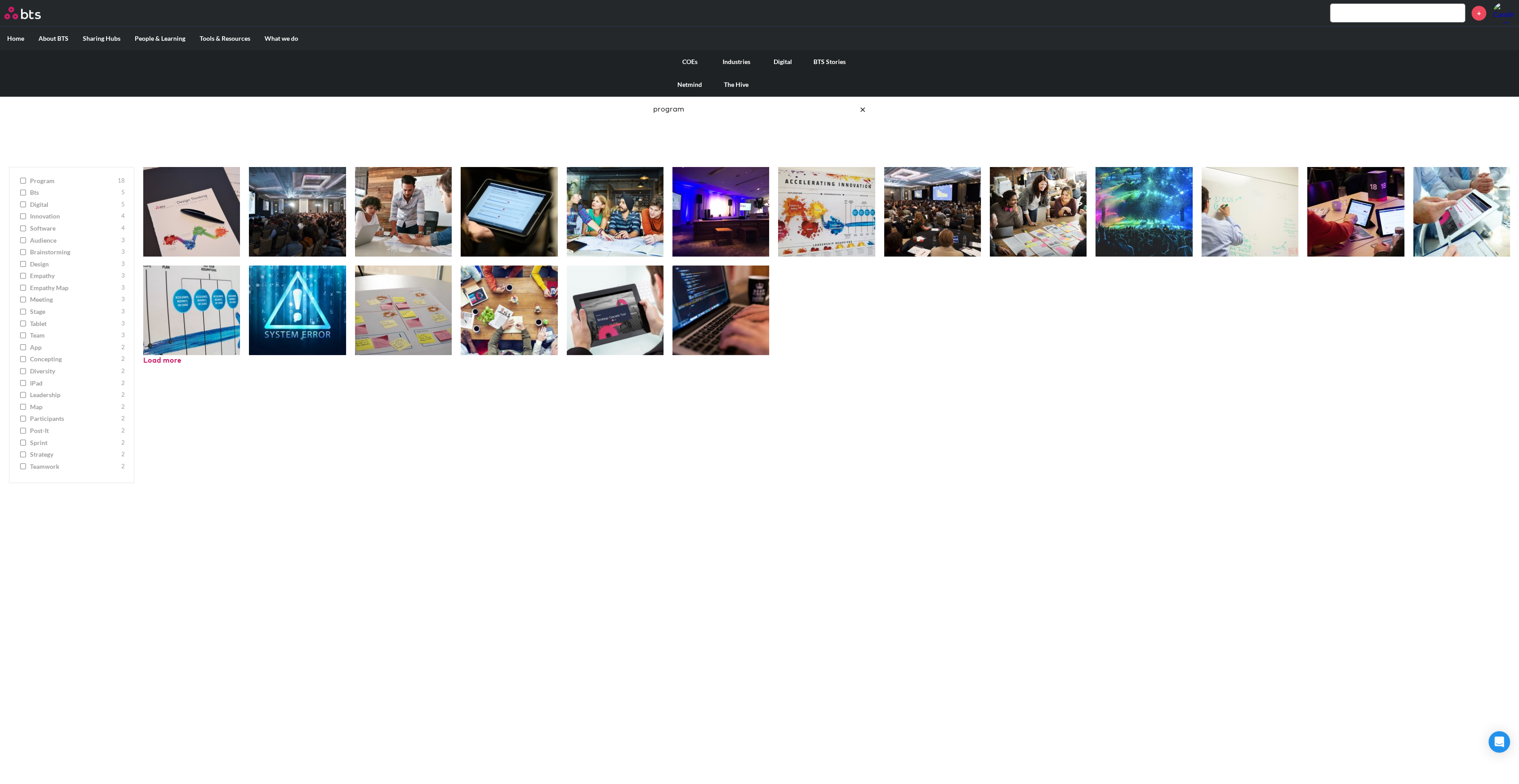
click at [784, 61] on link "Digital" at bounding box center [783, 62] width 46 height 23
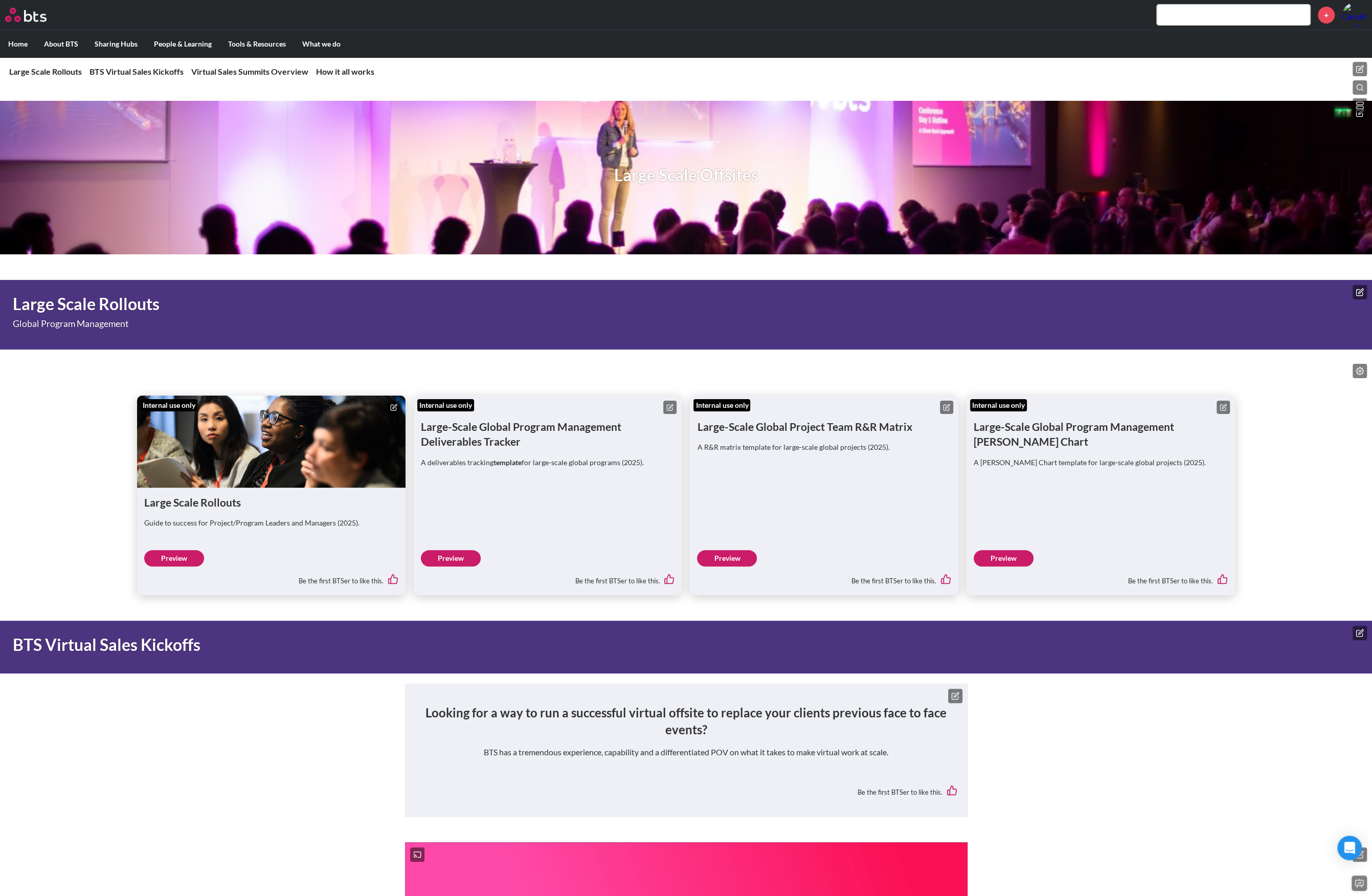
click at [684, 174] on h1 "Large Scale Offsites" at bounding box center [686, 176] width 144 height 23
click at [423, 167] on div "Large Scale Offsites" at bounding box center [686, 178] width 1372 height 153
click at [644, 164] on h1 "Large Scale Offsites" at bounding box center [686, 176] width 144 height 23
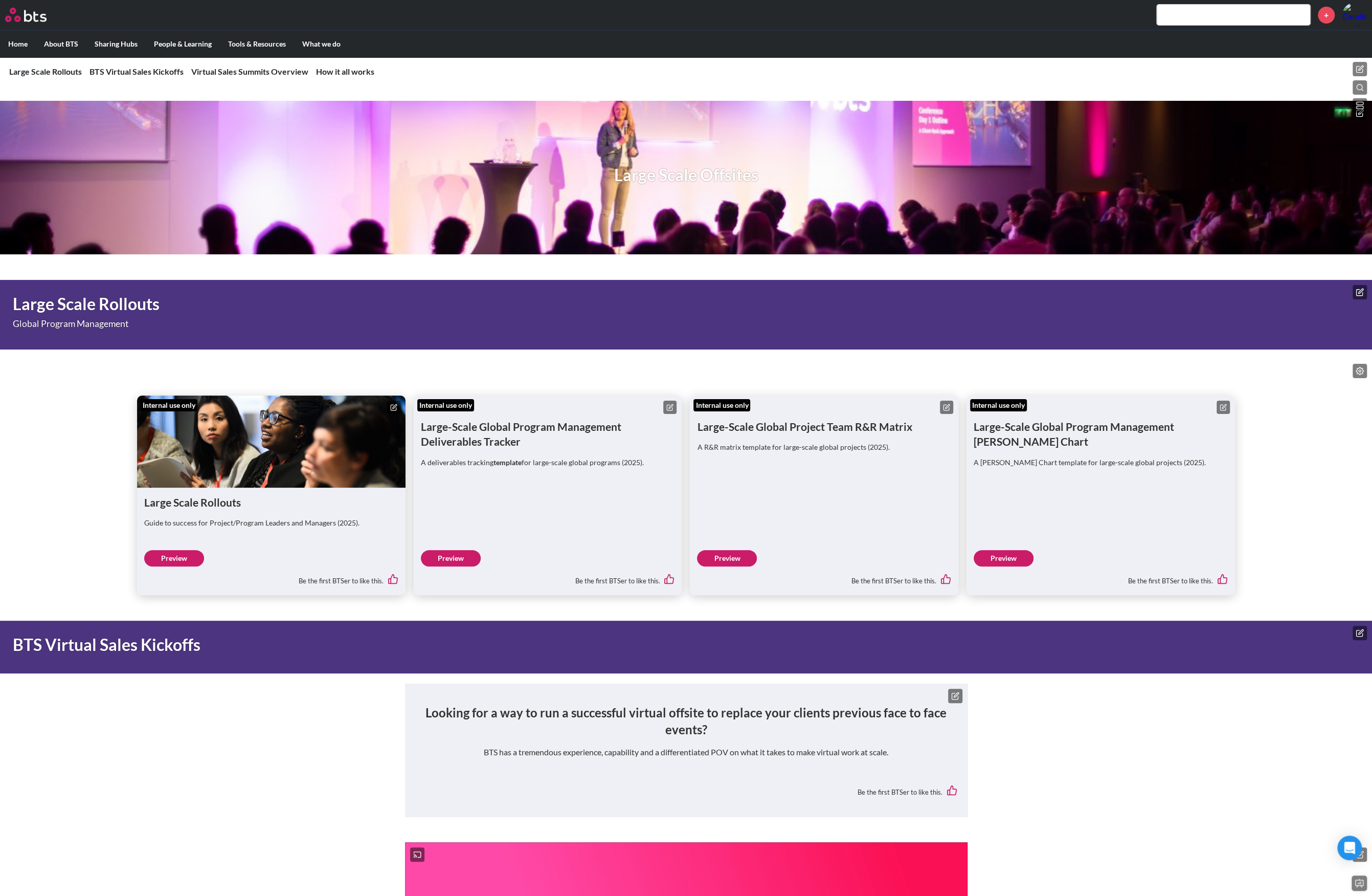
click at [1358, 115] on icon at bounding box center [1360, 113] width 8 height 8
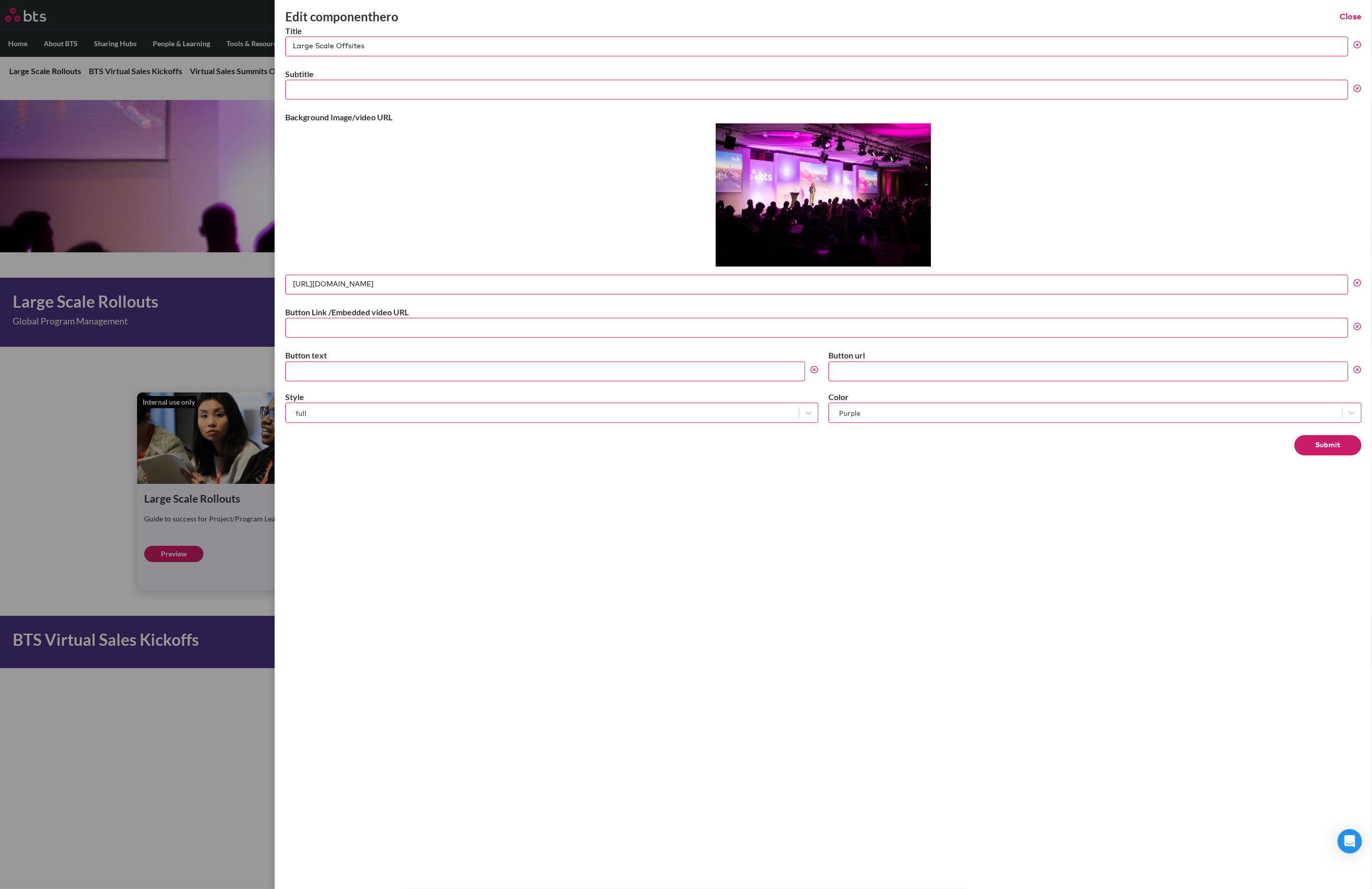
click at [1359, 282] on icon at bounding box center [1357, 282] width 8 height 8
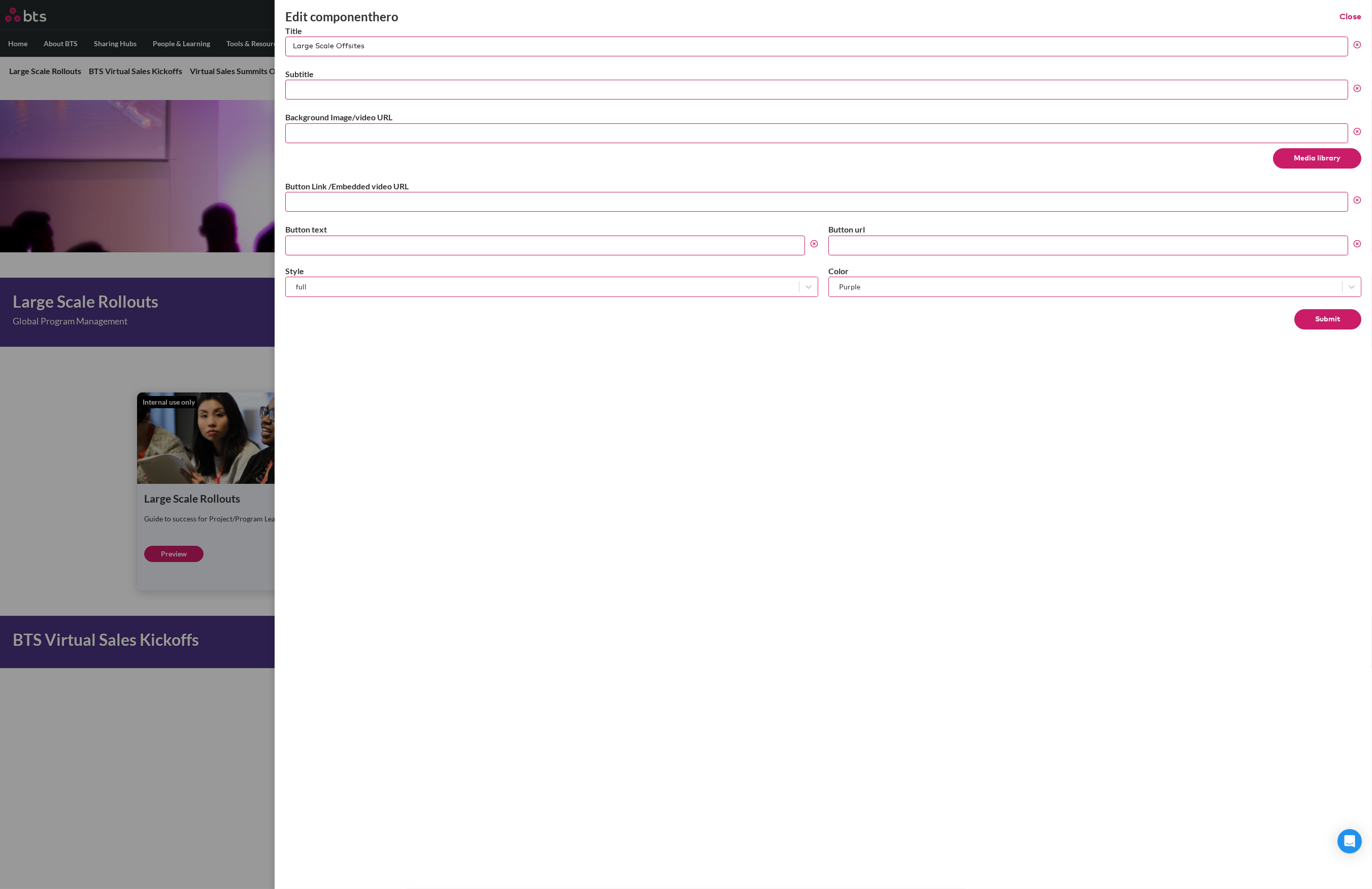
click at [1328, 158] on button "Media library" at bounding box center [1317, 158] width 88 height 20
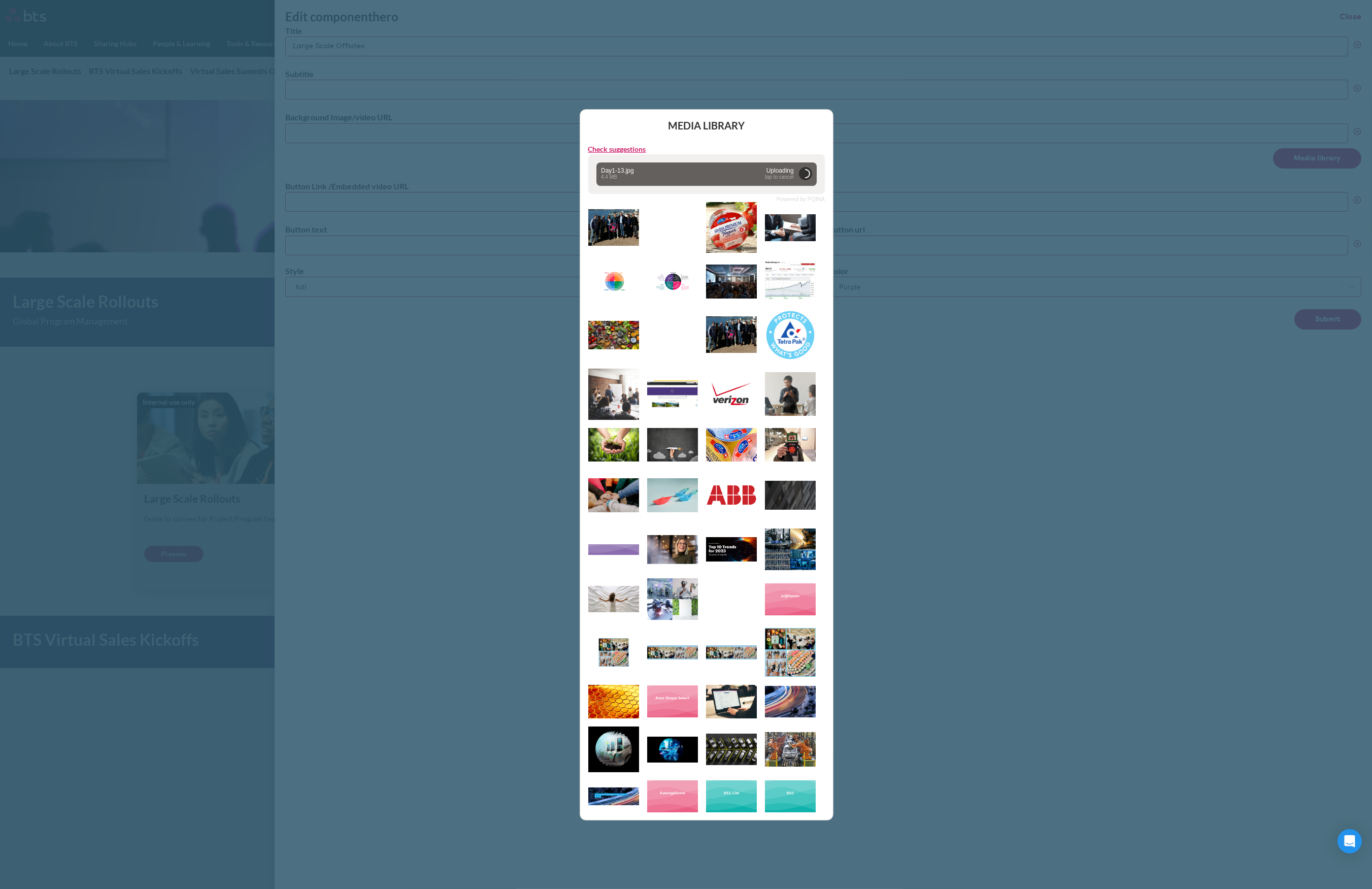
type input "https://globalx.s3.us-west-2.amazonaws.com/app/users/carolina-sevilla/day1-13.j…"
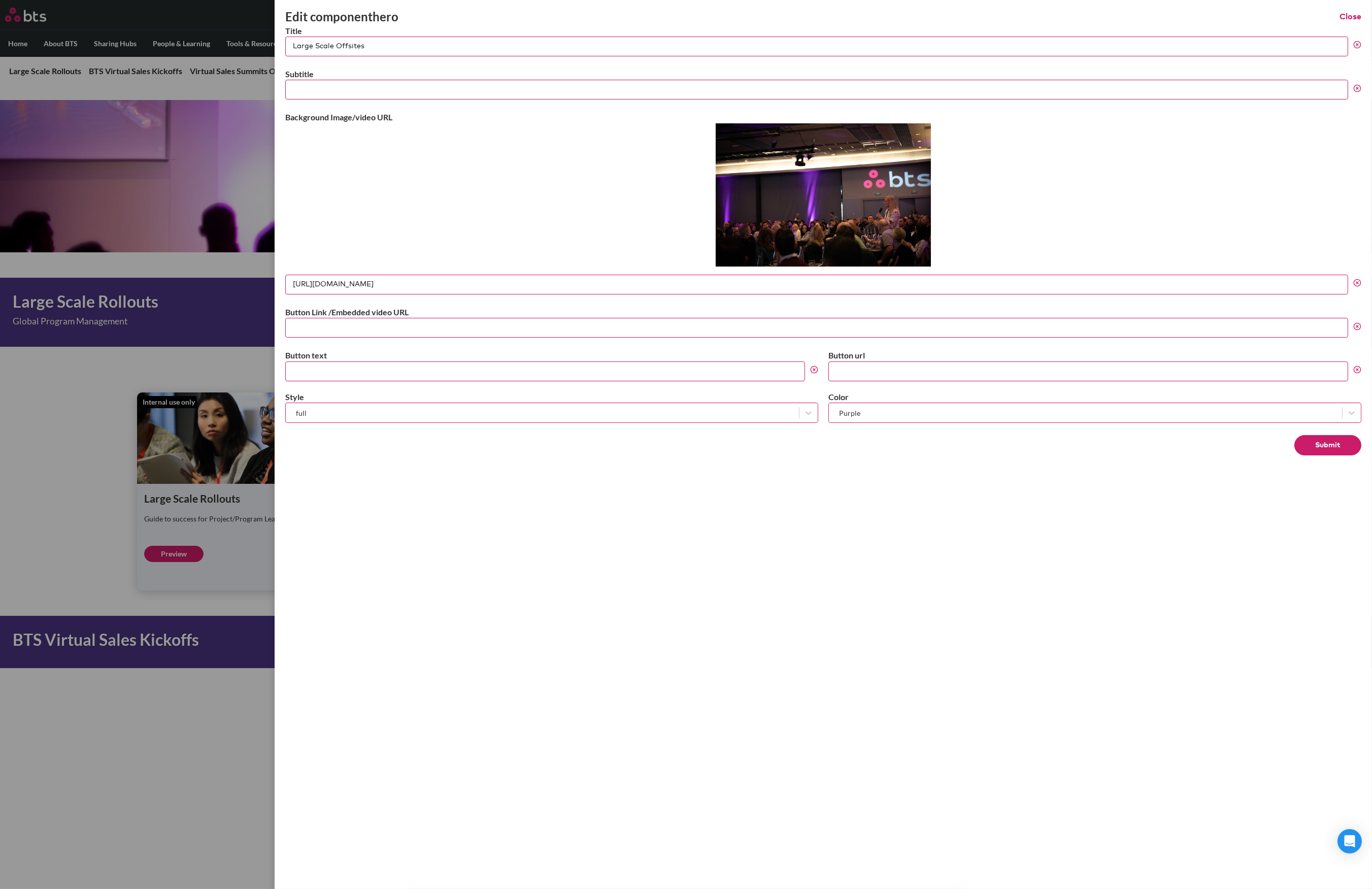
click at [1316, 435] on button "Submit" at bounding box center [1328, 445] width 67 height 20
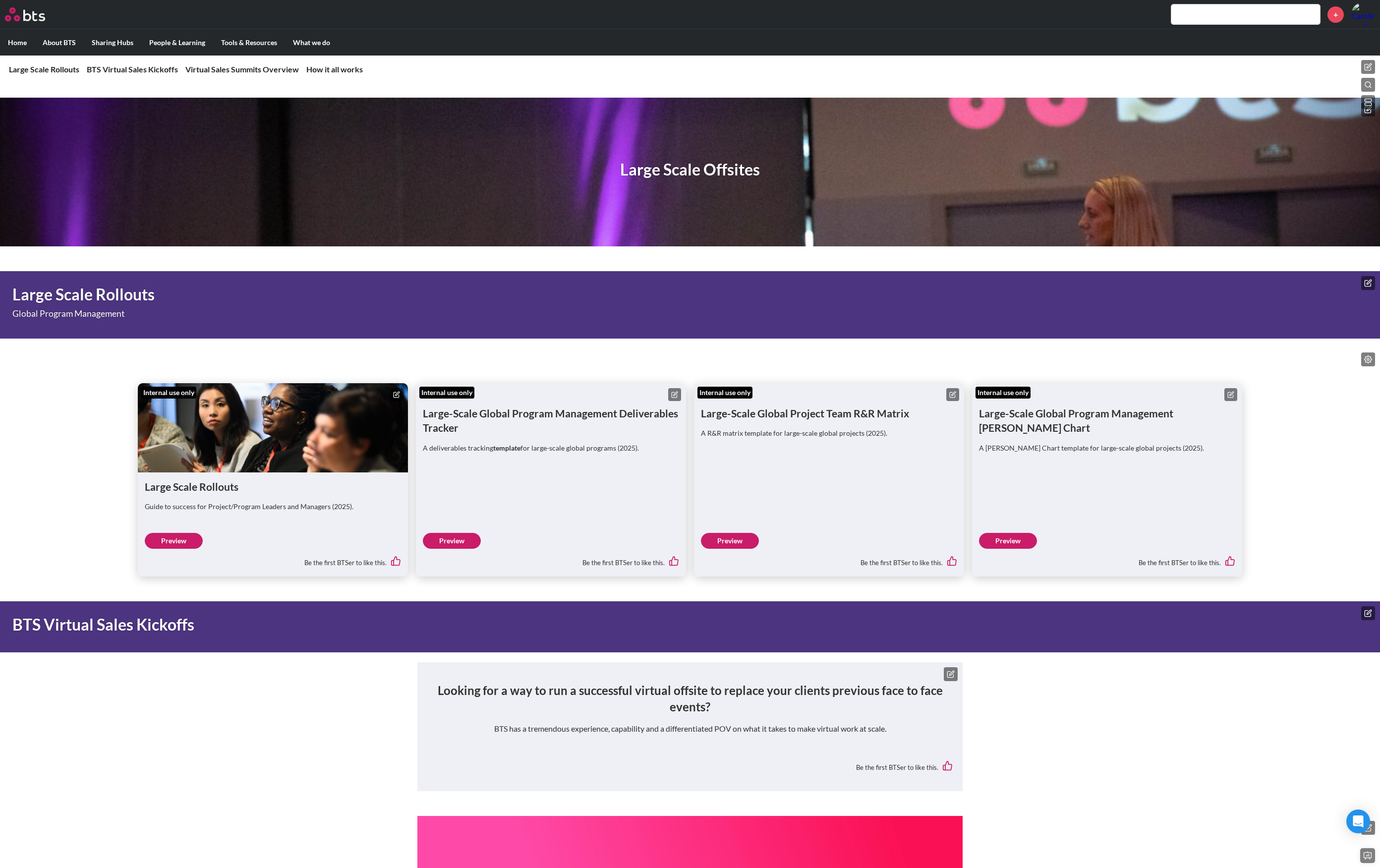
click at [1339, 112] on icon at bounding box center [1368, 110] width 8 height 8
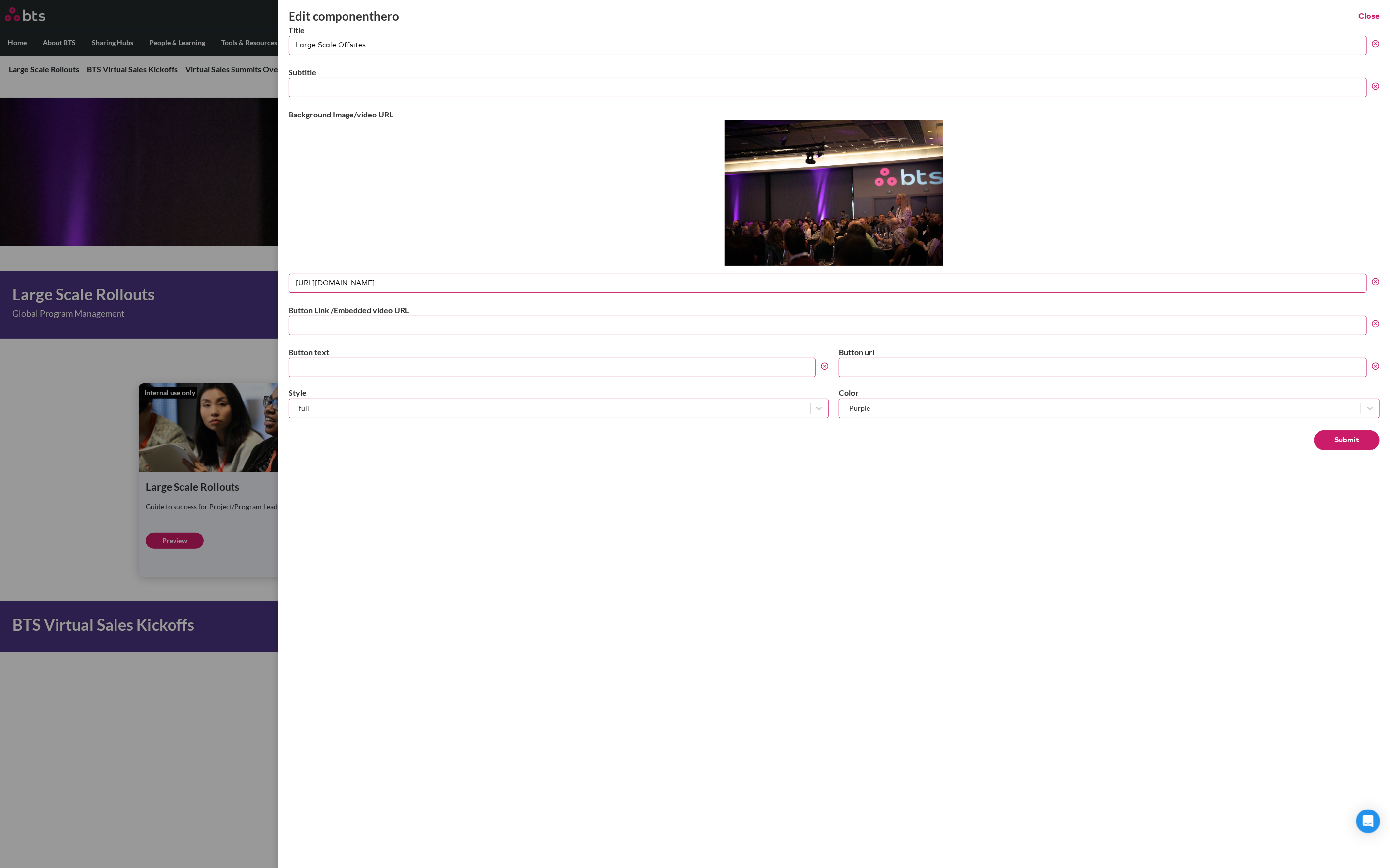
click at [1339, 281] on icon at bounding box center [1376, 282] width 8 height 8
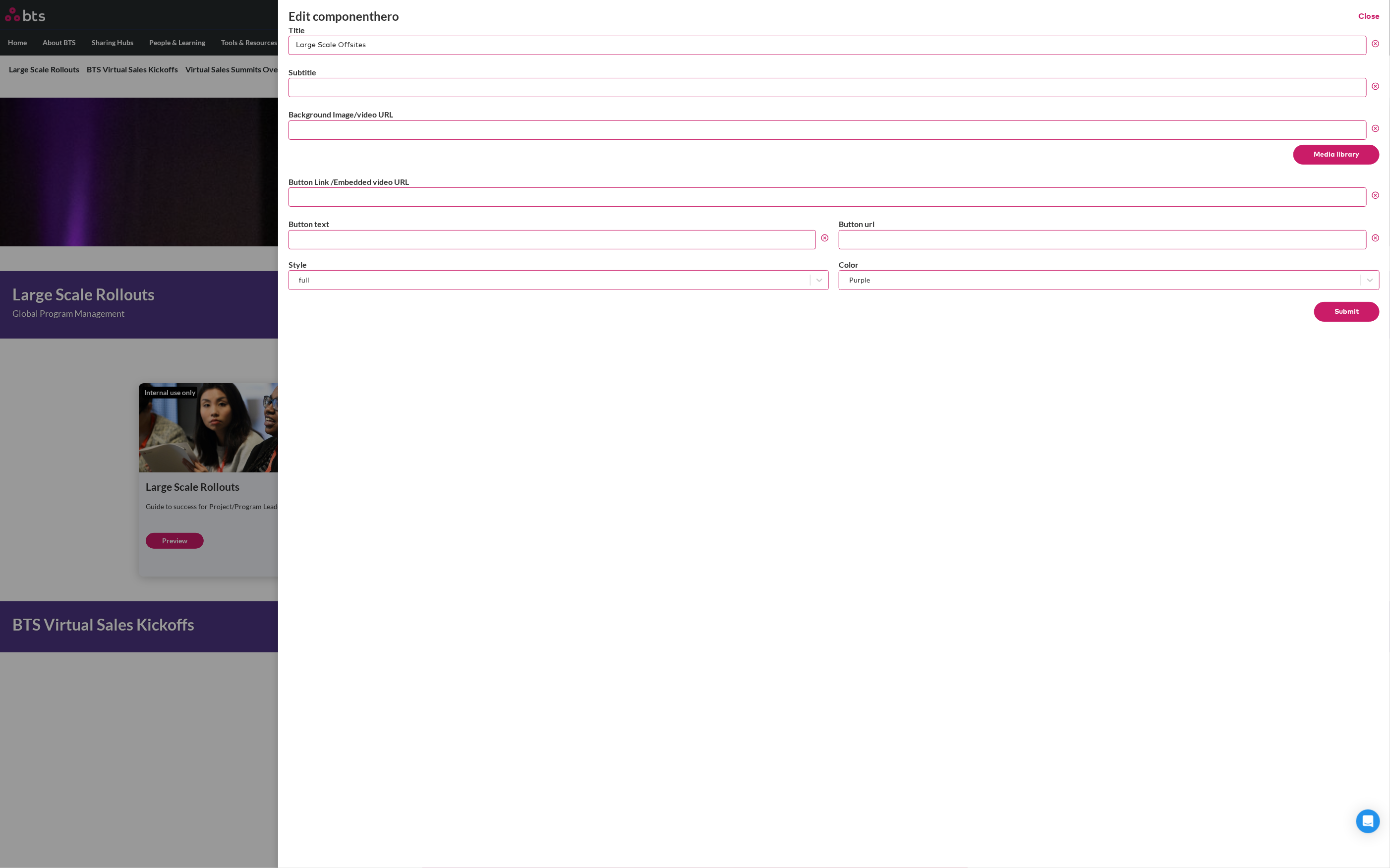
click at [1339, 153] on button "Media library" at bounding box center [1336, 154] width 86 height 20
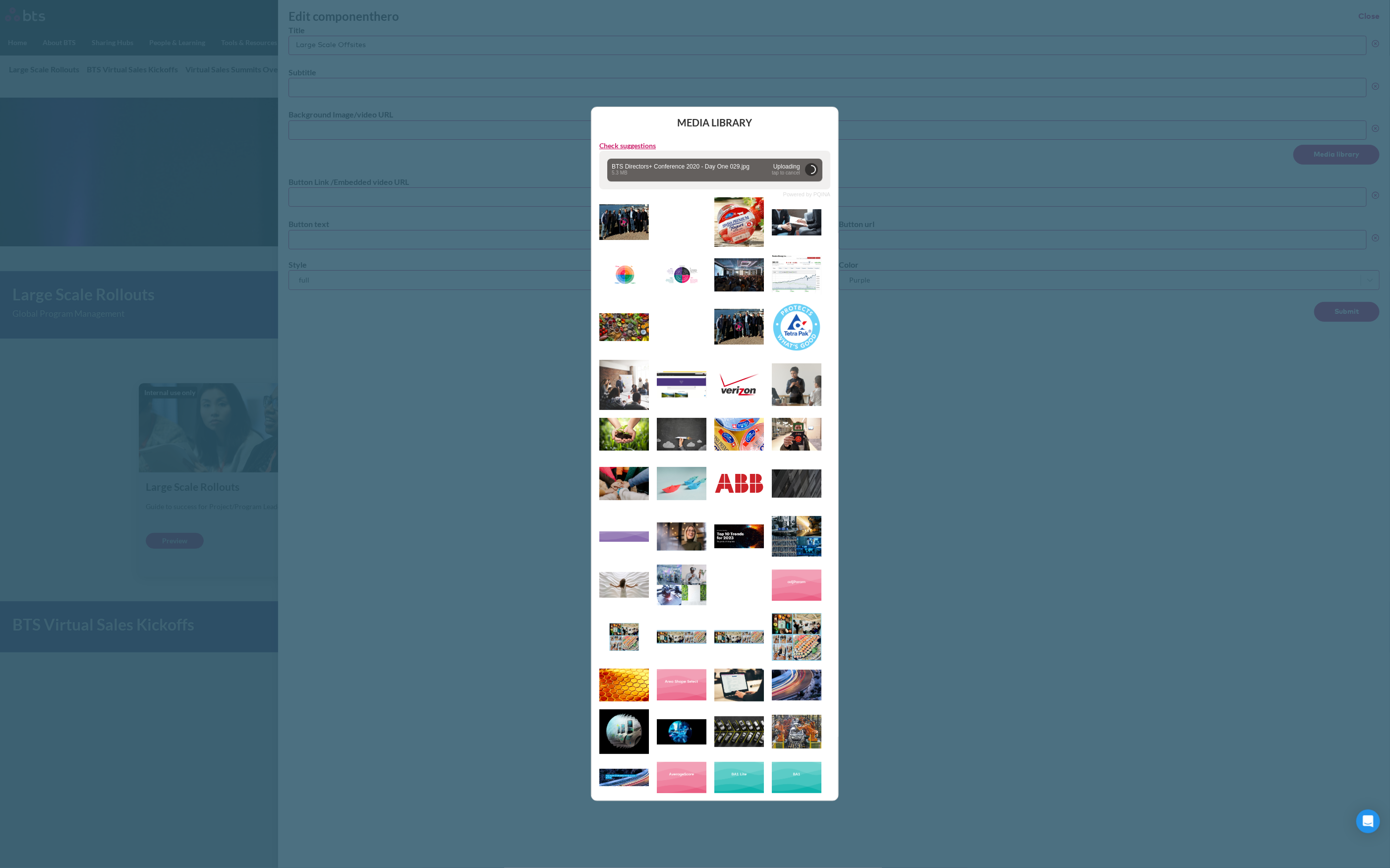
type input "https://globalx.s3.us-west-2.amazonaws.com/app/users/carolina-sevilla/bts-direc…"
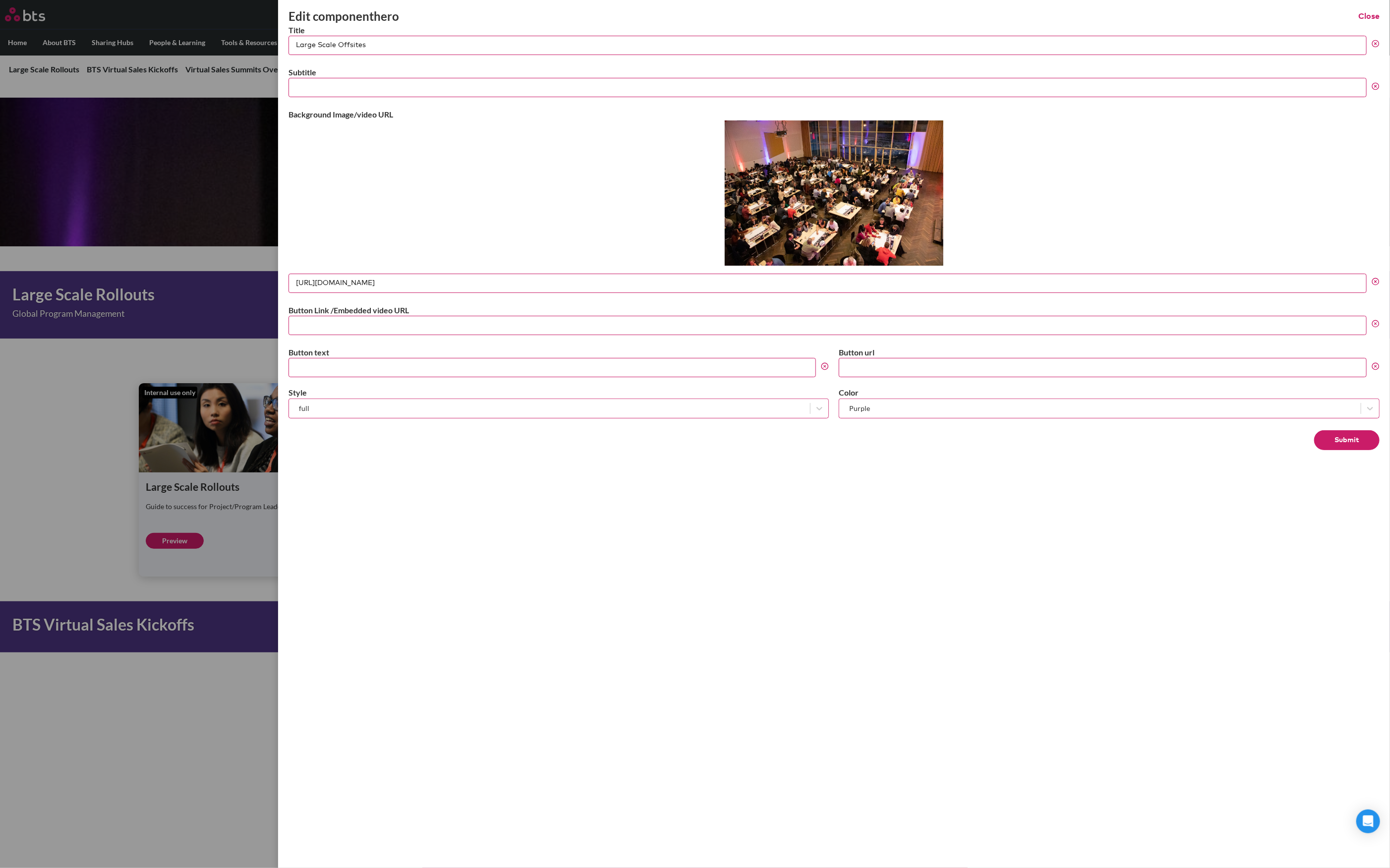
click at [1339, 436] on button "Submit" at bounding box center [1347, 440] width 66 height 20
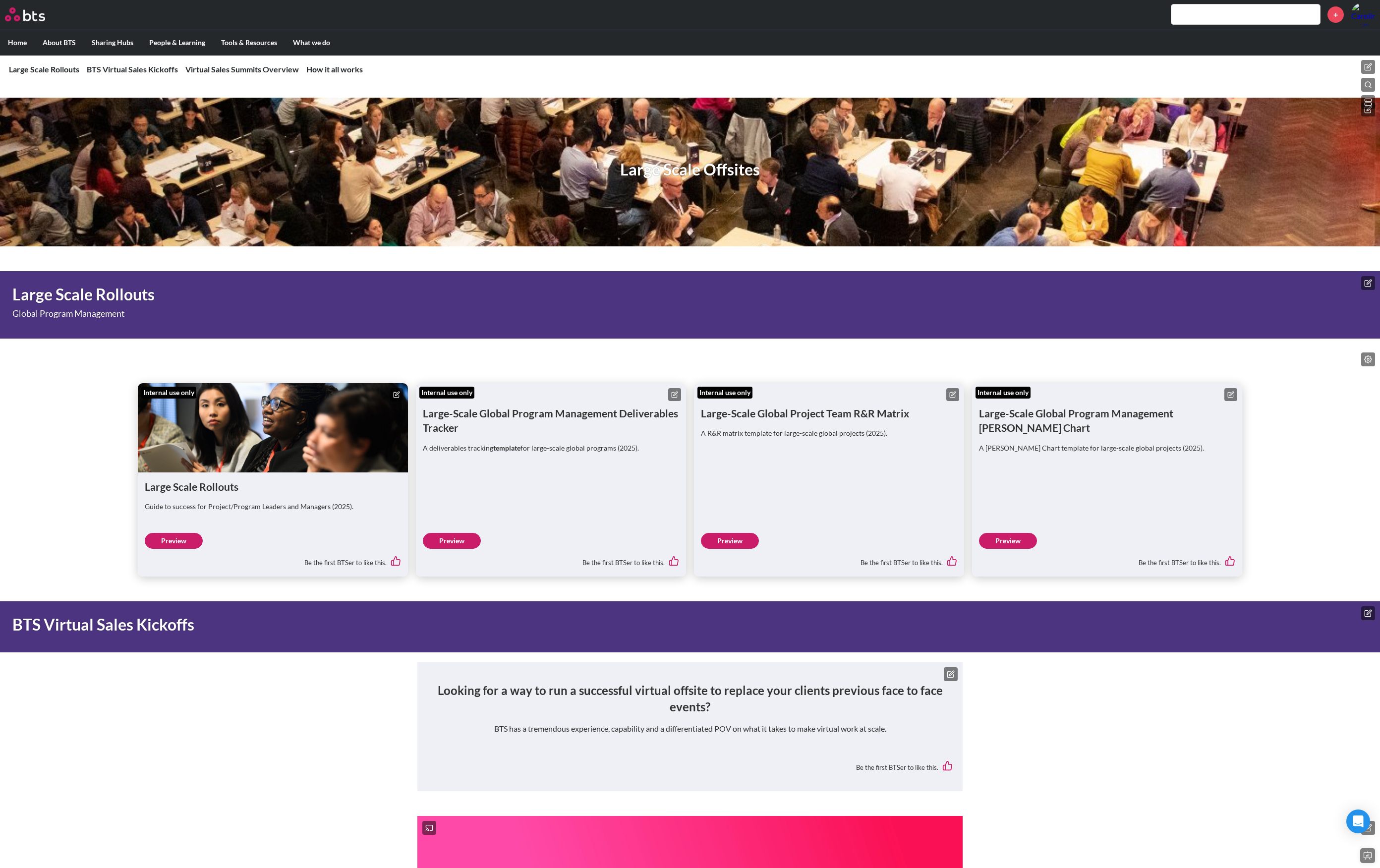
click at [1339, 114] on button at bounding box center [1368, 109] width 14 height 14
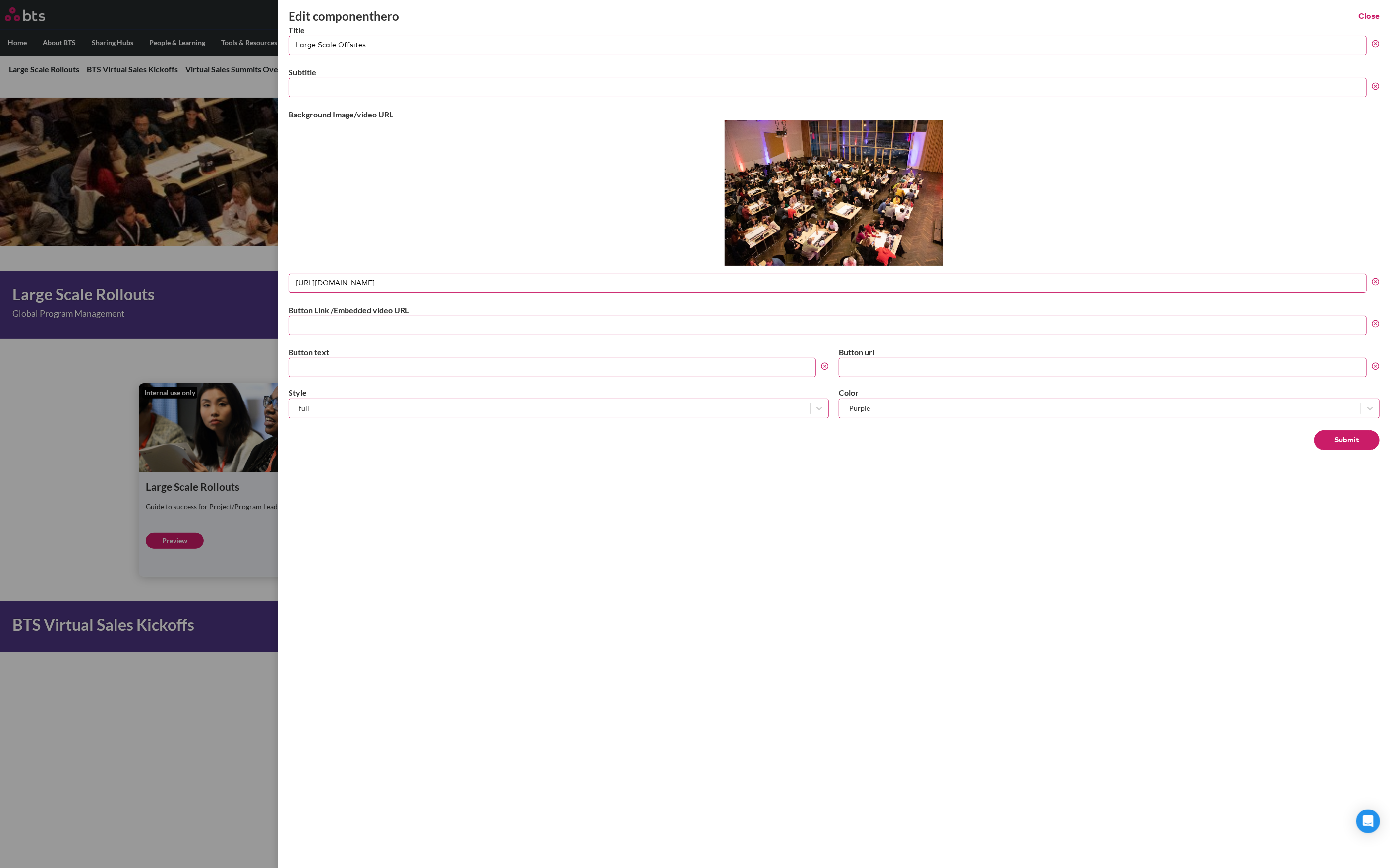
click at [1339, 282] on line at bounding box center [1376, 281] width 2 height 2
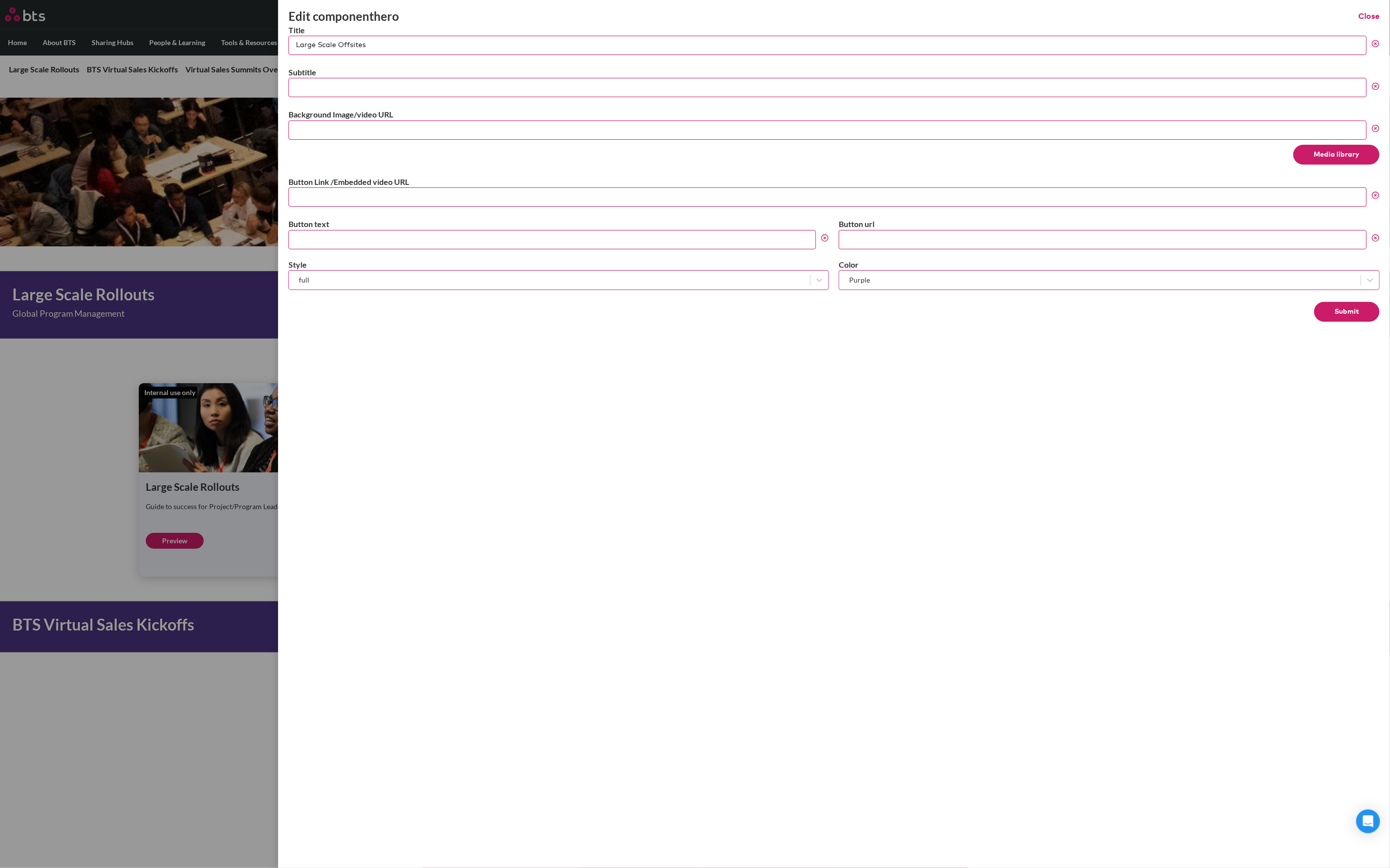
click at [1339, 162] on button "Media library" at bounding box center [1336, 154] width 86 height 20
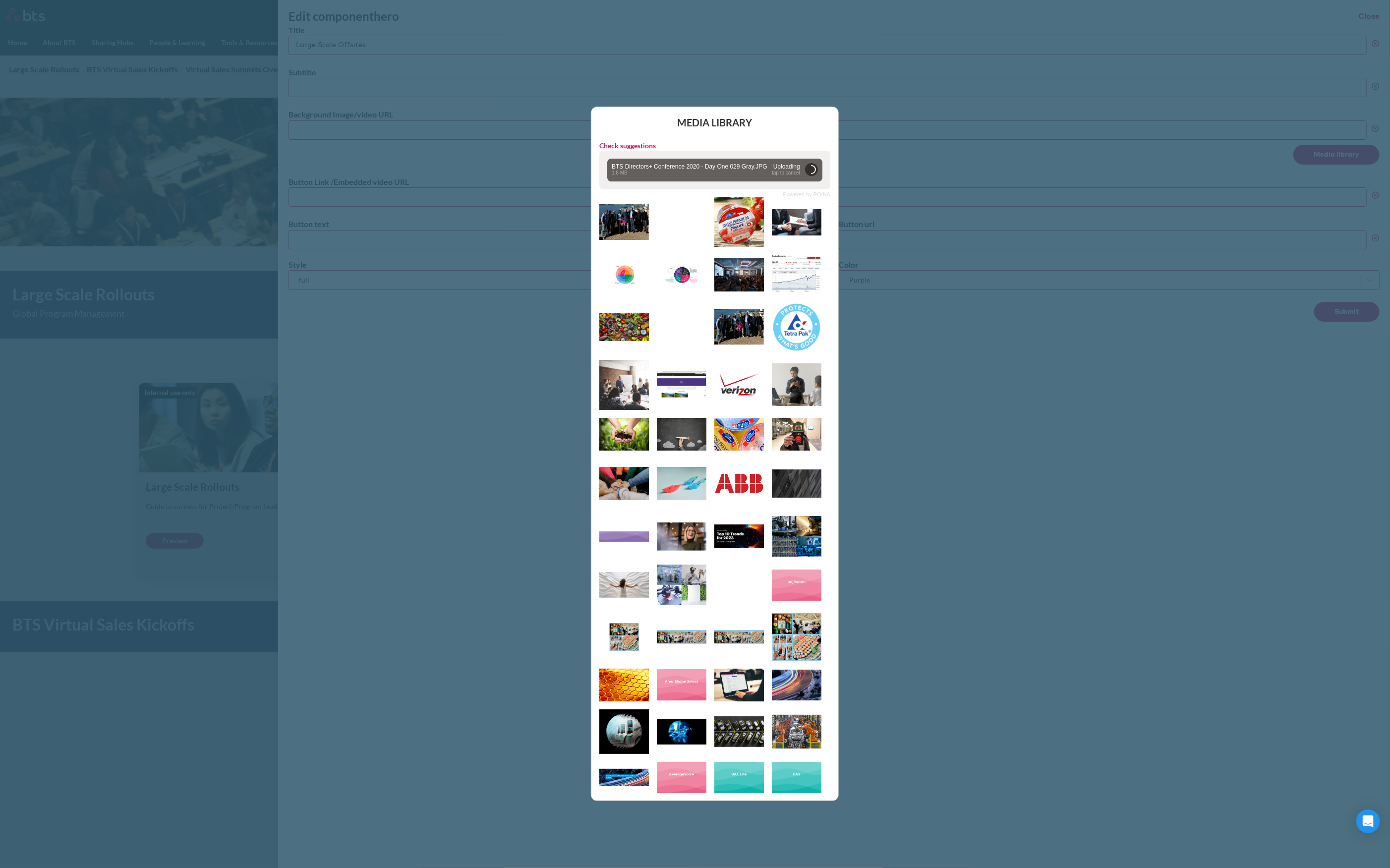
type input "https://globalx.s3.us-west-2.amazonaws.com/app/users/carolina-sevilla/bts-direc…"
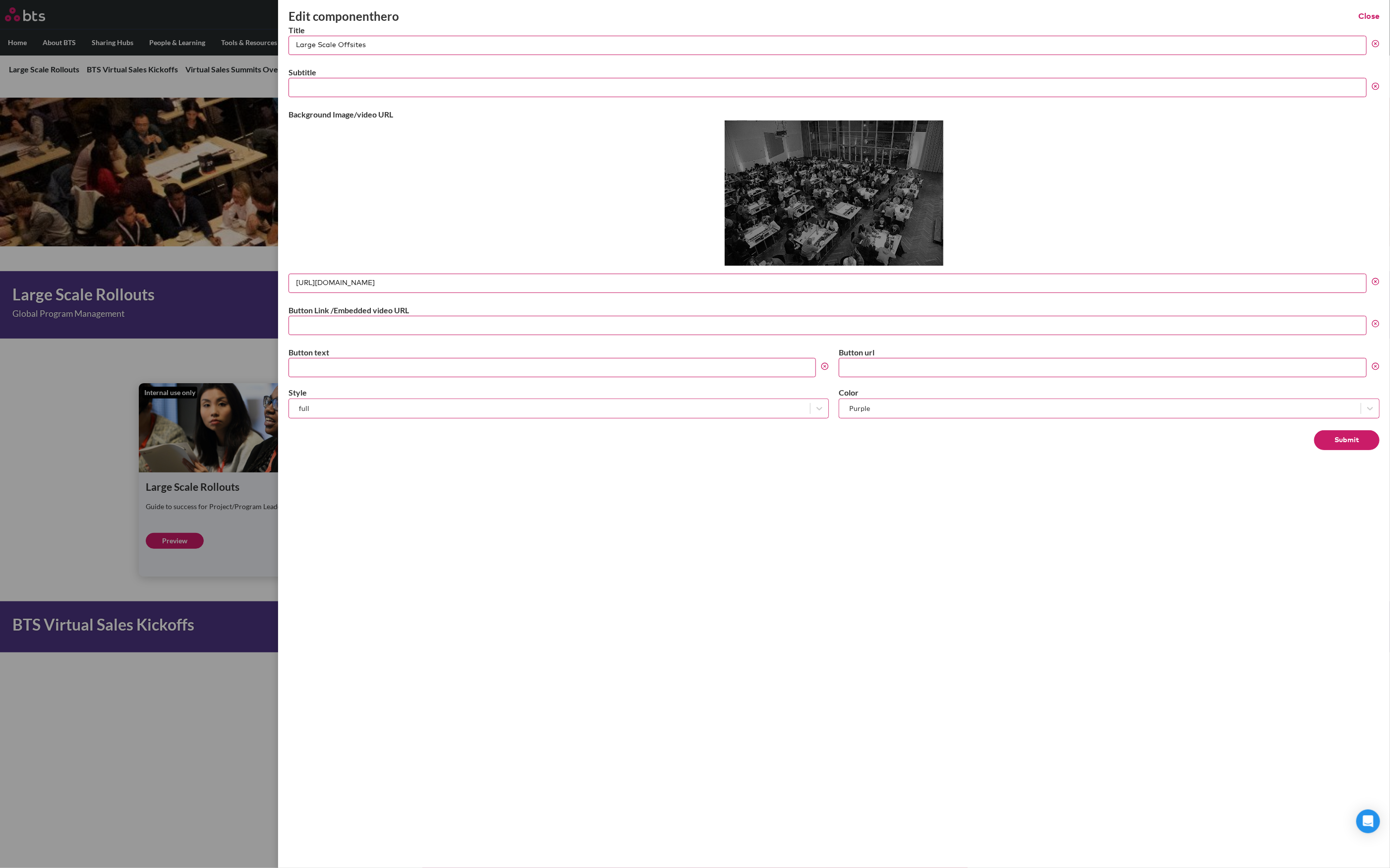
click at [1337, 439] on button "Submit" at bounding box center [1347, 440] width 66 height 20
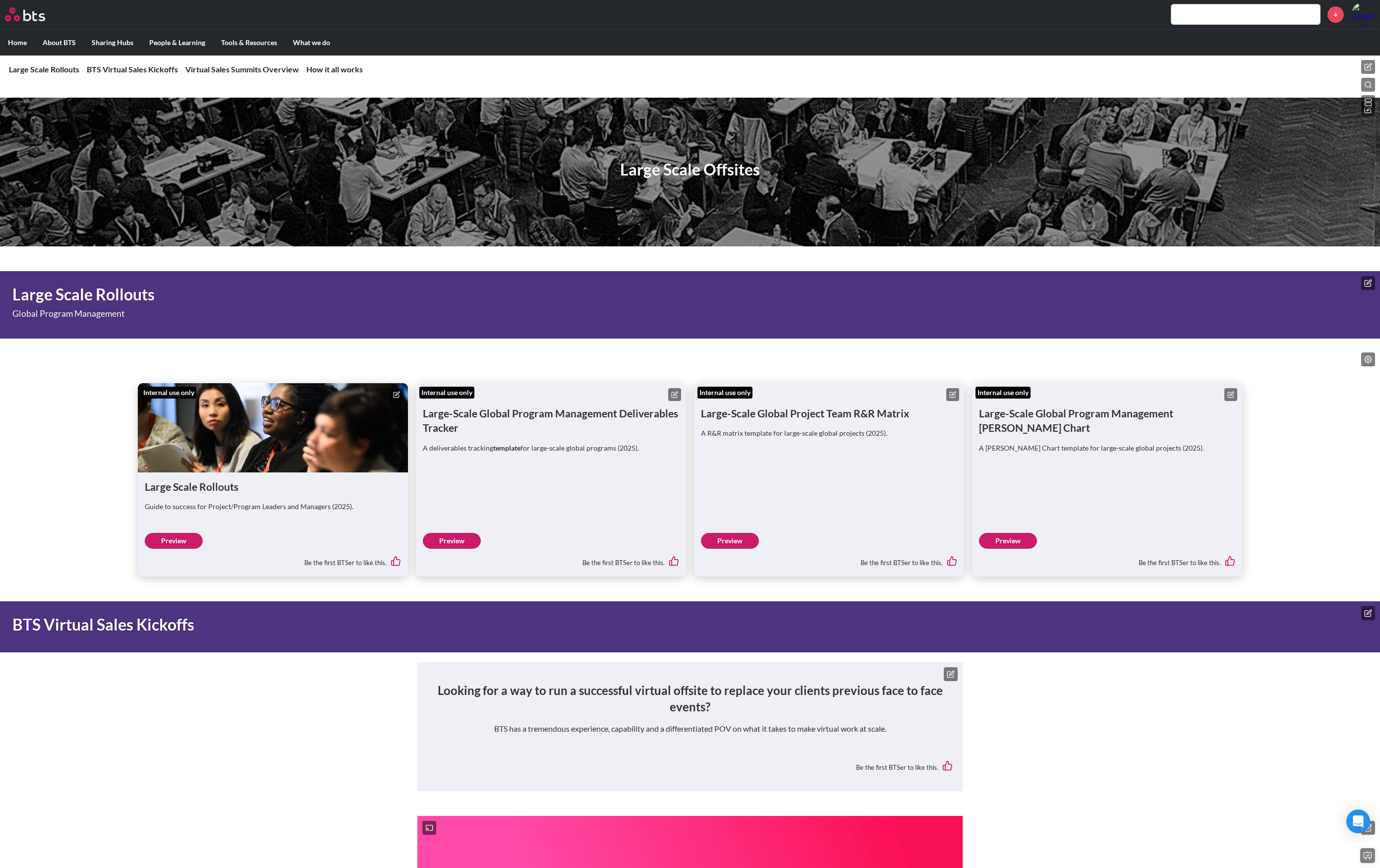
click at [717, 169] on h1 "Large Scale Offsites" at bounding box center [690, 170] width 140 height 22
click at [723, 169] on h1 "Large Scale Offsites" at bounding box center [690, 170] width 140 height 22
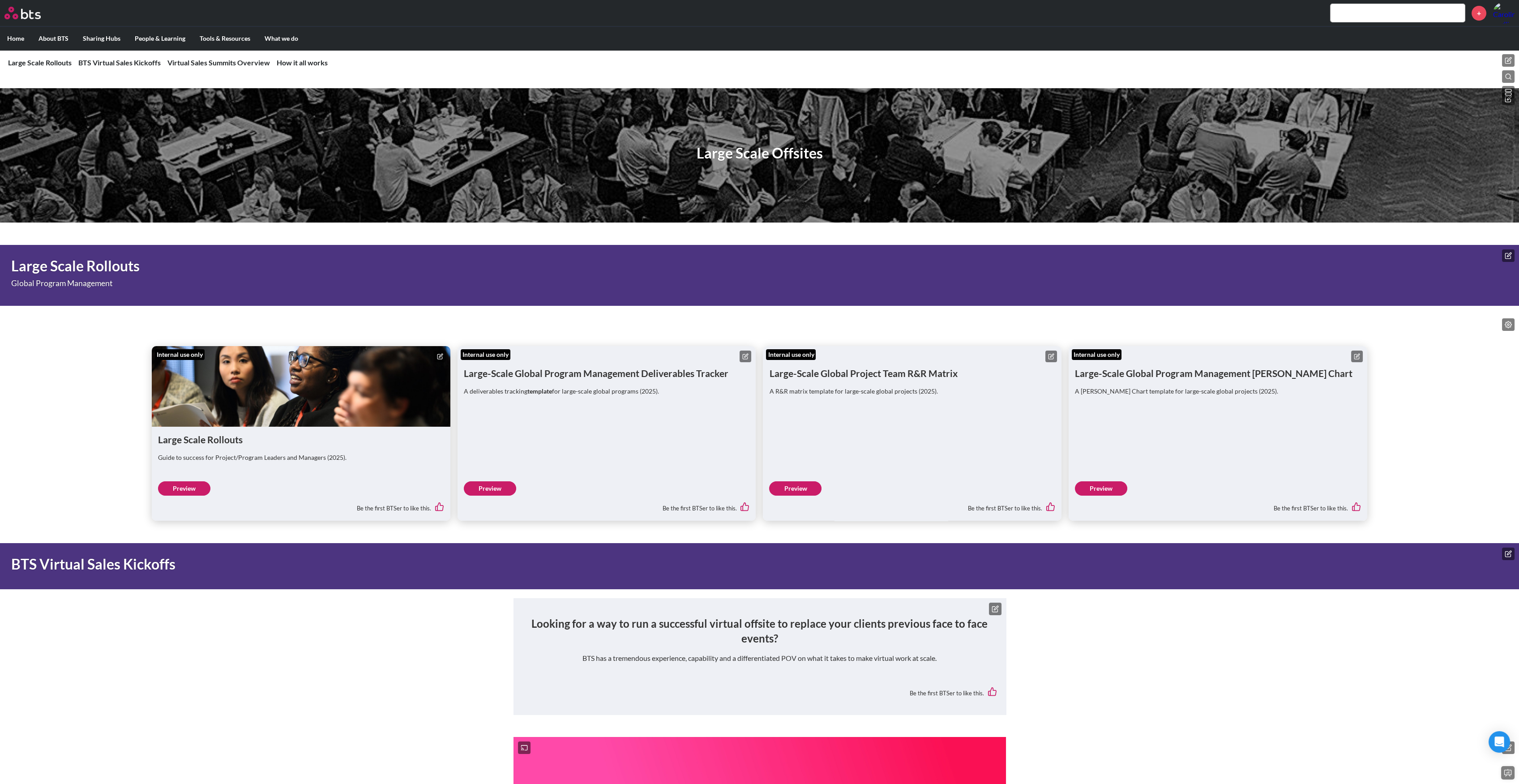
click at [744, 355] on icon at bounding box center [745, 356] width 7 height 7
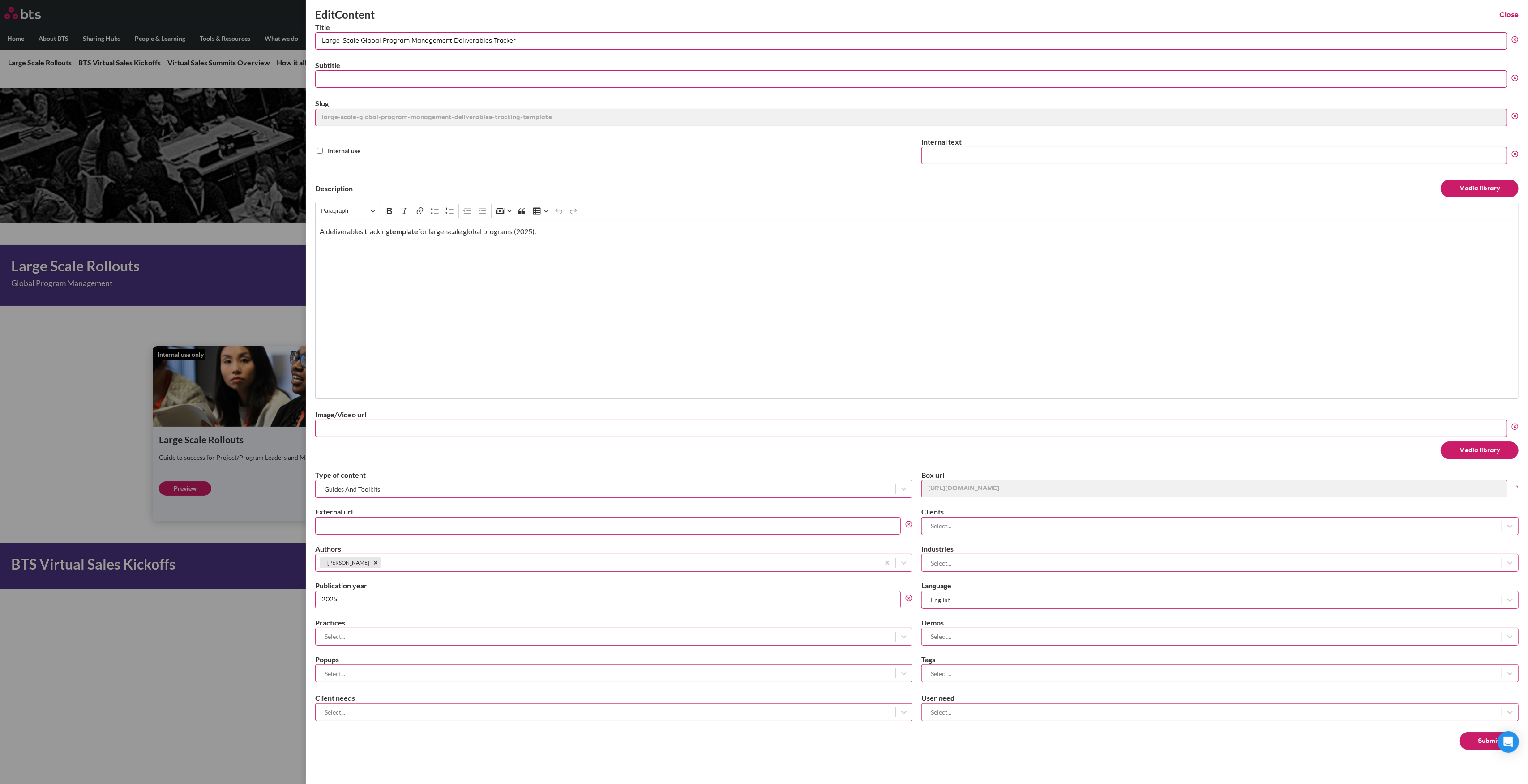
click at [1209, 450] on button "Media library" at bounding box center [1479, 450] width 78 height 18
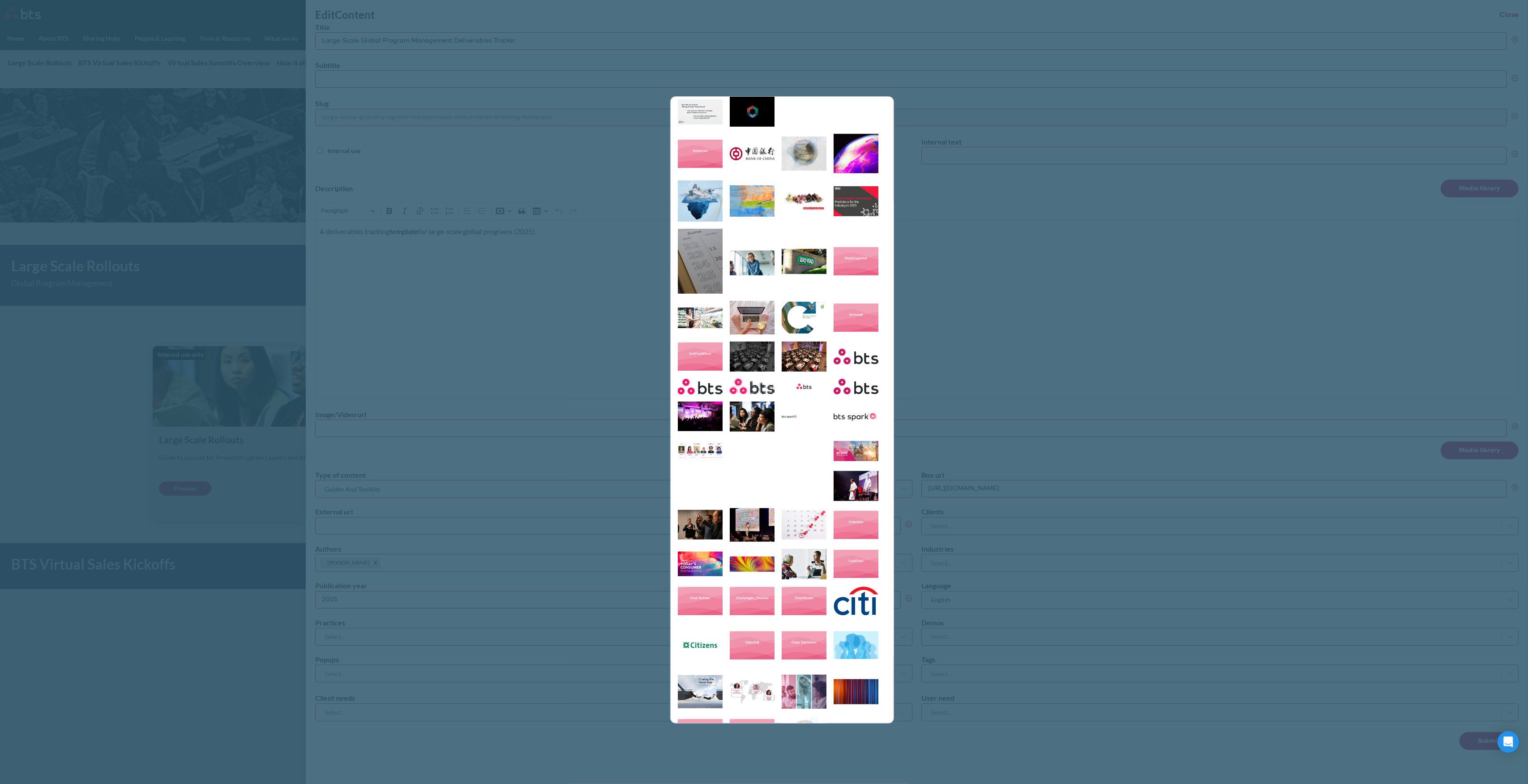
scroll to position [716, 0]
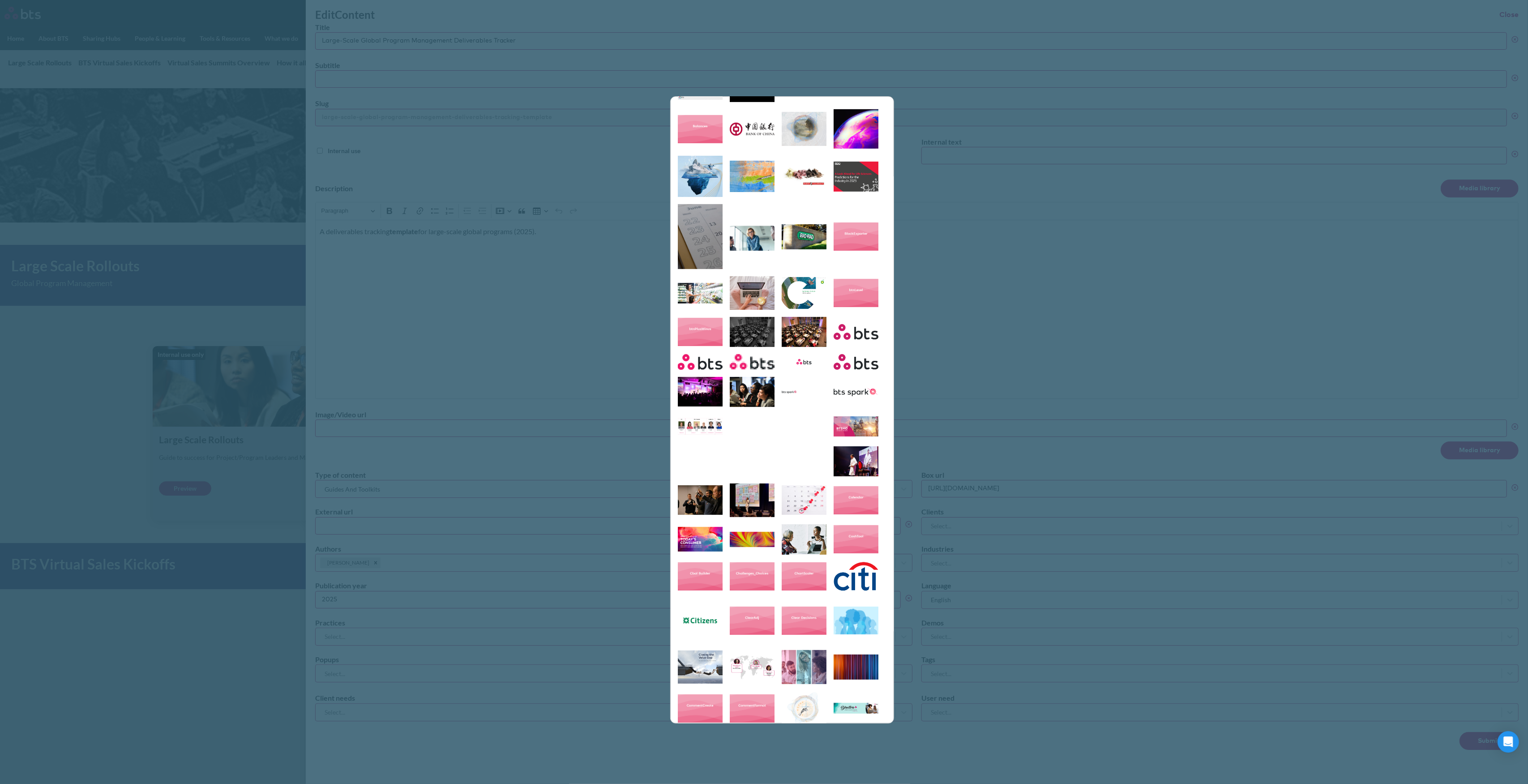
type input "https://globalx.s3.us-west-2.amazonaws.com/app/users/carolina-sevilla/tracking.…"
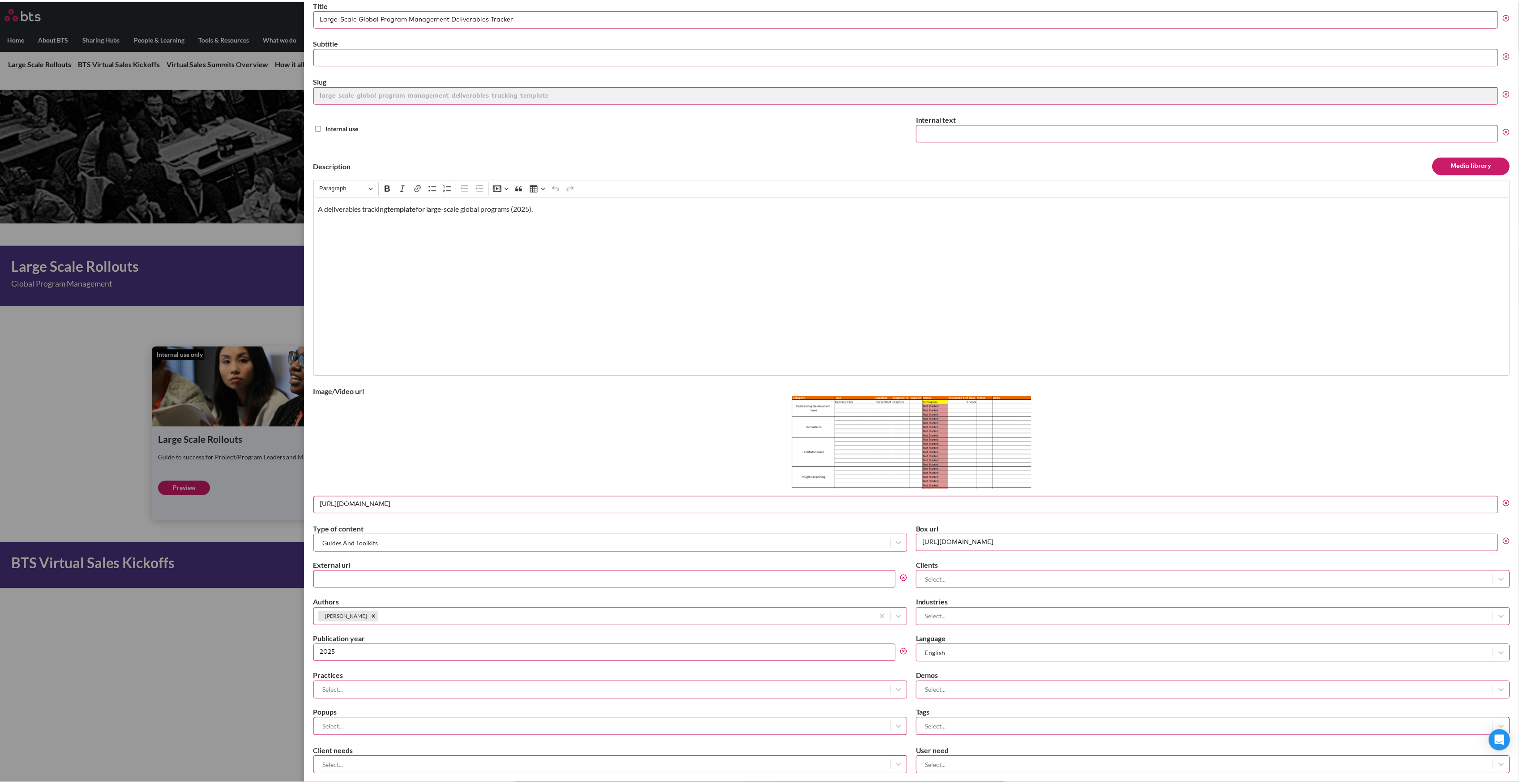
scroll to position [59, 0]
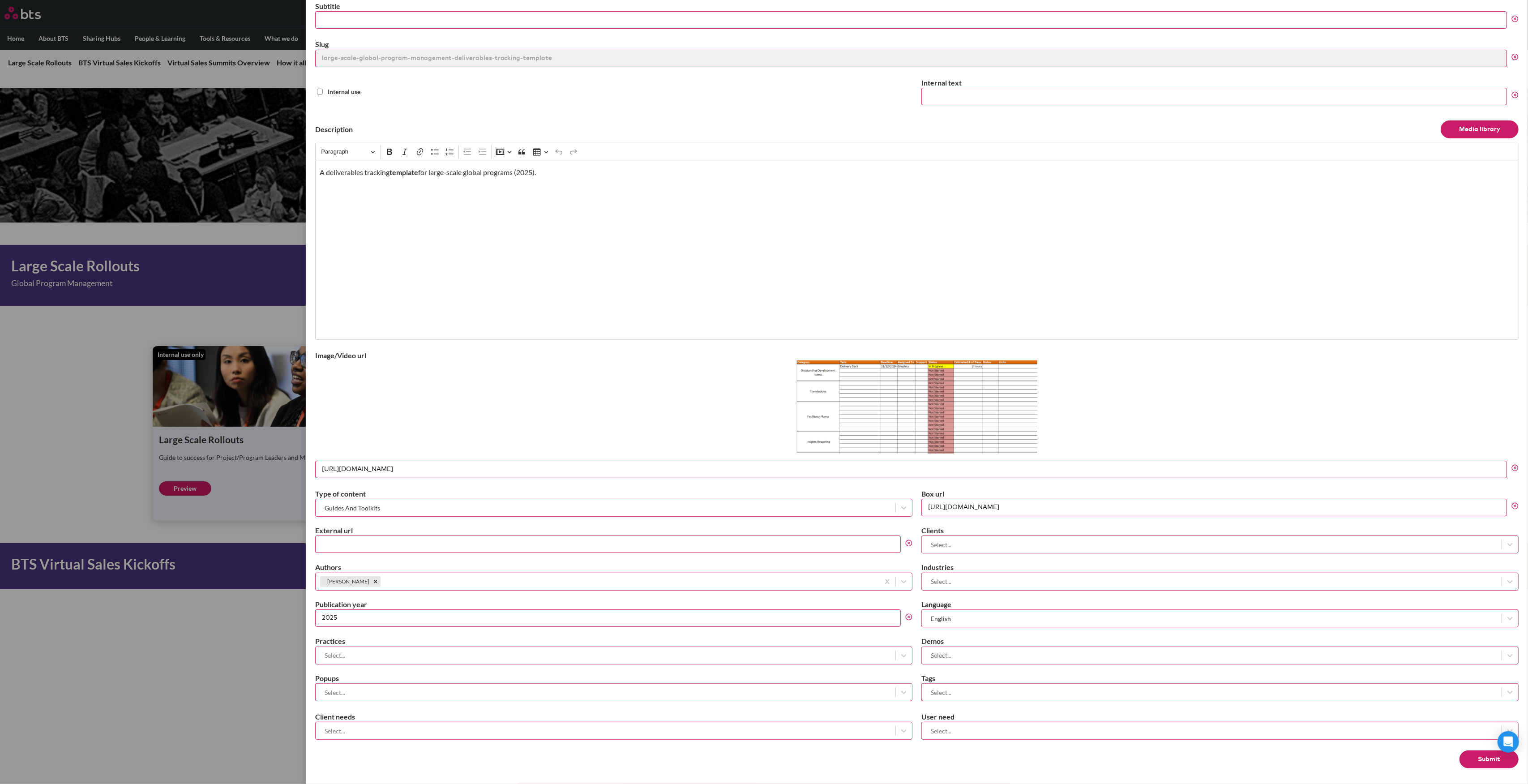
click at [1209, 752] on button "Submit" at bounding box center [1489, 759] width 59 height 18
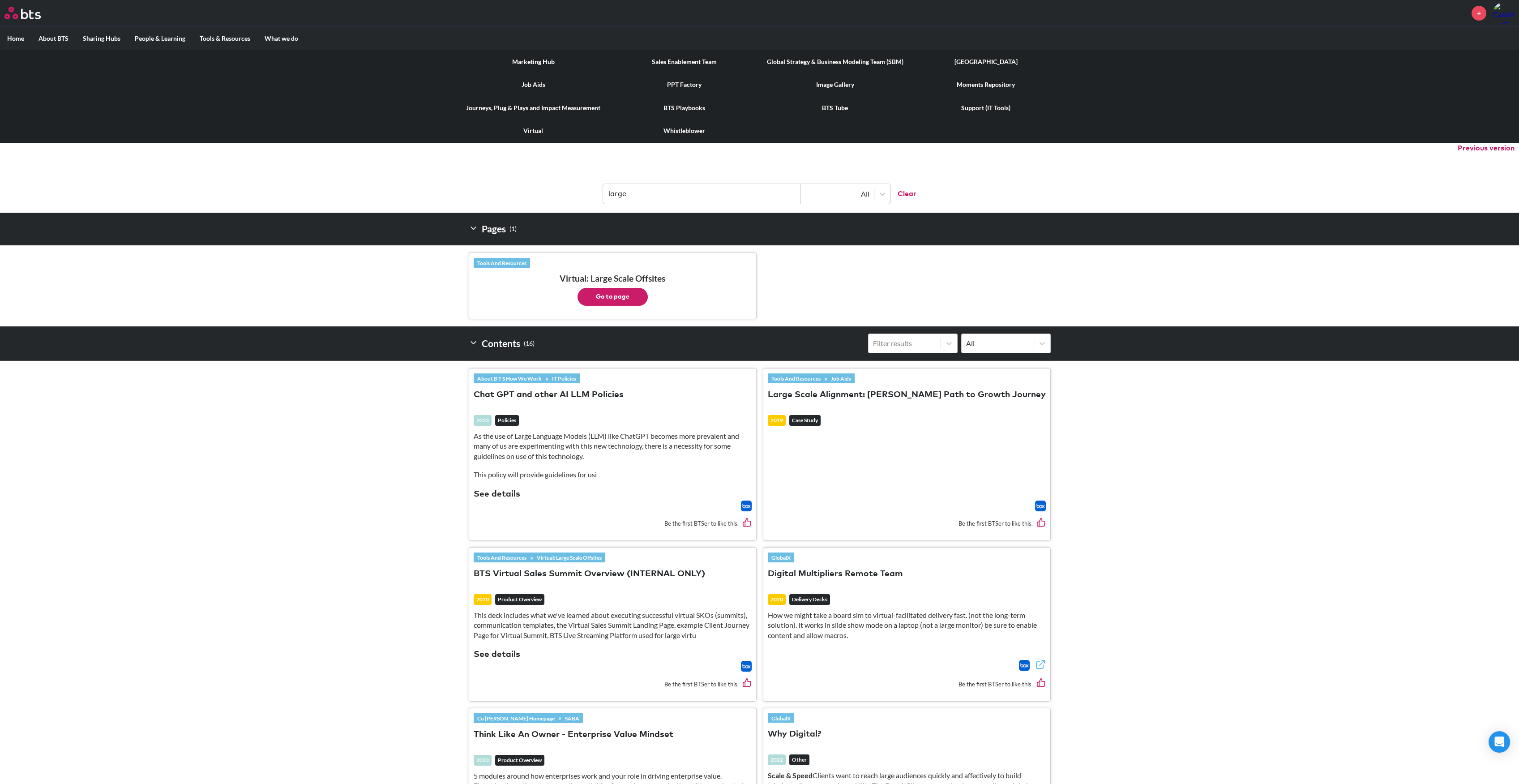
click at [834, 80] on link "Image Gallery" at bounding box center [835, 84] width 151 height 23
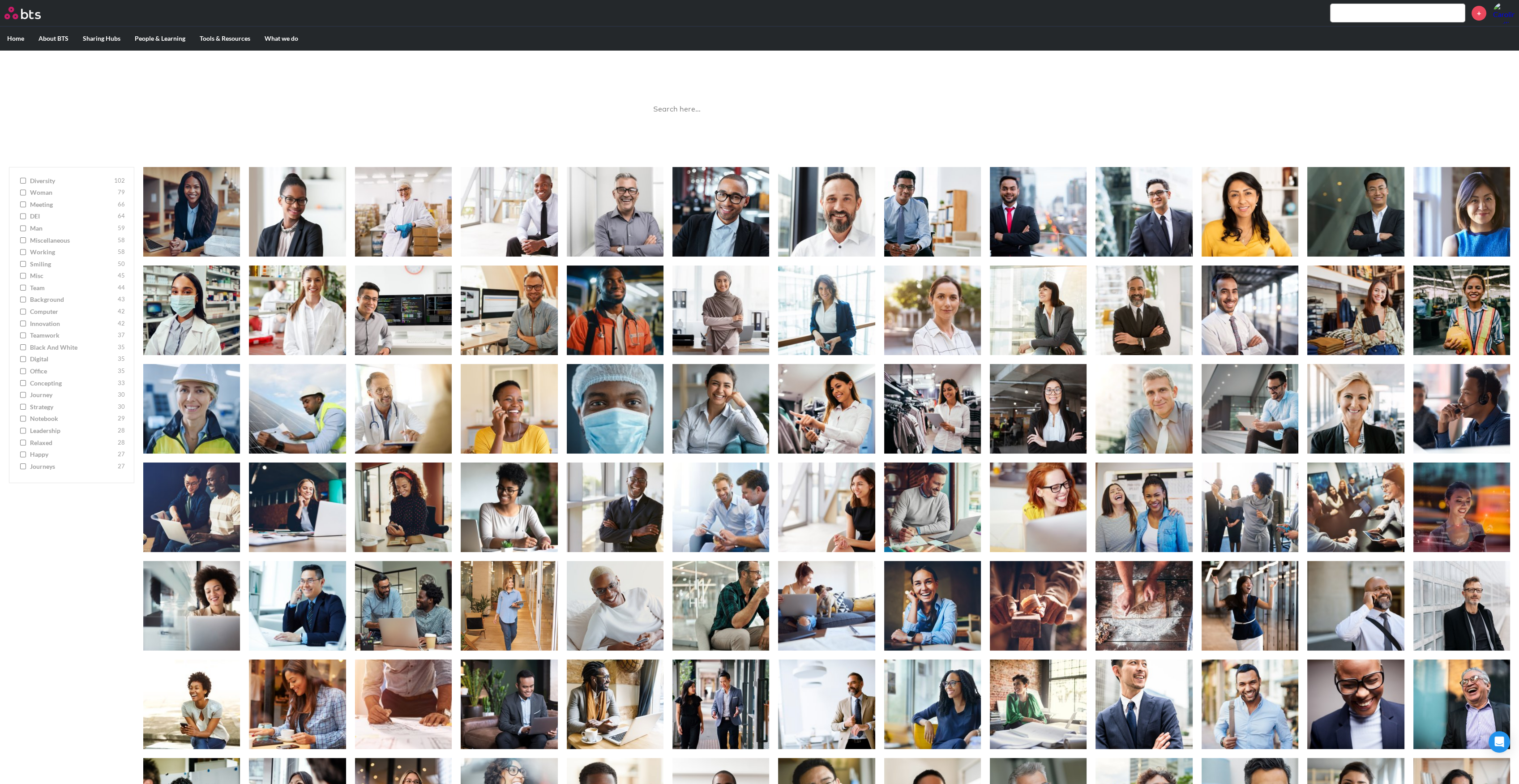
click at [749, 112] on input "search" at bounding box center [759, 110] width 224 height 24
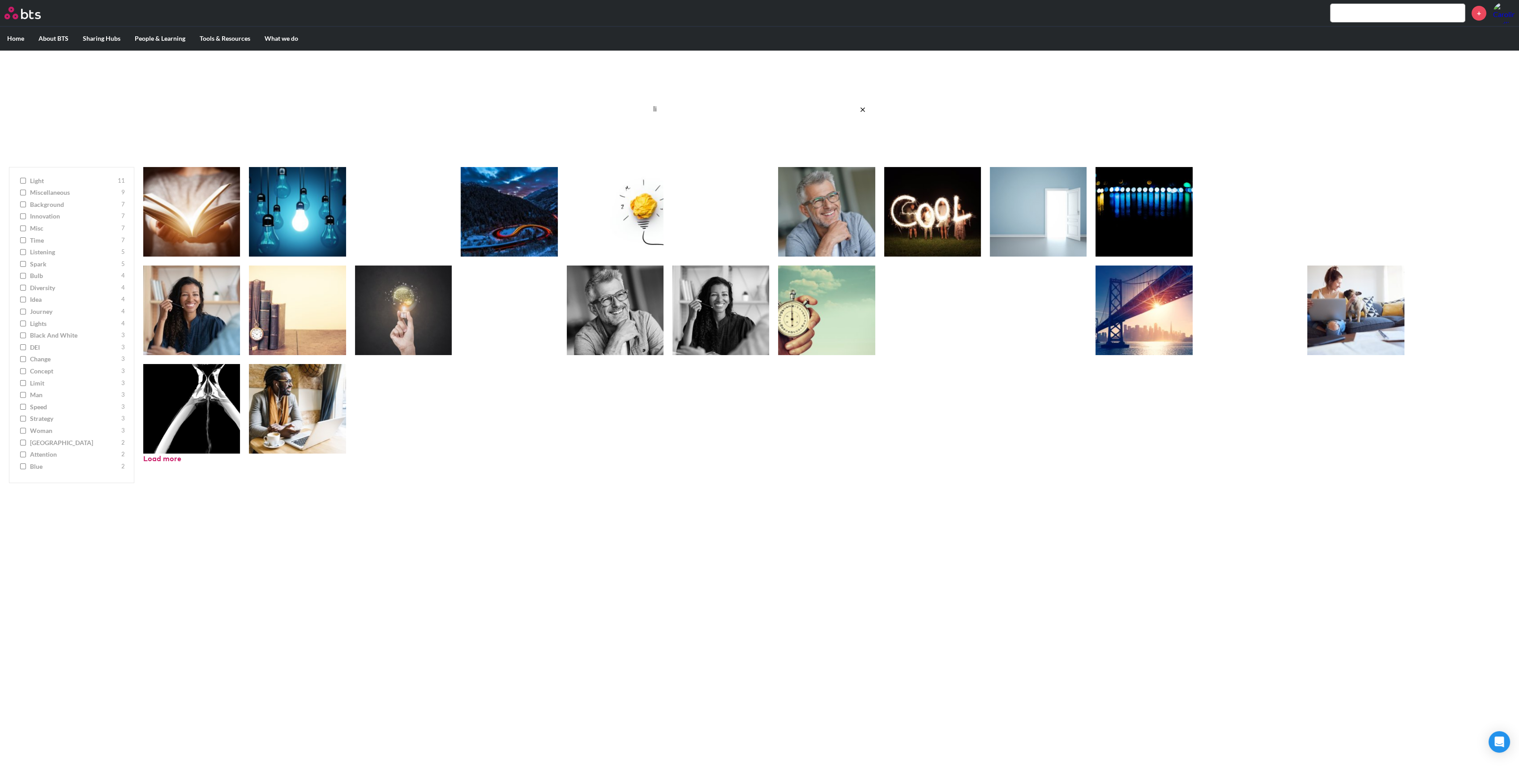
type input "l"
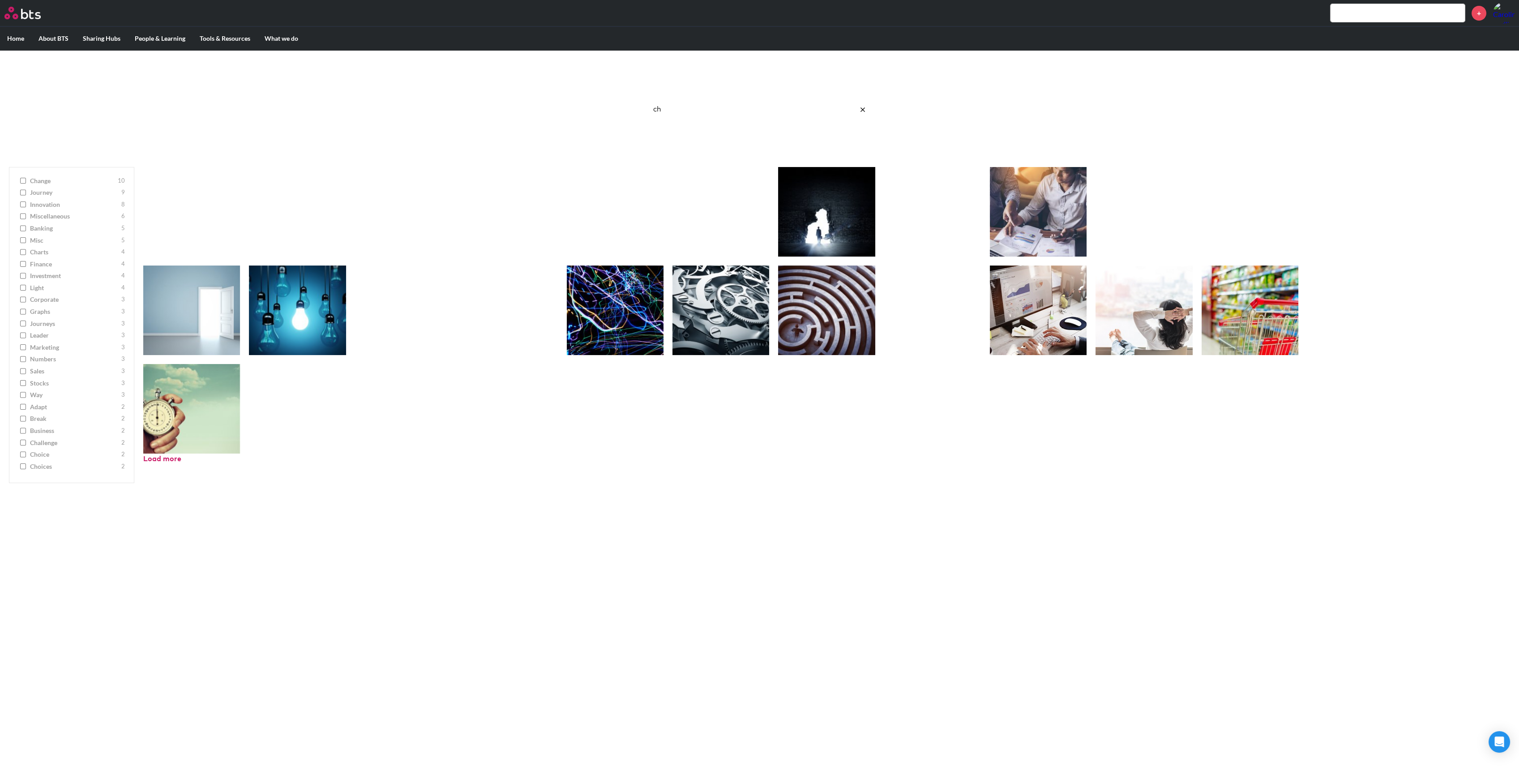
type input "c"
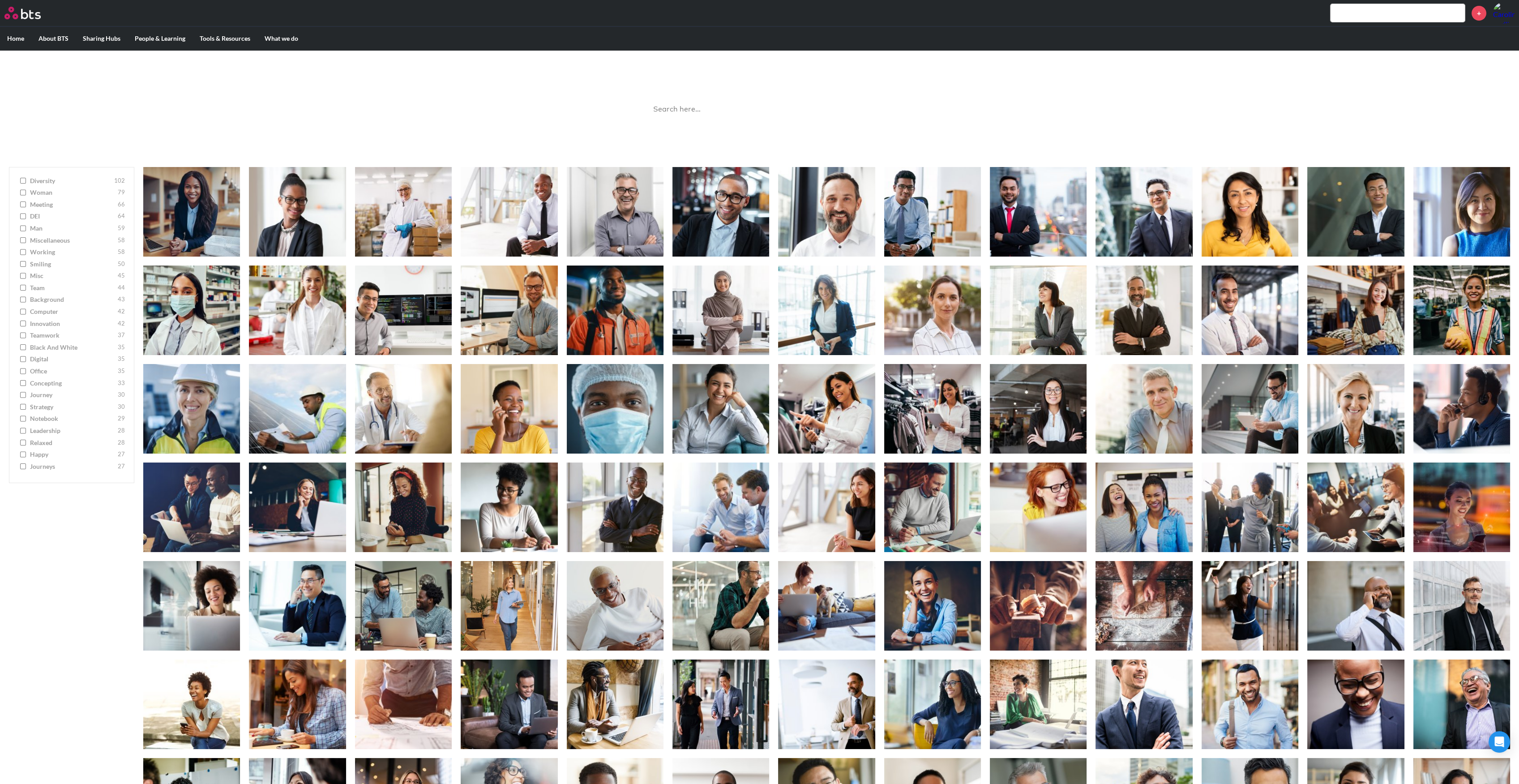
click at [35, 396] on span "journey" at bounding box center [73, 394] width 85 height 9
click at [26, 396] on input "journey 30" at bounding box center [23, 394] width 6 height 7
checkbox input "true"
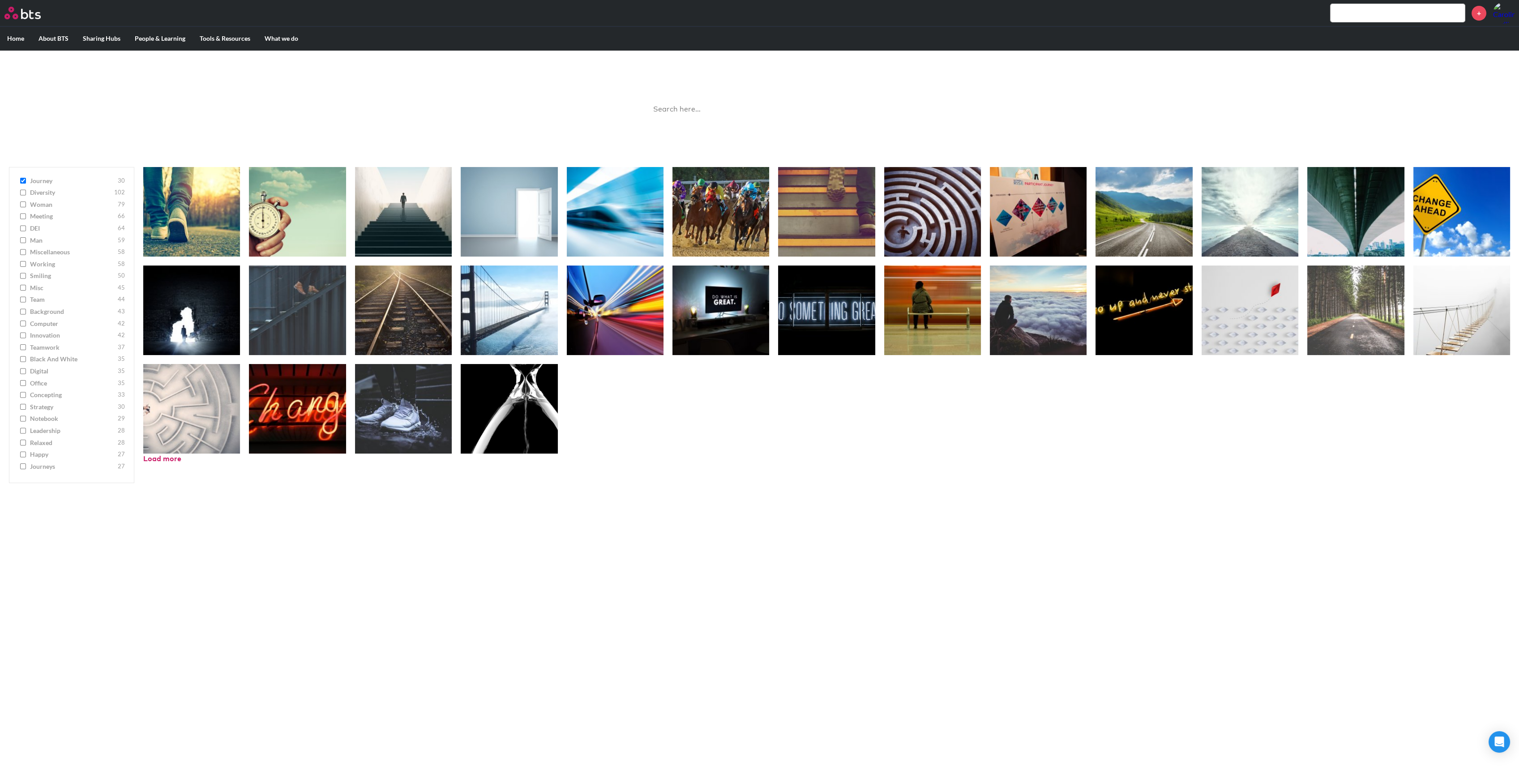
click at [37, 397] on span "concepting" at bounding box center [73, 394] width 85 height 9
click at [26, 397] on input "concepting 33" at bounding box center [23, 394] width 6 height 7
checkbox input "true"
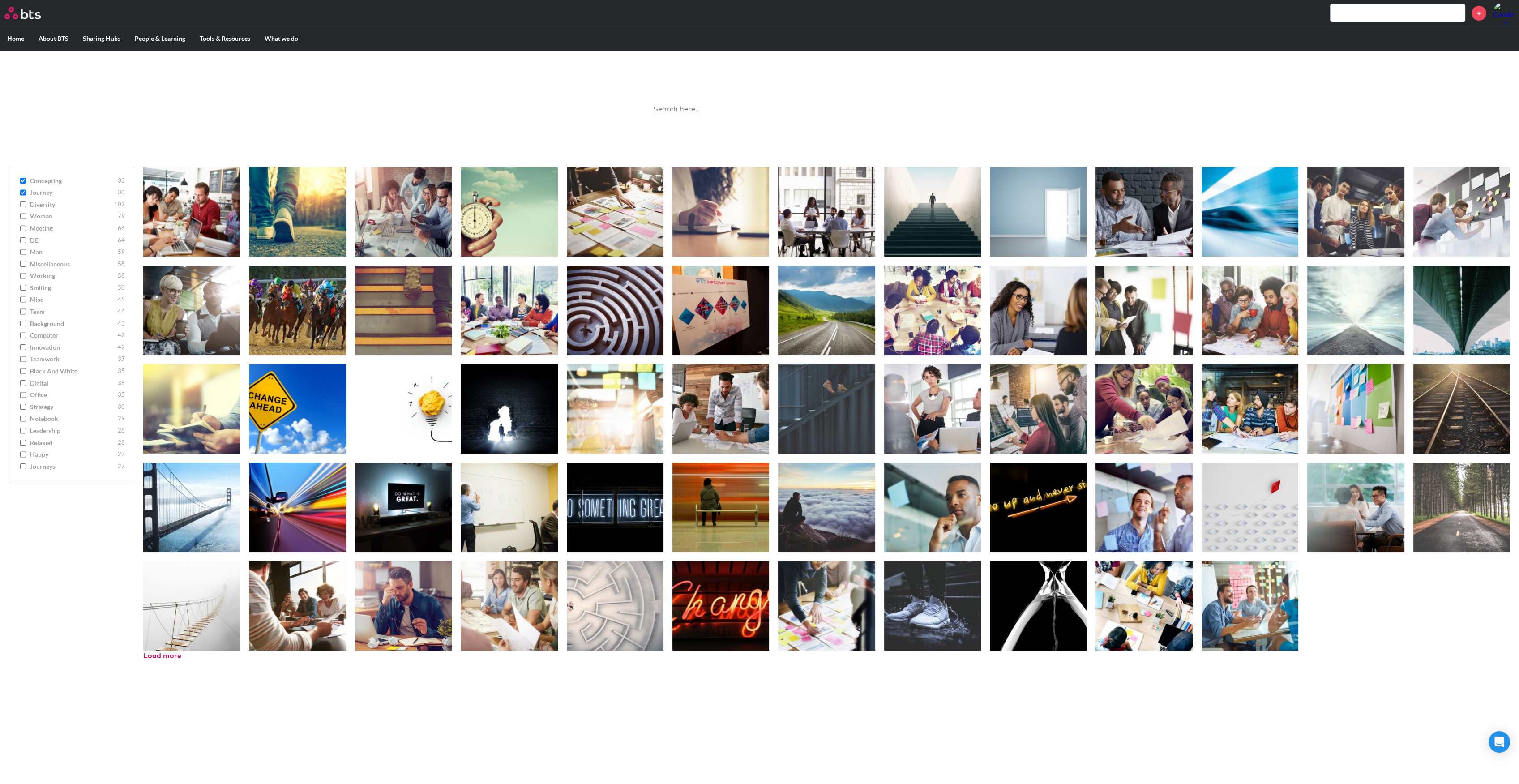
click at [52, 418] on span "notebook" at bounding box center [73, 418] width 85 height 9
click at [26, 418] on input "notebook 29" at bounding box center [23, 418] width 6 height 7
checkbox input "true"
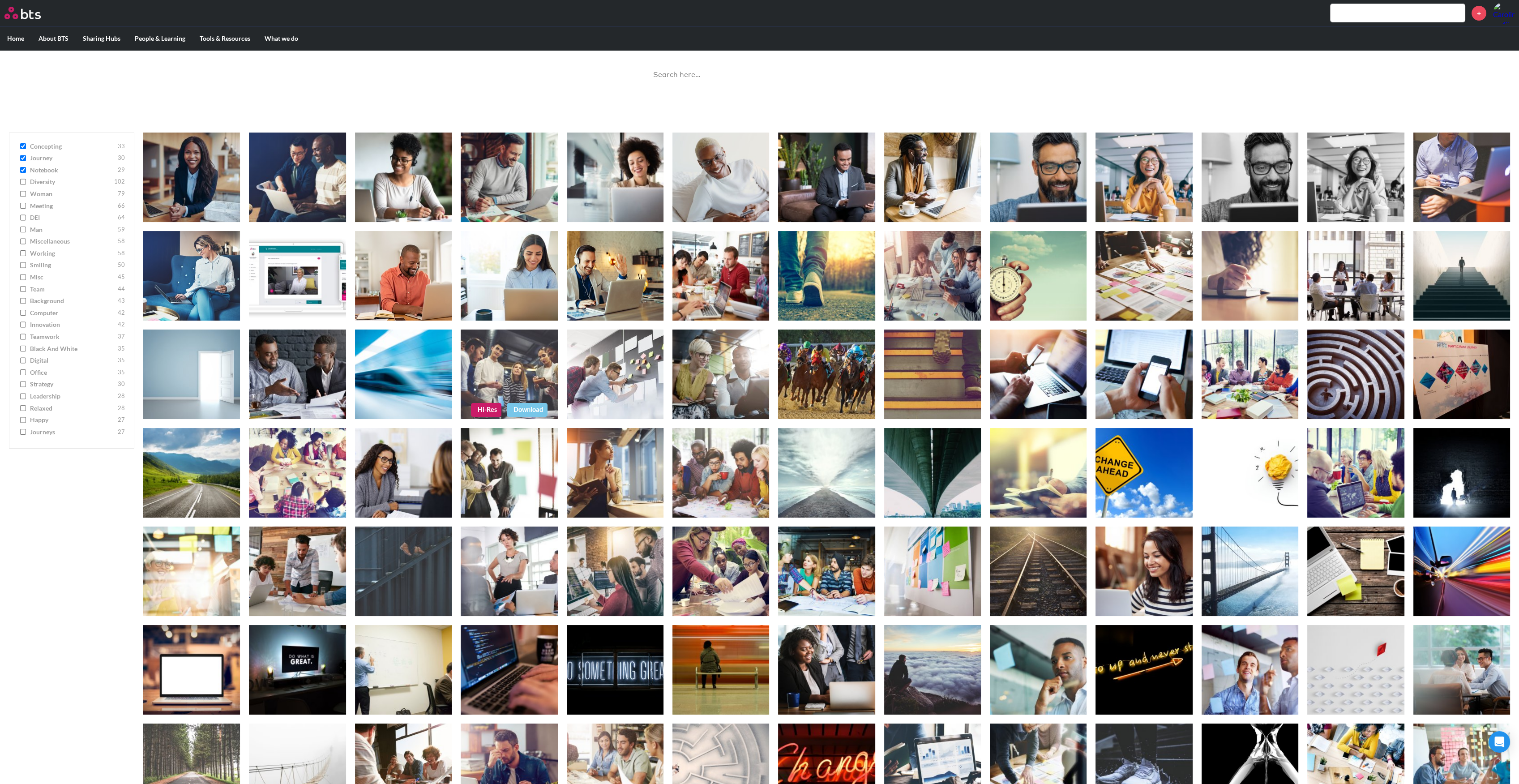
scroll to position [83, 0]
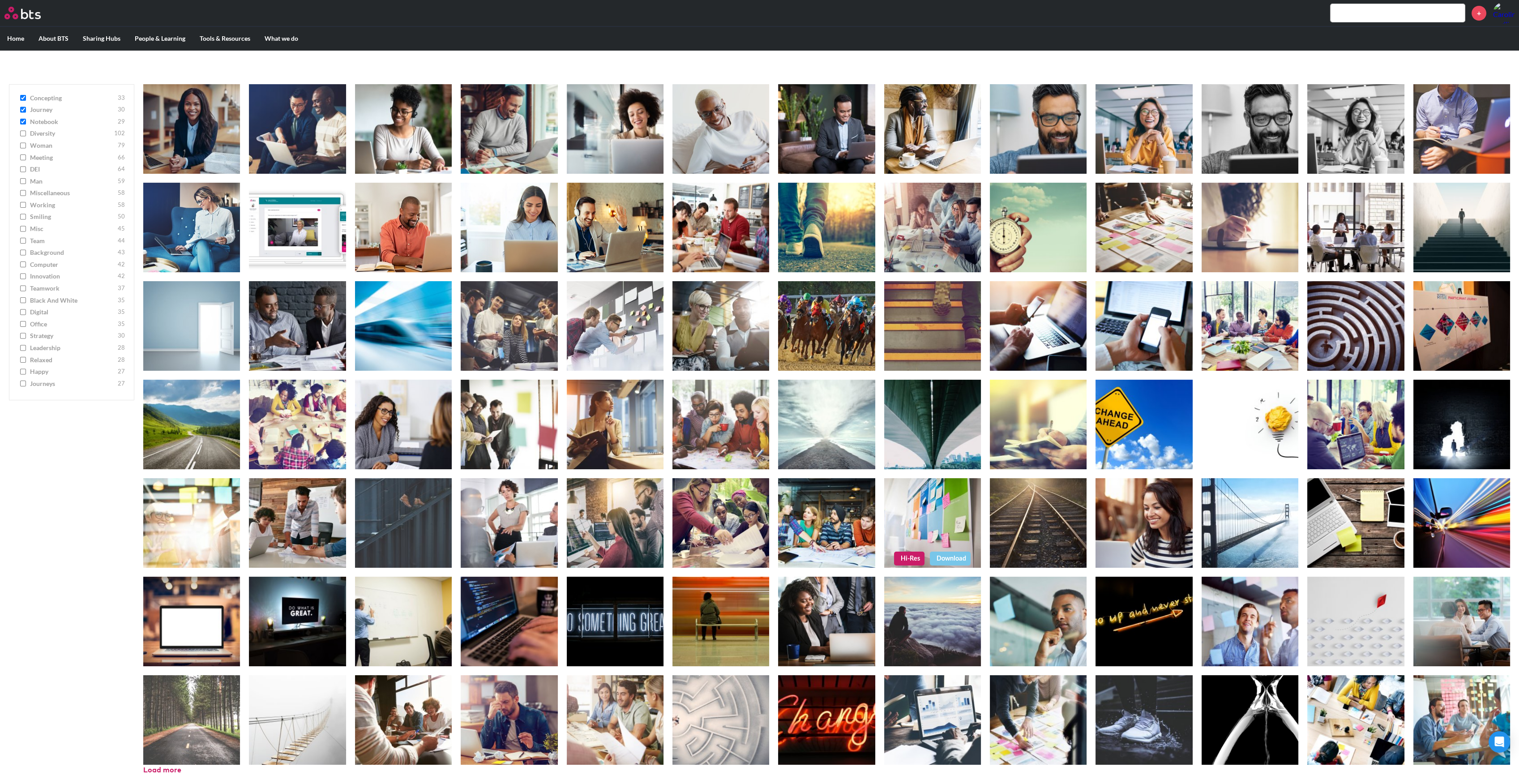
click at [906, 555] on link "Hi-Res" at bounding box center [909, 558] width 30 height 14
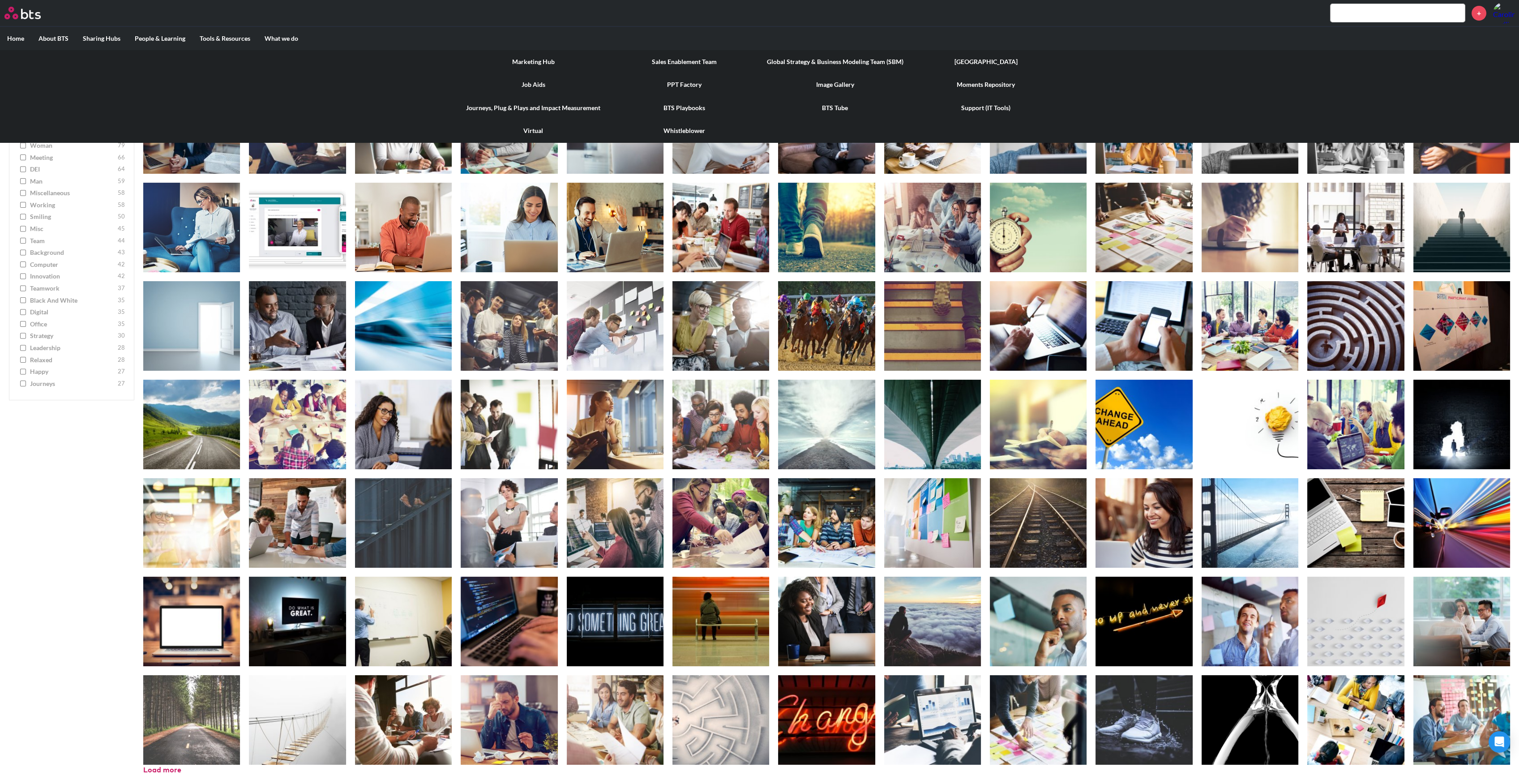
click at [211, 36] on label "Tools & Resources" at bounding box center [225, 38] width 65 height 23
click at [0, 0] on input "Tools & Resources" at bounding box center [0, 0] width 0 height 0
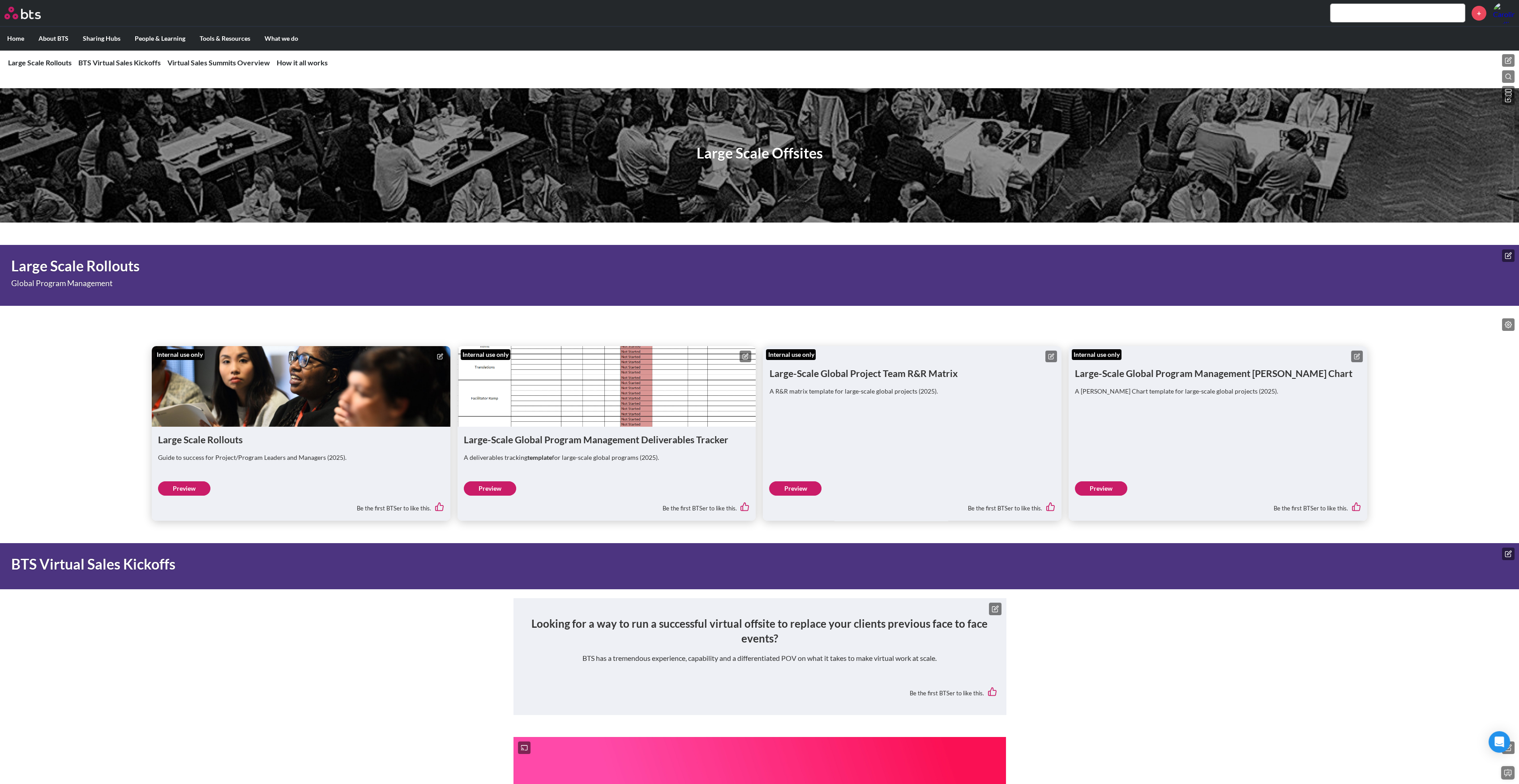
click at [1049, 355] on icon at bounding box center [1051, 356] width 7 height 7
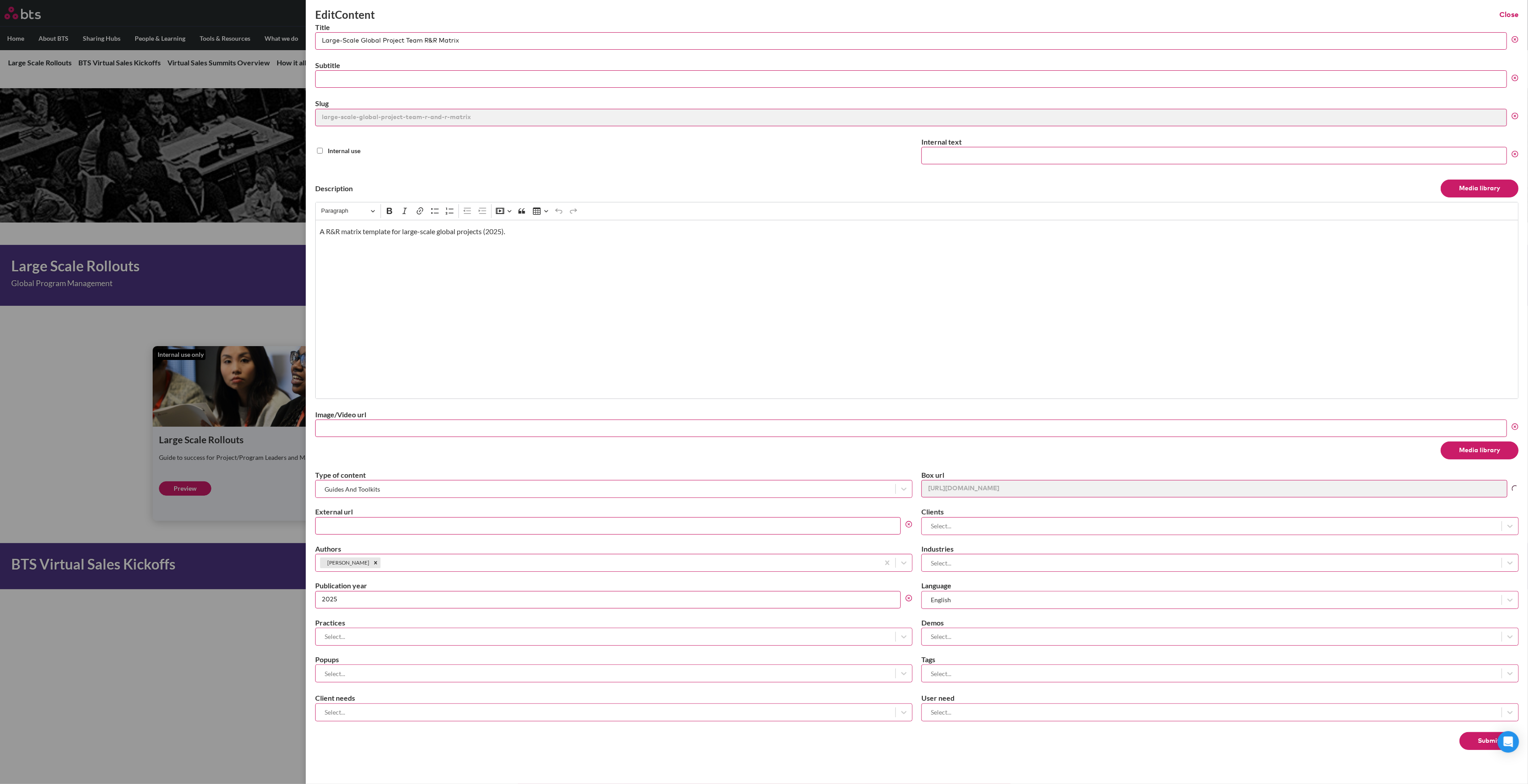
click at [1486, 449] on button "Media library" at bounding box center [1479, 450] width 78 height 18
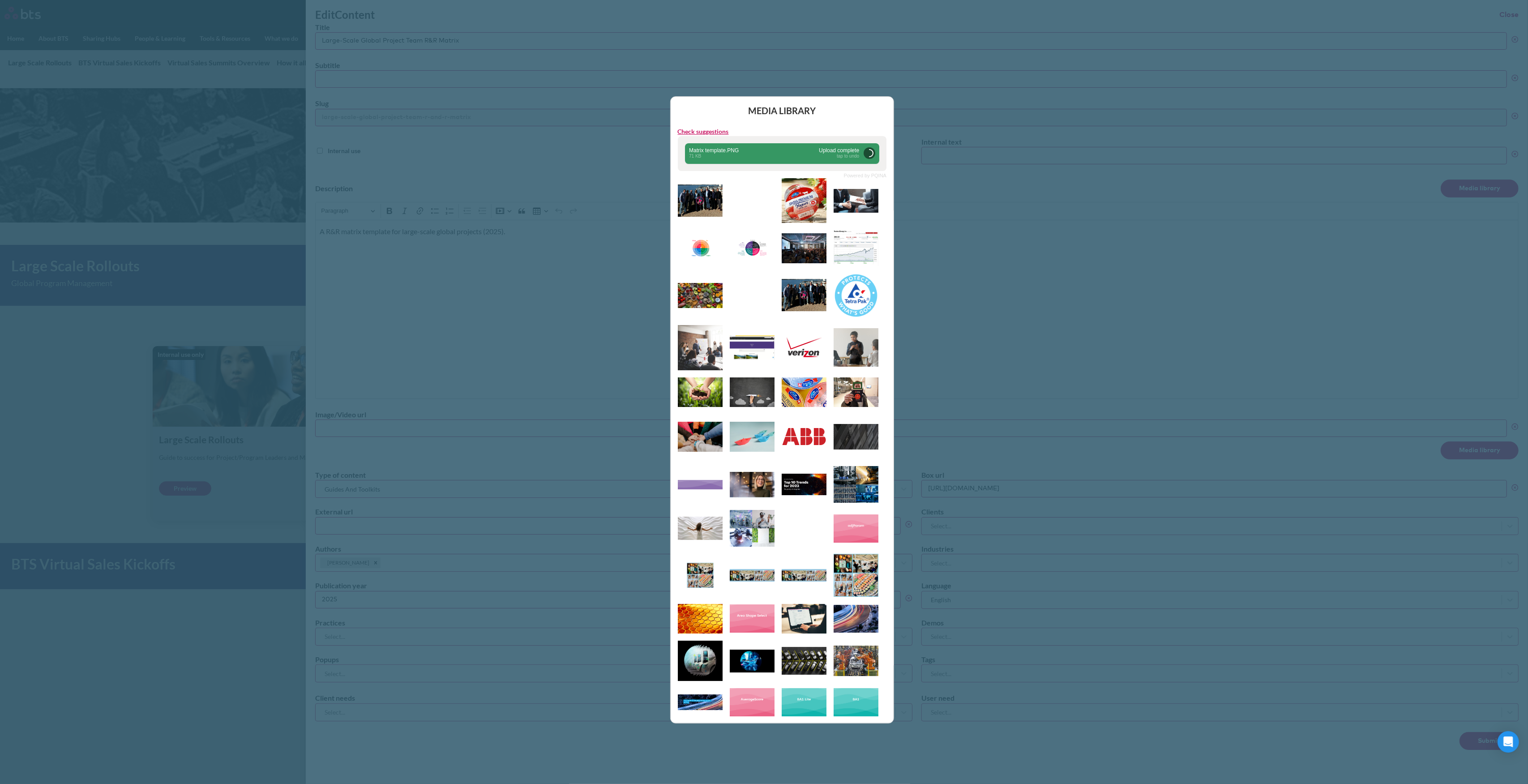
type input "https://globalx.s3.us-west-2.amazonaws.com/app/users/carolina-sevilla/matrix-te…"
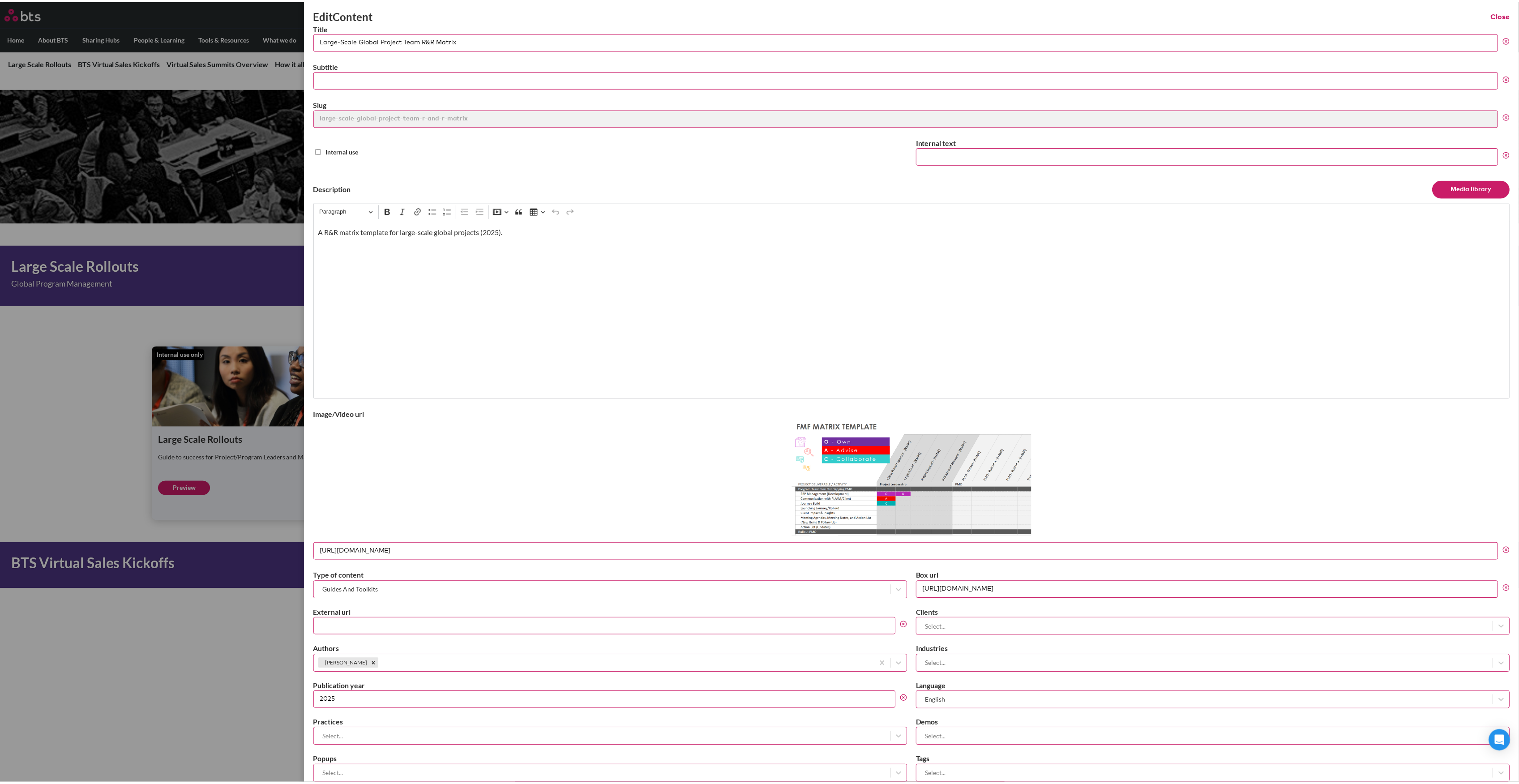
scroll to position [82, 0]
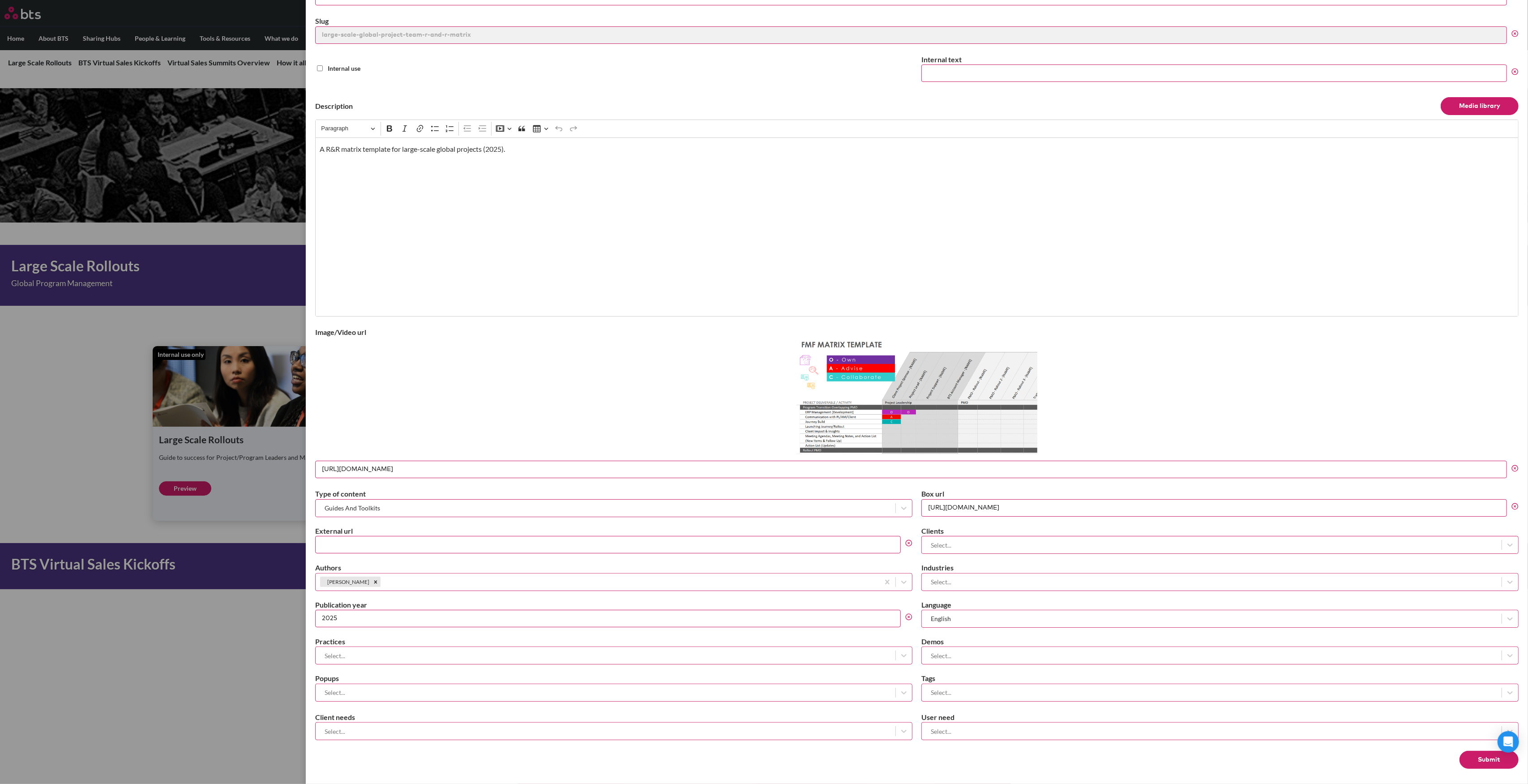
click at [1481, 756] on button "Submit" at bounding box center [1489, 760] width 59 height 18
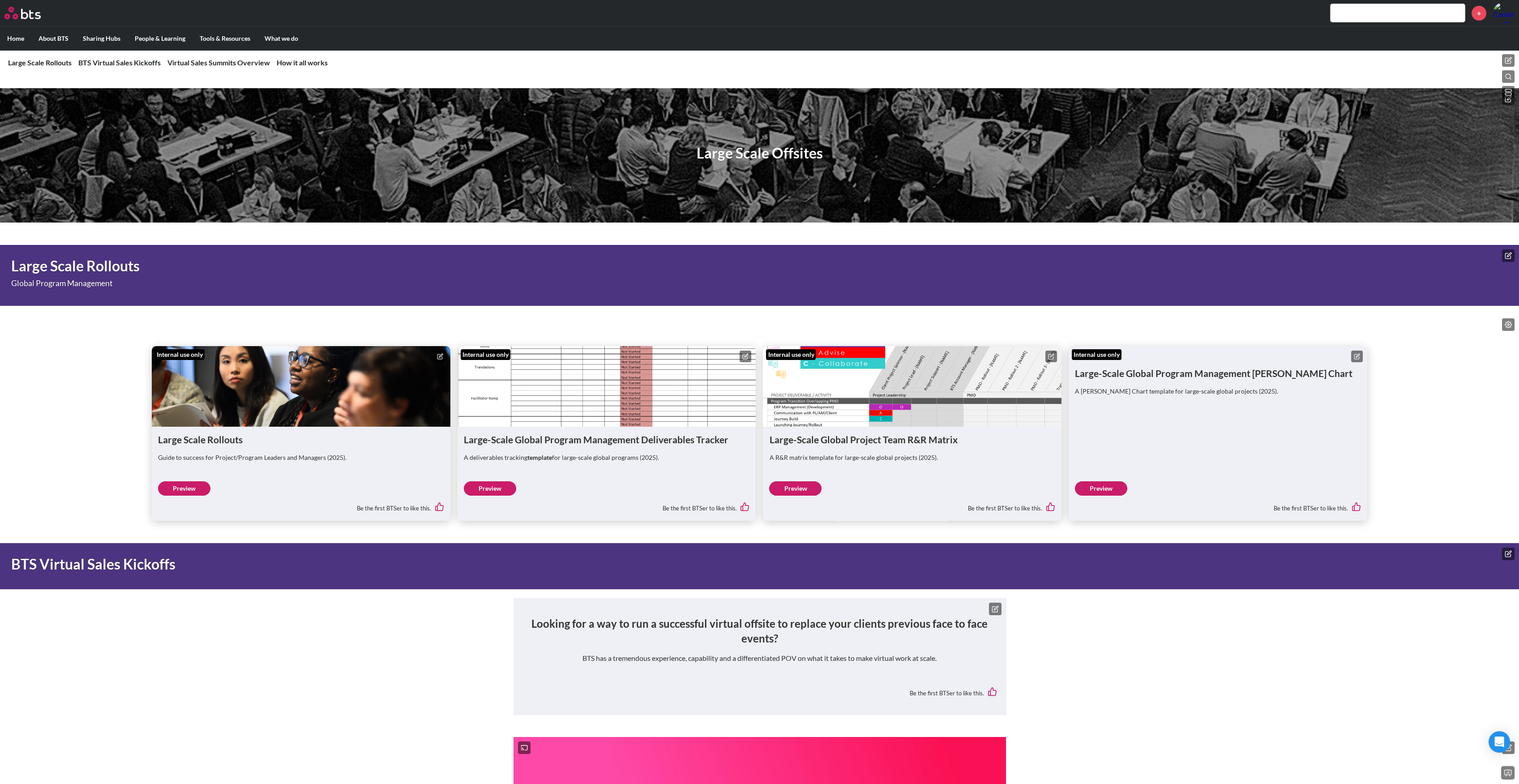
click at [1359, 356] on icon at bounding box center [1356, 356] width 5 height 5
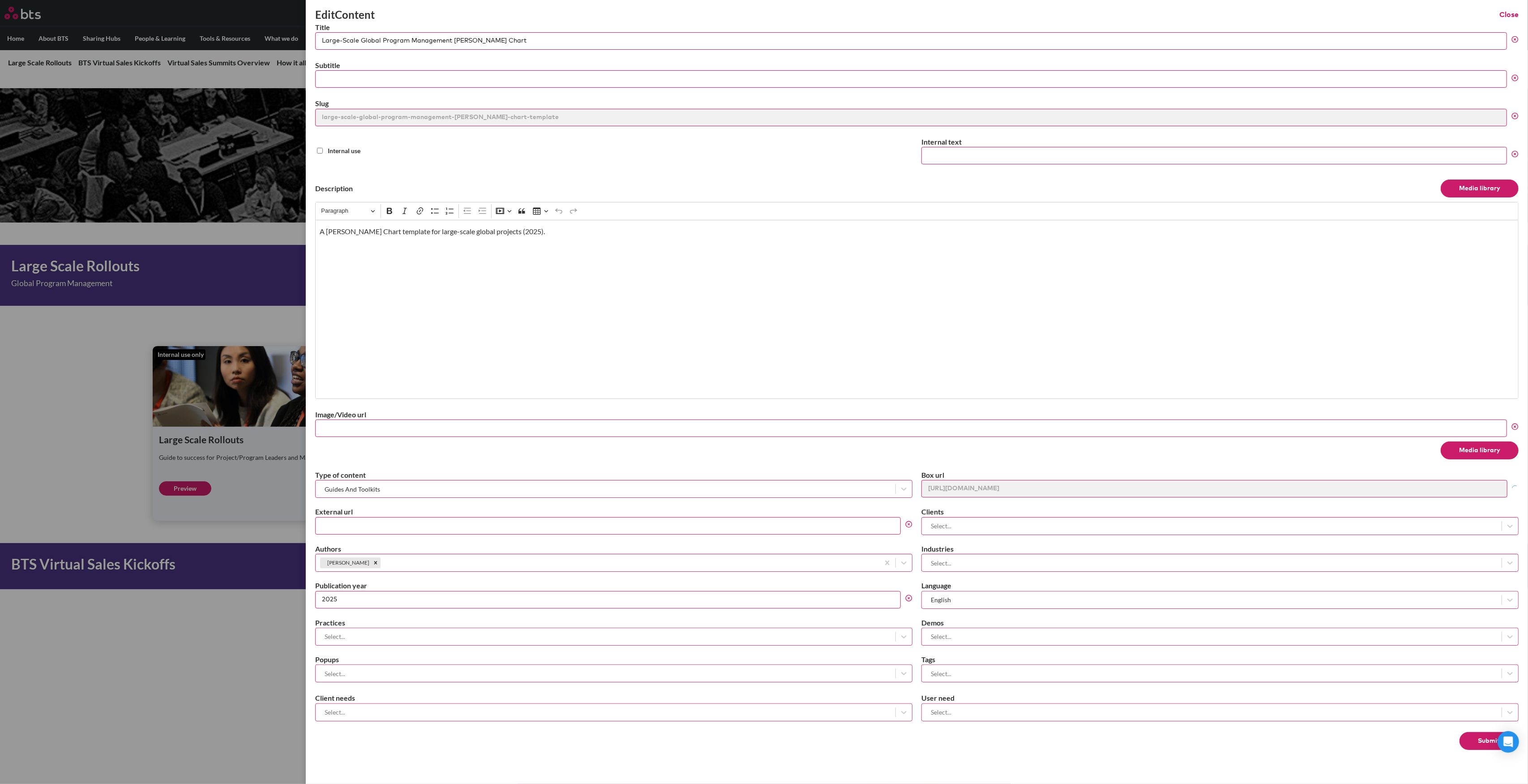
click at [1467, 450] on button "Media library" at bounding box center [1479, 450] width 78 height 18
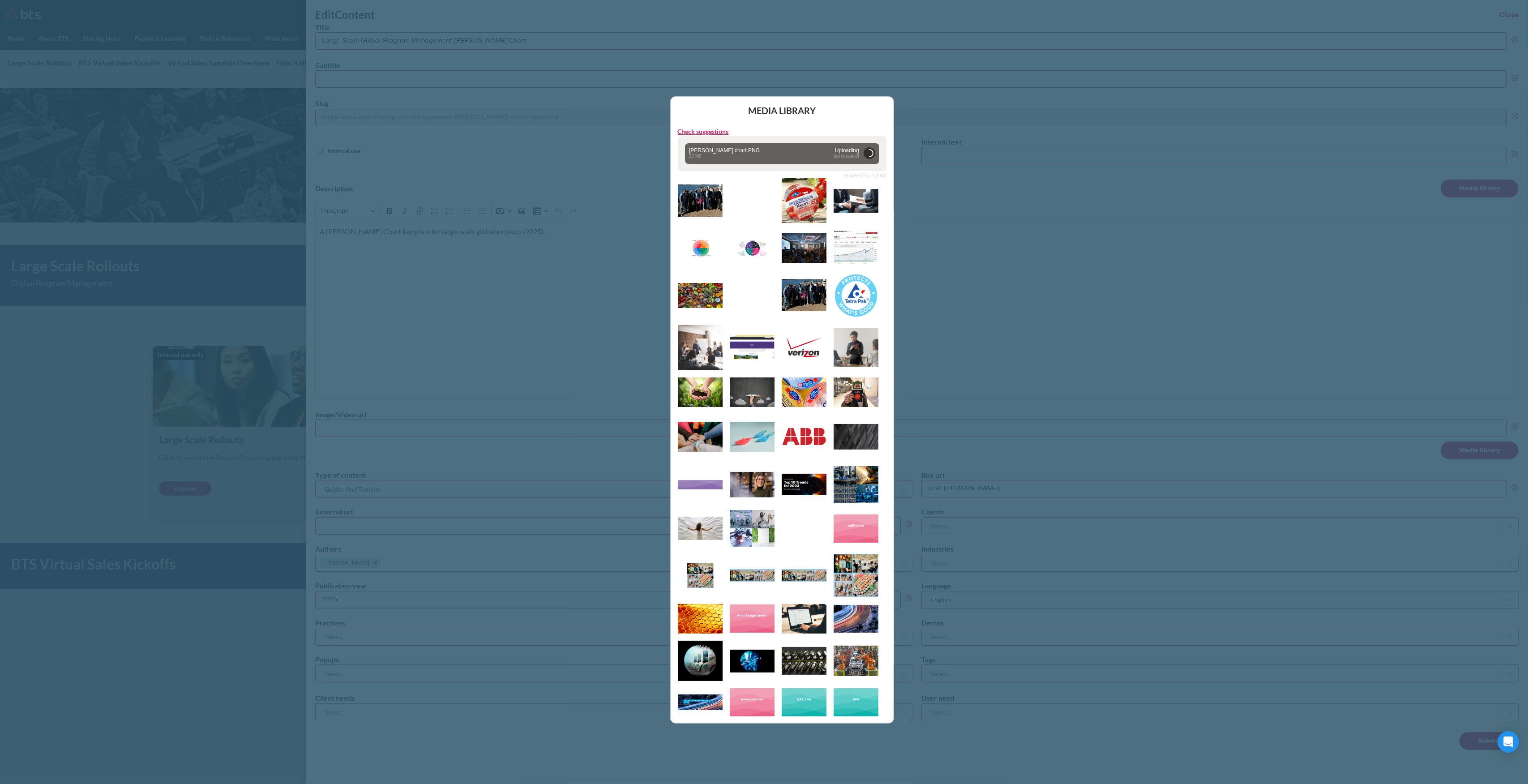
type input "[URL][DOMAIN_NAME][PERSON_NAME]"
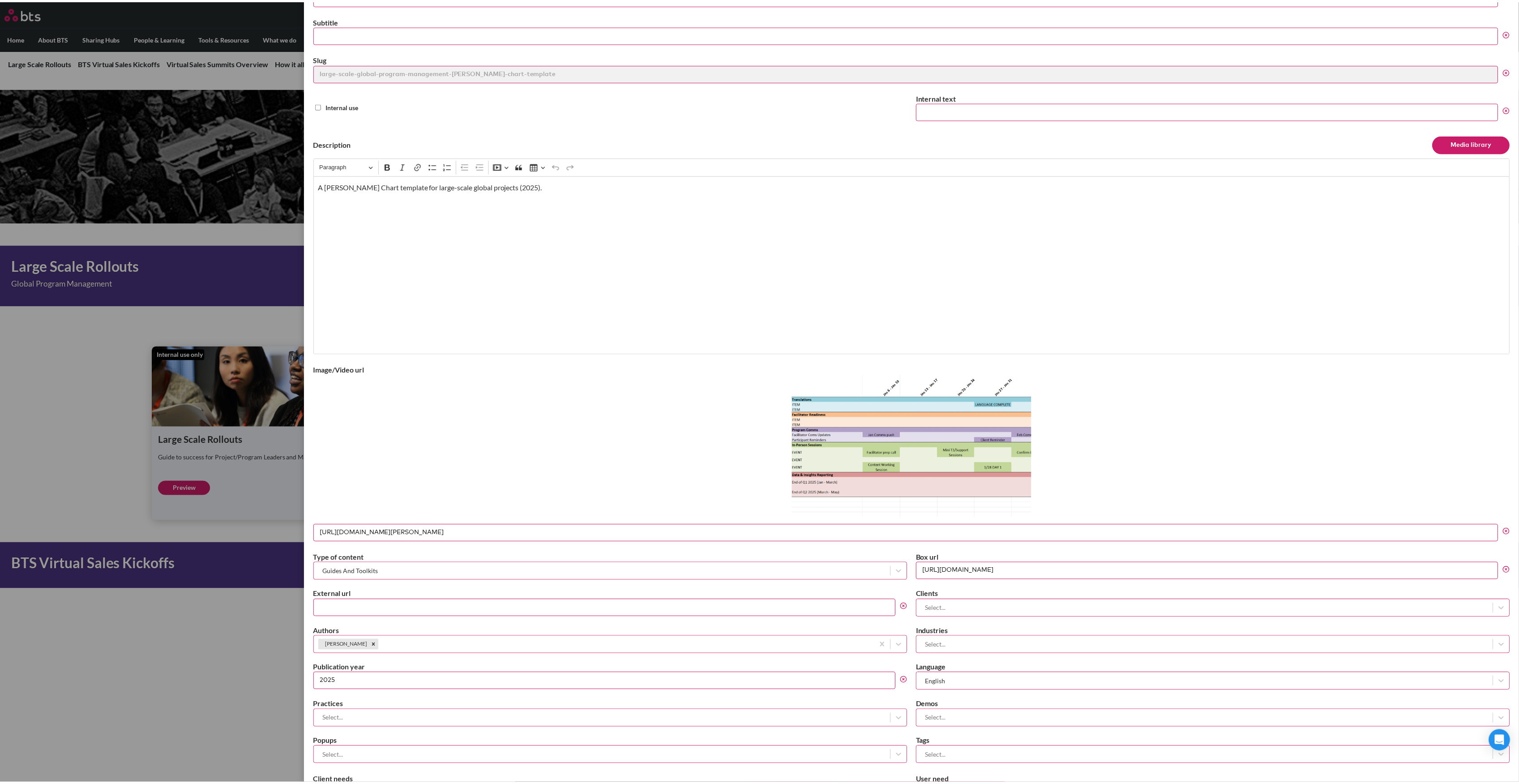
scroll to position [109, 0]
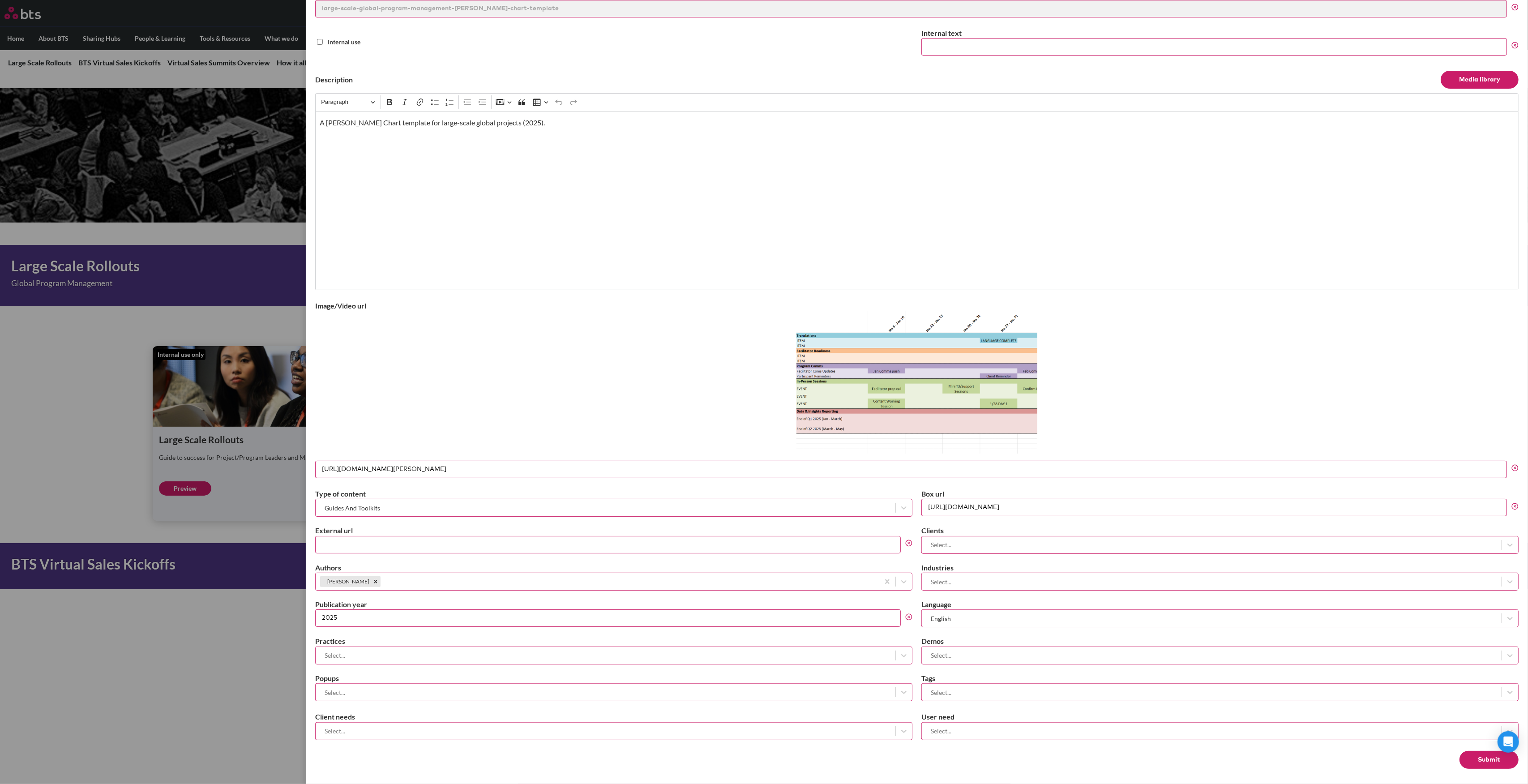
click at [1476, 756] on button "Submit" at bounding box center [1489, 760] width 59 height 18
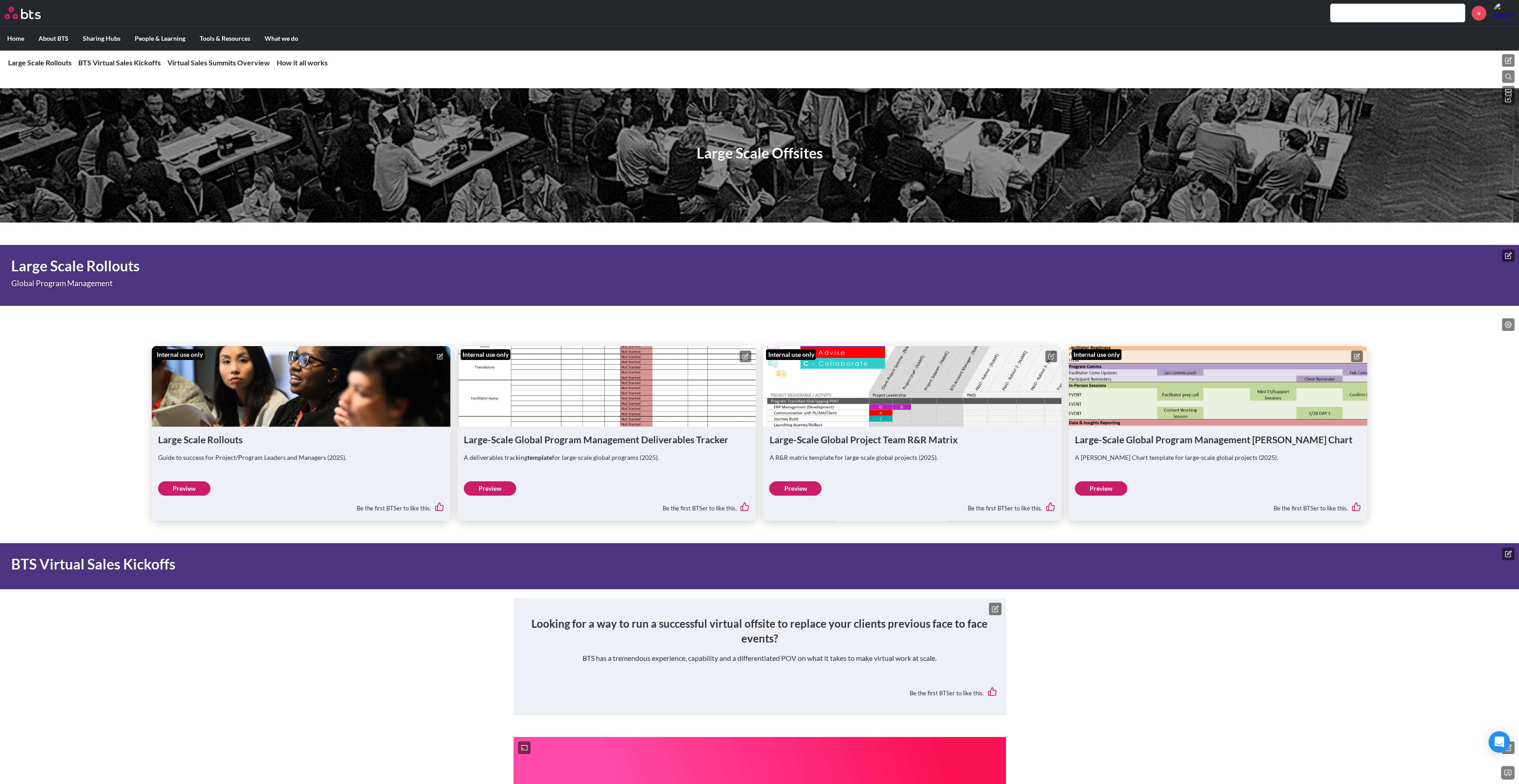
click at [1107, 486] on link "Preview" at bounding box center [1101, 488] width 52 height 14
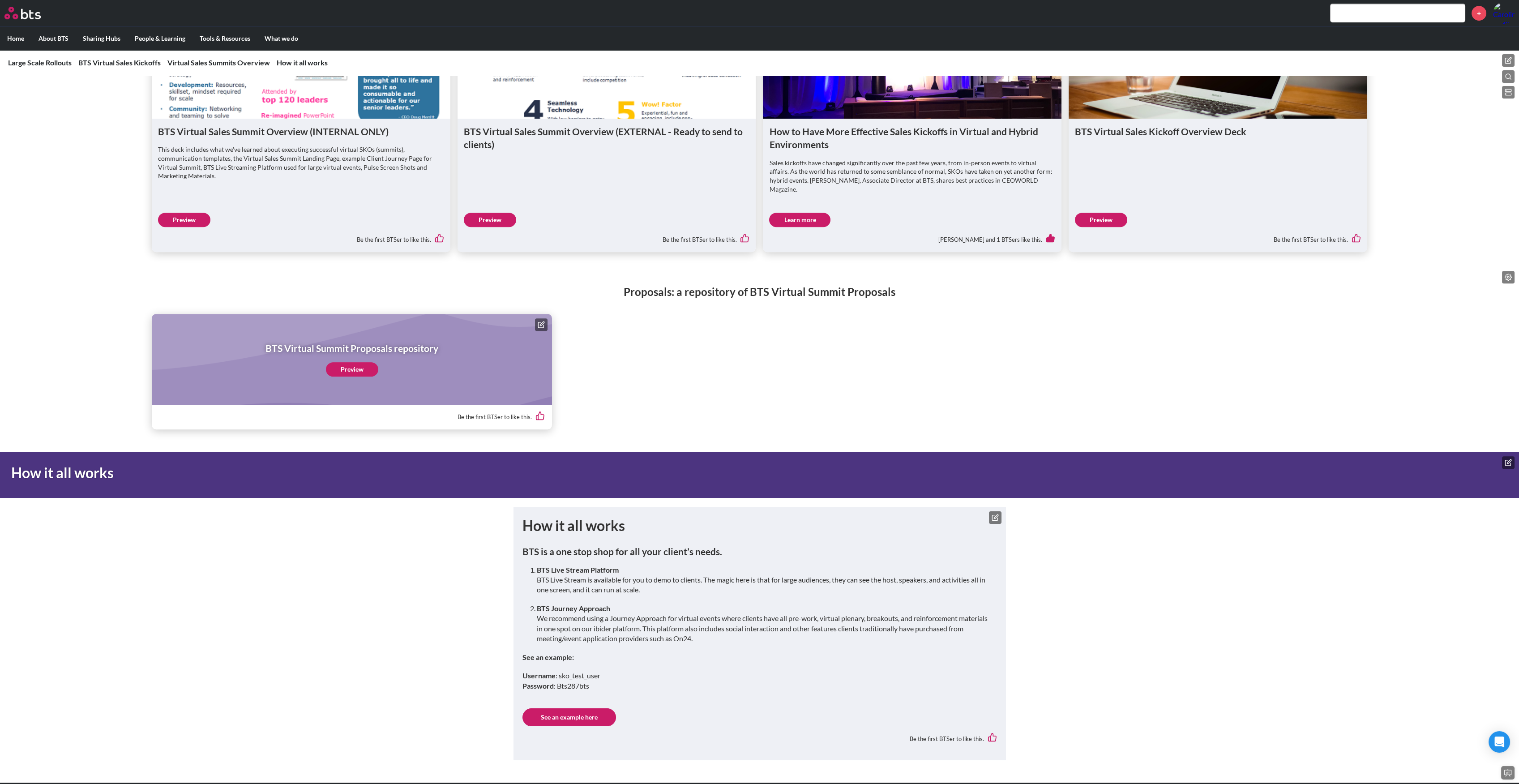
scroll to position [1700, 0]
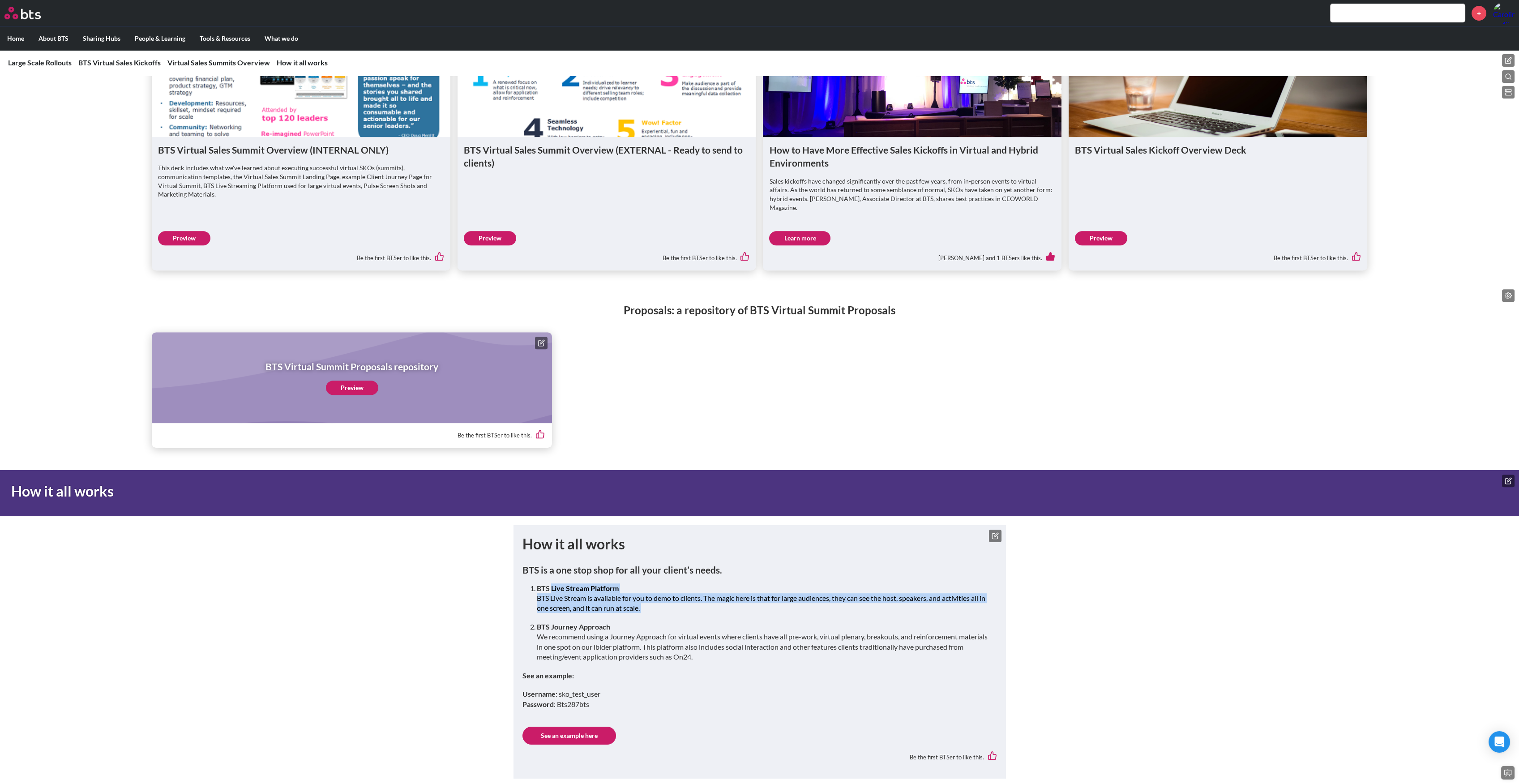
drag, startPoint x: 552, startPoint y: 600, endPoint x: 615, endPoint y: 627, distance: 68.5
click at [615, 627] on ol "BTS Live Stream Platform BTS Live Stream is available for you to demo to client…" at bounding box center [763, 622] width 453 height 79
click at [573, 744] on link "See an example here" at bounding box center [569, 735] width 94 height 18
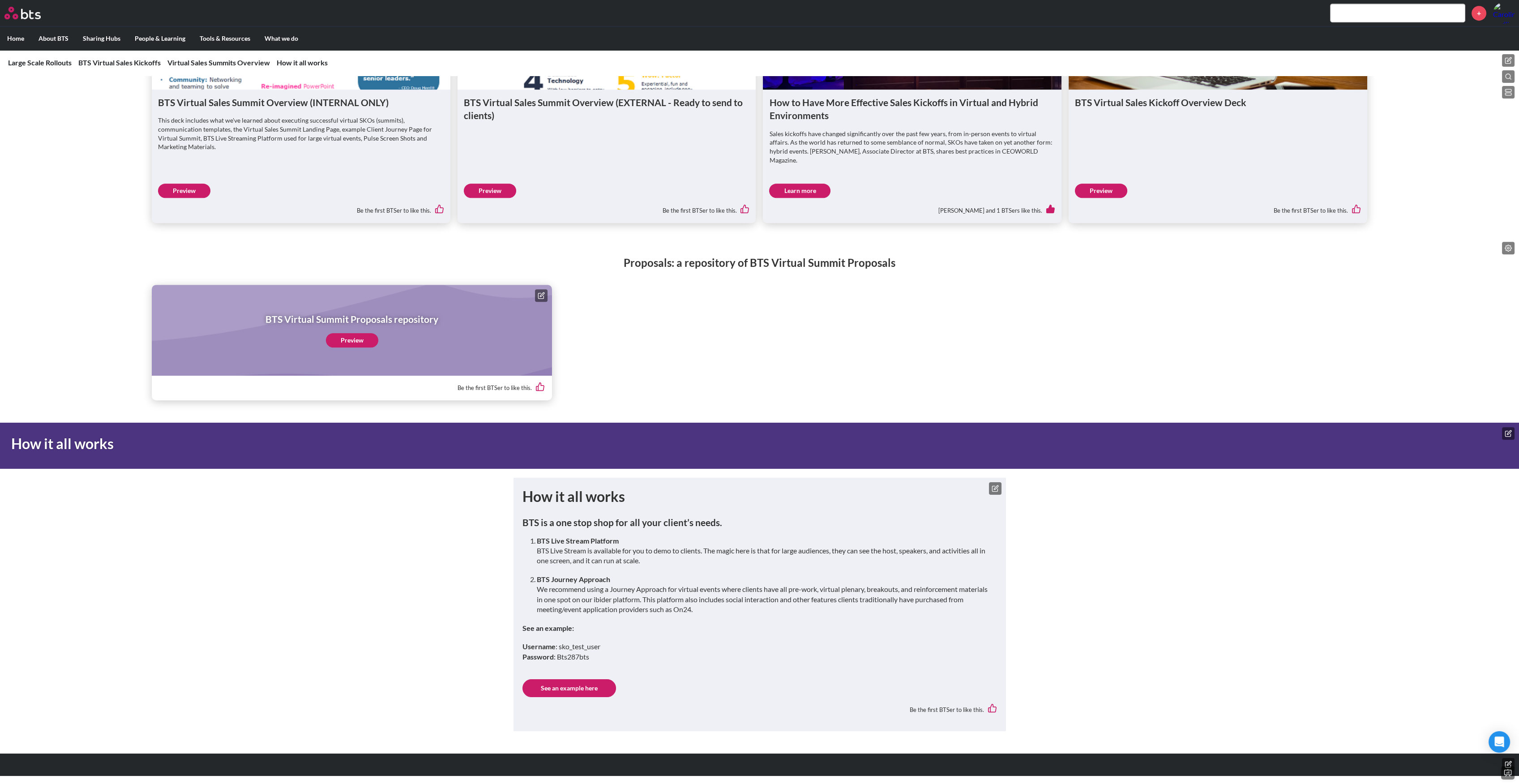
scroll to position [1760, 0]
click at [571, 685] on link "See an example here" at bounding box center [569, 688] width 94 height 18
click at [998, 486] on icon at bounding box center [996, 487] width 4 height 4
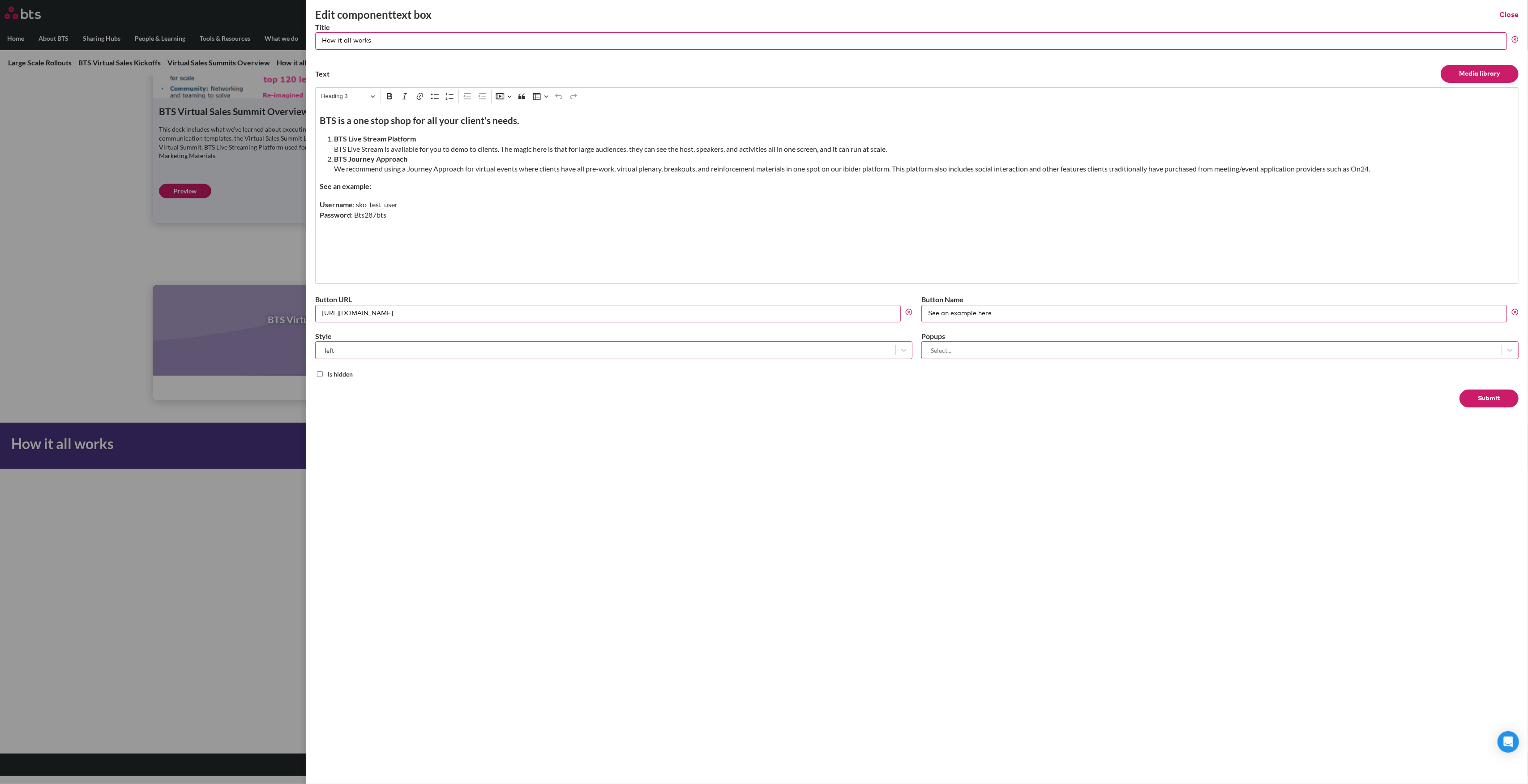
drag, startPoint x: 359, startPoint y: 308, endPoint x: 249, endPoint y: 304, distance: 110.1
click at [249, 477] on div "Edit component text box Close Title How it all works Text Media library Rich Te…" at bounding box center [764, 477] width 1528 height 0
paste input "[DOMAIN_NAME][URL]"
type input "[URL][DOMAIN_NAME]"
click at [1508, 401] on button "Submit" at bounding box center [1489, 399] width 59 height 18
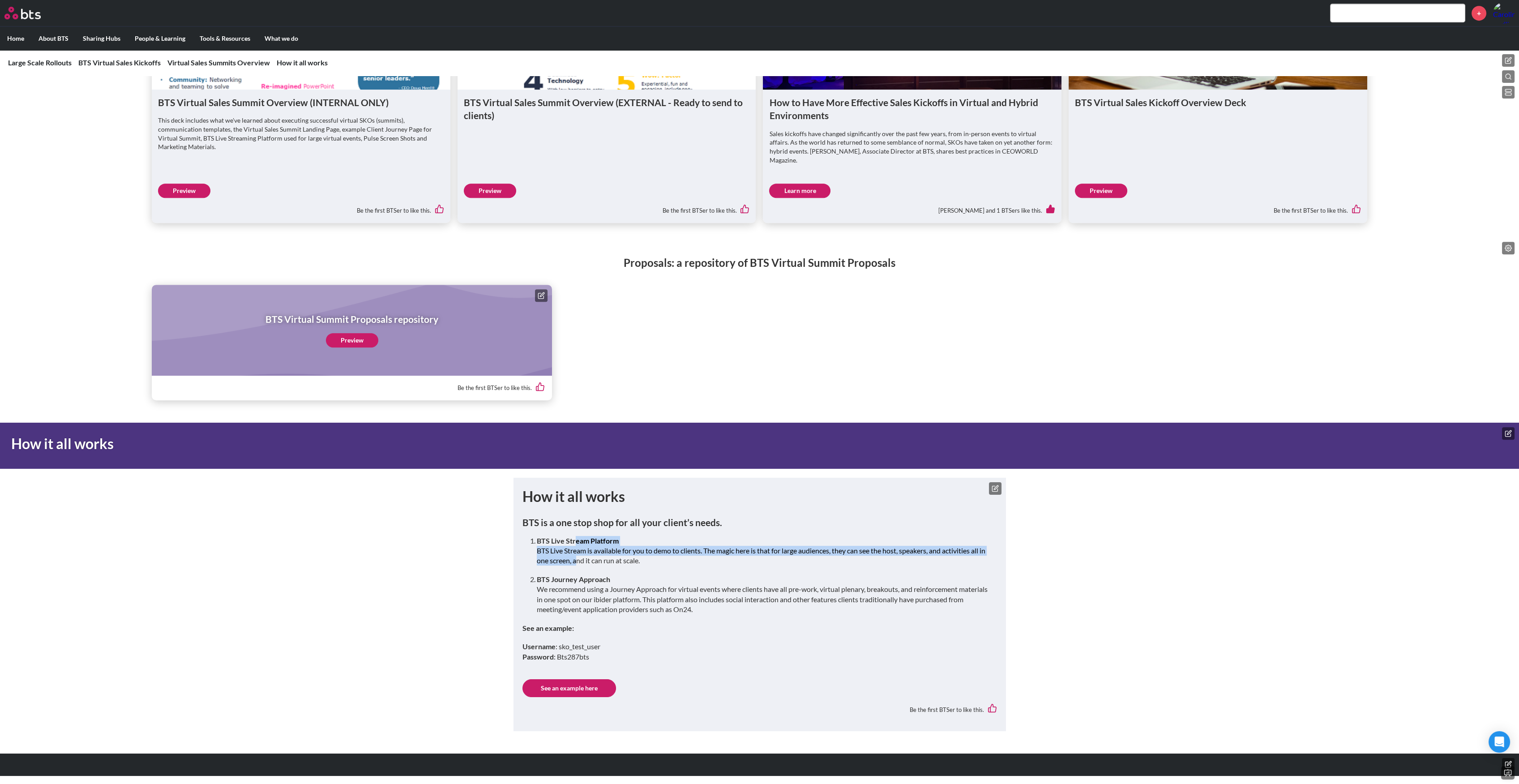
drag, startPoint x: 576, startPoint y: 541, endPoint x: 581, endPoint y: 556, distance: 15.8
click at [581, 556] on p "BTS Live Stream Platform BTS Live Stream is available for you to demo to client…" at bounding box center [763, 550] width 453 height 30
drag, startPoint x: 563, startPoint y: 648, endPoint x: 601, endPoint y: 648, distance: 38.0
click at [601, 648] on p "Username : sko_test_user Password : [SECURITY_DATA]" at bounding box center [760, 652] width 475 height 20
click at [573, 658] on p "Username : sko_test_user Password : [SECURITY_DATA]" at bounding box center [760, 652] width 475 height 20
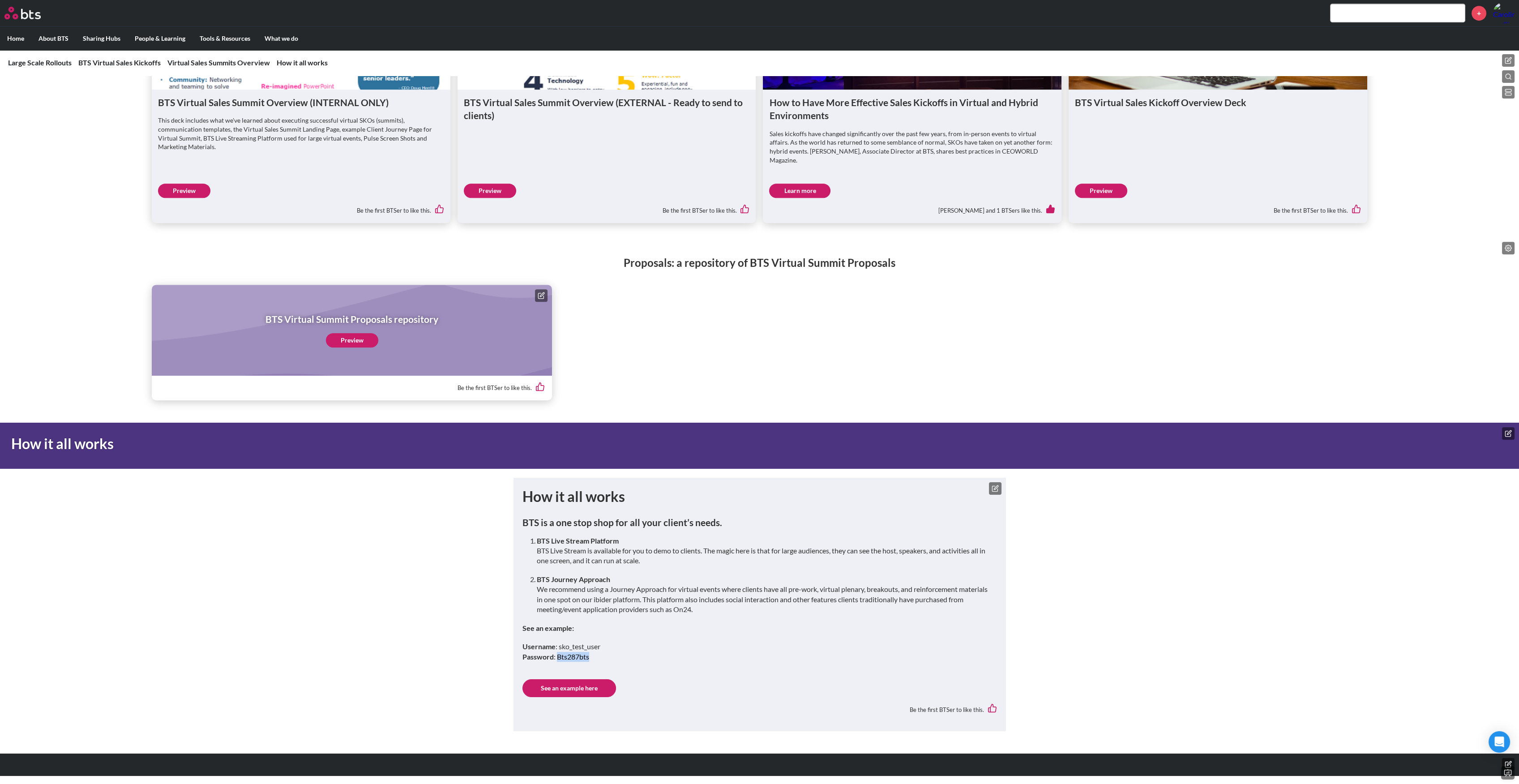
click at [573, 658] on p "Username : sko_test_user Password : [SECURITY_DATA]" at bounding box center [760, 652] width 475 height 20
click at [994, 489] on icon at bounding box center [995, 488] width 7 height 7
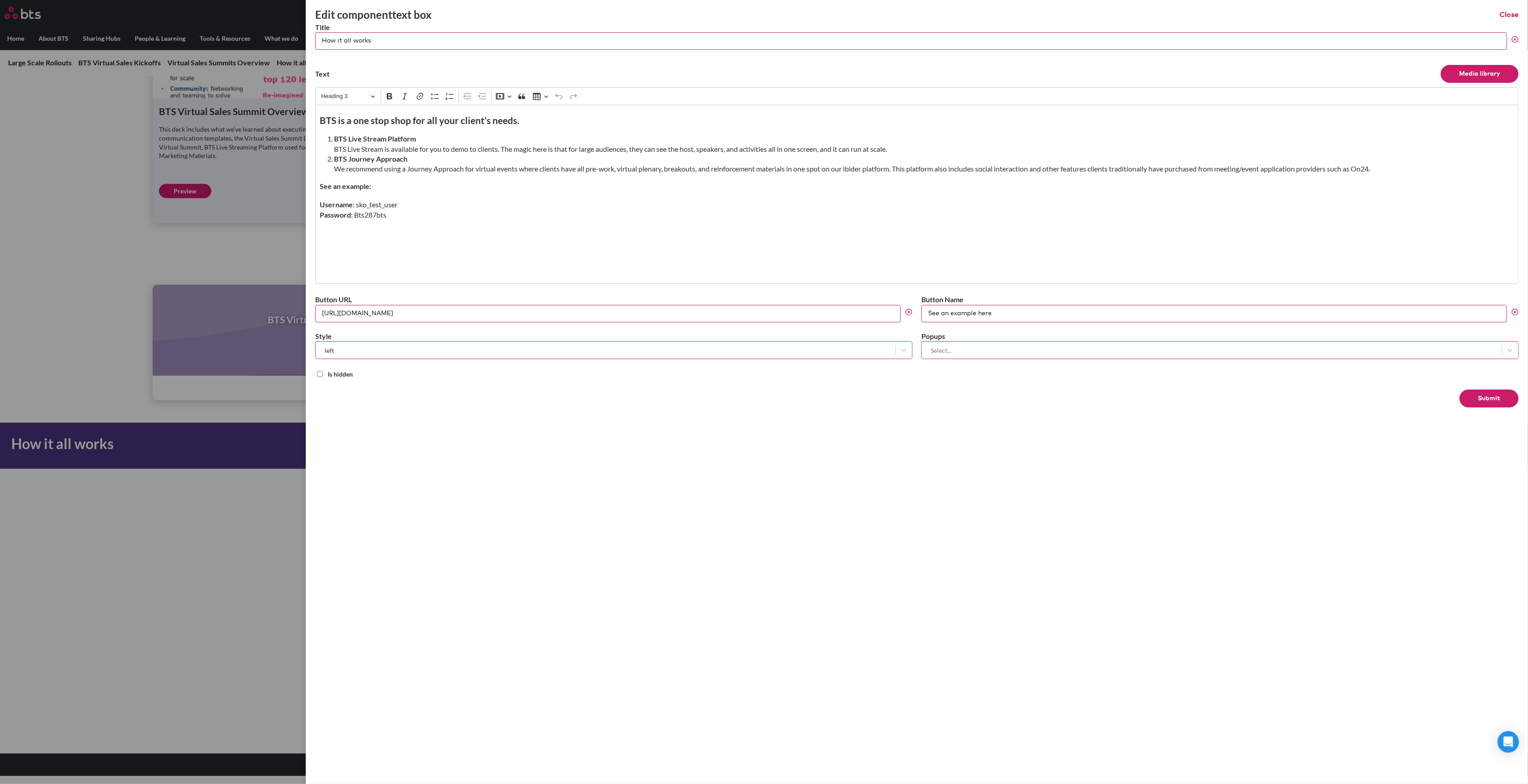
drag, startPoint x: 482, startPoint y: 312, endPoint x: 267, endPoint y: 307, distance: 215.1
click at [267, 477] on div "Edit component text box Close Title How it all works Text Media library Rich Te…" at bounding box center [764, 477] width 1528 height 0
paste input "offerings/sales-kickoff"
type input "[URL][DOMAIN_NAME]"
drag, startPoint x: 463, startPoint y: 317, endPoint x: 273, endPoint y: 311, distance: 190.1
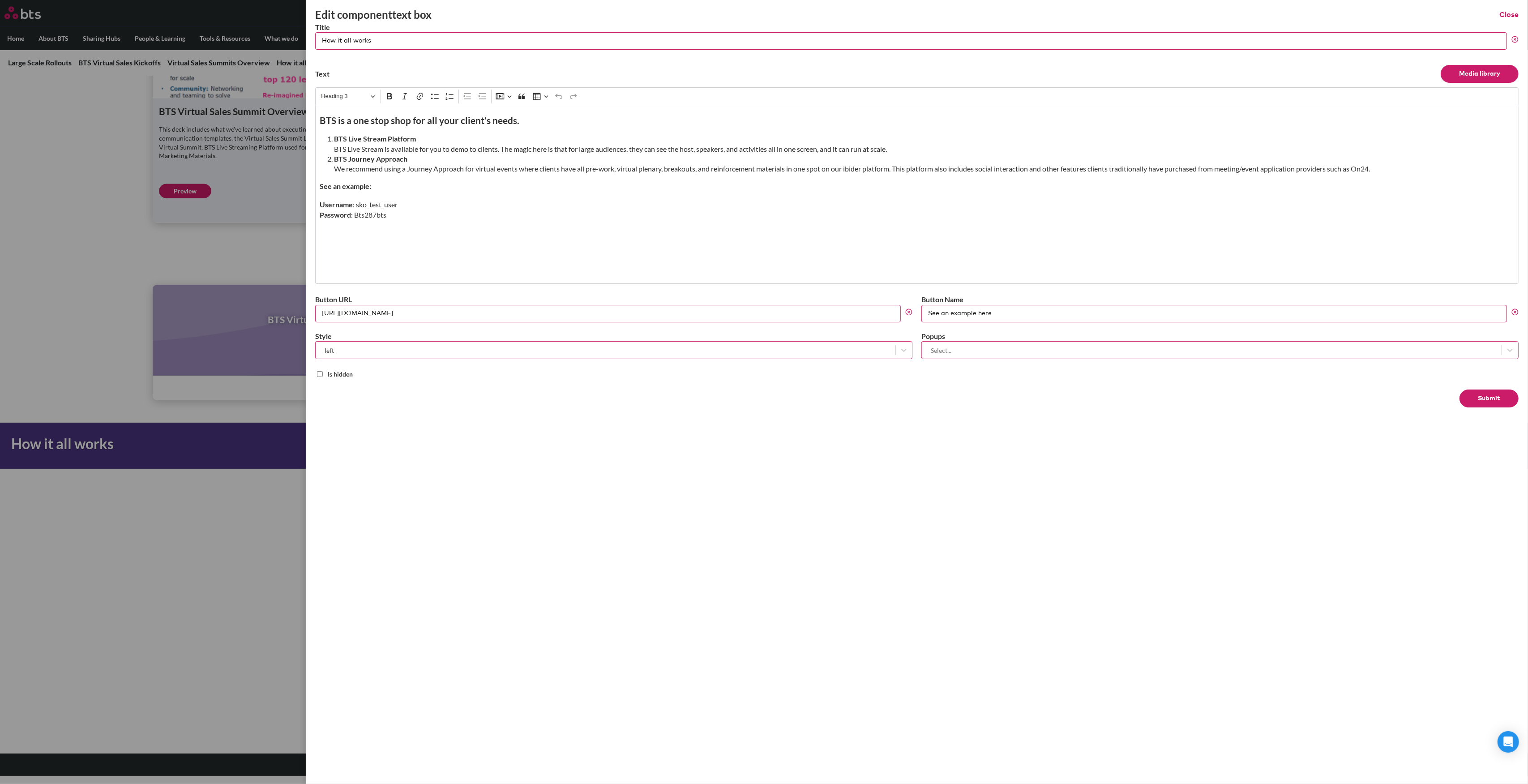
click at [273, 477] on div "Edit component text box Close Title How it all works Text Media library Rich Te…" at bounding box center [764, 477] width 1528 height 0
drag, startPoint x: 426, startPoint y: 216, endPoint x: 316, endPoint y: 185, distance: 114.3
click at [316, 185] on div "BTS is a one stop shop for all your client’s needs. BTS Live Stream Platform BT…" at bounding box center [916, 195] width 1204 height 179
click at [859, 163] on li "BTS Journey Approach We recommend using a Journey Approach for virtual events w…" at bounding box center [920, 164] width 1173 height 20
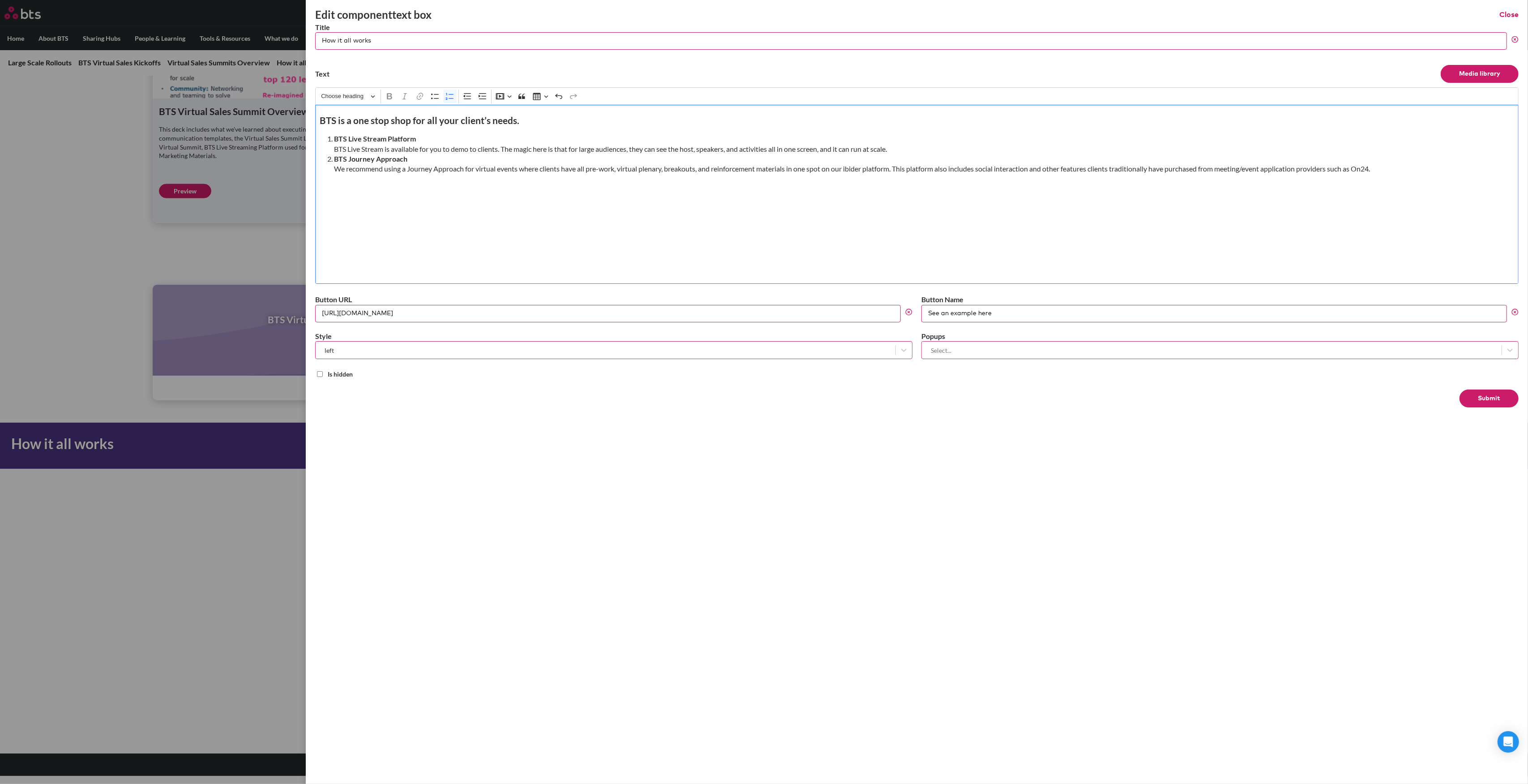
click at [863, 167] on li "BTS Journey Approach We recommend using a Journey Approach for virtual events w…" at bounding box center [920, 164] width 1173 height 20
click at [1482, 394] on button "Submit" at bounding box center [1489, 399] width 59 height 18
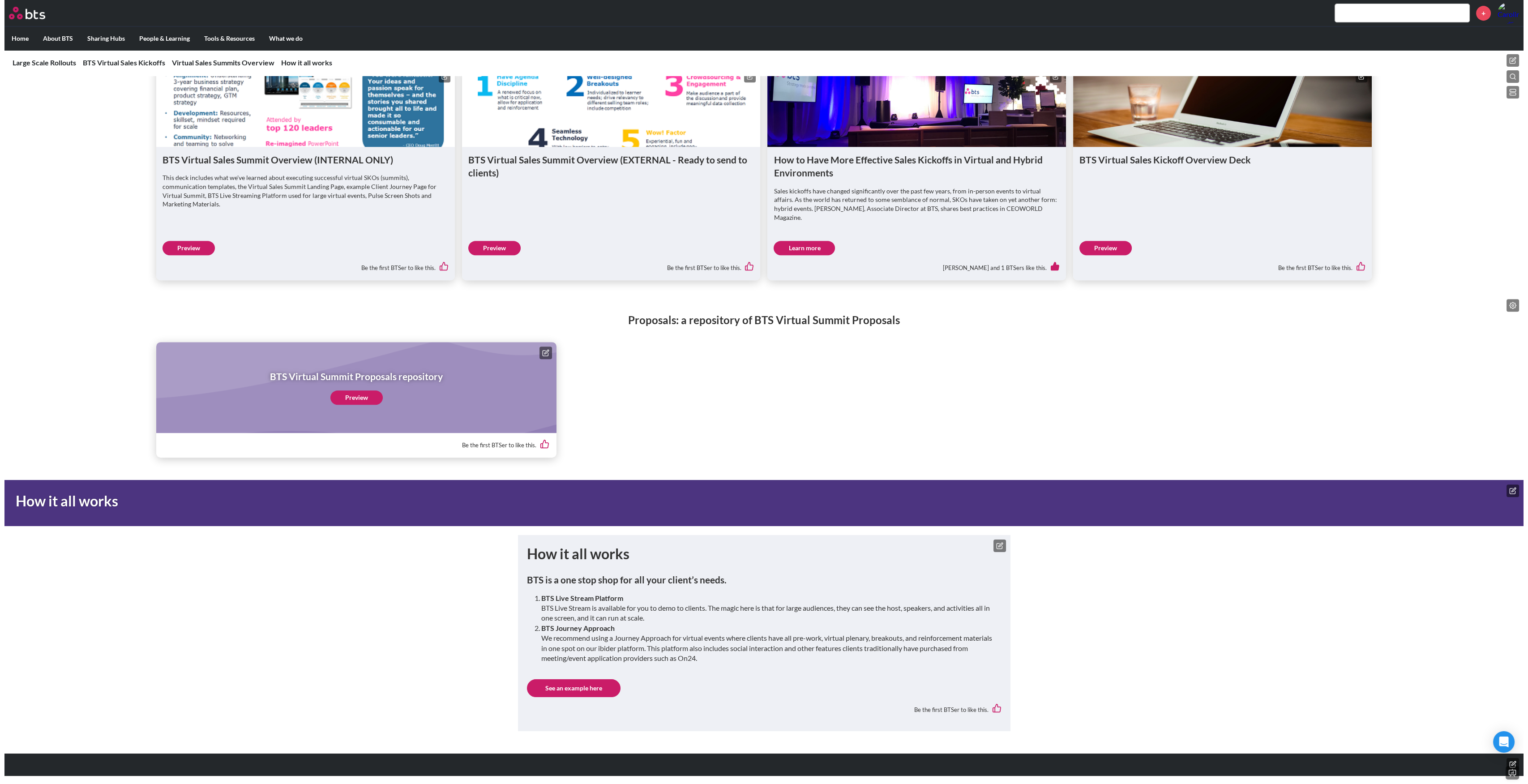
scroll to position [1703, 0]
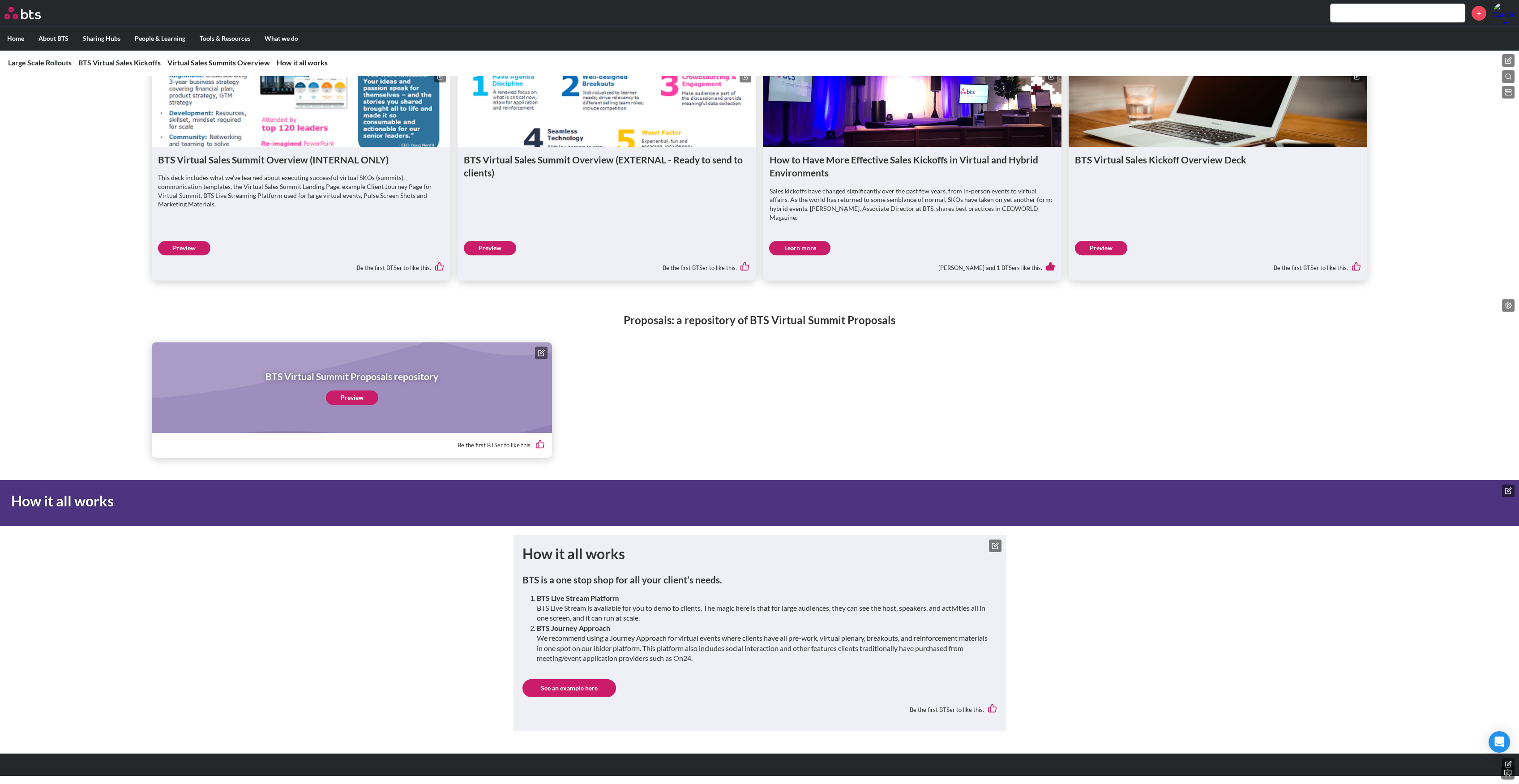
click at [992, 545] on icon at bounding box center [995, 546] width 7 height 7
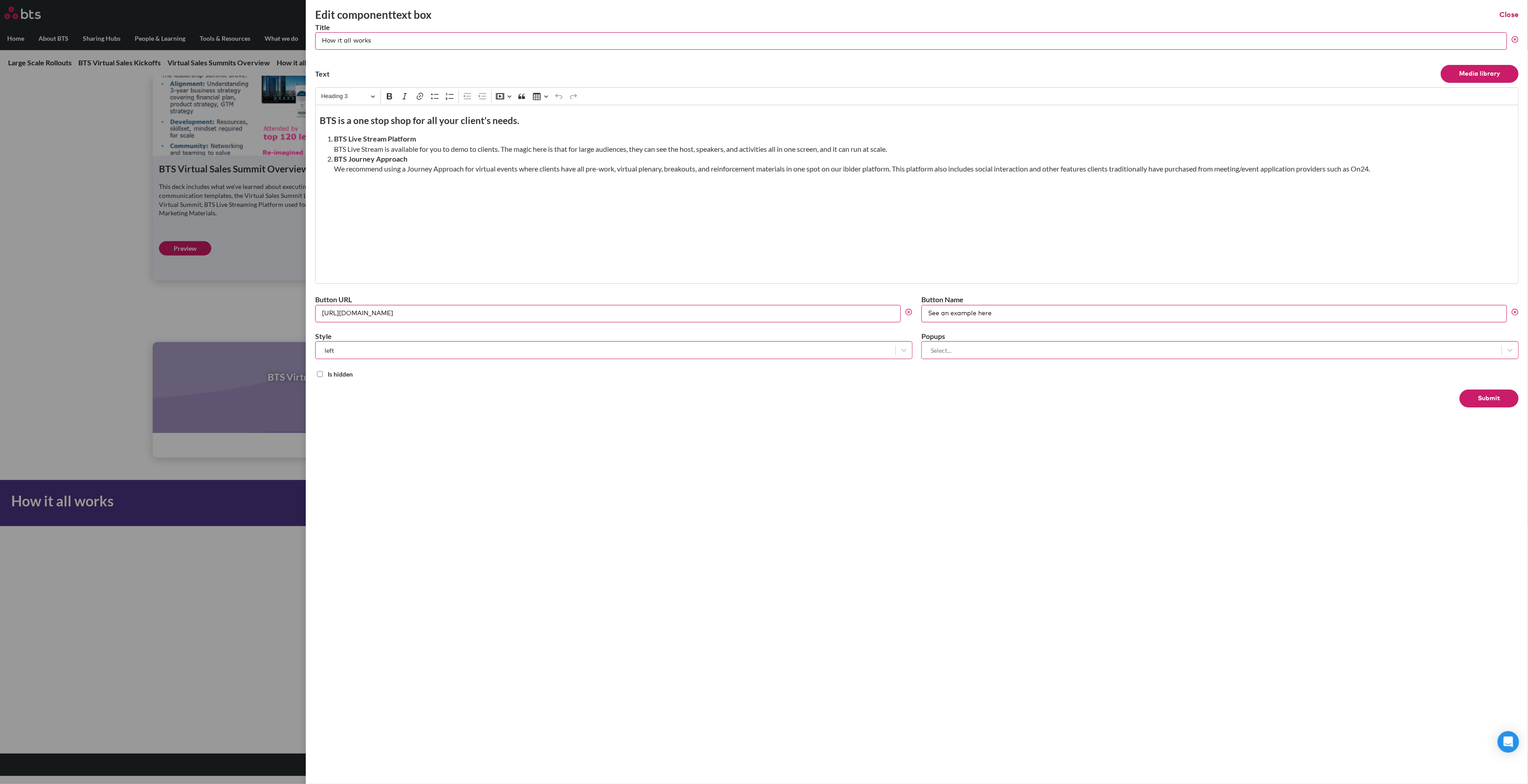
drag, startPoint x: 963, startPoint y: 310, endPoint x: 837, endPoint y: 312, distance: 126.0
click at [837, 312] on div "Button URL [URL][DOMAIN_NAME] Button Name See an example here Style left Popups…" at bounding box center [916, 327] width 1204 height 65
type input "Learn more about our offerings"
click at [1498, 404] on button "Submit" at bounding box center [1489, 399] width 59 height 18
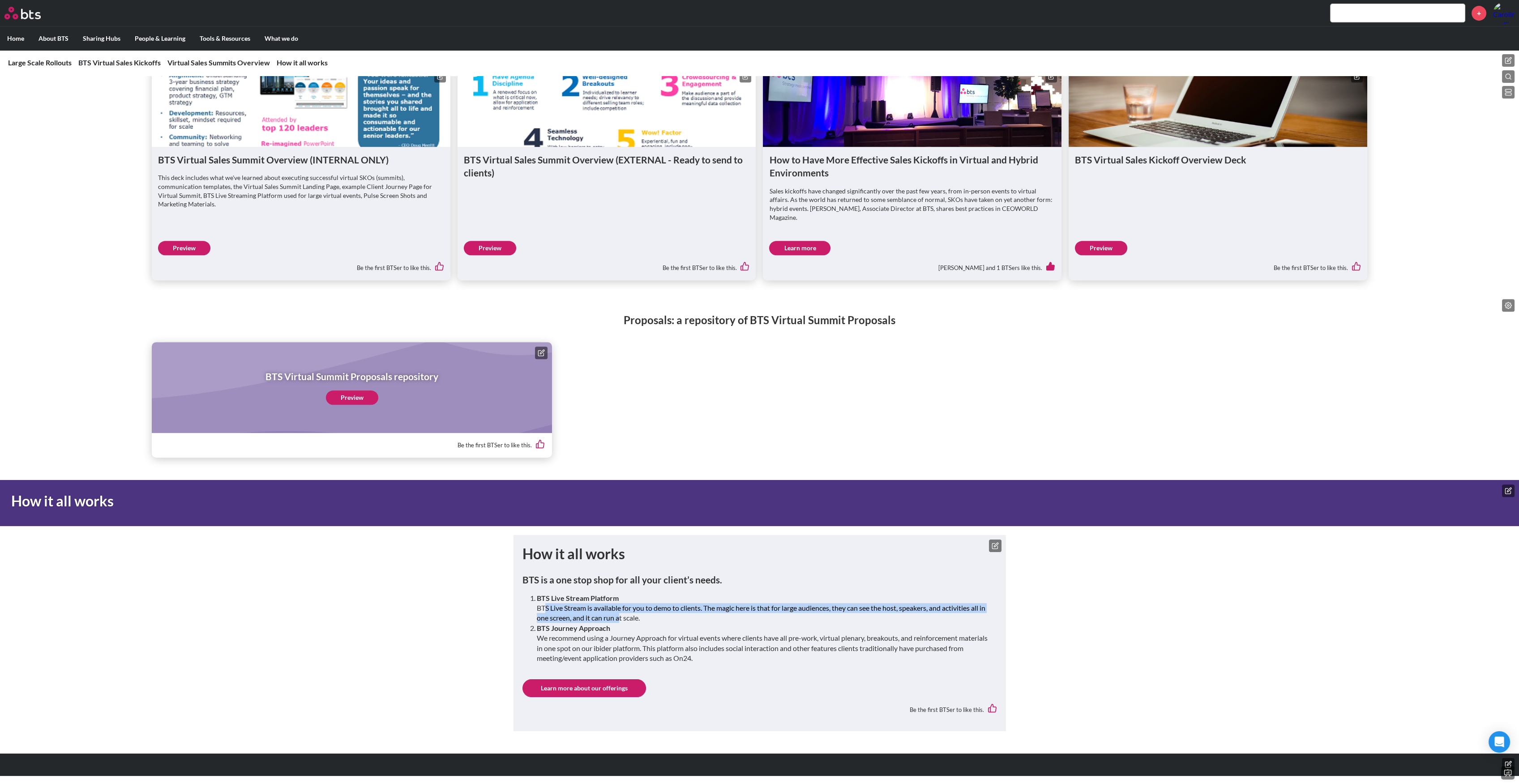
drag, startPoint x: 542, startPoint y: 607, endPoint x: 625, endPoint y: 622, distance: 84.3
click at [625, 622] on li "BTS Live Stream Platform BTS Live Stream is available for you to demo to client…" at bounding box center [763, 608] width 453 height 30
click at [563, 639] on li "BTS Journey Approach We recommend using a Journey Approach for virtual events w…" at bounding box center [763, 643] width 453 height 40
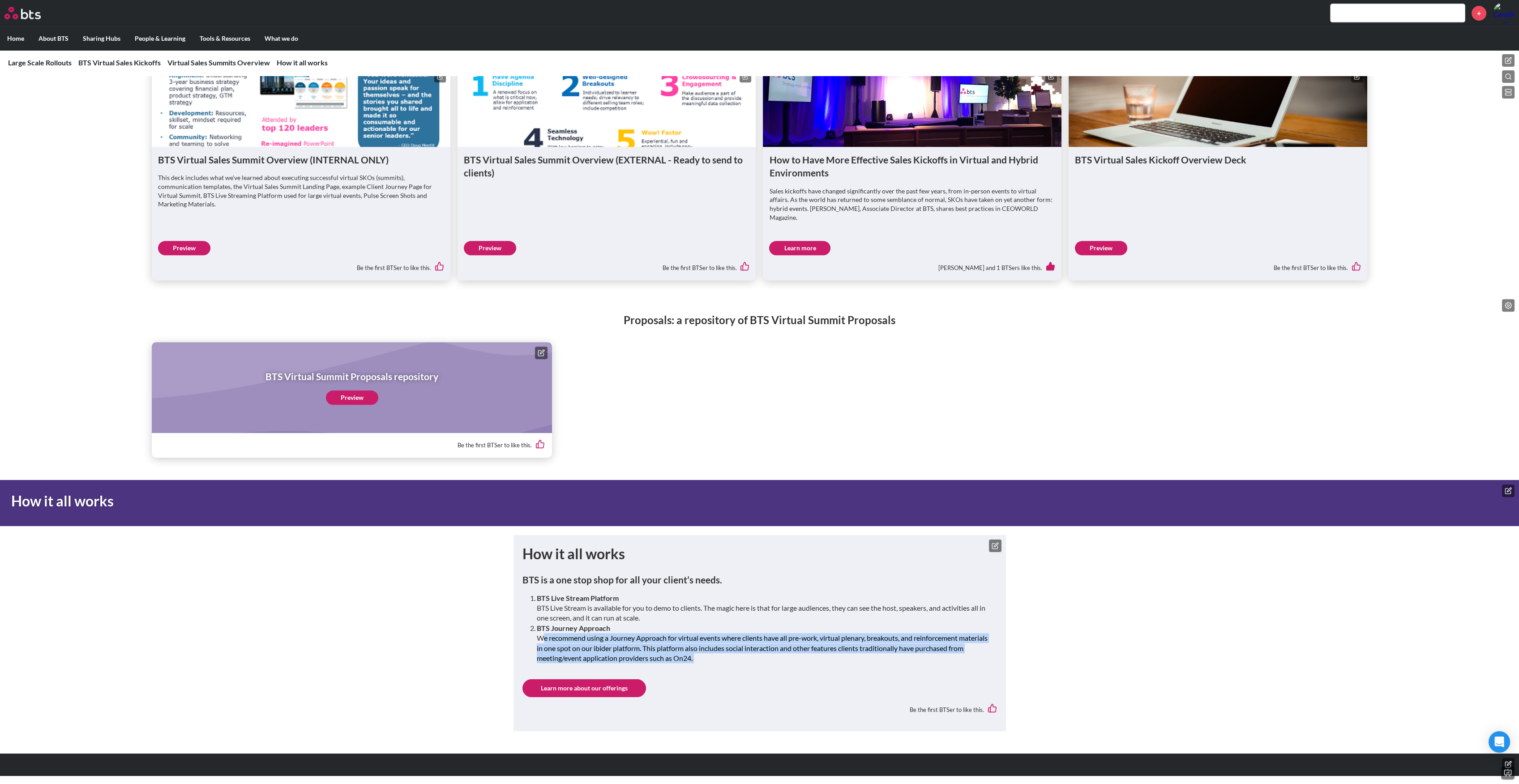
click at [563, 639] on li "BTS Journey Approach We recommend using a Journey Approach for virtual events w…" at bounding box center [763, 643] width 453 height 40
drag, startPoint x: 611, startPoint y: 639, endPoint x: 667, endPoint y: 638, distance: 56.0
click at [667, 638] on li "BTS Journey Approach We recommend using a Journey Approach for virtual events w…" at bounding box center [763, 643] width 453 height 40
drag, startPoint x: 648, startPoint y: 638, endPoint x: 591, endPoint y: 654, distance: 59.2
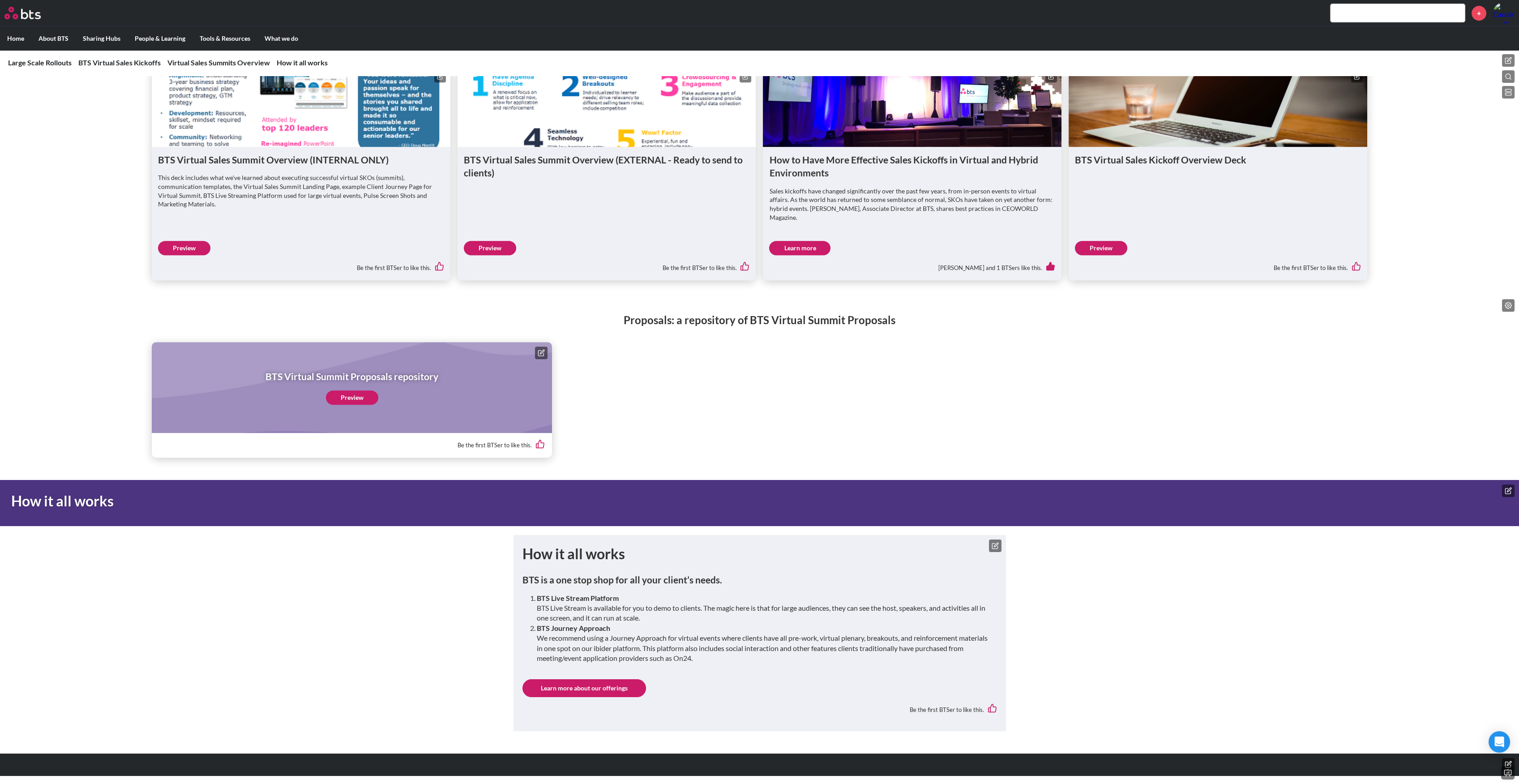
click at [591, 654] on li "BTS Journey Approach We recommend using a Journey Approach for virtual events w…" at bounding box center [763, 643] width 453 height 40
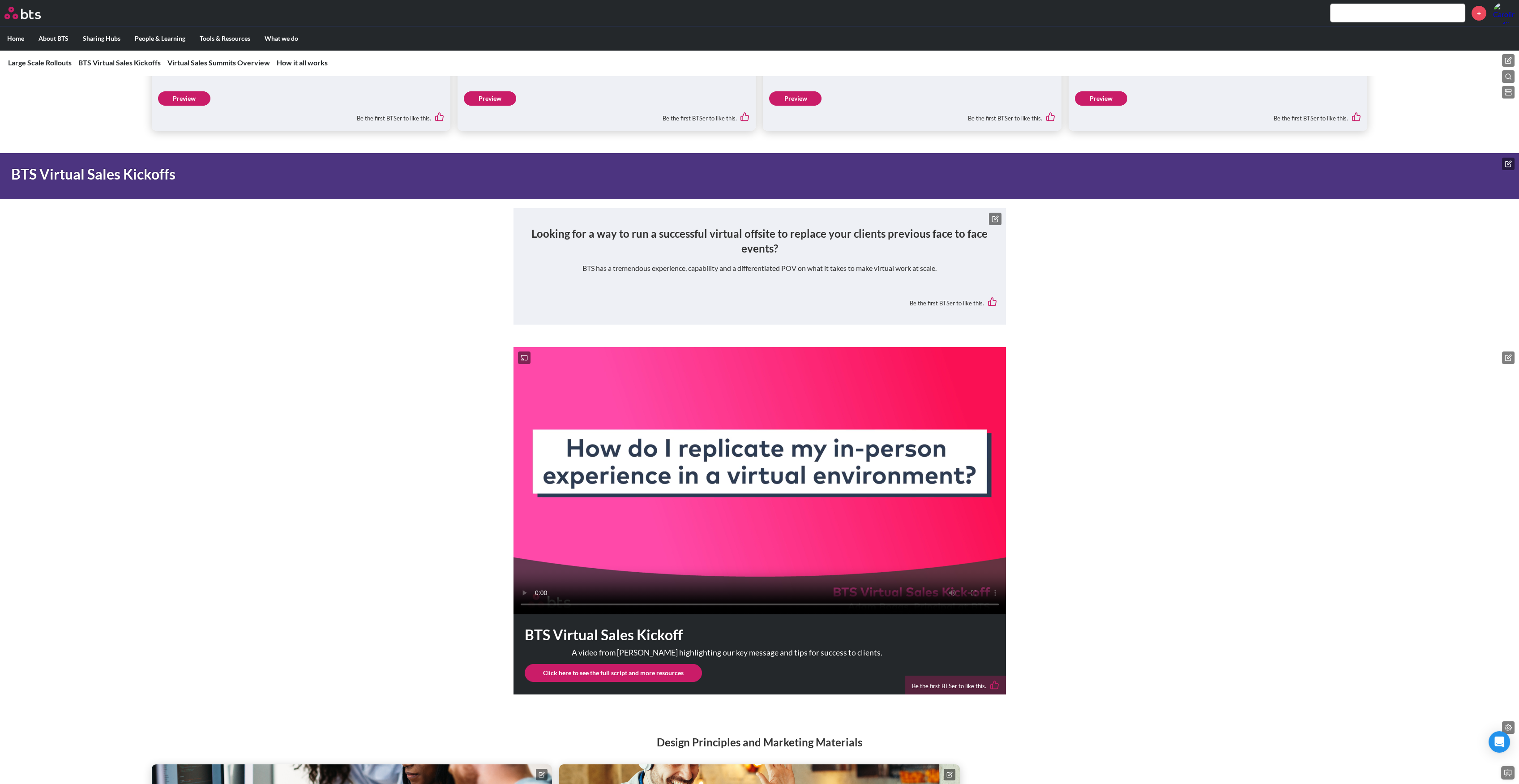
scroll to position [0, 0]
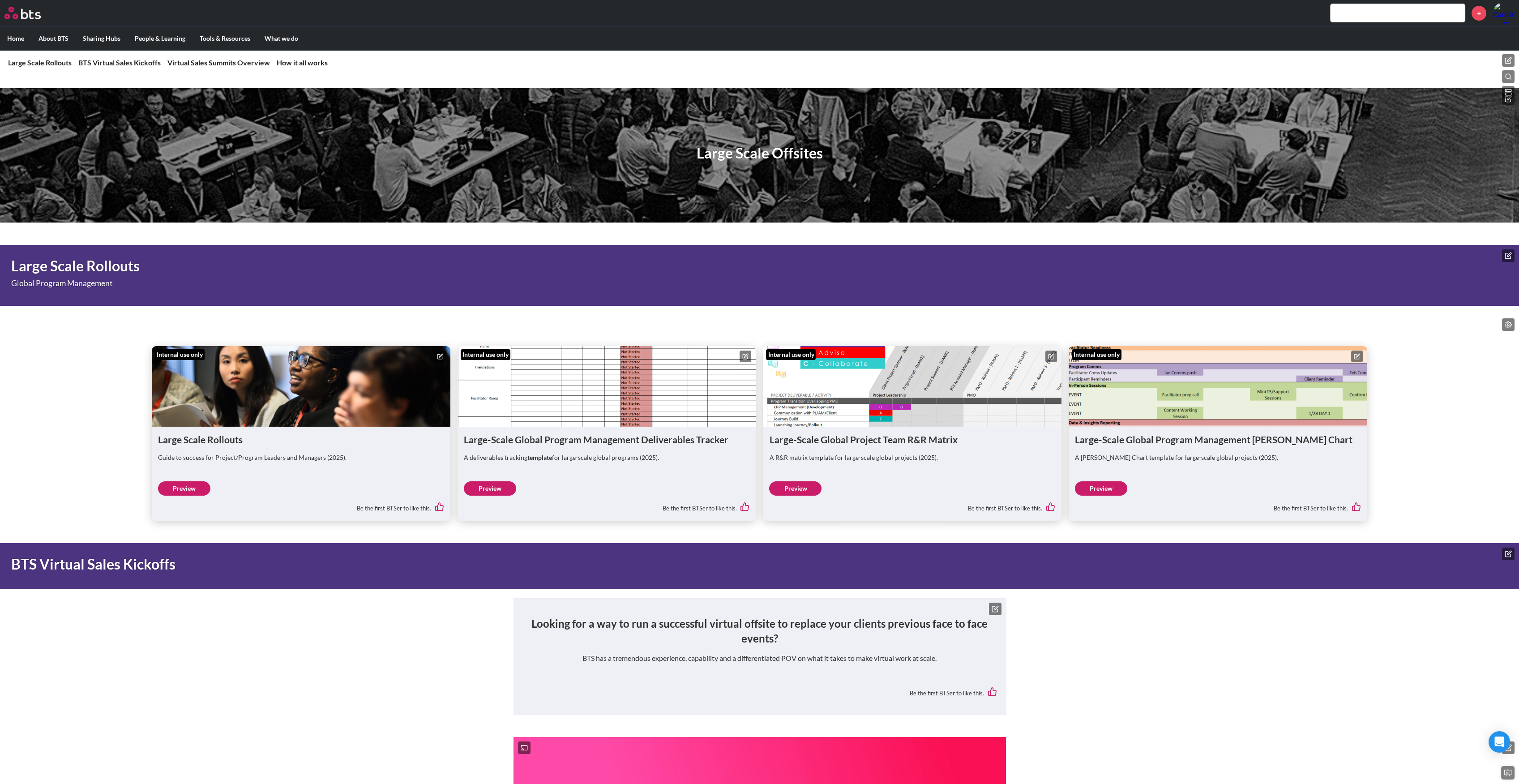
click at [23, 35] on label "Home" at bounding box center [15, 38] width 31 height 23
click at [0, 0] on input "Home" at bounding box center [0, 0] width 0 height 0
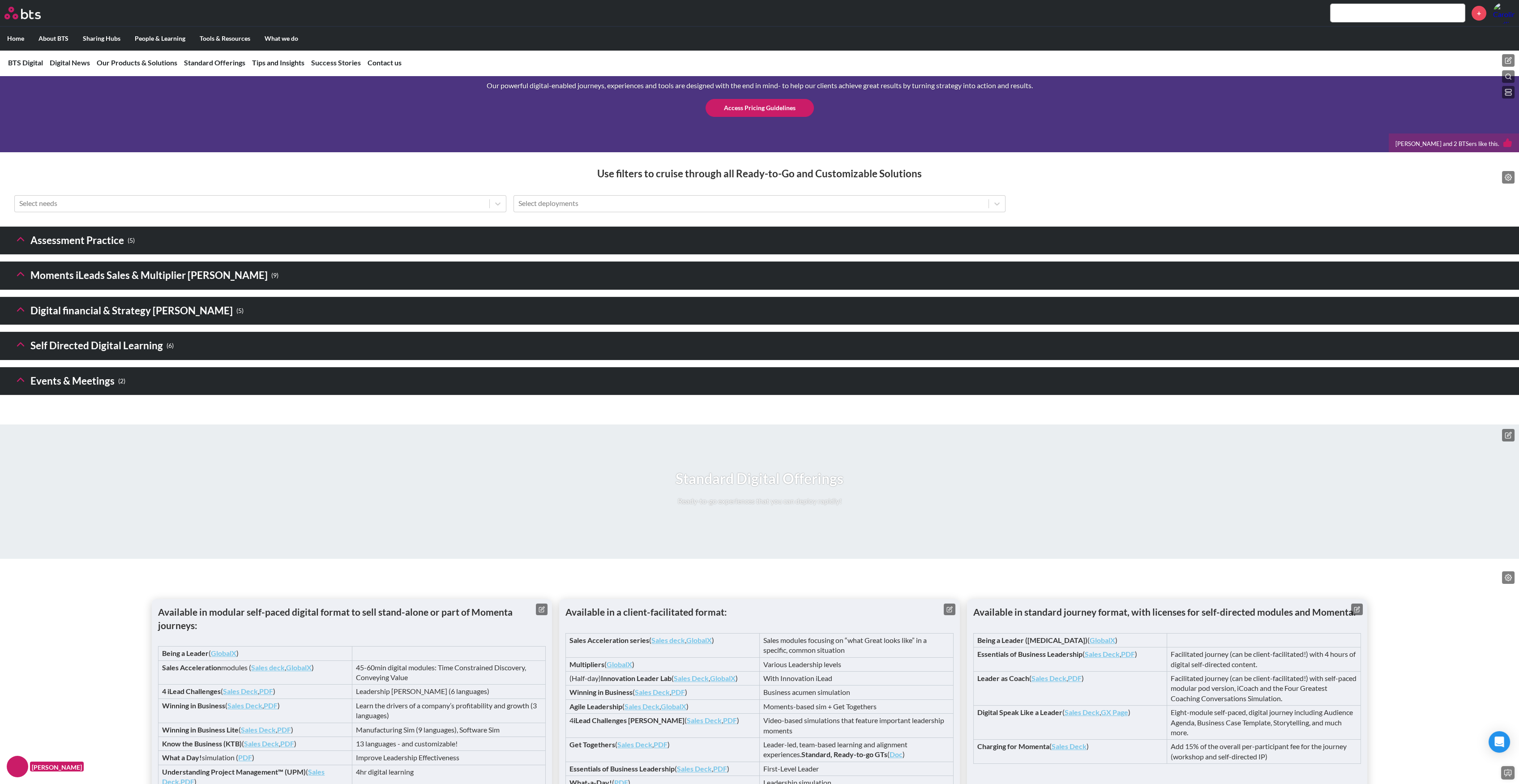
scroll to position [1074, 0]
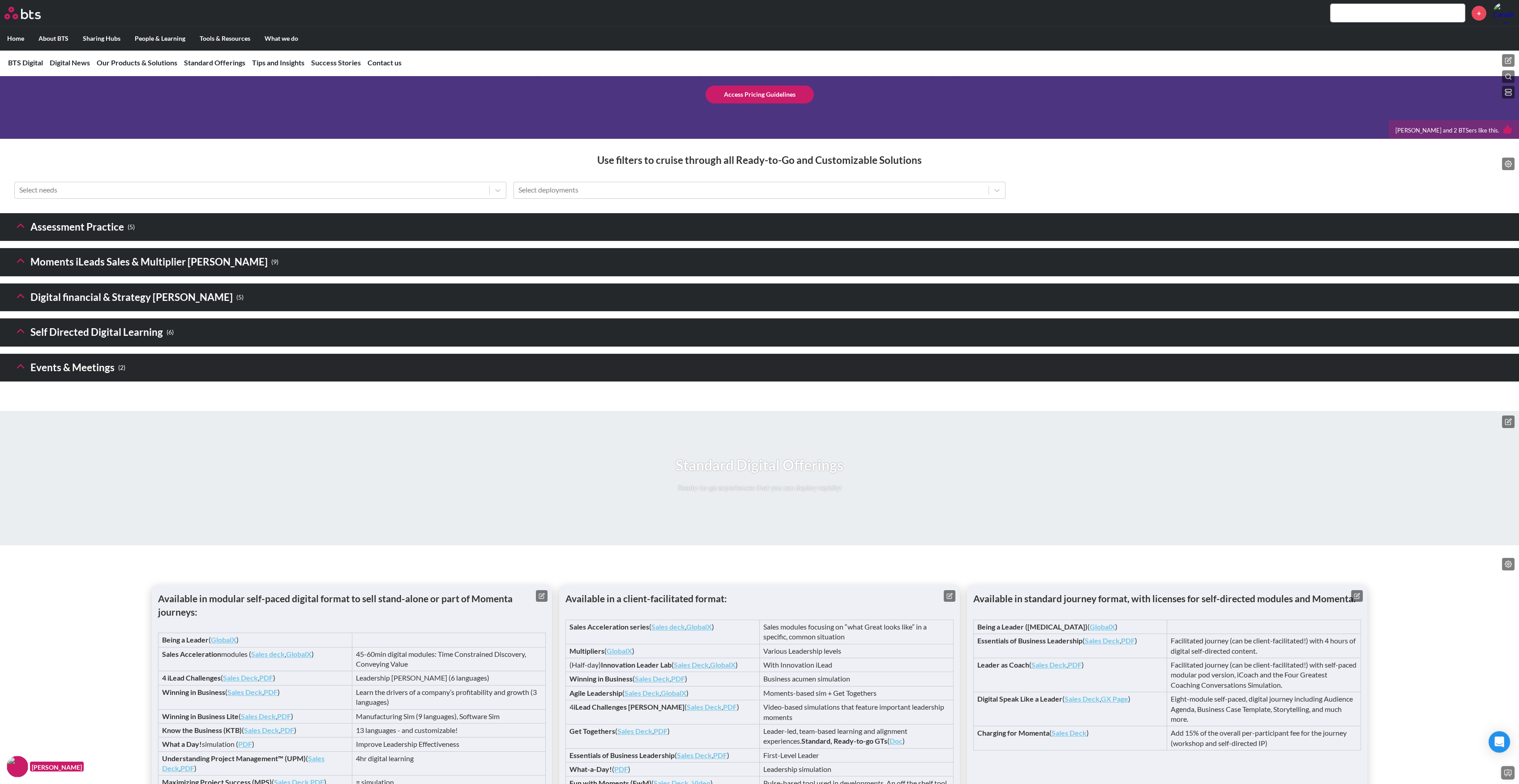
click at [21, 372] on icon at bounding box center [20, 366] width 12 height 12
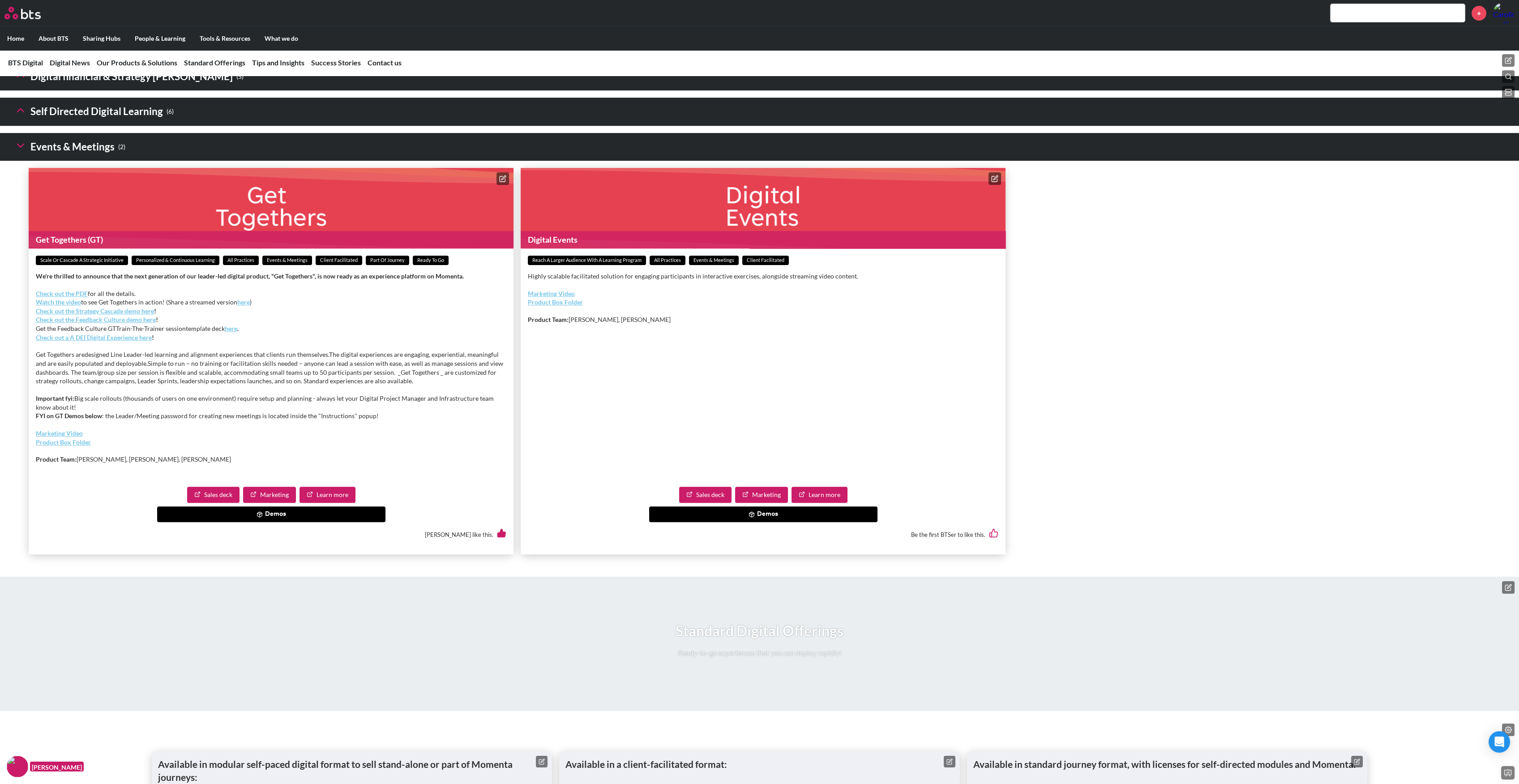
scroll to position [1313, 0]
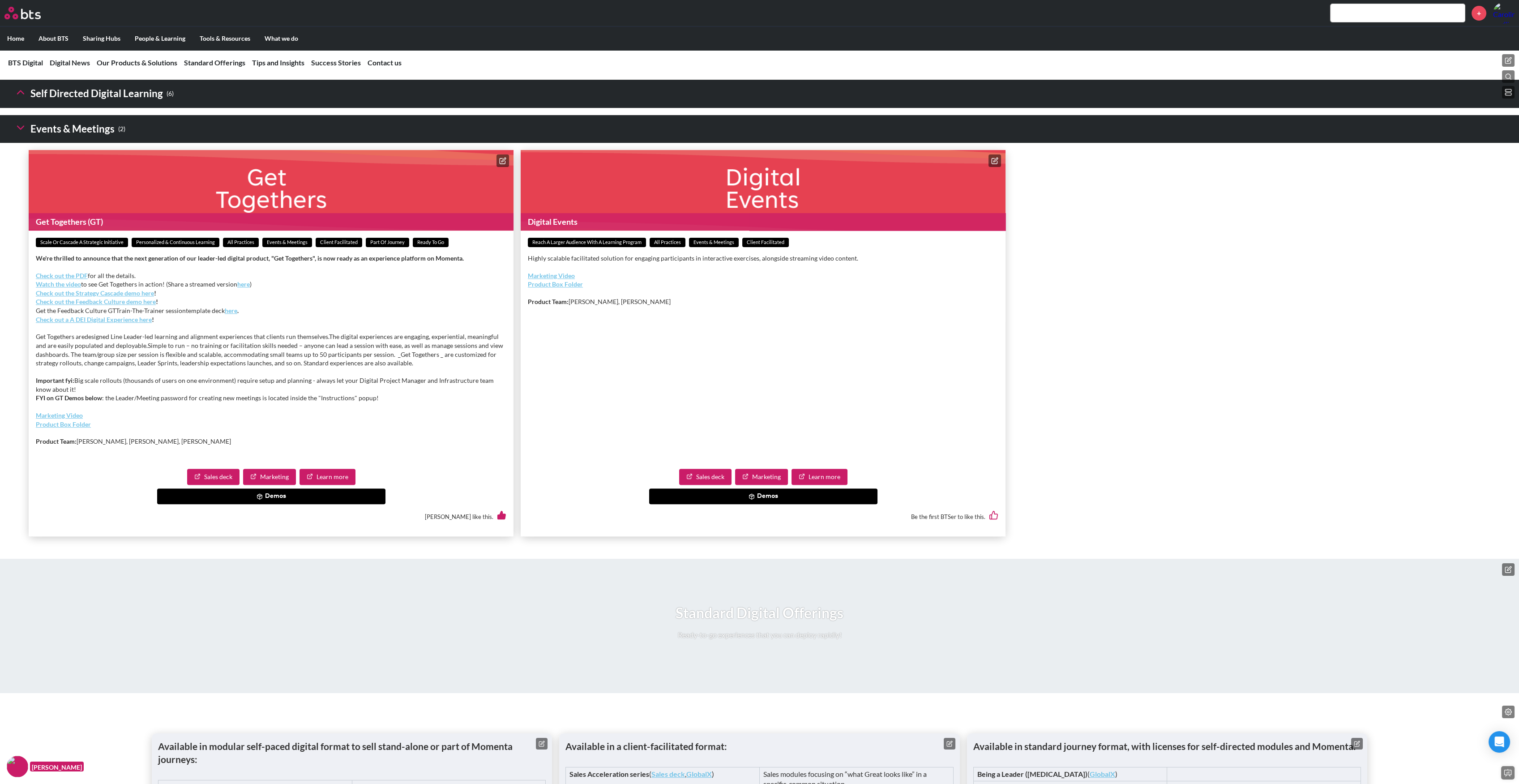
click at [617, 263] on p "Highly scalable facilitated solution for engaging participants in interactive e…" at bounding box center [763, 258] width 470 height 9
click at [832, 485] on link "Learn more" at bounding box center [819, 476] width 56 height 16
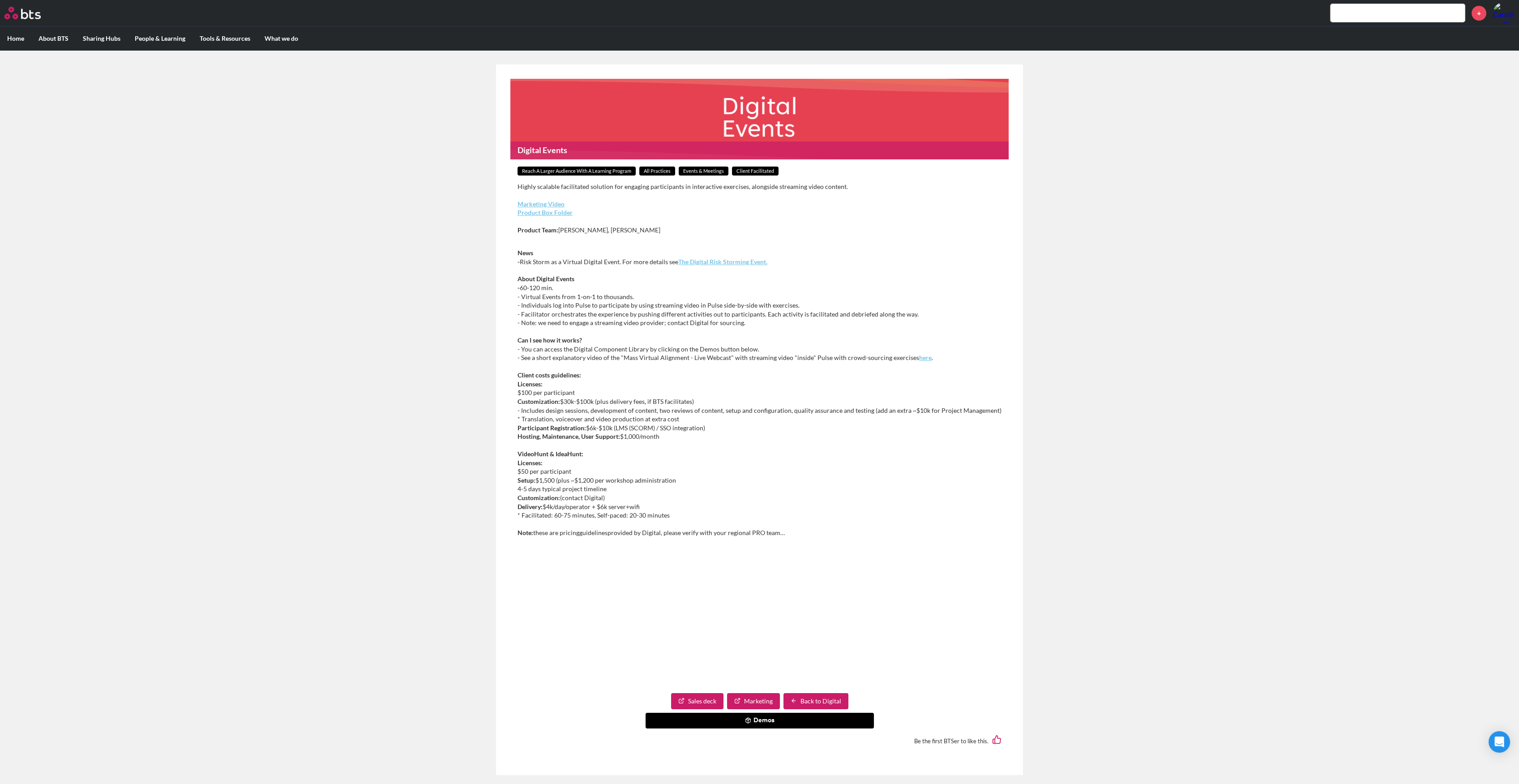
click at [753, 718] on button "Demos" at bounding box center [759, 721] width 228 height 16
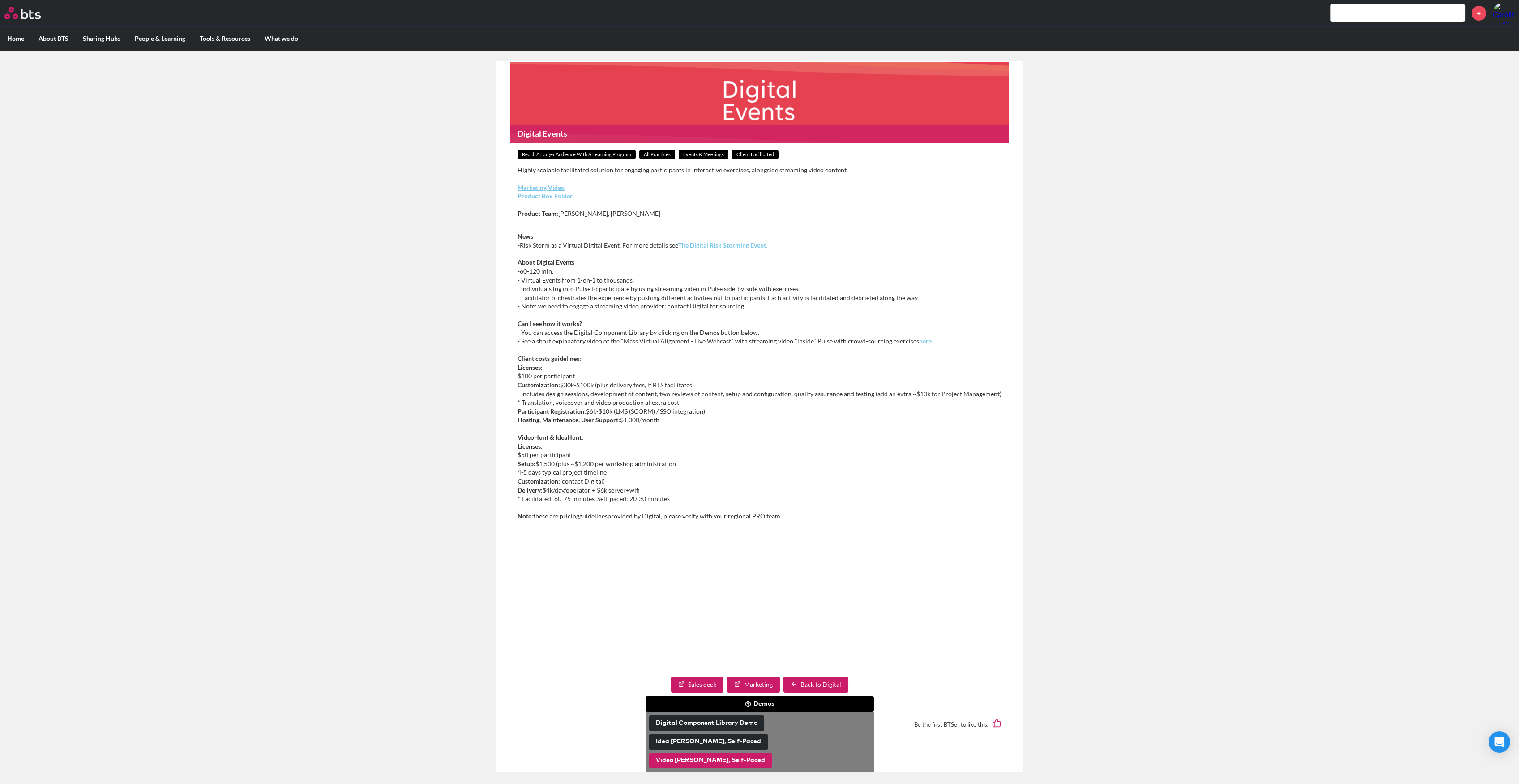
scroll to position [5, 0]
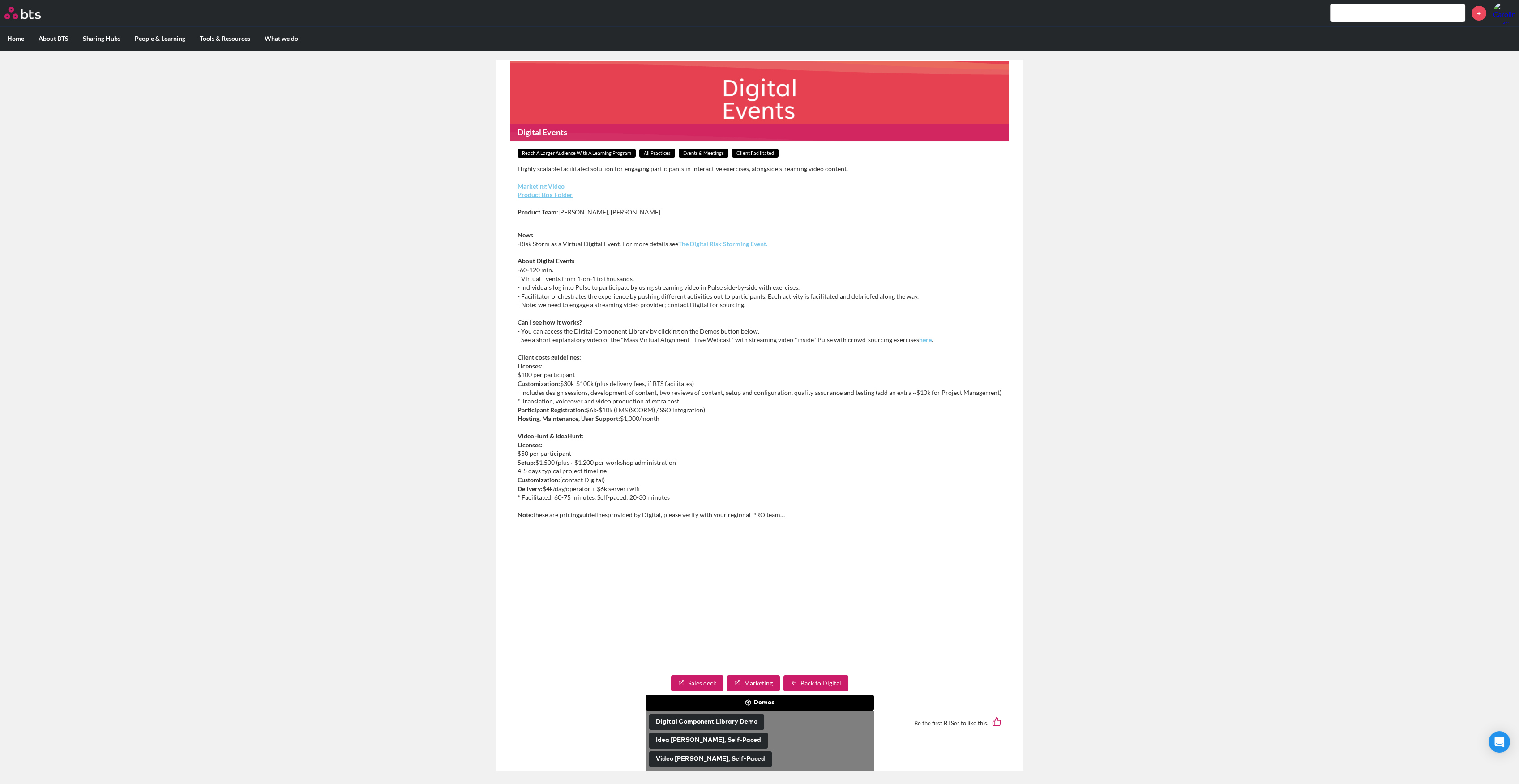
click at [769, 581] on article "Digital Events Reach a Larger Audience With a Learning Program All practices Ev…" at bounding box center [759, 415] width 527 height 710
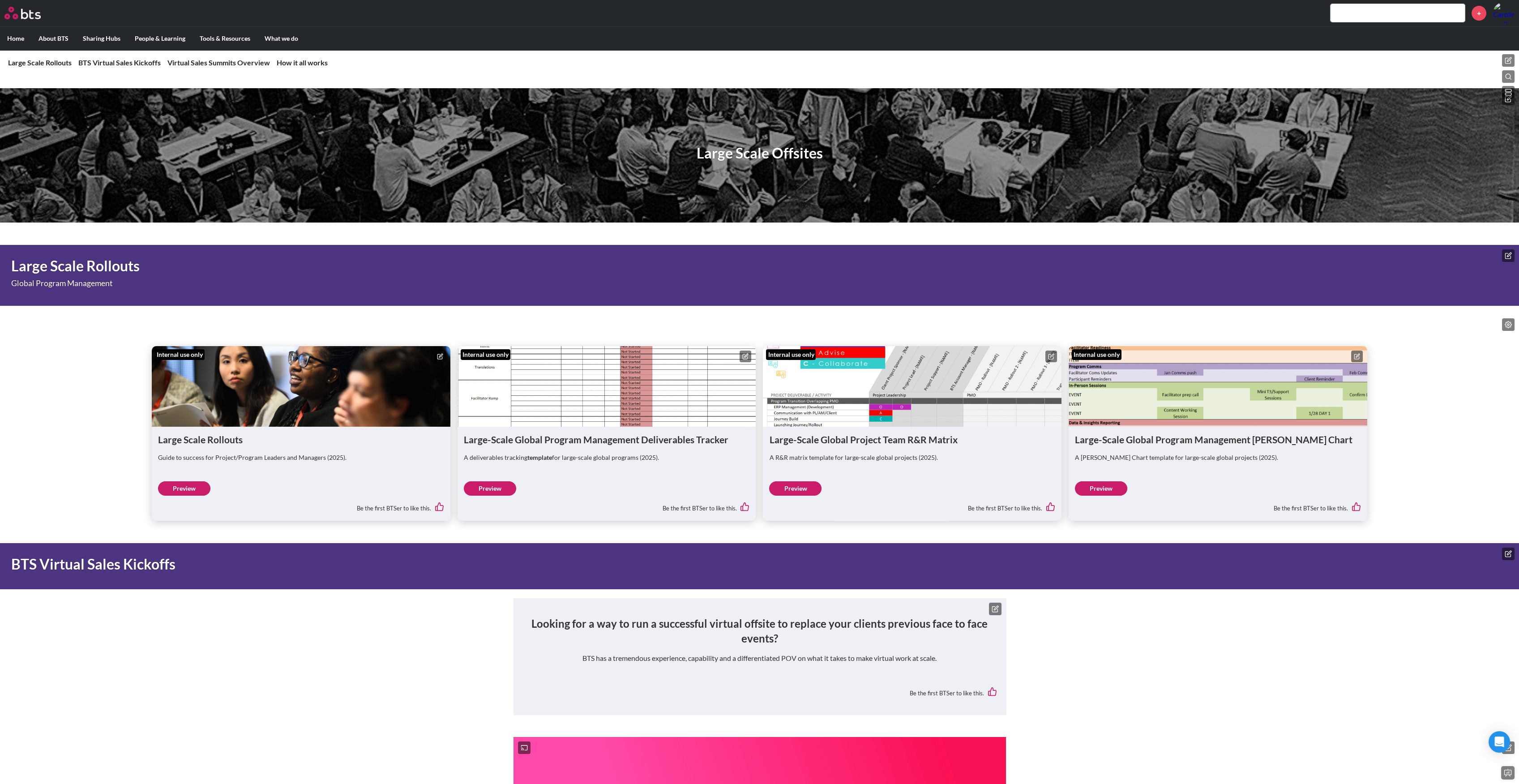
click at [7, 41] on label "Home" at bounding box center [15, 38] width 31 height 23
click at [0, 0] on input "Home" at bounding box center [0, 0] width 0 height 0
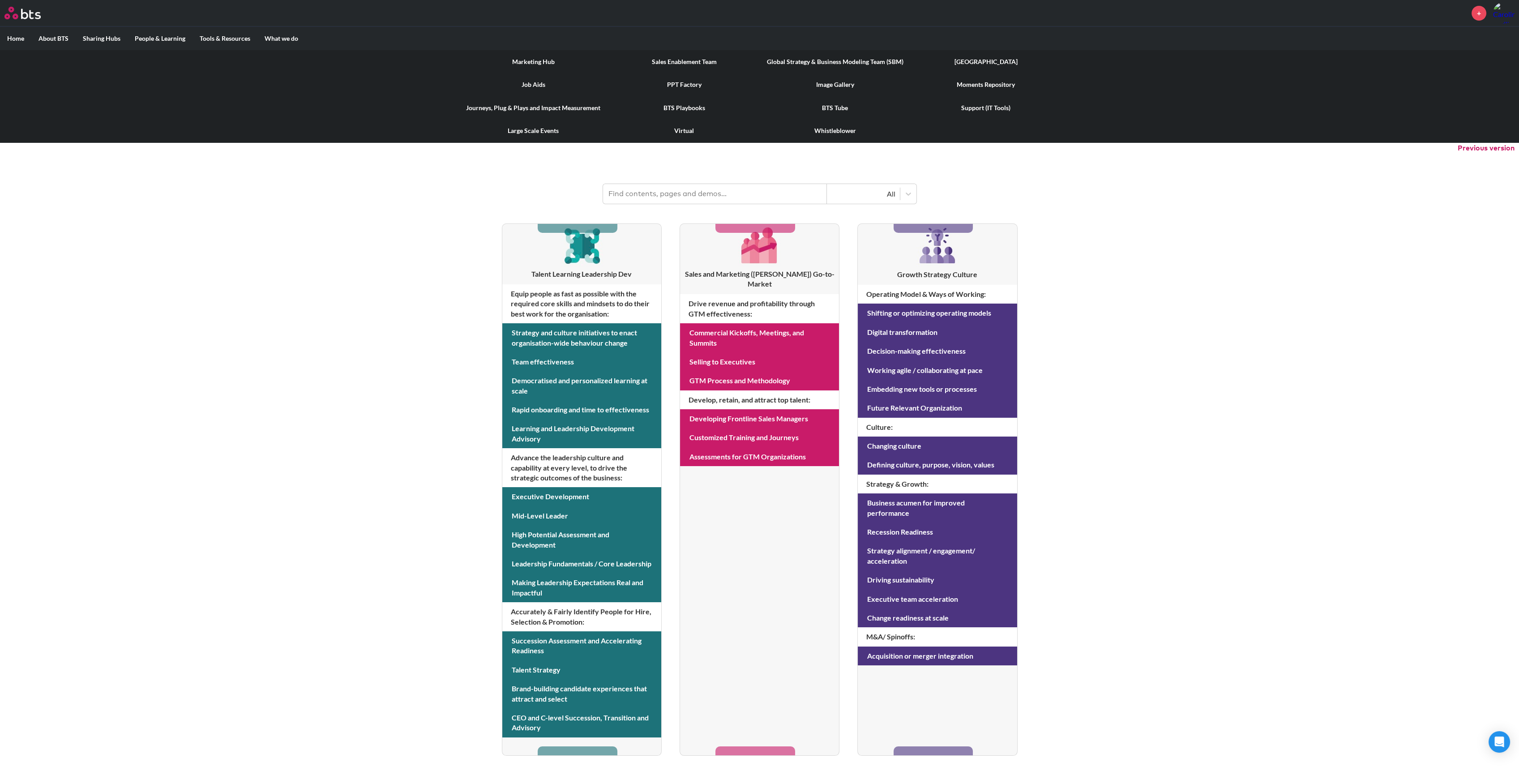
click at [517, 133] on link "Large Scale Events" at bounding box center [533, 130] width 151 height 23
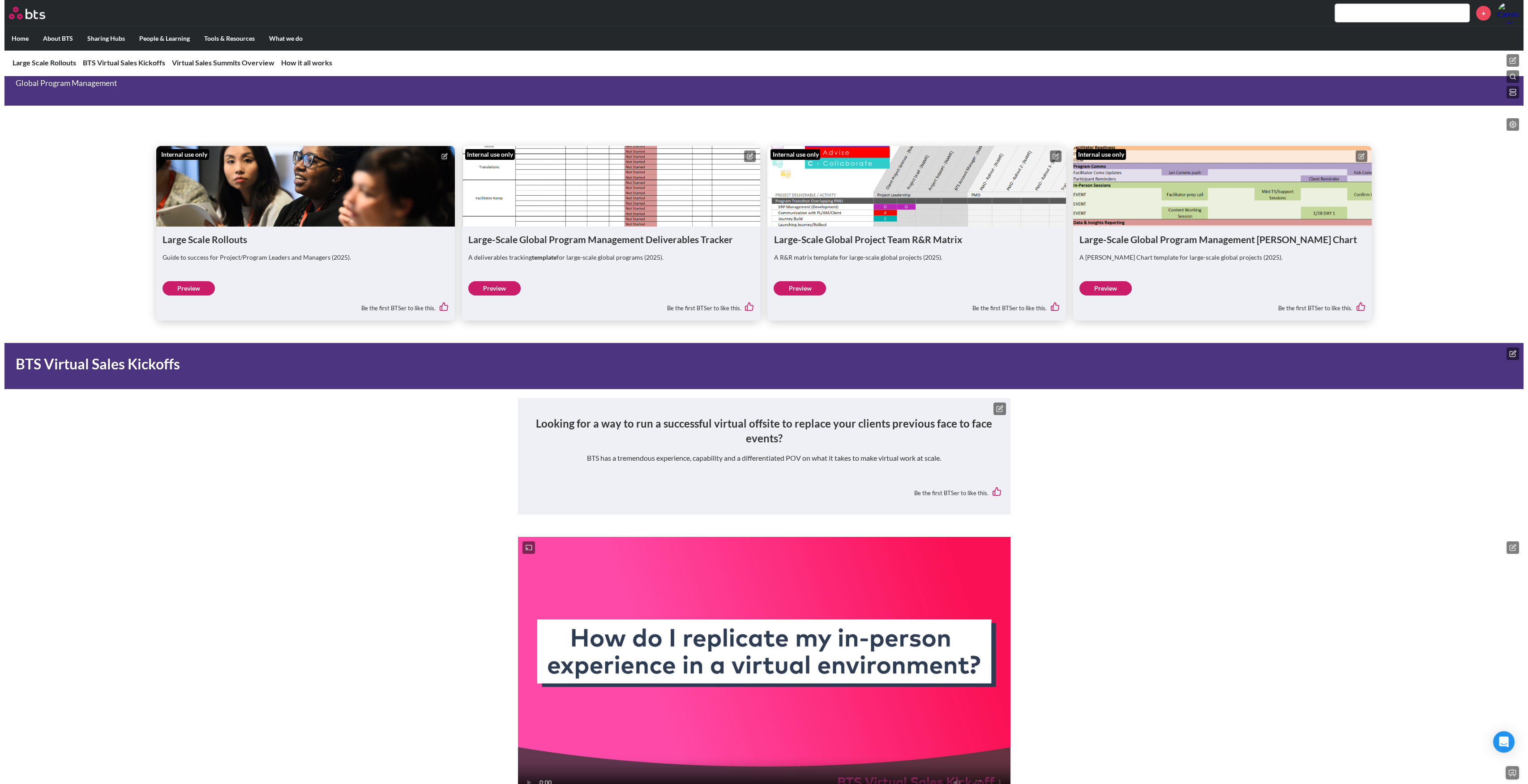
scroll to position [179, 0]
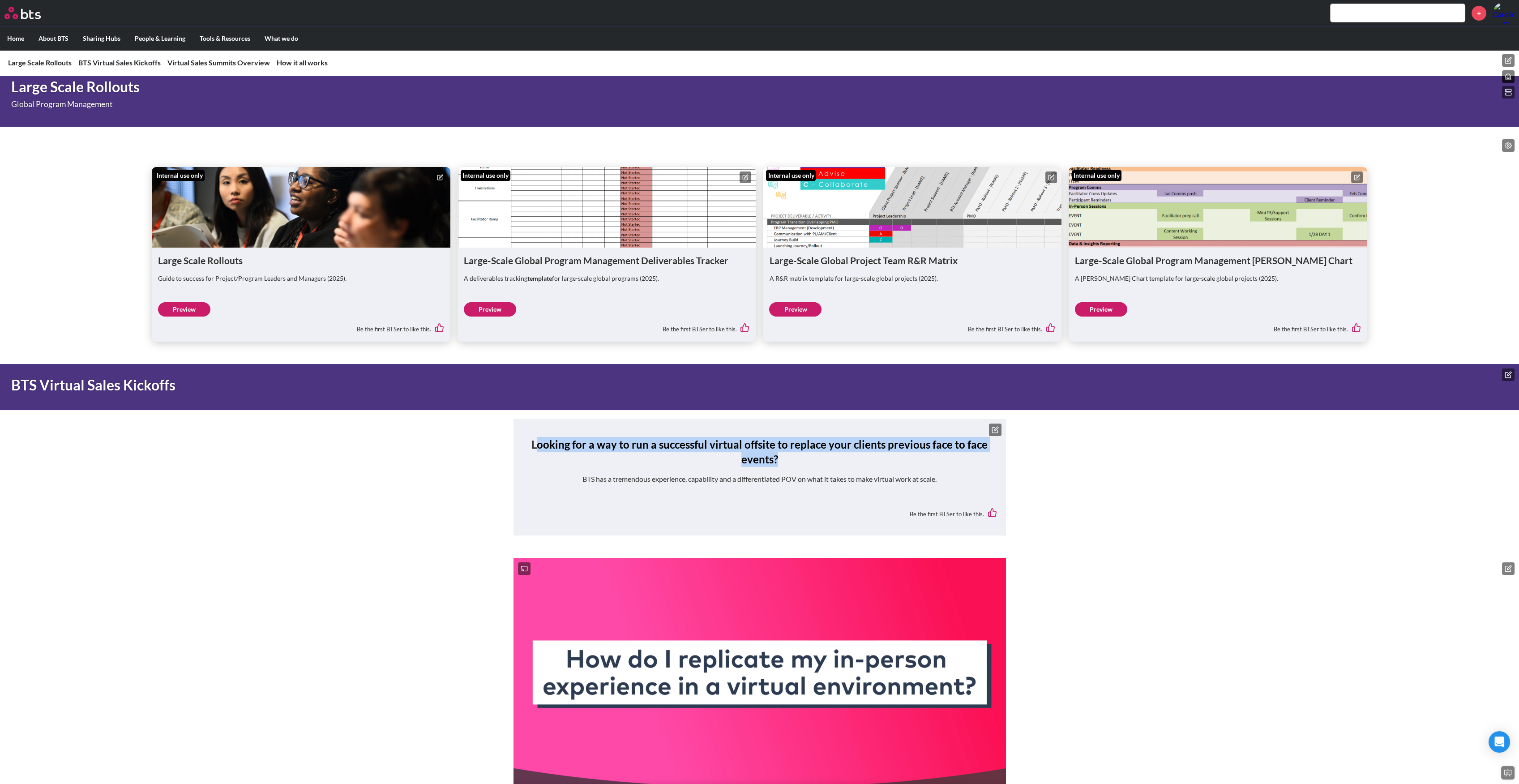
drag, startPoint x: 537, startPoint y: 445, endPoint x: 794, endPoint y: 459, distance: 257.4
click at [794, 459] on h2 "Looking for a way to run a successful virtual offsite to replace your clients p…" at bounding box center [760, 452] width 475 height 30
click at [696, 482] on p "BTS has a tremendous experience, capability and a differentiated POV on what it…" at bounding box center [760, 479] width 475 height 10
click at [837, 481] on p "BTS has a tremendous experience, capability and a differentiated POV on what it…" at bounding box center [760, 479] width 475 height 10
click at [835, 480] on p "BTS has a tremendous experience, capability and a differentiated POV on what it…" at bounding box center [760, 479] width 475 height 10
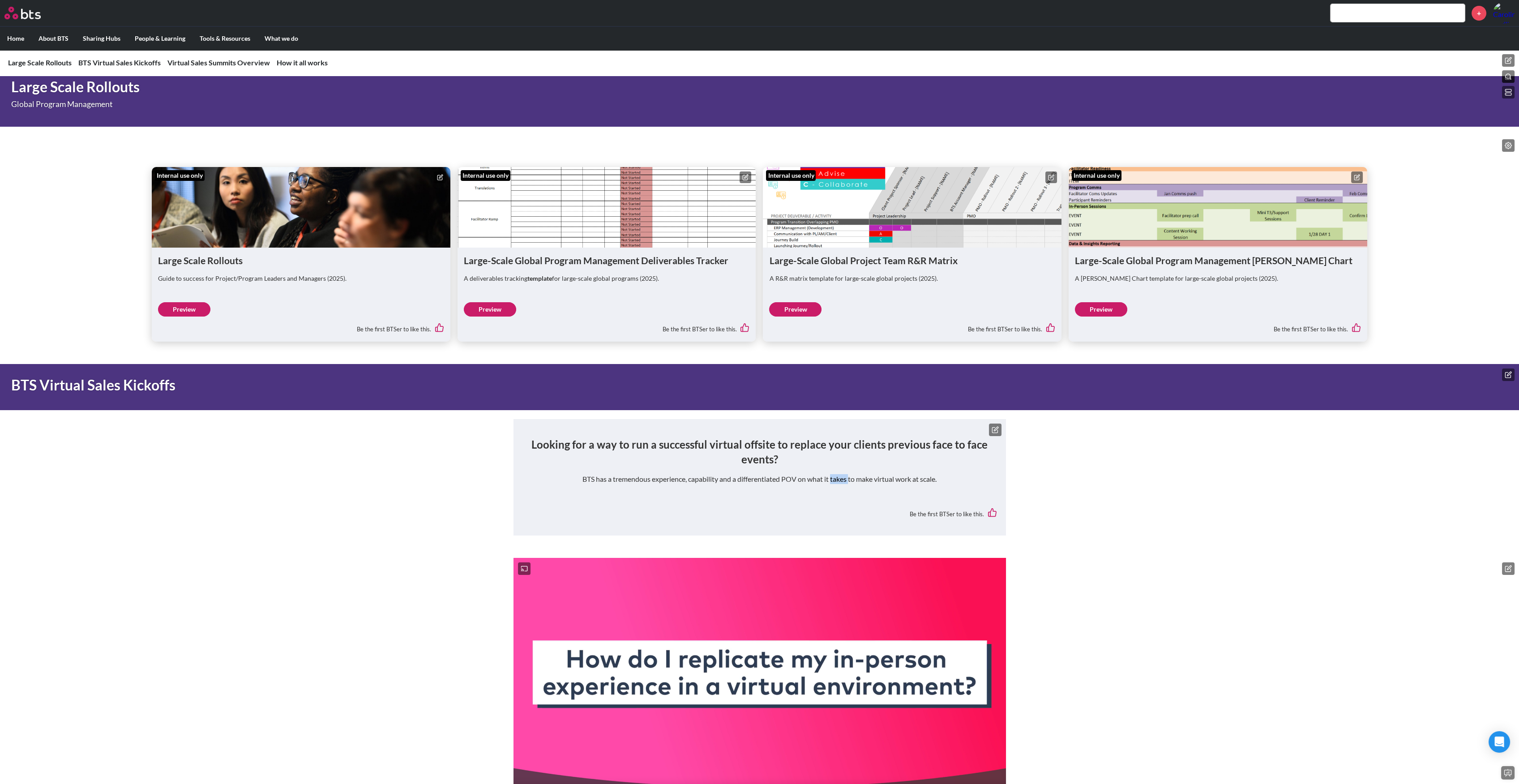
click at [835, 480] on p "BTS has a tremendous experience, capability and a differentiated POV on what it…" at bounding box center [760, 479] width 475 height 10
click at [864, 479] on p "BTS has a tremendous experience, capability and a differentiated POV on what it…" at bounding box center [760, 479] width 475 height 10
drag, startPoint x: 937, startPoint y: 478, endPoint x: 555, endPoint y: 477, distance: 382.0
click at [555, 477] on p "BTS has a tremendous experience, capability and a differentiated POV on what it…" at bounding box center [760, 479] width 475 height 10
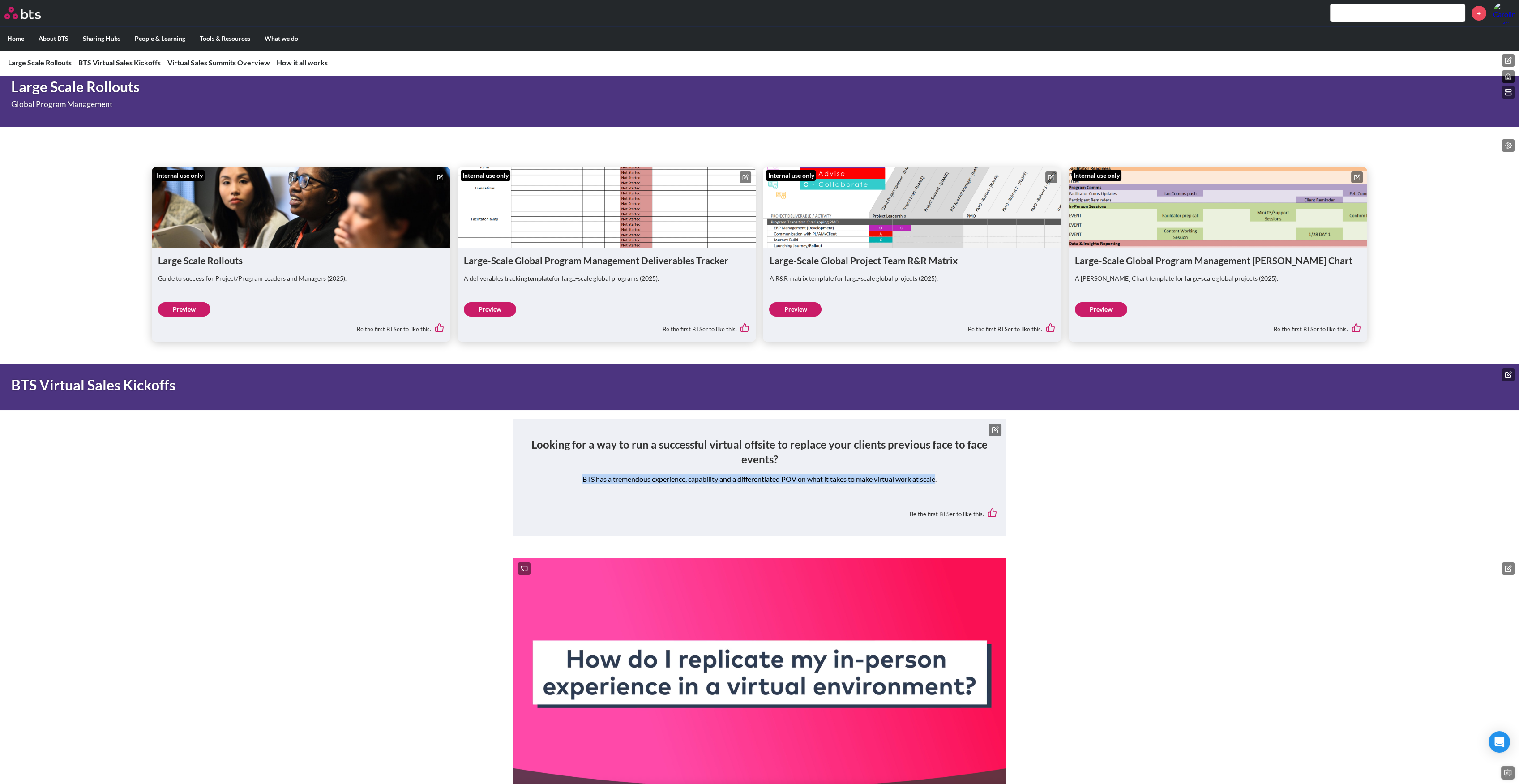
copy p "BTS has a tremendous experience, capability and a differentiated POV on what it…"
click at [1508, 373] on icon at bounding box center [1509, 373] width 4 height 4
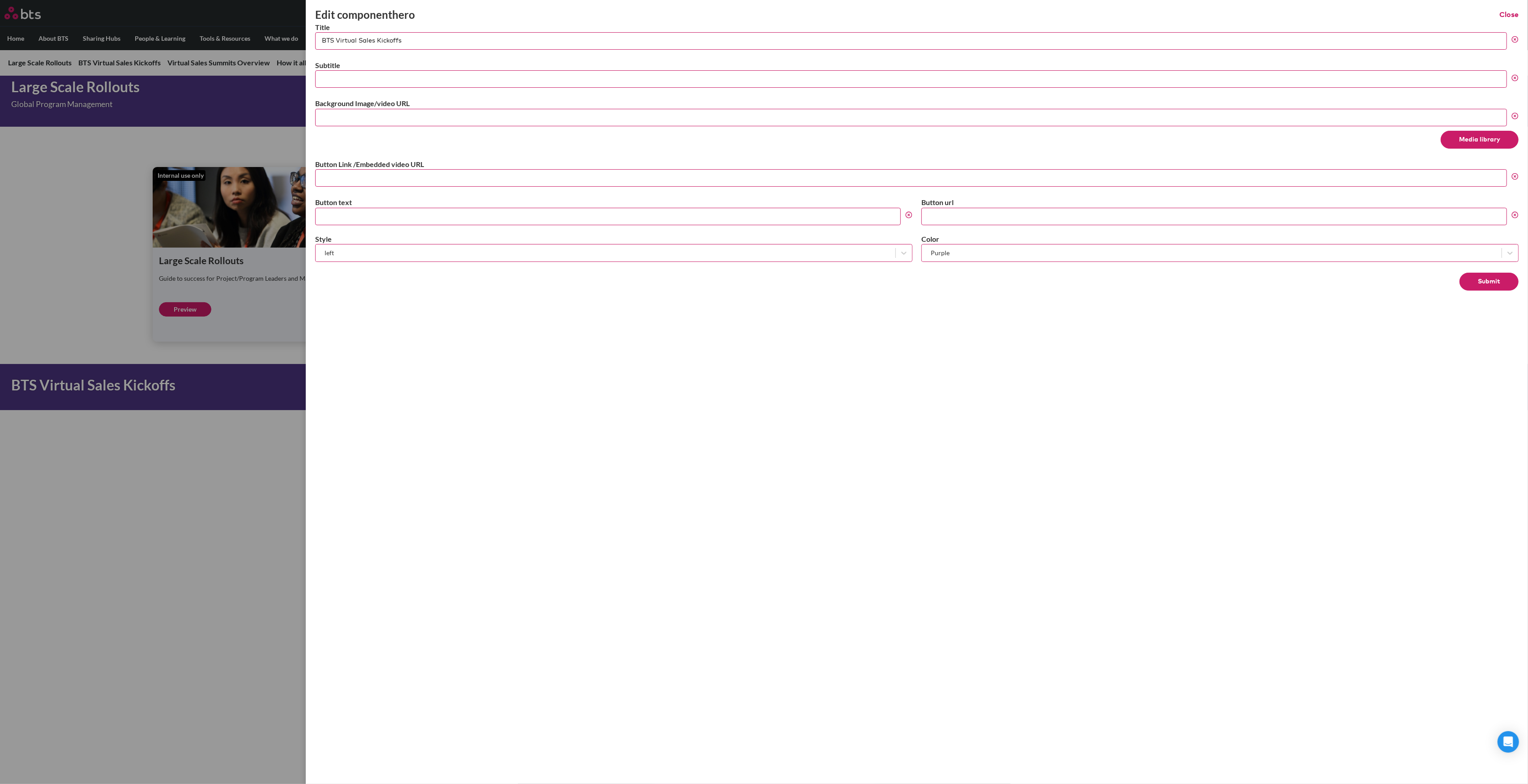
click at [372, 75] on input "Subtitle" at bounding box center [911, 78] width 1192 height 17
paste input "BTS has a tremendous experience, capability and a differentiated POV on what it…"
type input "BTS has a tremendous experience, capability and a differentiated POV on what it…"
click at [1512, 278] on button "Submit" at bounding box center [1489, 282] width 59 height 18
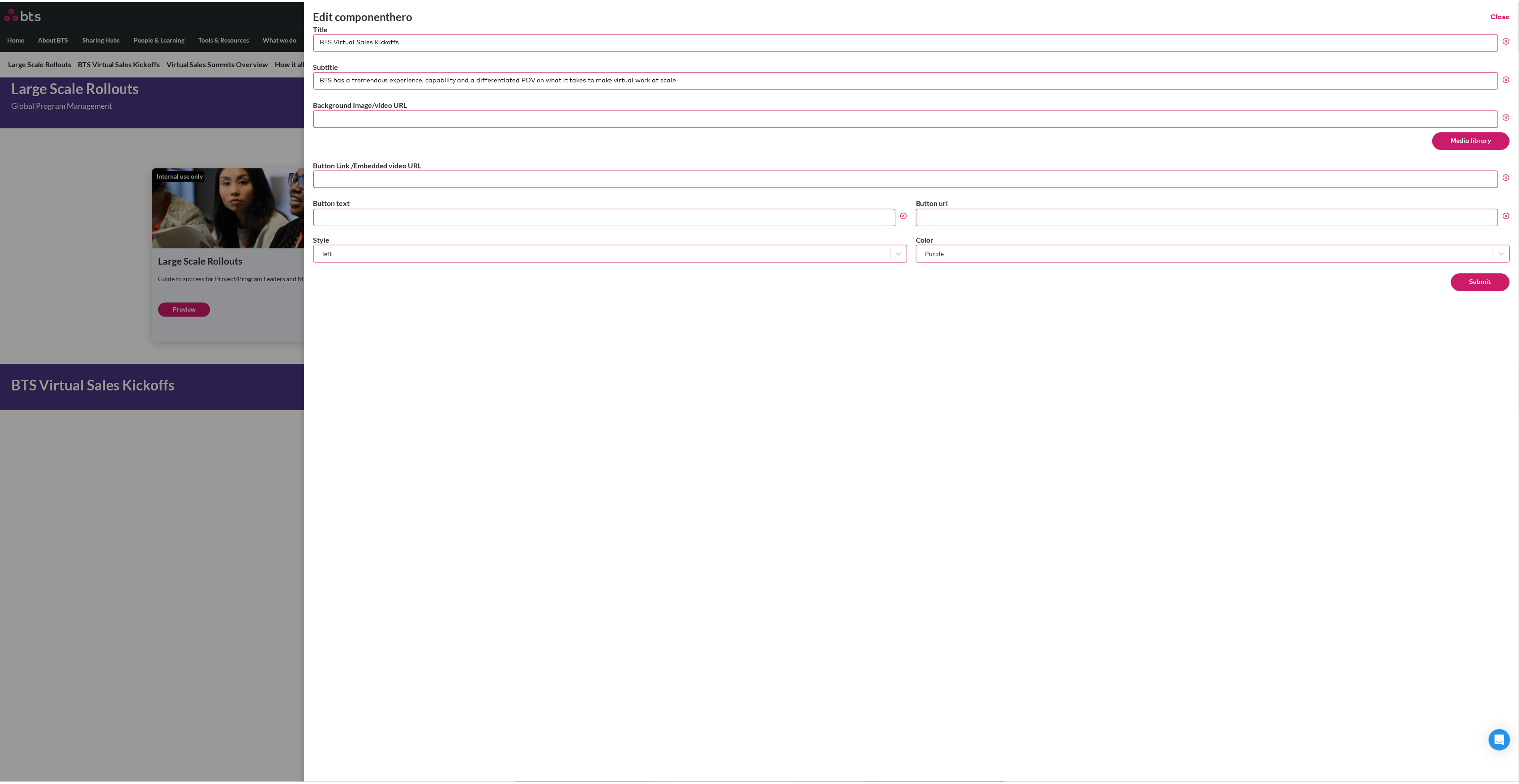
scroll to position [0, 0]
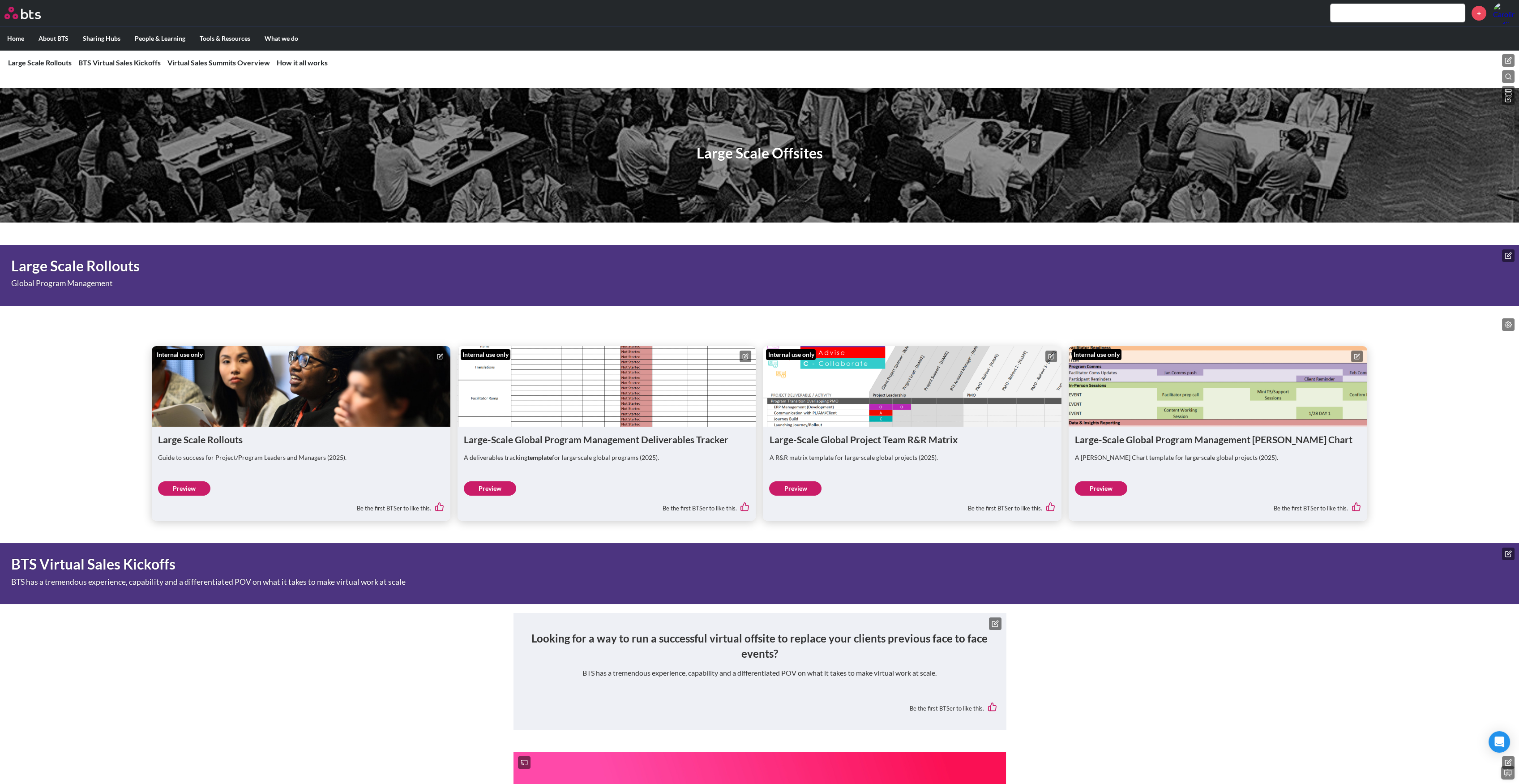
click at [1508, 91] on rect at bounding box center [1508, 90] width 6 height 2
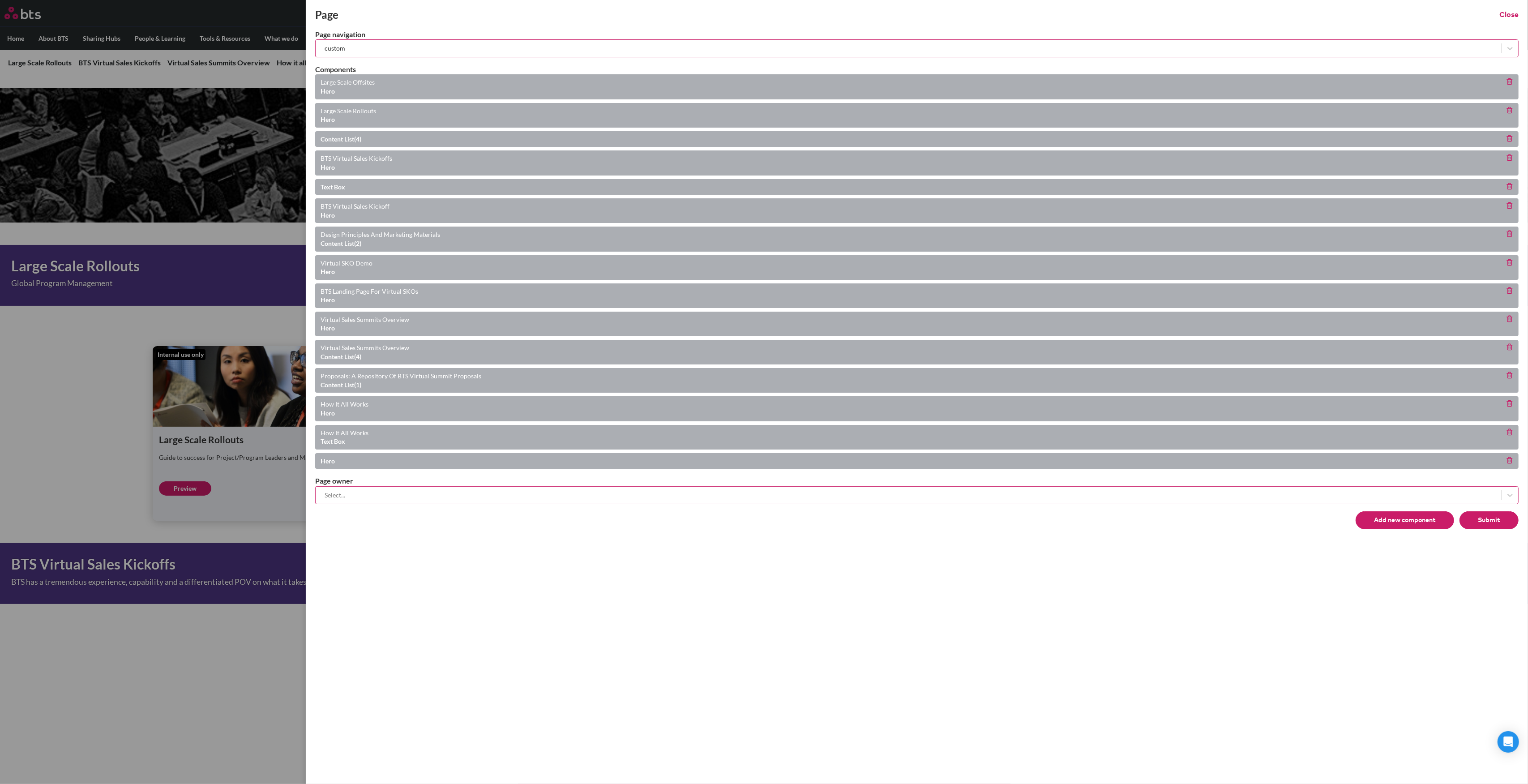
click at [1511, 184] on icon at bounding box center [1510, 186] width 7 height 7
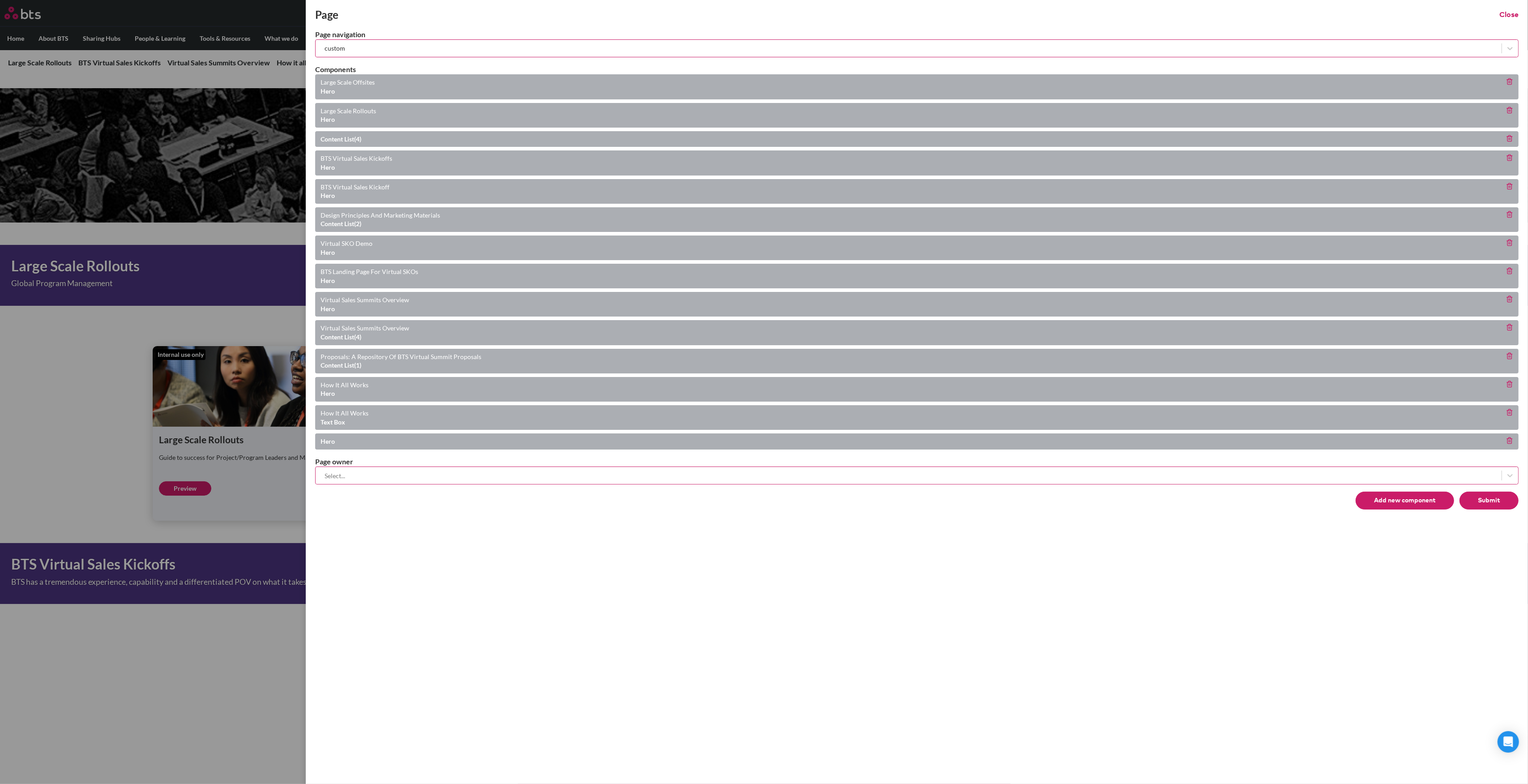
click at [1492, 499] on button "Submit" at bounding box center [1489, 501] width 59 height 18
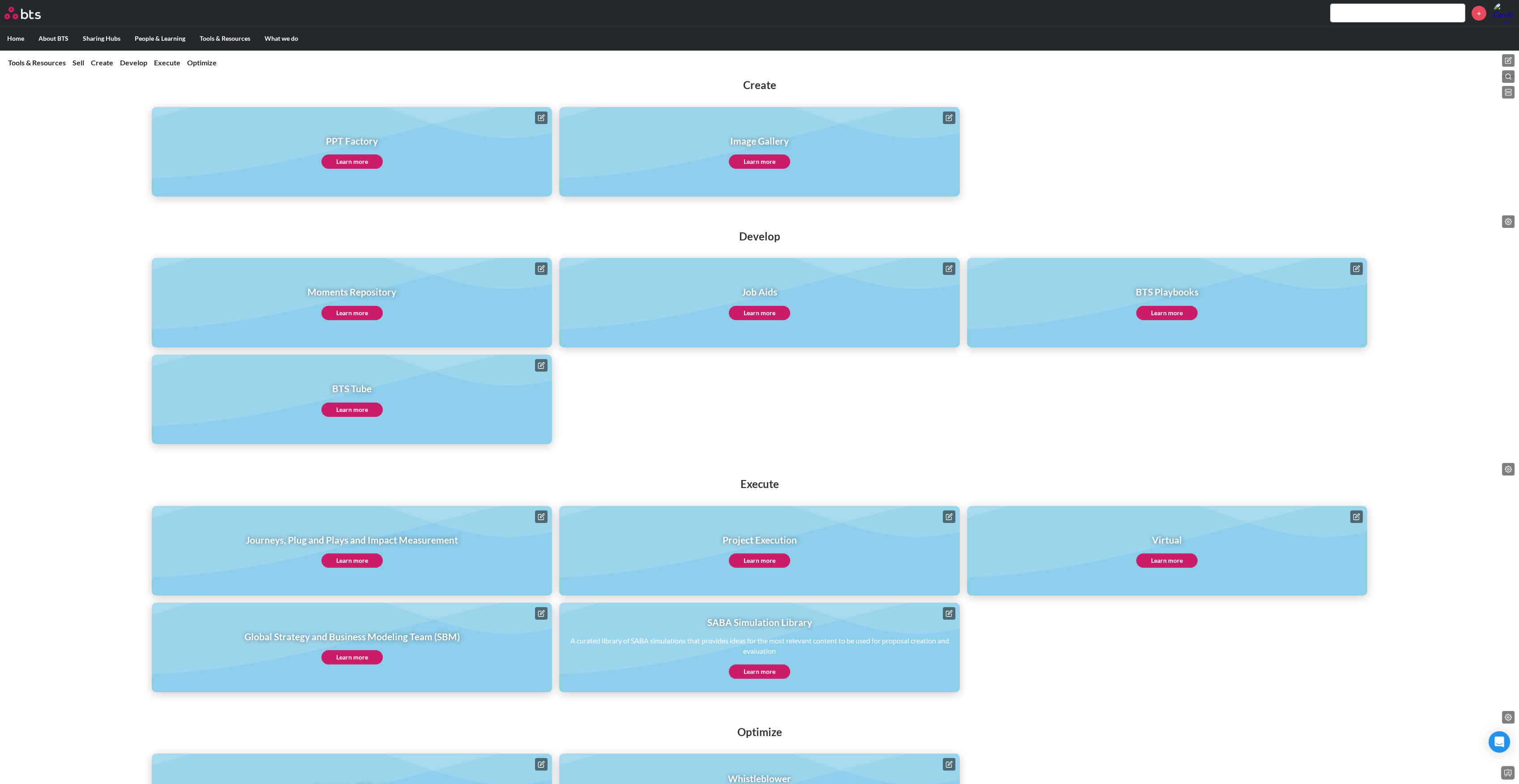
scroll to position [238, 0]
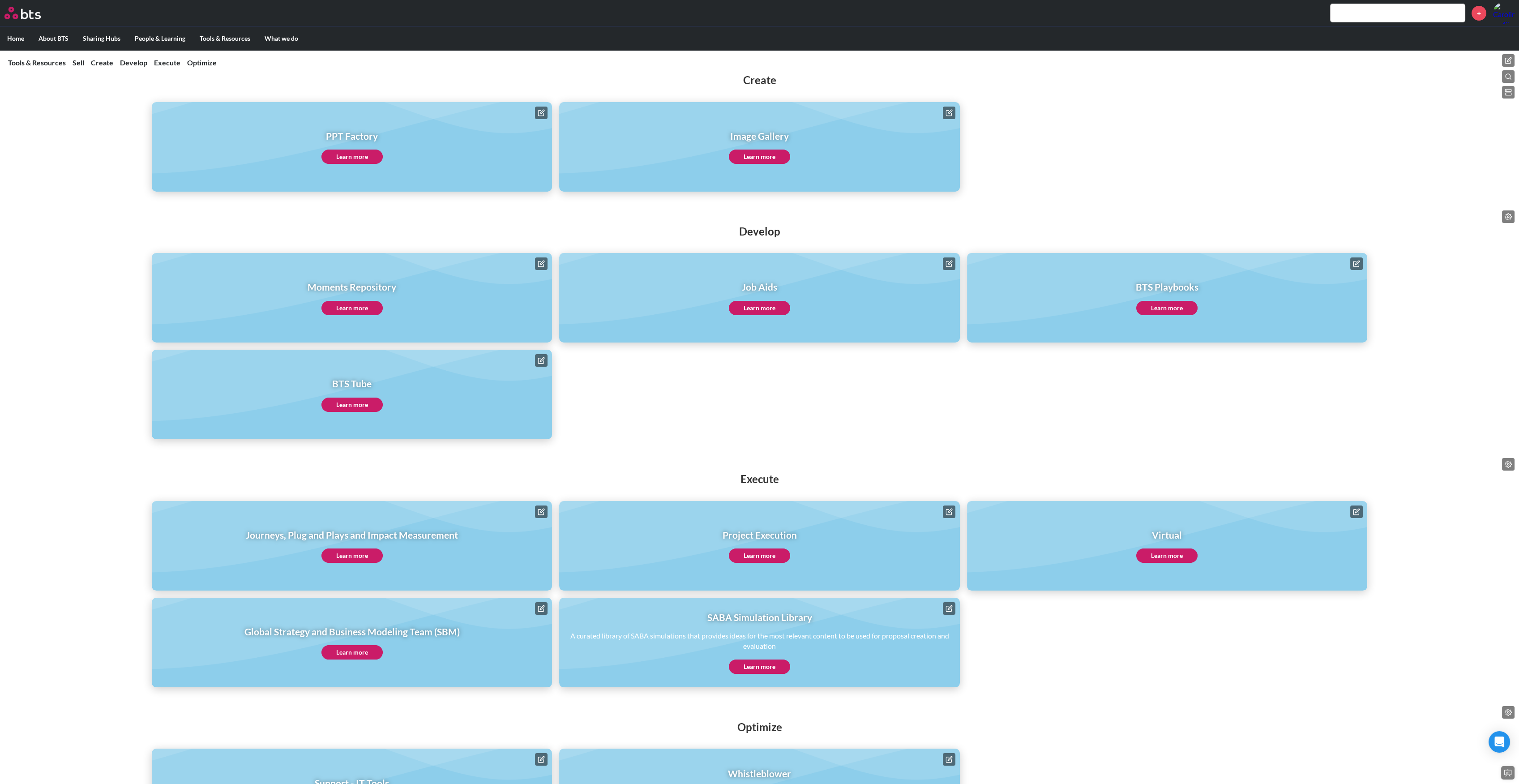
click at [1511, 463] on button at bounding box center [1508, 464] width 12 height 12
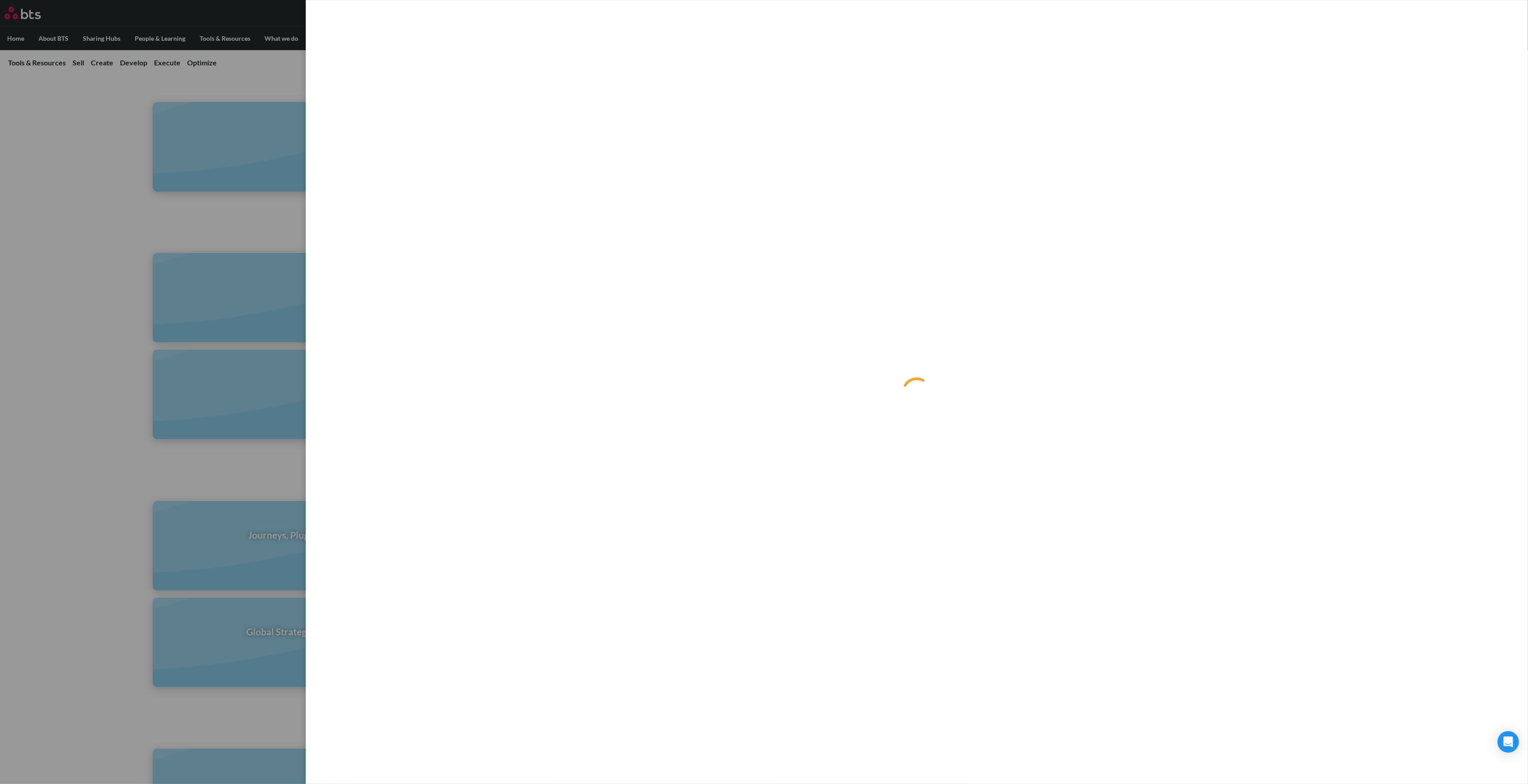
click at [122, 240] on label at bounding box center [764, 392] width 1528 height 784
click at [0, 0] on input "checkbox" at bounding box center [0, 0] width 0 height 0
